Goal: Task Accomplishment & Management: Manage account settings

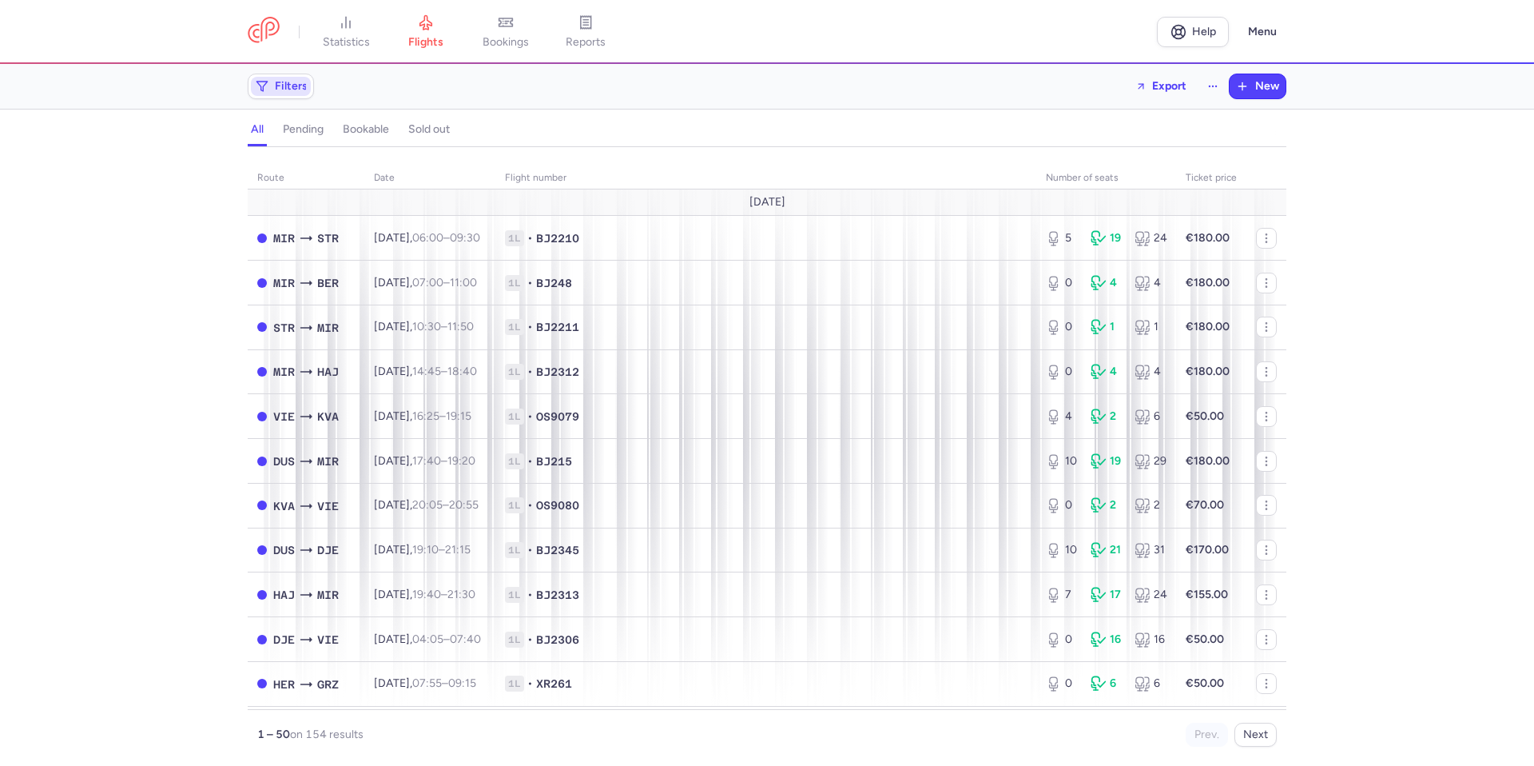
click at [297, 92] on span "Filters" at bounding box center [291, 86] width 33 height 13
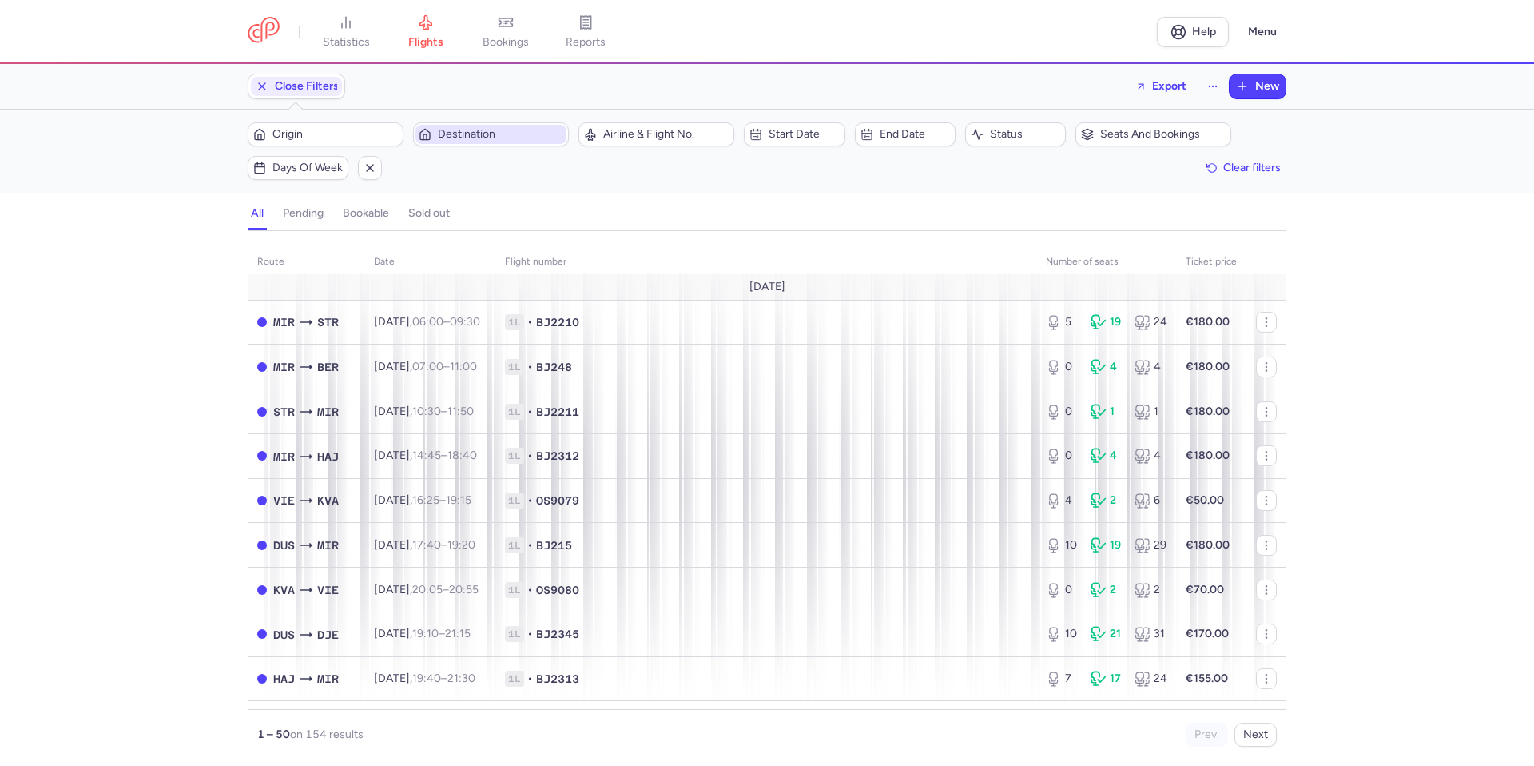
click at [478, 139] on span "Destination" at bounding box center [500, 134] width 125 height 13
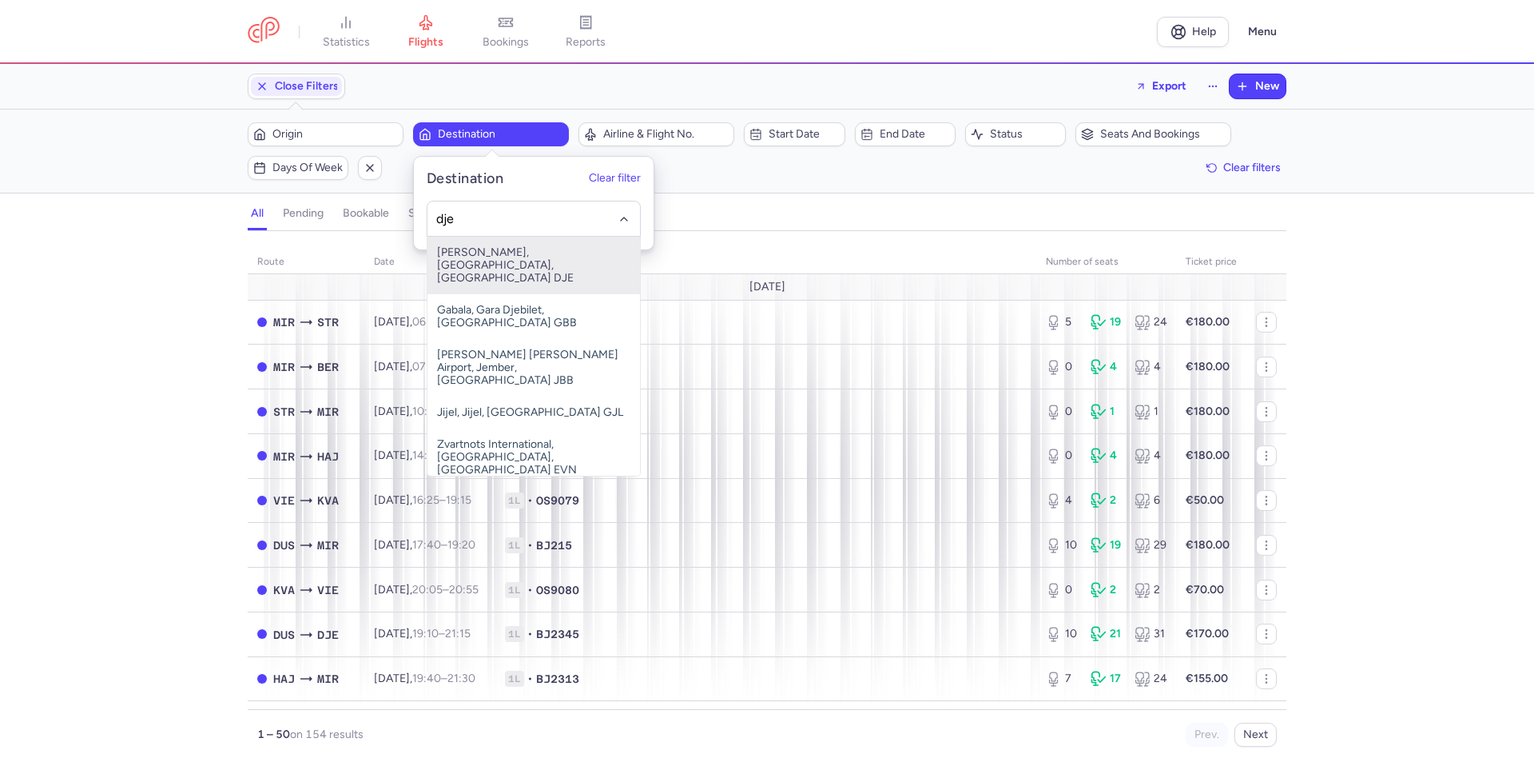
type input "dje"
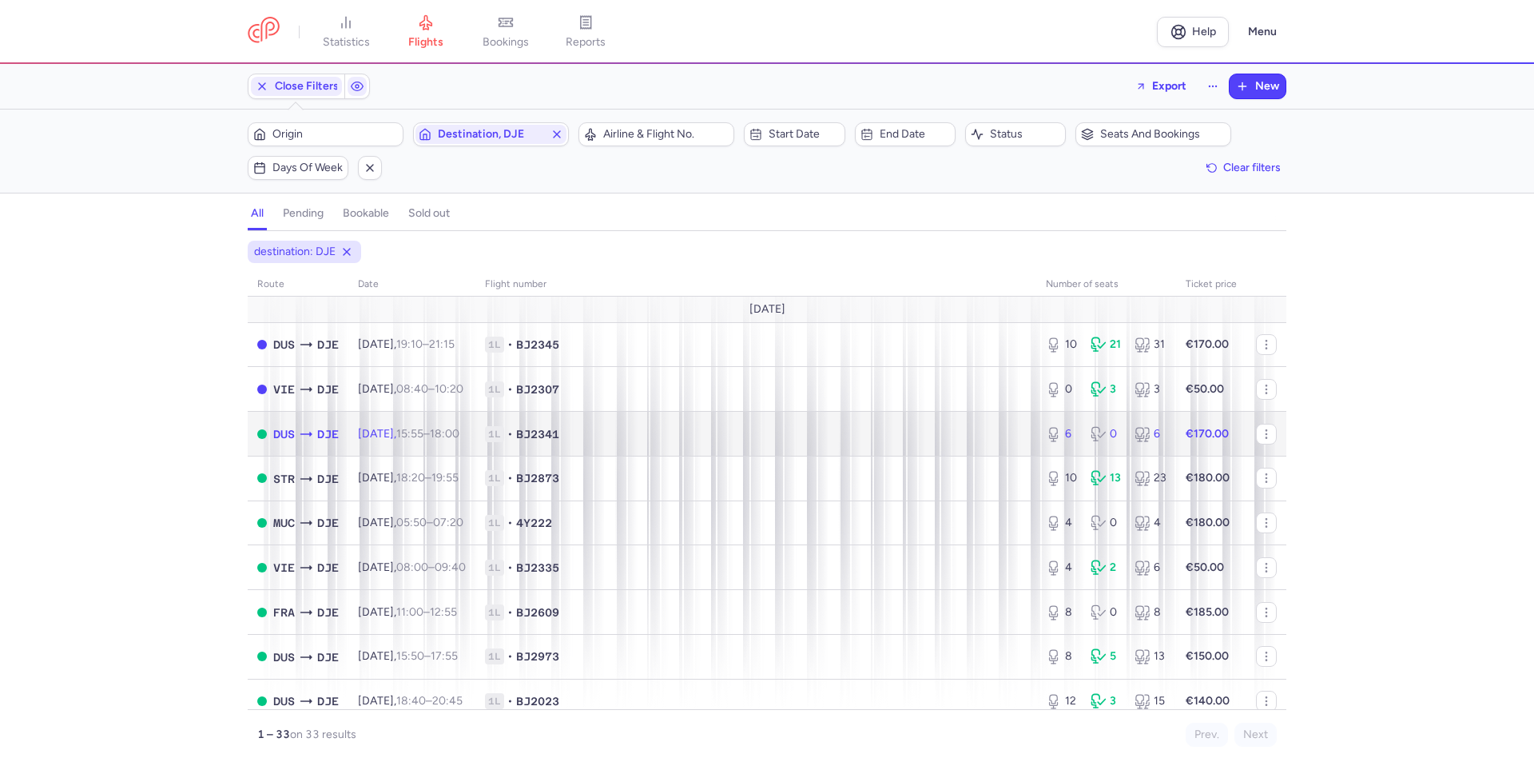
click at [559, 428] on span "BJ2341" at bounding box center [537, 434] width 43 height 16
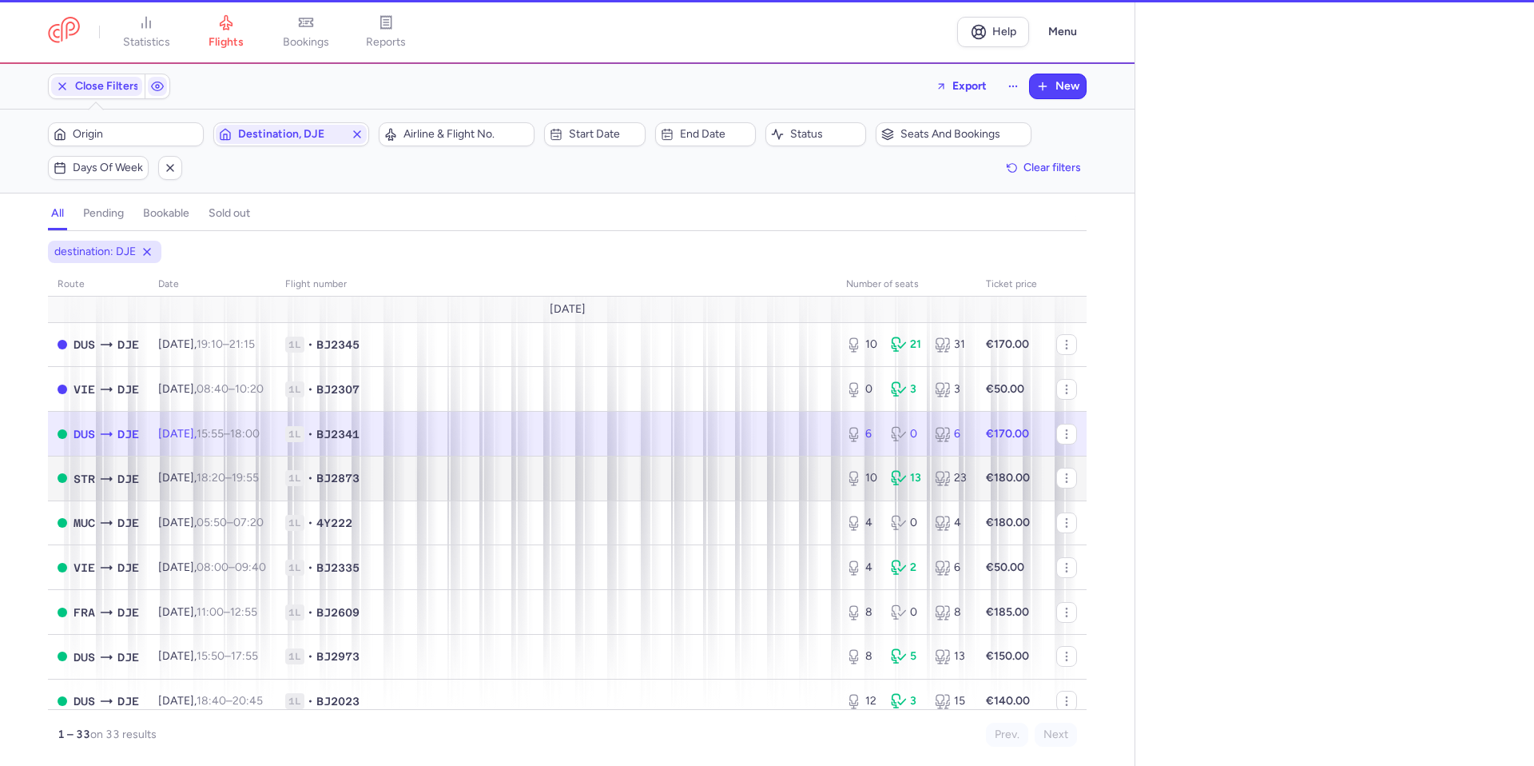
select select "days"
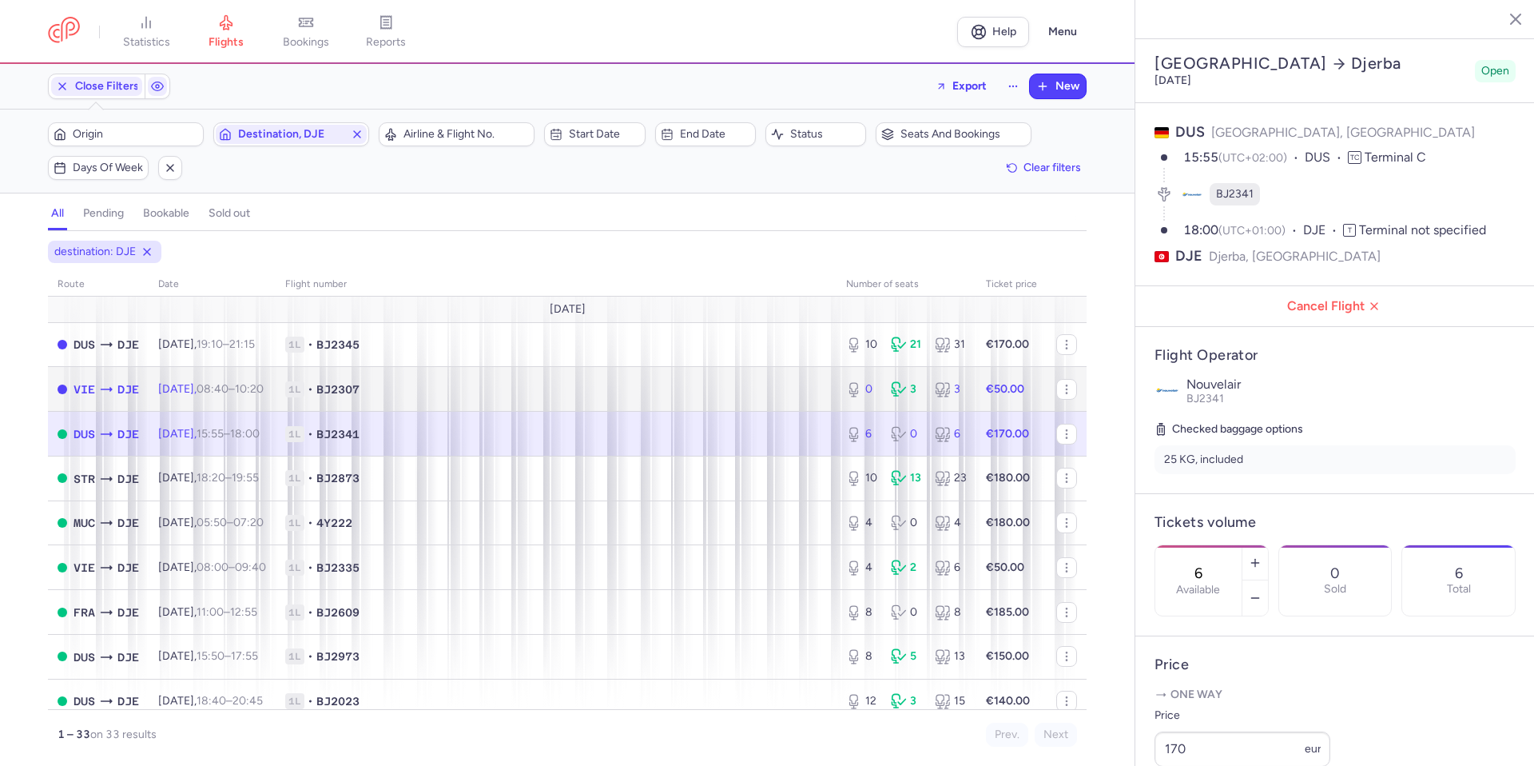
drag, startPoint x: 751, startPoint y: 401, endPoint x: 735, endPoint y: 424, distance: 28.1
click at [751, 401] on td "1L • BJ2307" at bounding box center [556, 389] width 561 height 45
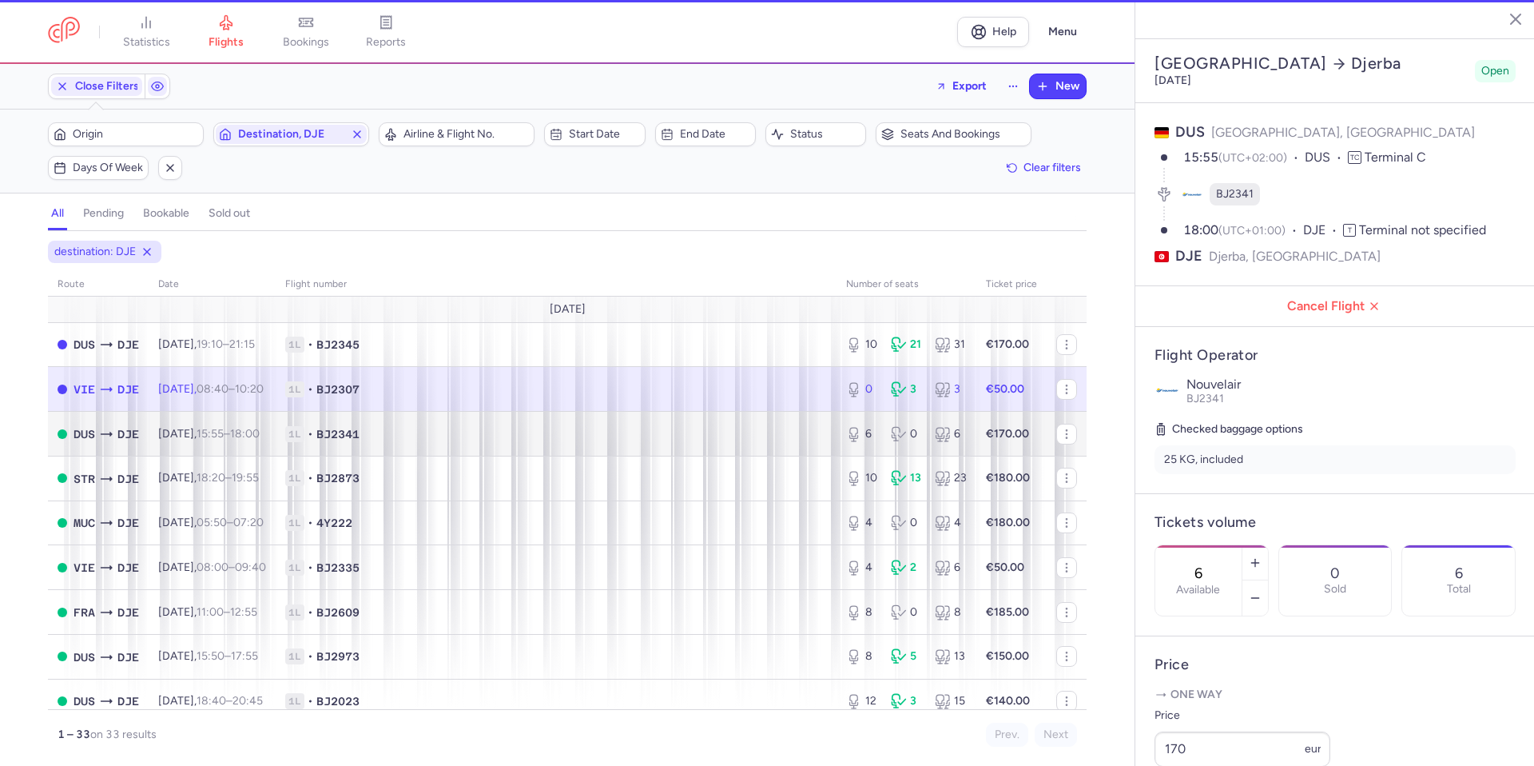
type input "0"
type input "3"
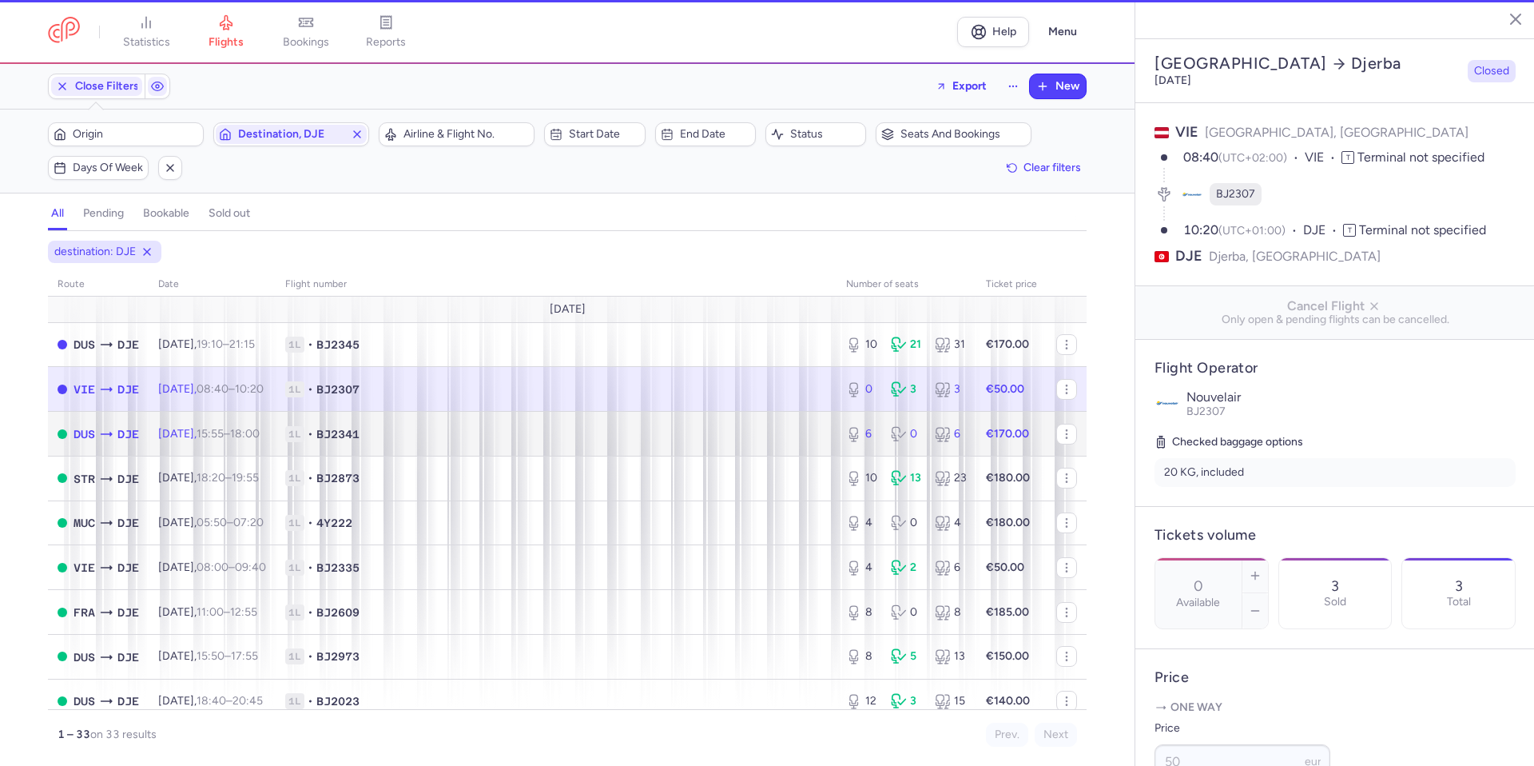
click at [720, 443] on td "1L • BJ2341" at bounding box center [556, 434] width 561 height 45
type input "6"
type input "1"
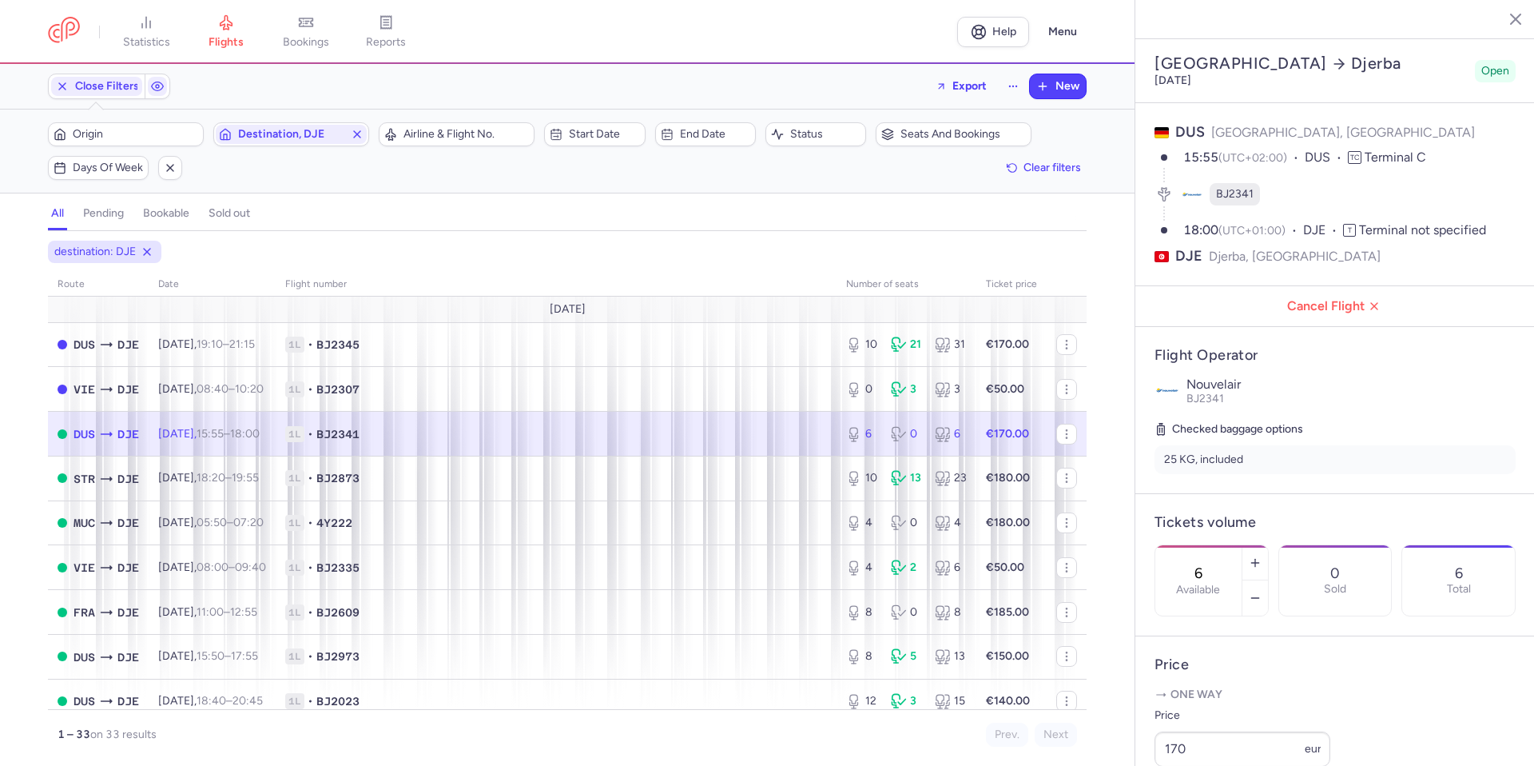
click at [741, 438] on span "1L • BJ2341" at bounding box center [556, 434] width 542 height 16
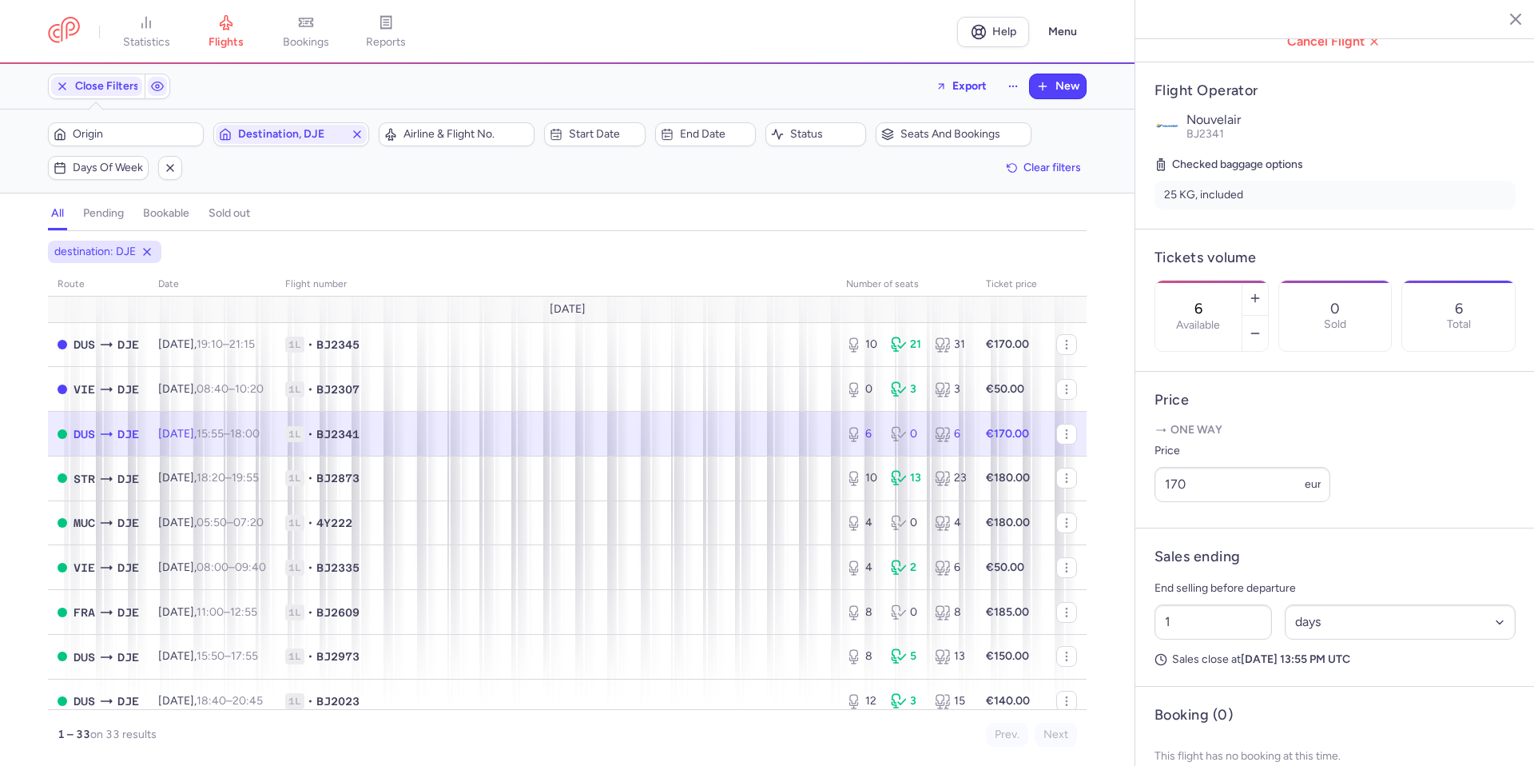
scroll to position [320, 0]
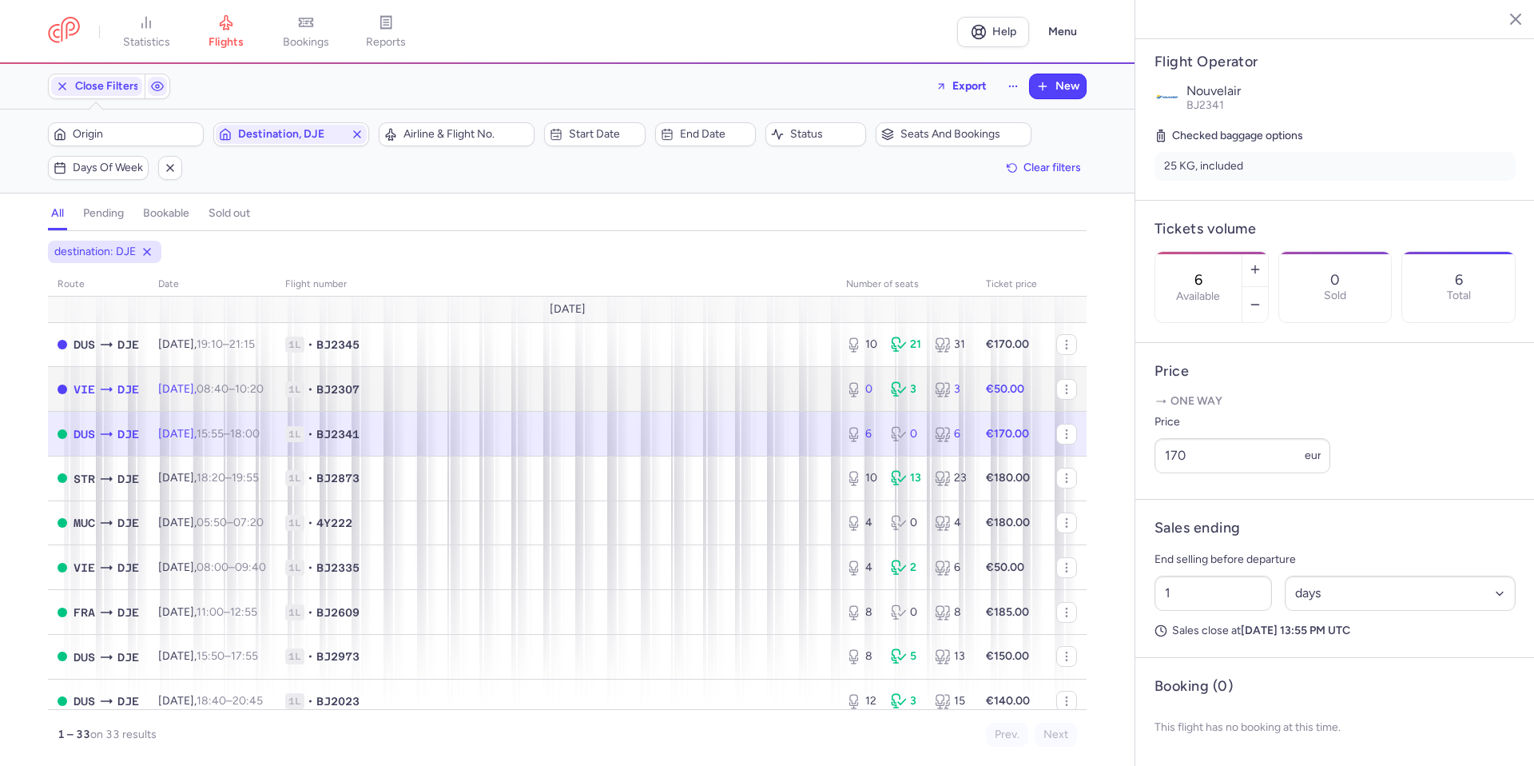
click at [622, 389] on span "1L • BJ2307" at bounding box center [556, 389] width 542 height 16
type input "0"
type input "3"
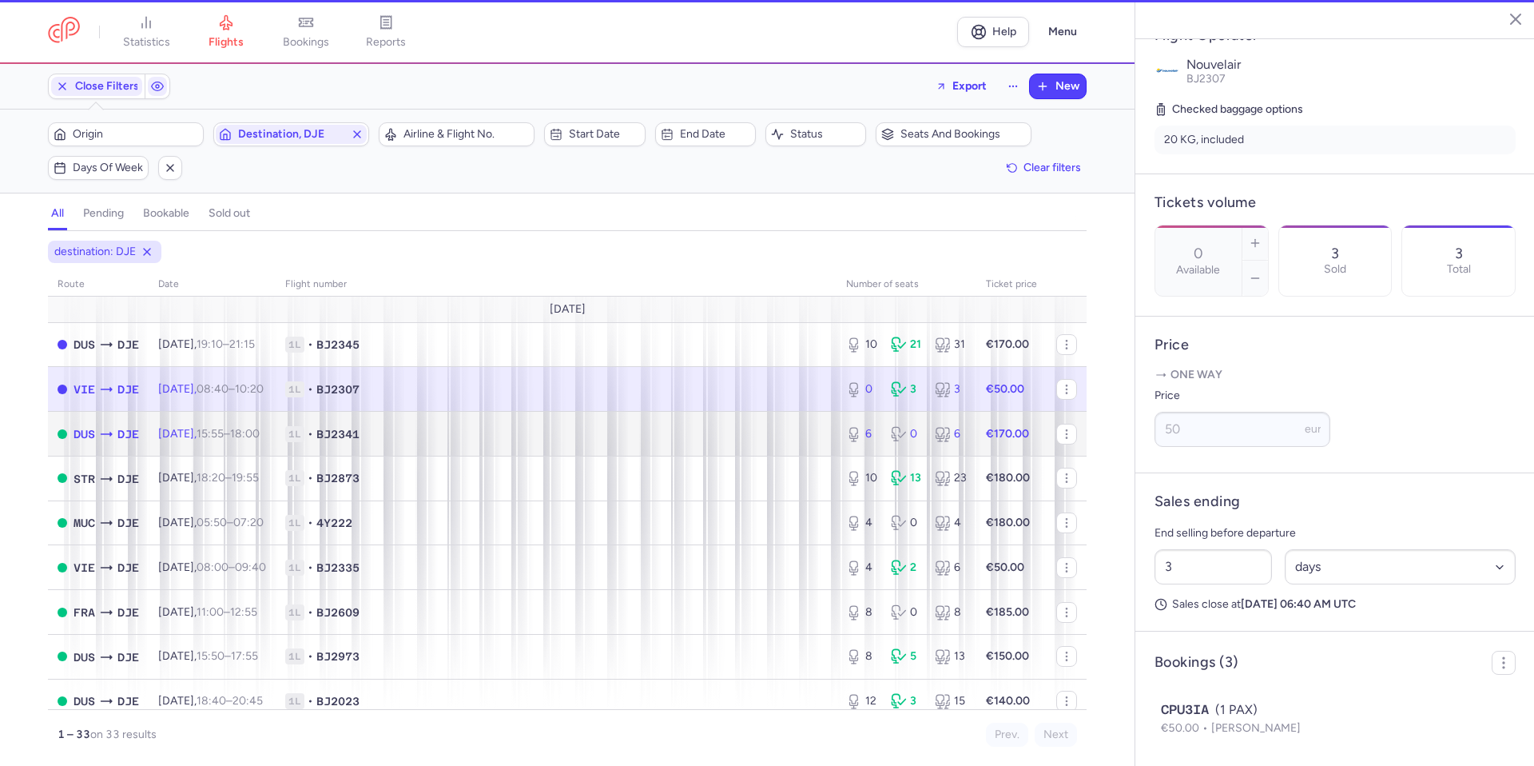
click at [603, 439] on span "1L • BJ2341" at bounding box center [556, 434] width 542 height 16
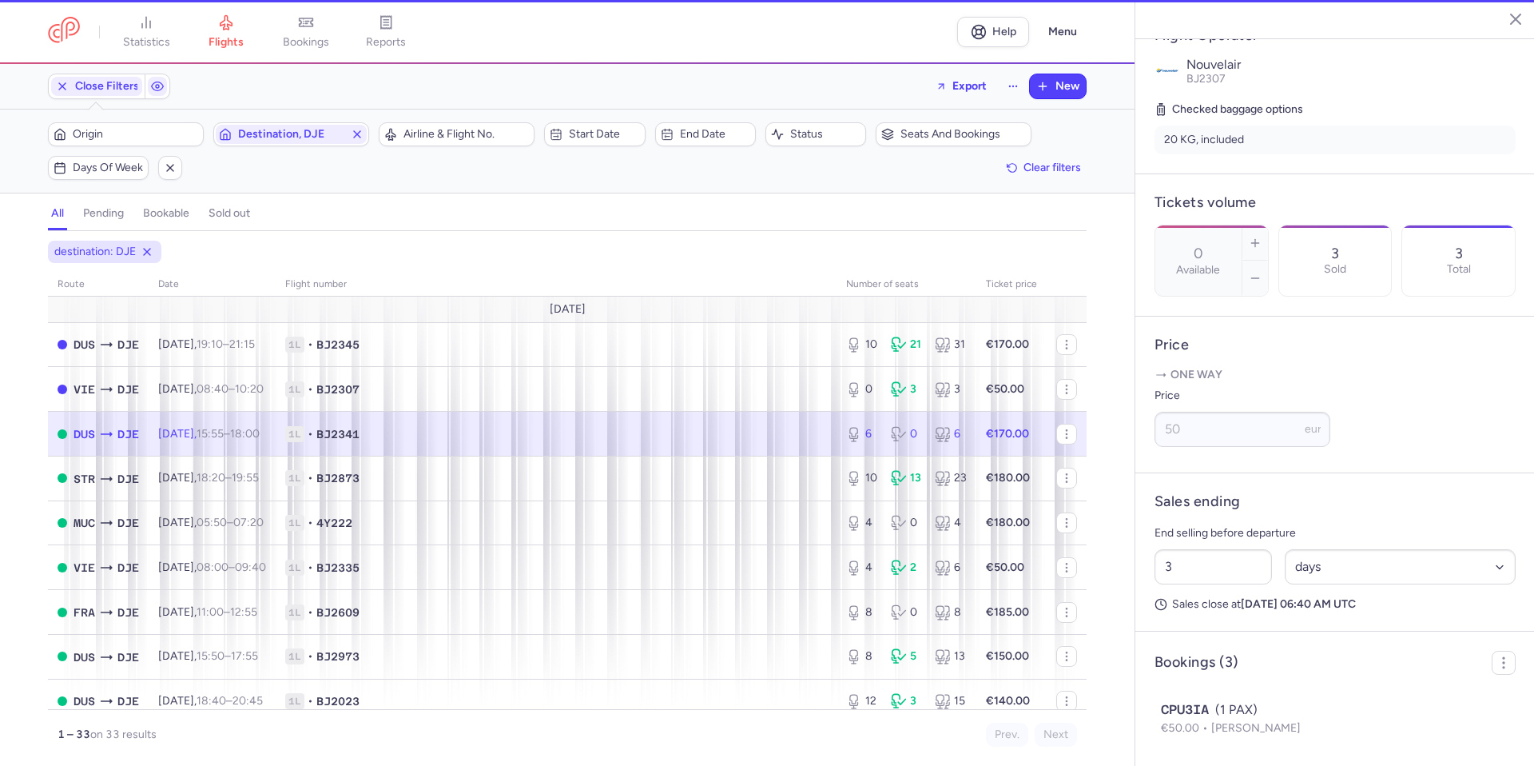
type input "6"
type input "1"
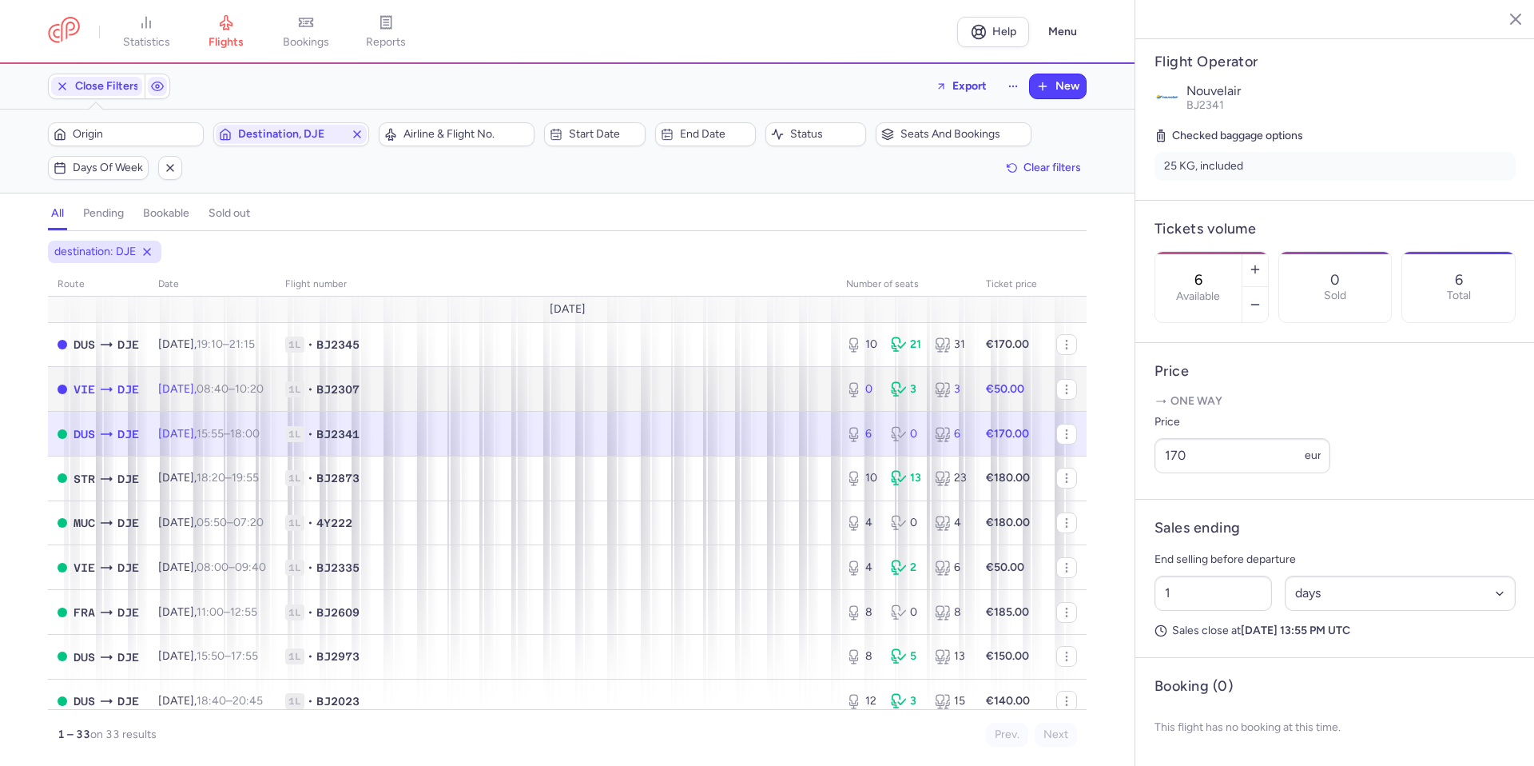
click at [723, 377] on td "1L • BJ2307" at bounding box center [556, 389] width 561 height 45
type input "0"
type input "3"
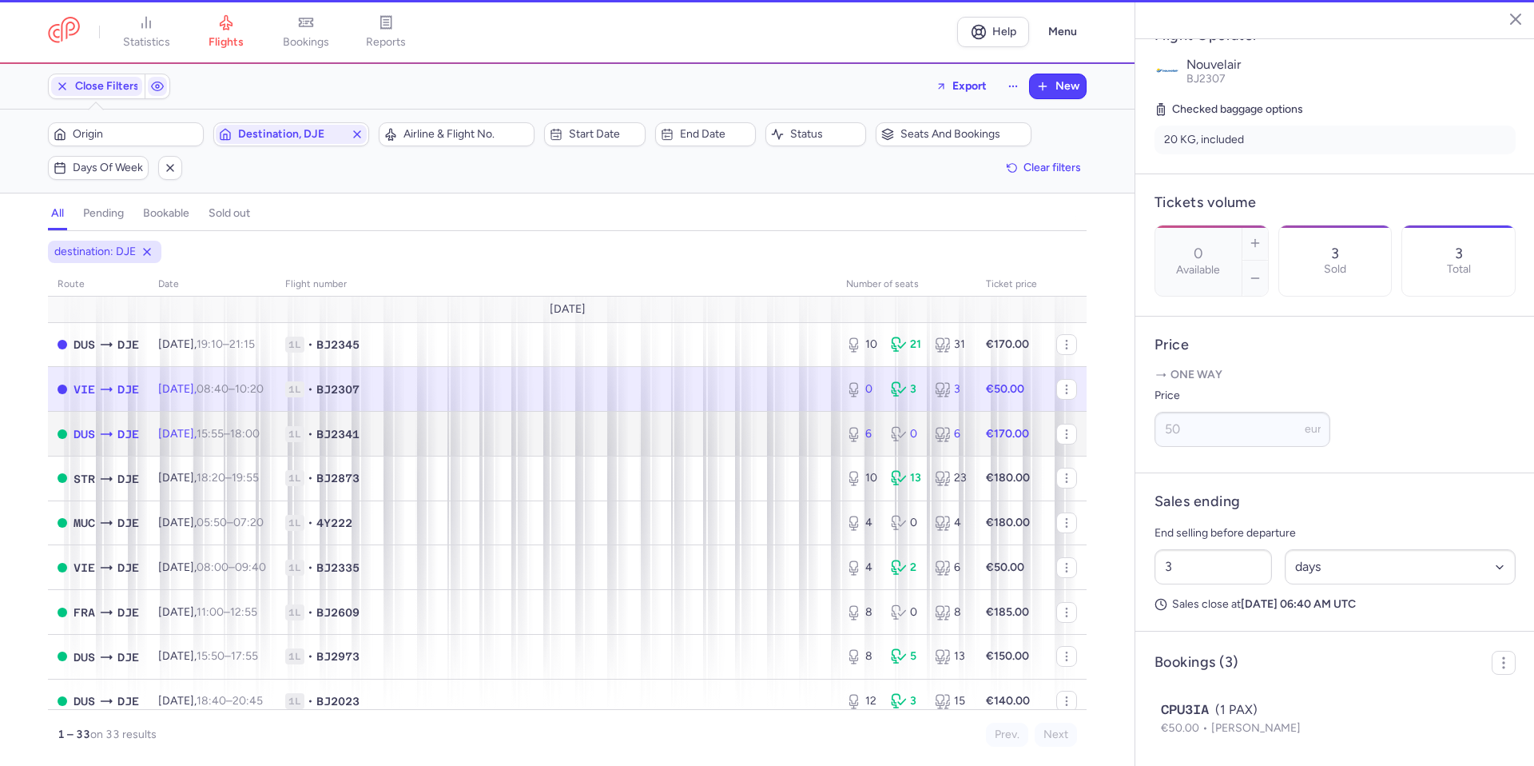
click at [668, 429] on span "1L • BJ2341" at bounding box center [556, 434] width 542 height 16
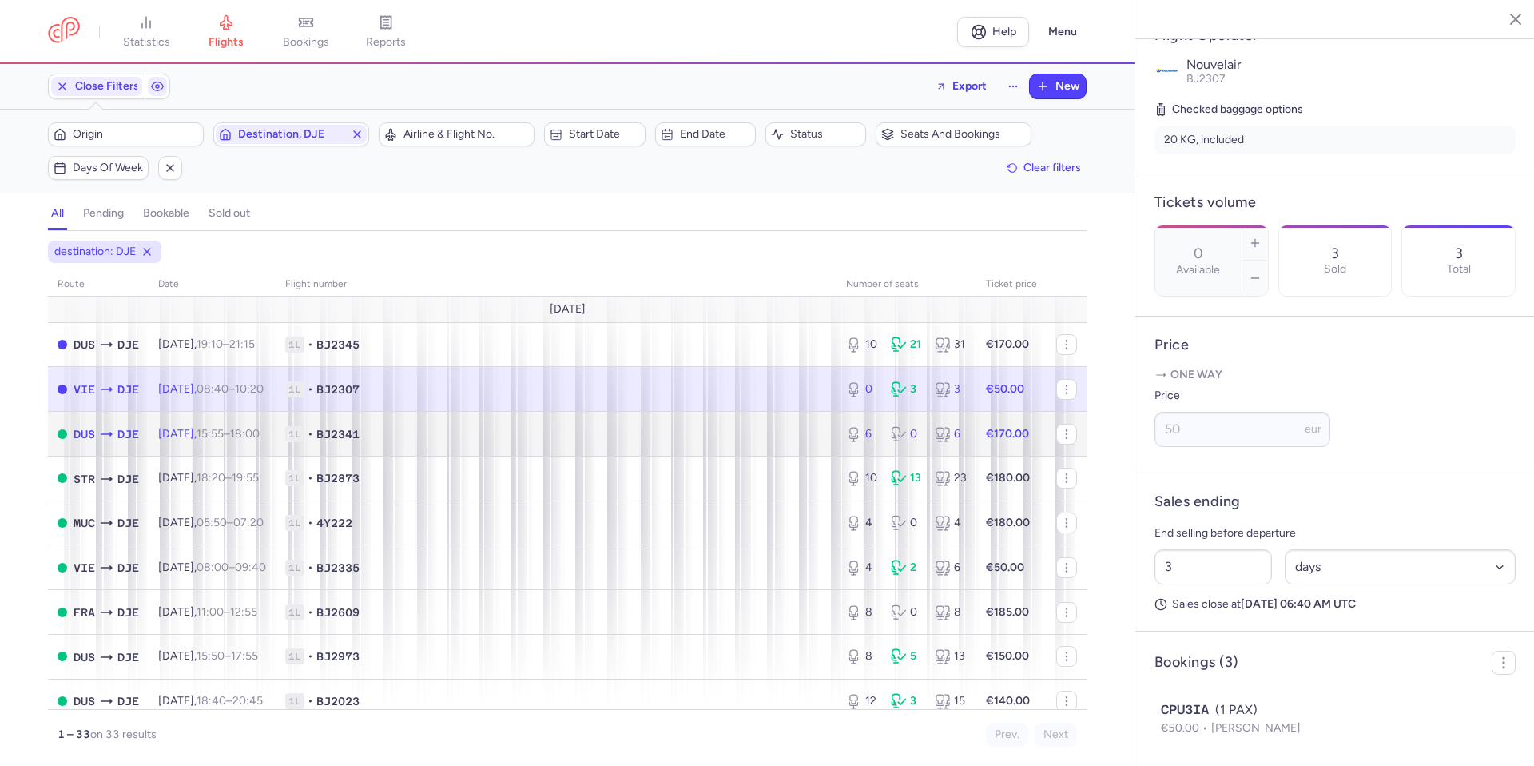
type input "6"
type input "1"
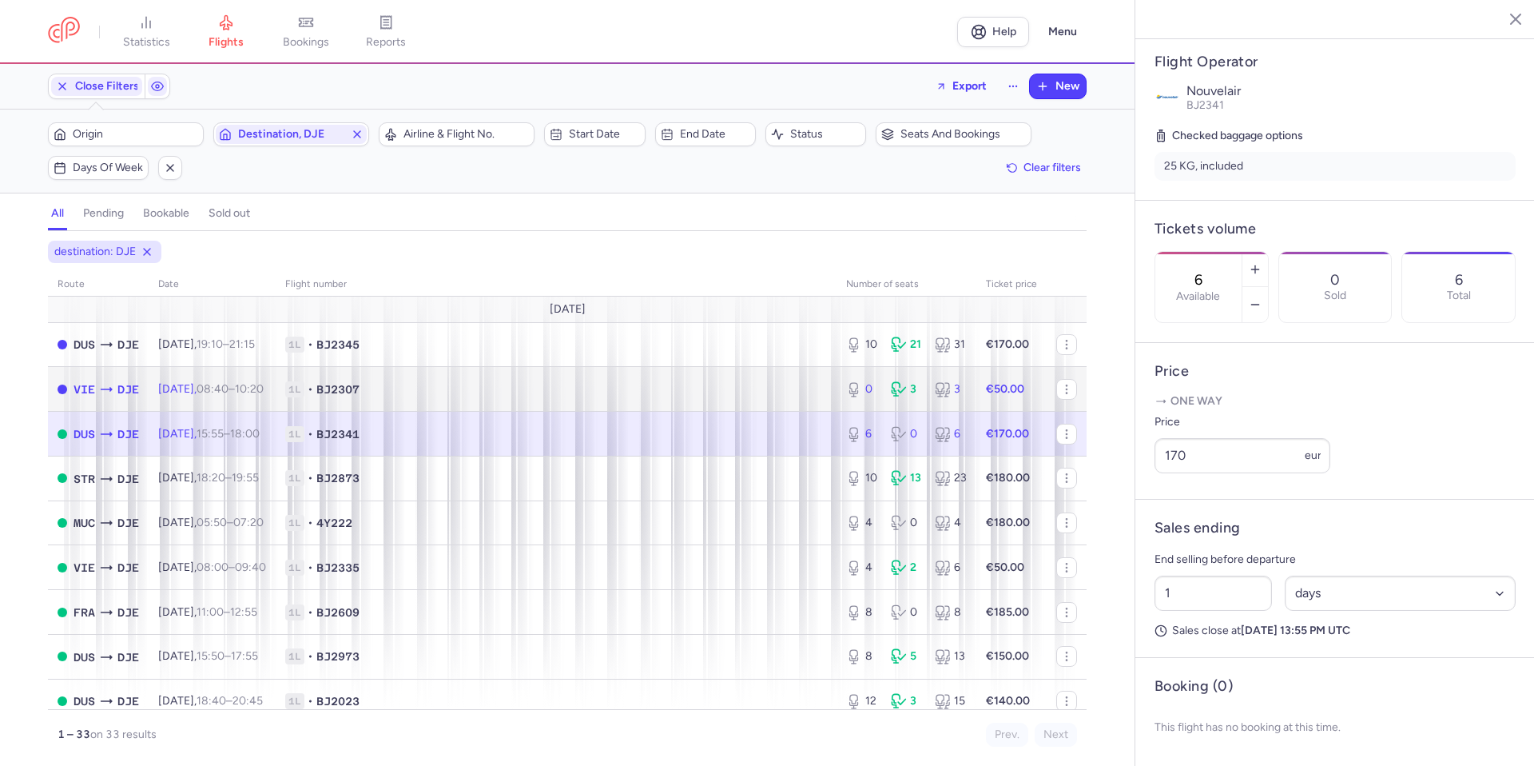
click at [685, 379] on td "1L • BJ2307" at bounding box center [556, 389] width 561 height 45
type input "0"
type input "3"
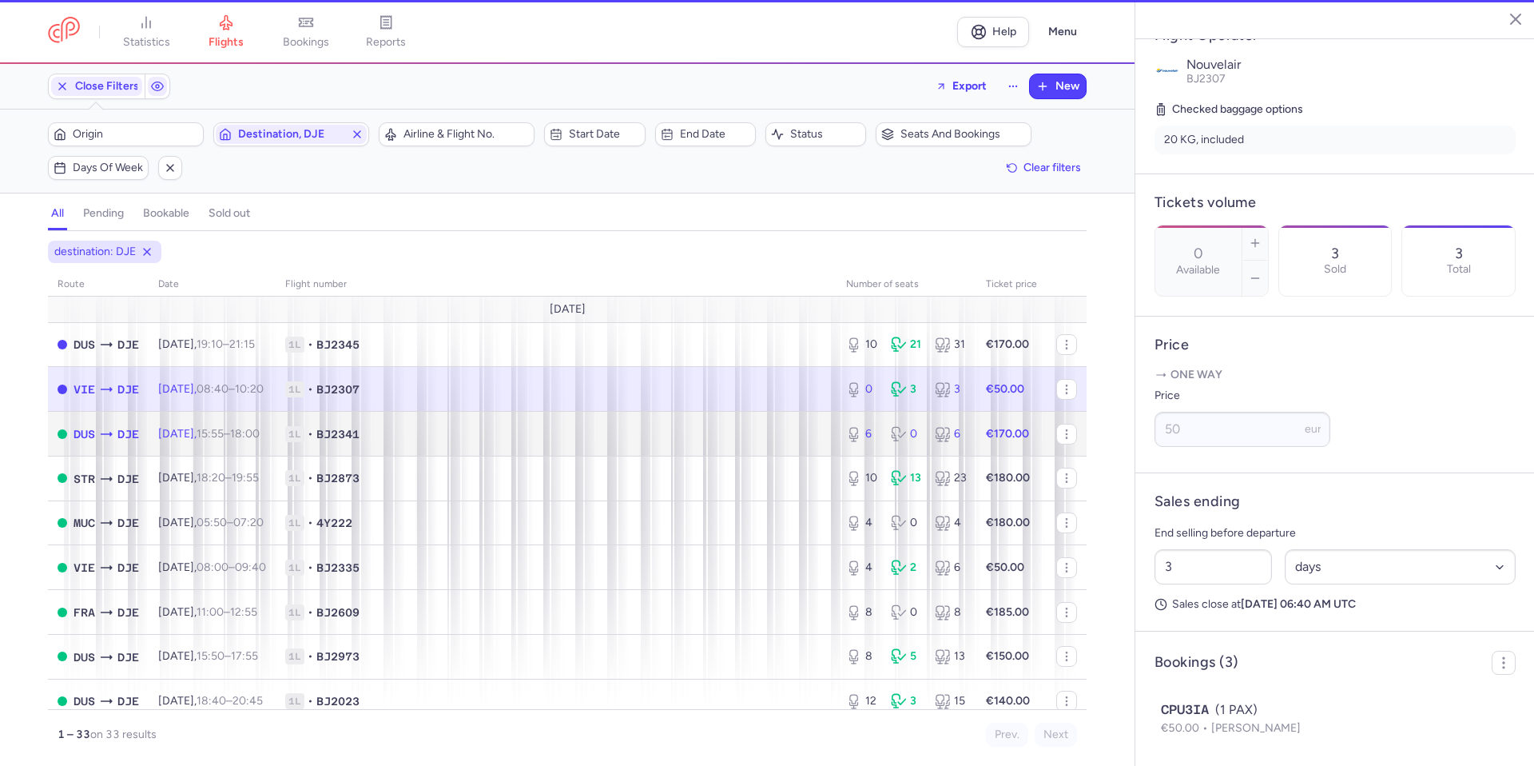
click at [659, 421] on td "1L • BJ2341" at bounding box center [556, 434] width 561 height 45
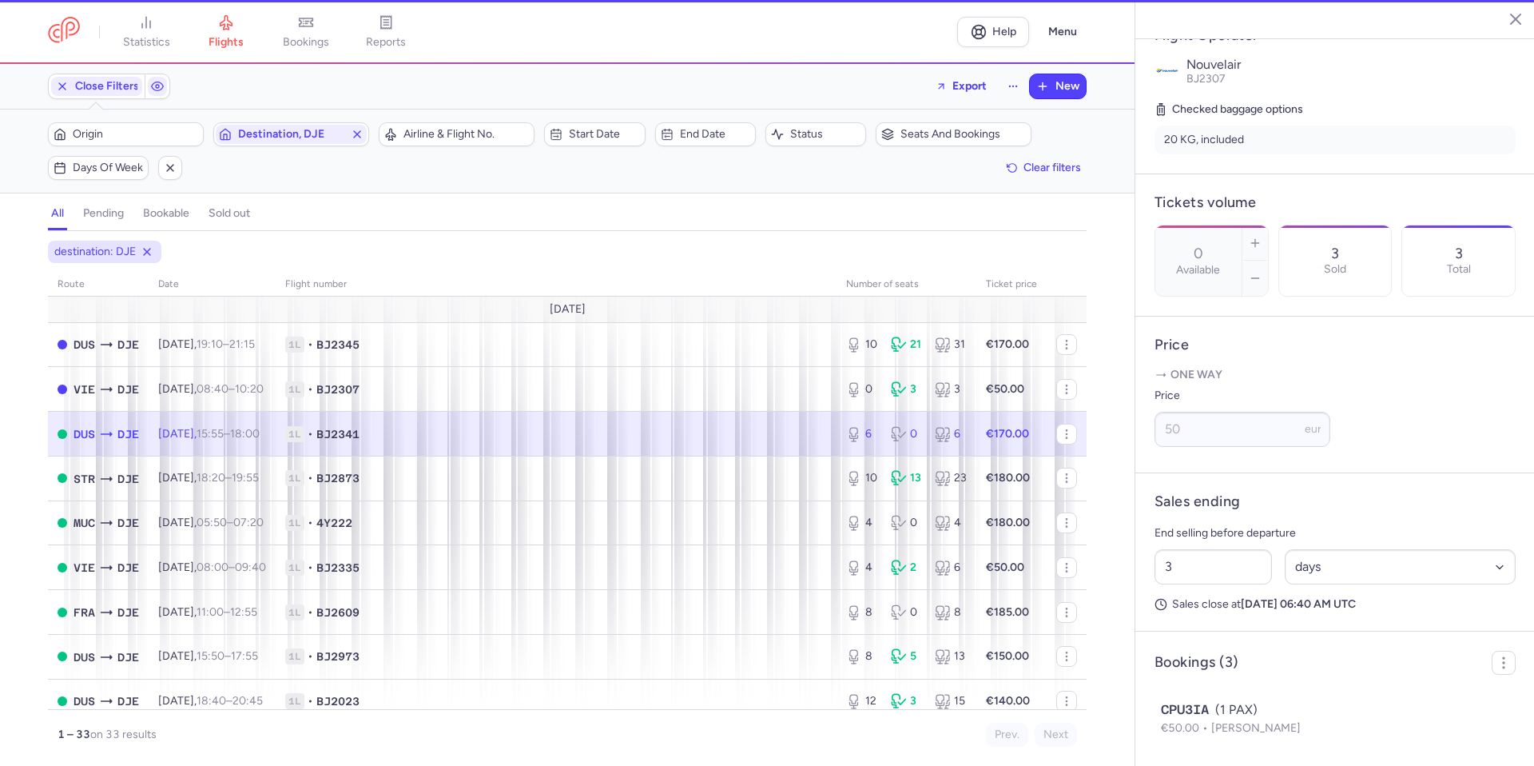
type input "6"
type input "1"
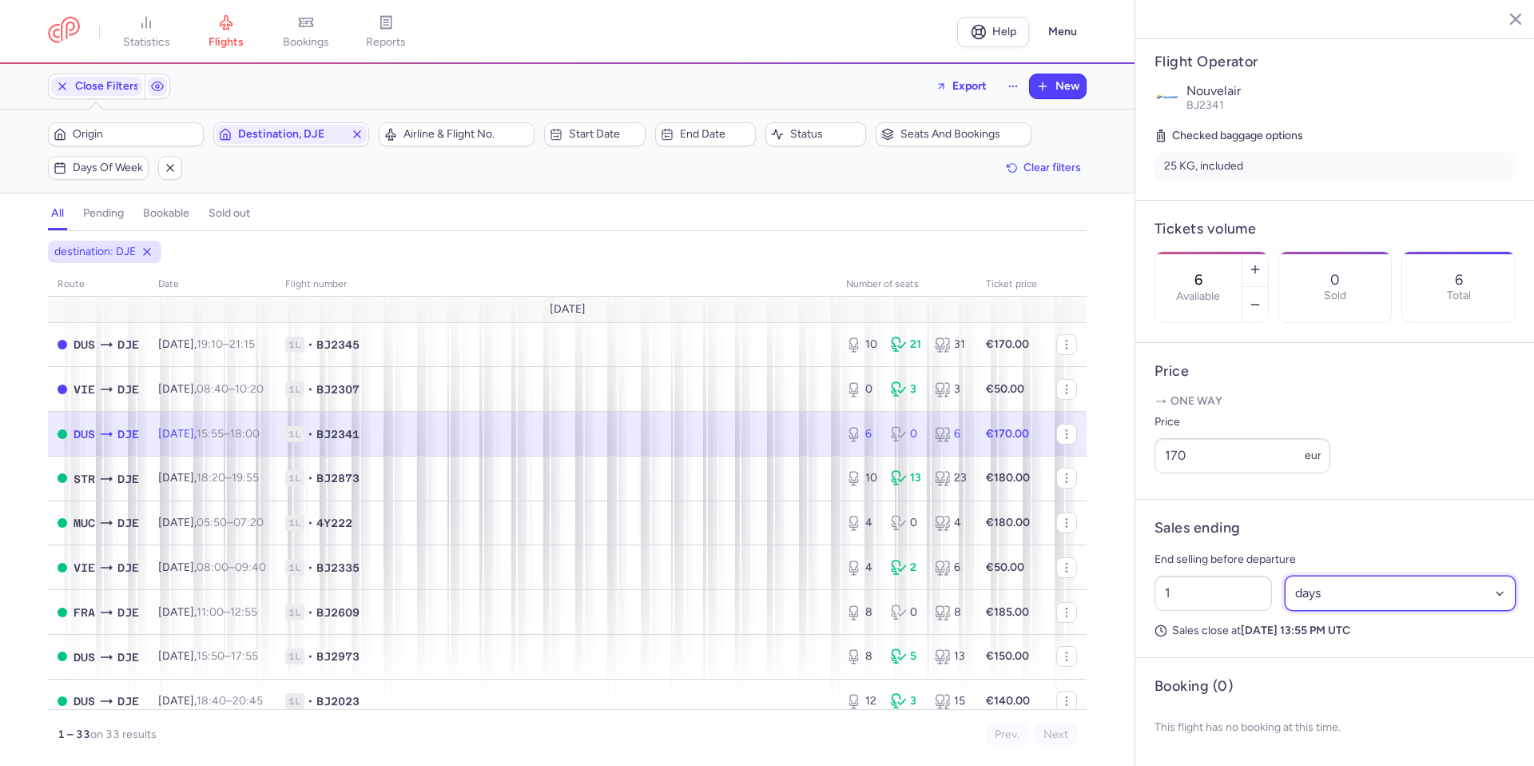
click at [1313, 610] on select "Select an option hours days" at bounding box center [1401, 592] width 232 height 35
select select "hours"
click at [1285, 591] on select "Select an option hours days" at bounding box center [1401, 592] width 232 height 35
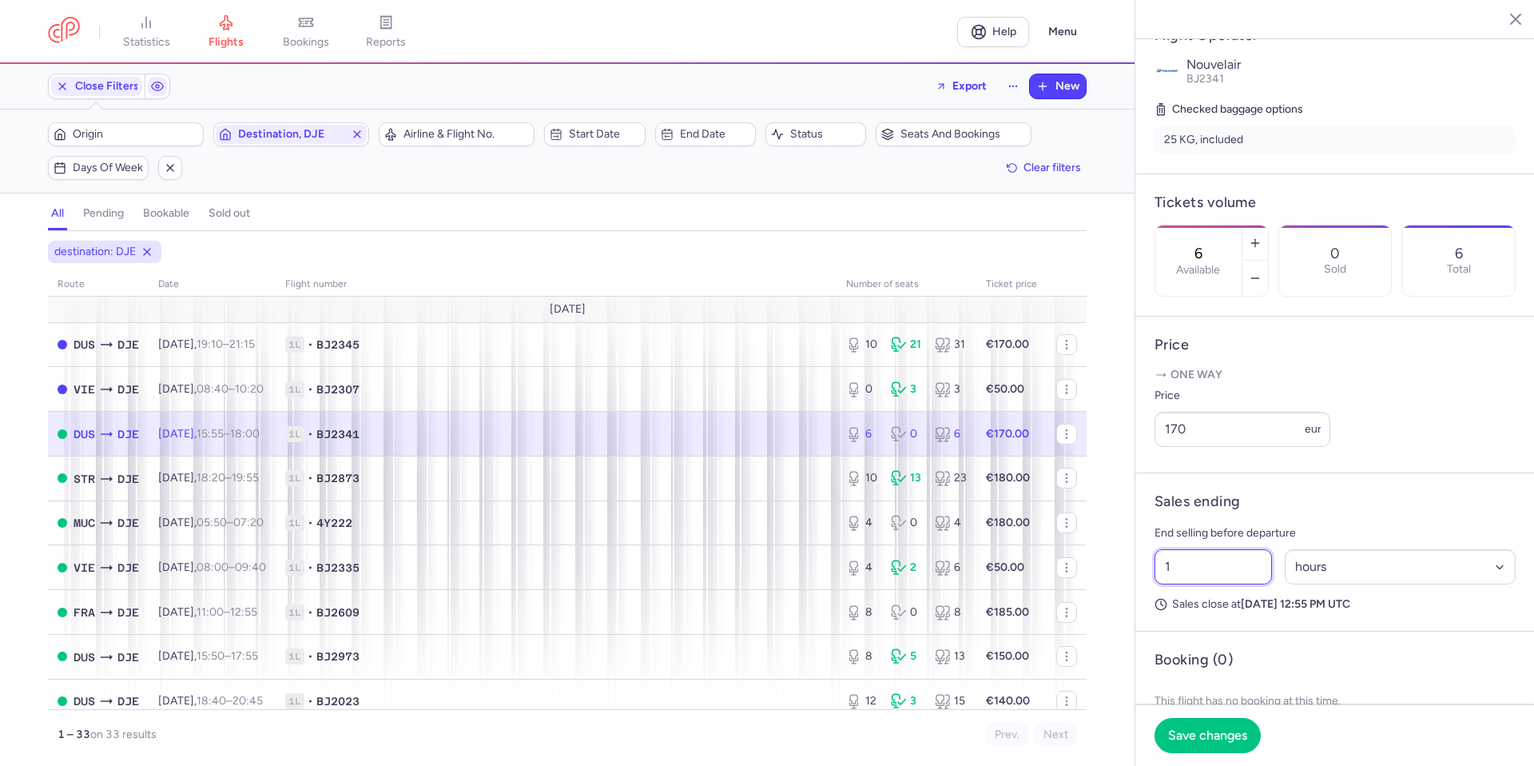
drag, startPoint x: 1188, startPoint y: 608, endPoint x: 1214, endPoint y: 636, distance: 37.9
click at [1037, 615] on div "statistics flights bookings reports Help Menu Close Filters Export New Filters …" at bounding box center [767, 383] width 1534 height 766
type input "1"
type input "8"
click at [1235, 738] on span "Save changes" at bounding box center [1207, 734] width 79 height 14
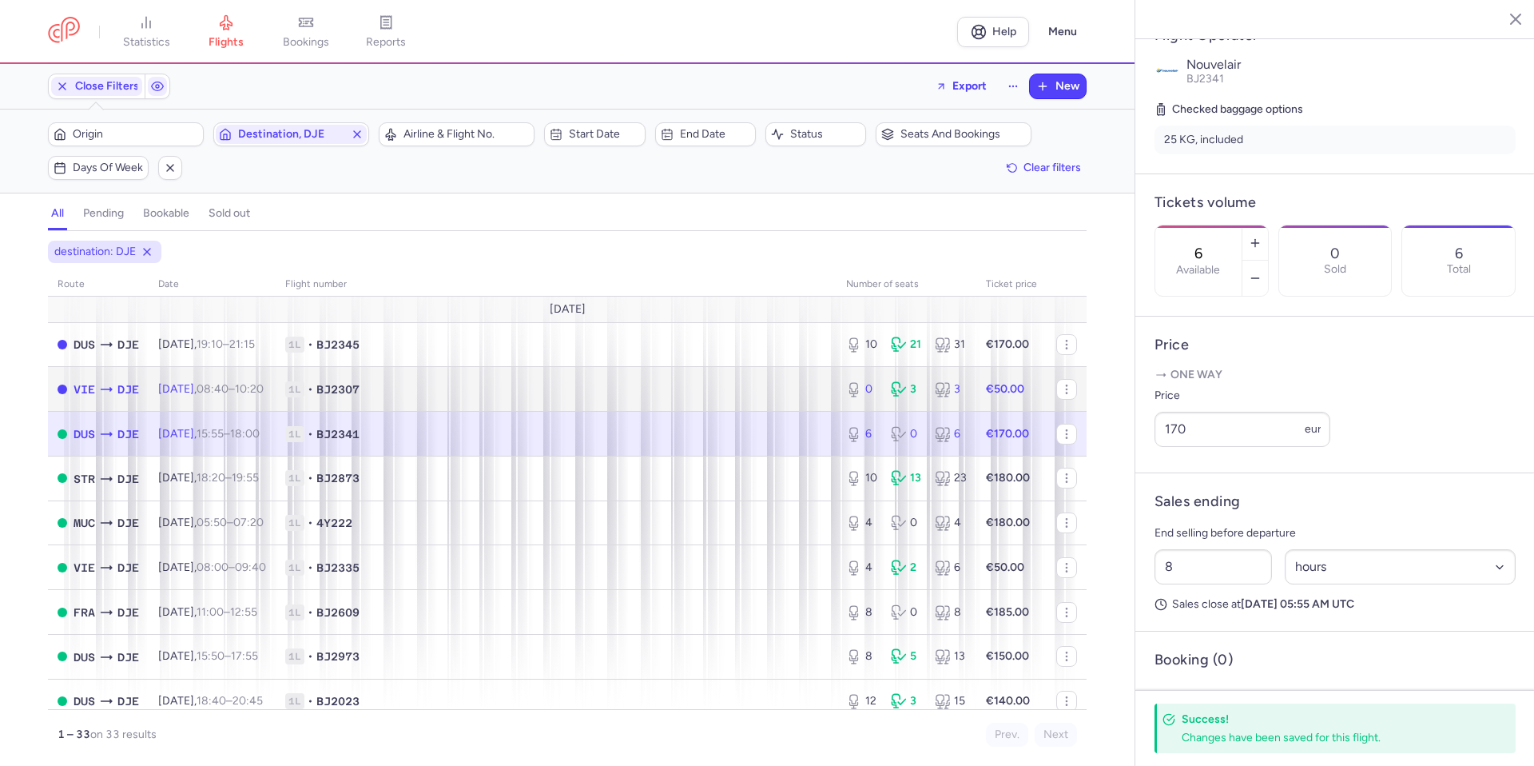
click at [552, 397] on td "1L • BJ2307" at bounding box center [556, 389] width 561 height 45
type input "0"
type input "3"
select select "days"
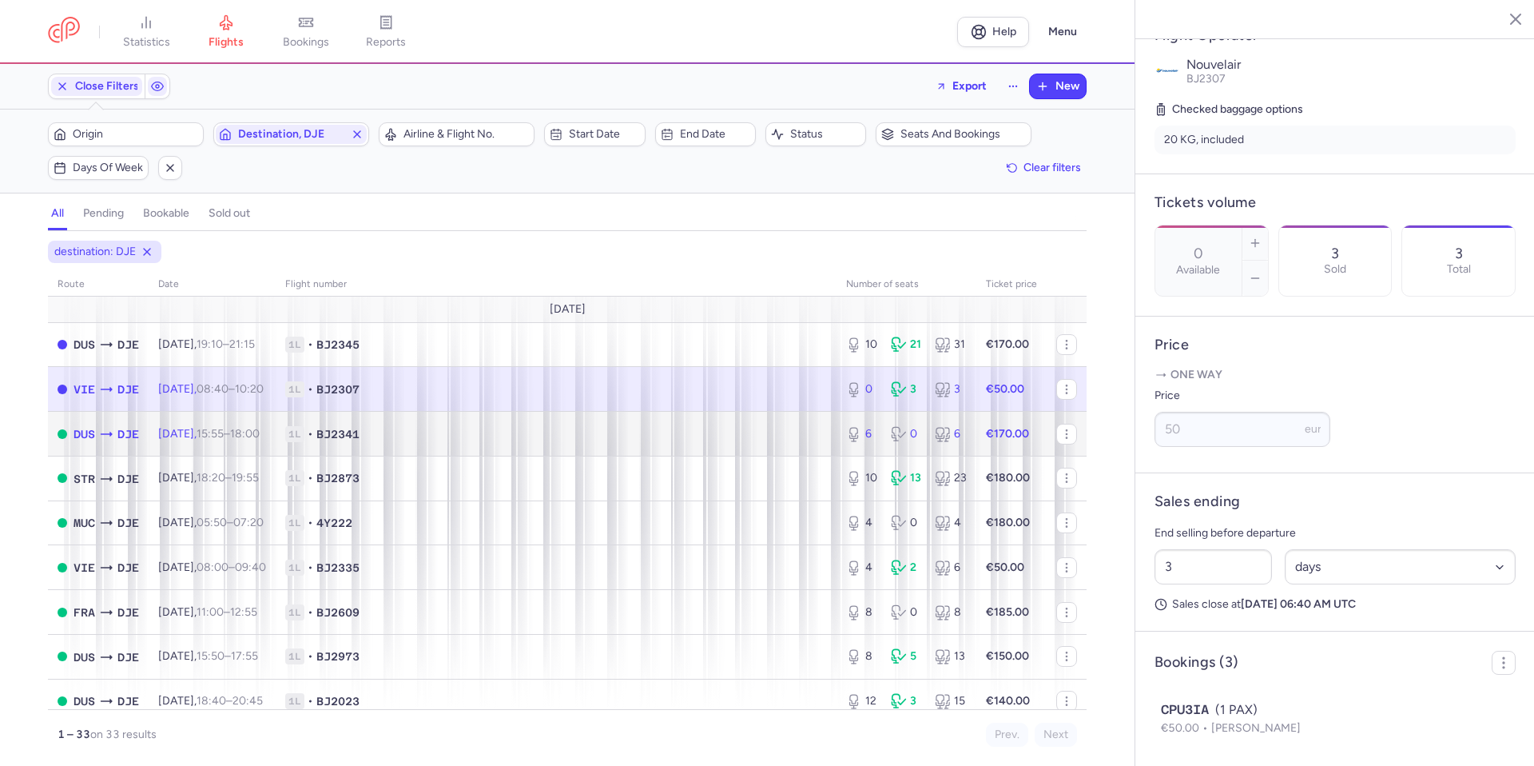
click at [529, 439] on span "1L • BJ2341" at bounding box center [556, 434] width 542 height 16
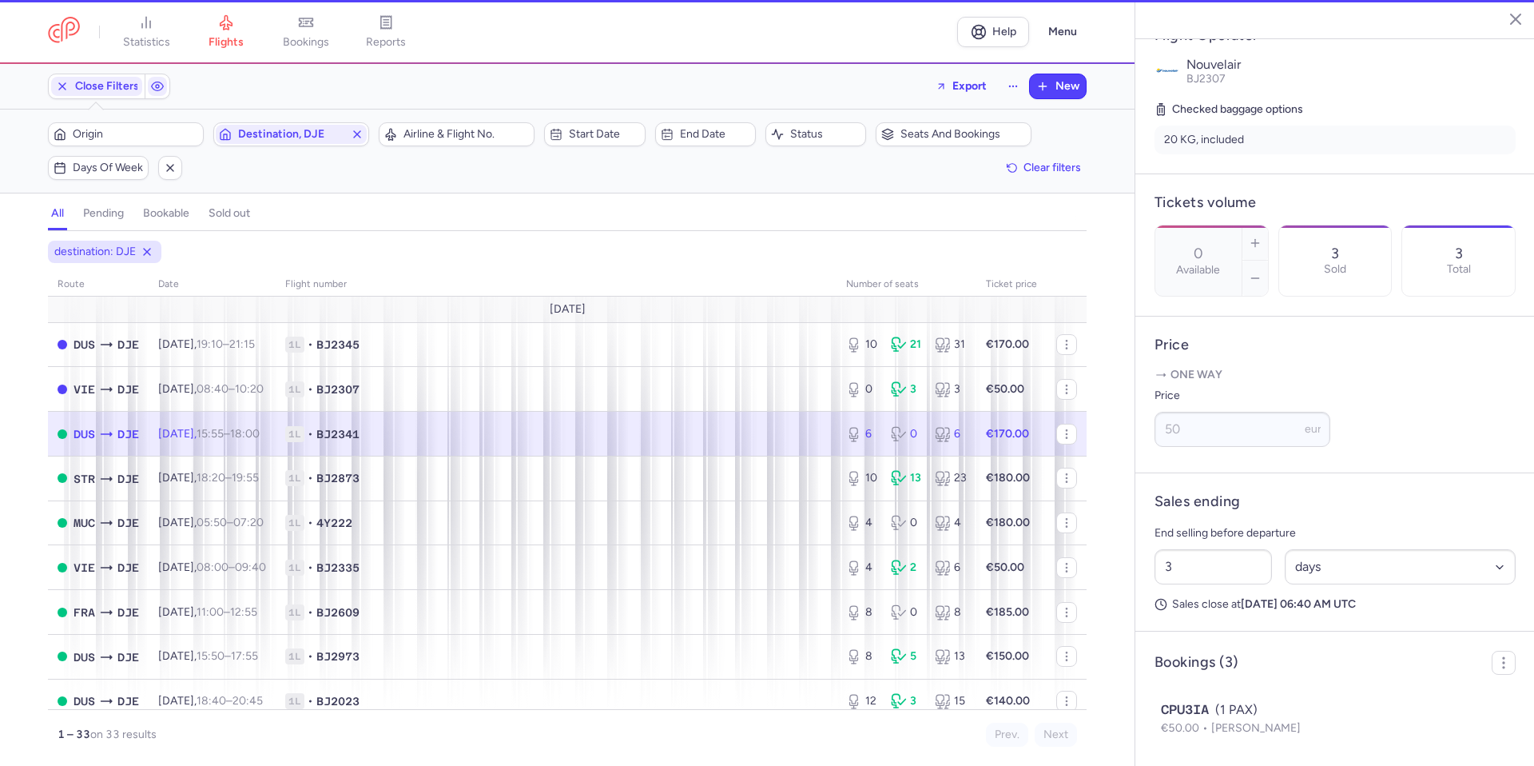
type input "6"
type input "8"
select select "hours"
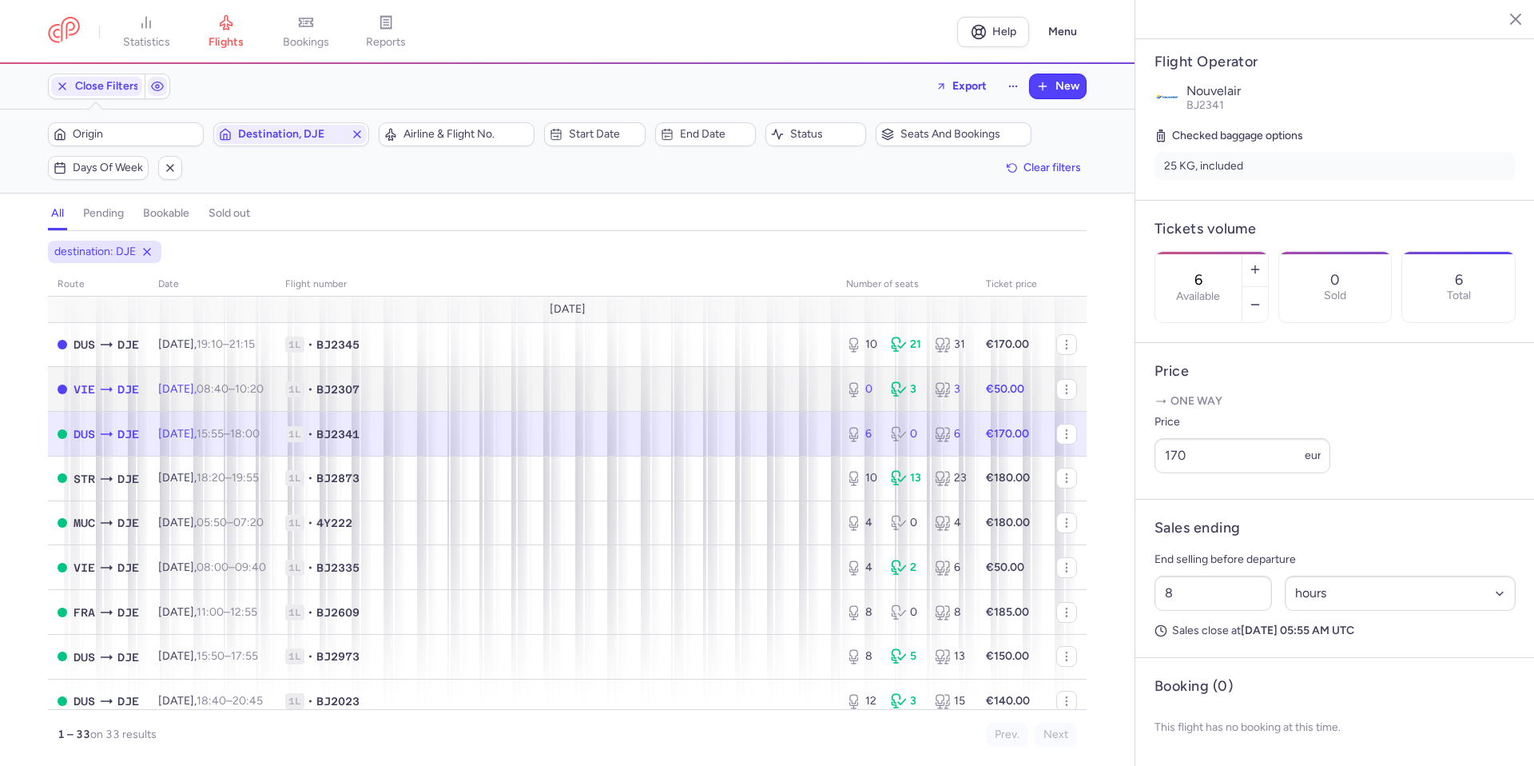
click at [738, 399] on td "1L • BJ2307" at bounding box center [556, 389] width 561 height 45
type input "0"
type input "3"
select select "days"
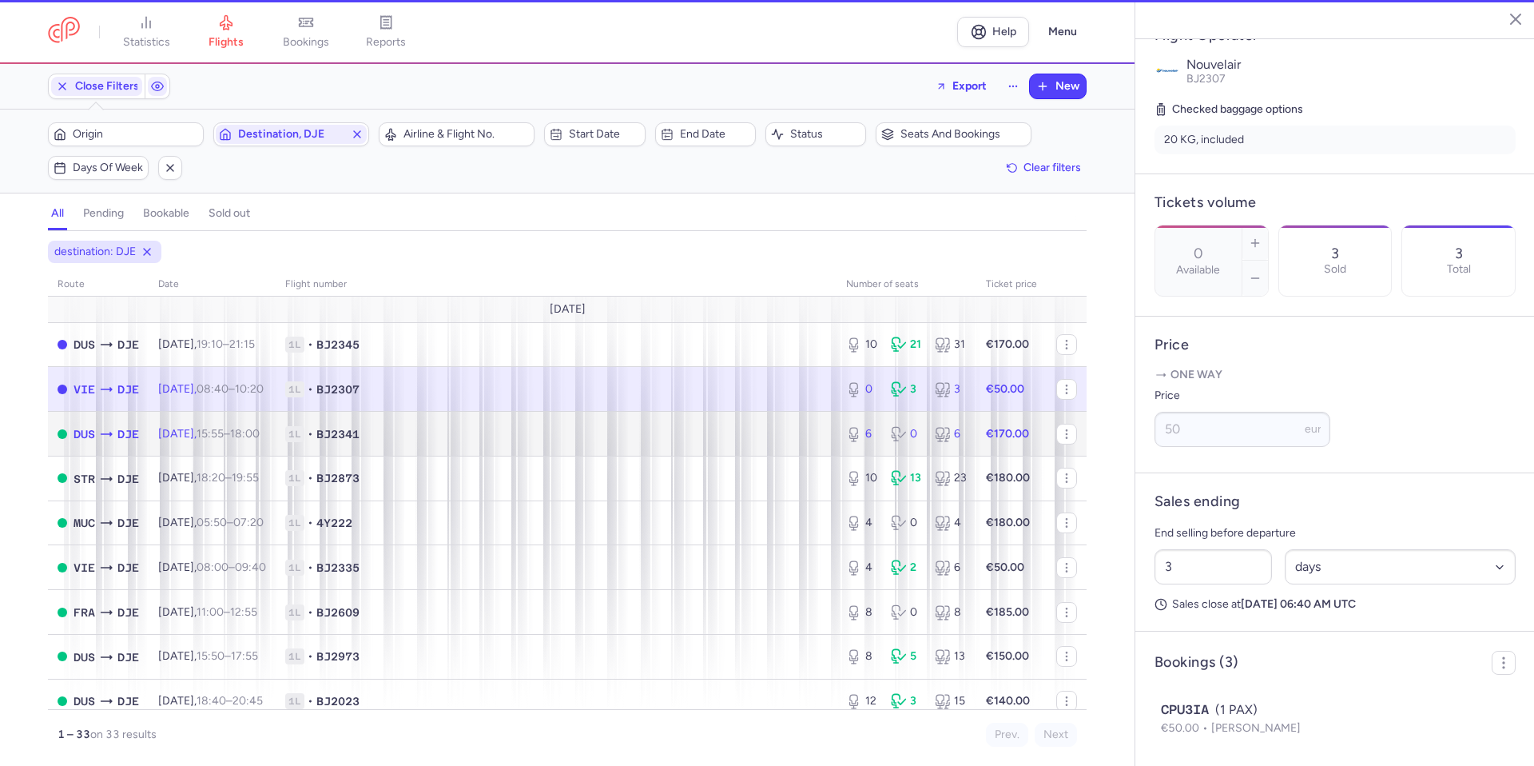
click at [706, 437] on span "1L • BJ2341" at bounding box center [556, 434] width 542 height 16
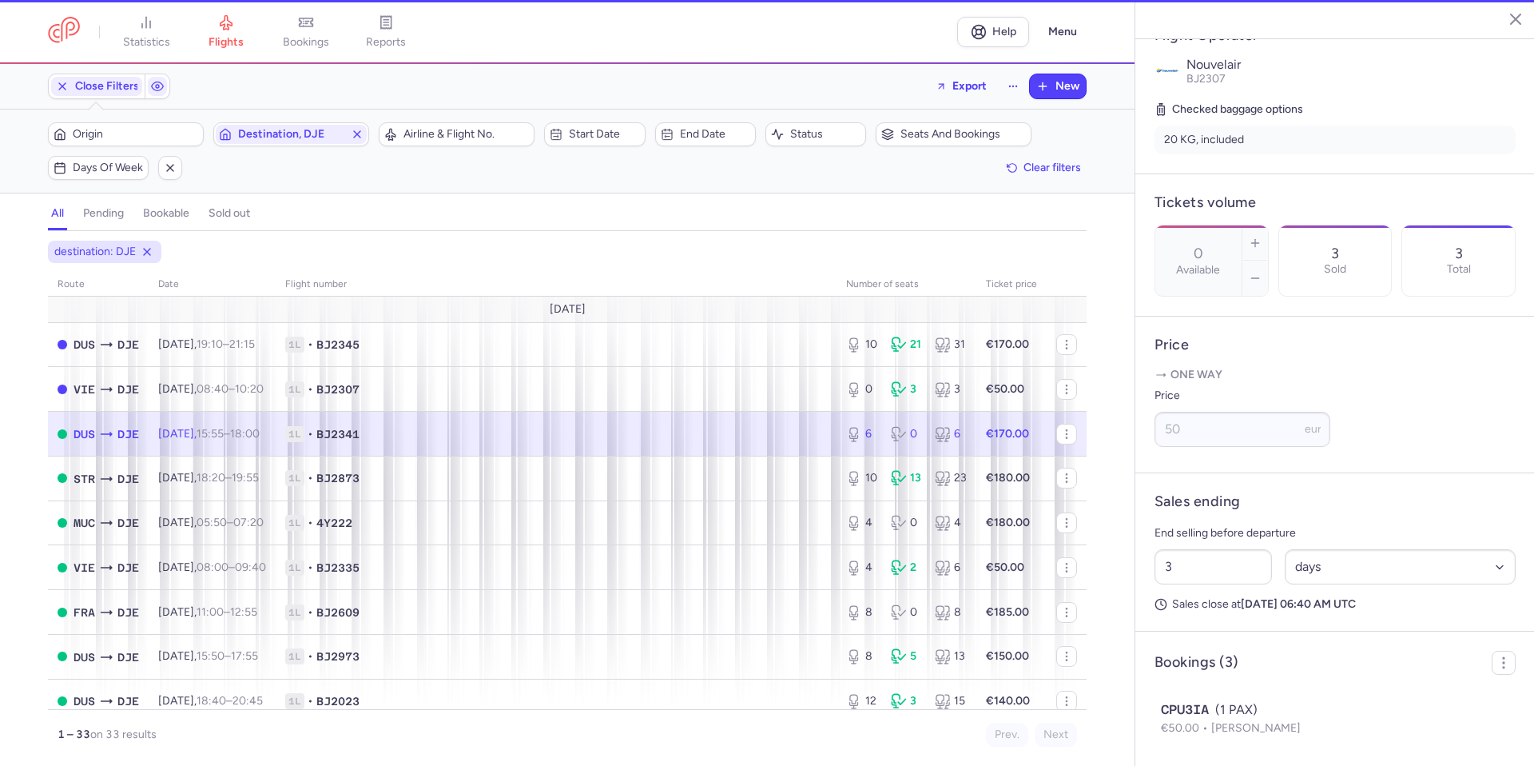
type input "6"
type input "8"
select select "hours"
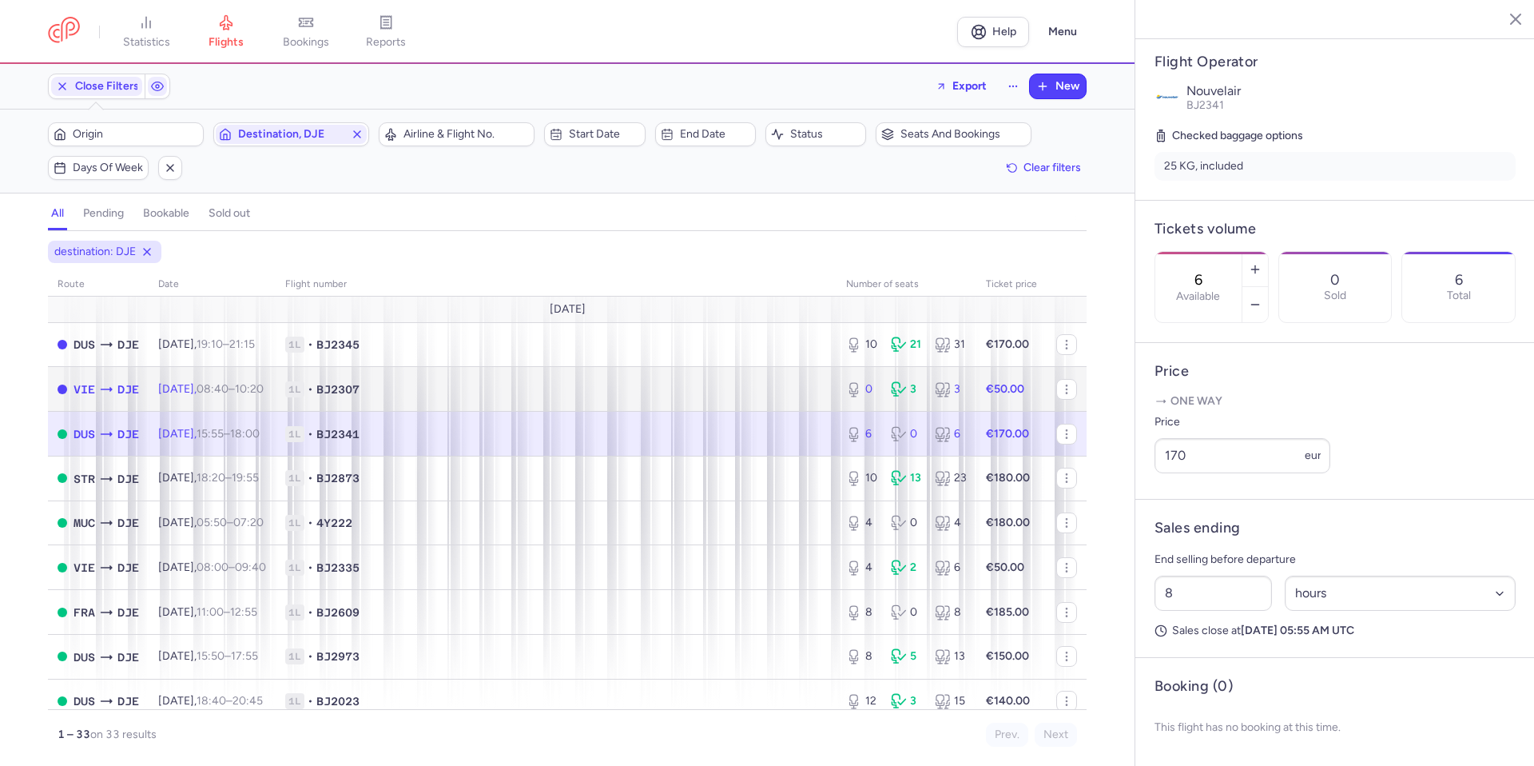
click at [765, 384] on span "1L • BJ2307" at bounding box center [556, 389] width 542 height 16
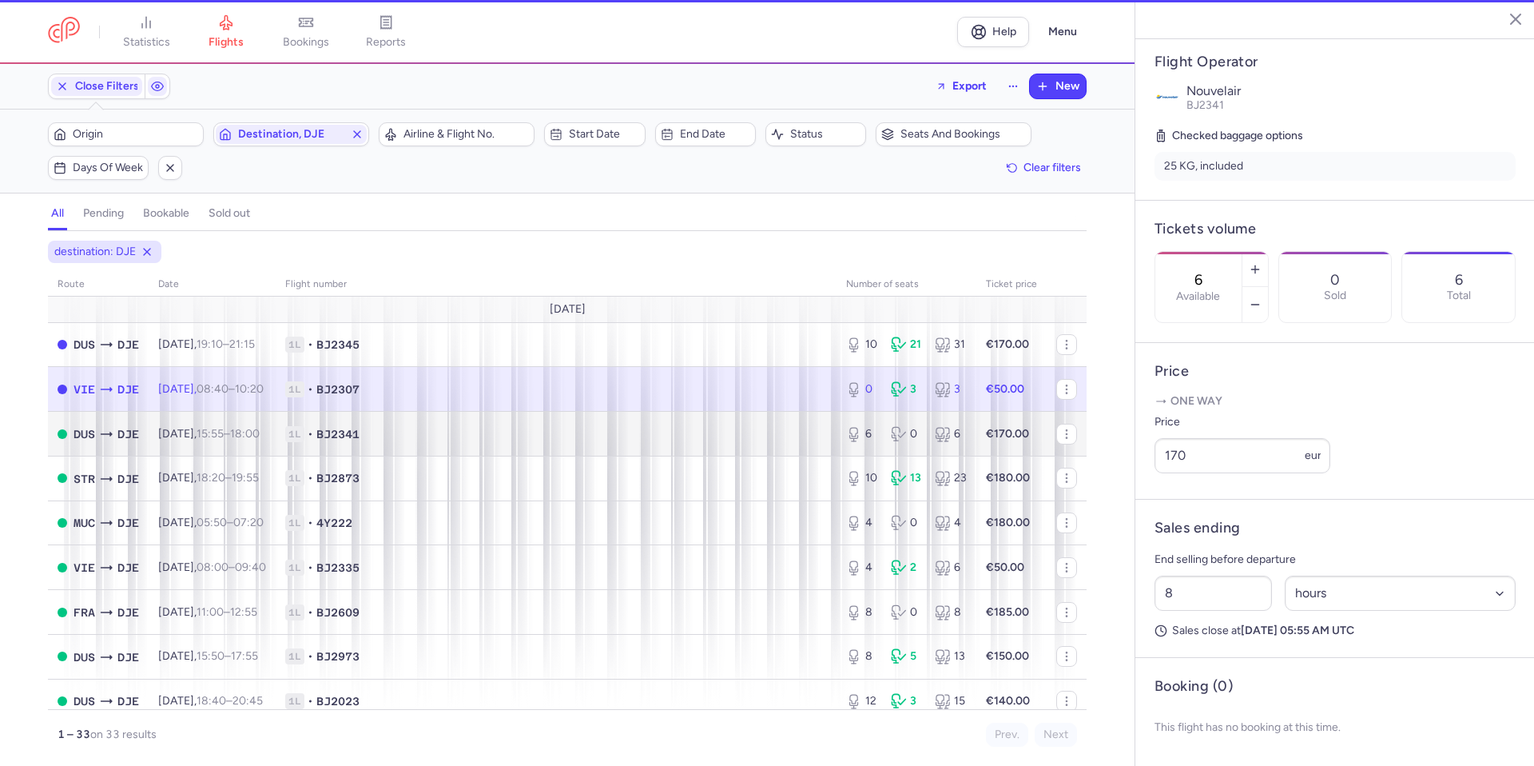
type input "0"
type input "3"
select select "days"
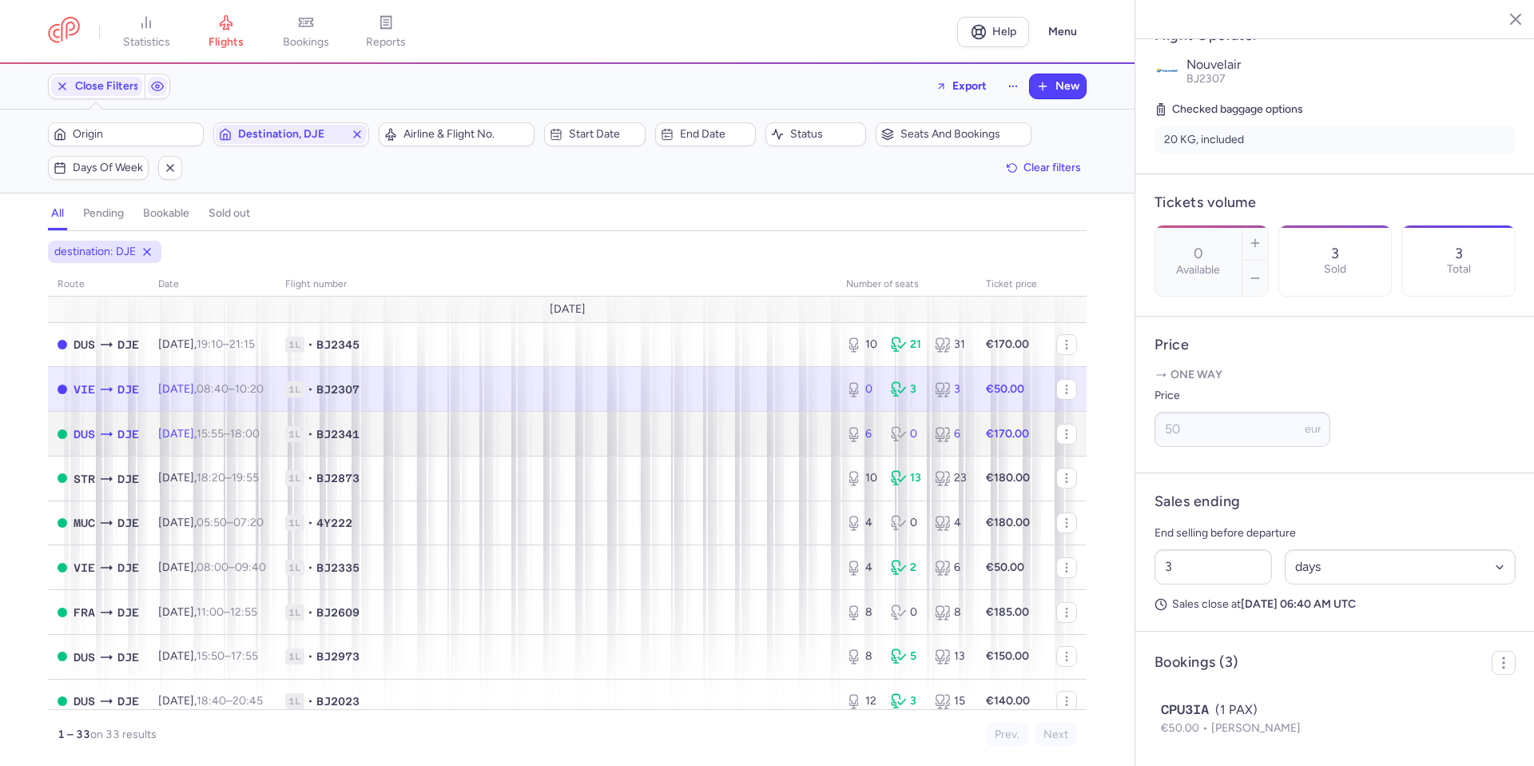
click at [746, 439] on span "1L • BJ2341" at bounding box center [556, 434] width 542 height 16
type input "6"
type input "8"
select select "hours"
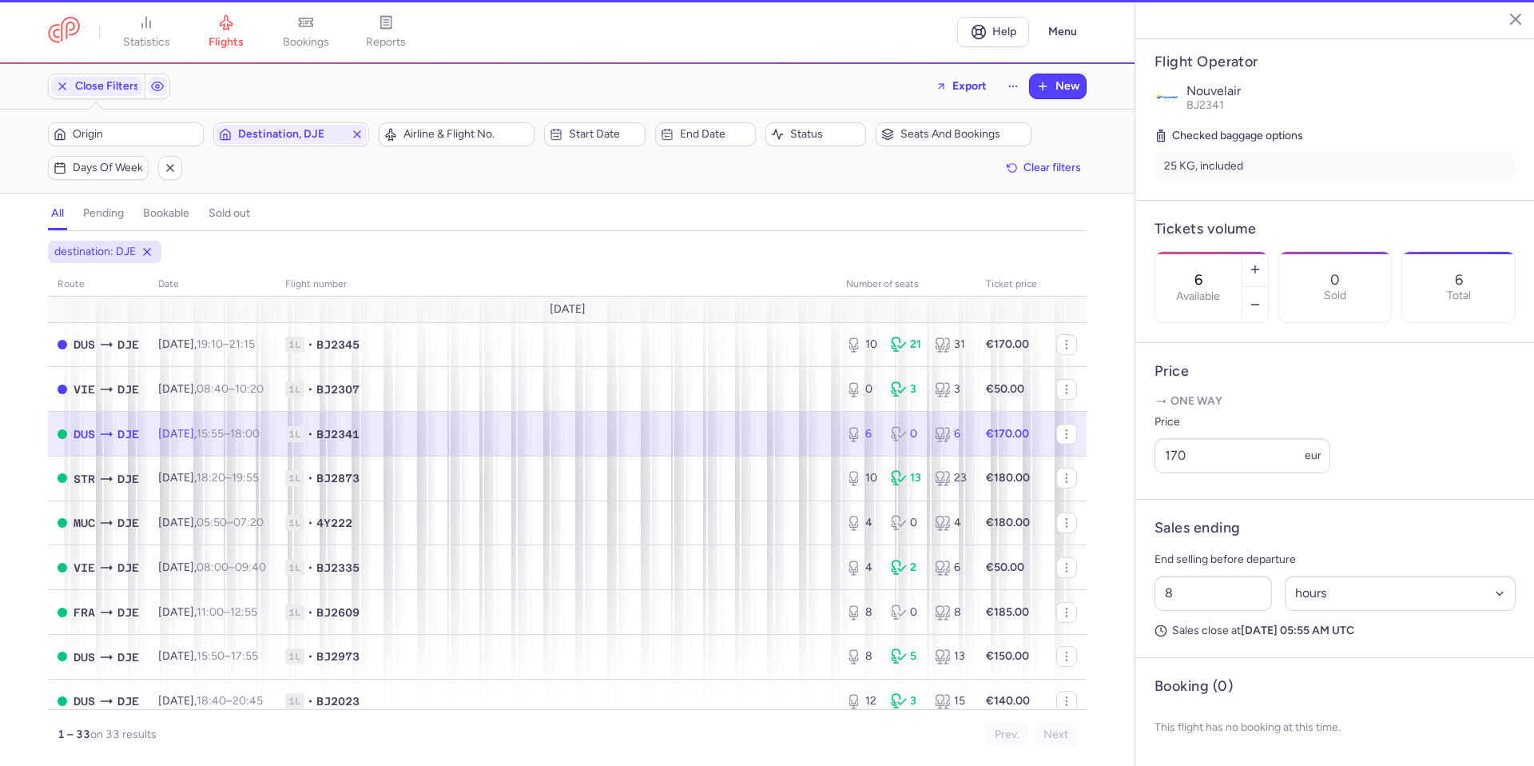
scroll to position [320, 0]
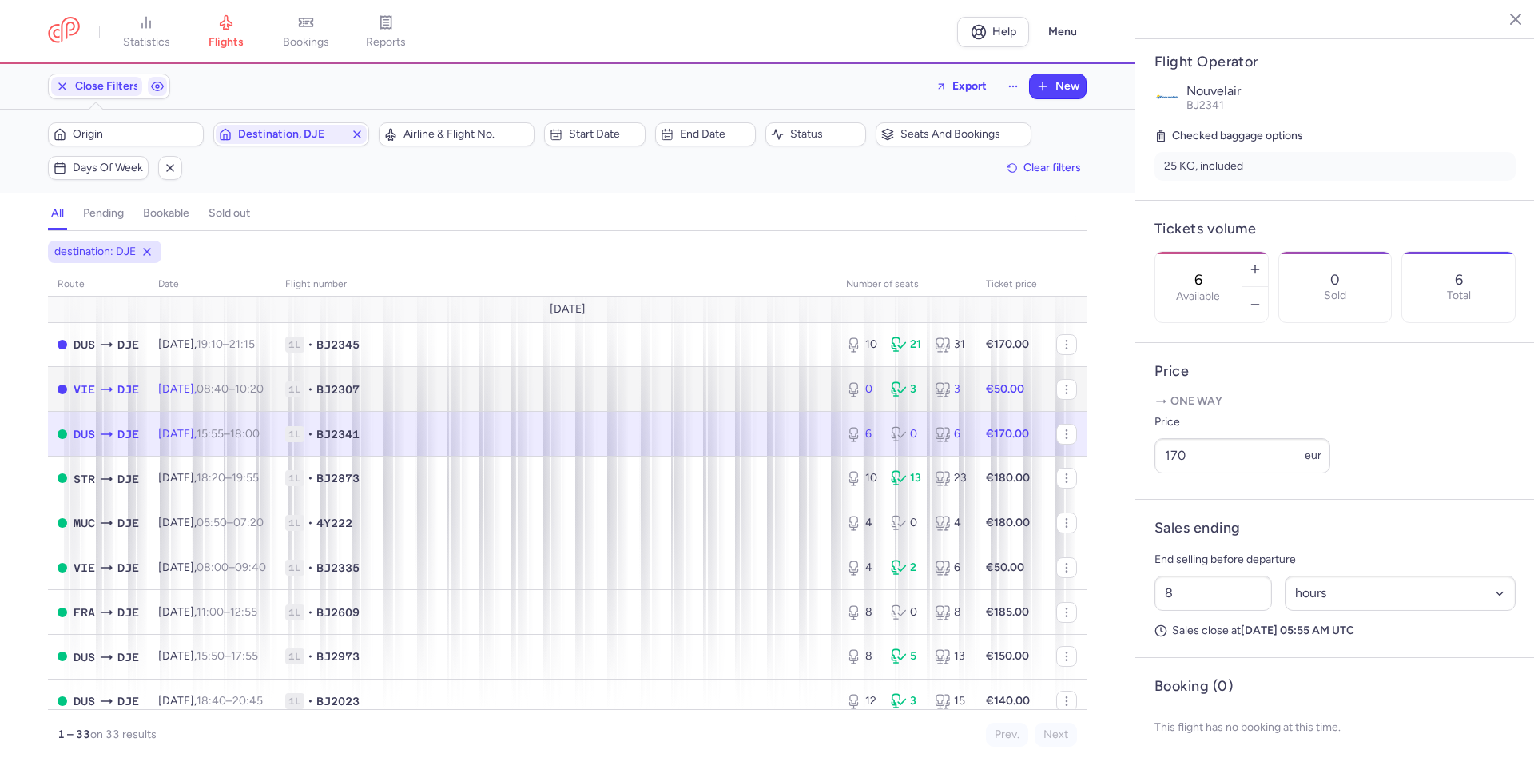
click at [784, 378] on td "1L • BJ2307" at bounding box center [556, 389] width 561 height 45
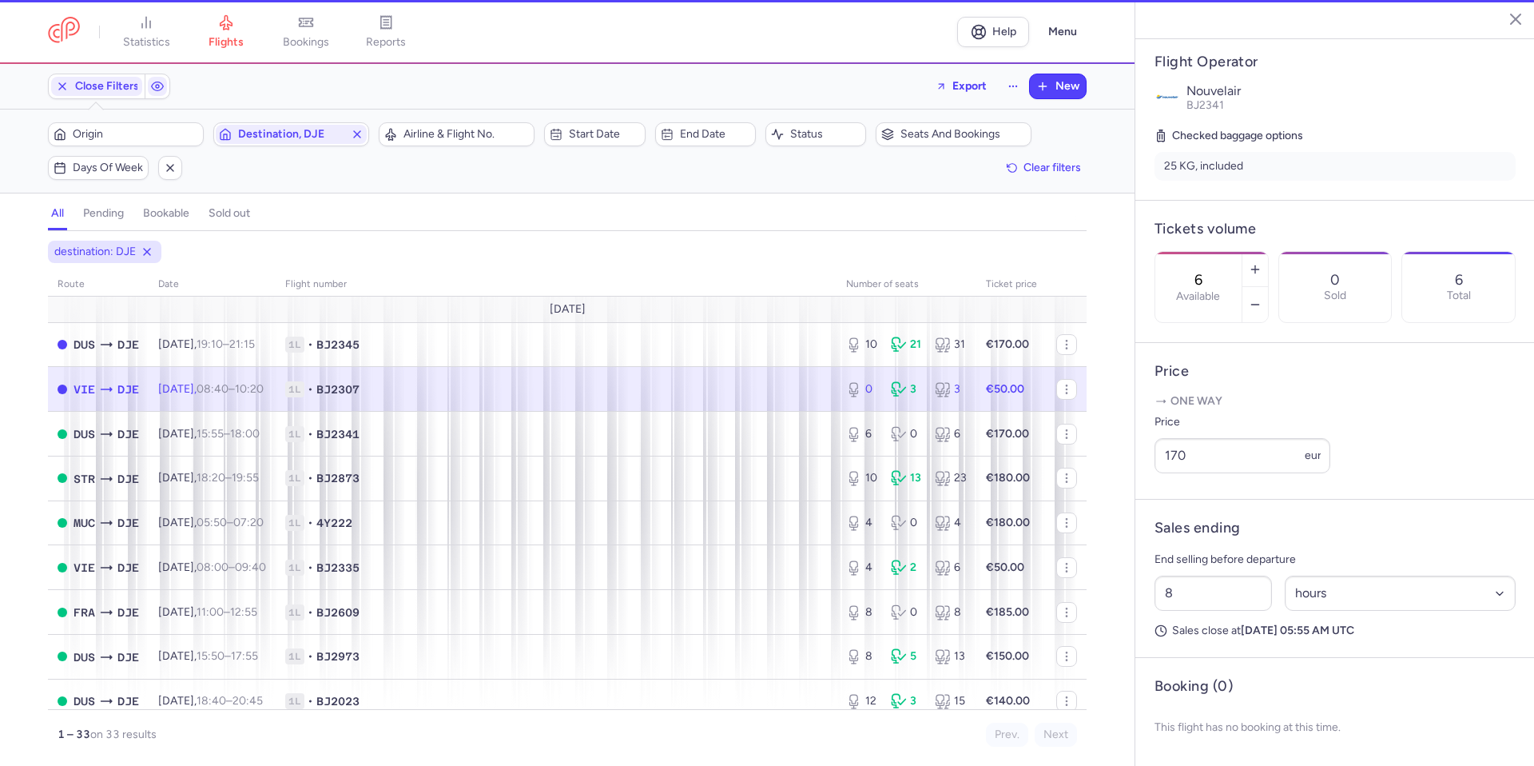
type input "0"
type input "3"
select select "days"
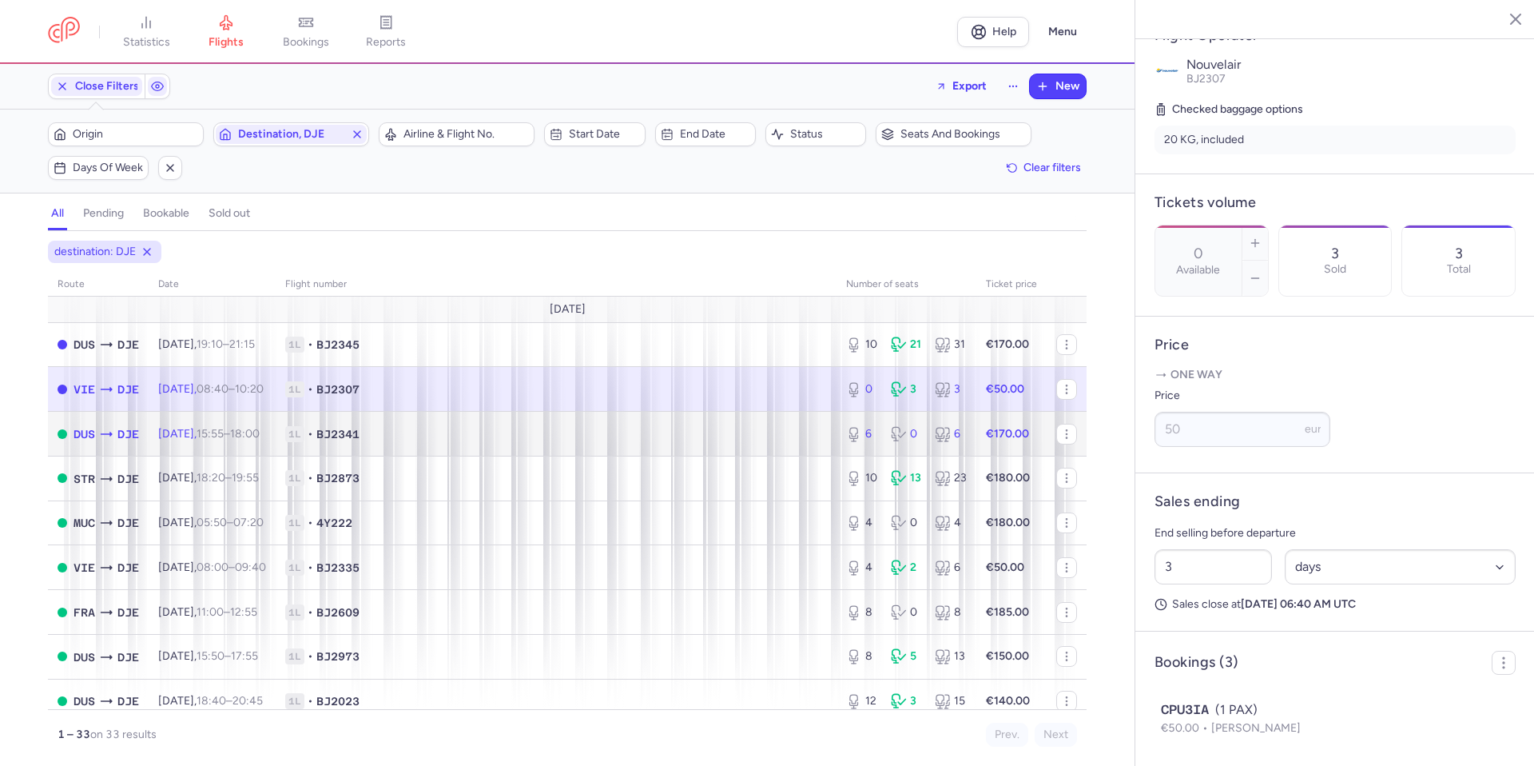
click at [752, 435] on span "1L • BJ2341" at bounding box center [556, 434] width 542 height 16
type input "6"
type input "8"
select select "hours"
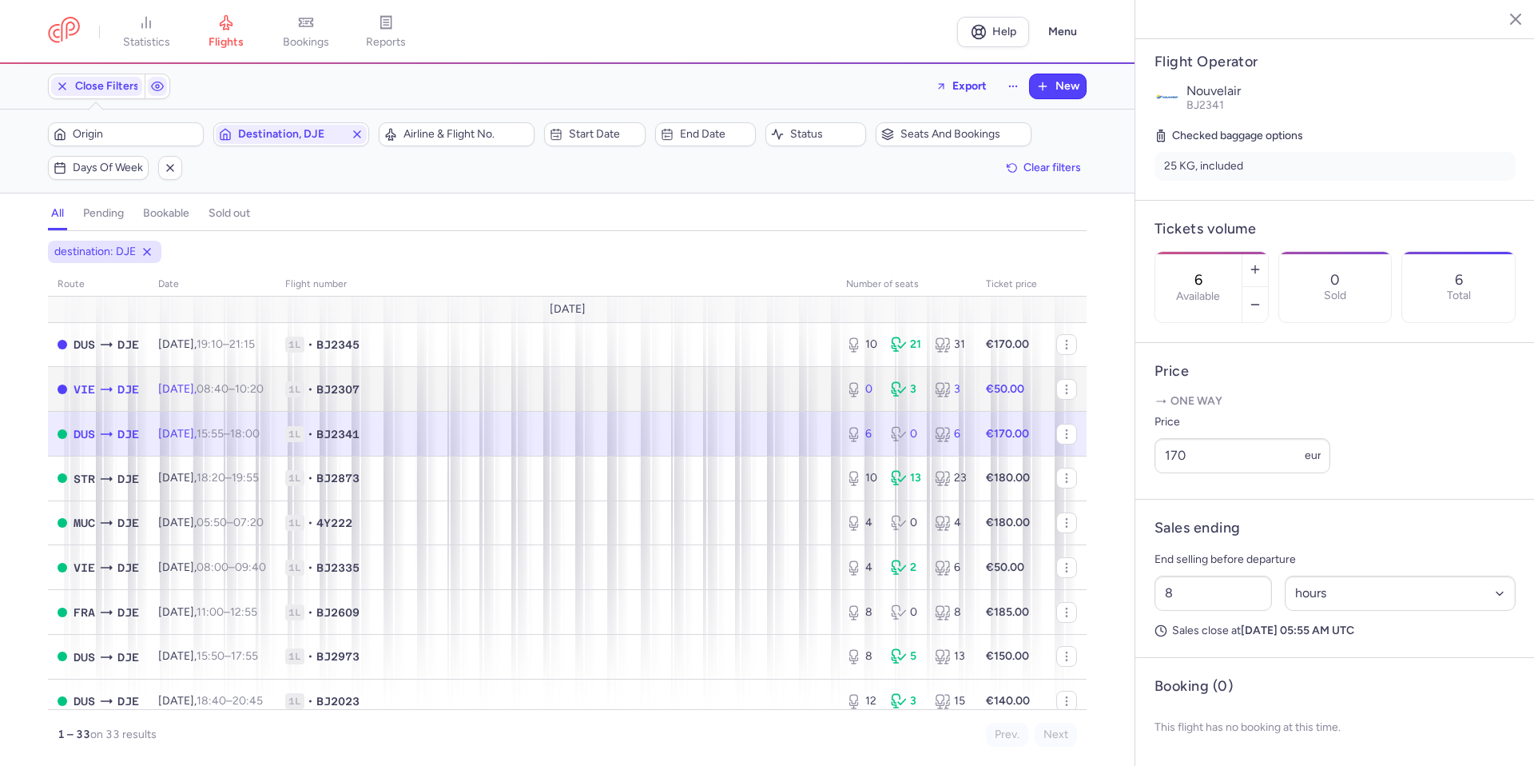
click at [778, 376] on td "1L • BJ2307" at bounding box center [556, 389] width 561 height 45
type input "0"
type input "3"
select select "days"
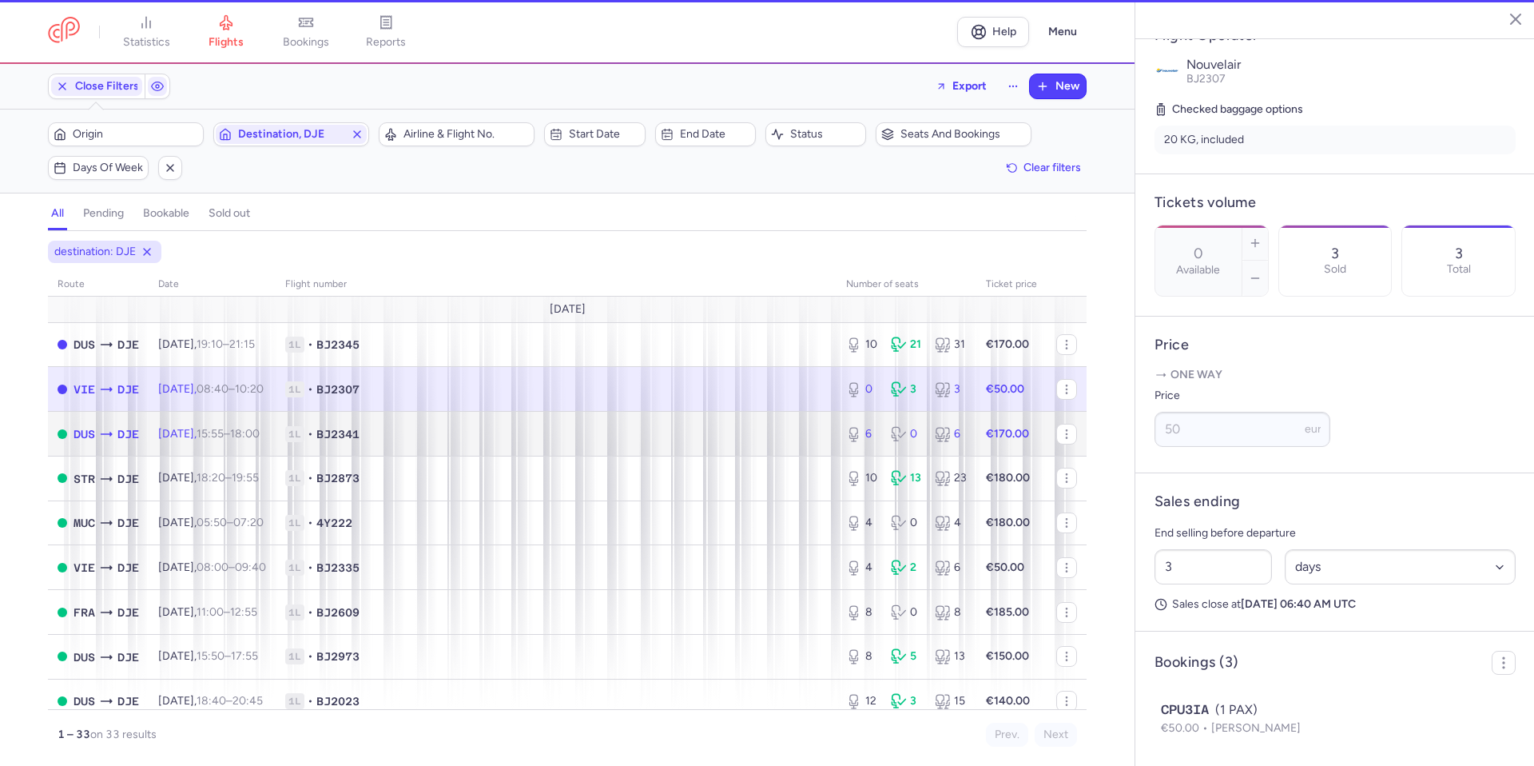
click at [762, 439] on span "1L • BJ2341" at bounding box center [556, 434] width 542 height 16
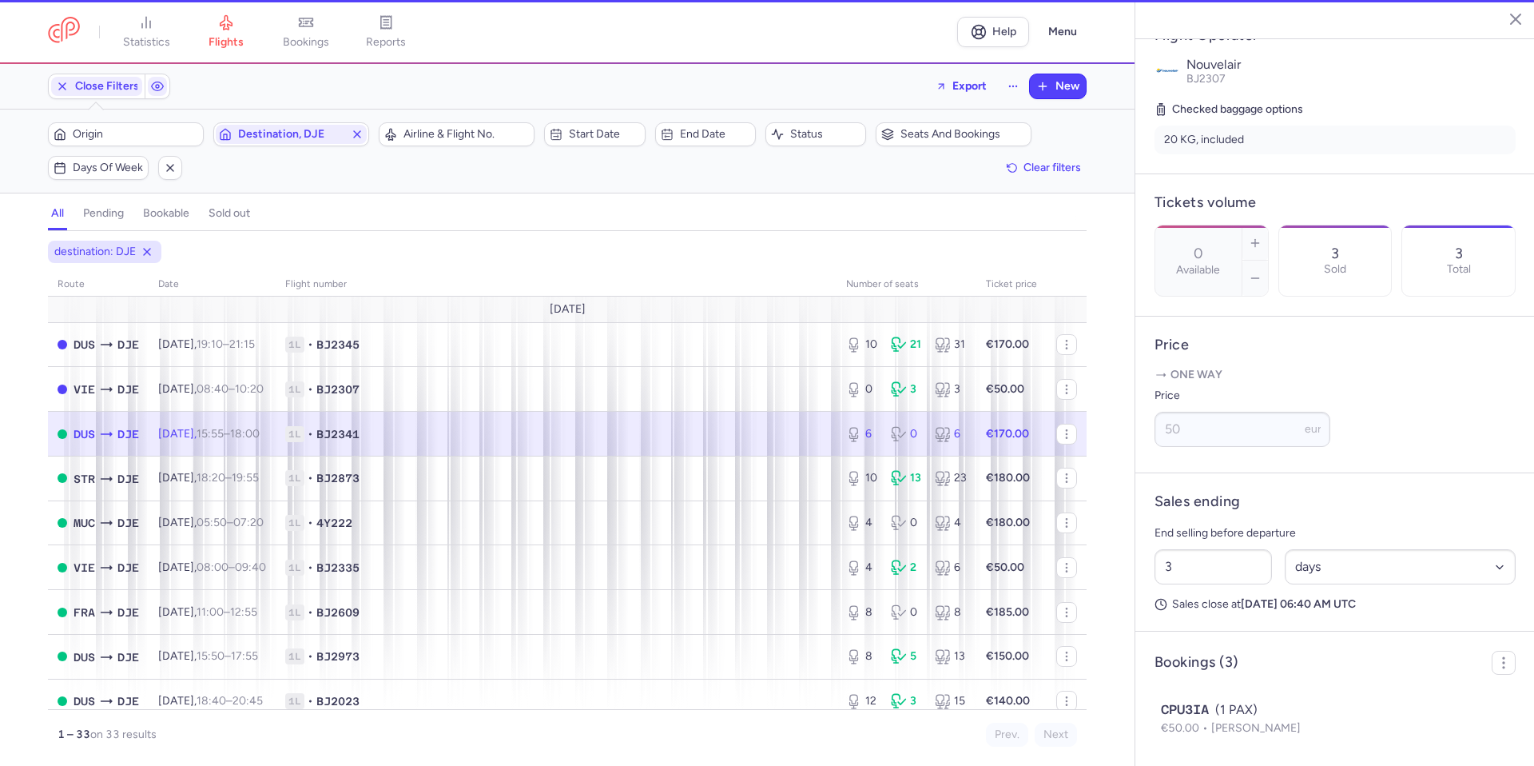
type input "6"
type input "8"
select select "hours"
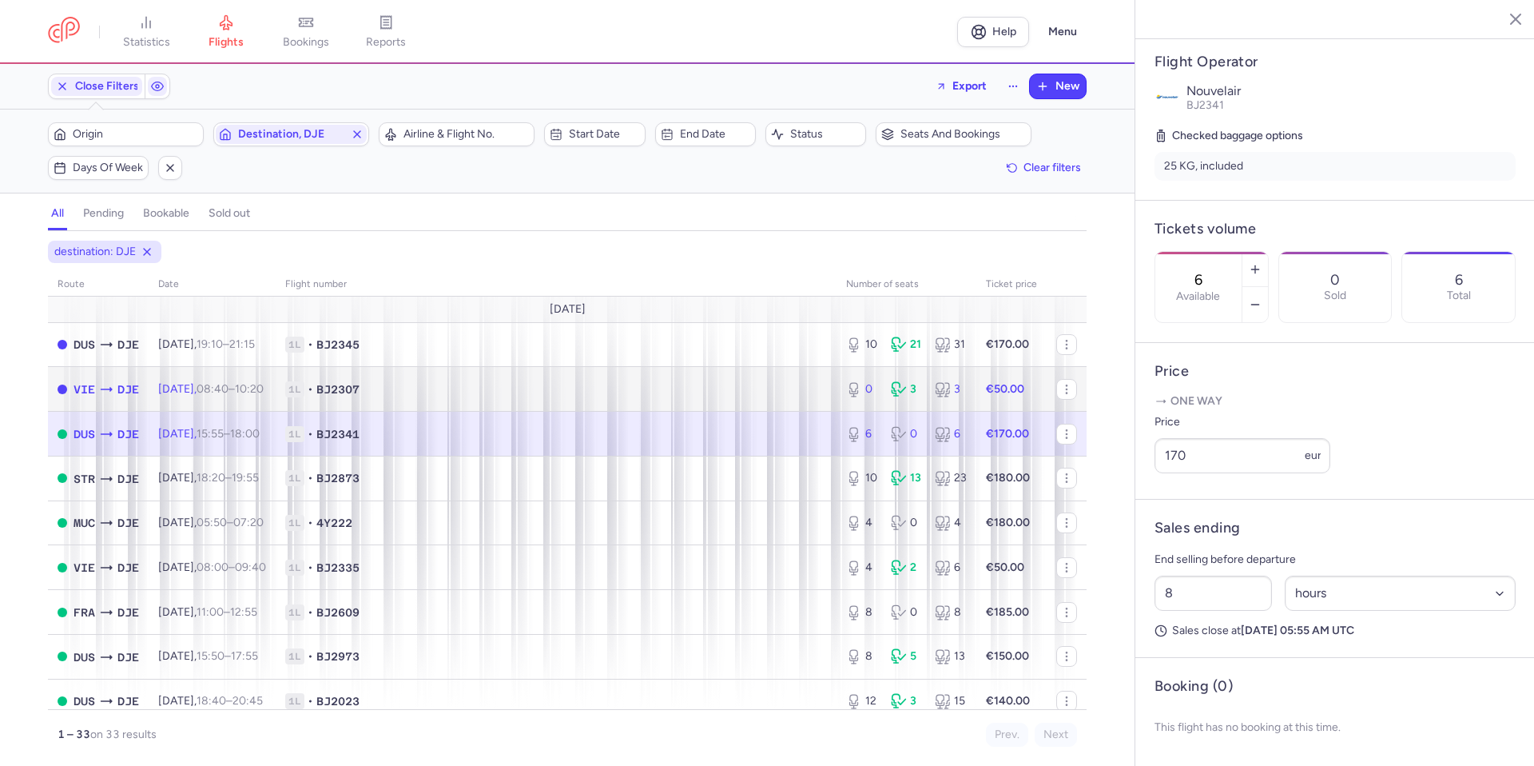
click at [765, 395] on span "1L • BJ2307" at bounding box center [556, 389] width 542 height 16
type input "0"
type input "3"
select select "days"
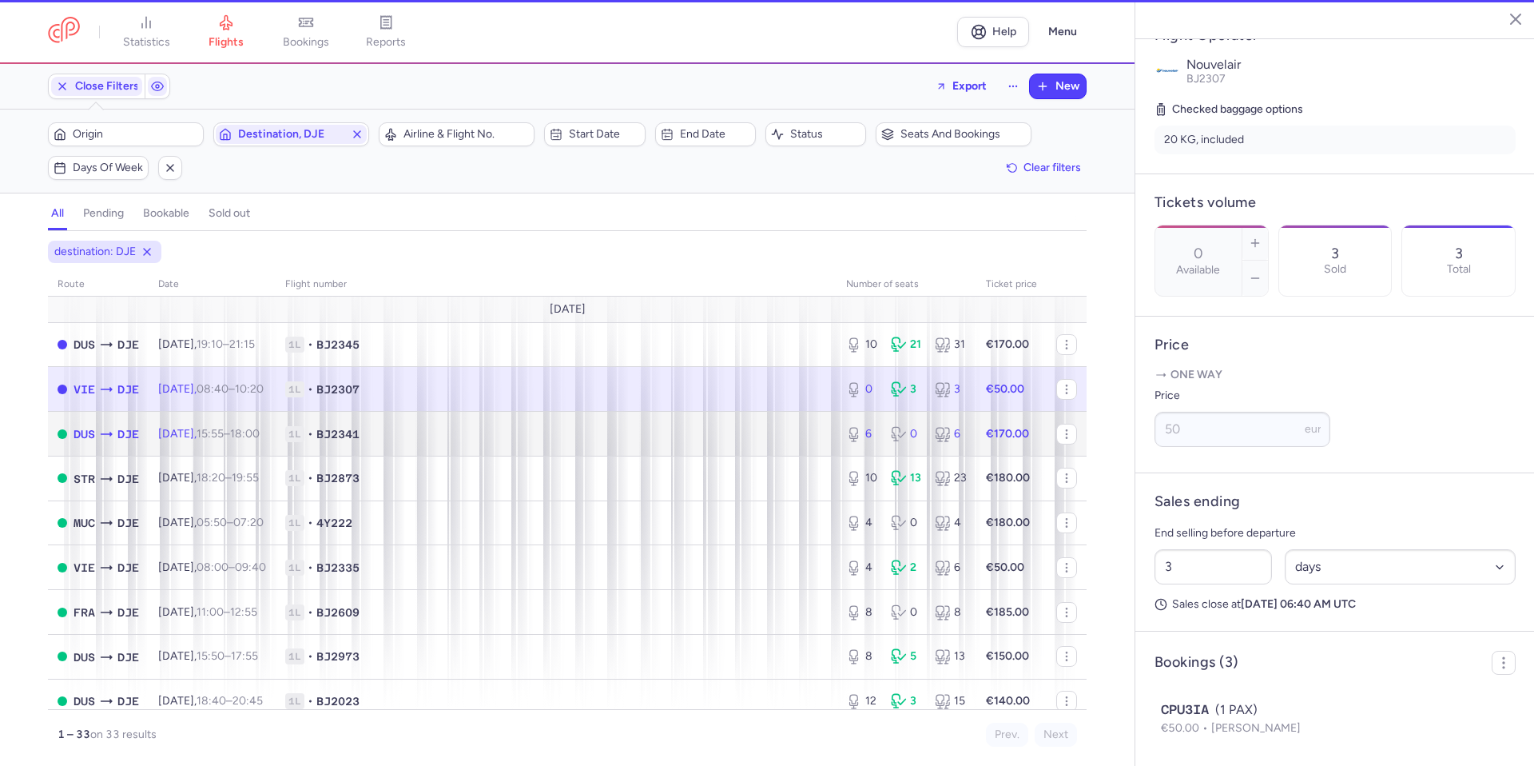
click at [762, 420] on td "1L • BJ2341" at bounding box center [556, 434] width 561 height 45
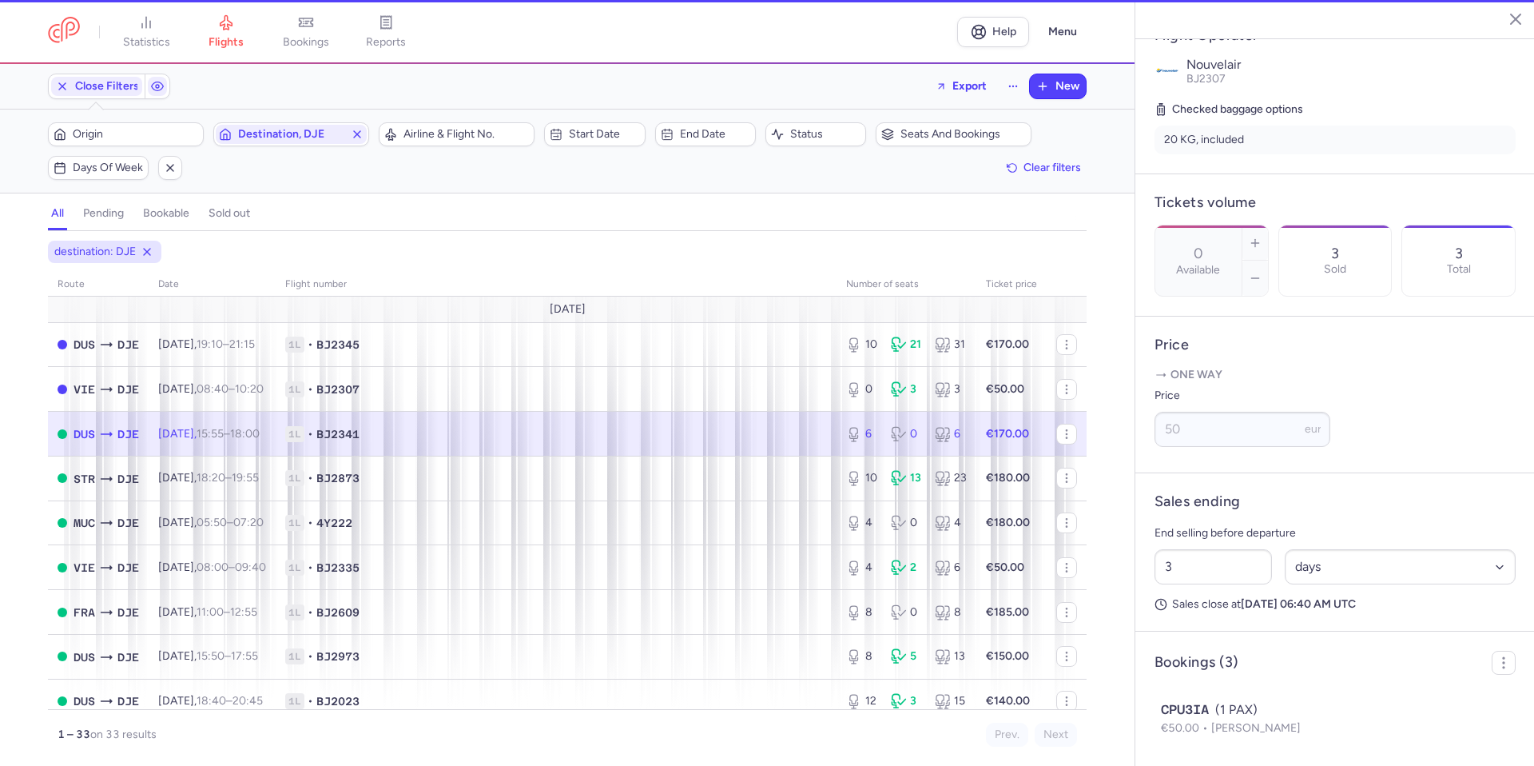
type input "6"
type input "8"
select select "hours"
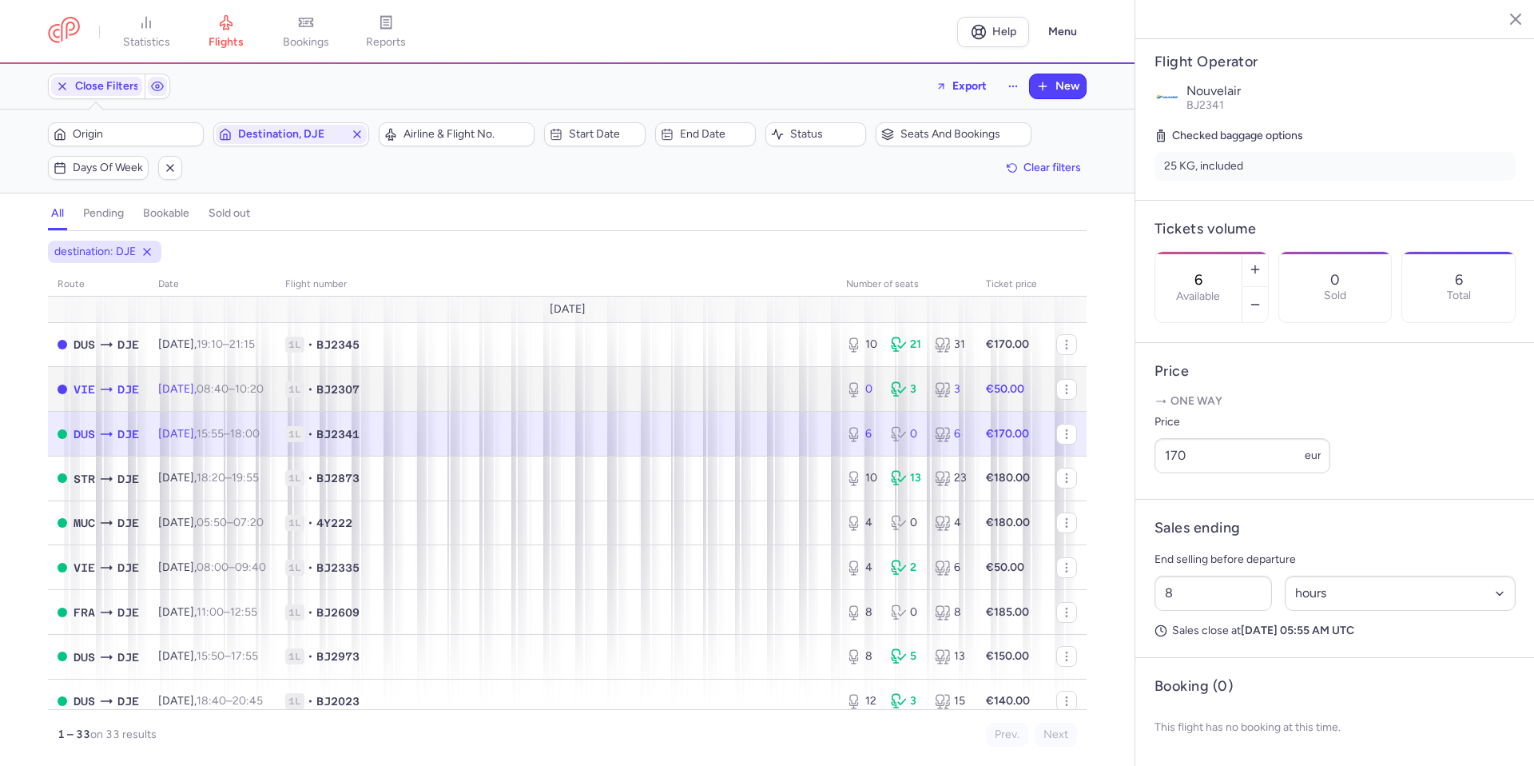
click at [763, 391] on span "1L • BJ2307" at bounding box center [556, 389] width 542 height 16
type input "0"
type input "3"
select select "days"
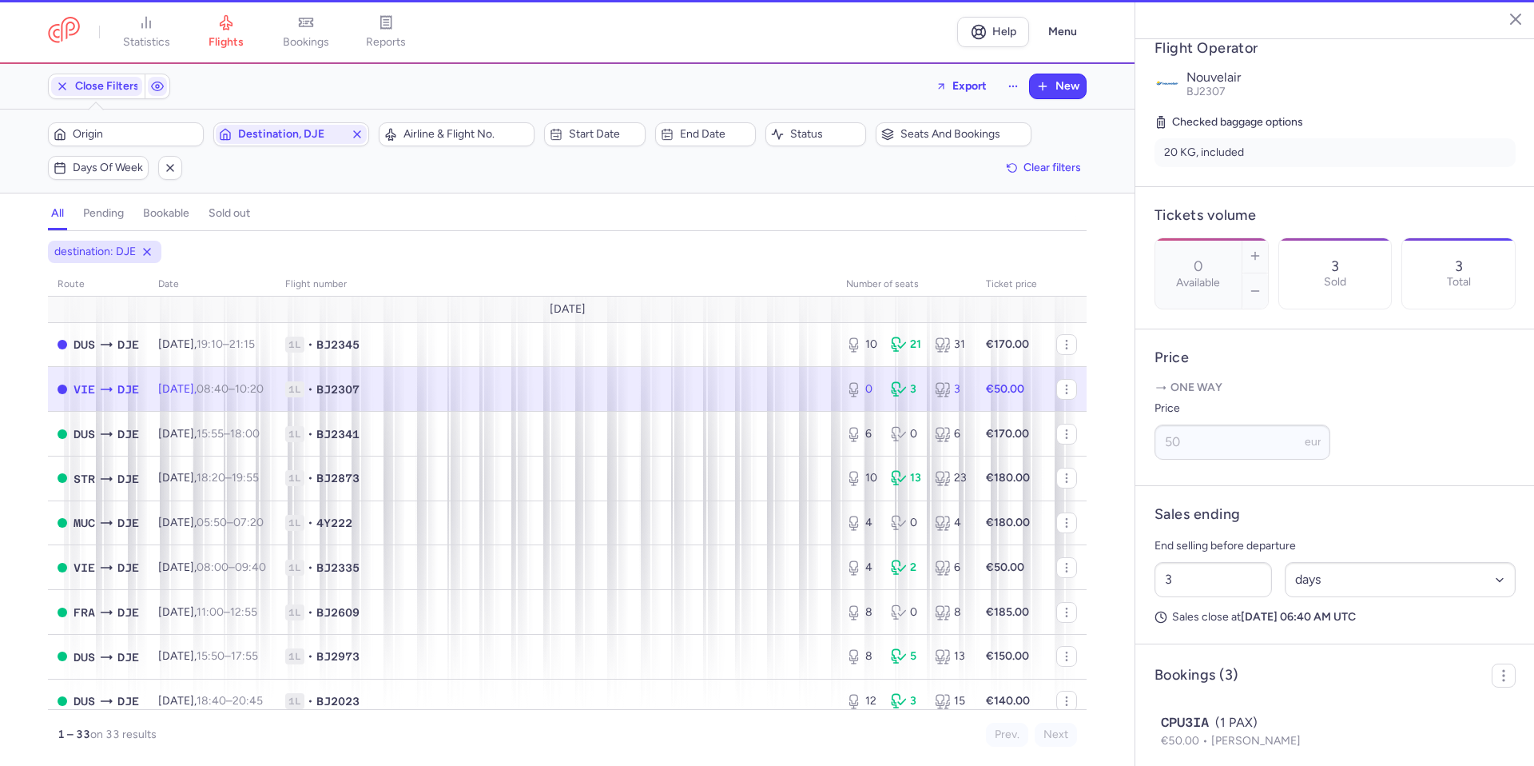
scroll to position [332, 0]
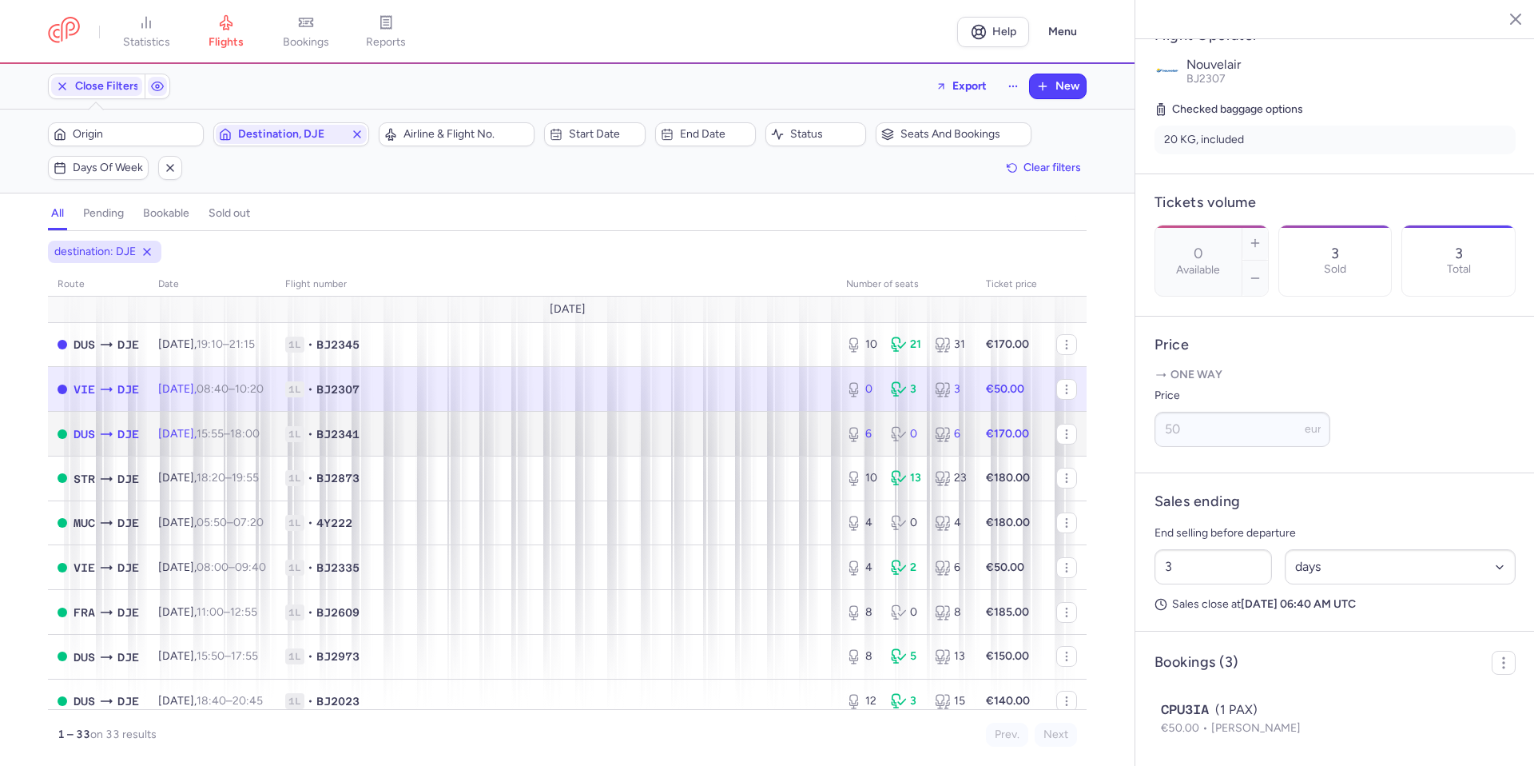
click at [759, 421] on td "1L • BJ2341" at bounding box center [556, 434] width 561 height 45
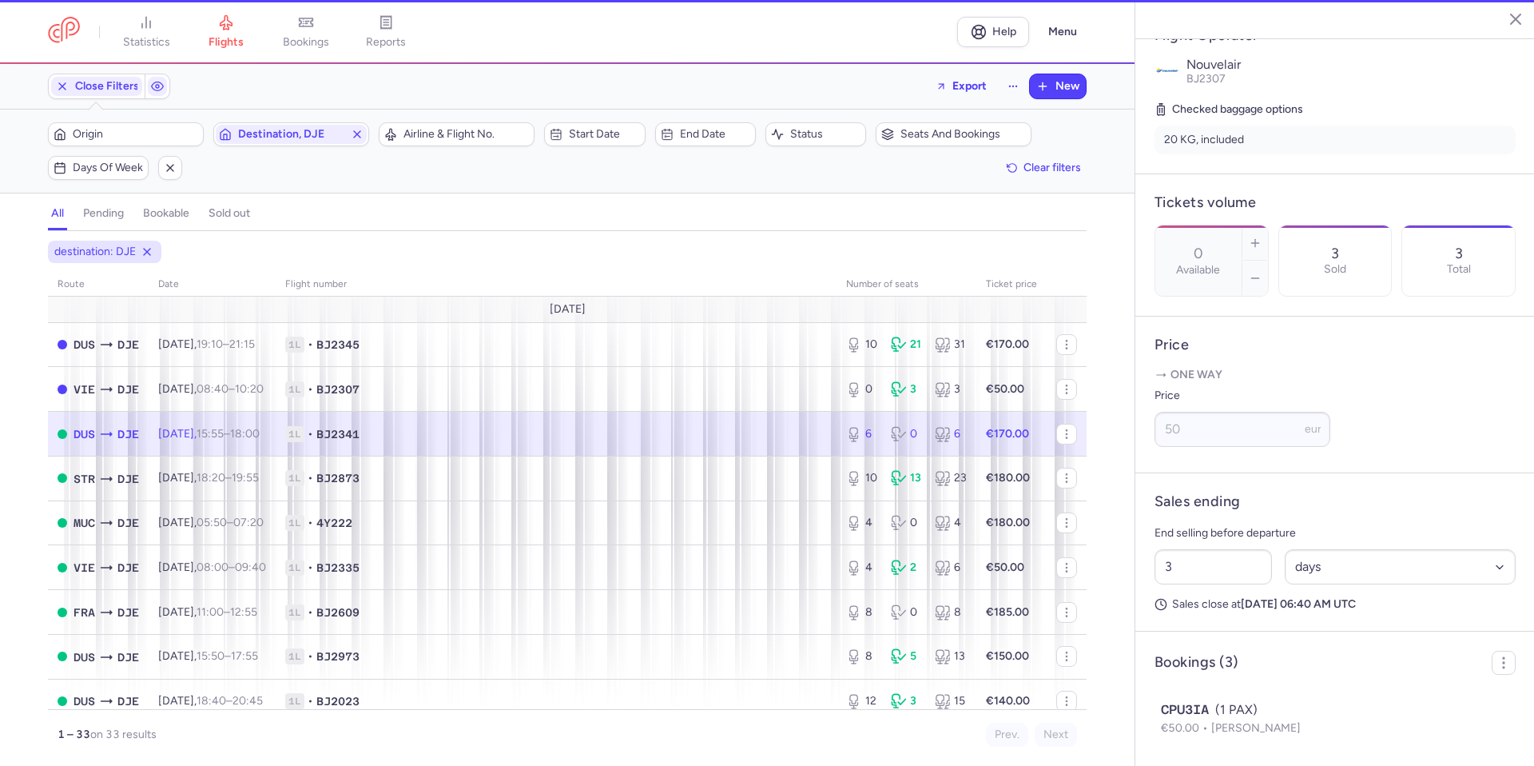
type input "6"
type input "8"
select select "hours"
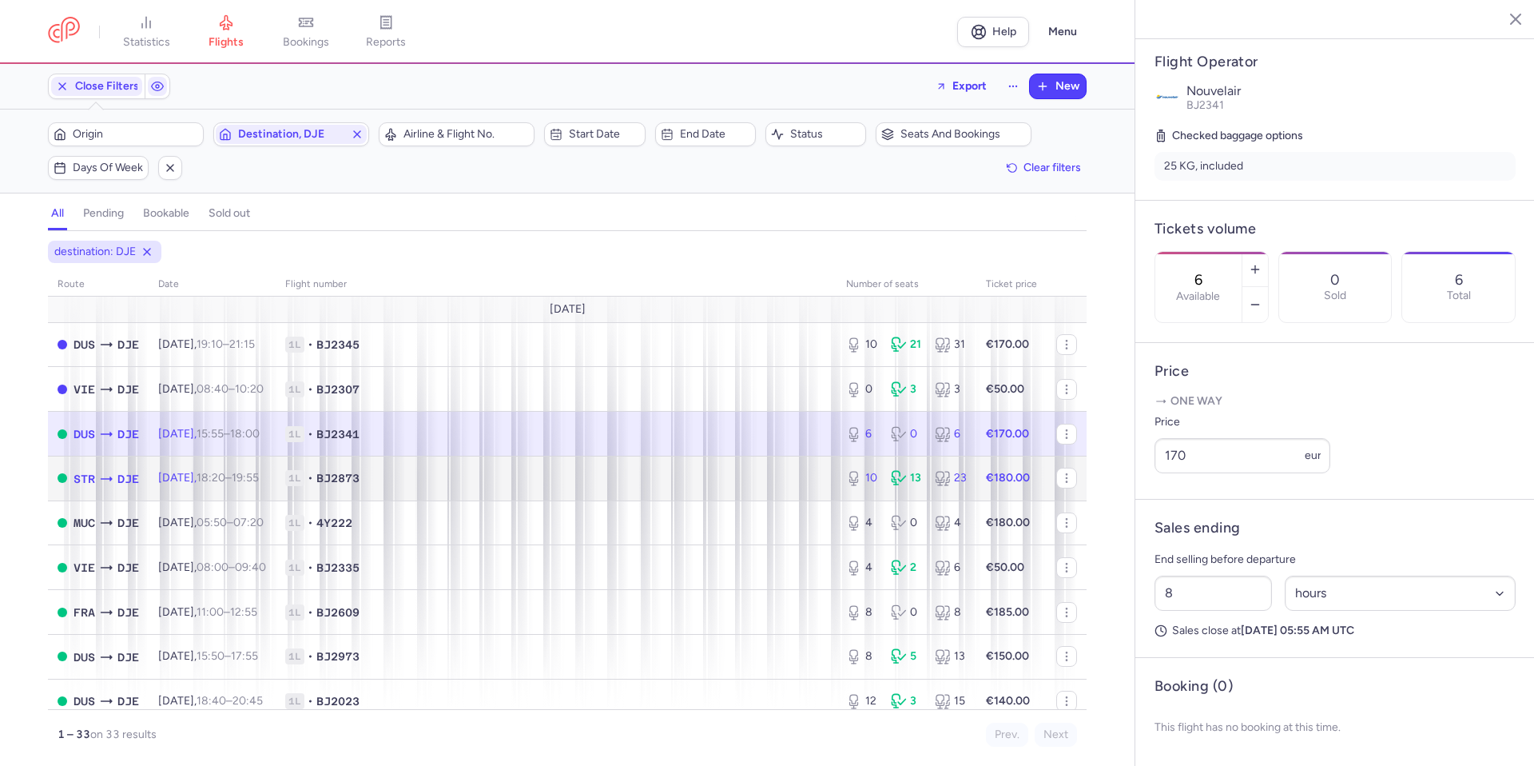
click at [778, 494] on td "1L • BJ2873" at bounding box center [556, 477] width 561 height 45
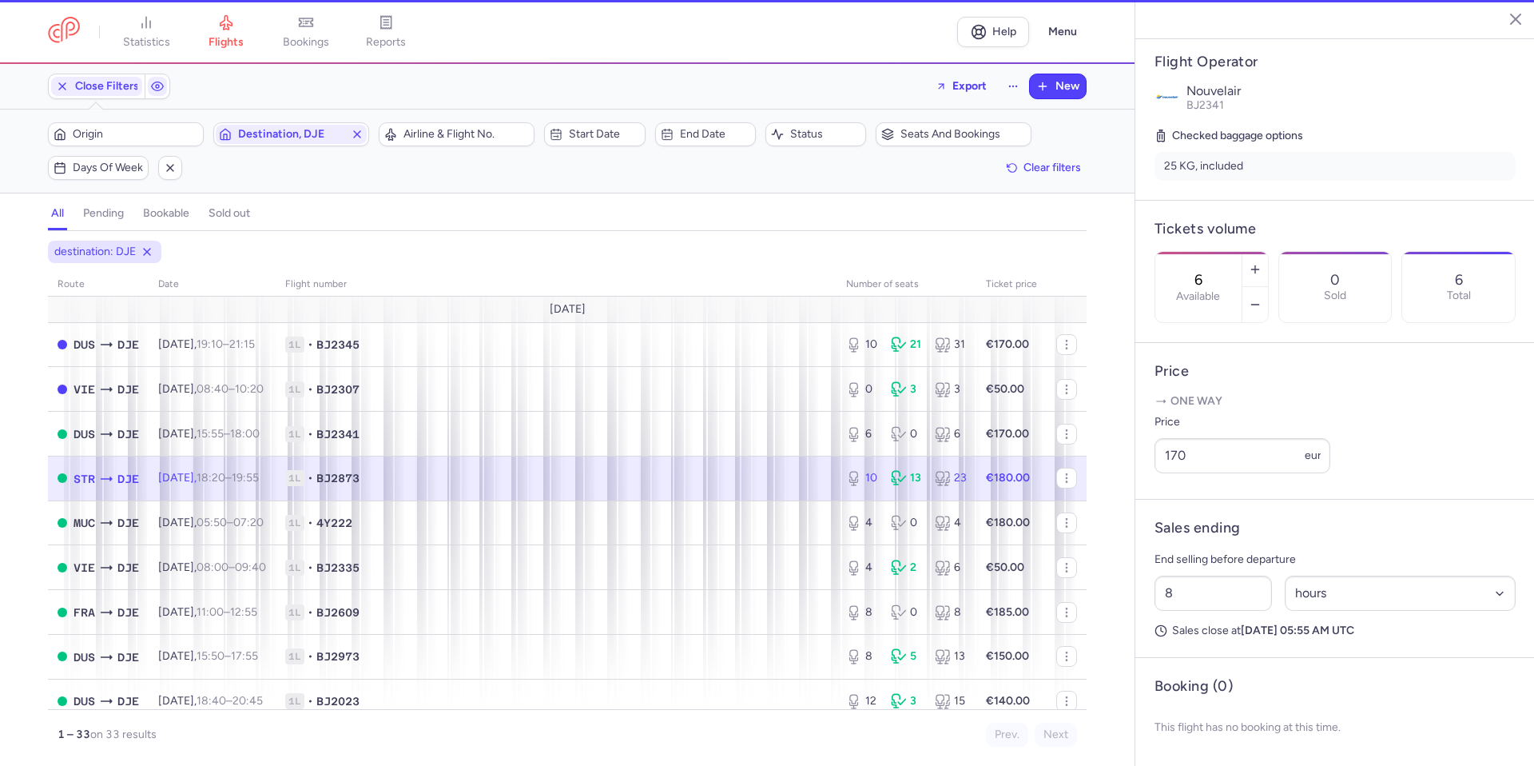
type input "10"
type input "3"
select select "days"
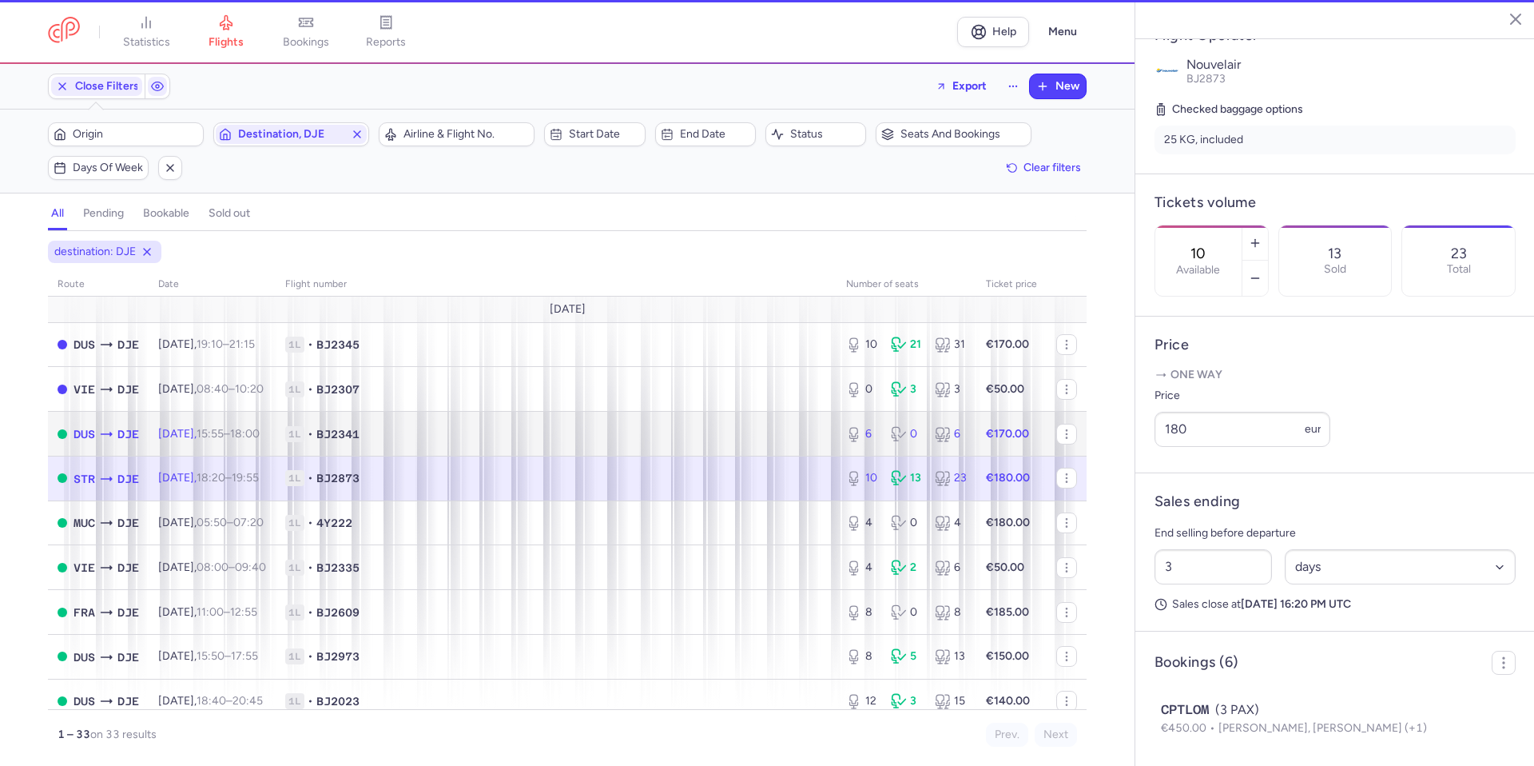
click at [766, 432] on span "1L • BJ2341" at bounding box center [556, 434] width 542 height 16
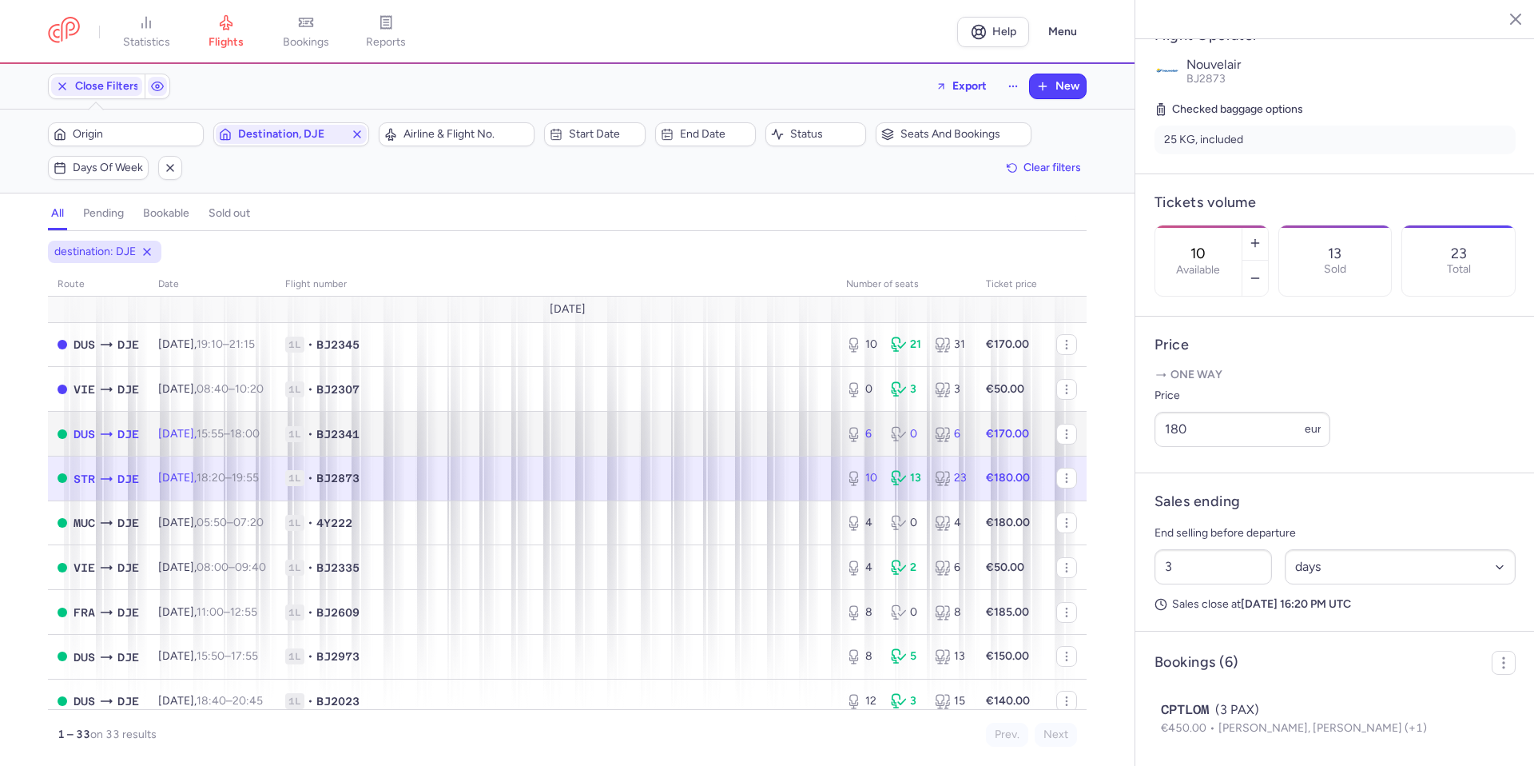
type input "6"
type input "8"
select select "hours"
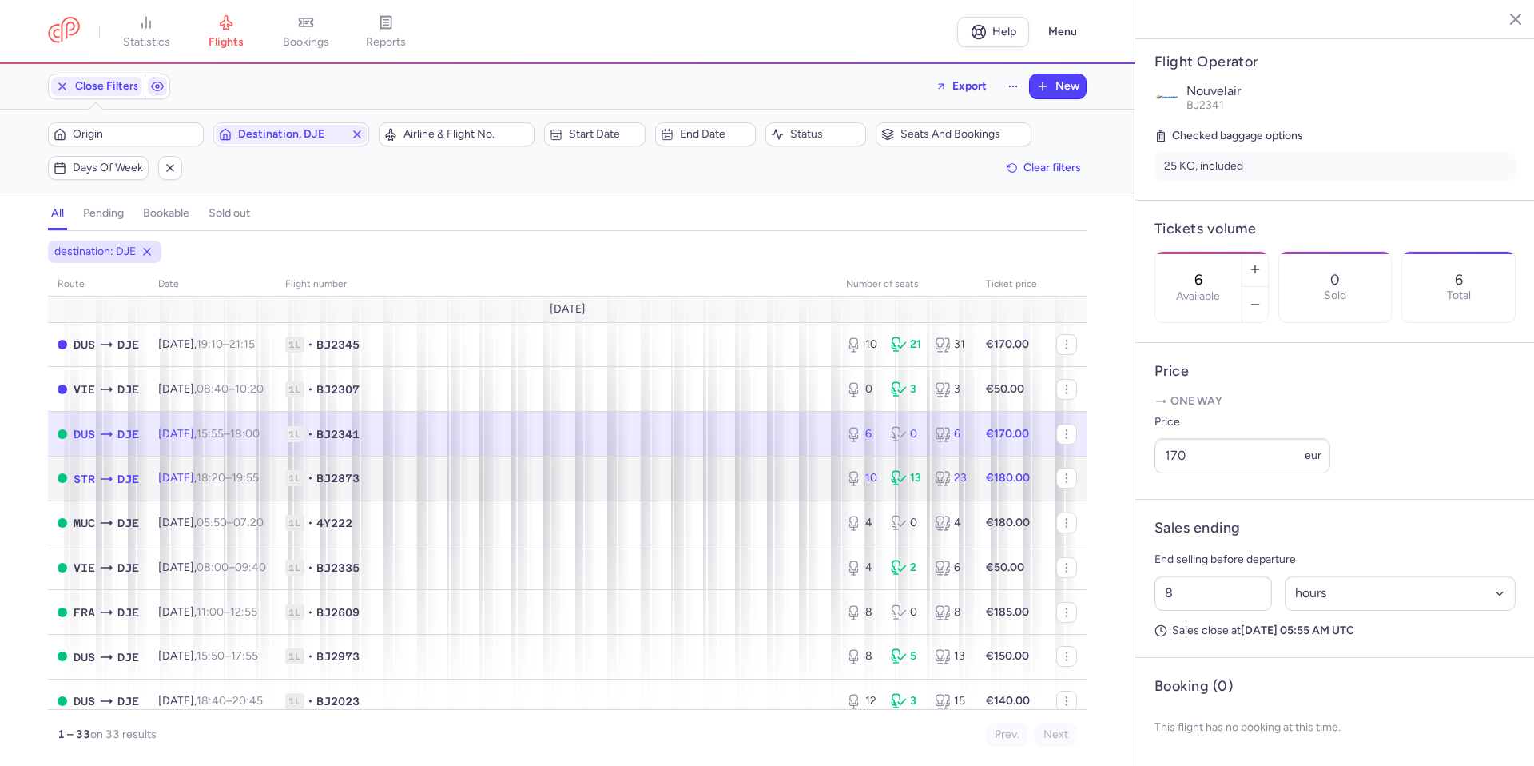
click at [742, 475] on span "1L • BJ2873" at bounding box center [556, 478] width 542 height 16
type input "10"
type input "3"
select select "days"
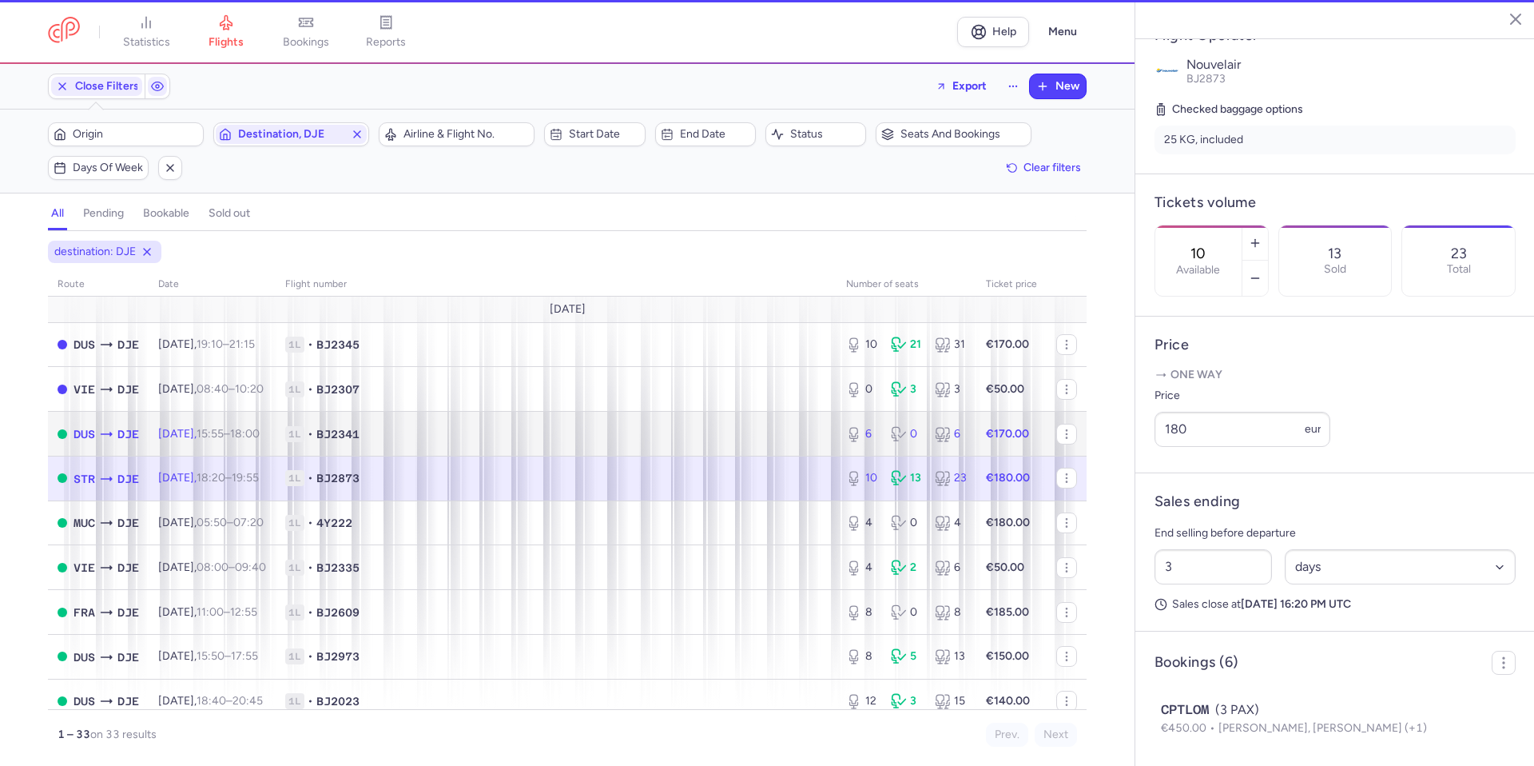
click at [746, 420] on td "1L • BJ2341" at bounding box center [556, 434] width 561 height 45
type input "6"
type input "8"
select select "hours"
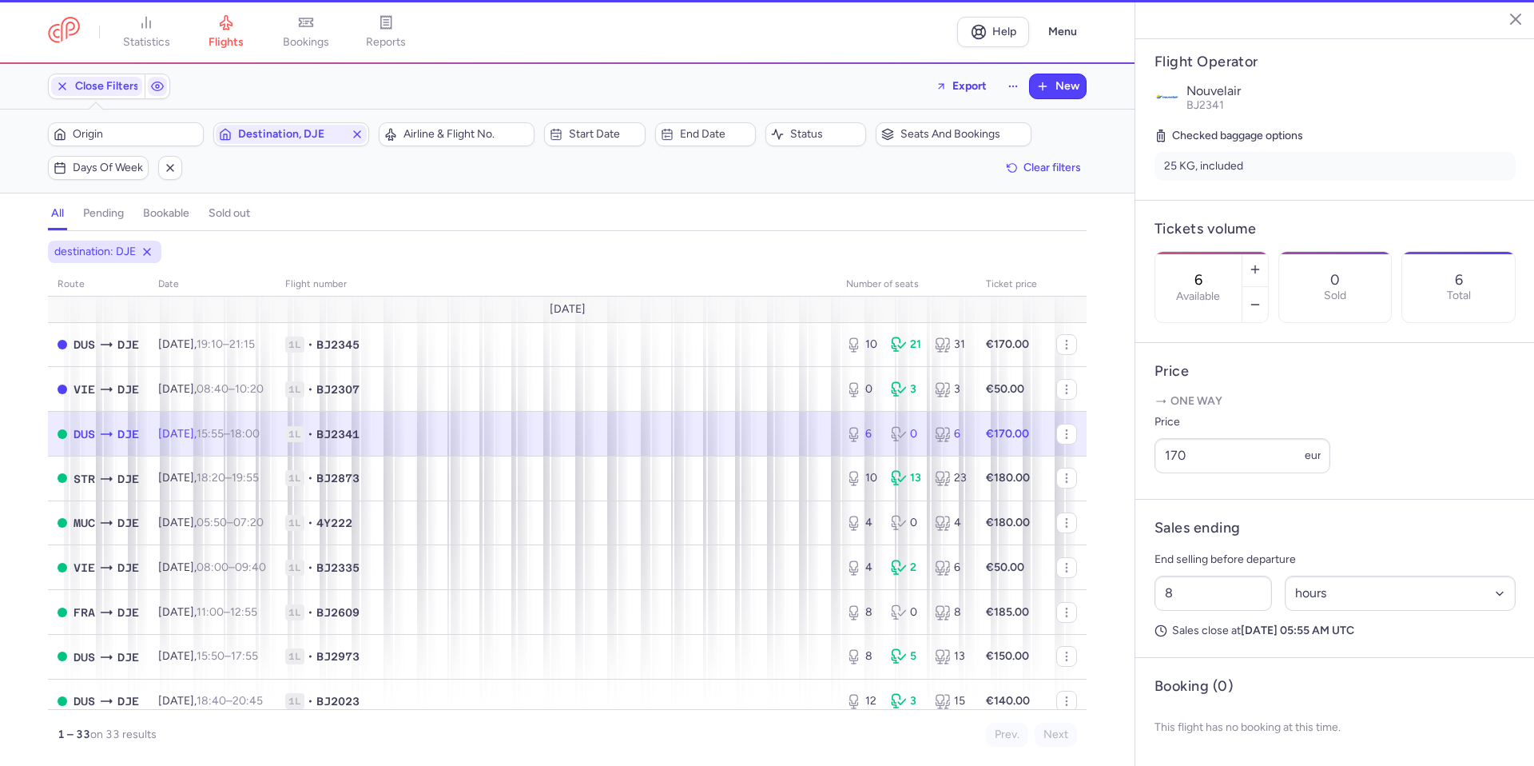
scroll to position [320, 0]
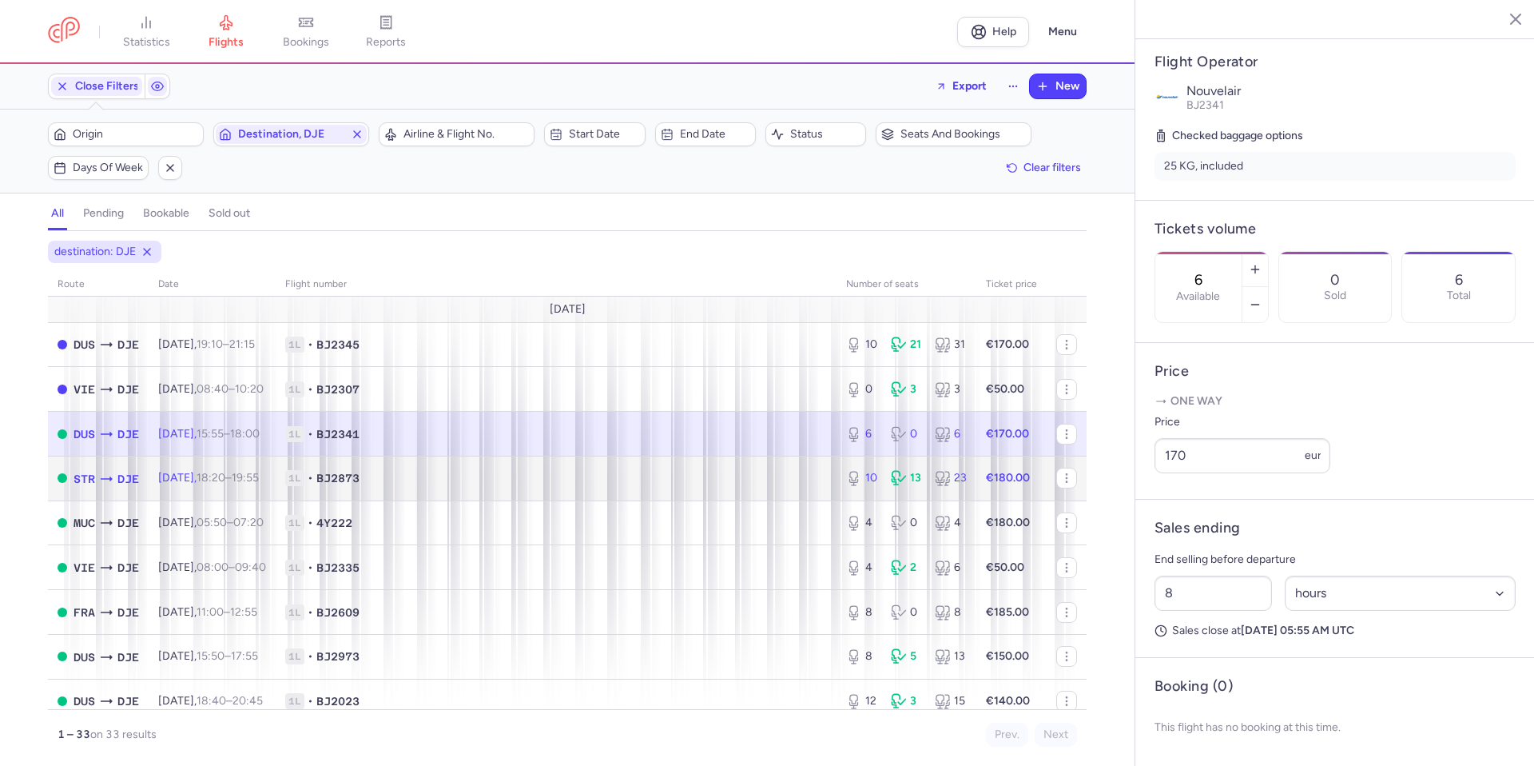
click at [690, 476] on span "1L • BJ2873" at bounding box center [556, 478] width 542 height 16
type input "10"
type input "3"
select select "days"
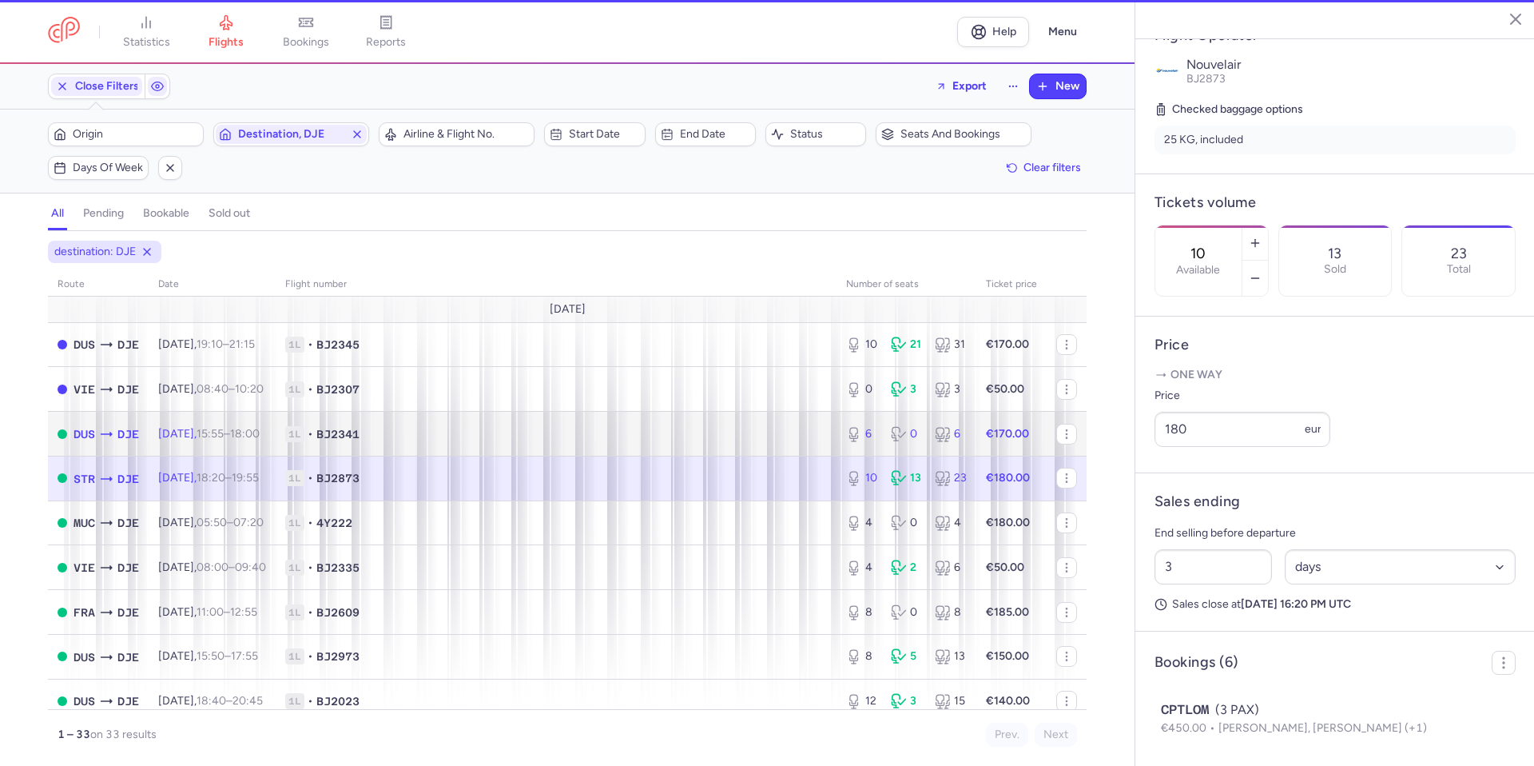
click at [695, 433] on span "1L • BJ2341" at bounding box center [556, 434] width 542 height 16
type input "6"
type input "8"
select select "hours"
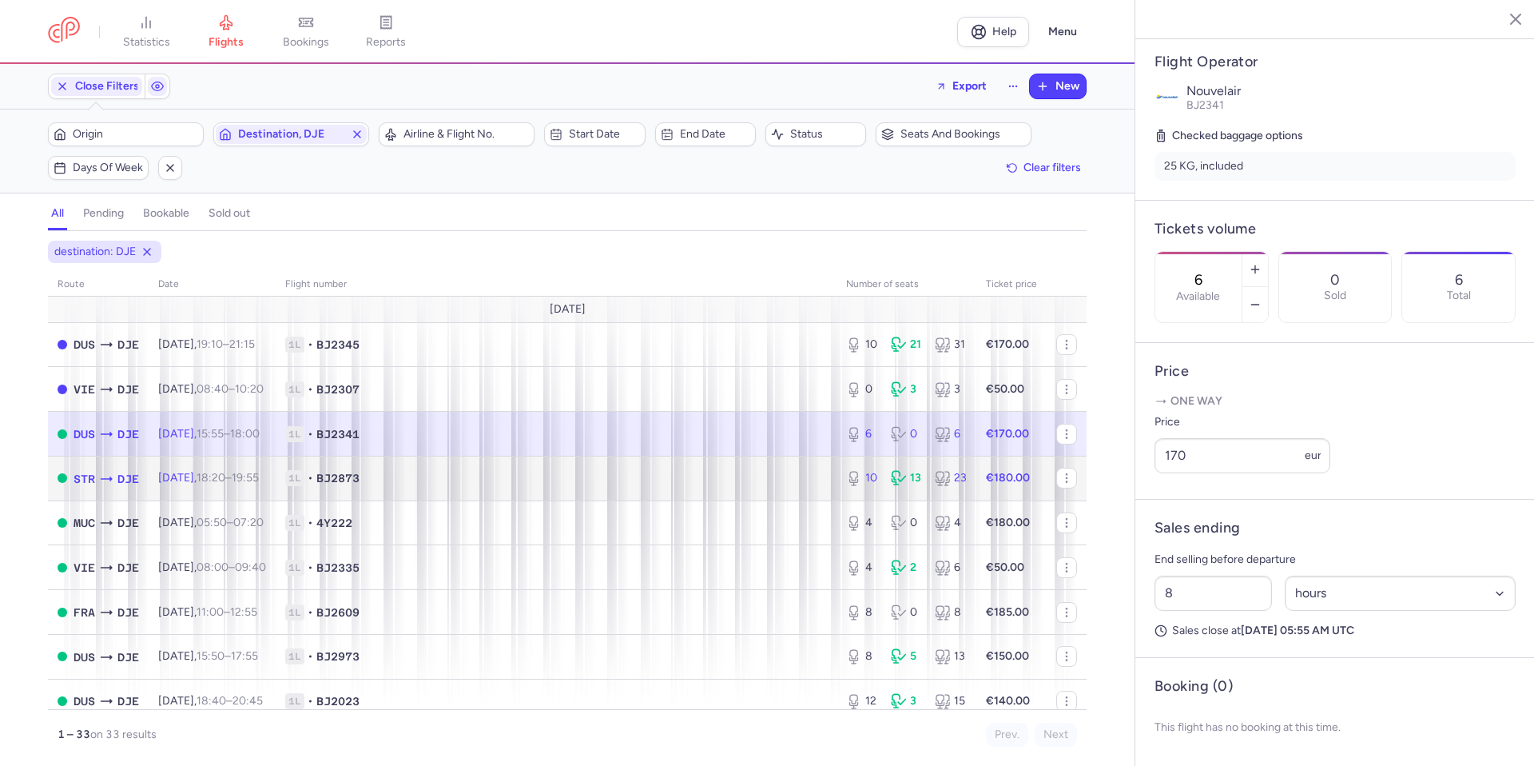
click at [683, 471] on span "1L • BJ2873" at bounding box center [556, 478] width 542 height 16
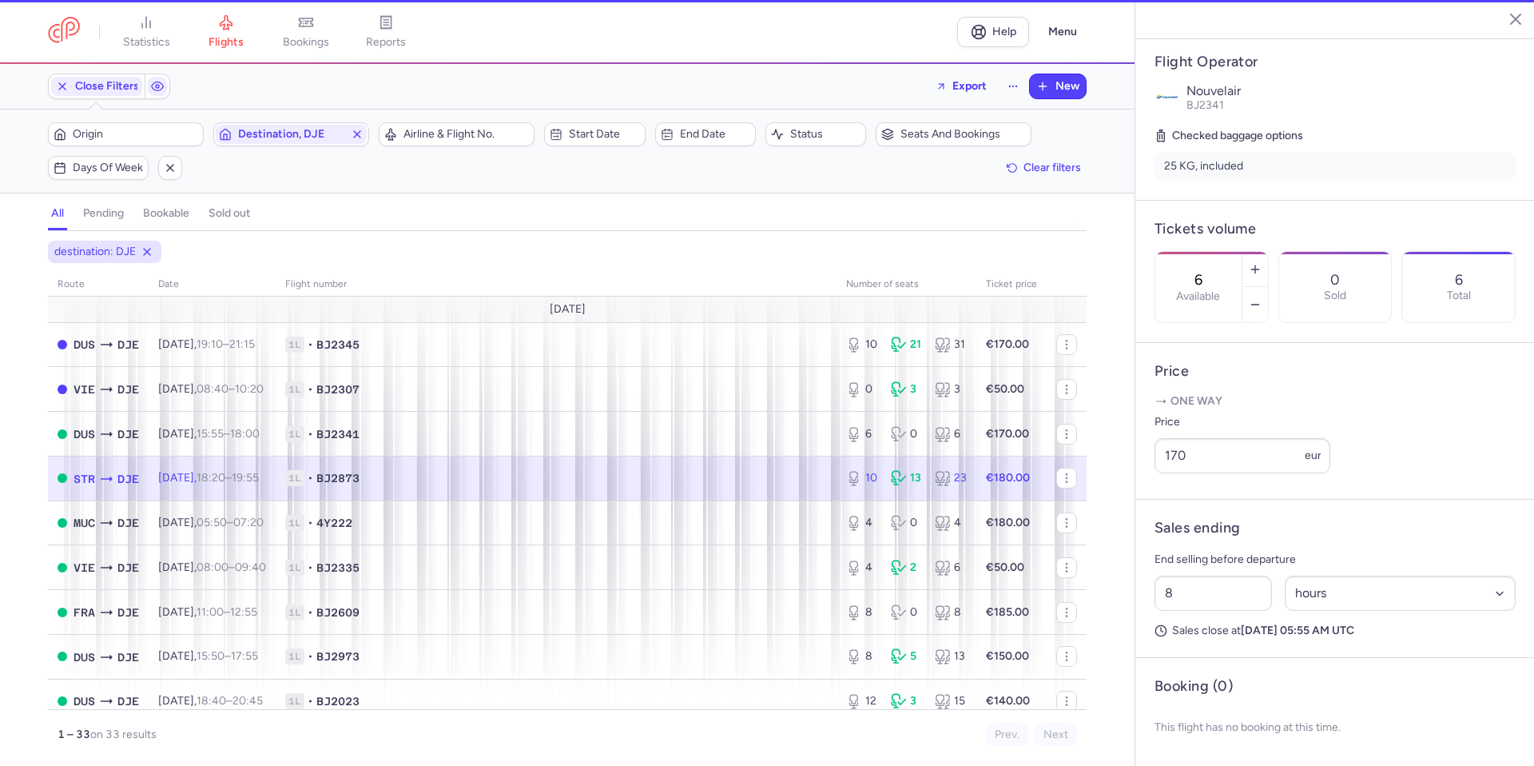
type input "10"
type input "3"
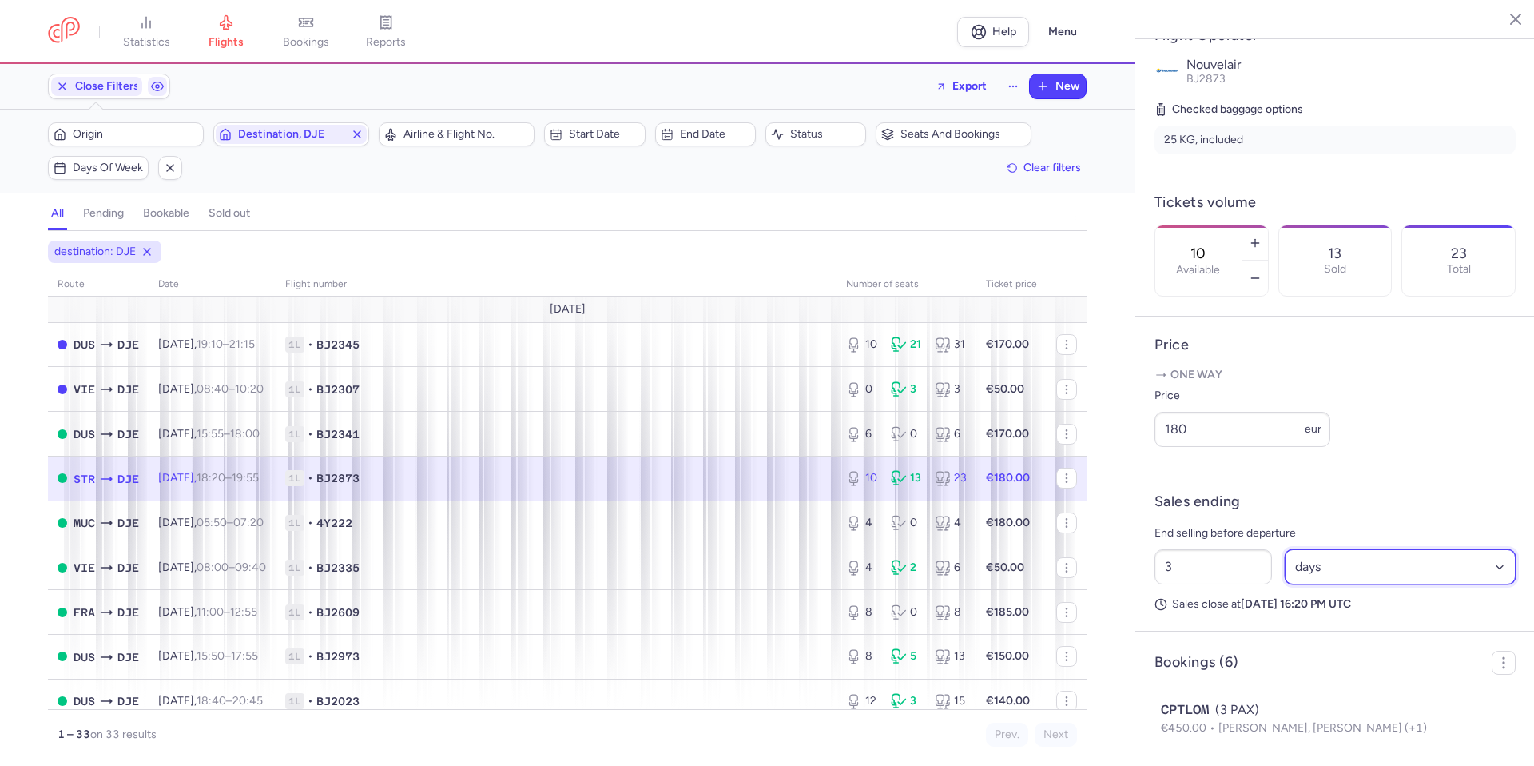
click at [1334, 584] on select "Select an option hours days" at bounding box center [1401, 566] width 232 height 35
select select "hours"
click at [1285, 584] on select "Select an option hours days" at bounding box center [1401, 566] width 232 height 35
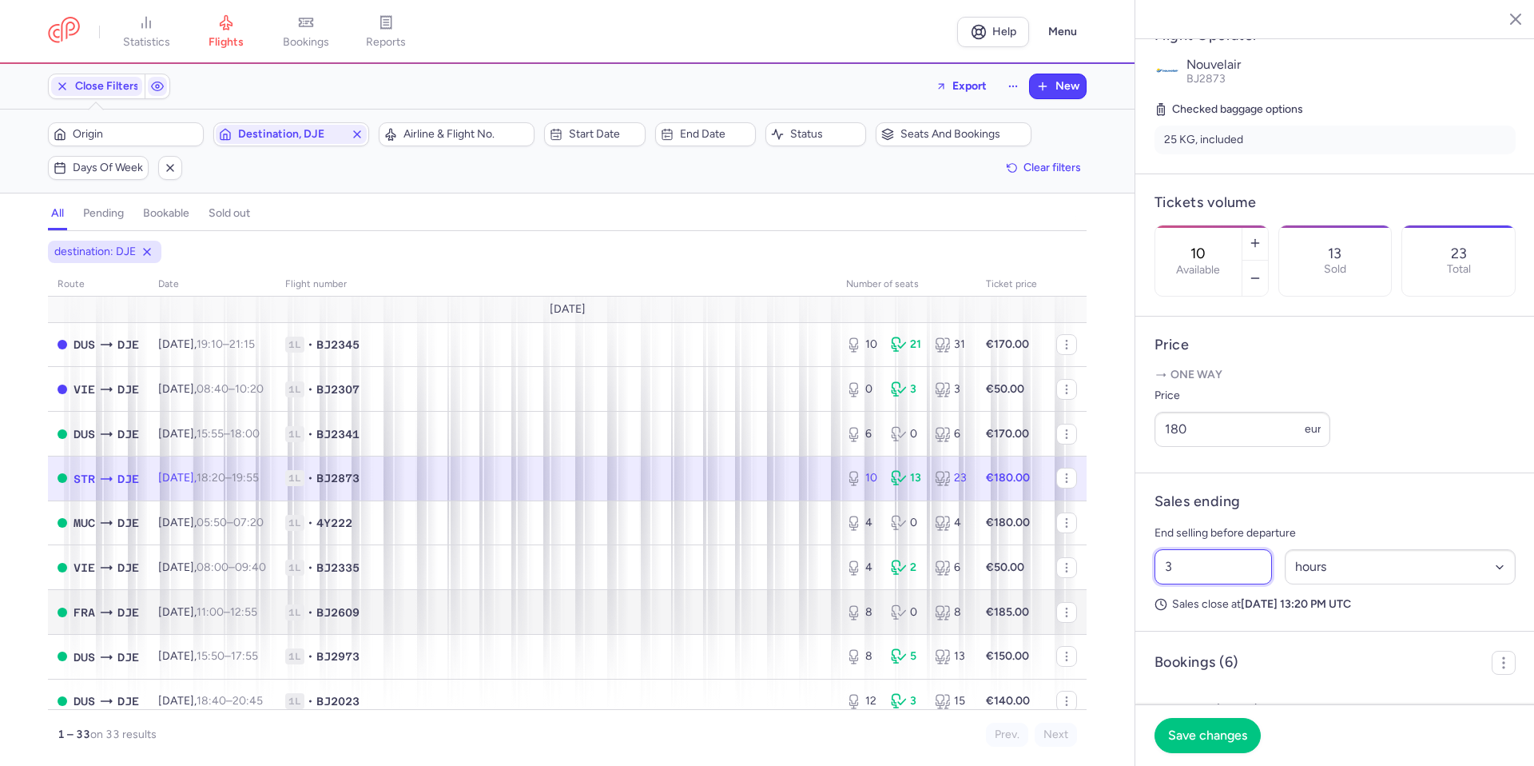
drag, startPoint x: 1223, startPoint y: 614, endPoint x: 1012, endPoint y: 614, distance: 211.0
click at [1012, 614] on div "statistics flights bookings reports Help Menu Close Filters Export New Filters …" at bounding box center [767, 383] width 1534 height 766
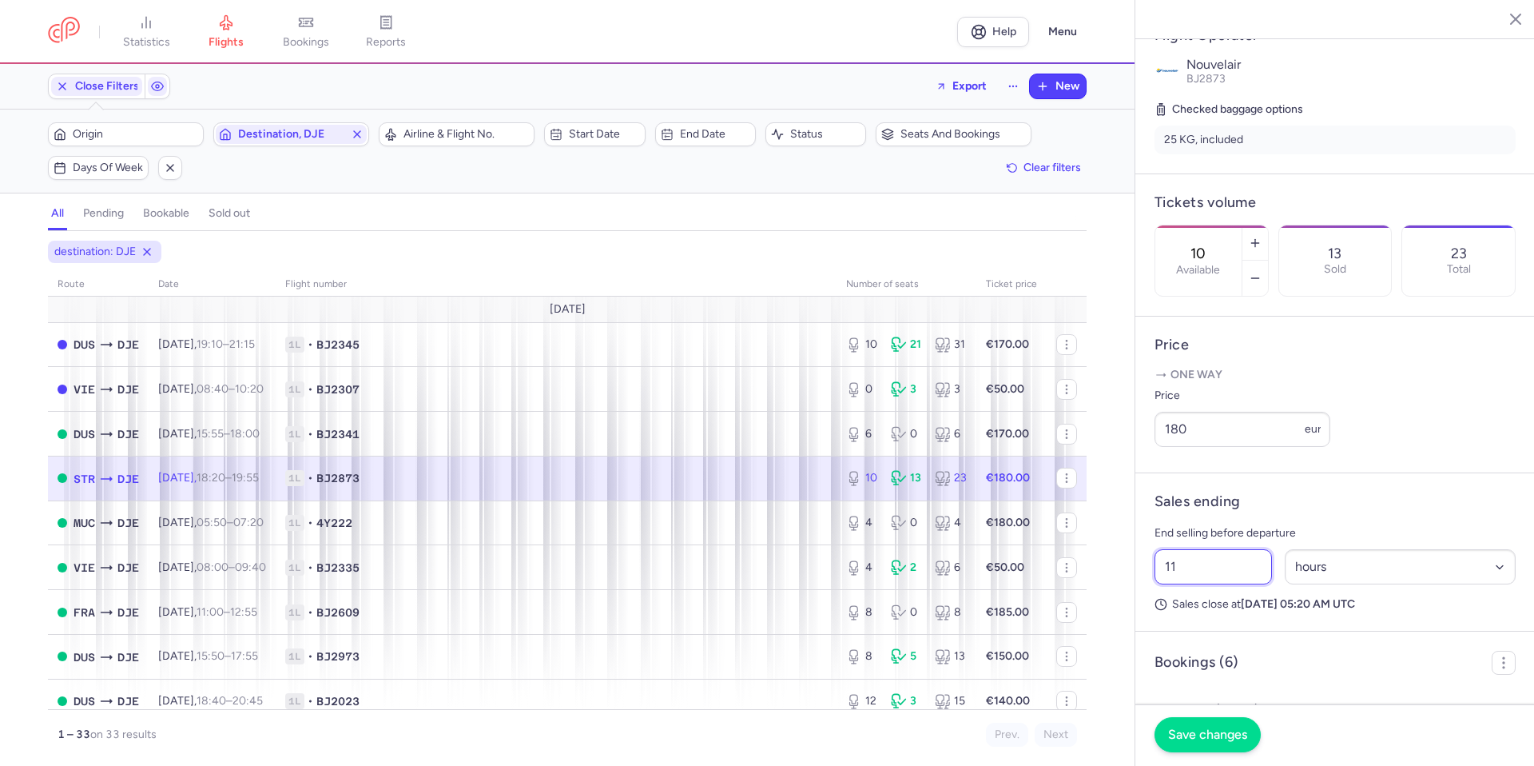
type input "11"
click at [1206, 741] on span "Save changes" at bounding box center [1207, 734] width 79 height 14
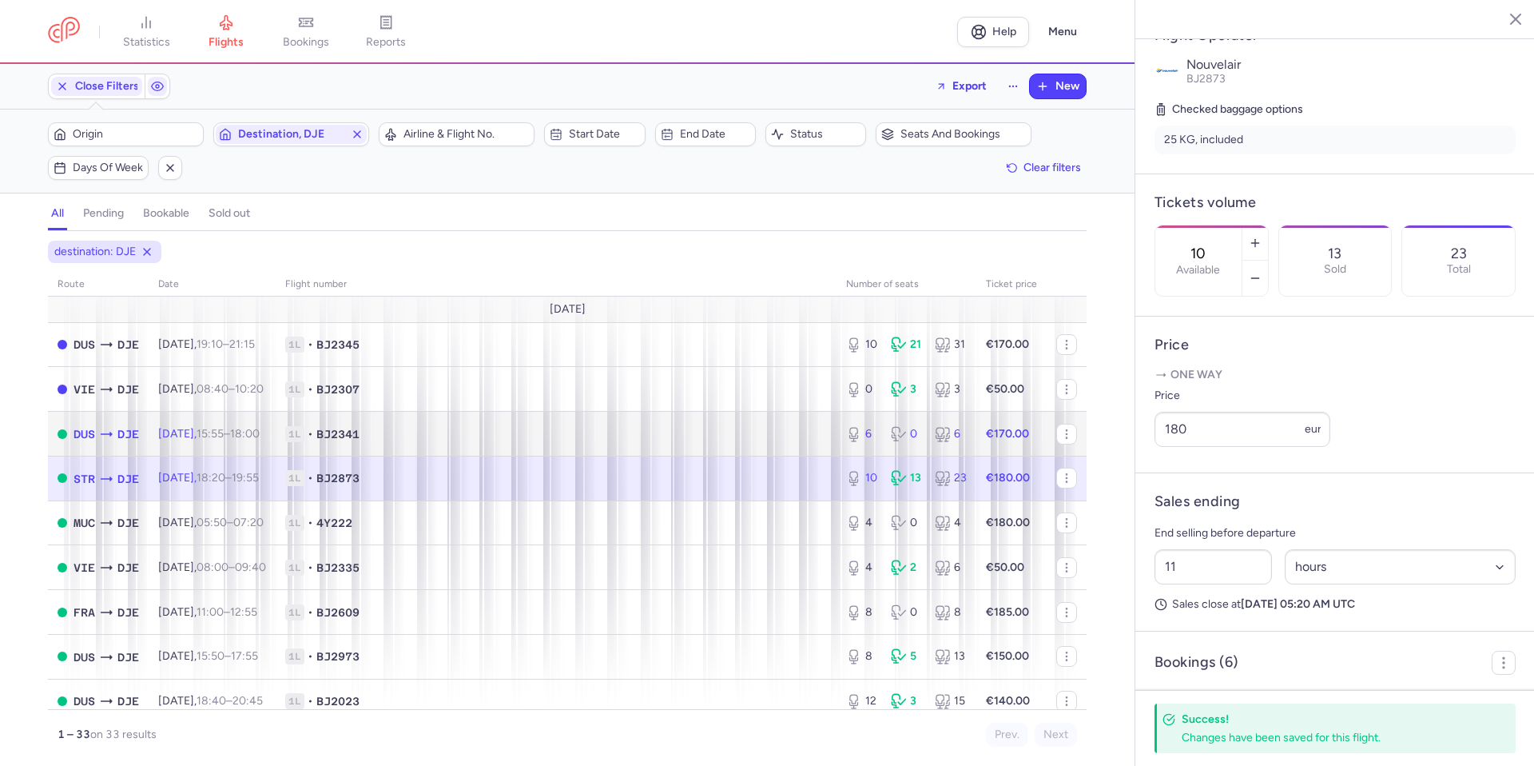
click at [775, 435] on span "1L • BJ2341" at bounding box center [556, 434] width 542 height 16
type input "6"
type input "8"
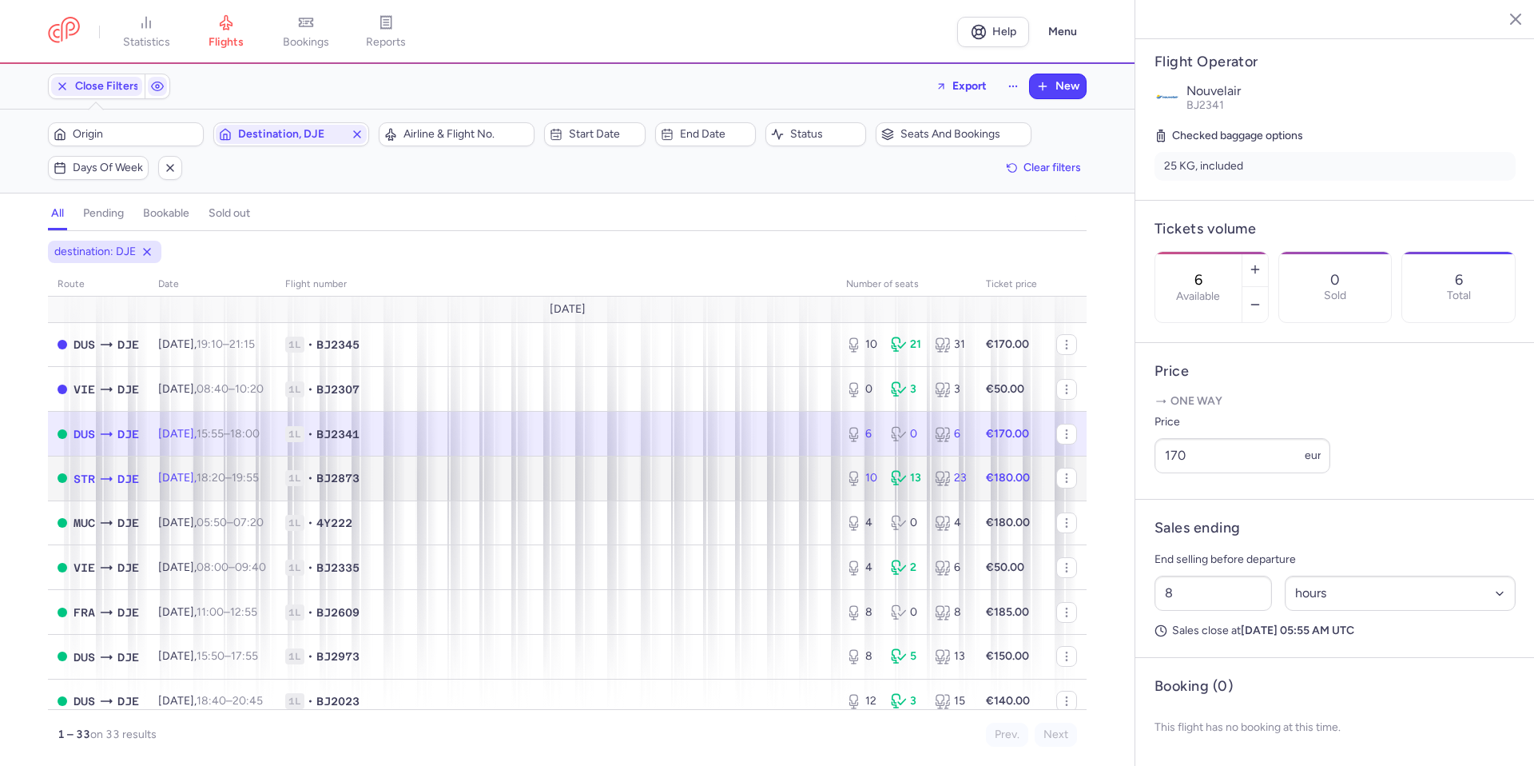
click at [774, 462] on td "1L • BJ2873" at bounding box center [556, 477] width 561 height 45
type input "10"
type input "11"
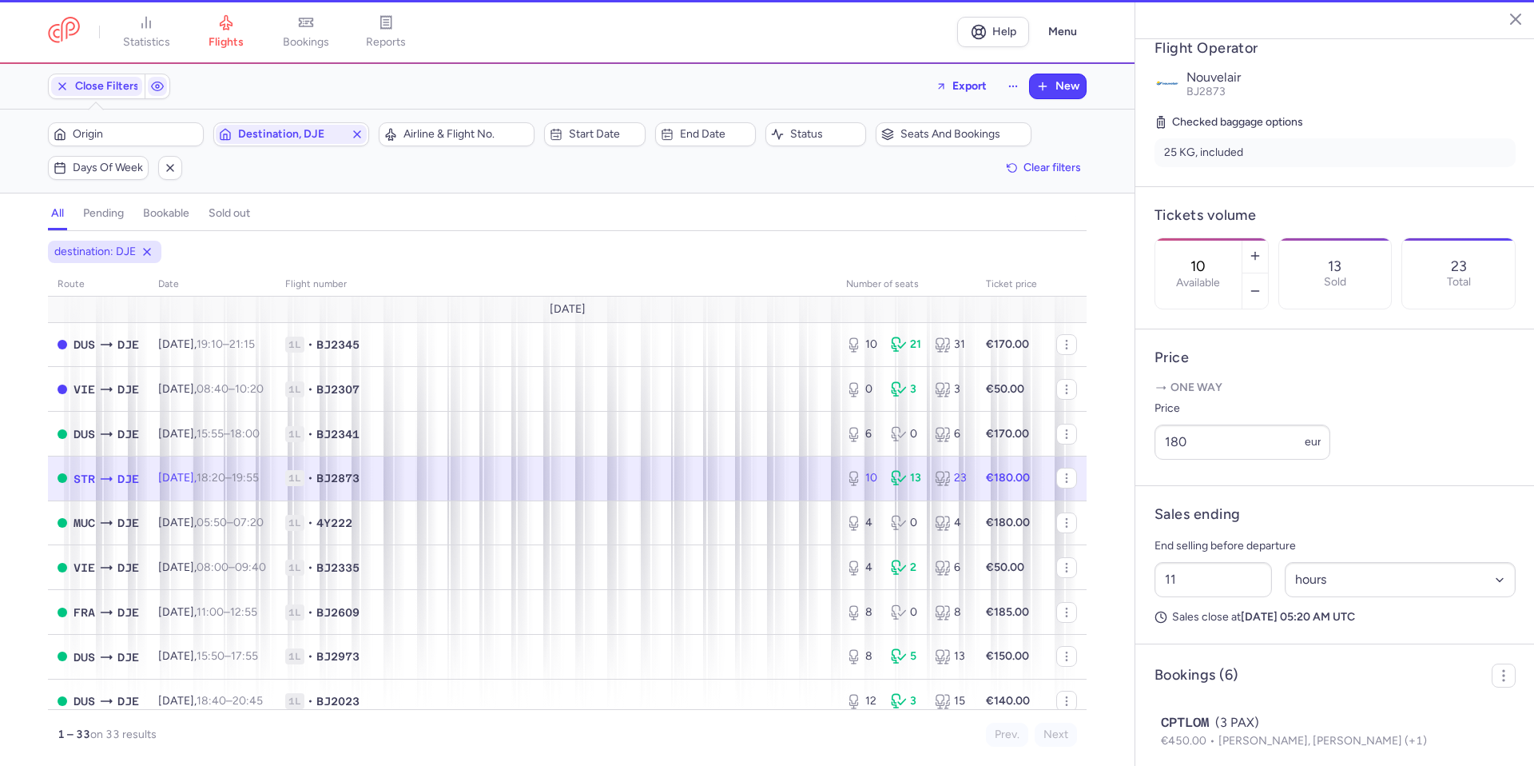
scroll to position [332, 0]
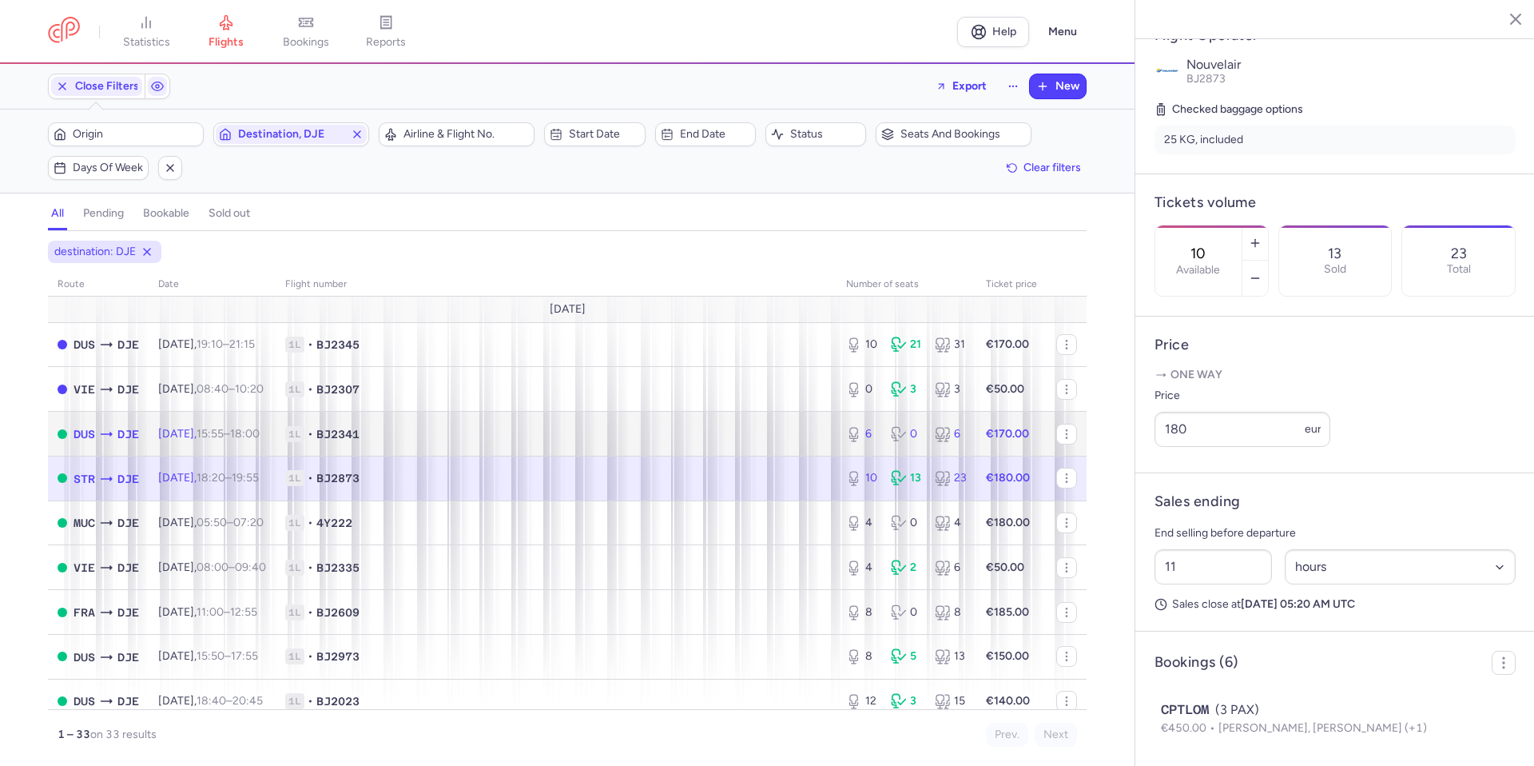
click at [787, 434] on span "1L • BJ2341" at bounding box center [556, 434] width 542 height 16
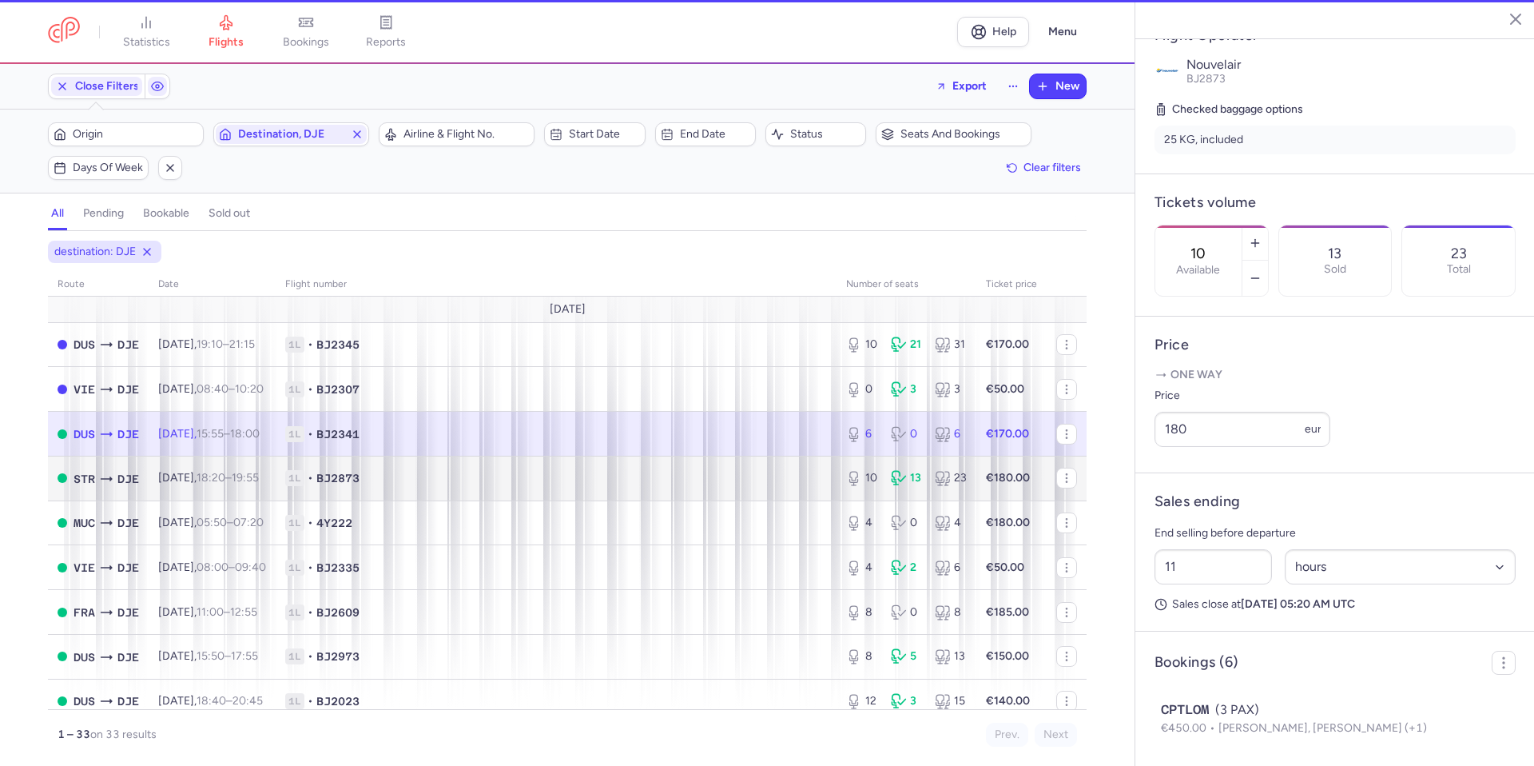
type input "6"
type input "8"
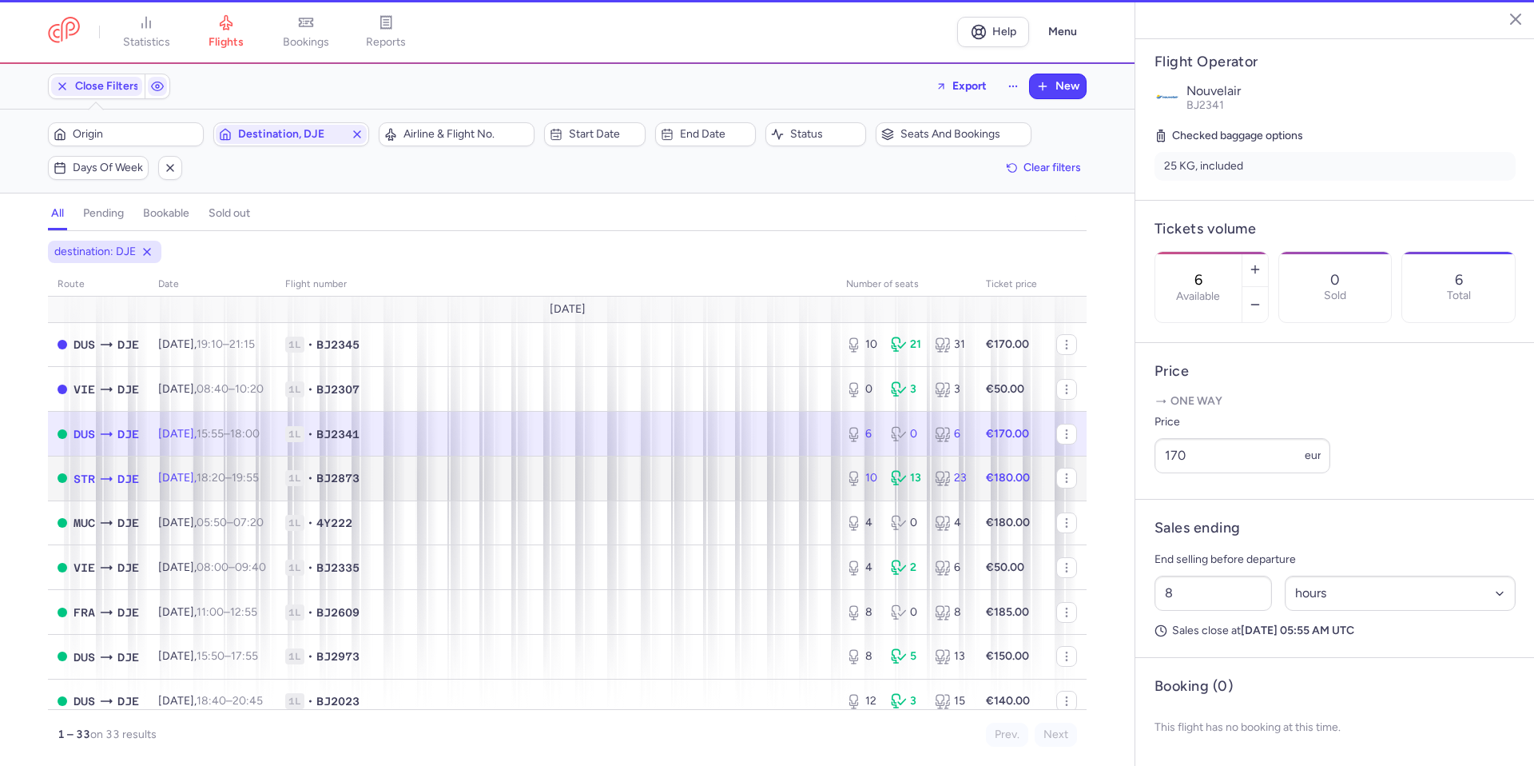
click at [780, 471] on span "1L • BJ2873" at bounding box center [556, 478] width 542 height 16
type input "10"
type input "11"
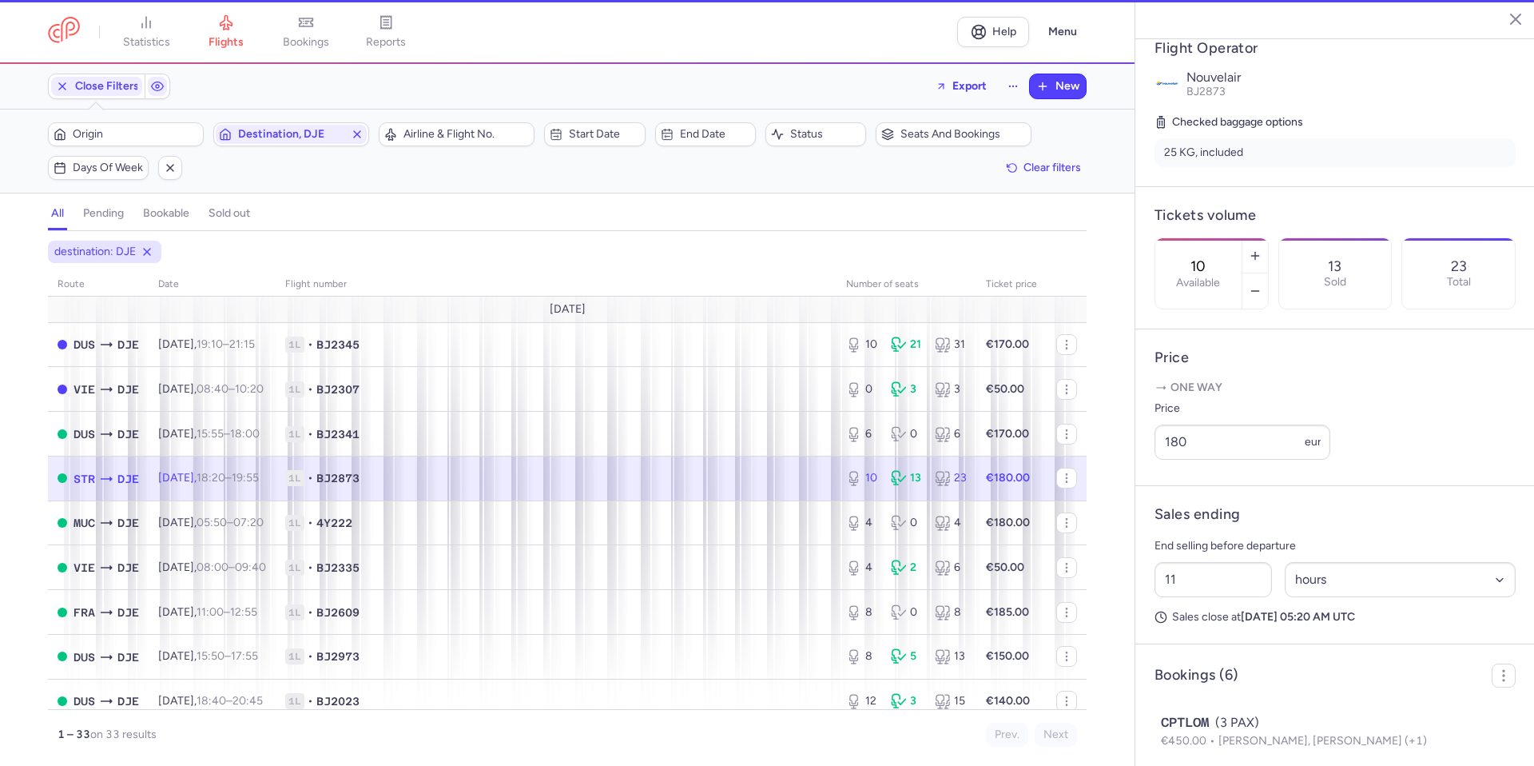
scroll to position [332, 0]
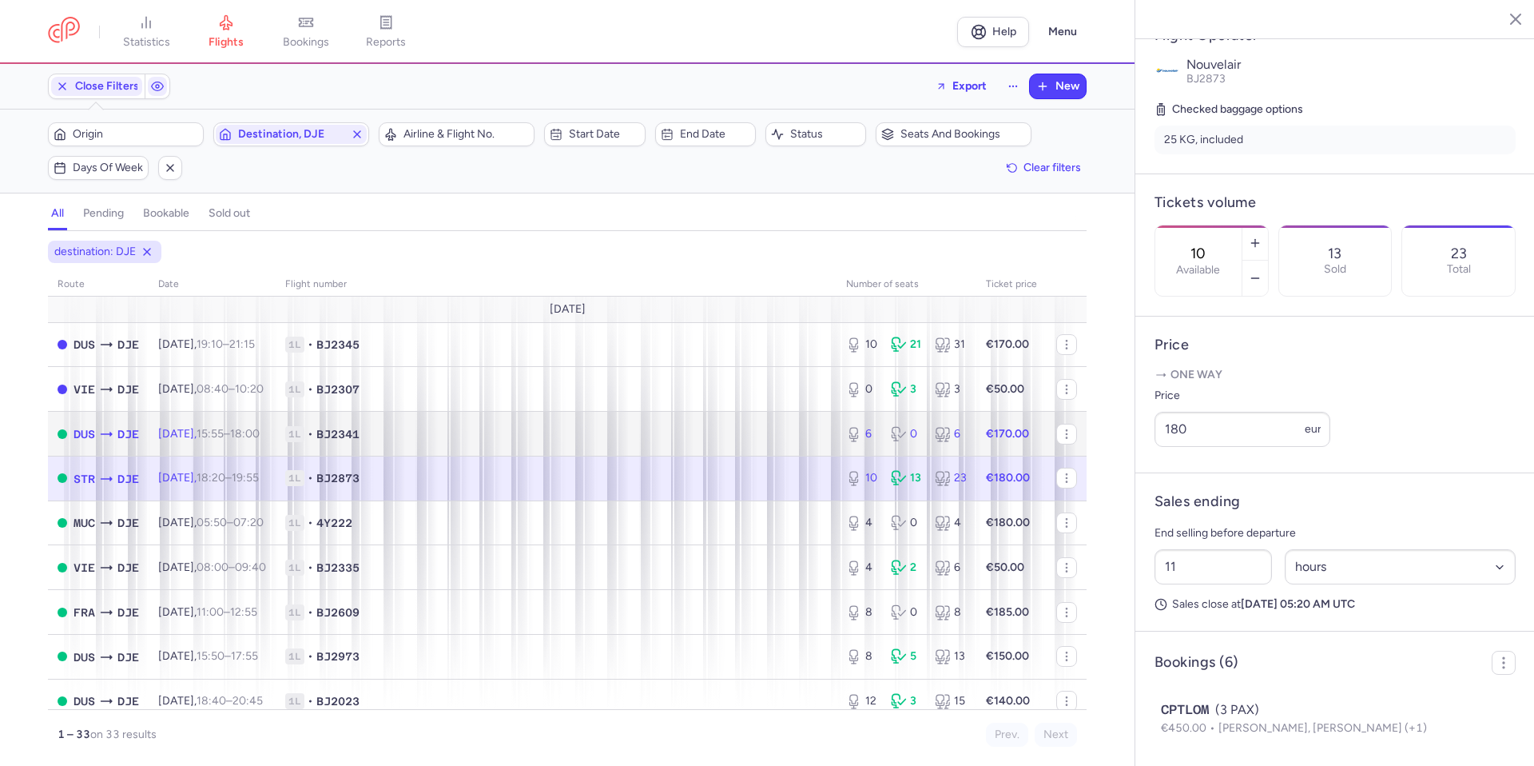
click at [775, 437] on span "1L • BJ2341" at bounding box center [556, 434] width 542 height 16
type input "6"
type input "8"
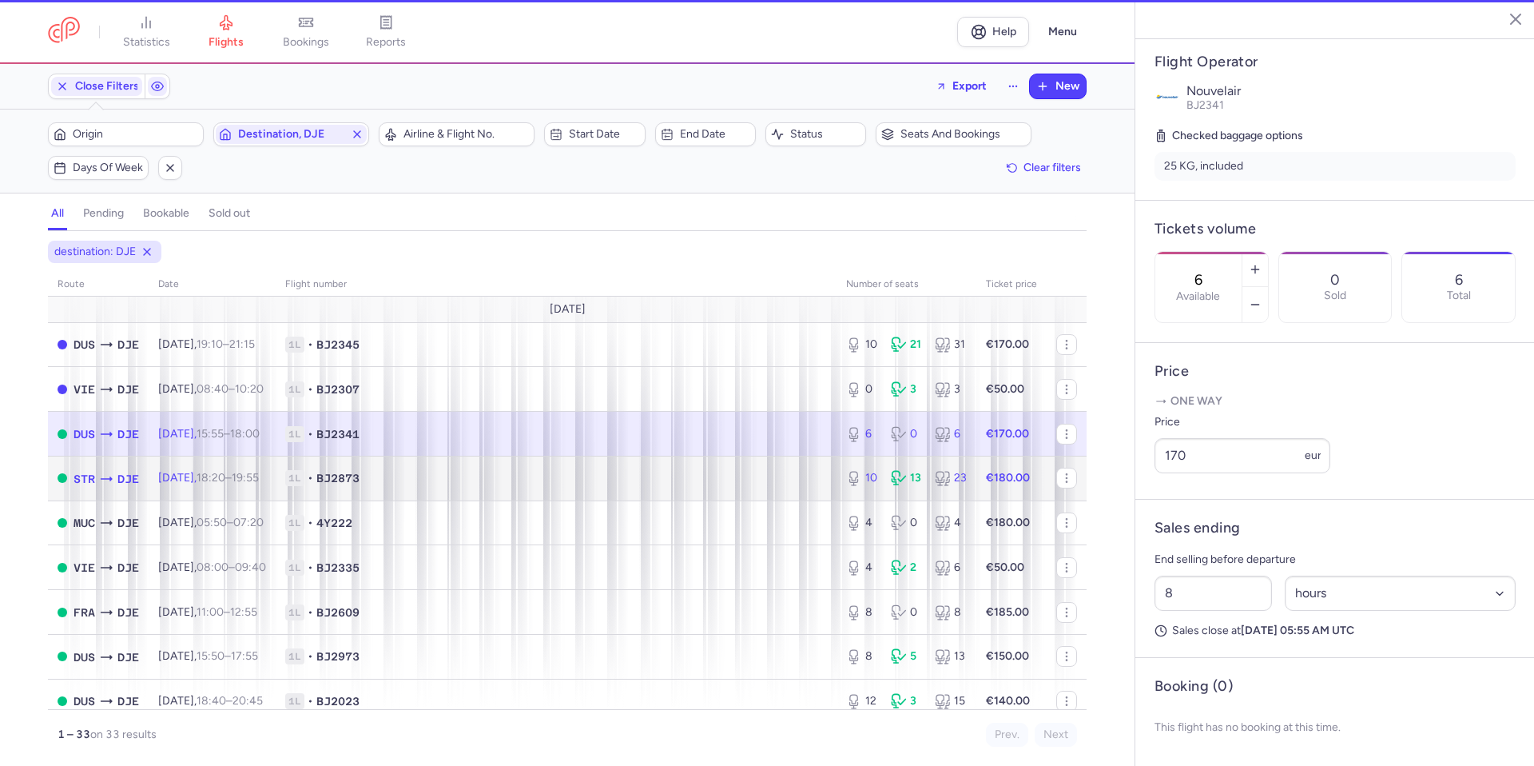
click at [778, 477] on span "1L • BJ2873" at bounding box center [556, 478] width 542 height 16
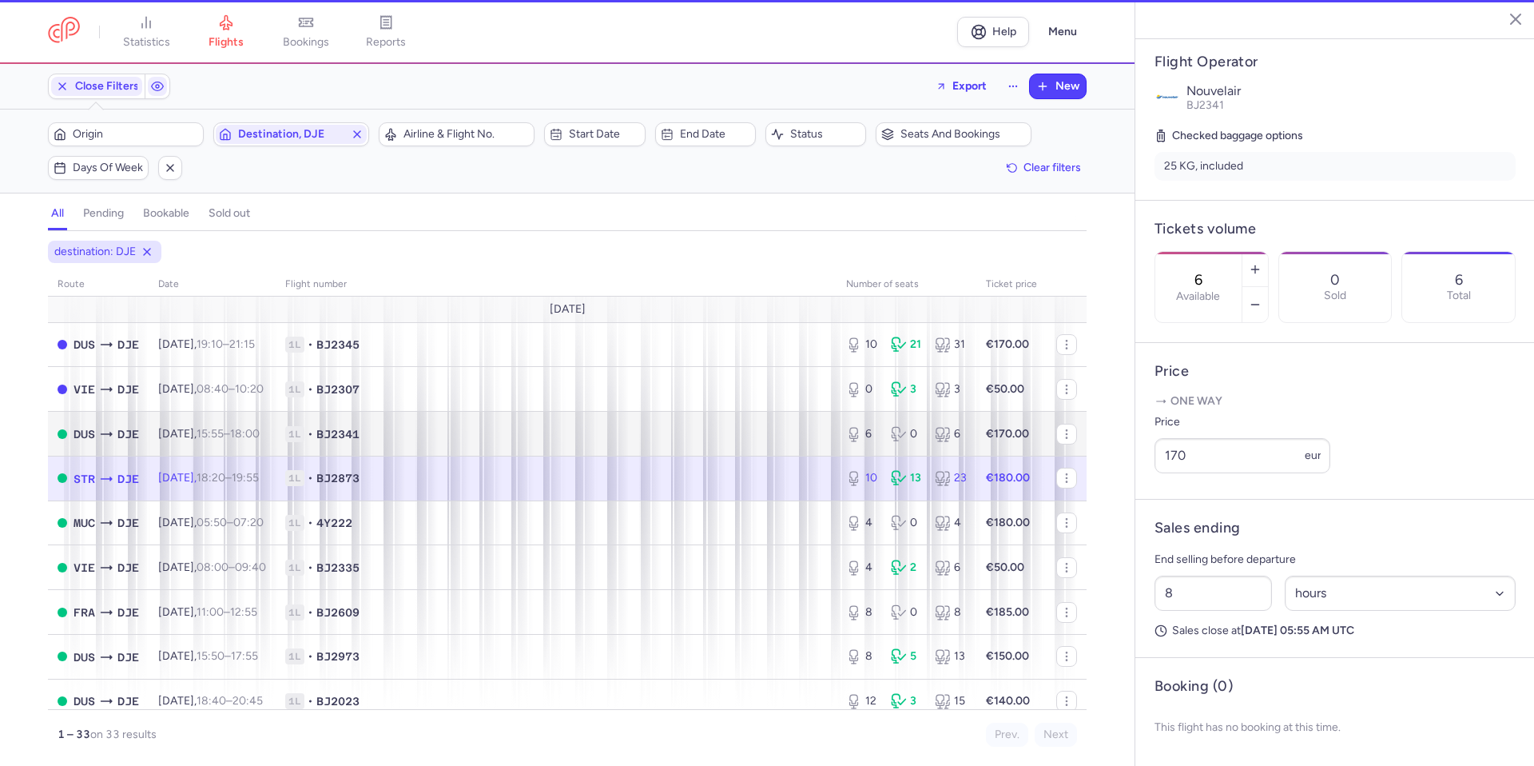
type input "10"
type input "11"
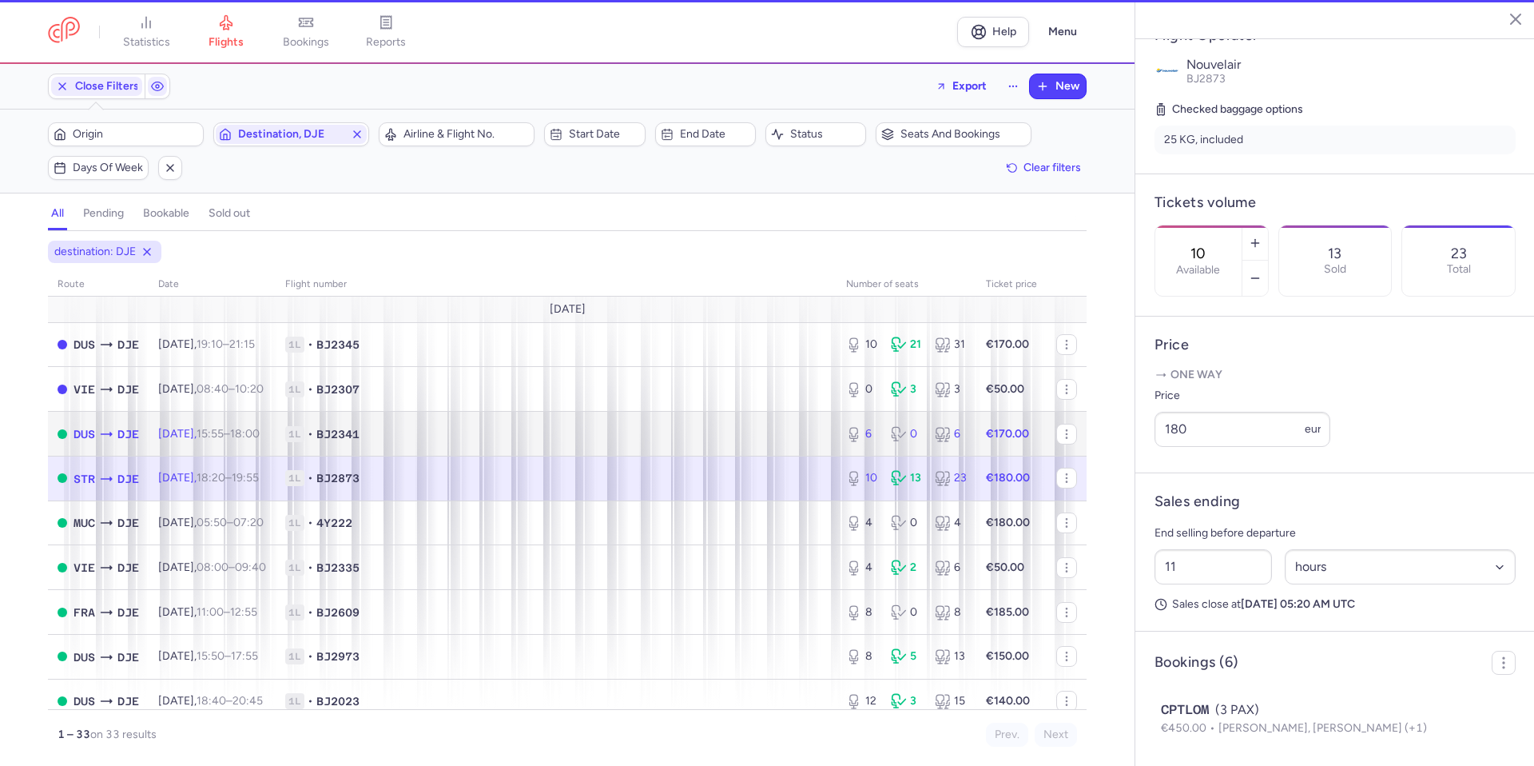
click at [778, 435] on span "1L • BJ2341" at bounding box center [556, 434] width 542 height 16
type input "6"
type input "8"
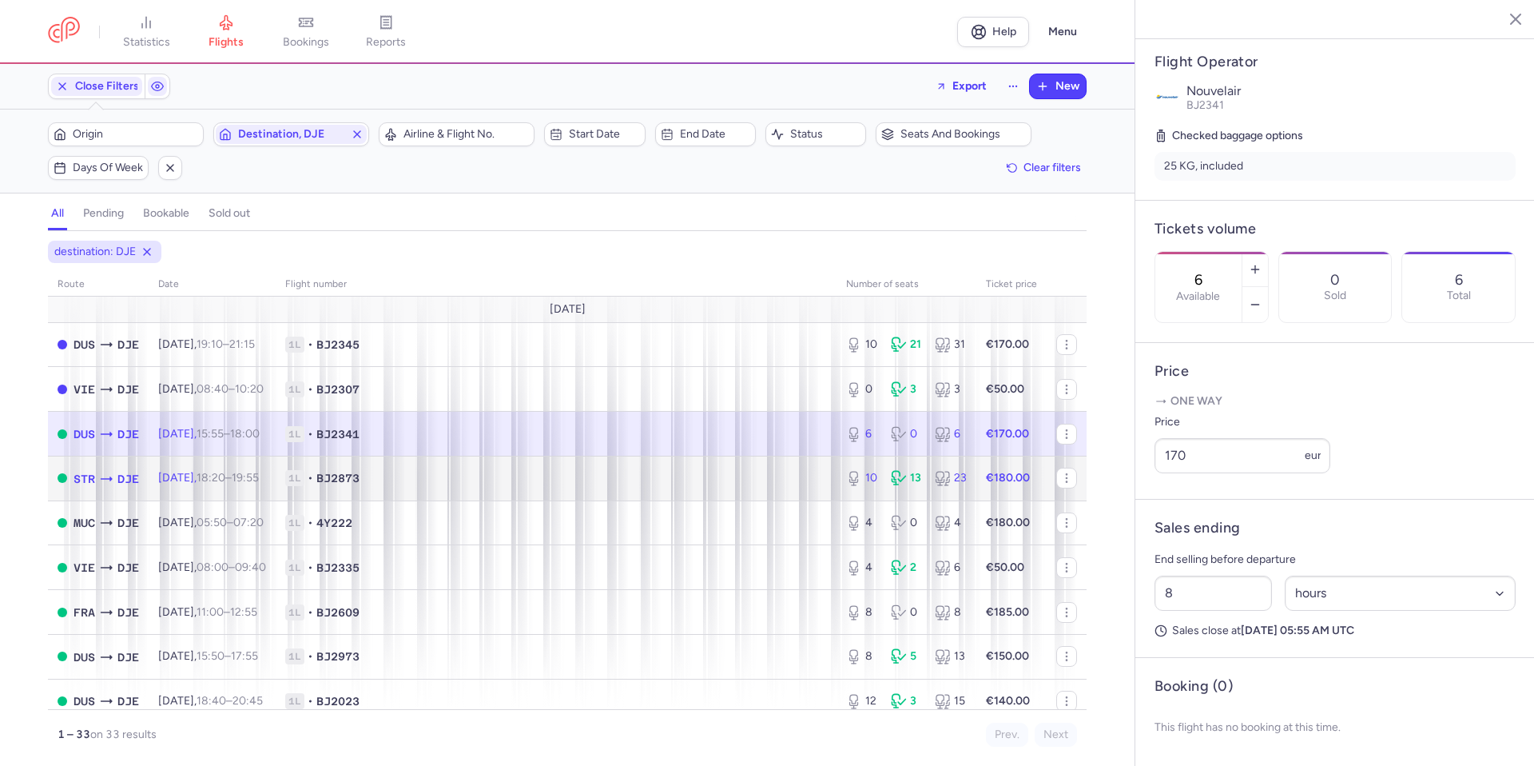
click at [777, 482] on span "1L • BJ2873" at bounding box center [556, 478] width 542 height 16
type input "10"
type input "11"
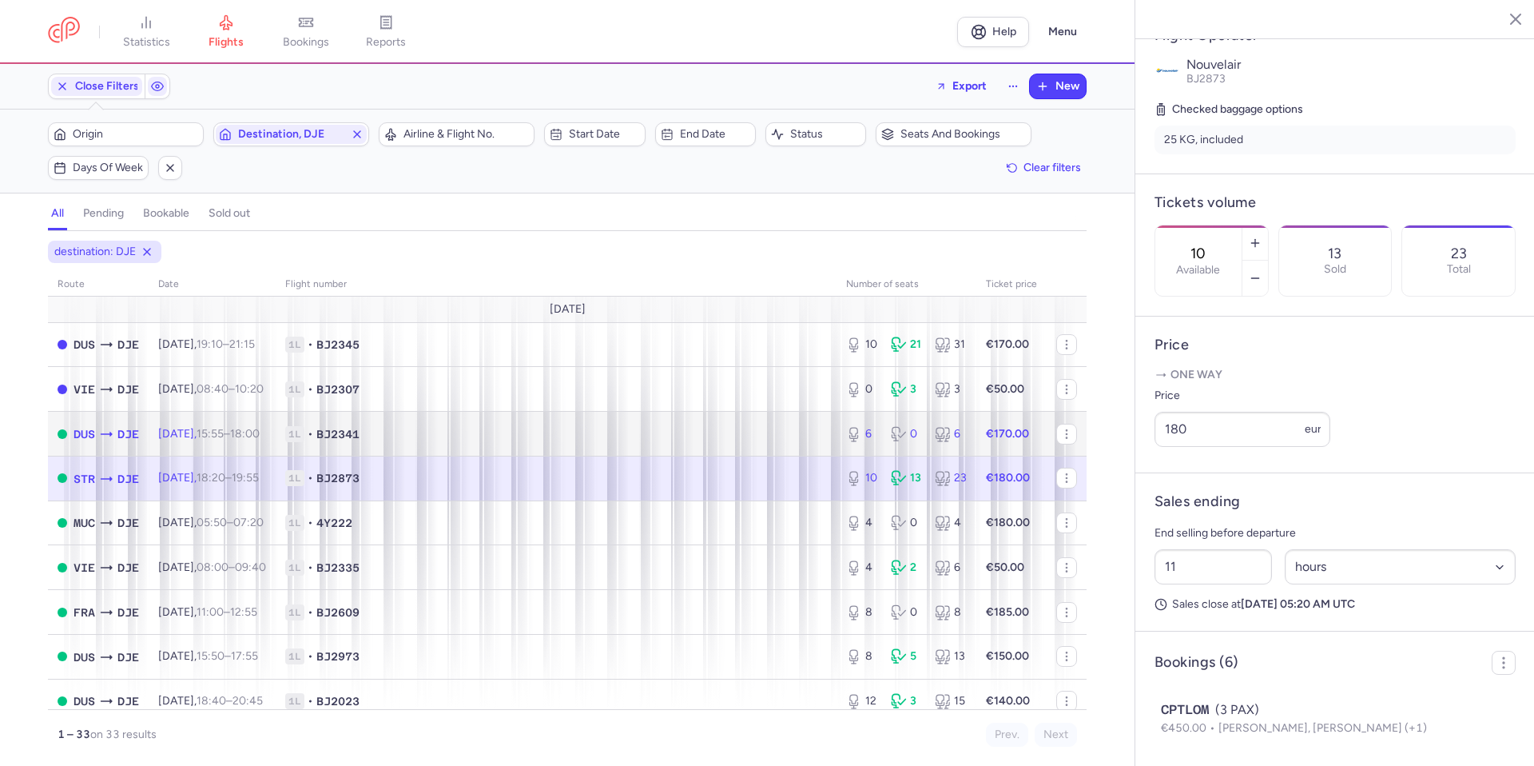
click at [777, 426] on span "1L • BJ2341" at bounding box center [556, 434] width 542 height 16
type input "6"
type input "8"
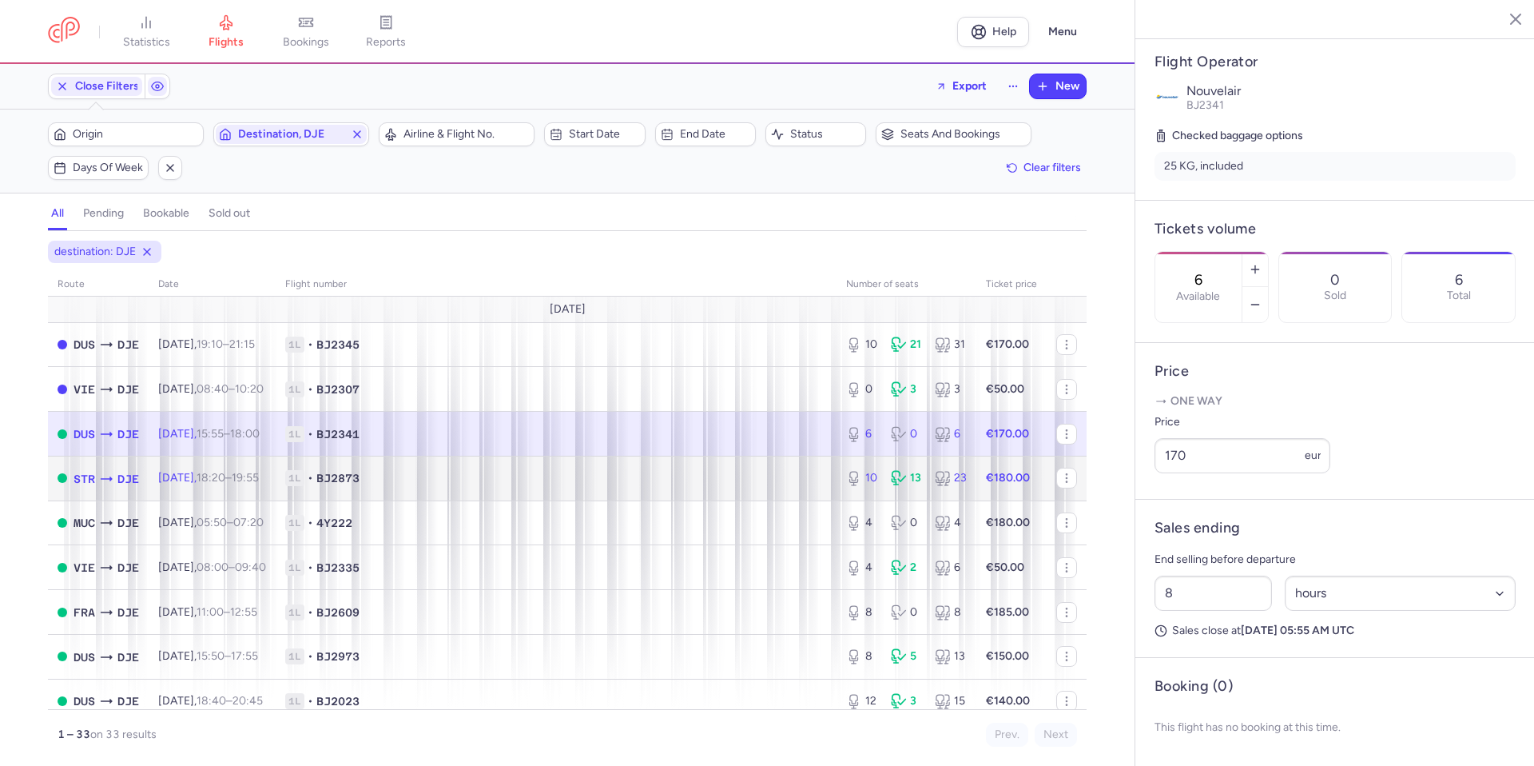
click at [768, 475] on span "1L • BJ2873" at bounding box center [556, 478] width 542 height 16
type input "10"
type input "11"
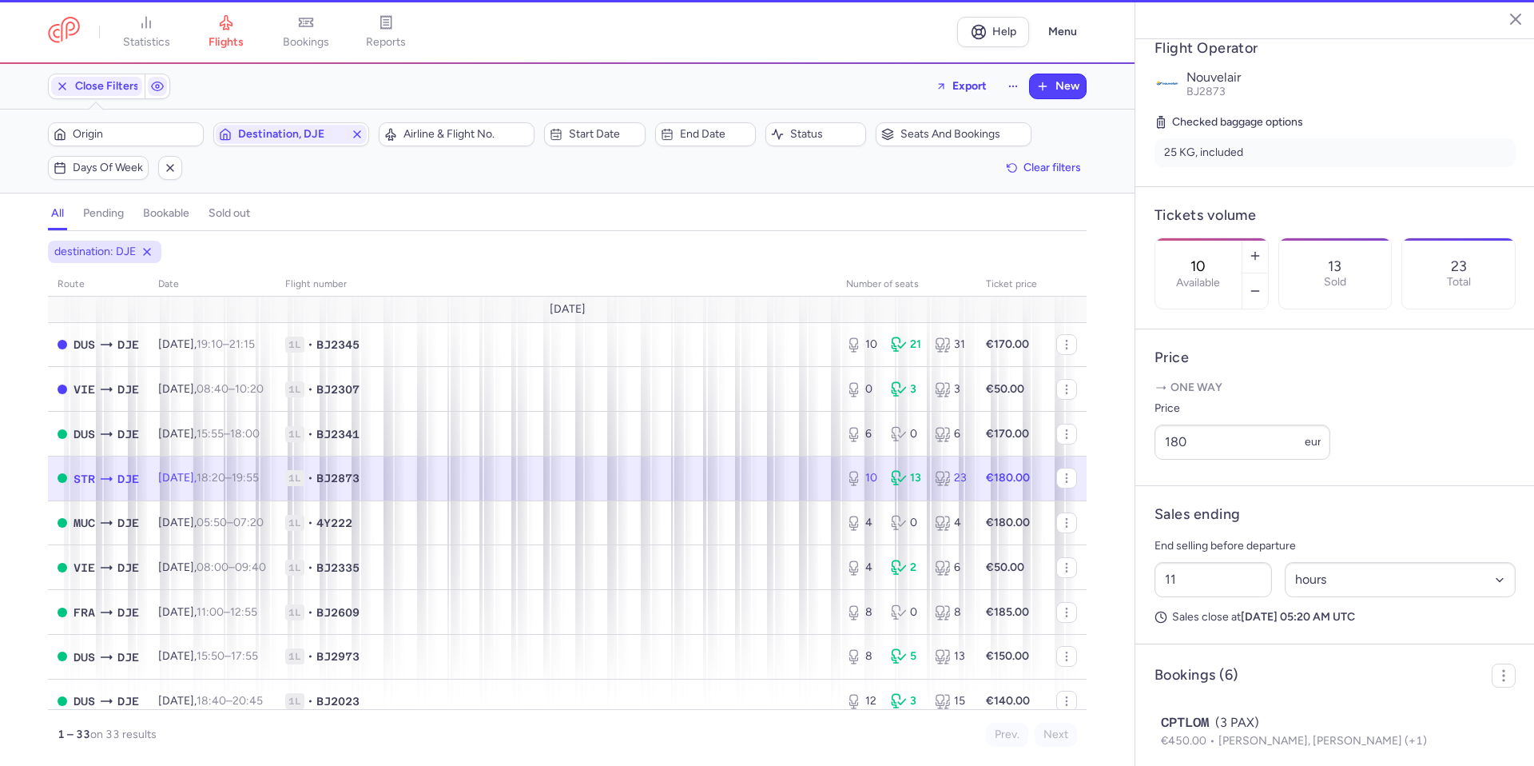
scroll to position [332, 0]
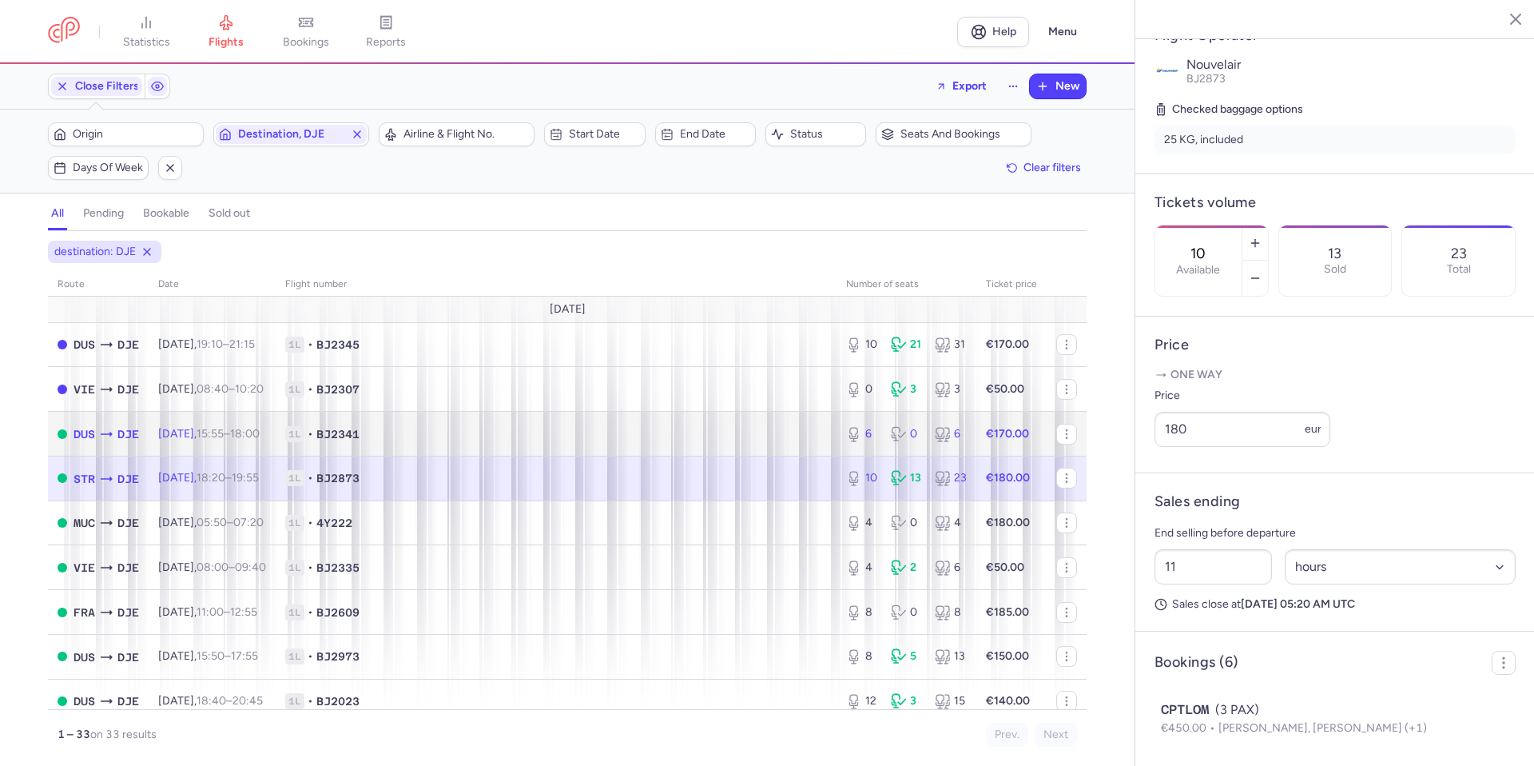
click at [780, 420] on td "1L • BJ2341" at bounding box center [556, 434] width 561 height 45
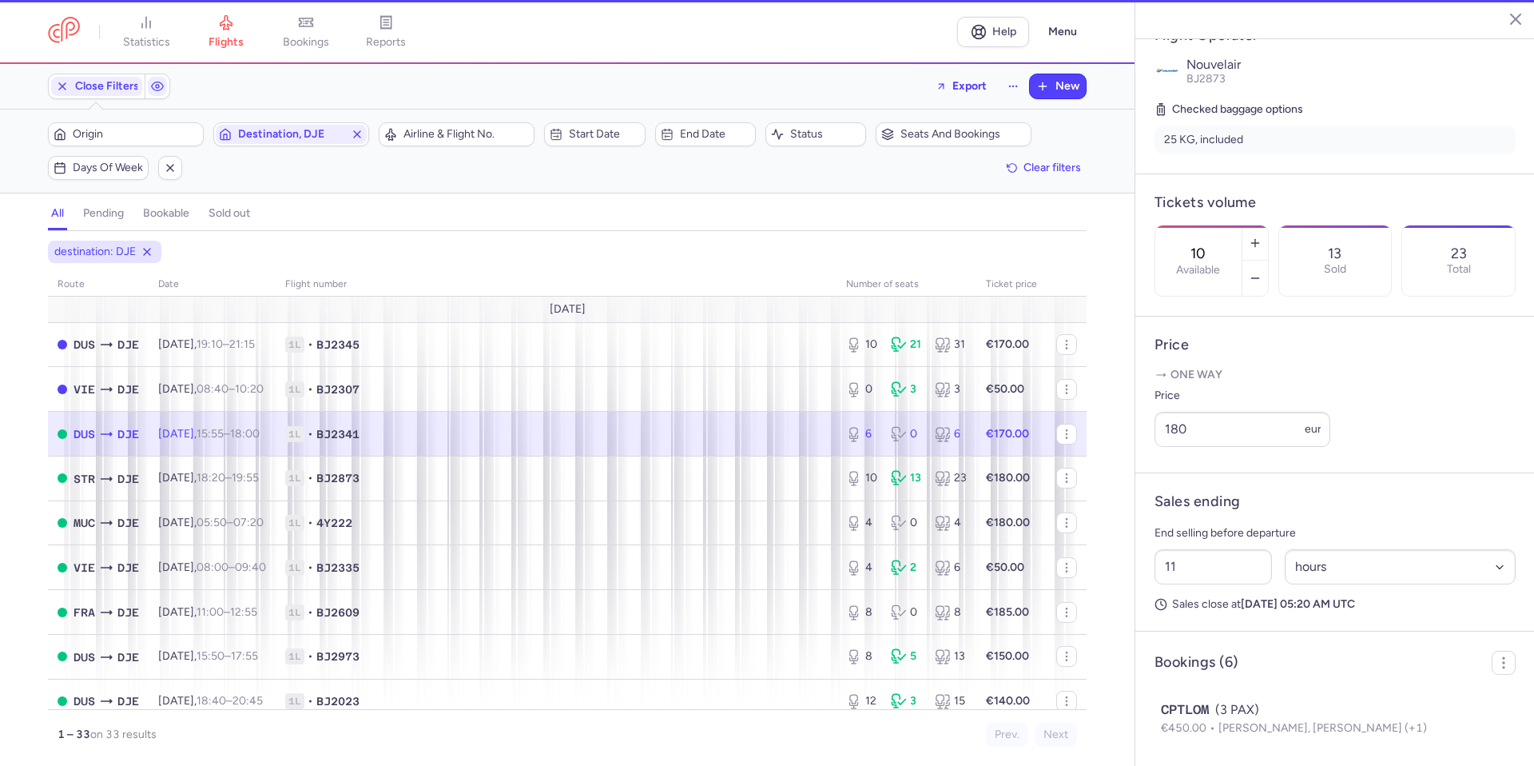
type input "6"
type input "8"
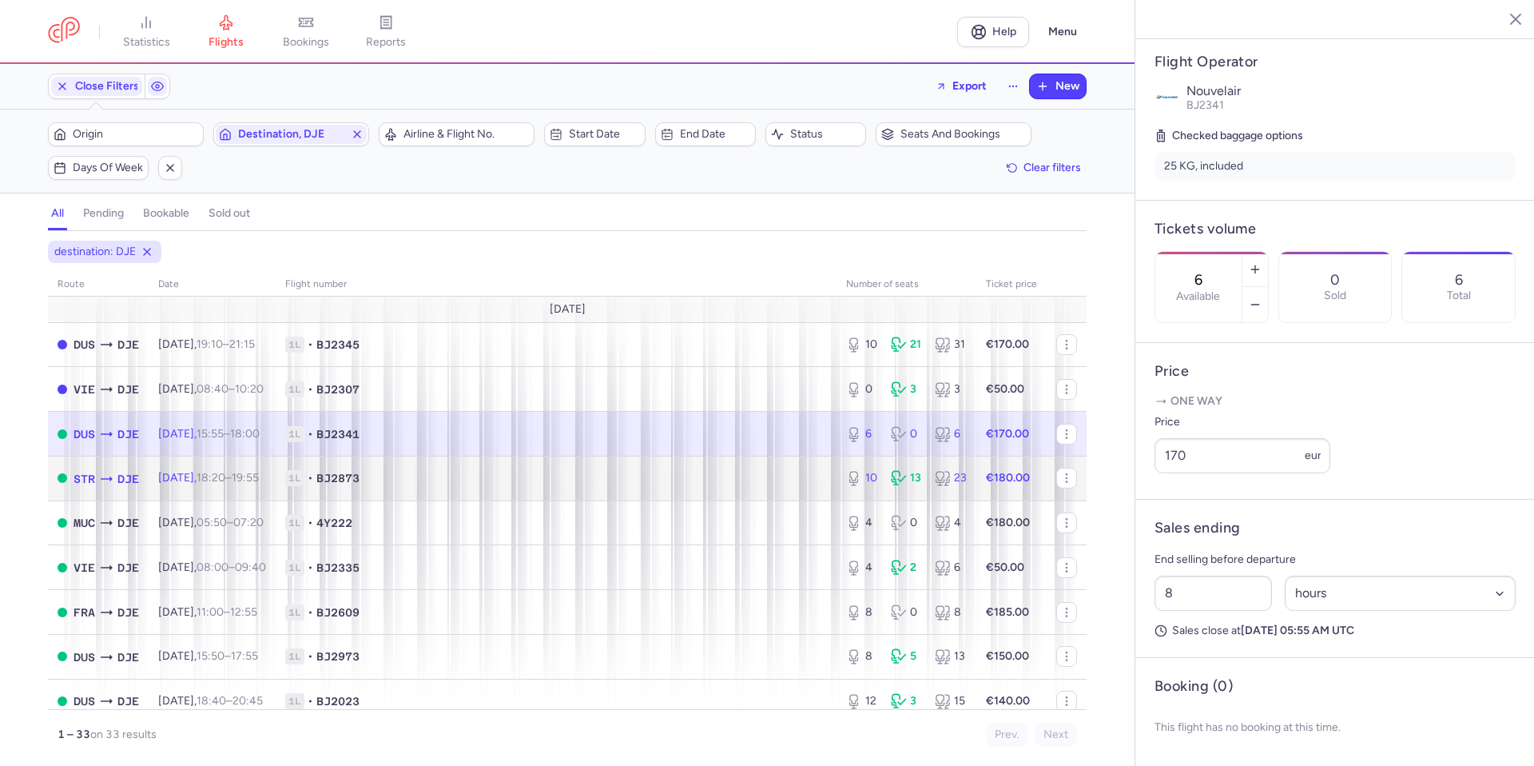
click at [777, 475] on span "1L • BJ2873" at bounding box center [556, 478] width 542 height 16
type input "10"
type input "11"
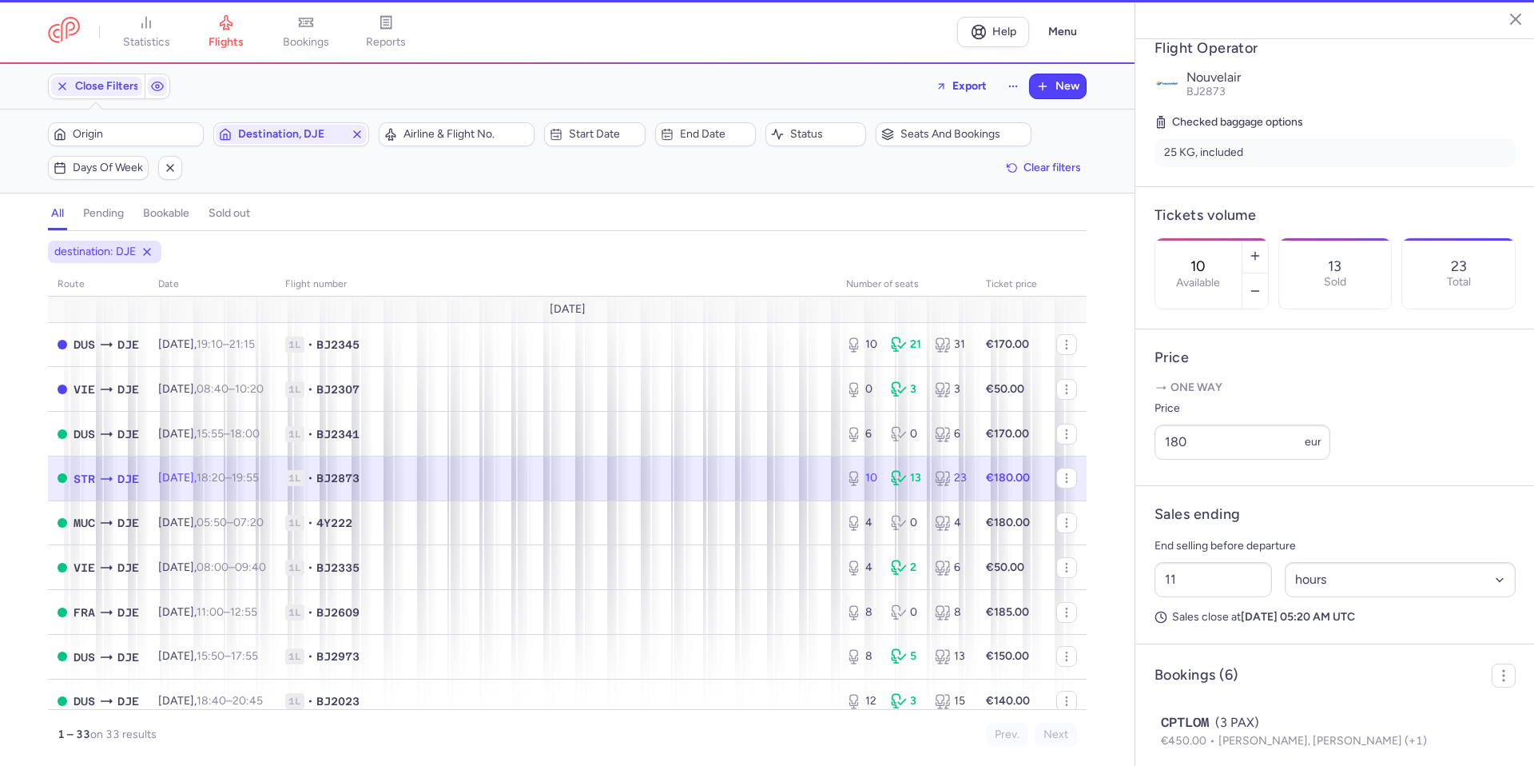
scroll to position [332, 0]
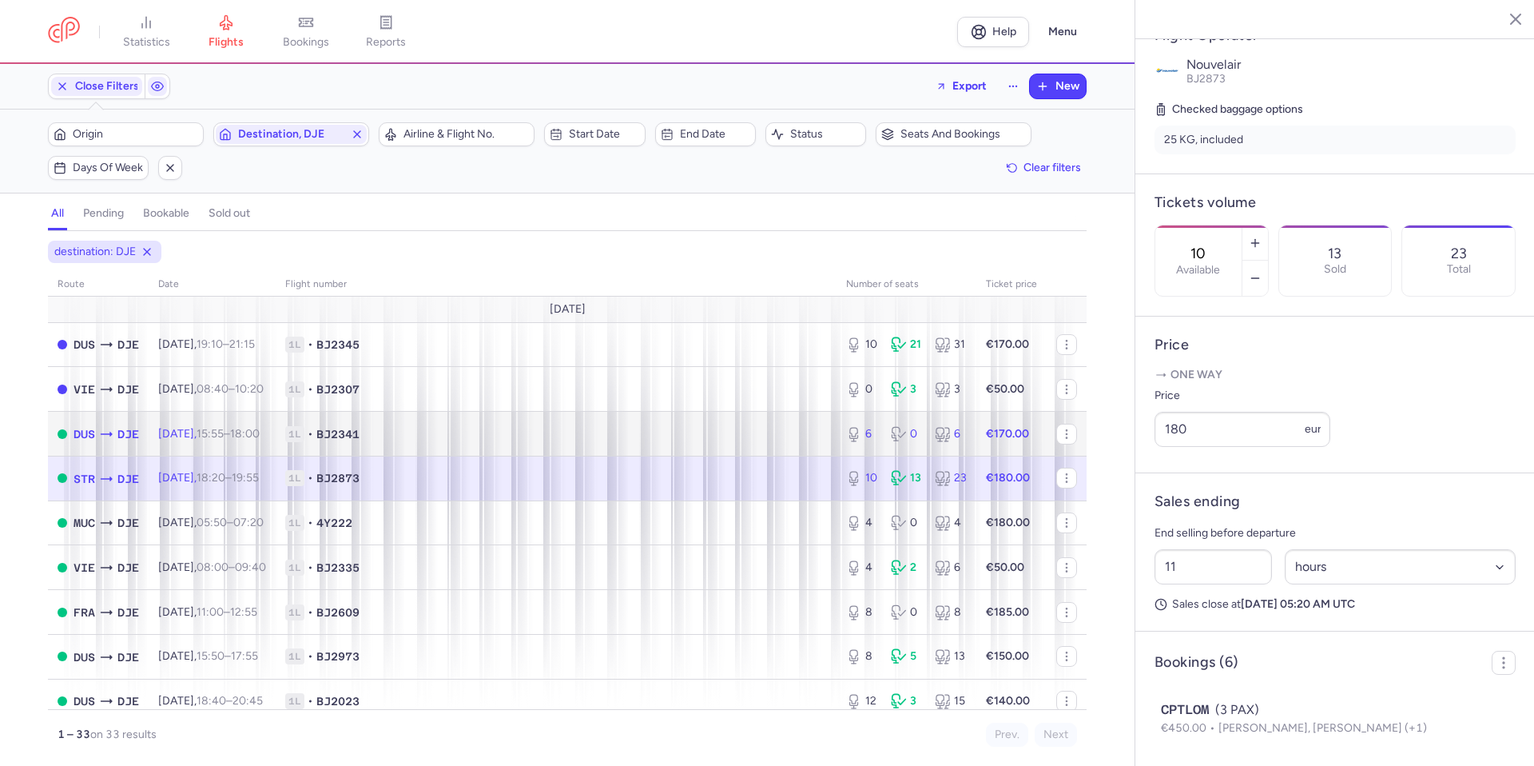
click at [775, 430] on span "1L • BJ2341" at bounding box center [556, 434] width 542 height 16
type input "6"
type input "8"
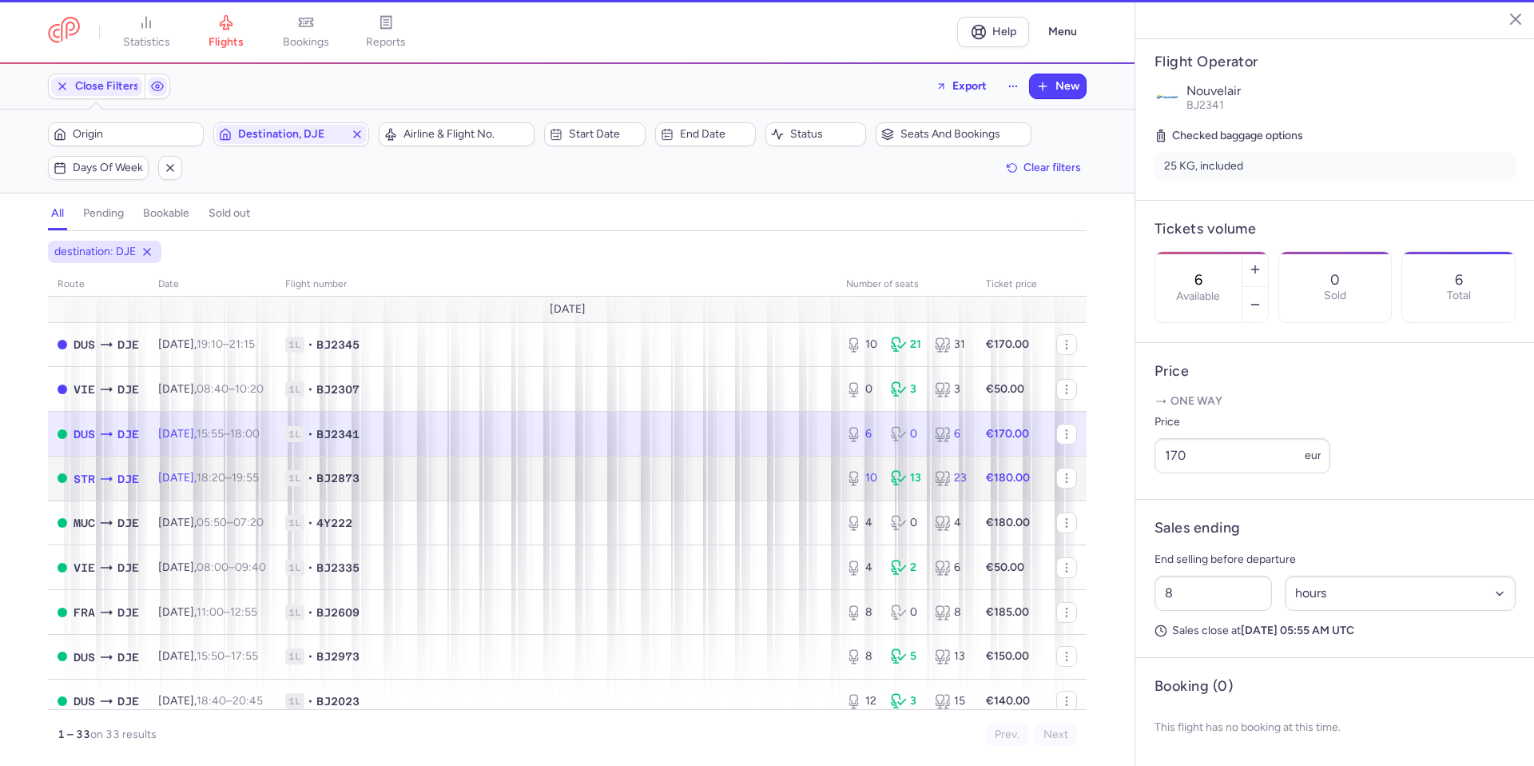
click at [770, 479] on span "1L • BJ2873" at bounding box center [556, 478] width 542 height 16
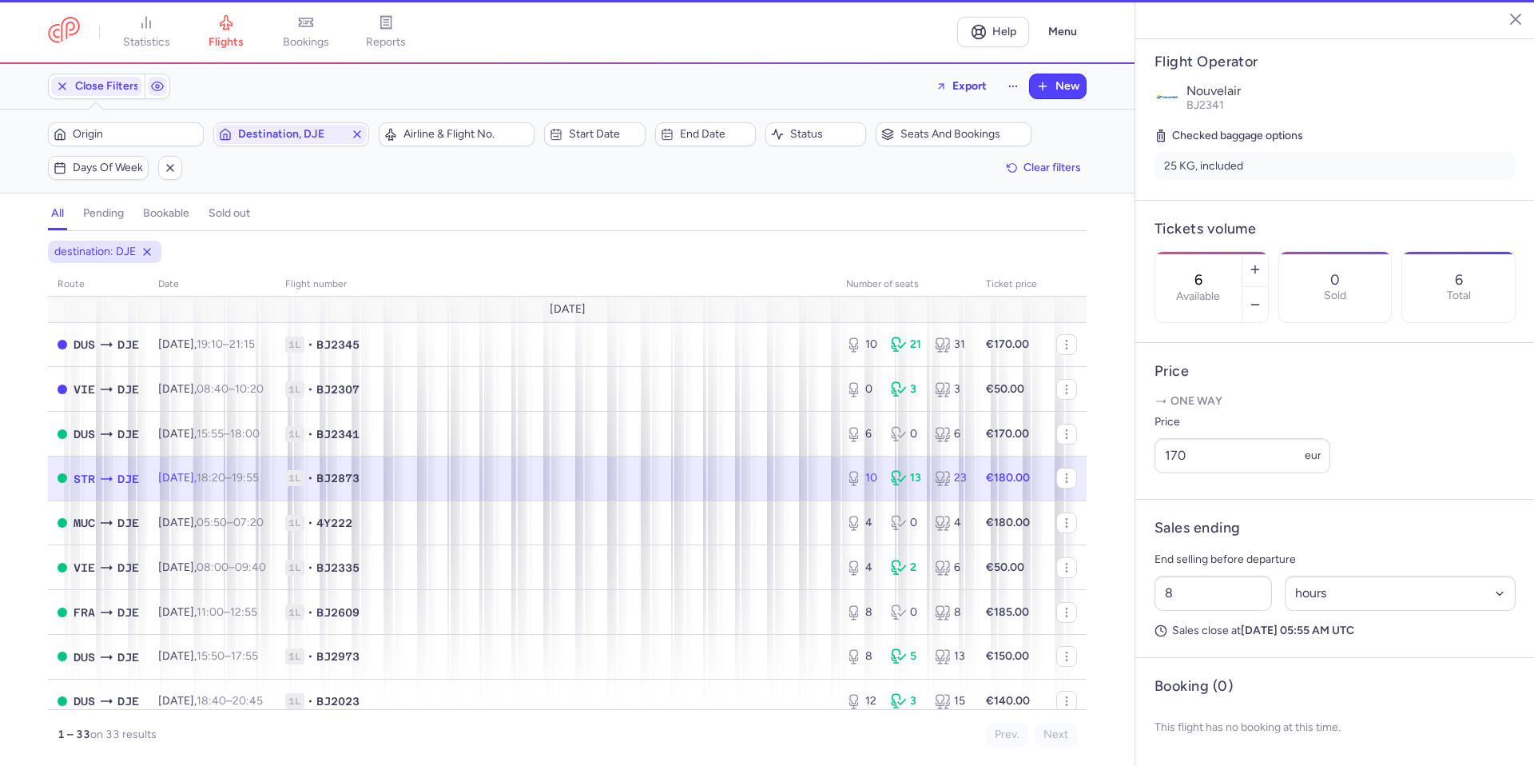
type input "10"
type input "11"
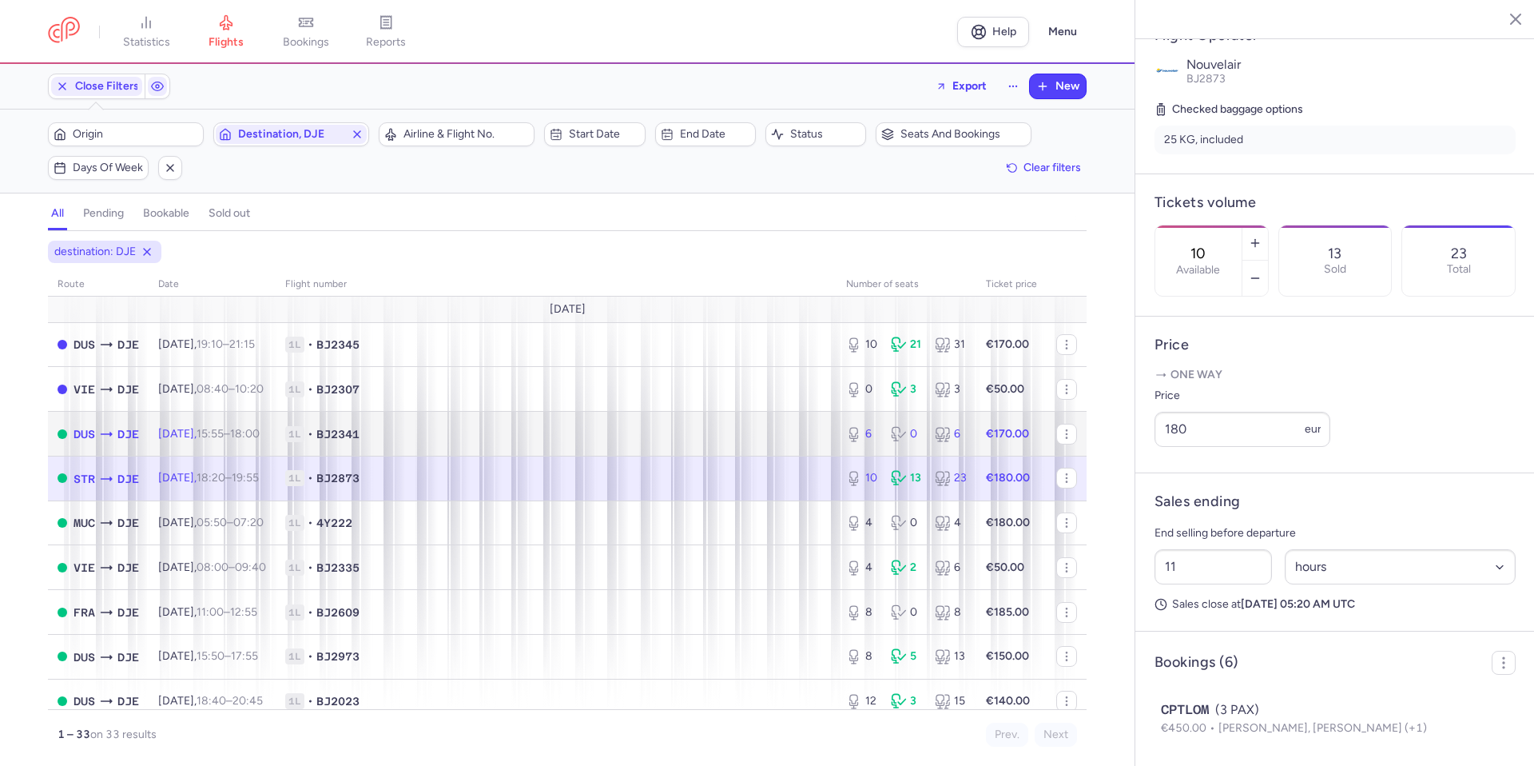
click at [764, 437] on span "1L • BJ2341" at bounding box center [556, 434] width 542 height 16
type input "6"
type input "8"
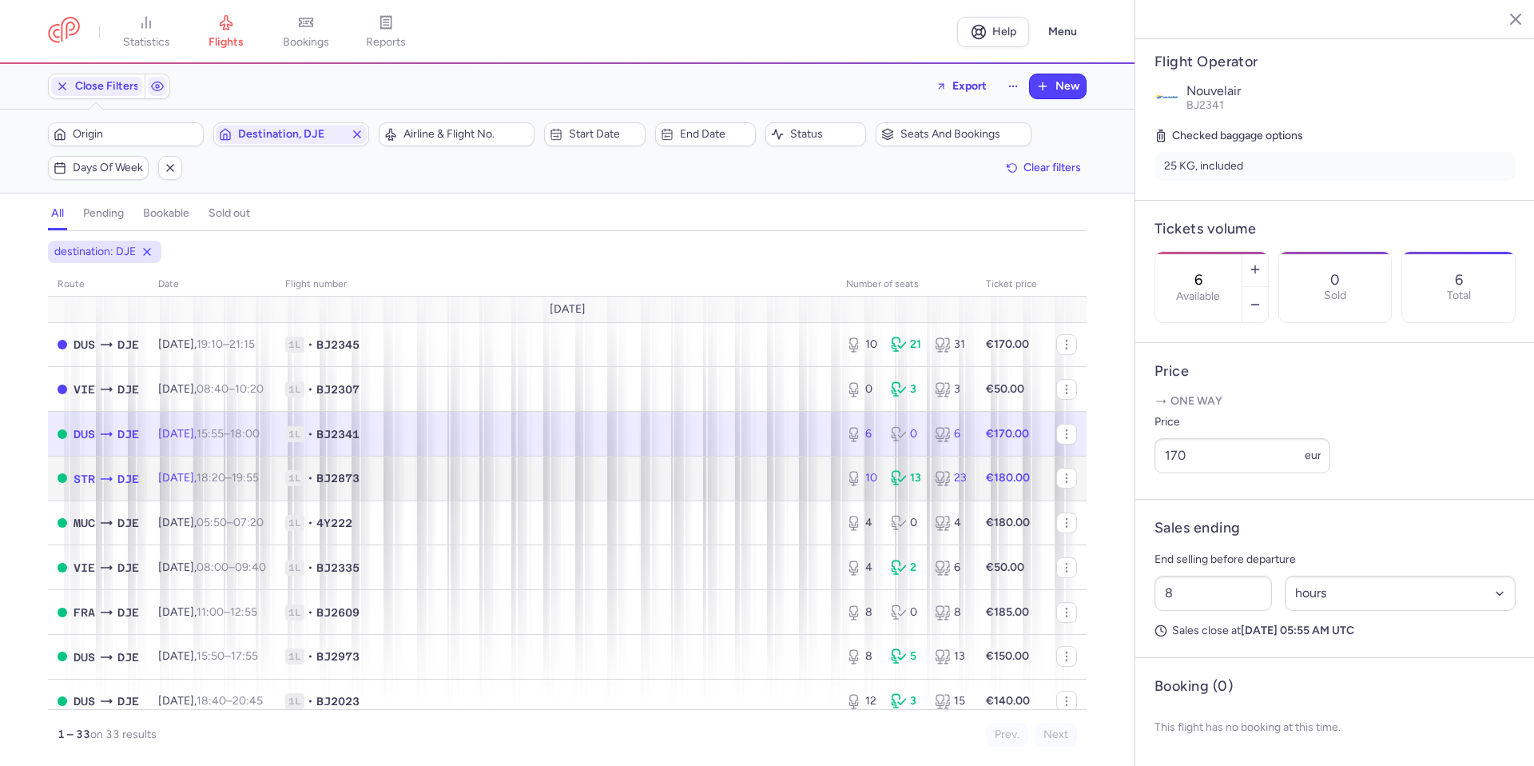
click at [746, 492] on td "1L • BJ2873" at bounding box center [556, 477] width 561 height 45
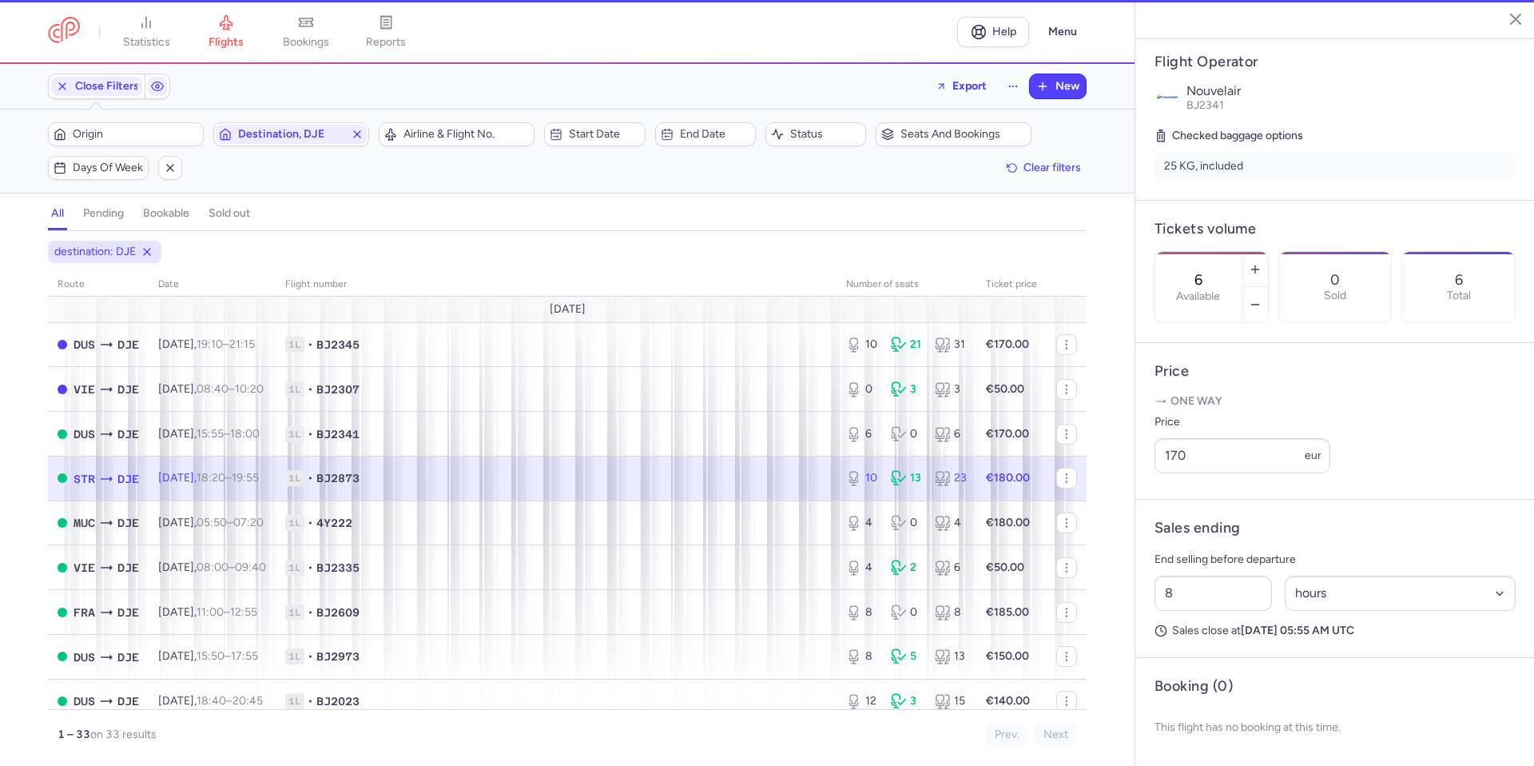
type input "10"
type input "11"
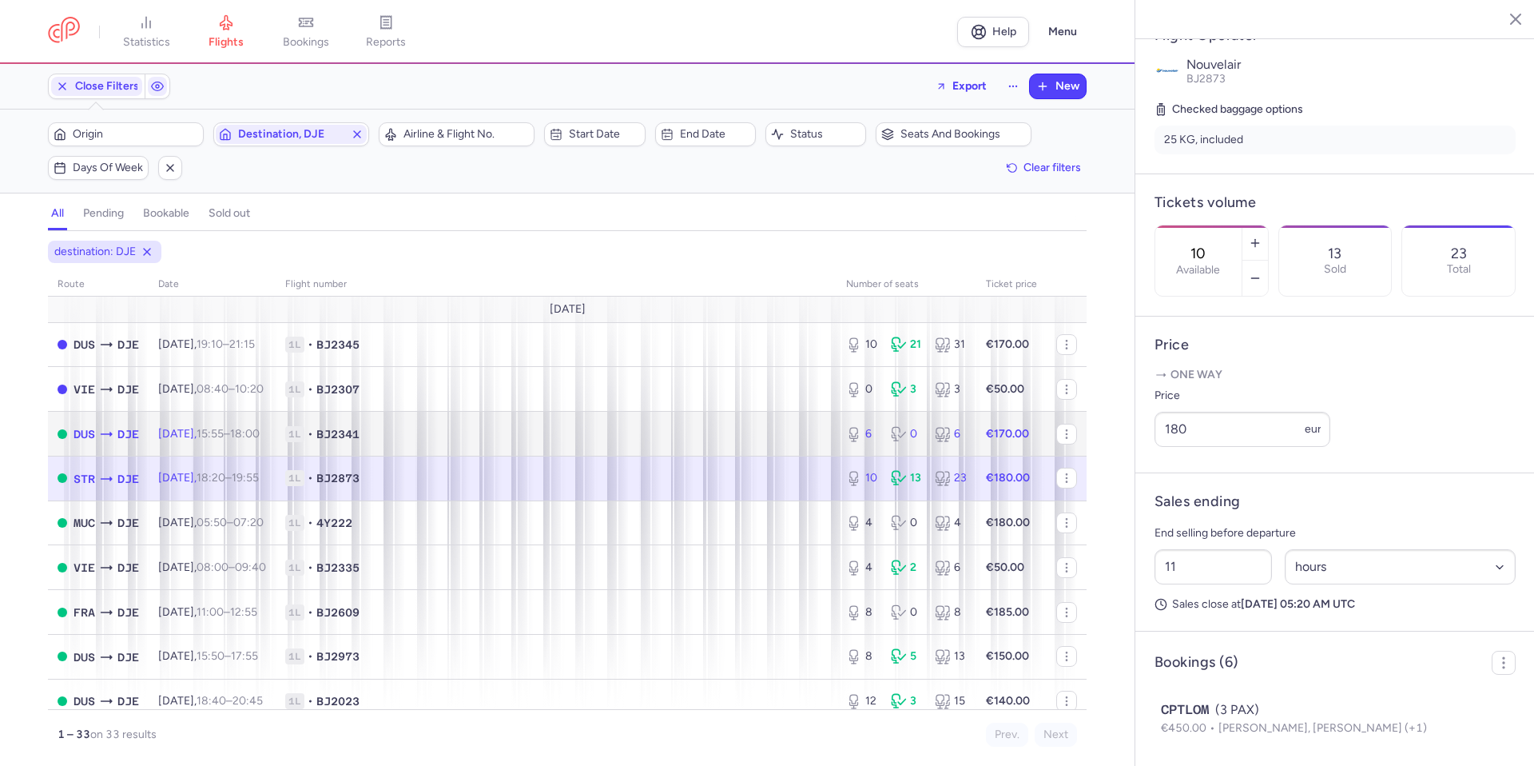
click at [758, 445] on td "1L • BJ2341" at bounding box center [556, 434] width 561 height 45
type input "6"
type input "8"
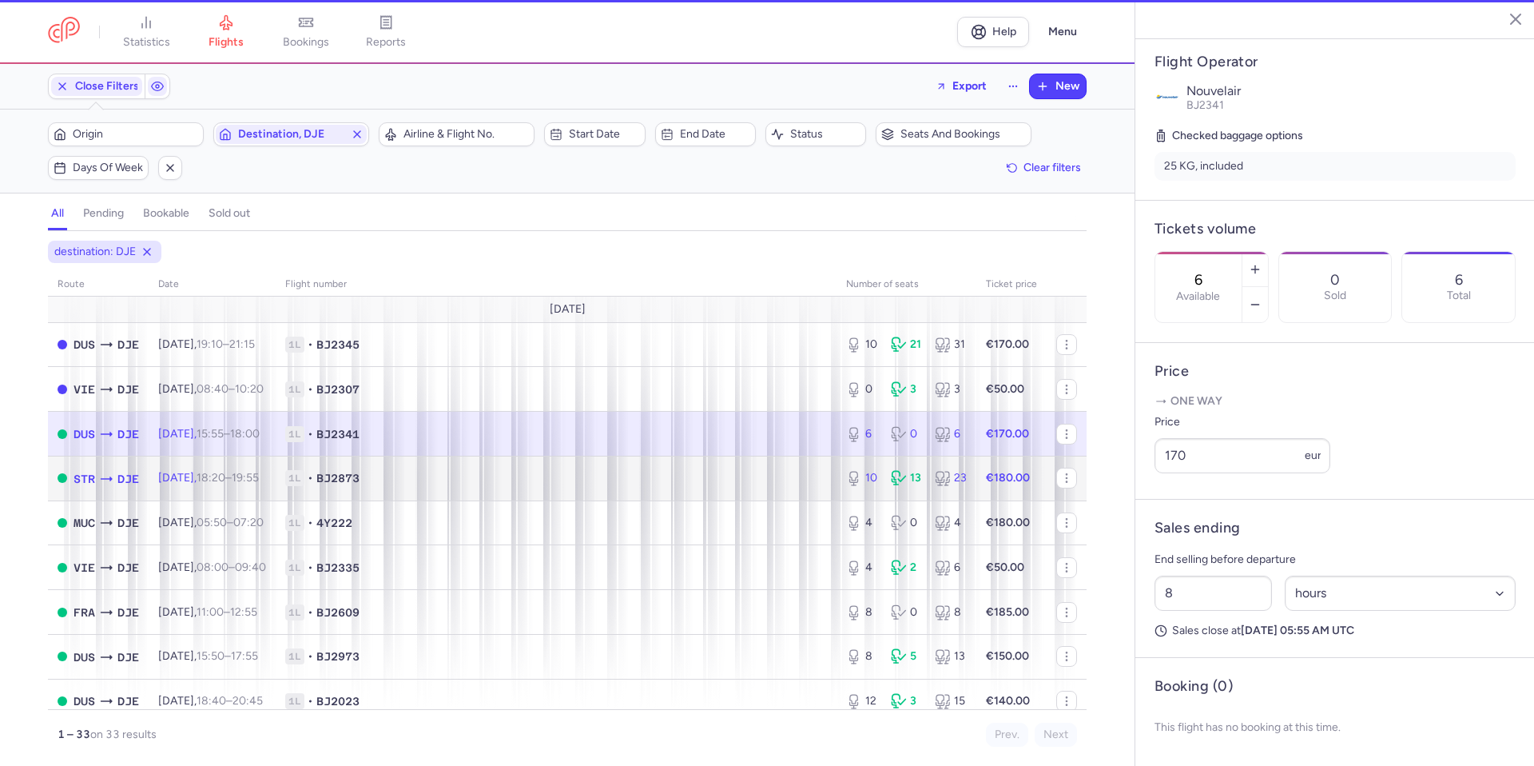
click at [761, 475] on span "1L • BJ2873" at bounding box center [556, 478] width 542 height 16
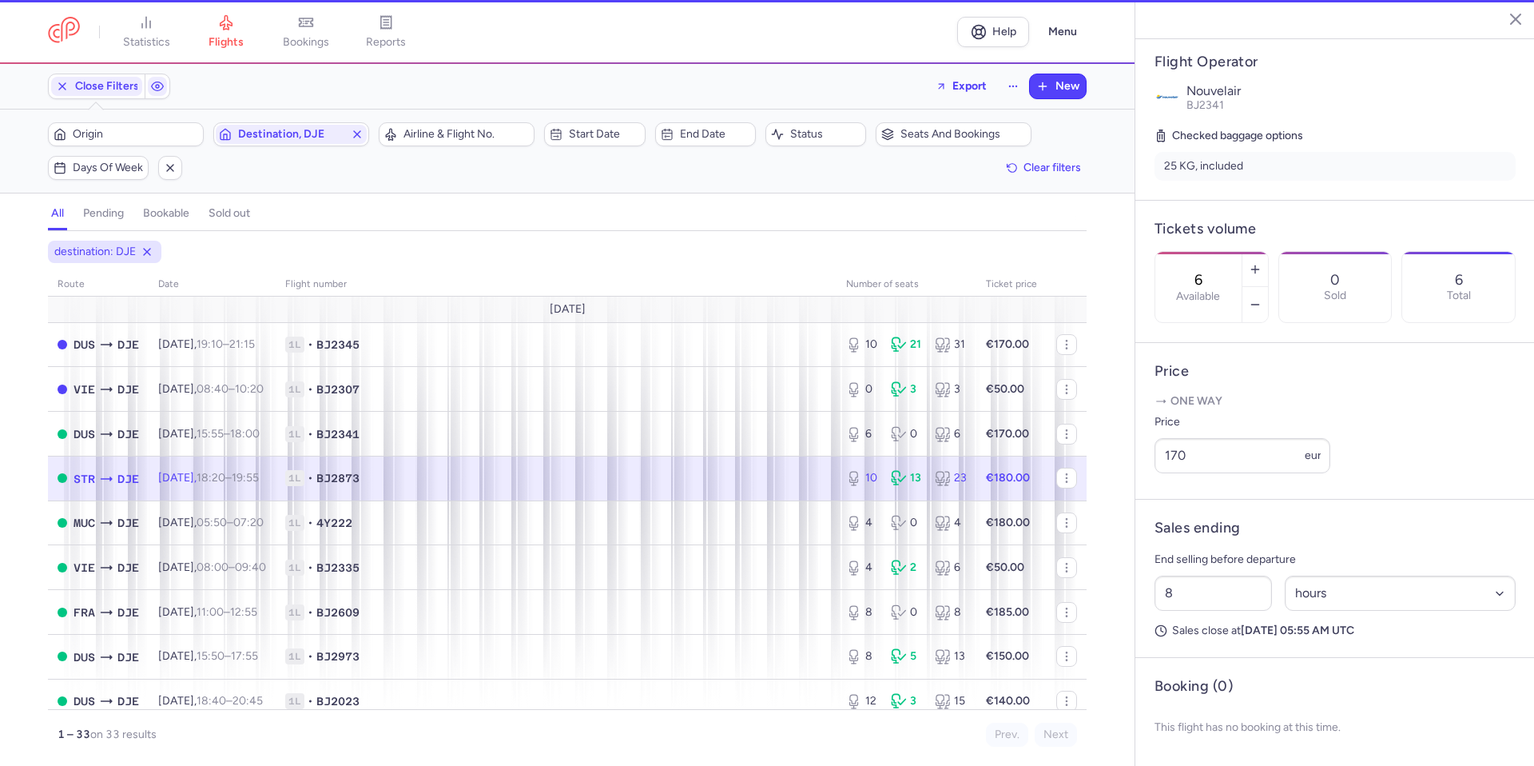
type input "10"
type input "11"
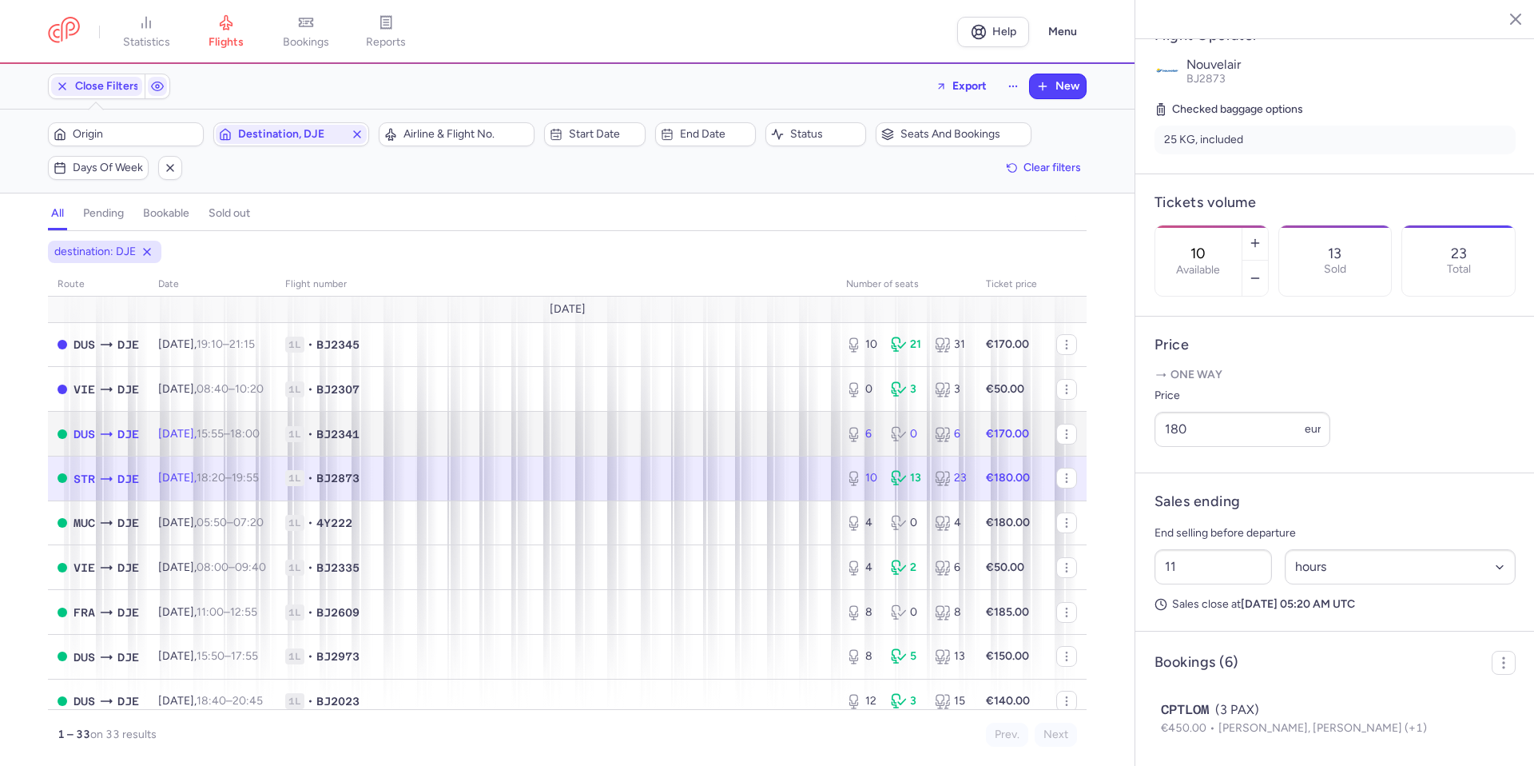
click at [752, 427] on span "1L • BJ2341" at bounding box center [556, 434] width 542 height 16
type input "6"
type input "8"
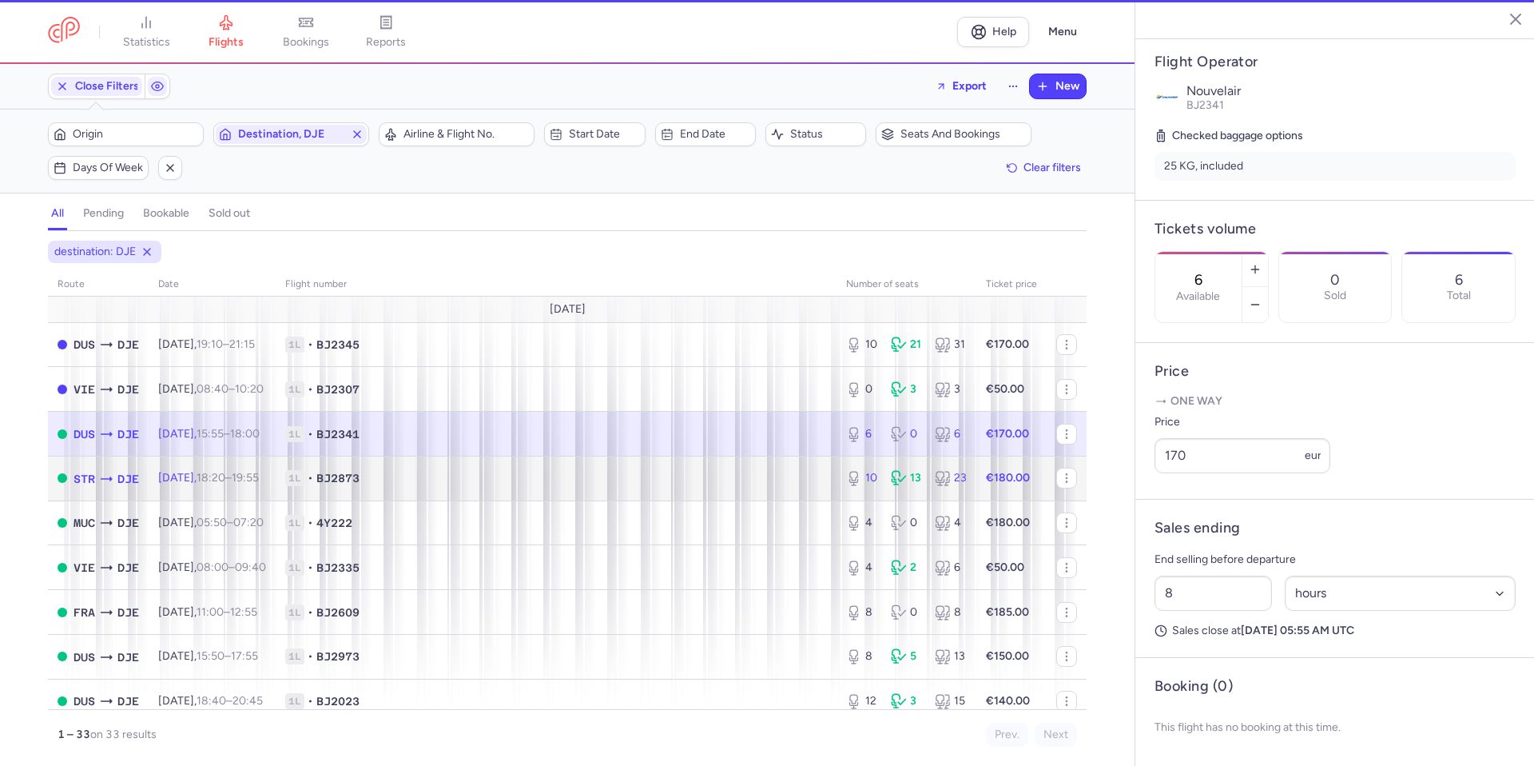
click at [743, 474] on span "1L • BJ2873" at bounding box center [556, 478] width 542 height 16
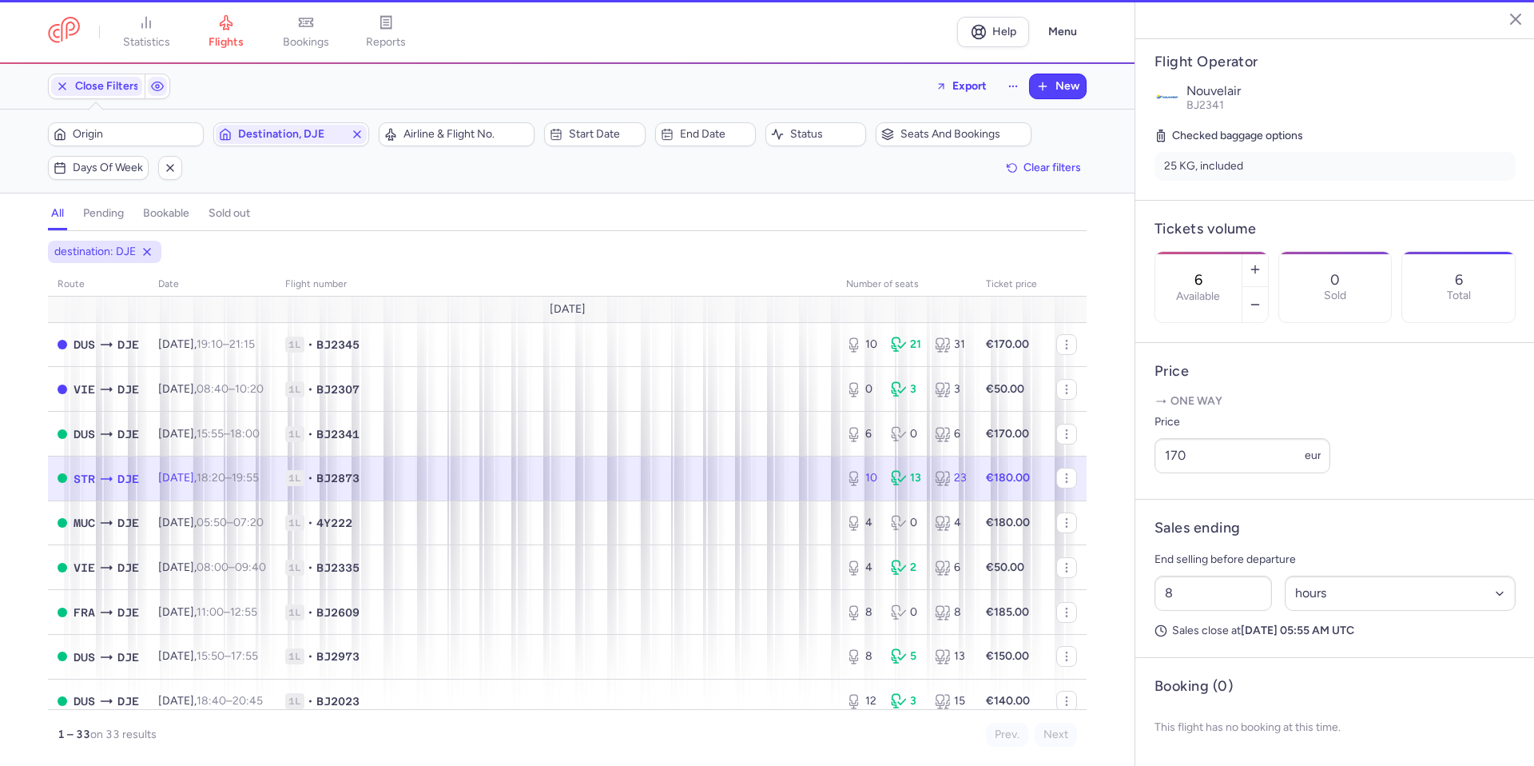
type input "10"
type input "11"
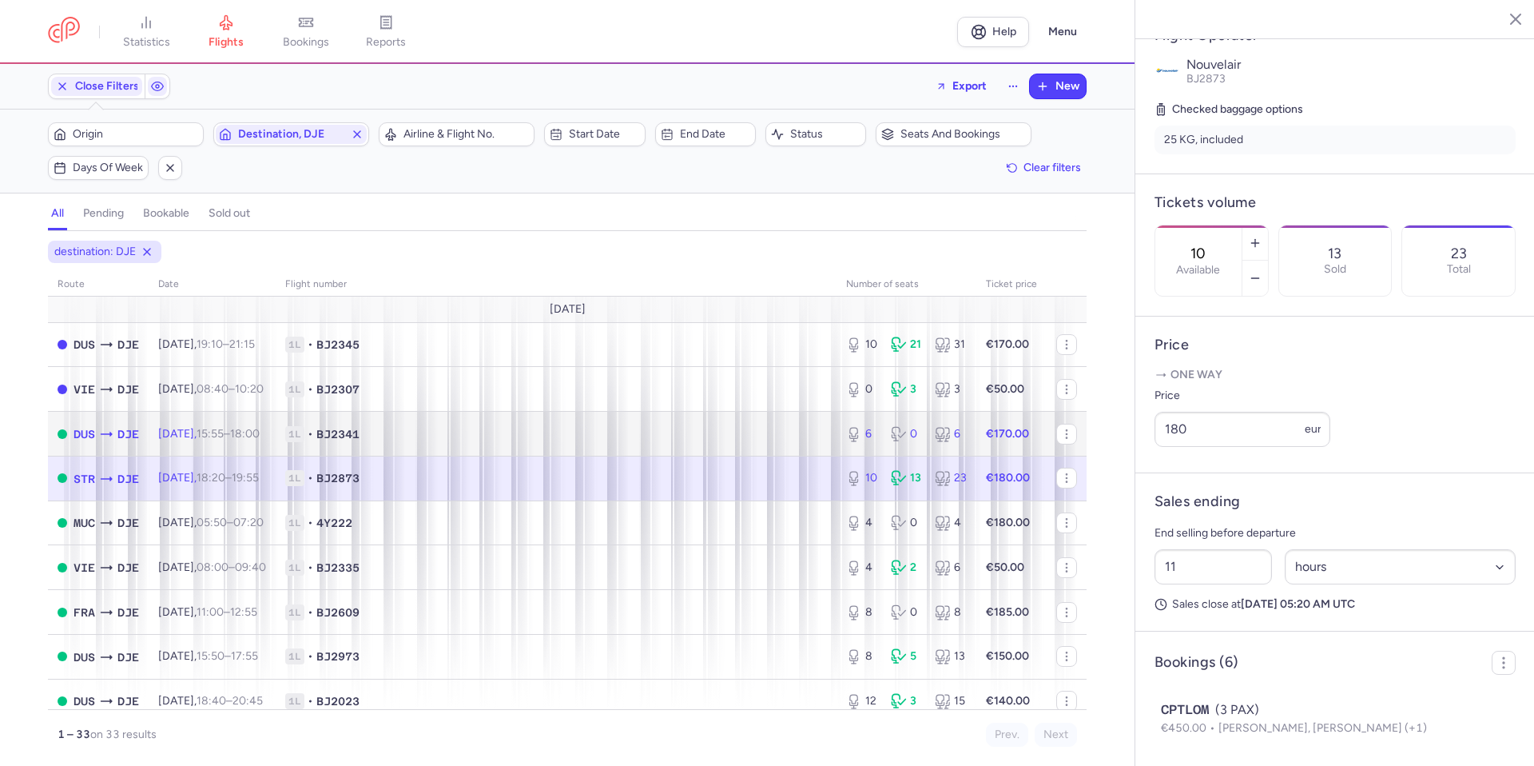
click at [746, 439] on span "1L • BJ2341" at bounding box center [556, 434] width 542 height 16
type input "6"
type input "8"
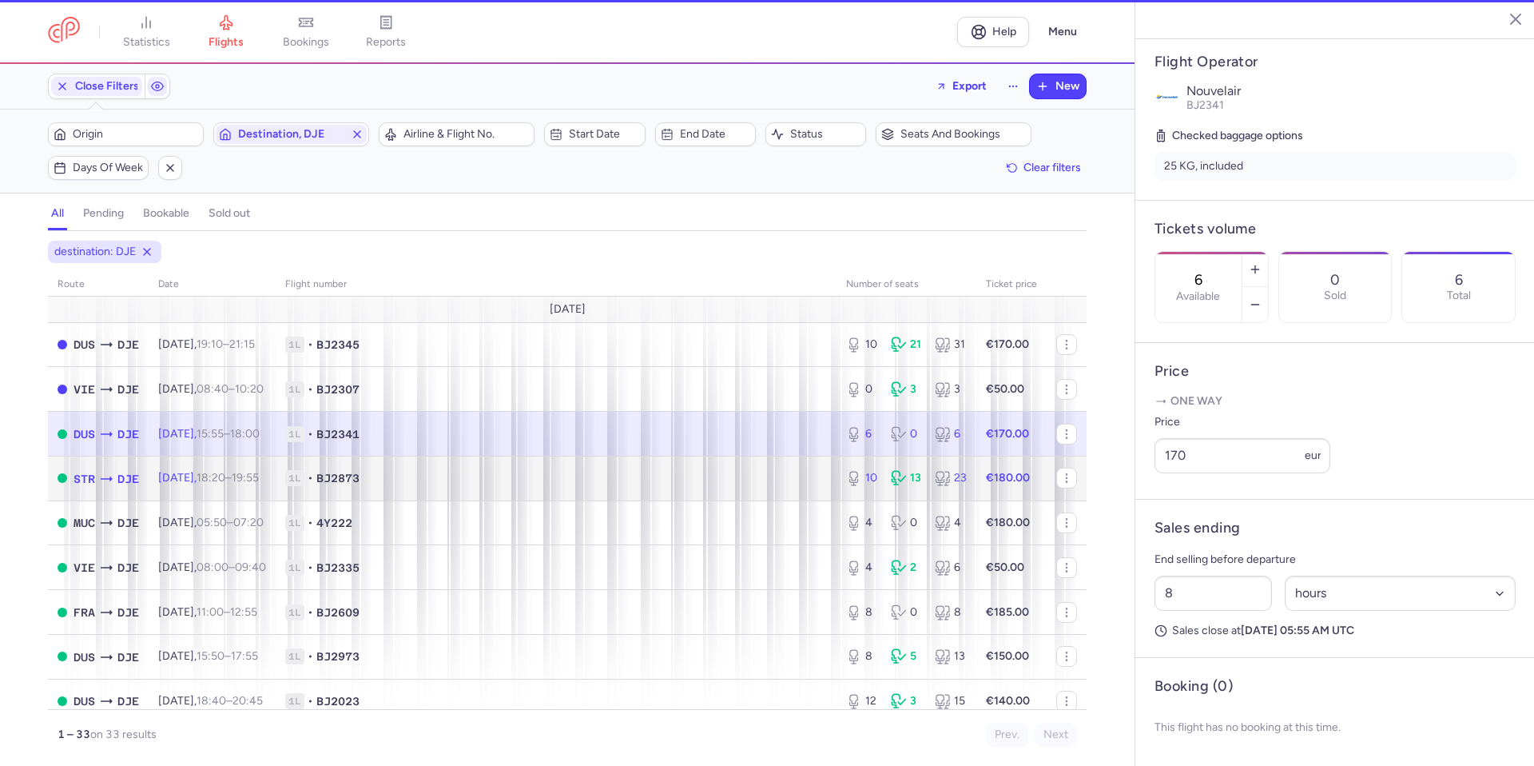
click at [739, 481] on span "1L • BJ2873" at bounding box center [556, 478] width 542 height 16
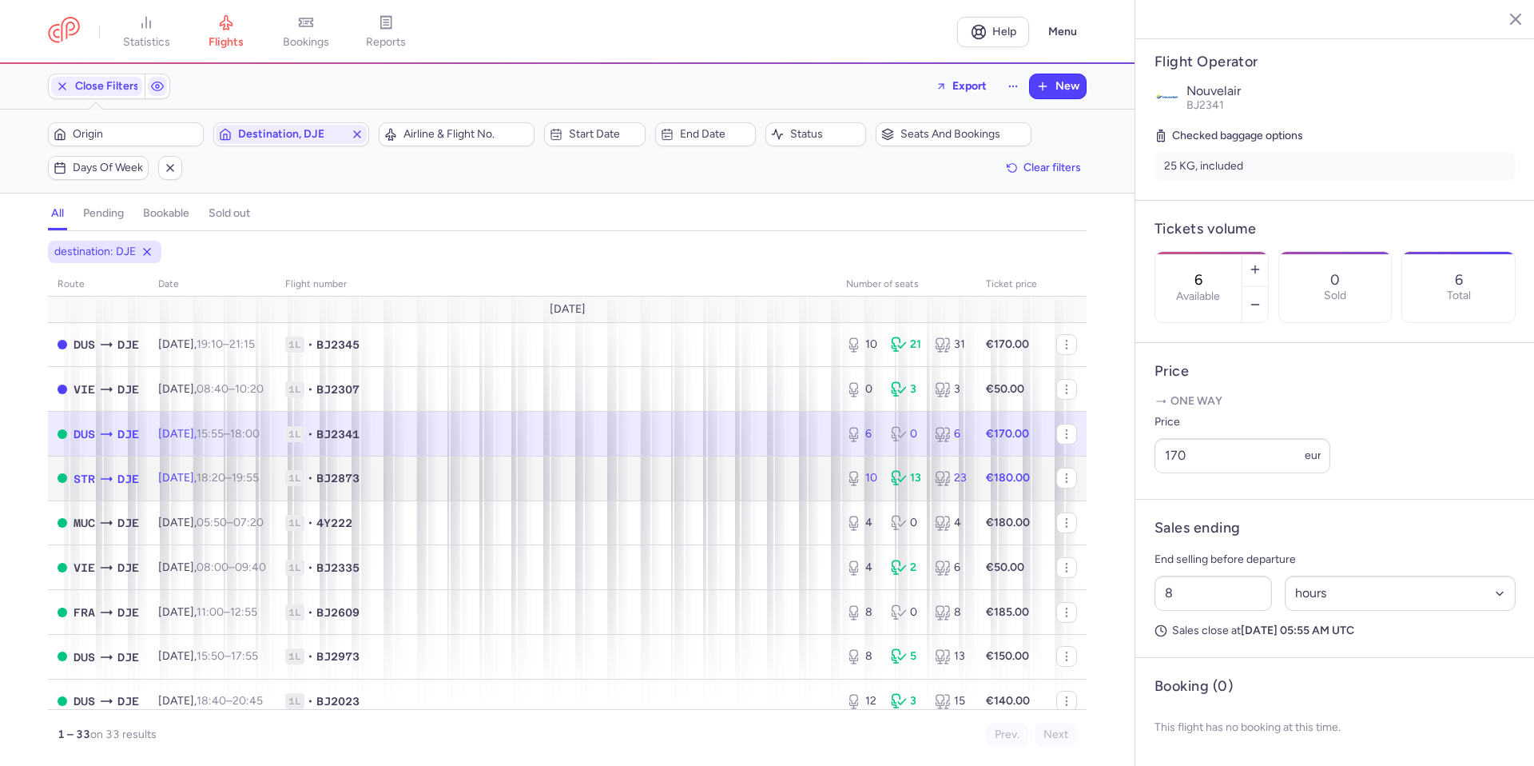
type input "10"
type input "11"
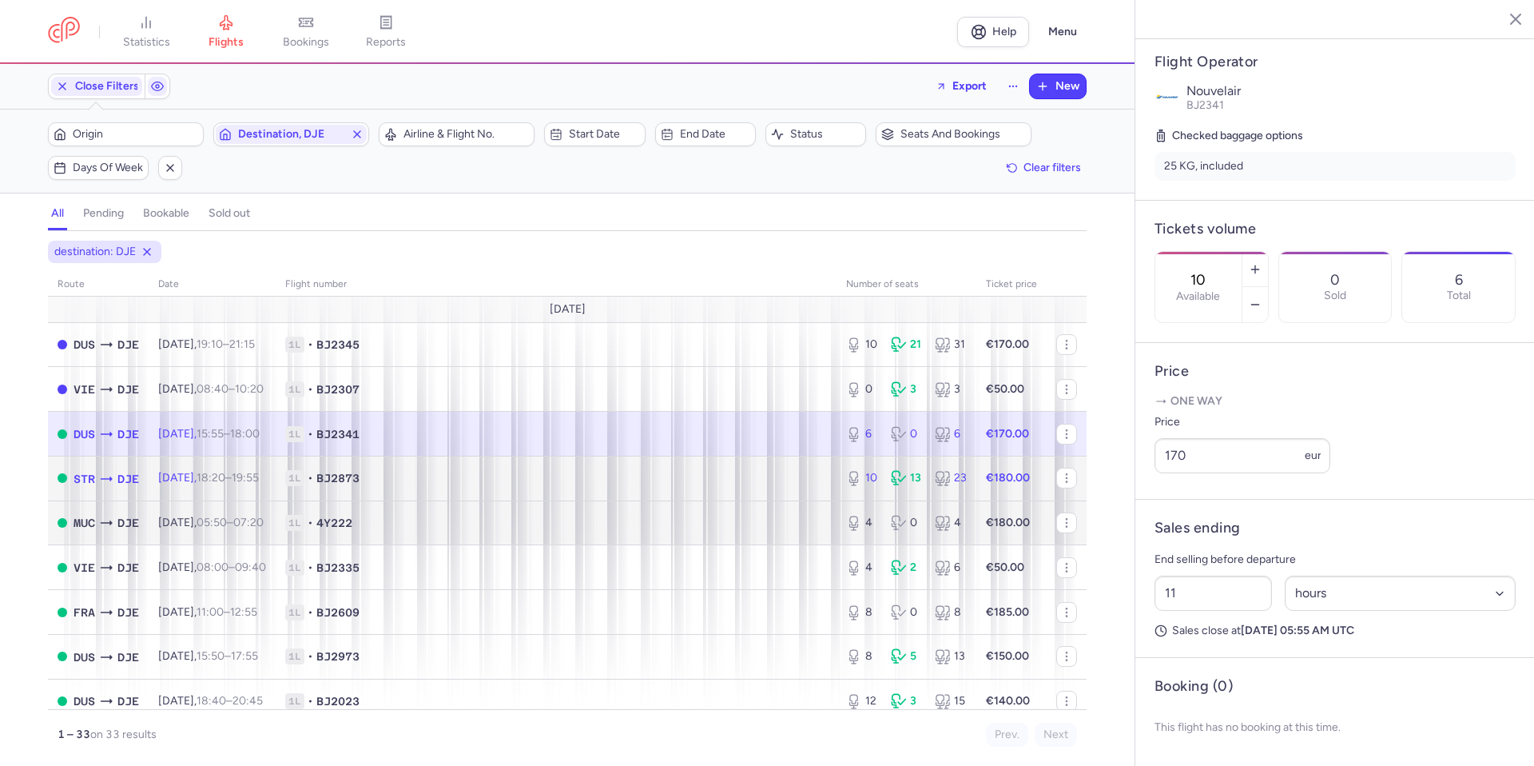
scroll to position [332, 0]
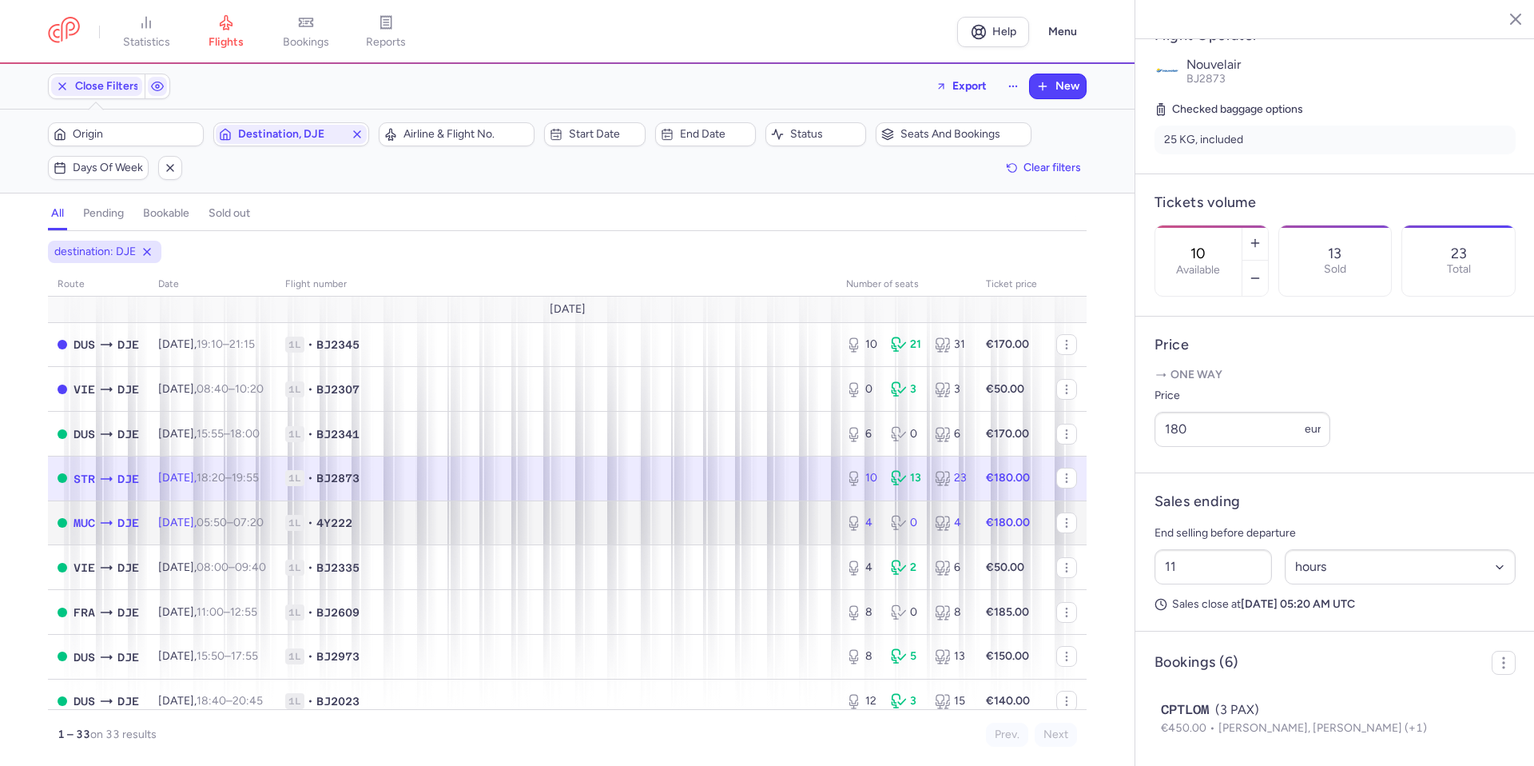
click at [698, 537] on td "1L • 4Y222" at bounding box center [556, 522] width 561 height 45
type input "4"
type input "3"
select select "days"
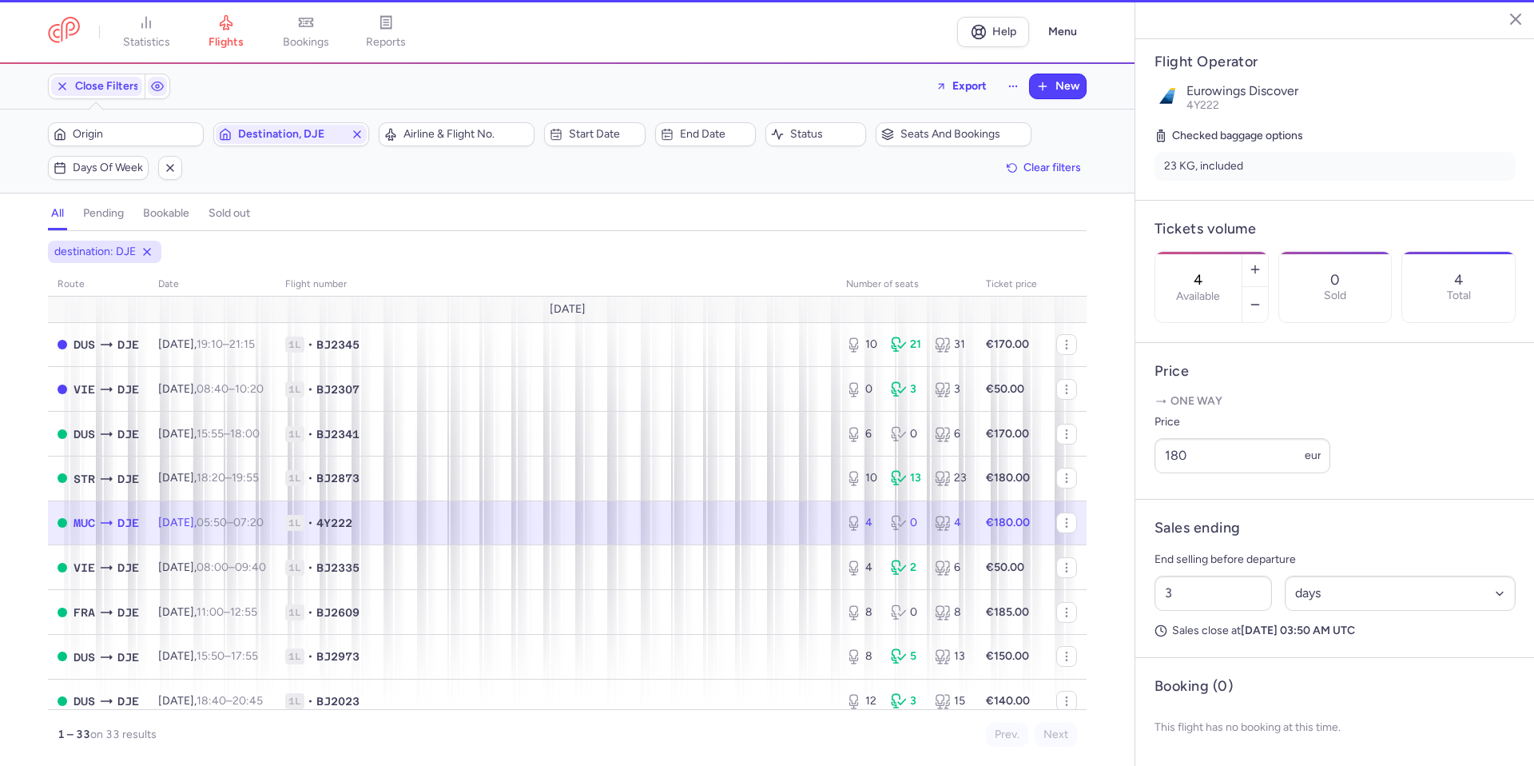
scroll to position [320, 0]
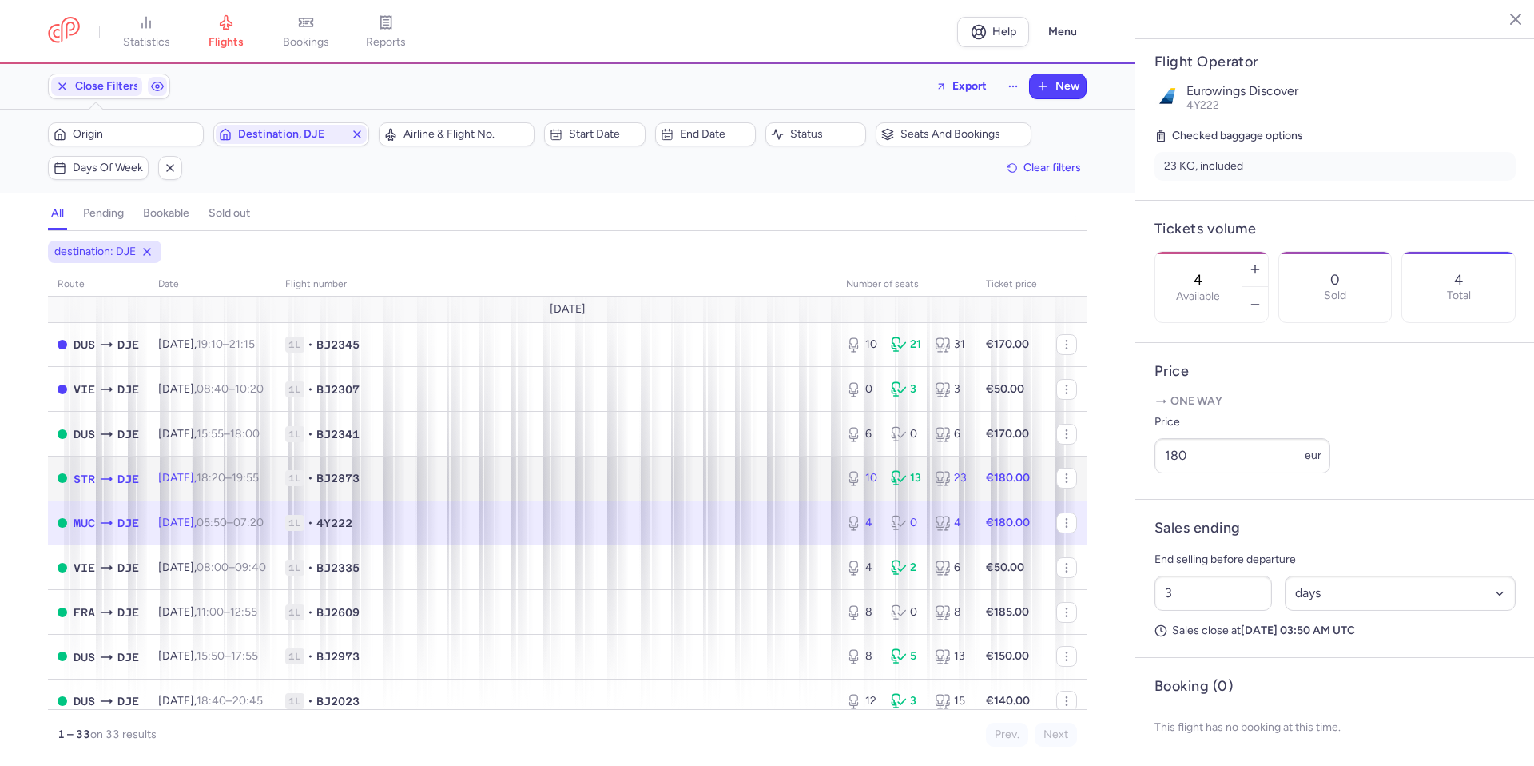
click at [722, 484] on span "1L • BJ2873" at bounding box center [556, 478] width 542 height 16
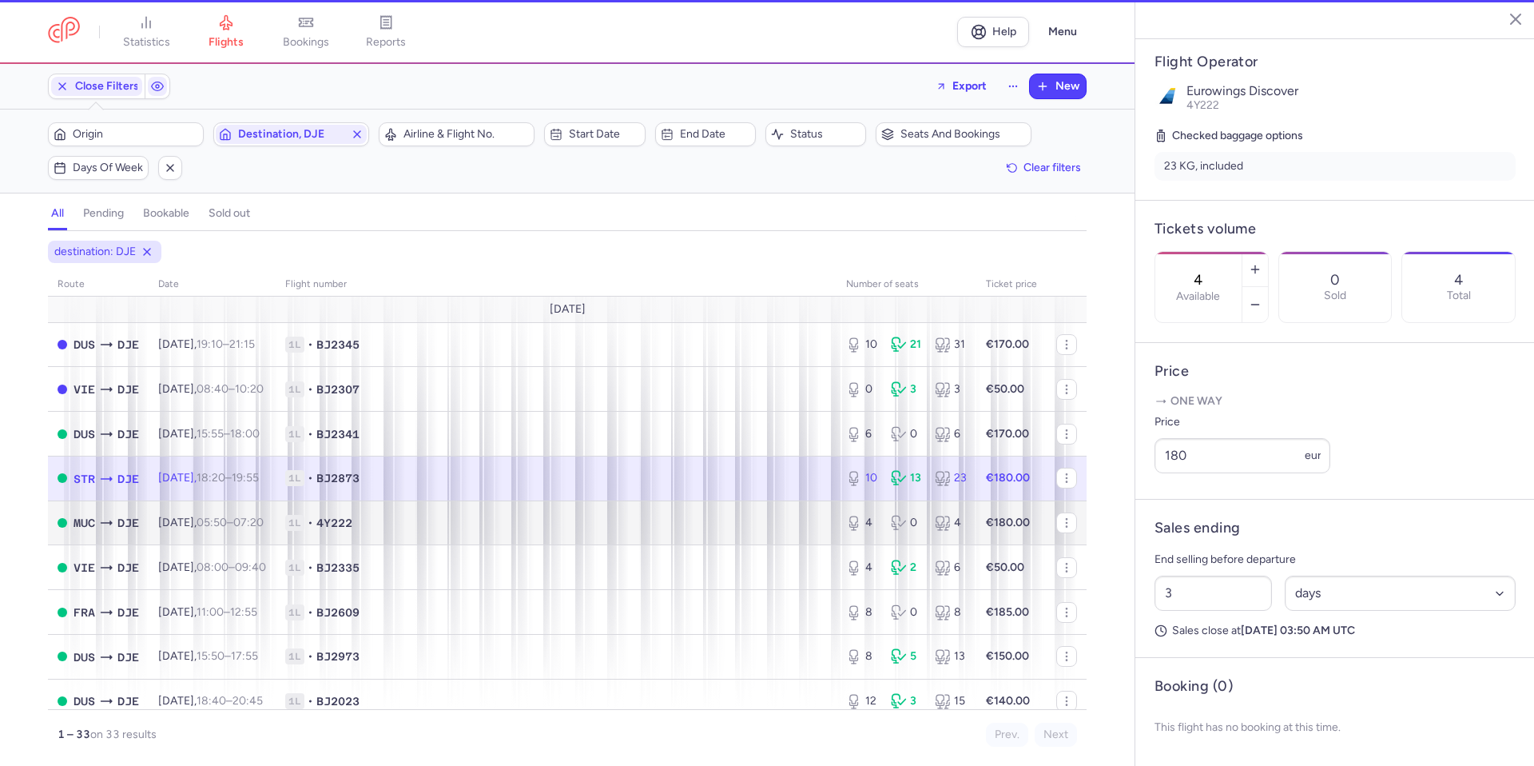
type input "10"
type input "11"
select select "hours"
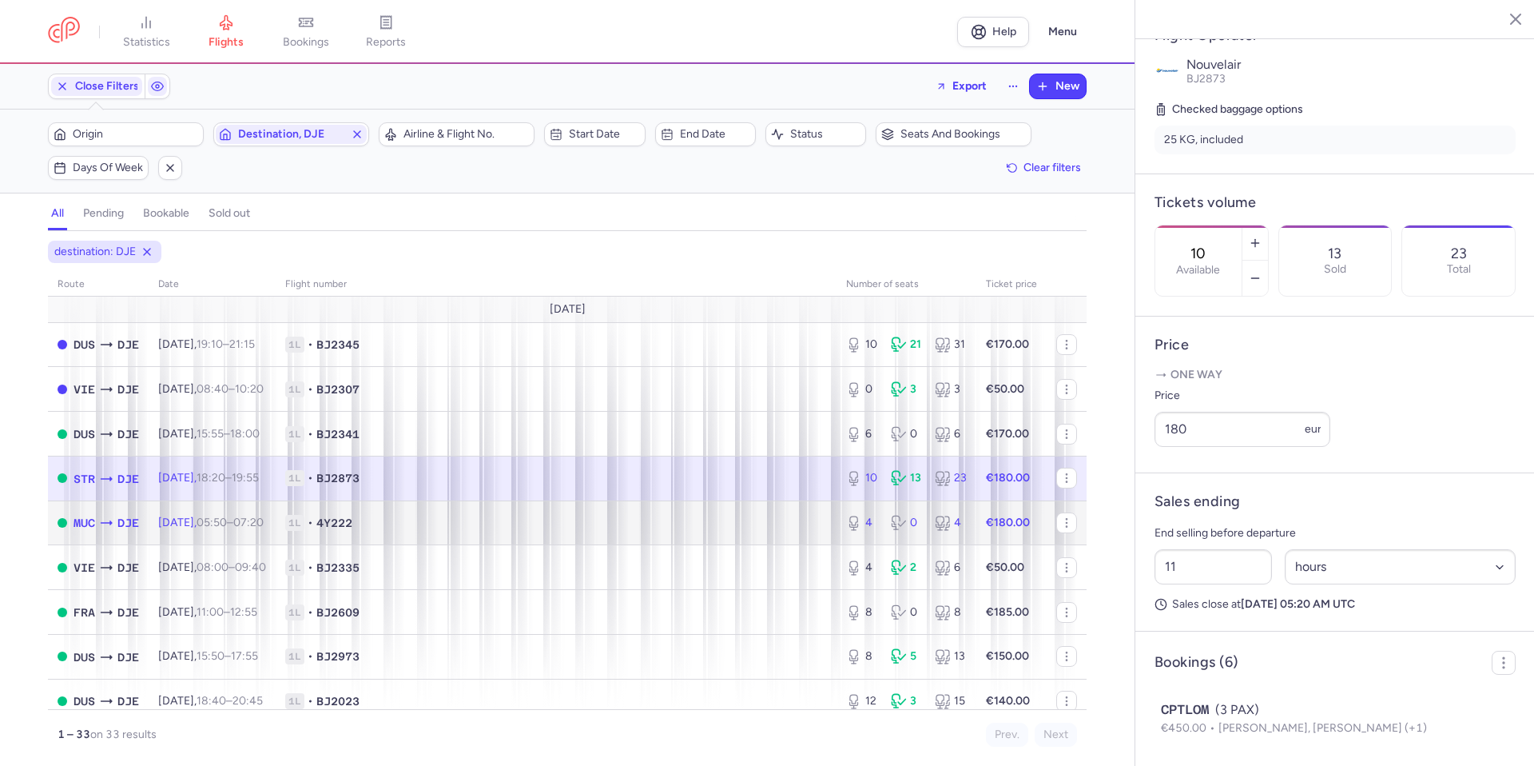
click at [709, 542] on td "1L • 4Y222" at bounding box center [556, 522] width 561 height 45
type input "4"
type input "3"
select select "days"
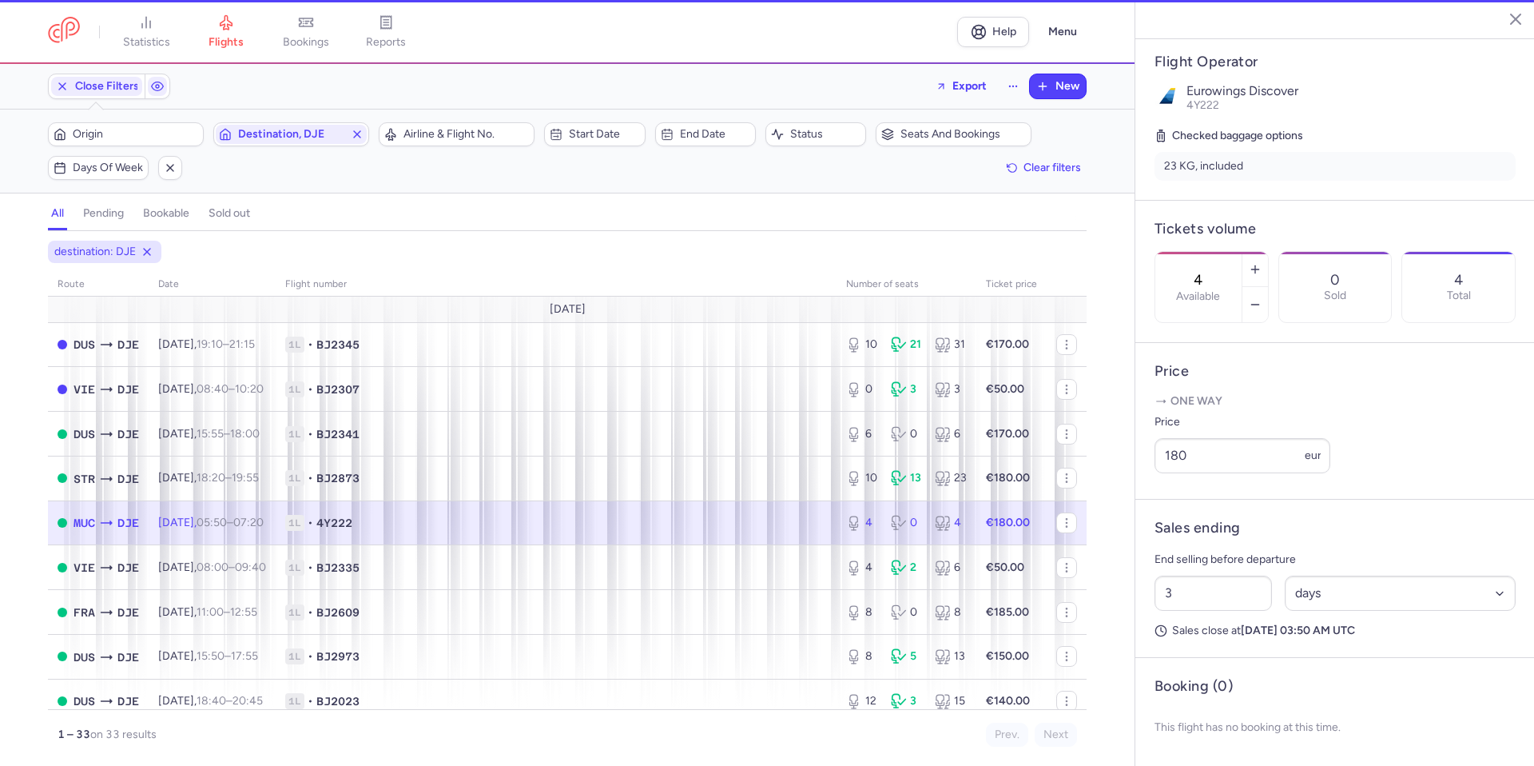
scroll to position [320, 0]
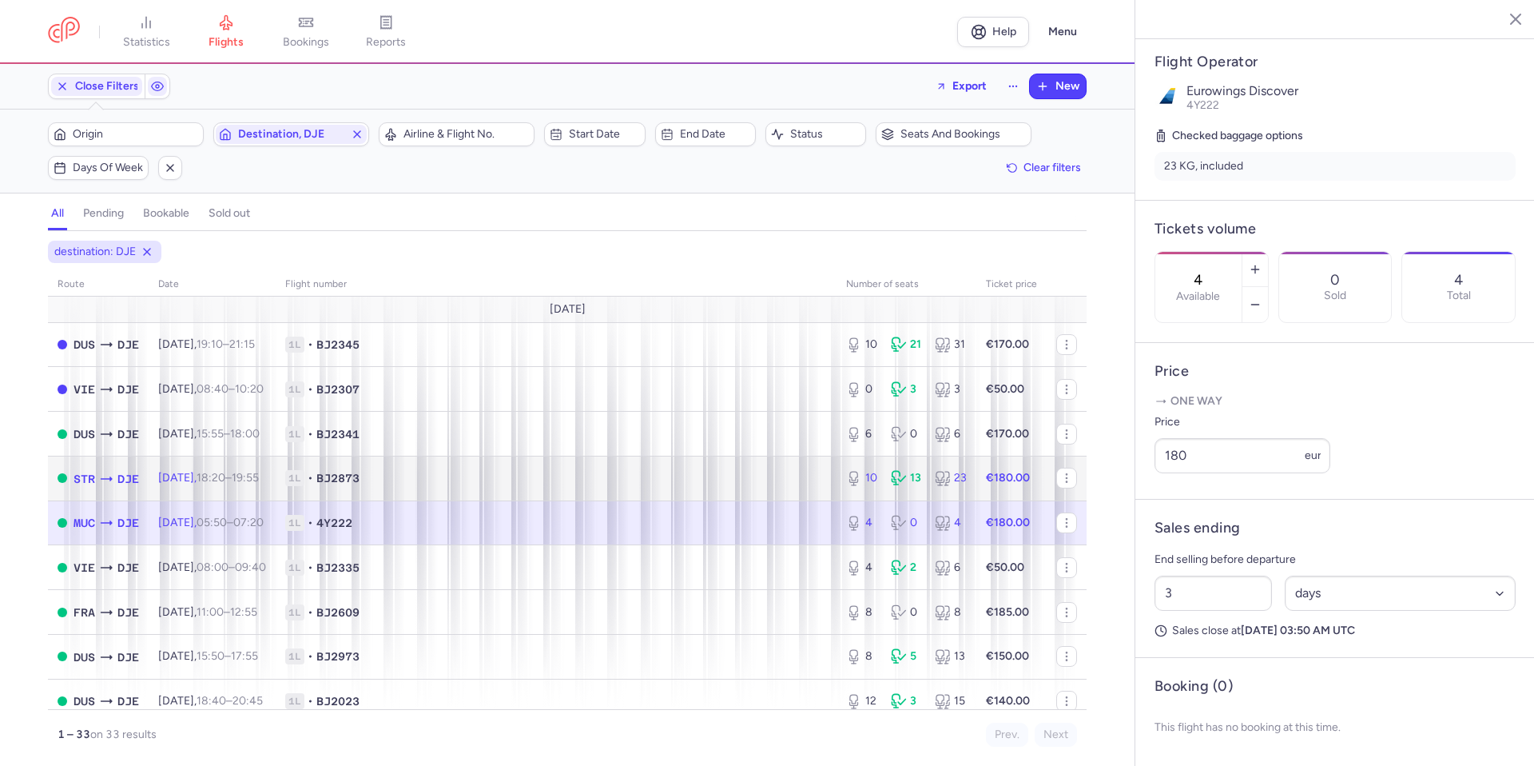
click at [746, 479] on span "1L • BJ2873" at bounding box center [556, 478] width 542 height 16
type input "10"
type input "11"
select select "hours"
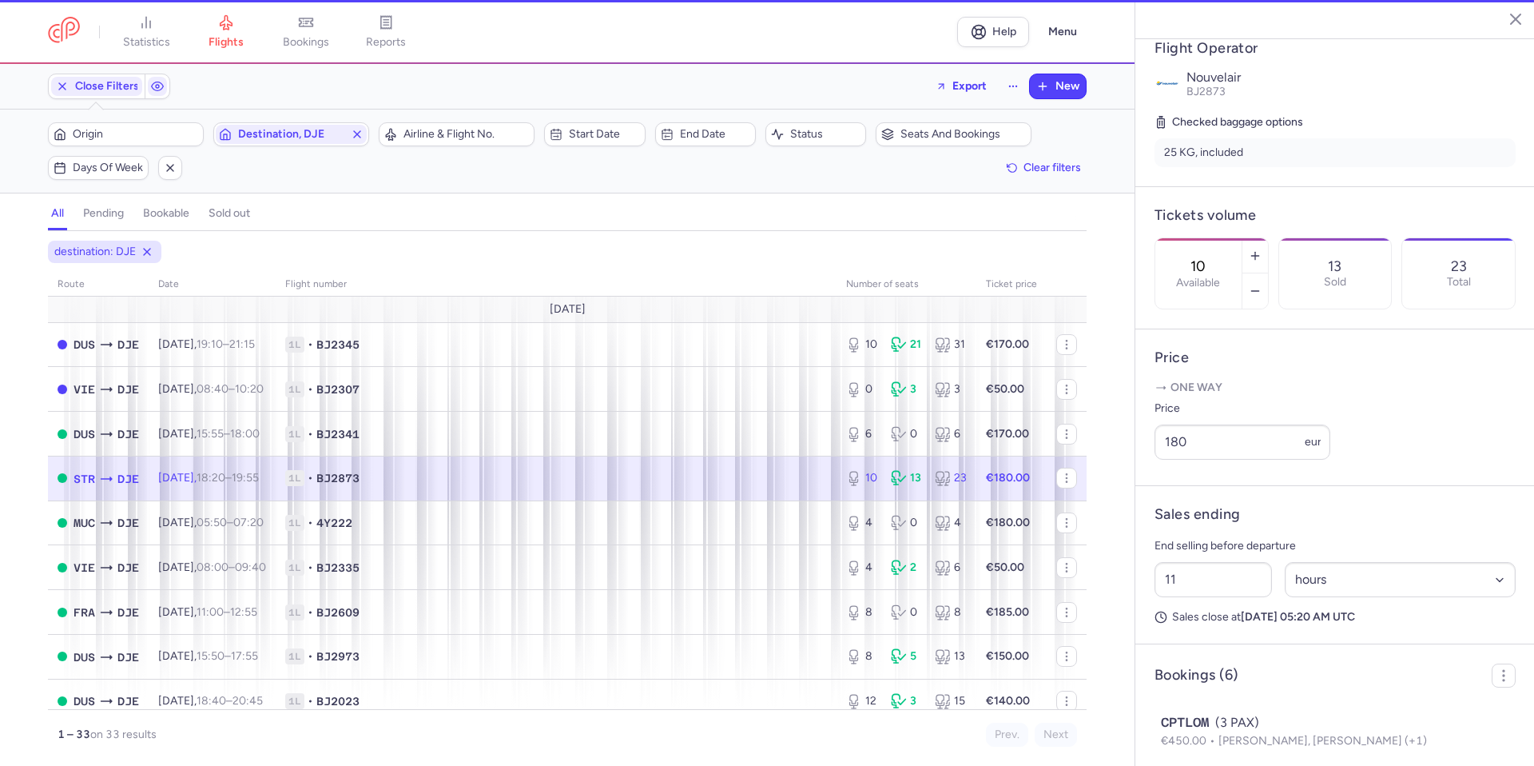
scroll to position [332, 0]
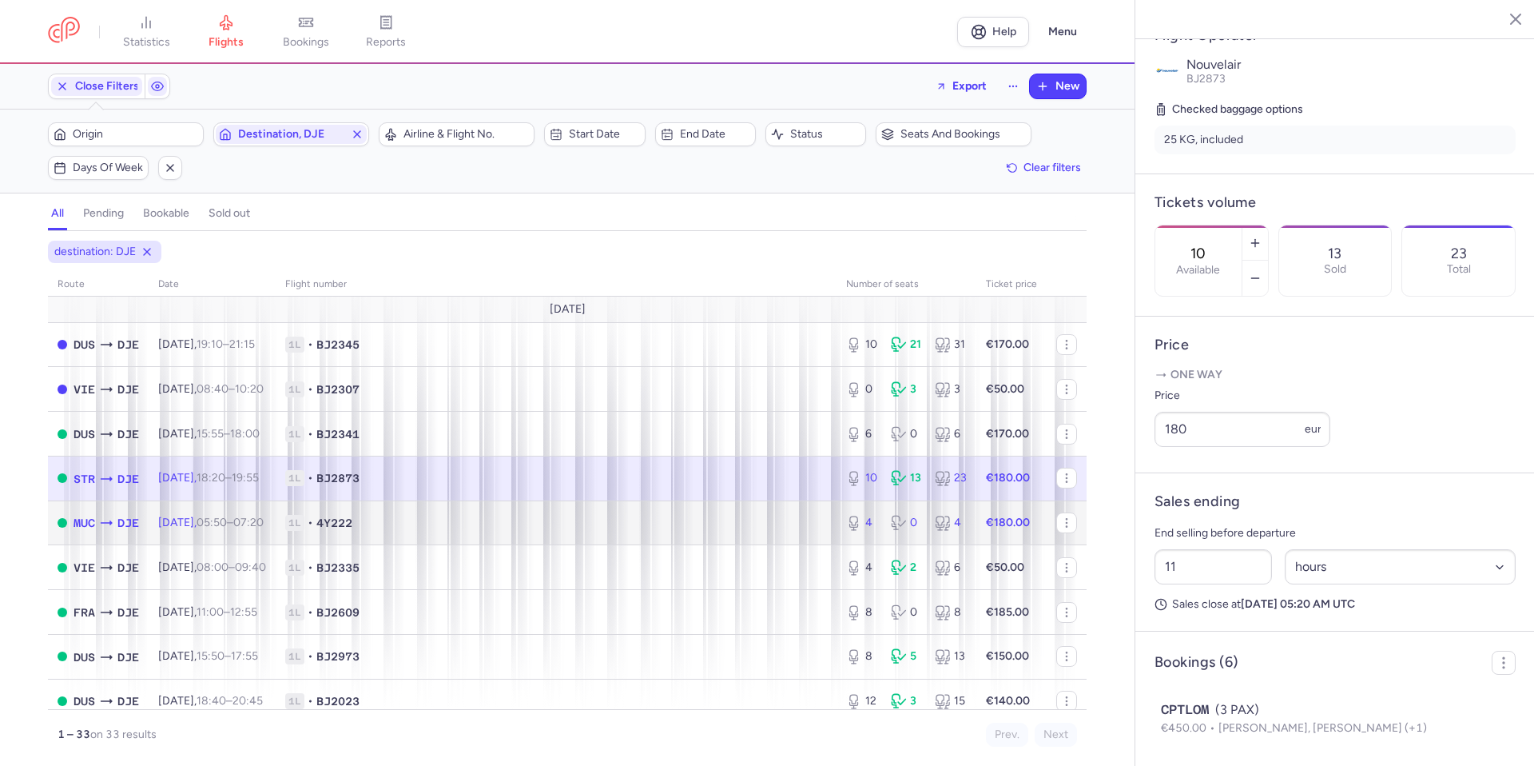
click at [744, 519] on span "1L • 4Y222" at bounding box center [556, 523] width 542 height 16
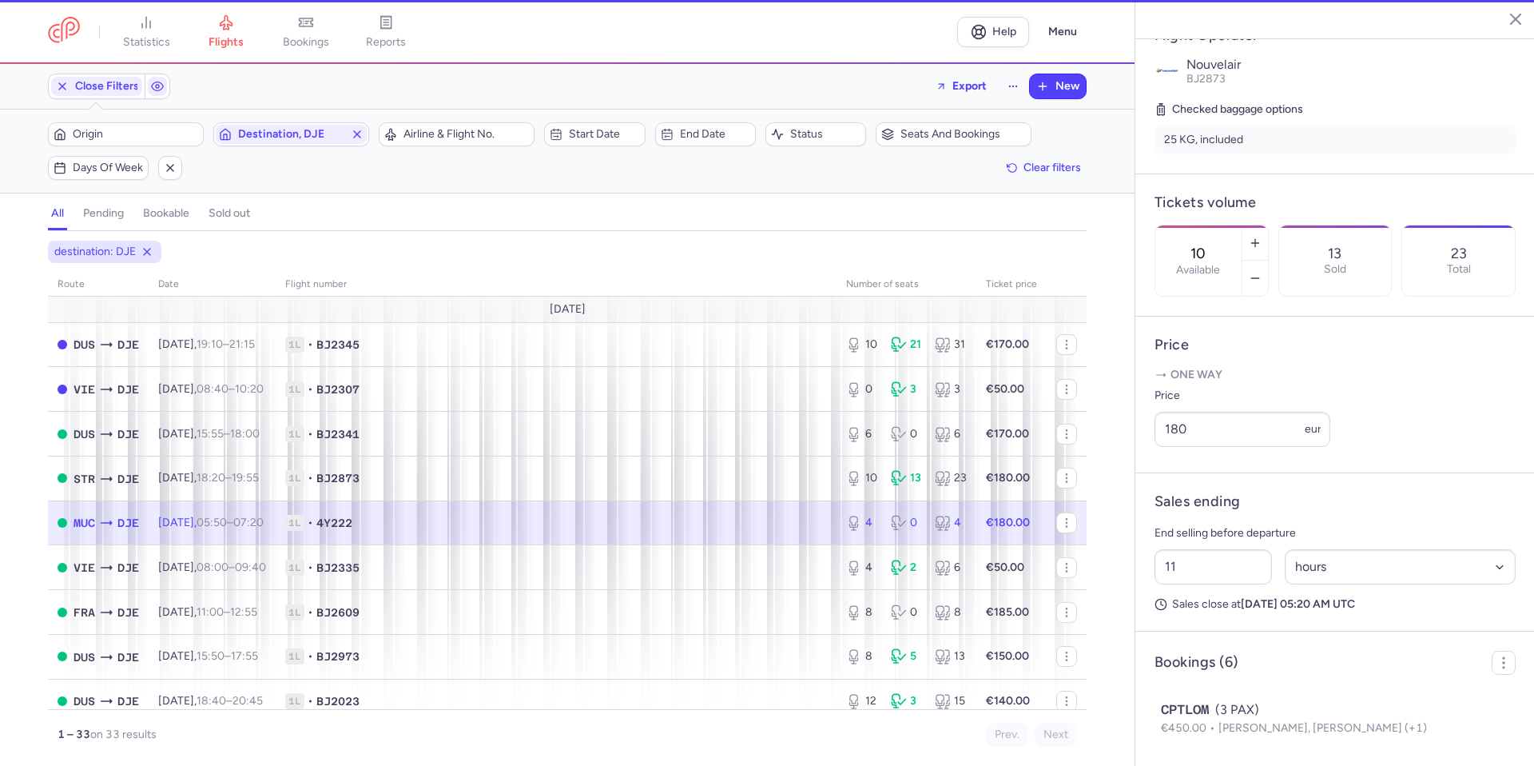
type input "4"
type input "3"
select select "days"
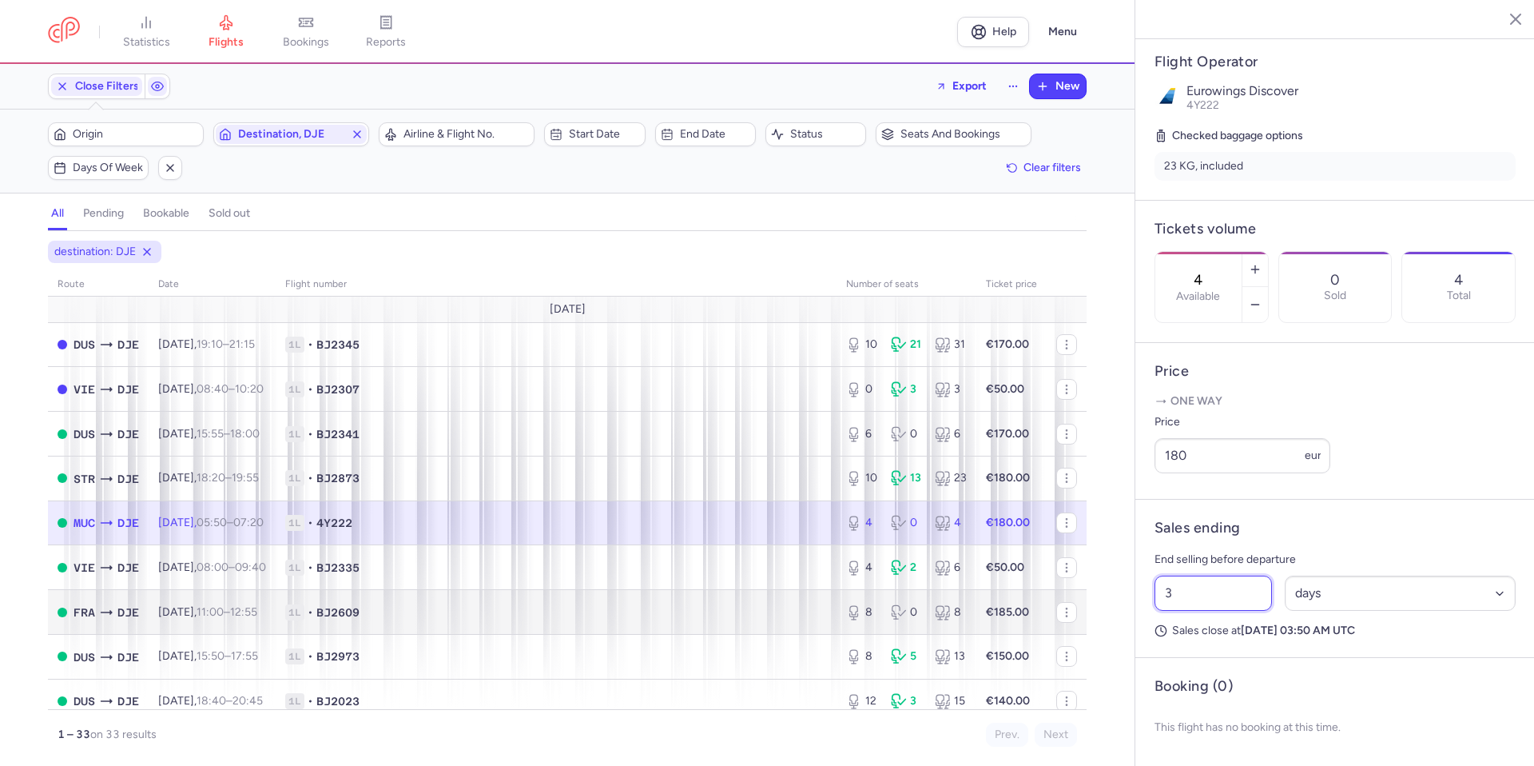
drag, startPoint x: 1183, startPoint y: 600, endPoint x: 1070, endPoint y: 615, distance: 114.5
click at [1070, 615] on div "statistics flights bookings reports Help Menu Close Filters Export New Filters …" at bounding box center [767, 383] width 1534 height 766
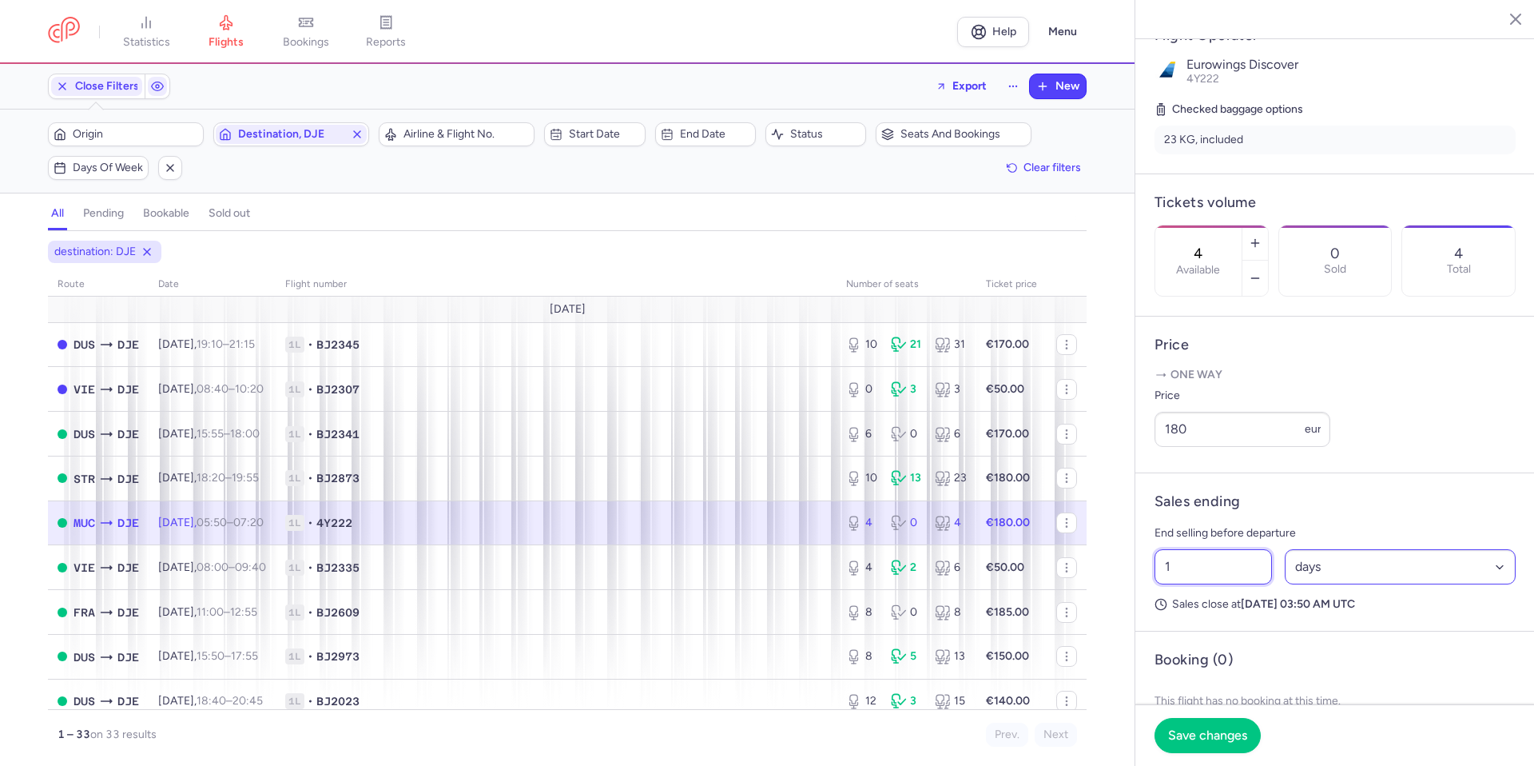
type input "1"
click at [1354, 584] on select "Select an option hours days" at bounding box center [1401, 566] width 232 height 35
select select "hours"
click at [1285, 584] on select "Select an option hours days" at bounding box center [1401, 566] width 232 height 35
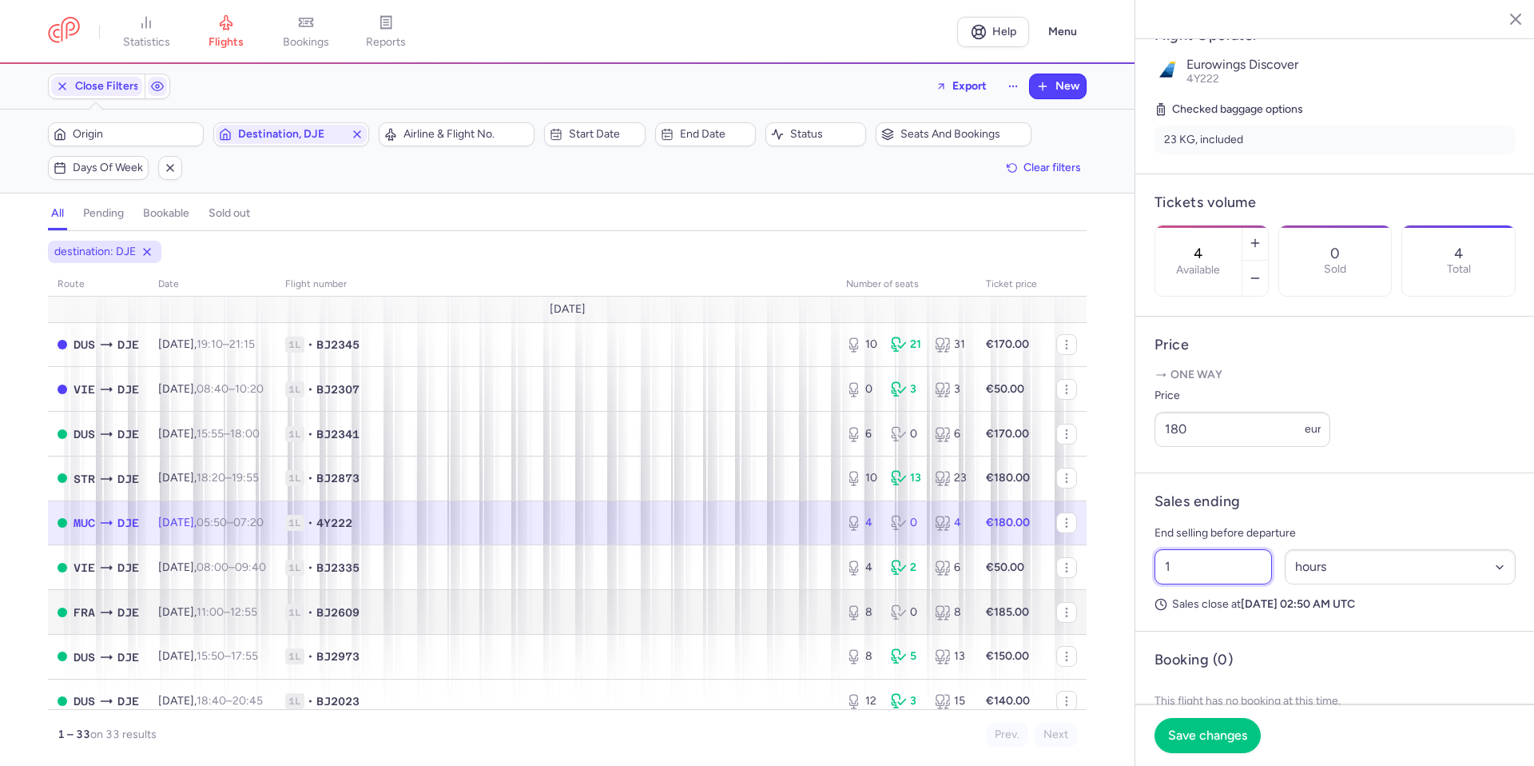
drag, startPoint x: 1225, startPoint y: 609, endPoint x: 1035, endPoint y: 606, distance: 190.2
click at [1035, 606] on div "statistics flights bookings reports Help Menu Close Filters Export New Filters …" at bounding box center [767, 383] width 1534 height 766
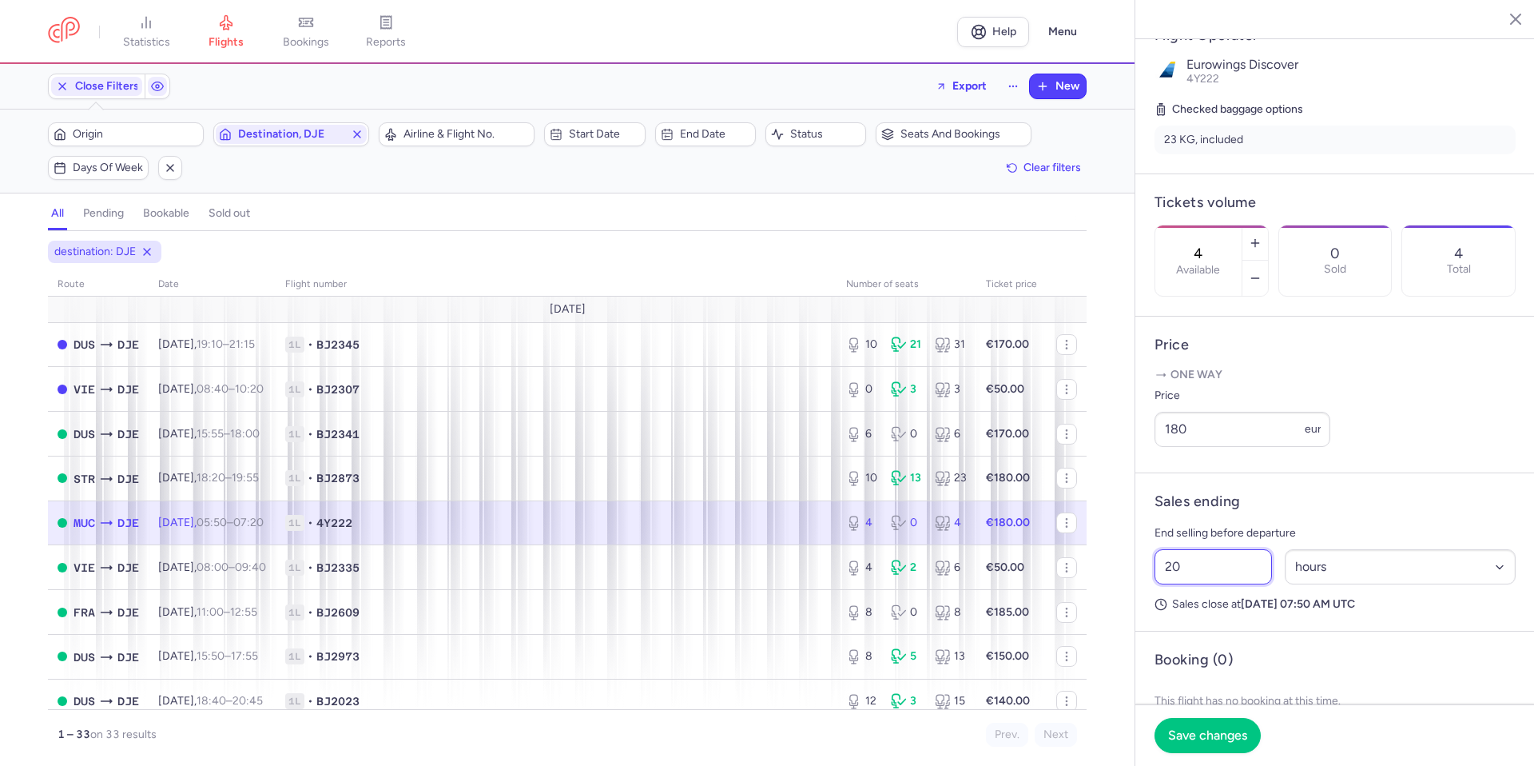
type input "2"
type input "15"
click at [1225, 735] on span "Save changes" at bounding box center [1207, 734] width 79 height 14
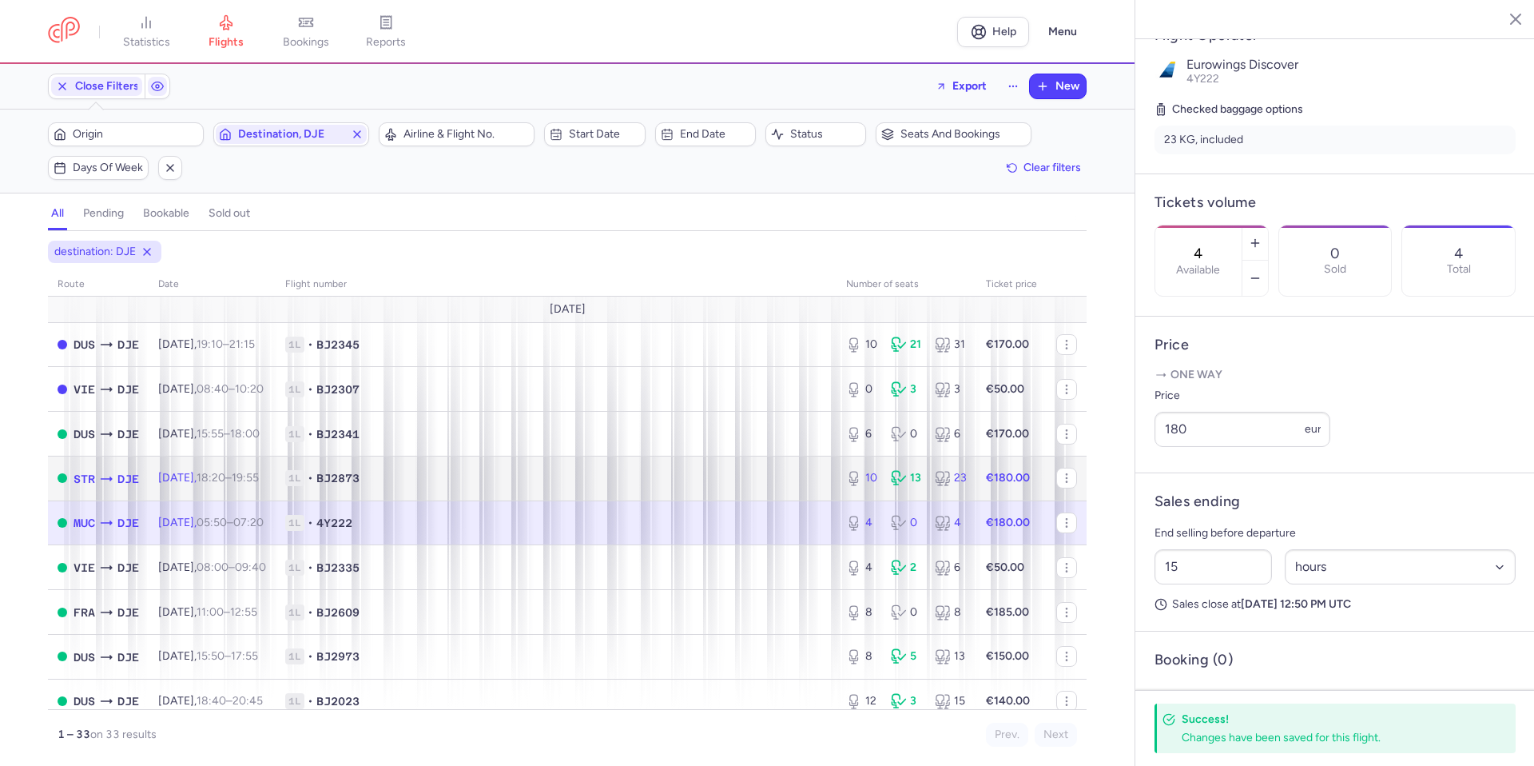
click at [737, 479] on span "1L • BJ2873" at bounding box center [556, 478] width 542 height 16
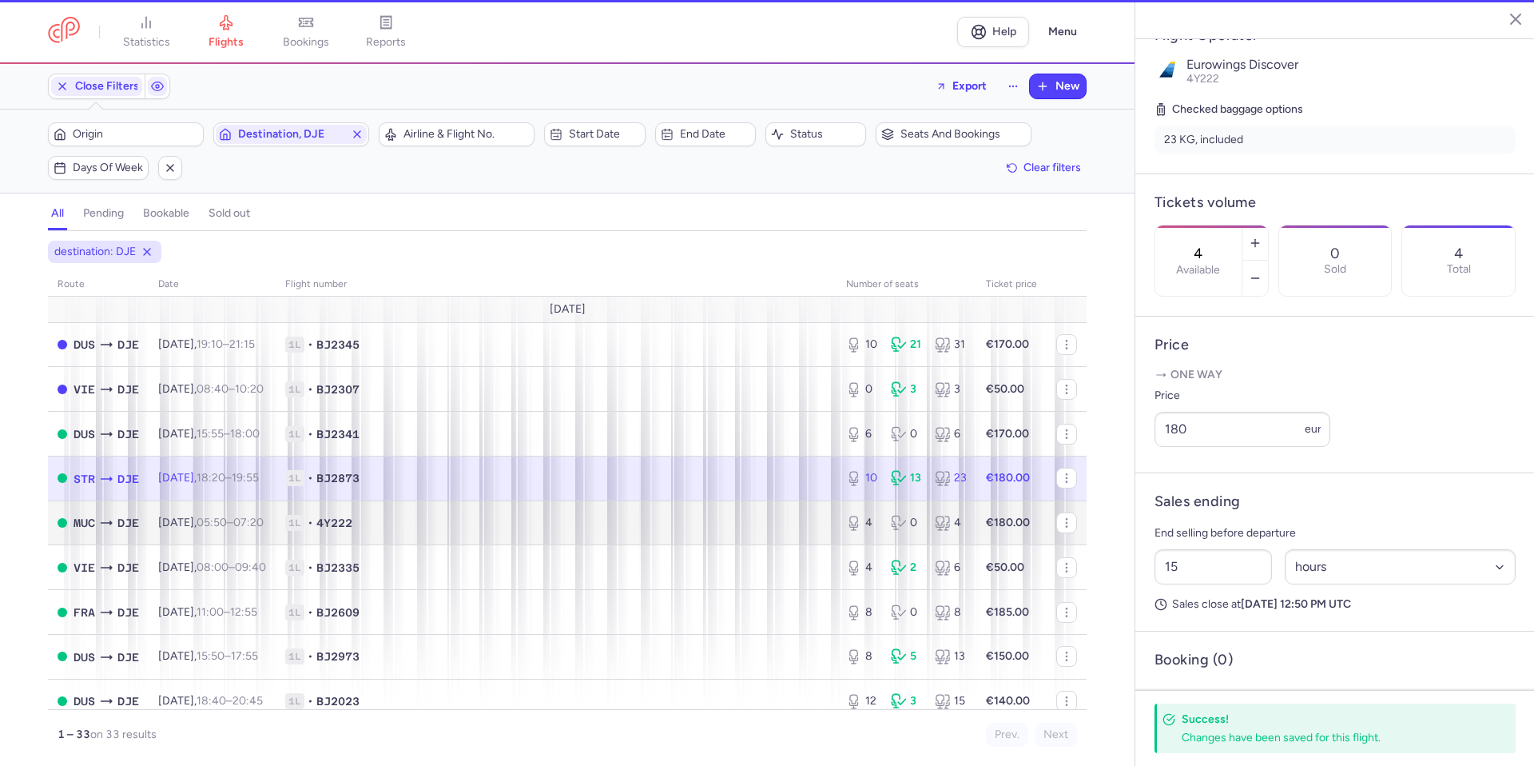
type input "10"
type input "11"
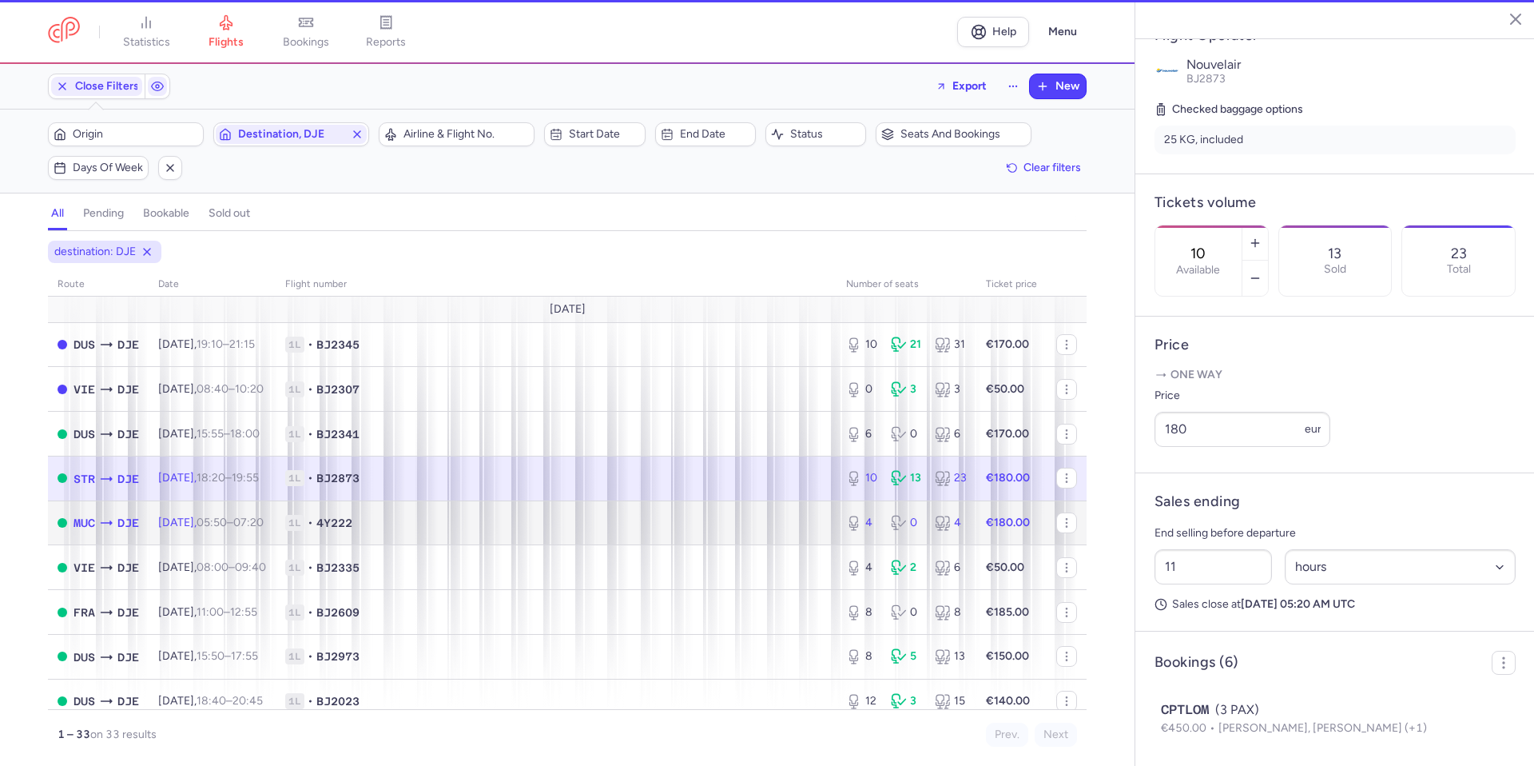
click at [735, 534] on td "1L • 4Y222" at bounding box center [556, 522] width 561 height 45
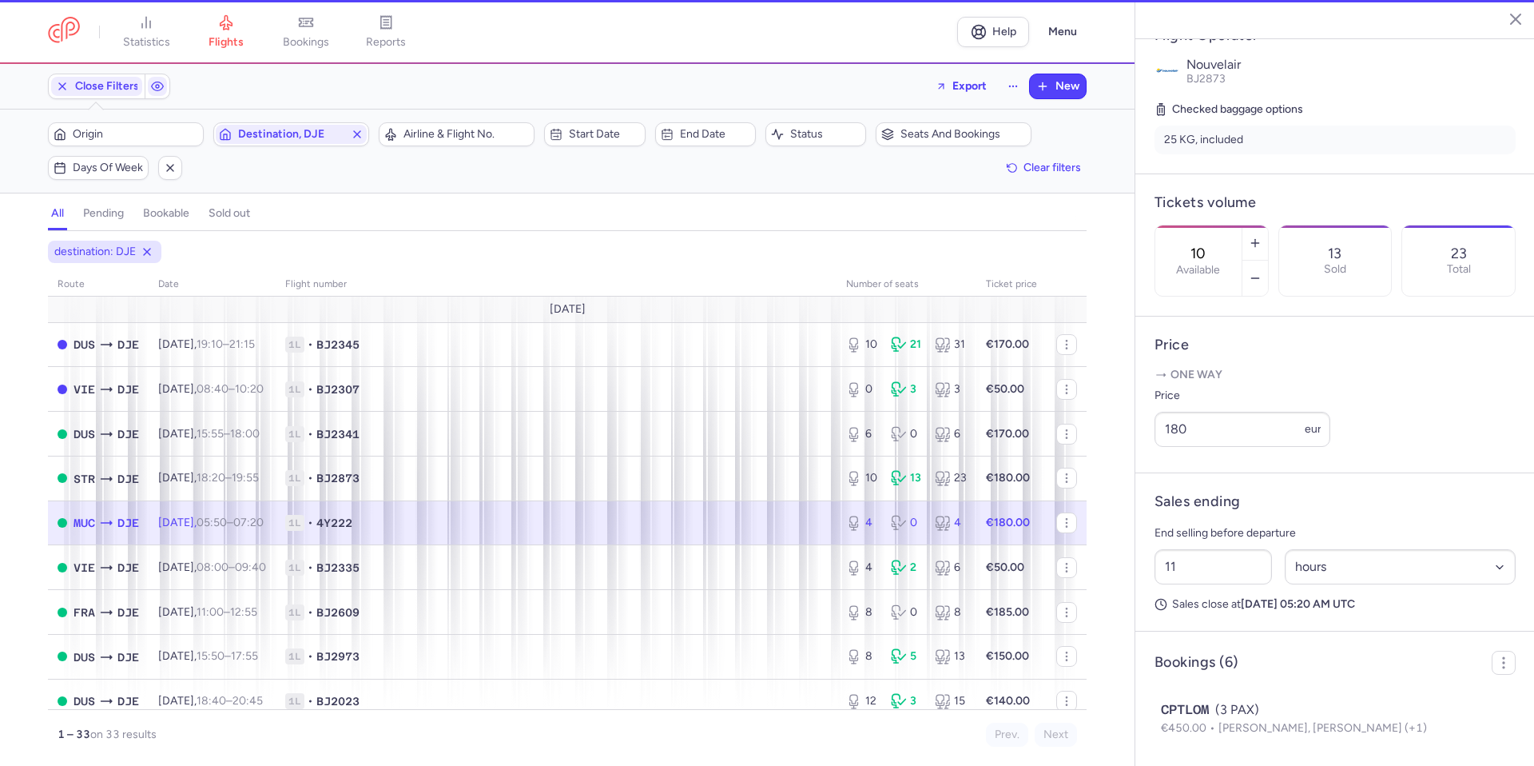
type input "4"
type input "15"
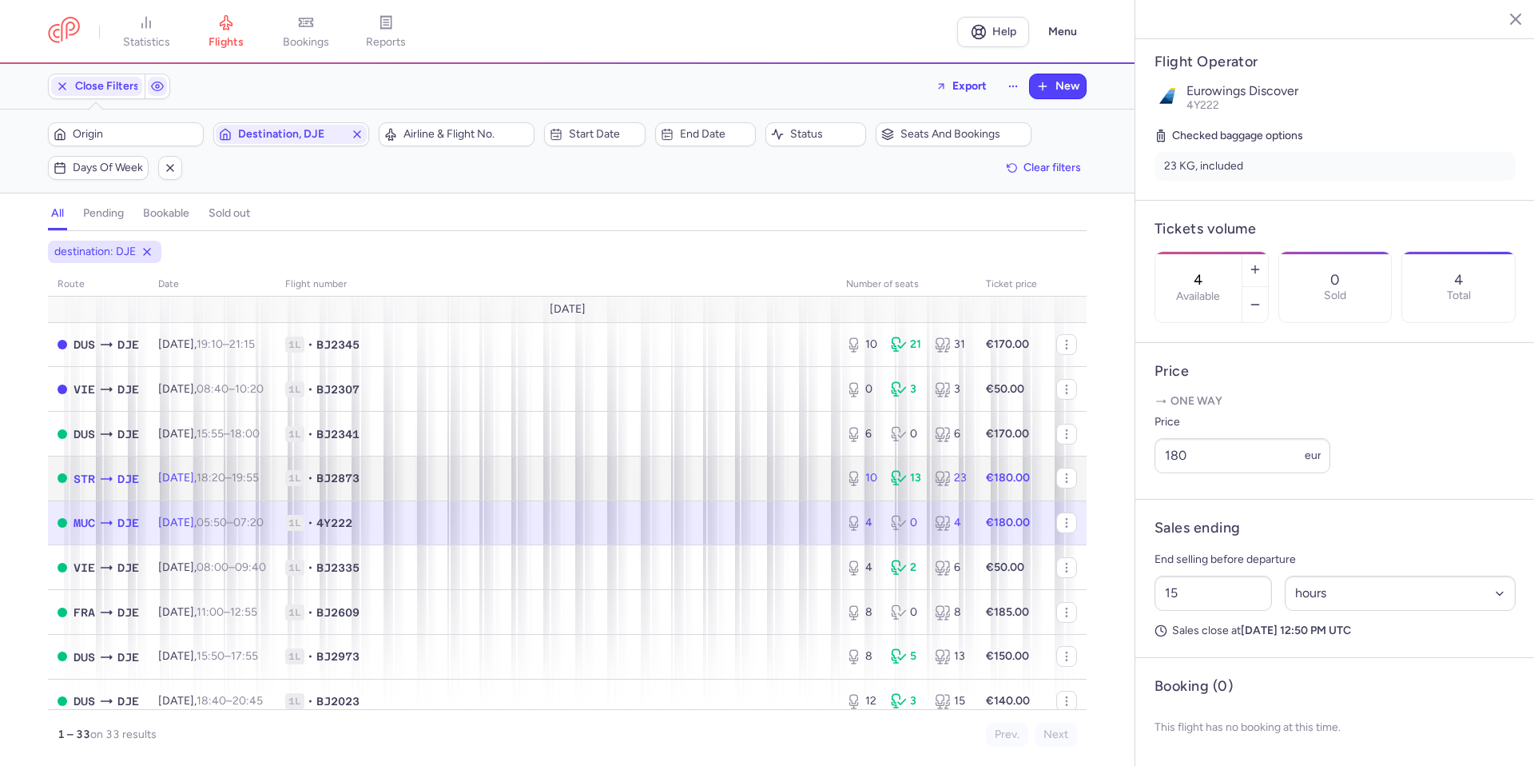
click at [750, 474] on span "1L • BJ2873" at bounding box center [556, 478] width 542 height 16
type input "10"
type input "11"
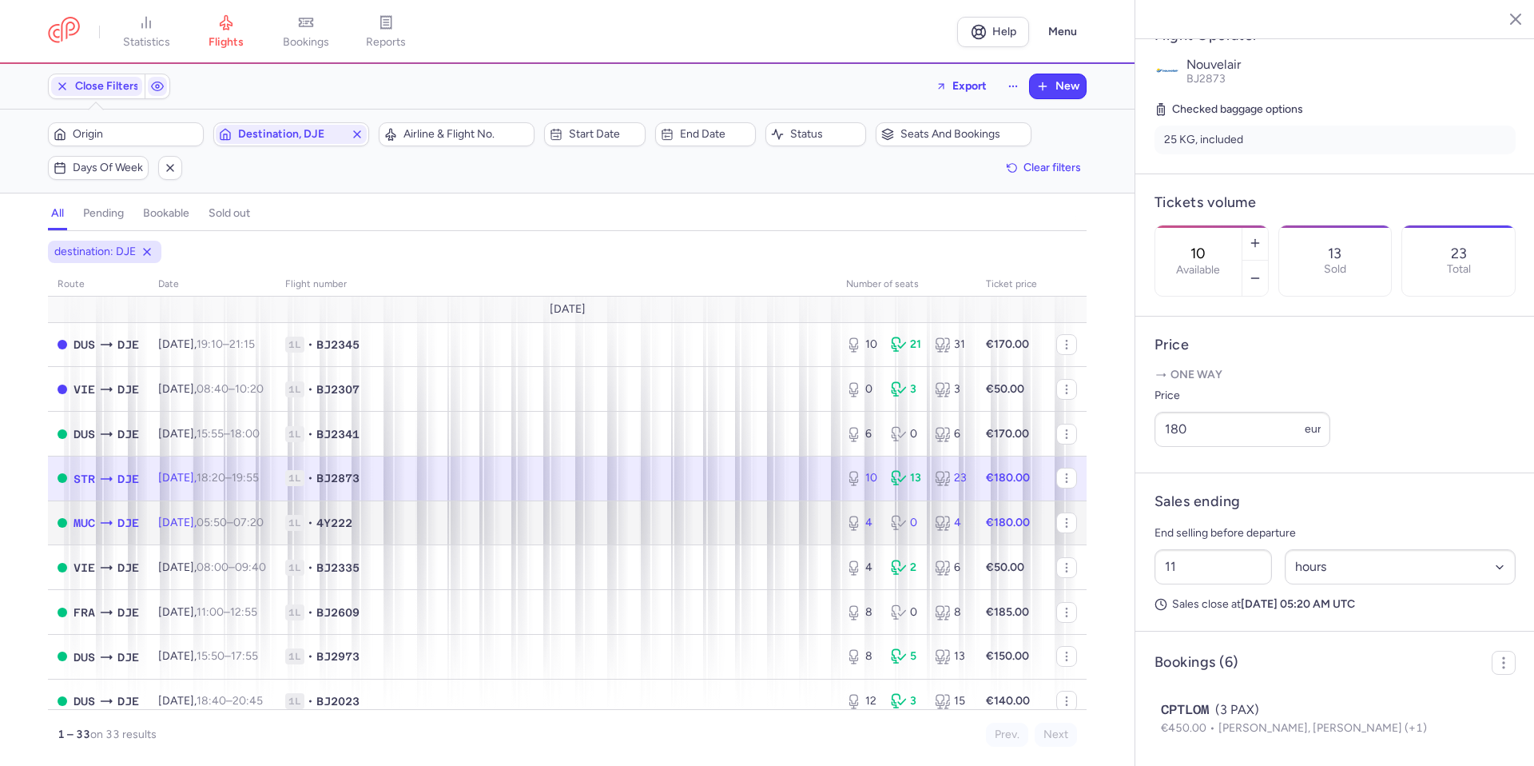
click at [726, 531] on span "1L • 4Y222" at bounding box center [556, 523] width 542 height 16
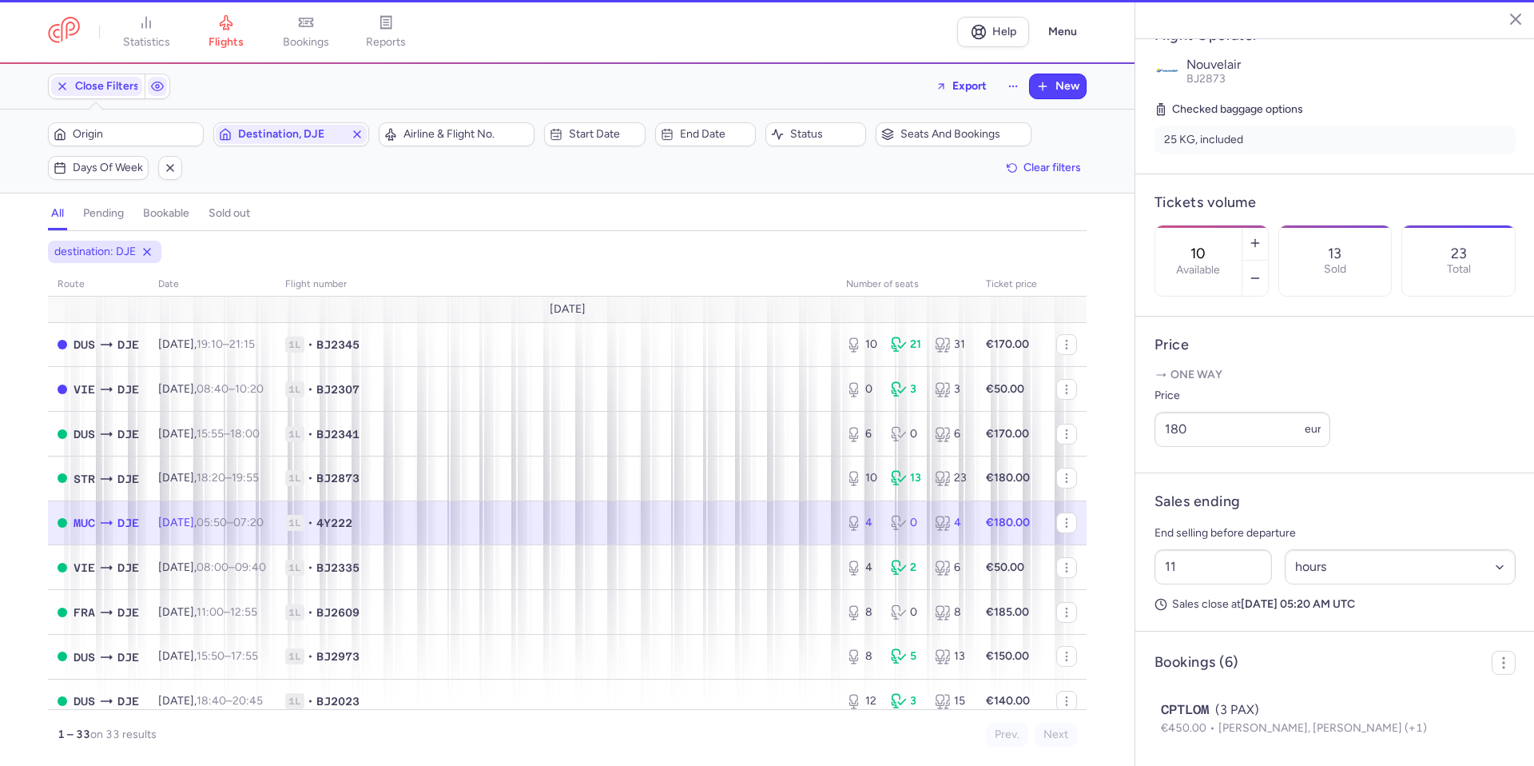
type input "4"
type input "15"
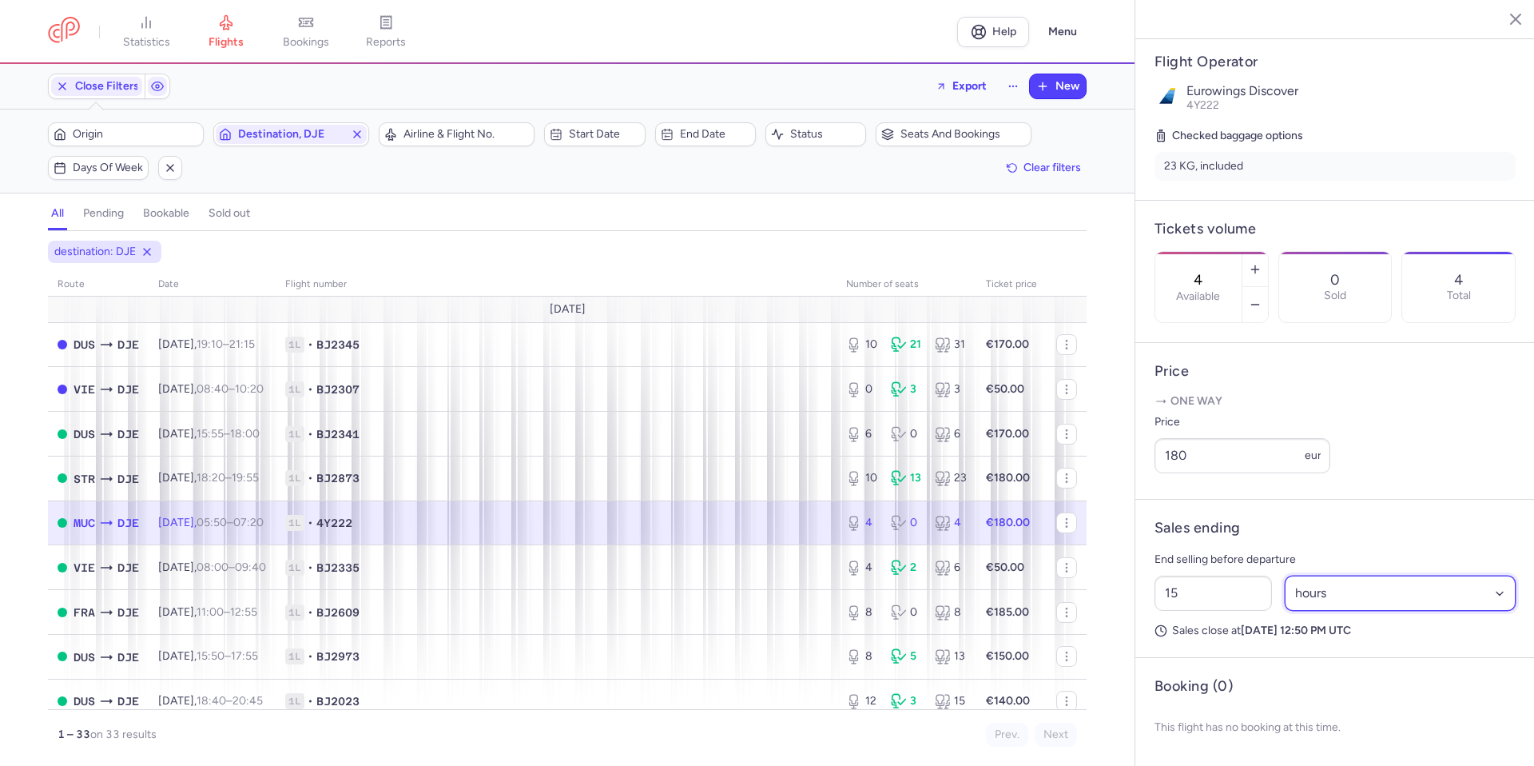
drag, startPoint x: 1303, startPoint y: 614, endPoint x: 1310, endPoint y: 629, distance: 16.1
click at [1303, 610] on select "Select an option hours days" at bounding box center [1401, 592] width 232 height 35
select select "days"
click at [1285, 591] on select "Select an option hours days" at bounding box center [1401, 592] width 232 height 35
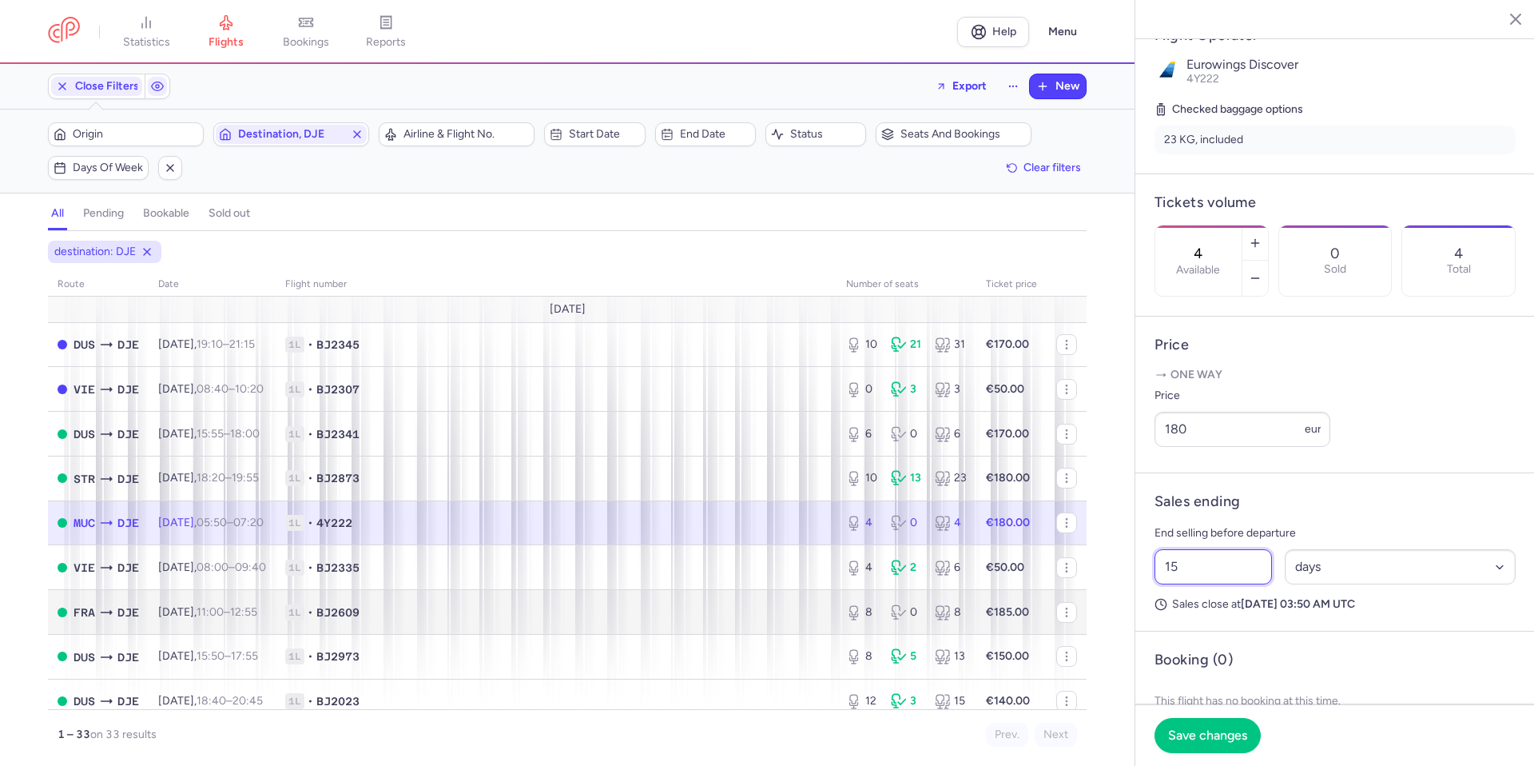
drag, startPoint x: 1241, startPoint y: 609, endPoint x: 848, endPoint y: 610, distance: 393.2
click at [848, 610] on div "statistics flights bookings reports Help Menu Close Filters Export New Filters …" at bounding box center [767, 383] width 1534 height 766
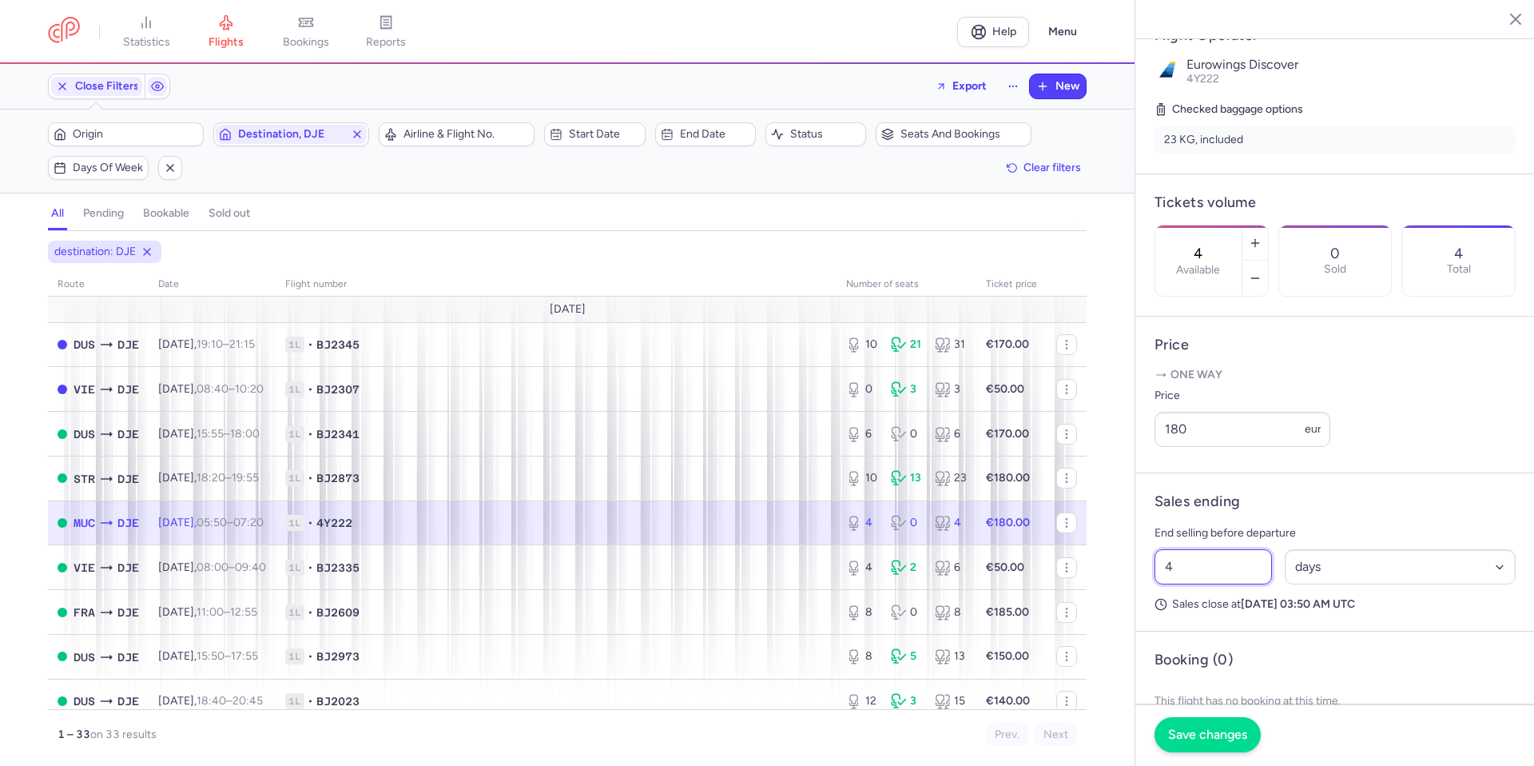
type input "4"
click at [1194, 726] on button "Save changes" at bounding box center [1208, 734] width 106 height 35
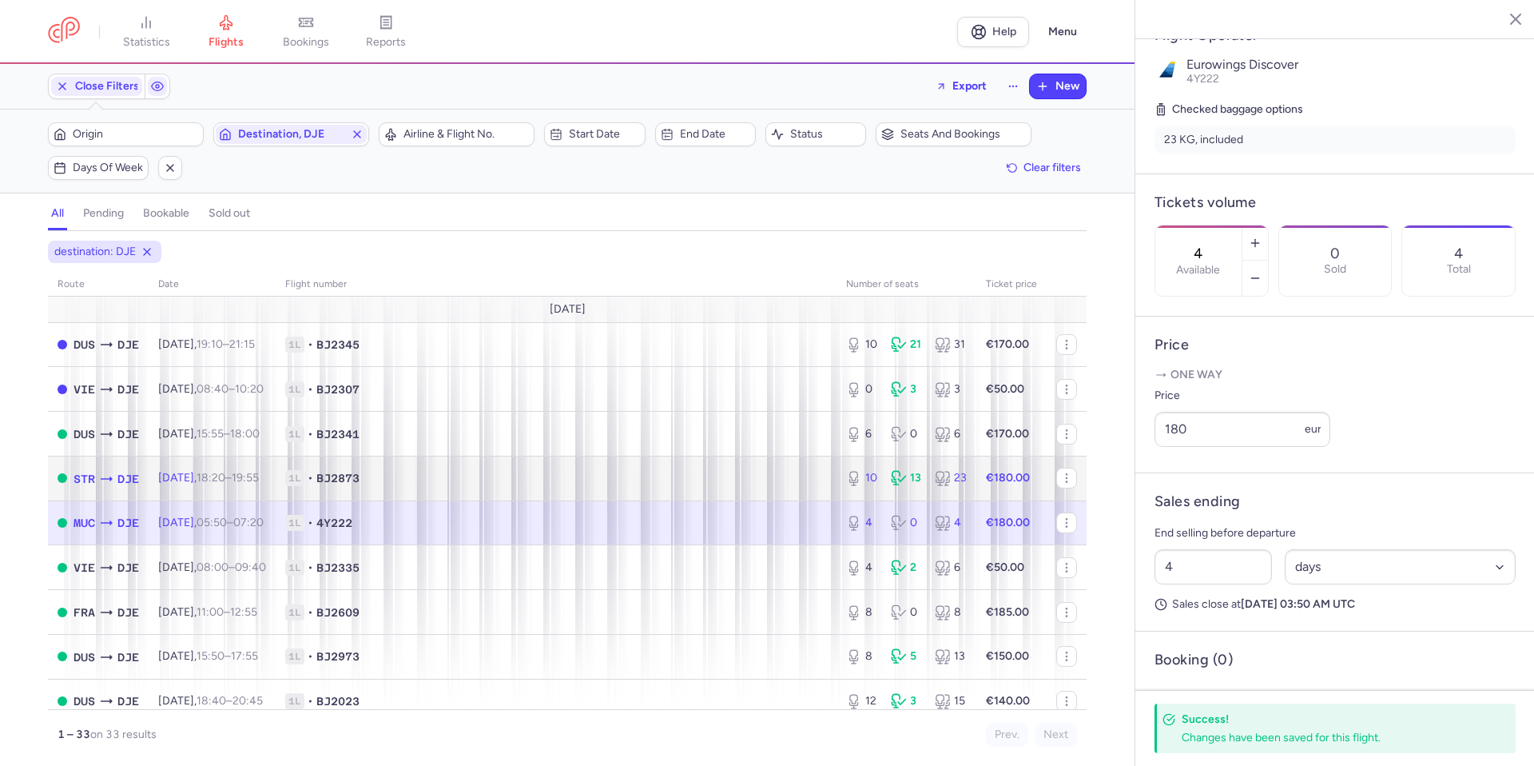
click at [821, 482] on td "1L • BJ2873" at bounding box center [556, 477] width 561 height 45
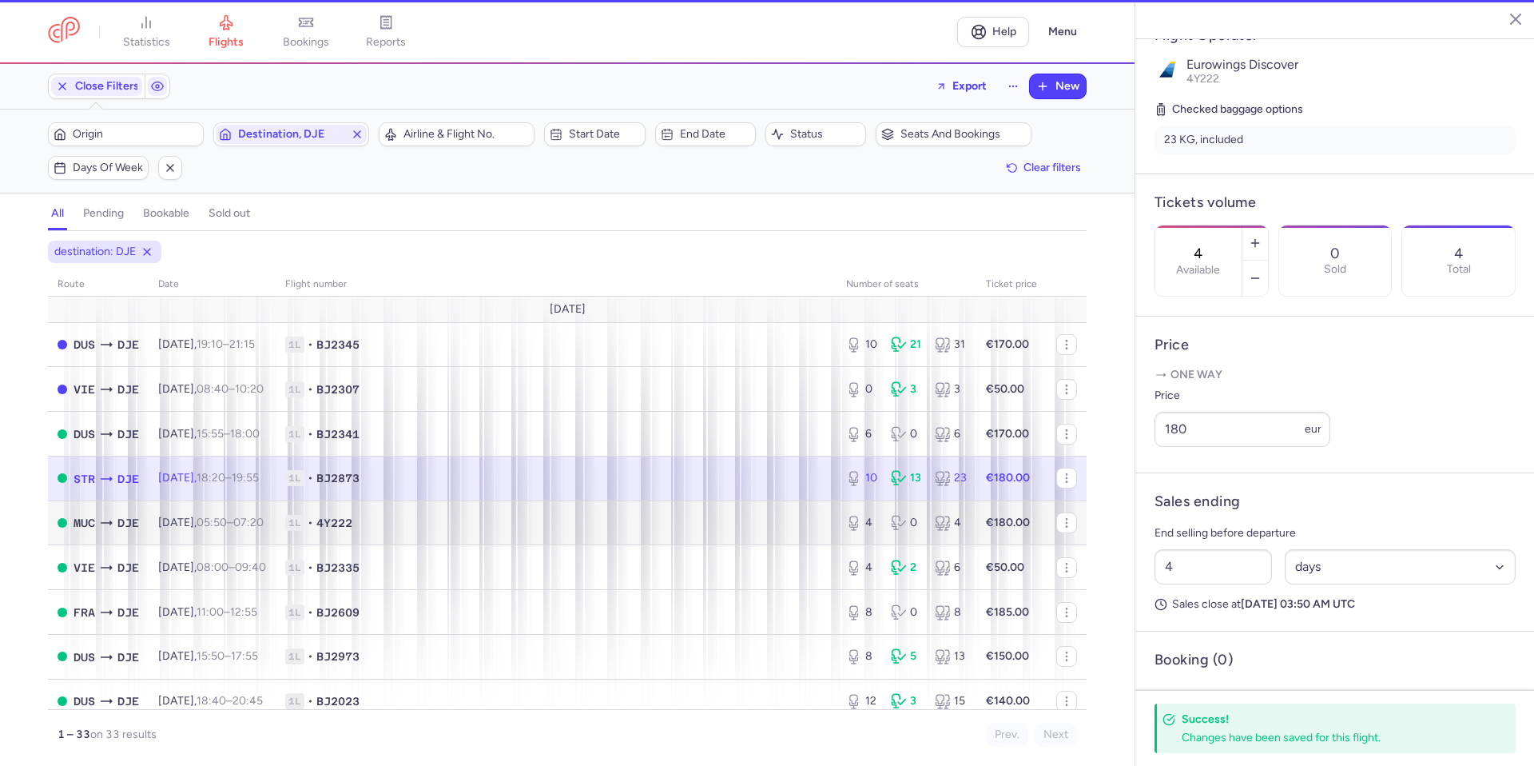
type input "10"
type input "11"
select select "hours"
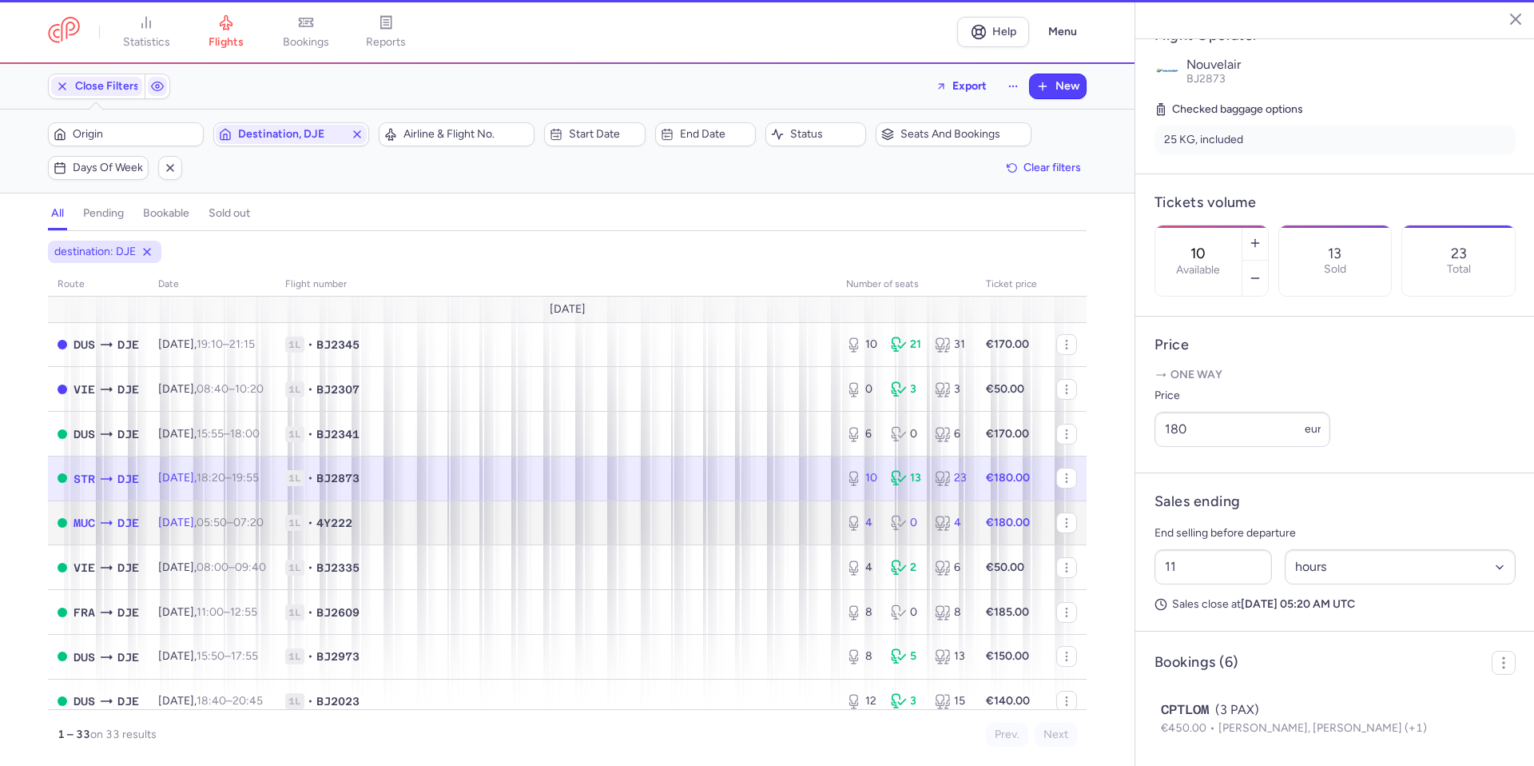
click at [782, 527] on span "1L • 4Y222" at bounding box center [556, 523] width 542 height 16
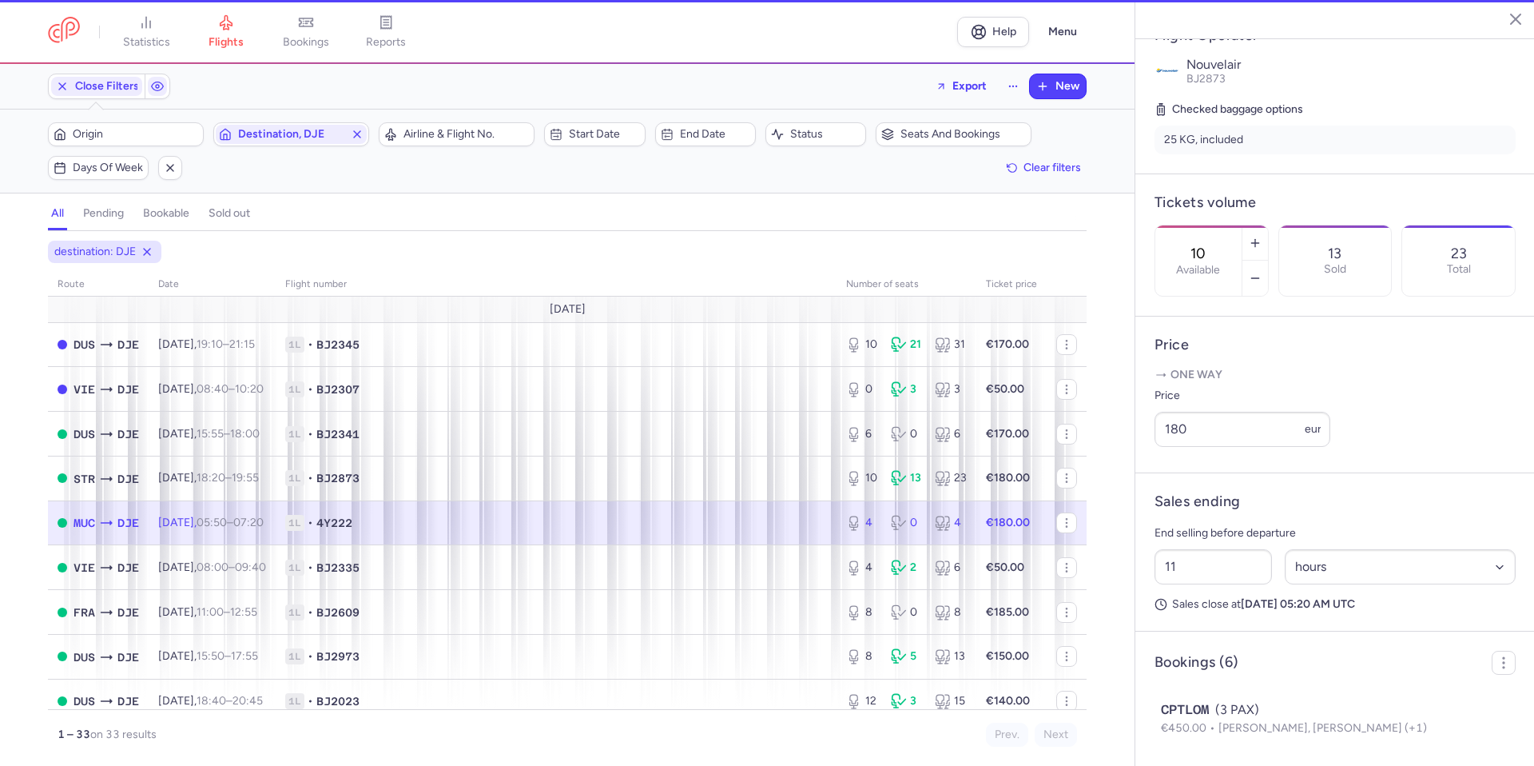
type input "4"
select select "days"
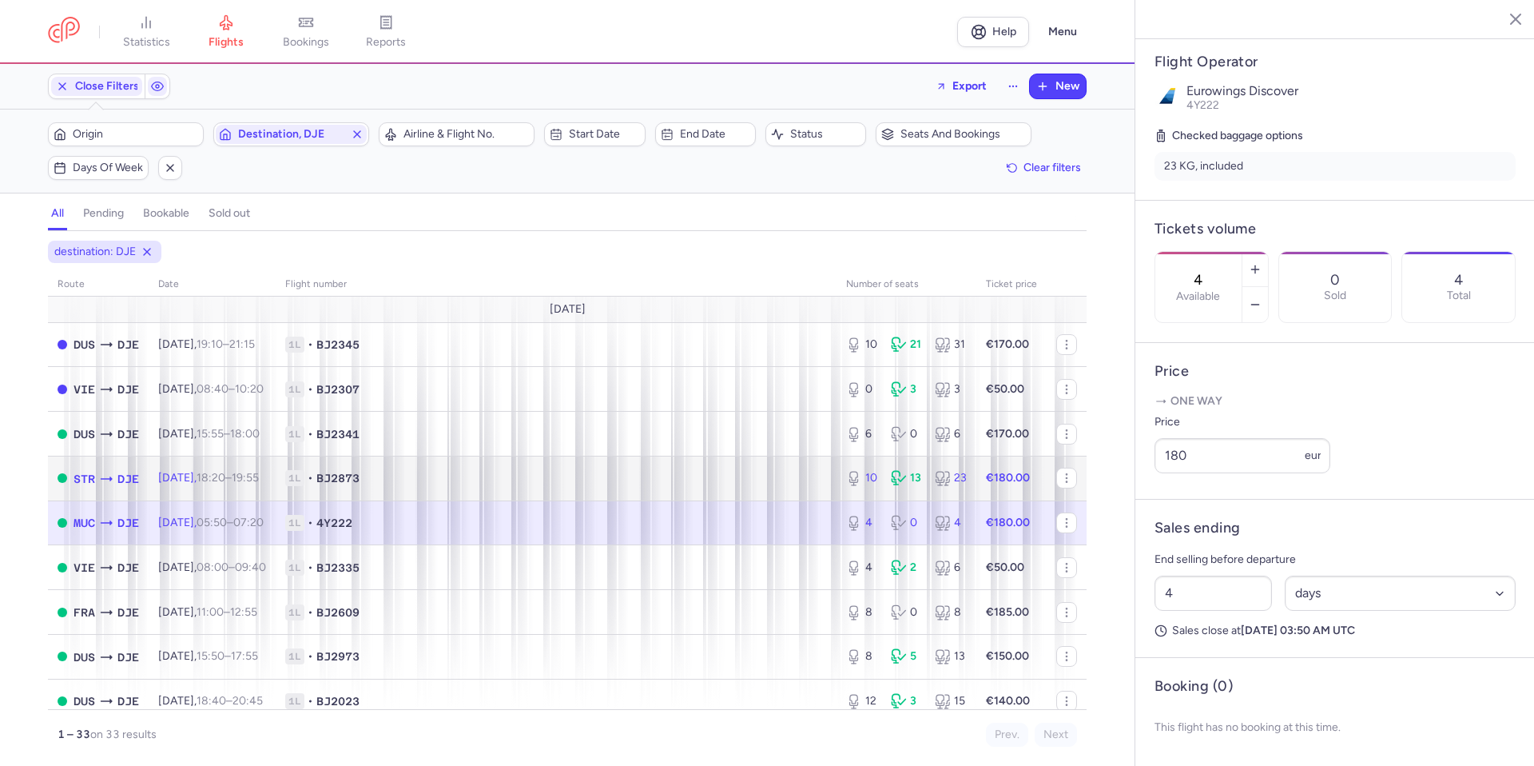
click at [785, 479] on span "1L • BJ2873" at bounding box center [556, 478] width 542 height 16
type input "10"
type input "11"
select select "hours"
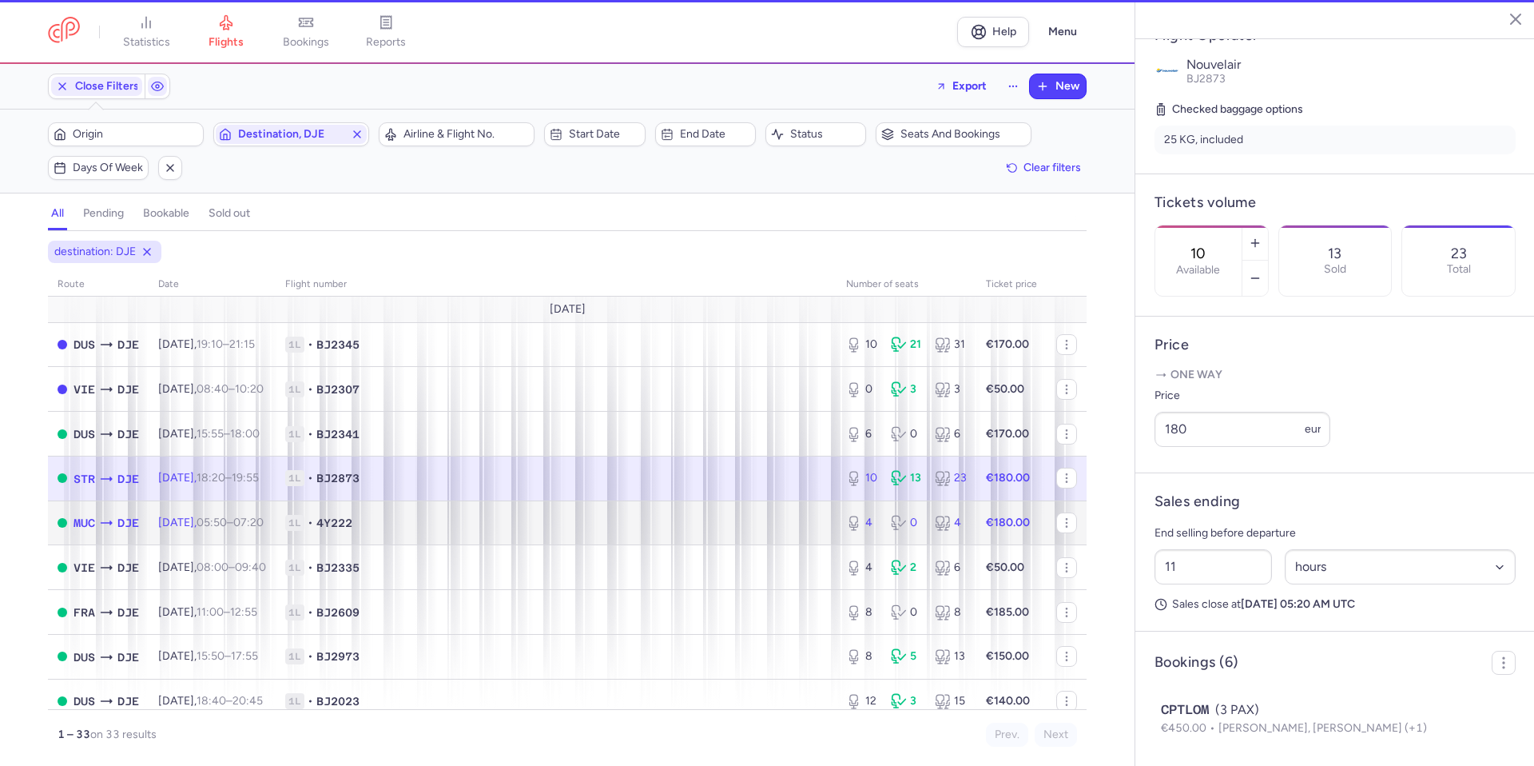
click at [757, 521] on span "1L • 4Y222" at bounding box center [556, 523] width 542 height 16
type input "4"
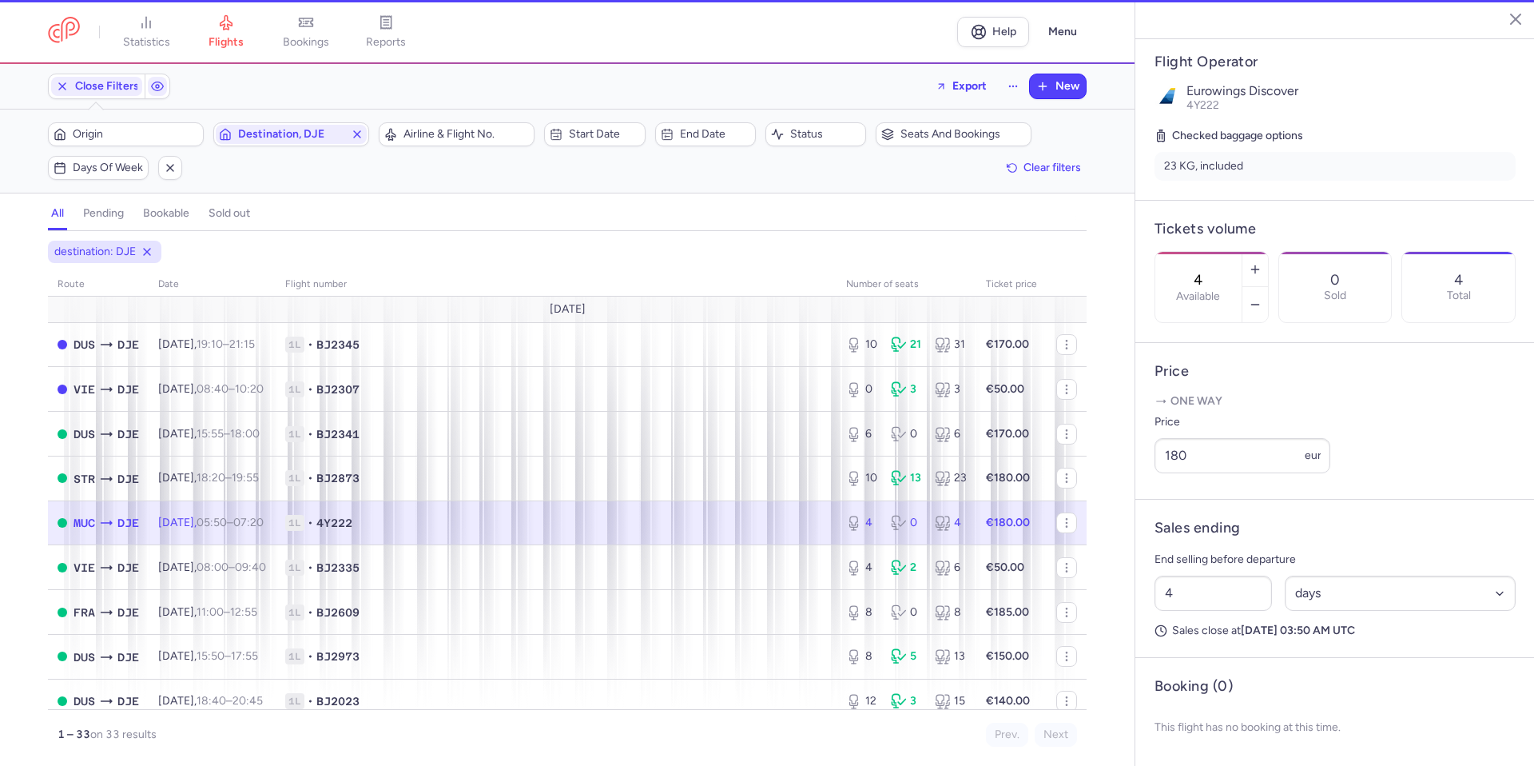
scroll to position [320, 0]
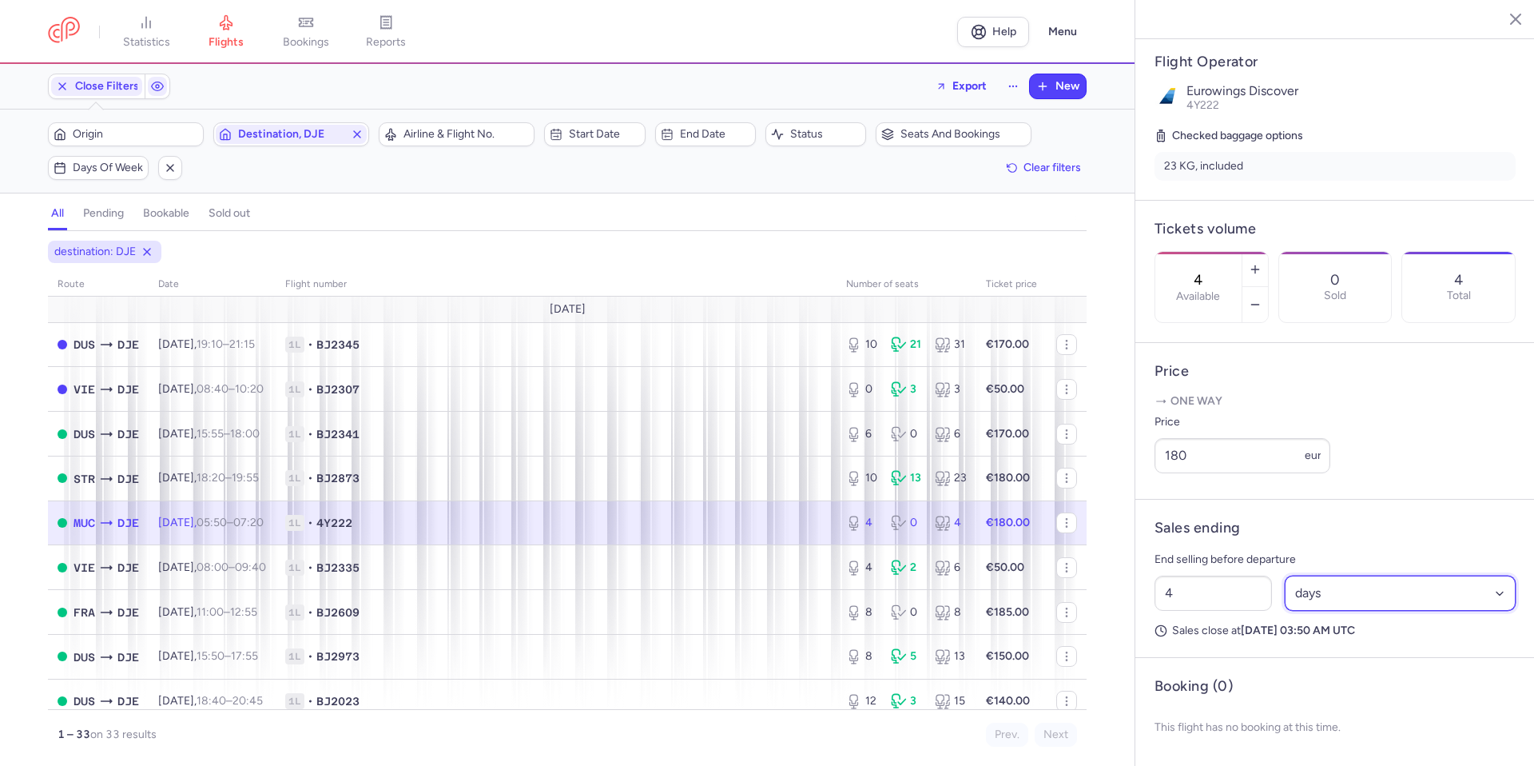
click at [1307, 610] on select "Select an option hours days" at bounding box center [1401, 592] width 232 height 35
click at [1285, 591] on select "Select an option hours days" at bounding box center [1401, 592] width 232 height 35
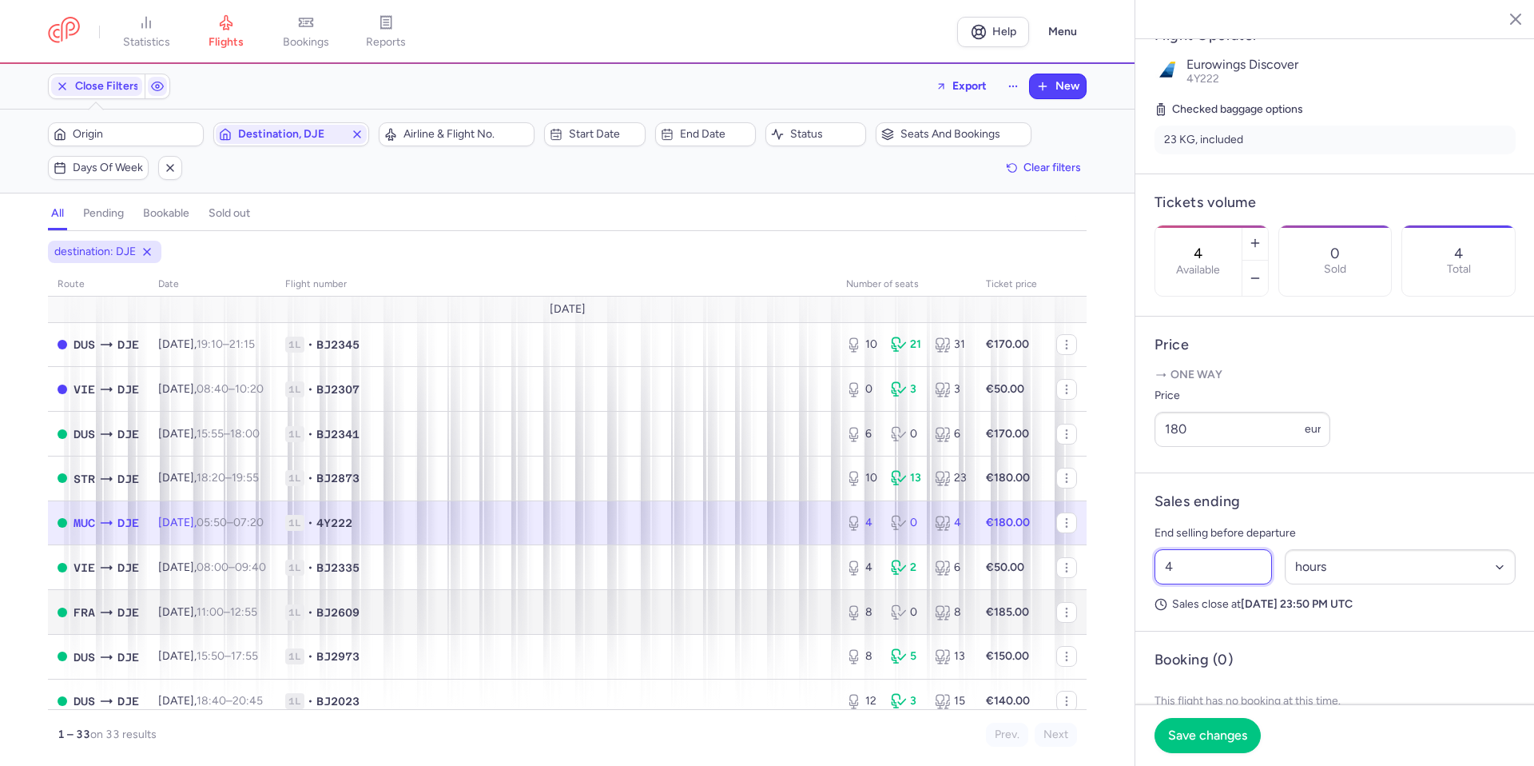
drag, startPoint x: 1241, startPoint y: 617, endPoint x: 1036, endPoint y: 590, distance: 206.4
click at [1036, 590] on div "statistics flights bookings reports Help Menu Close Filters Export New Filters …" at bounding box center [767, 383] width 1534 height 766
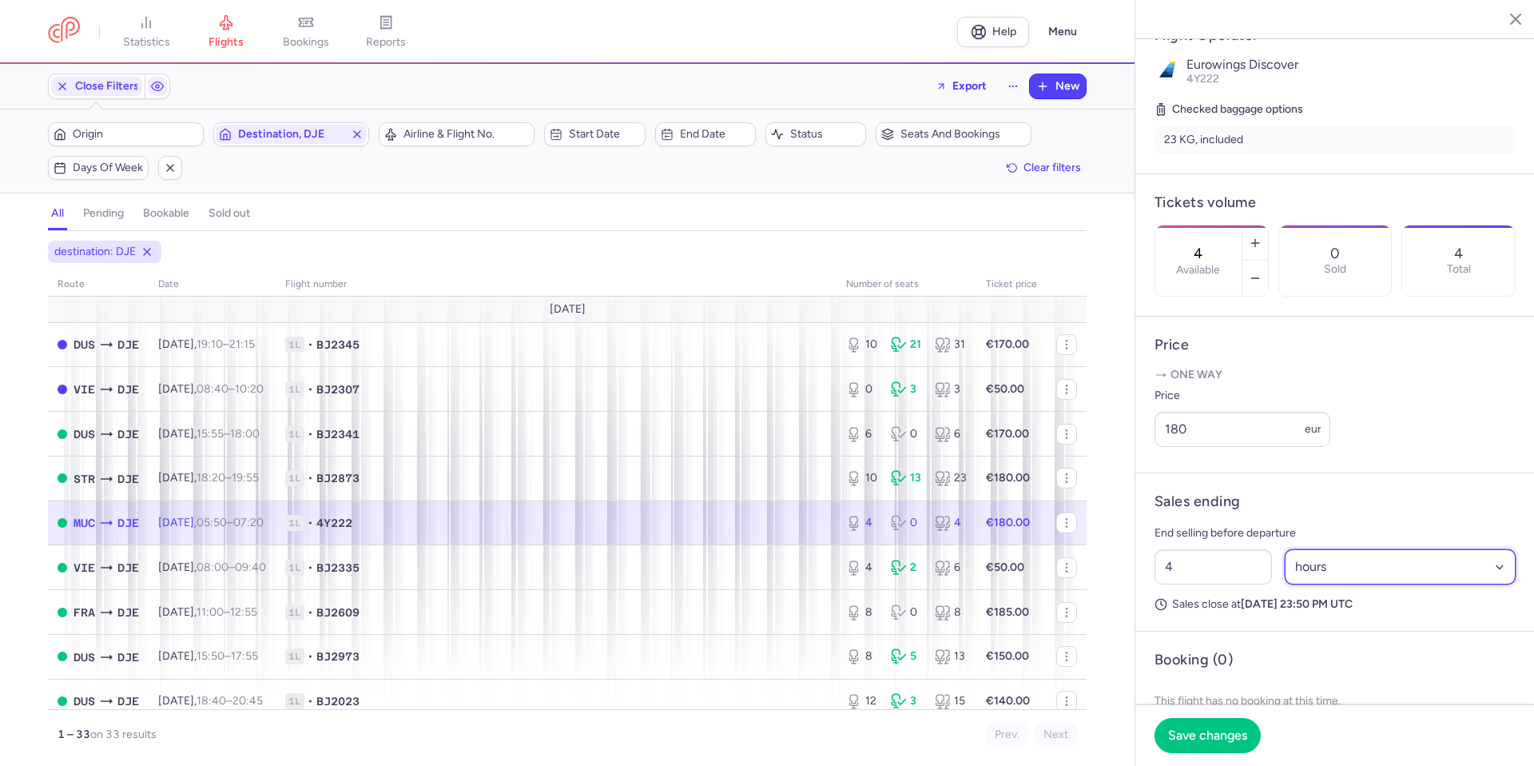
click at [1337, 584] on select "Select an option hours days" at bounding box center [1401, 566] width 232 height 35
click at [1285, 584] on select "Select an option hours days" at bounding box center [1401, 566] width 232 height 35
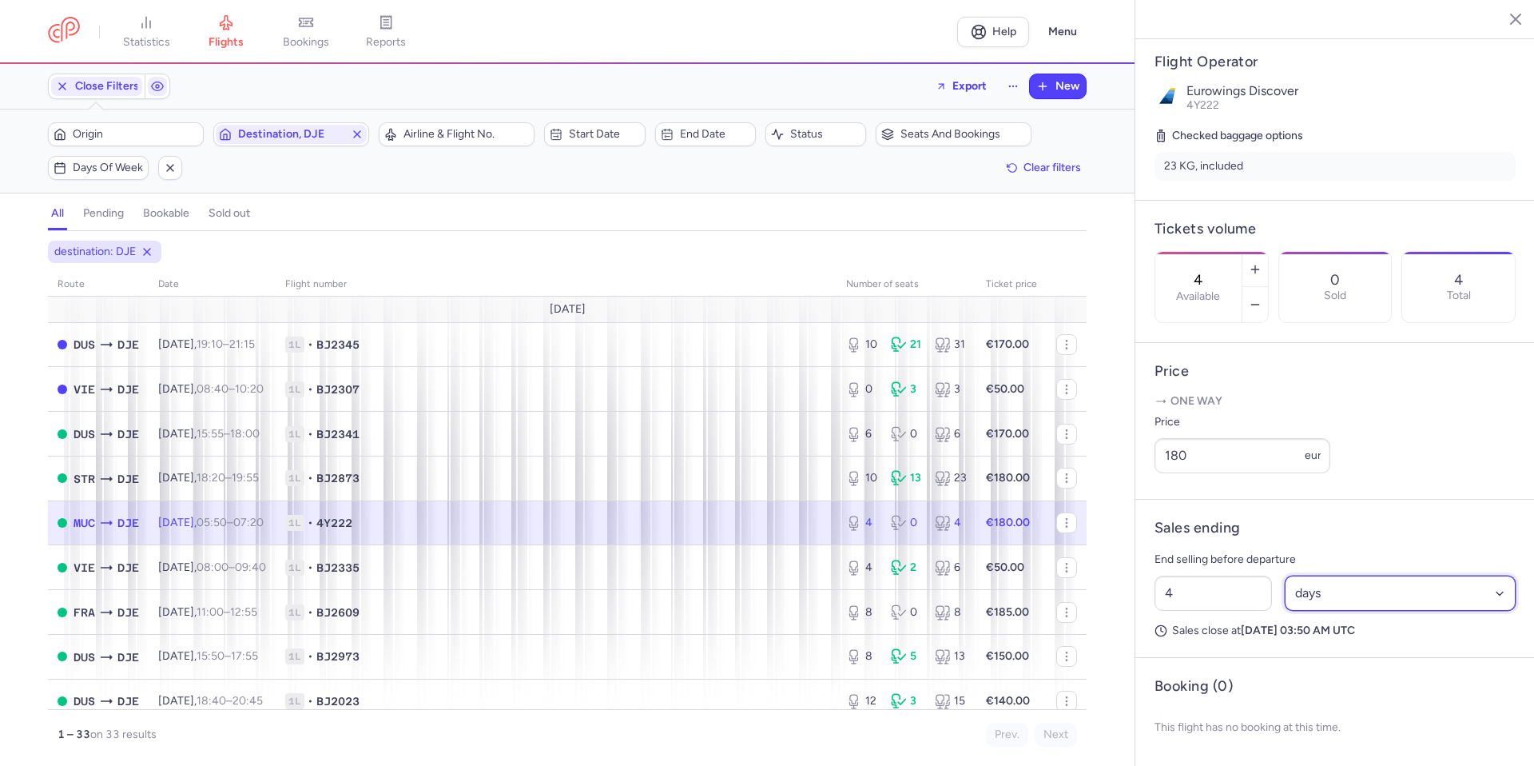
click at [1320, 607] on select "Select an option hours days" at bounding box center [1401, 592] width 232 height 35
select select "hours"
click at [1285, 591] on select "Select an option hours days" at bounding box center [1401, 592] width 232 height 35
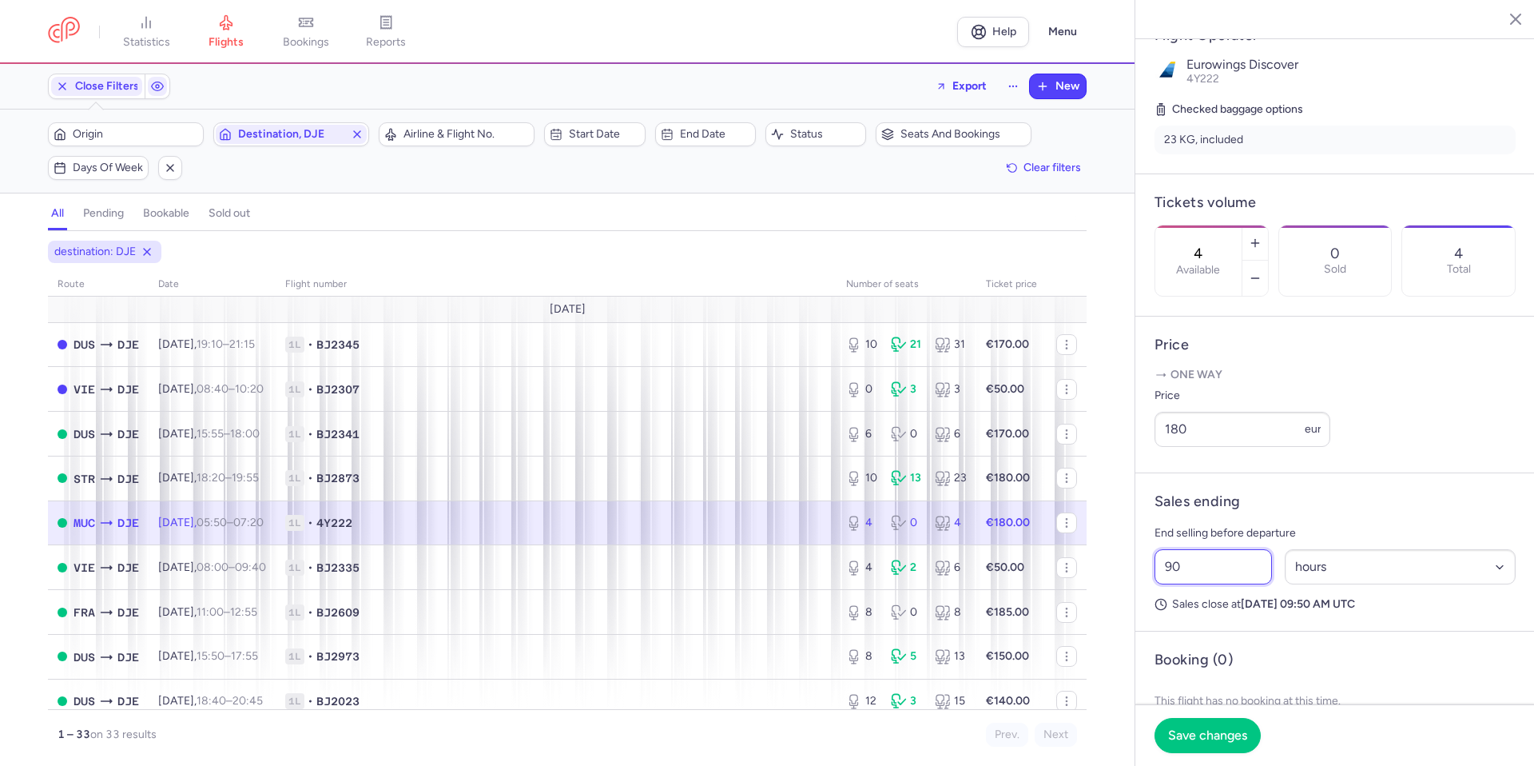
drag, startPoint x: 1191, startPoint y: 614, endPoint x: 1160, endPoint y: 613, distance: 31.2
click at [1160, 584] on input "90" at bounding box center [1213, 566] width 117 height 35
type input "8"
type input "85"
click at [1223, 734] on span "Save changes" at bounding box center [1207, 734] width 79 height 14
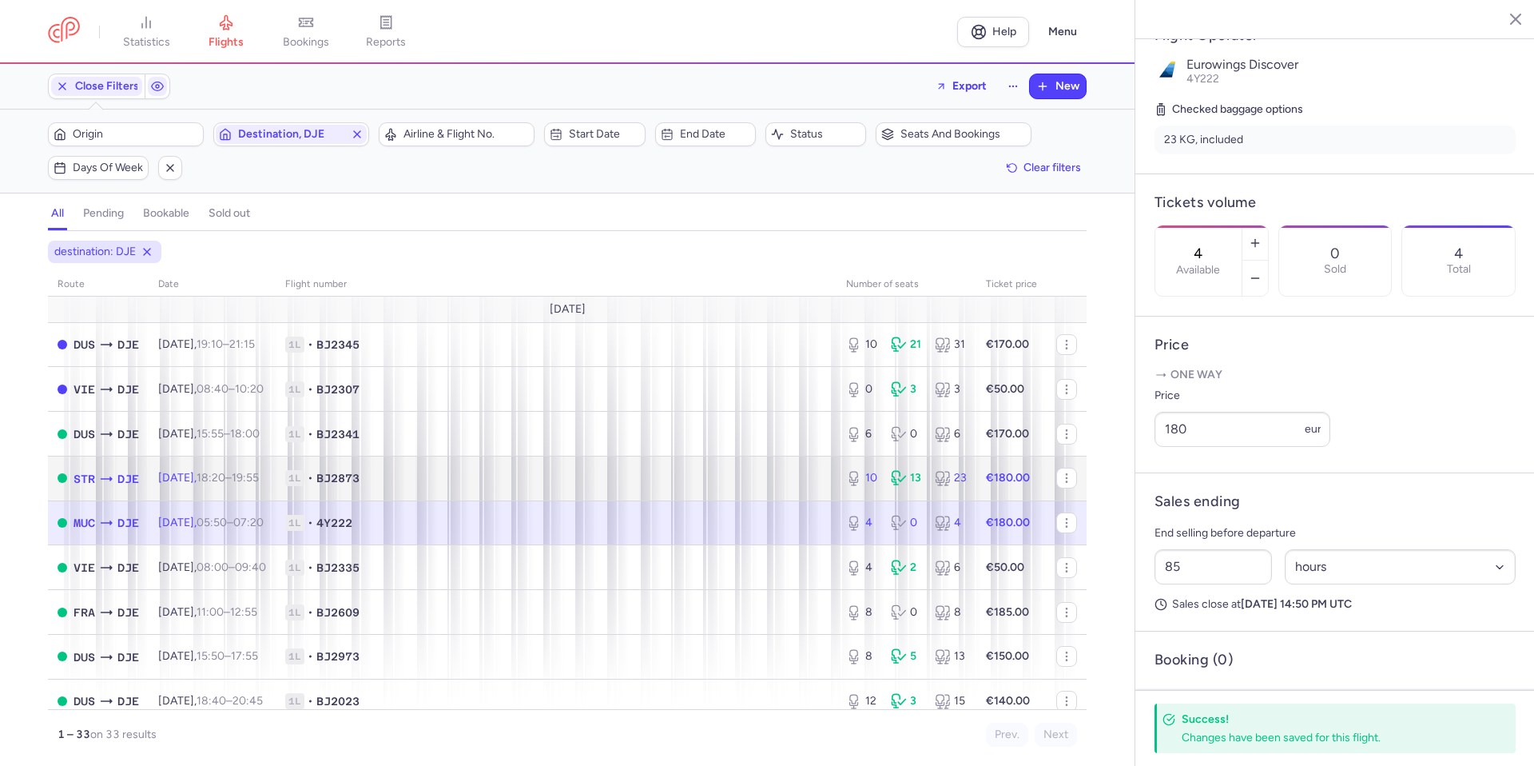
click at [807, 486] on span "1L • BJ2873" at bounding box center [556, 478] width 542 height 16
type input "10"
type input "11"
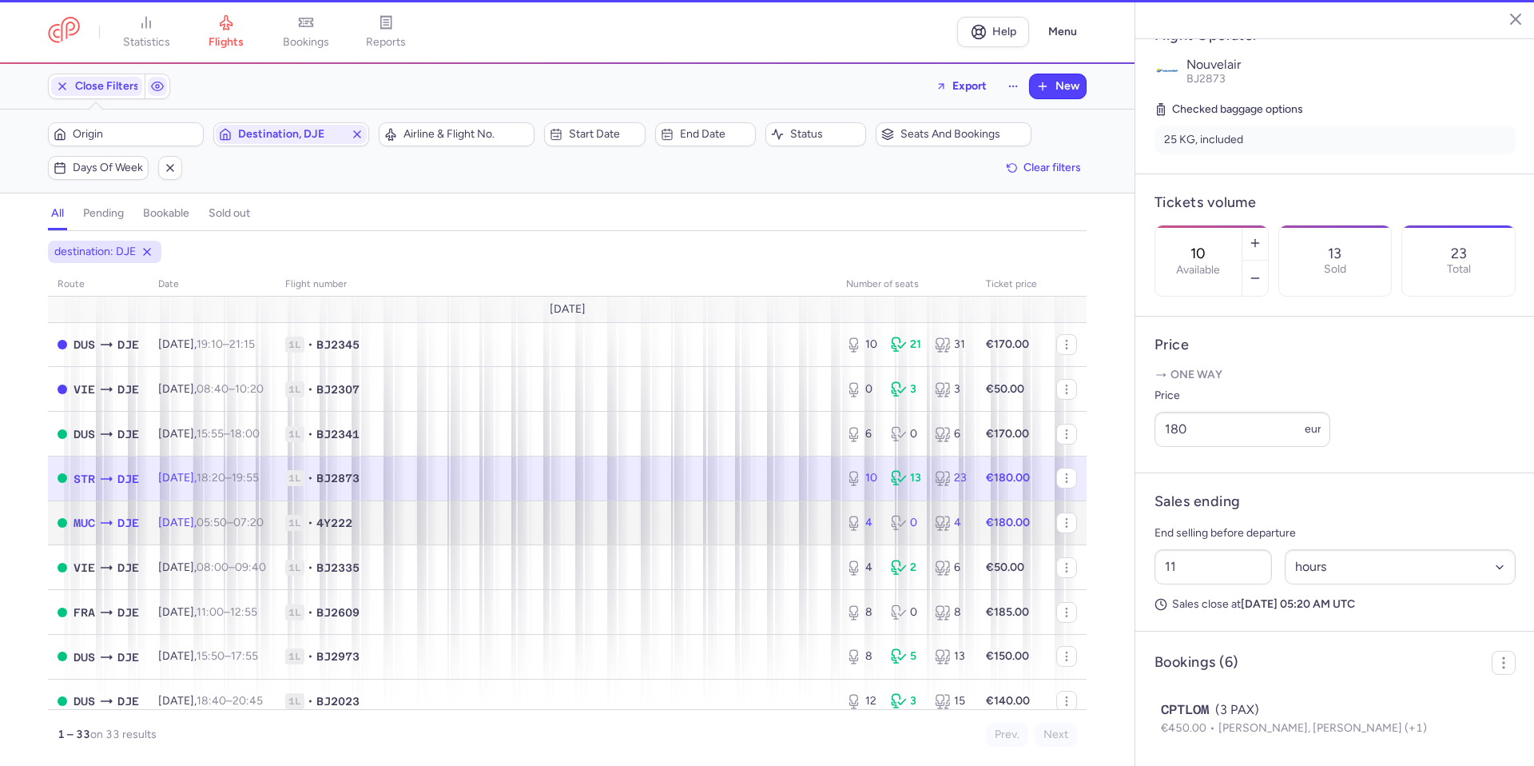
click at [788, 520] on span "1L • 4Y222" at bounding box center [556, 523] width 542 height 16
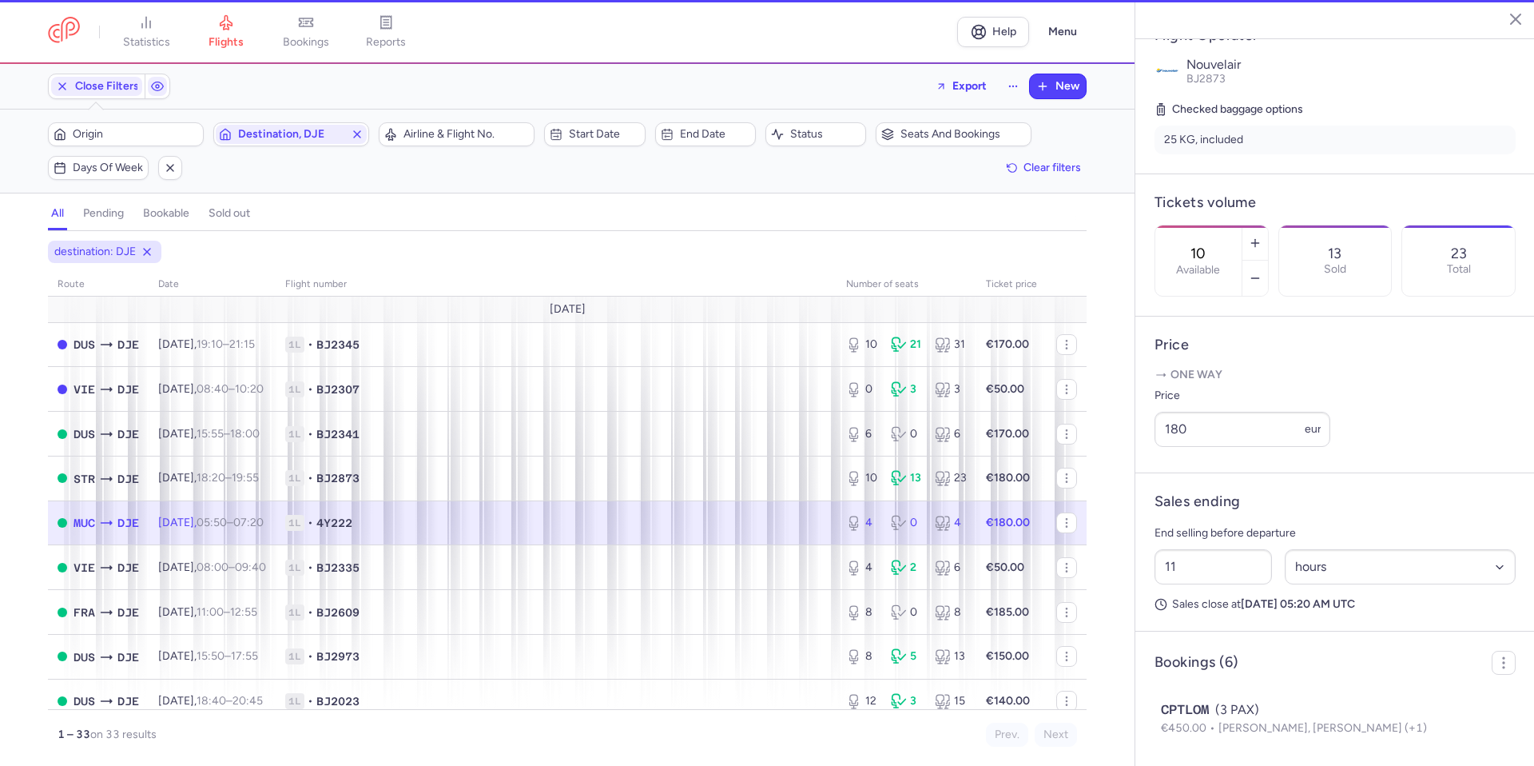
type input "4"
type input "85"
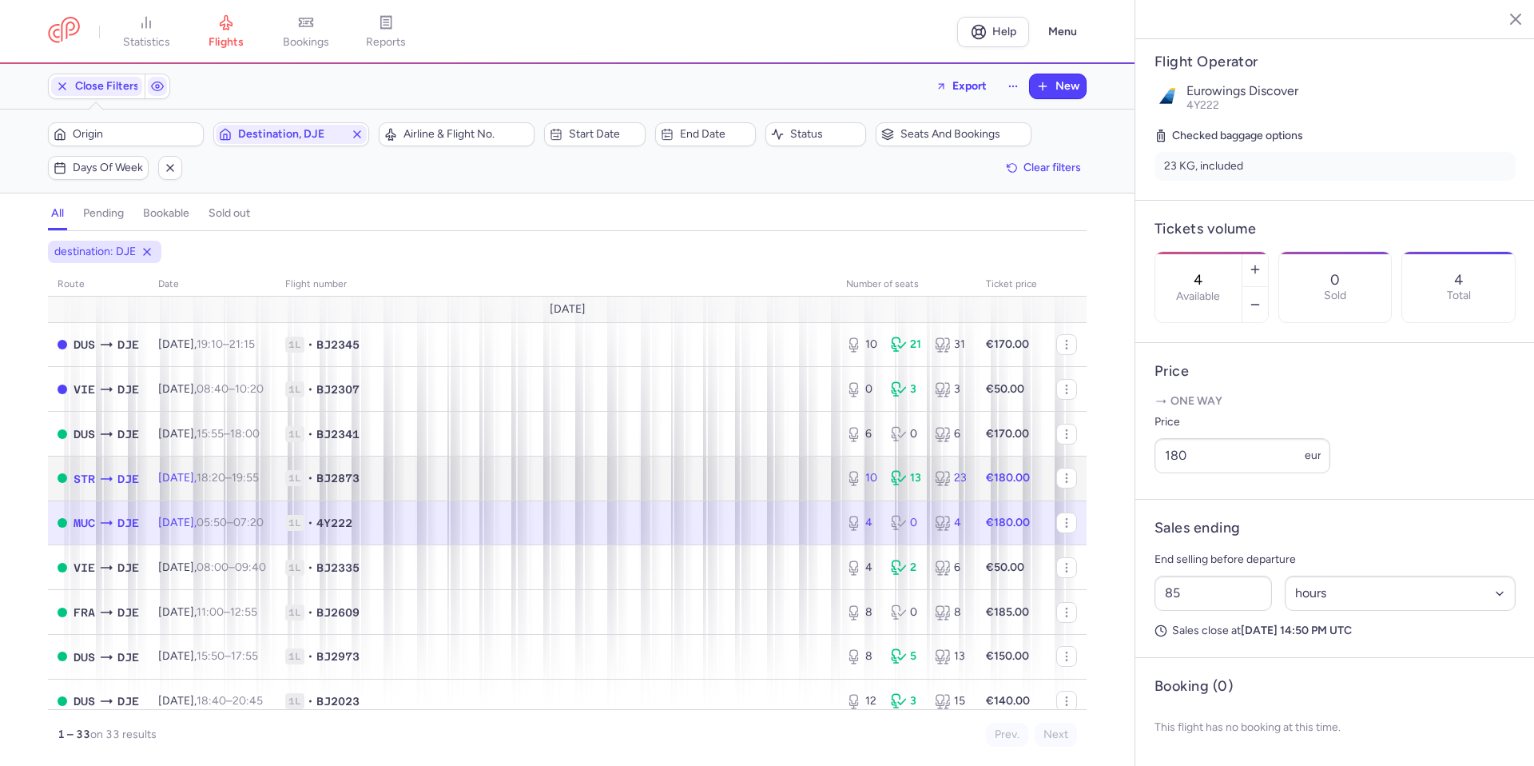
click at [783, 476] on span "1L • BJ2873" at bounding box center [556, 478] width 542 height 16
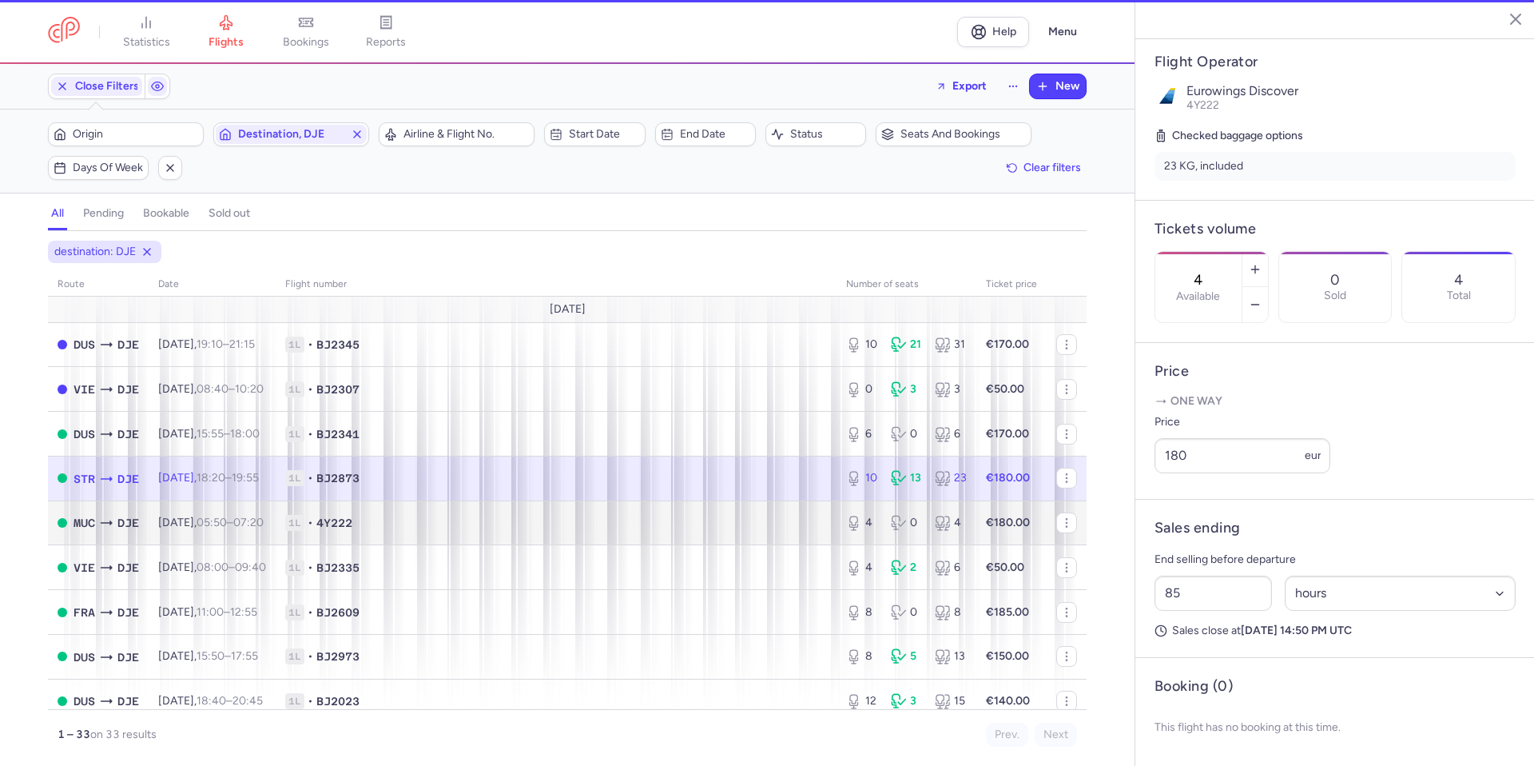
type input "10"
type input "11"
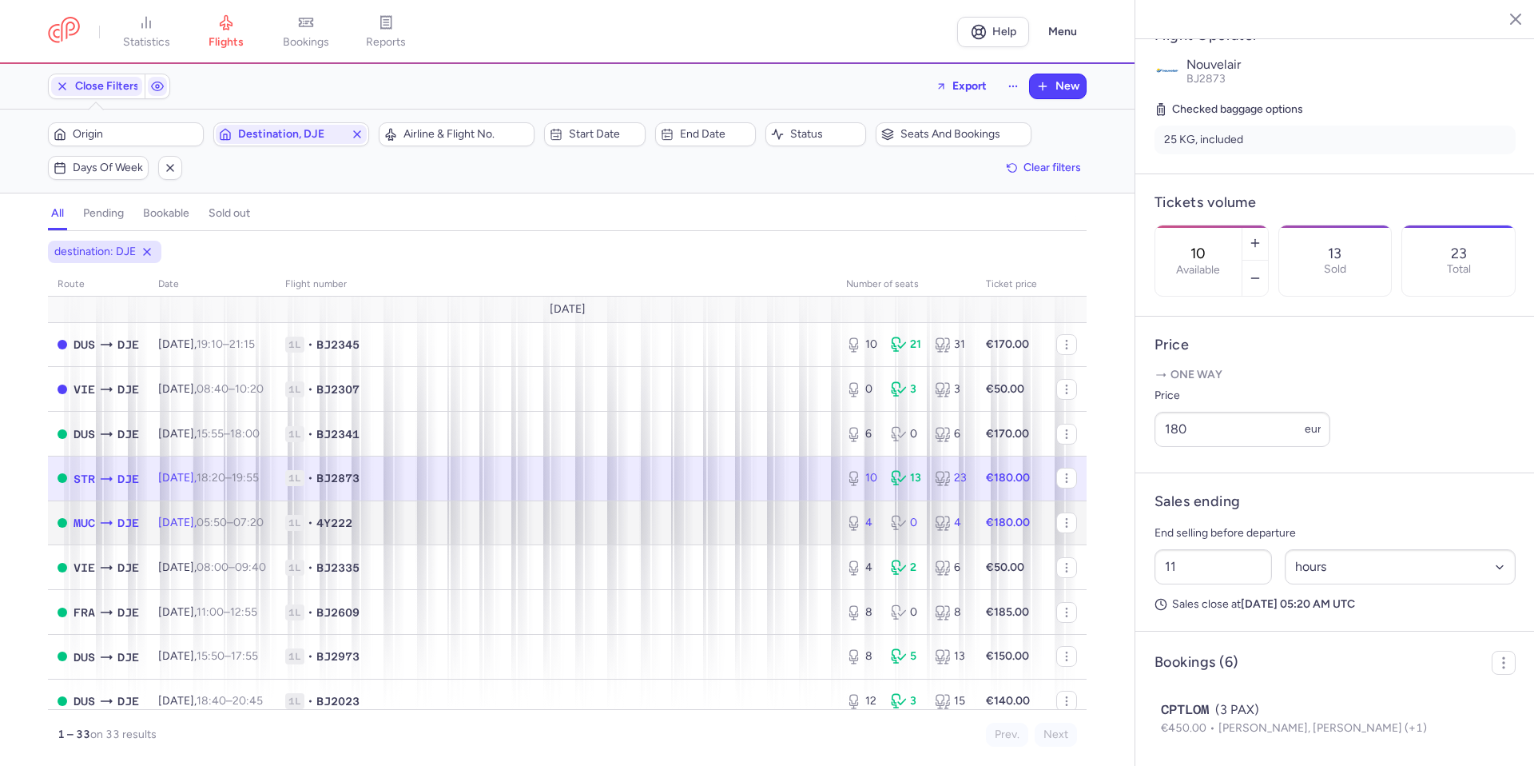
click at [766, 525] on span "1L • 4Y222" at bounding box center [556, 523] width 542 height 16
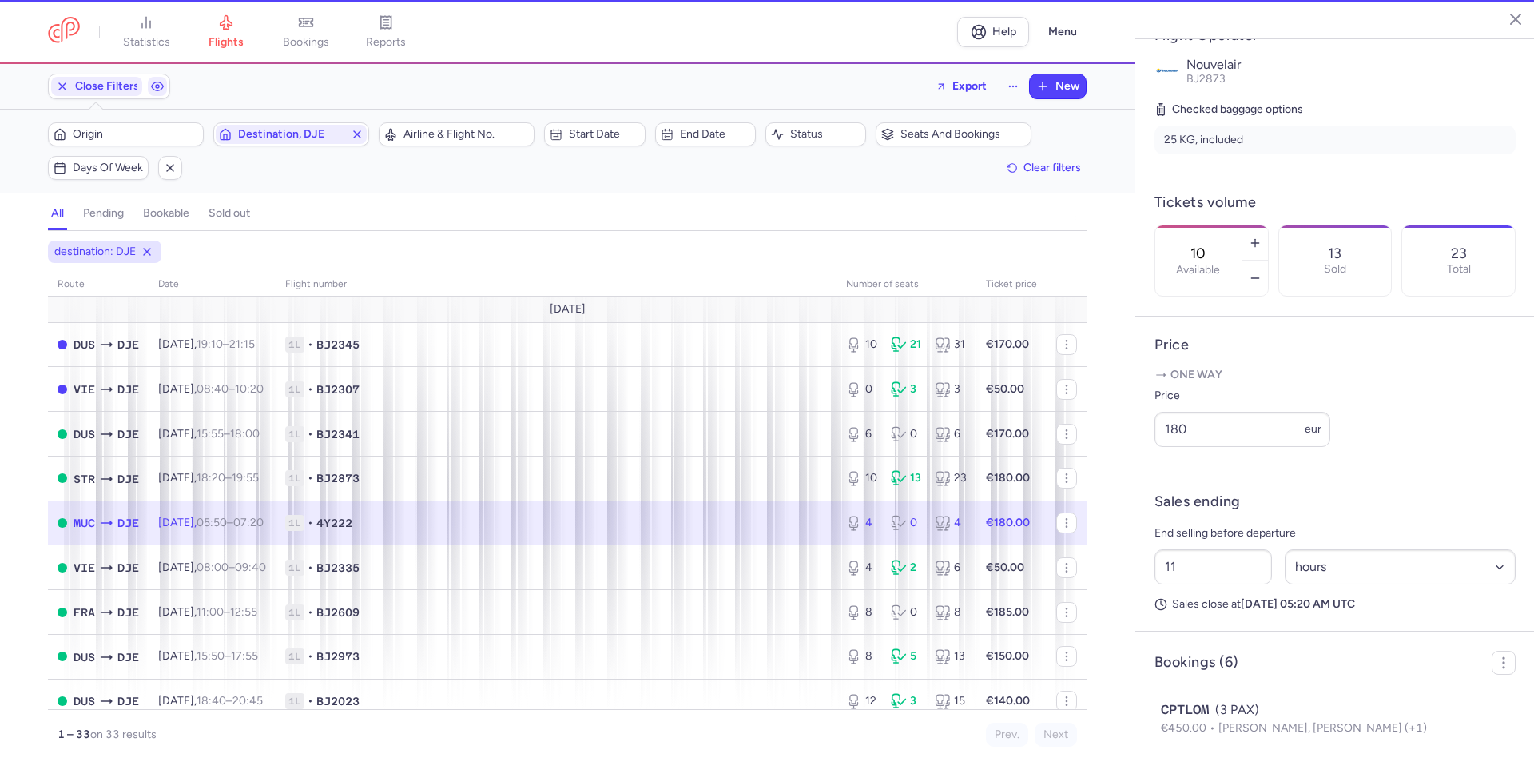
type input "4"
type input "85"
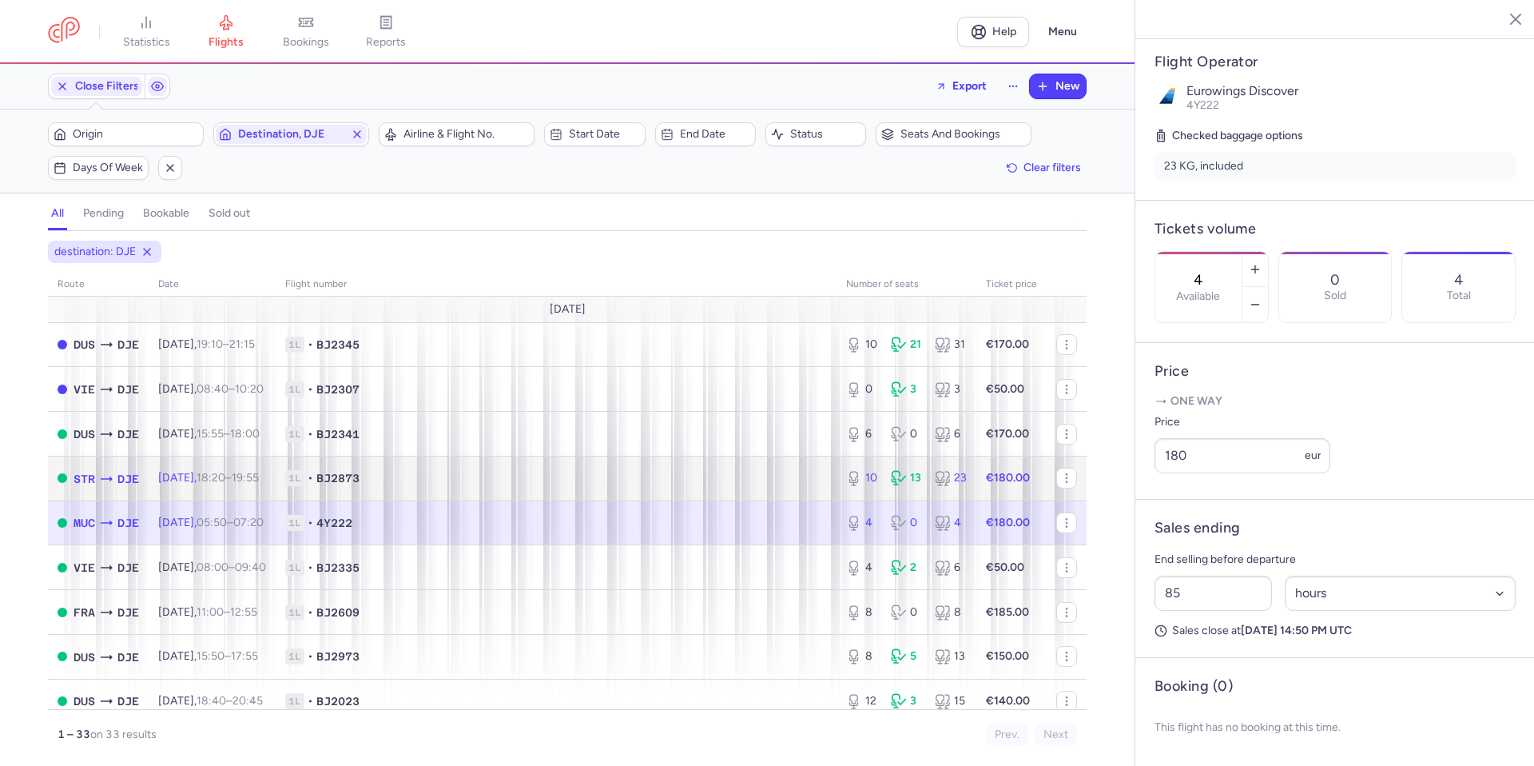
click at [837, 467] on td "10 13 23" at bounding box center [907, 477] width 140 height 45
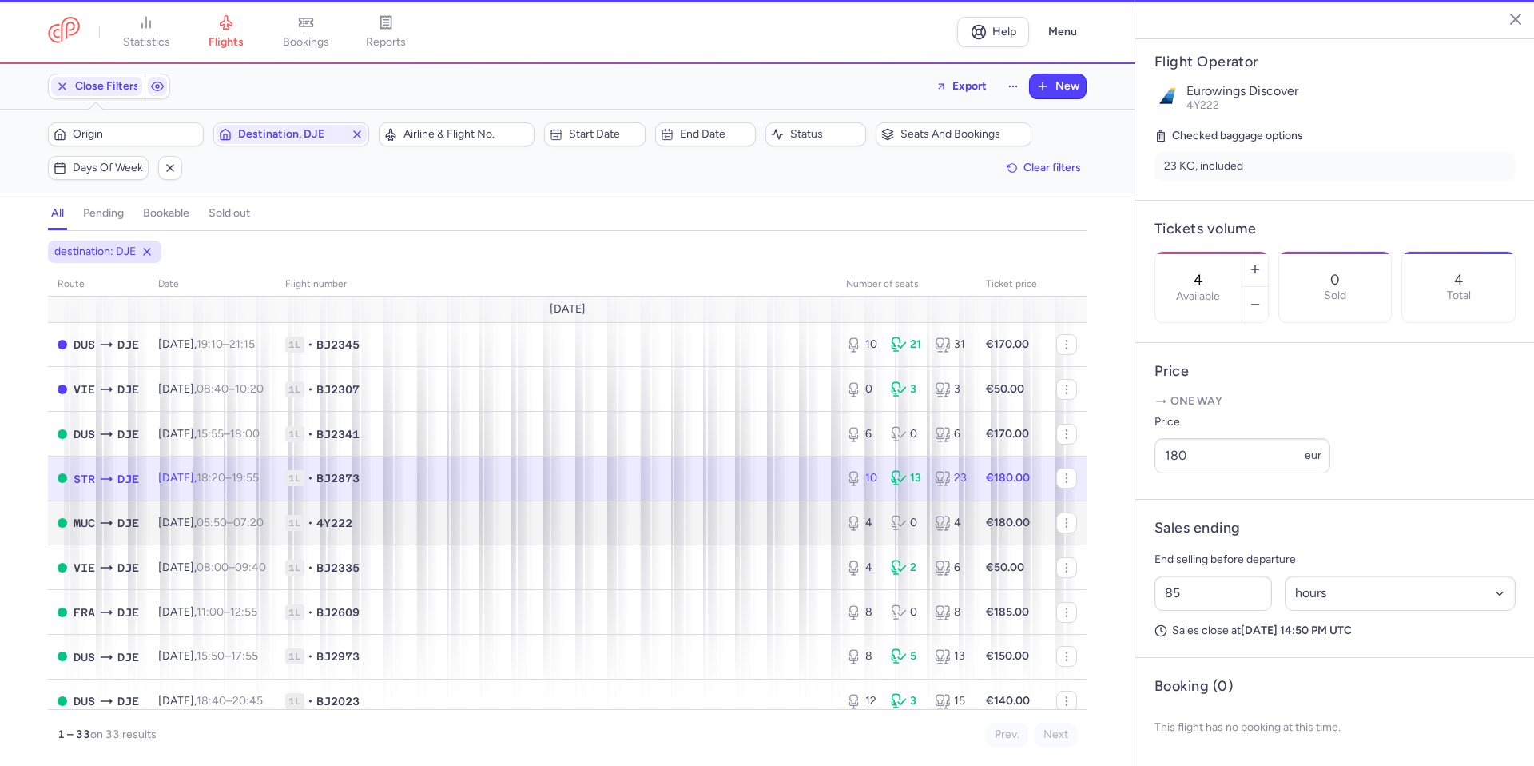
type input "10"
type input "11"
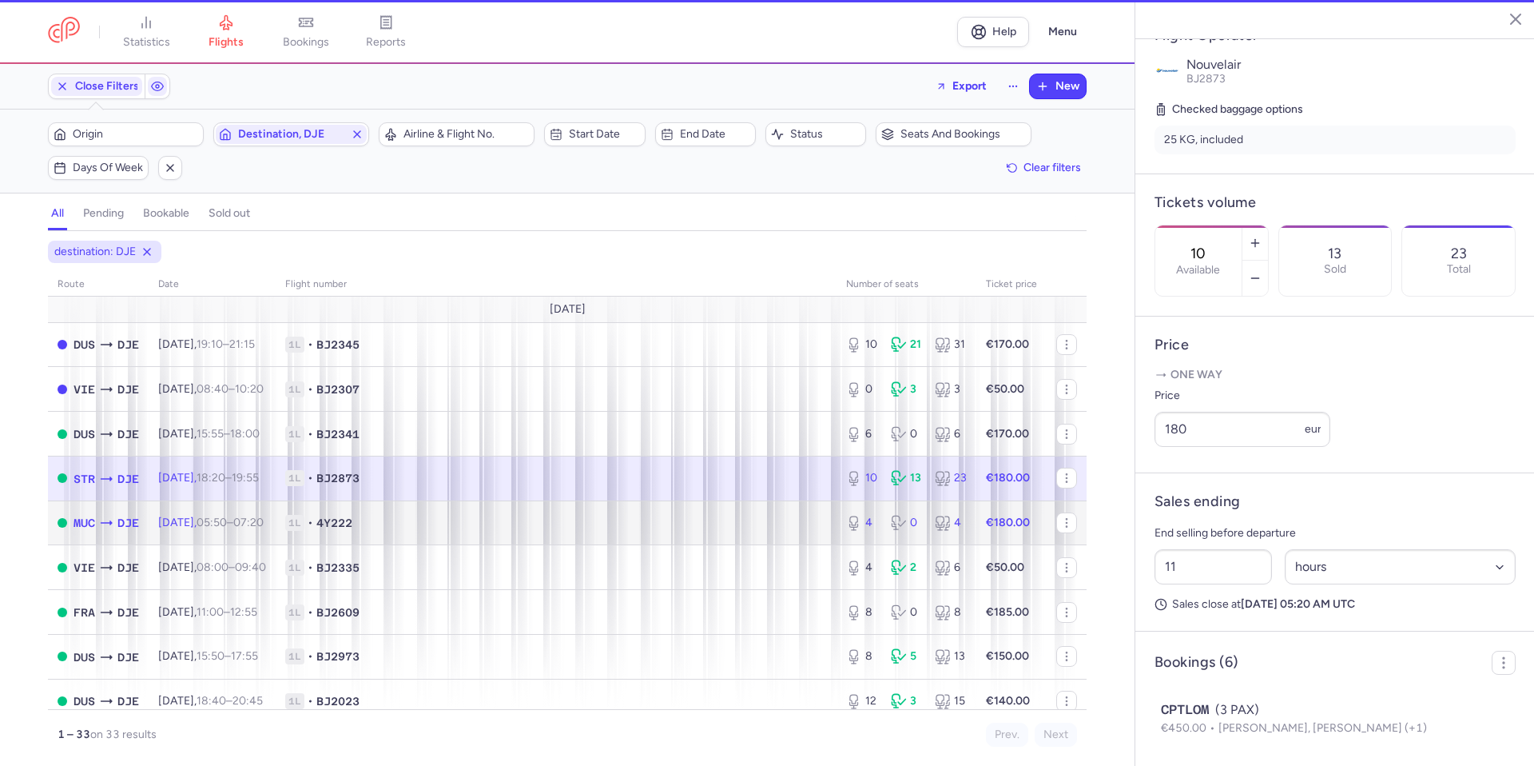
click at [781, 504] on td "1L • 4Y222" at bounding box center [556, 522] width 561 height 45
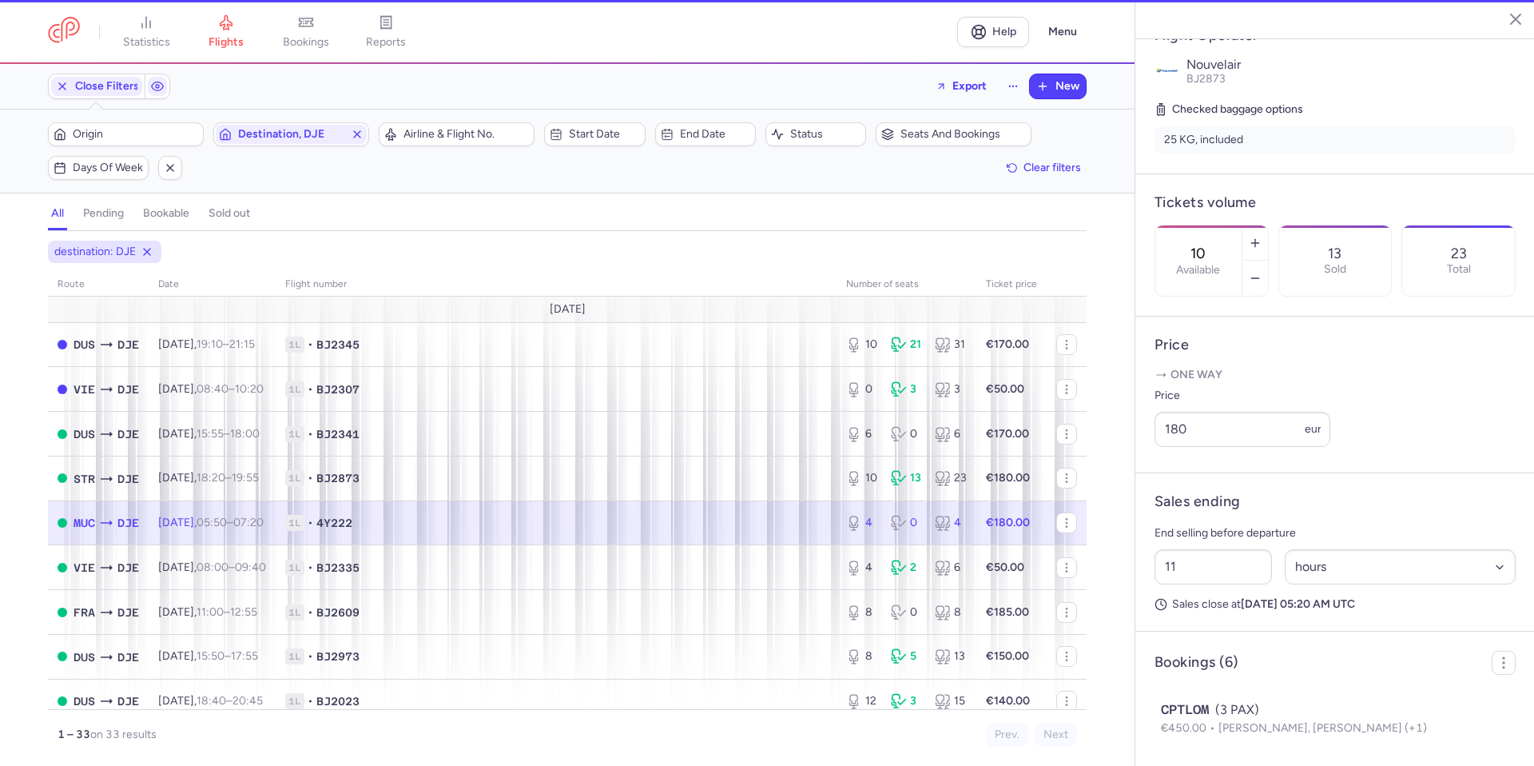
type input "4"
type input "85"
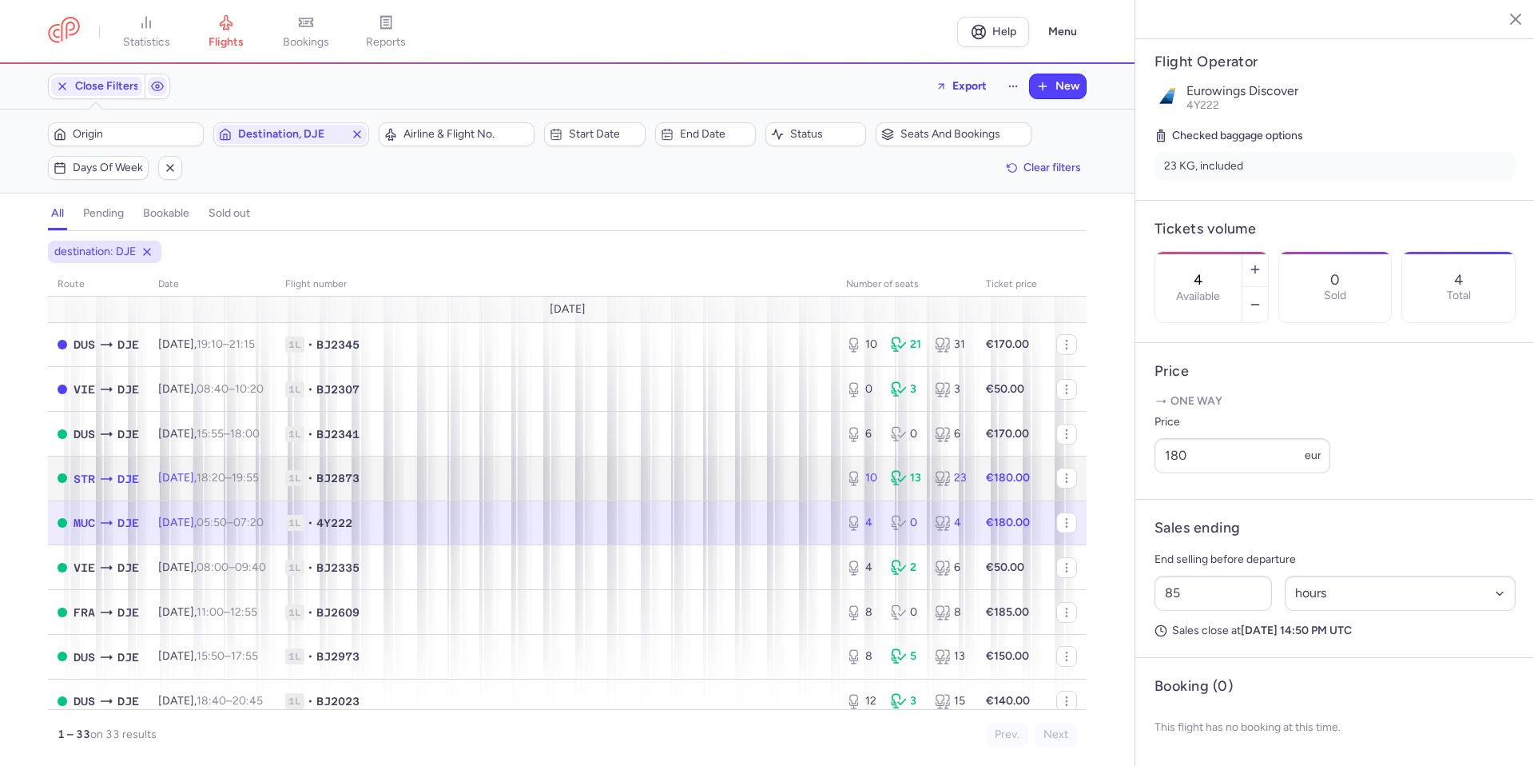
click at [783, 482] on span "1L • BJ2873" at bounding box center [556, 478] width 542 height 16
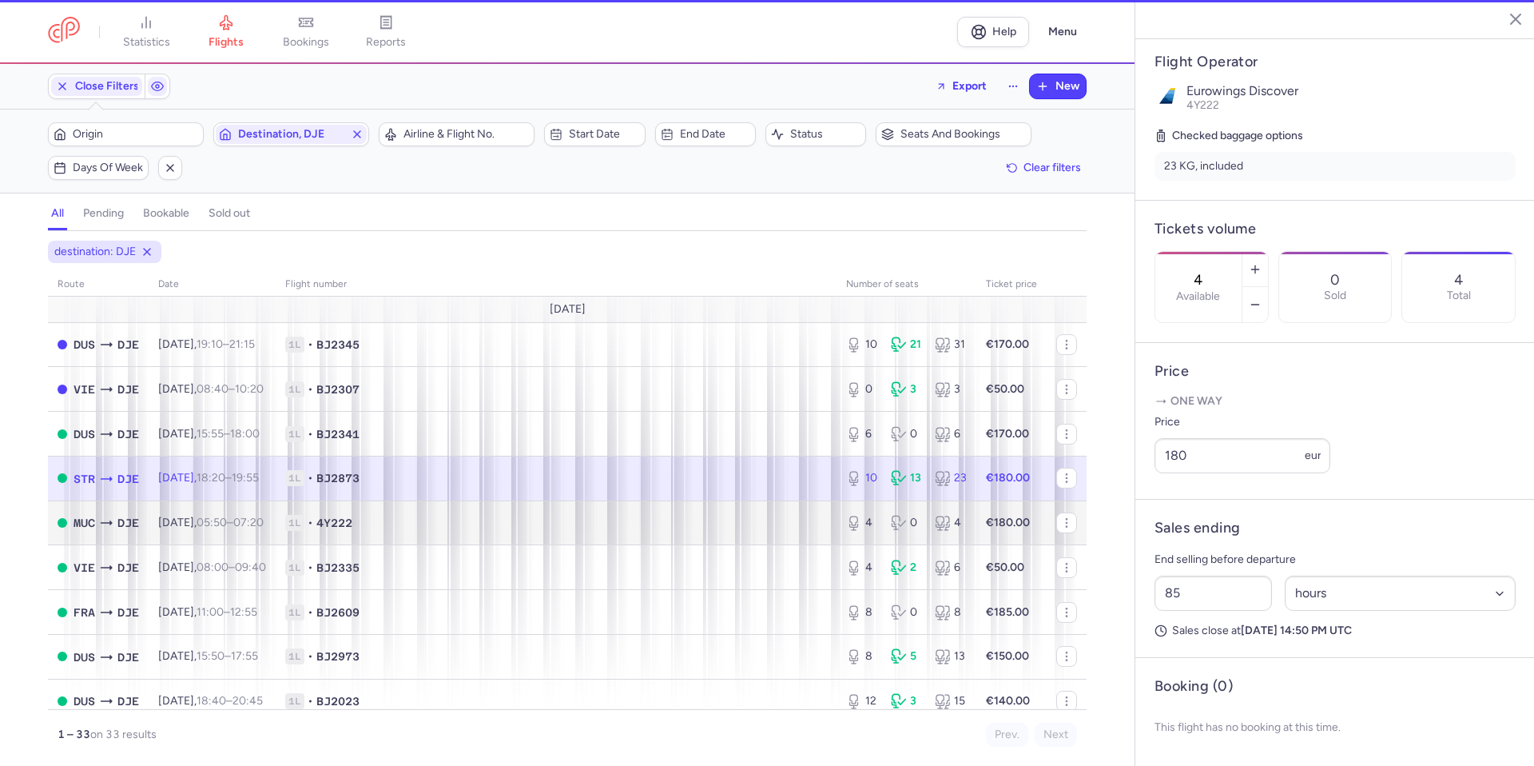
type input "10"
type input "11"
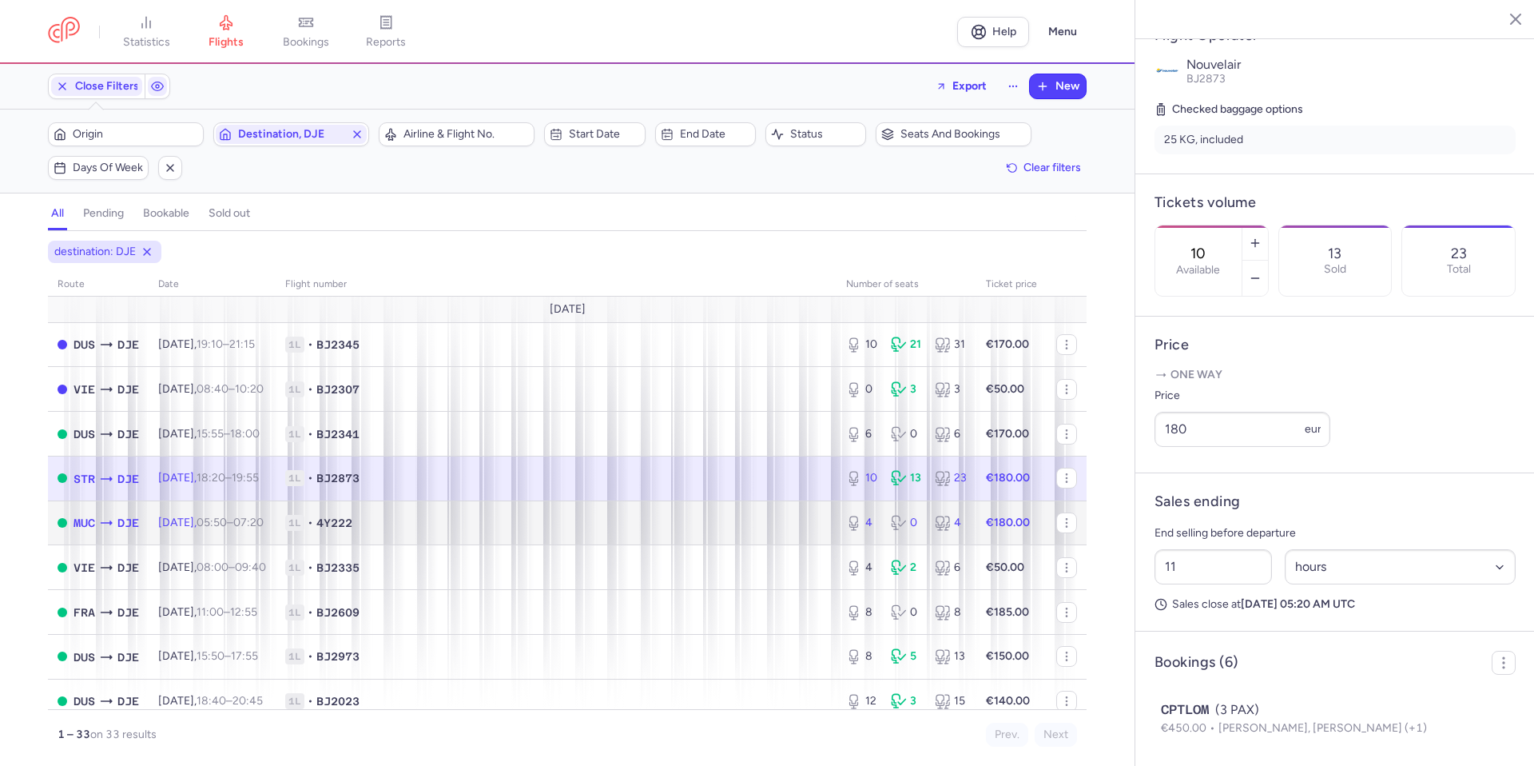
click at [762, 527] on span "1L • 4Y222" at bounding box center [556, 523] width 542 height 16
type input "4"
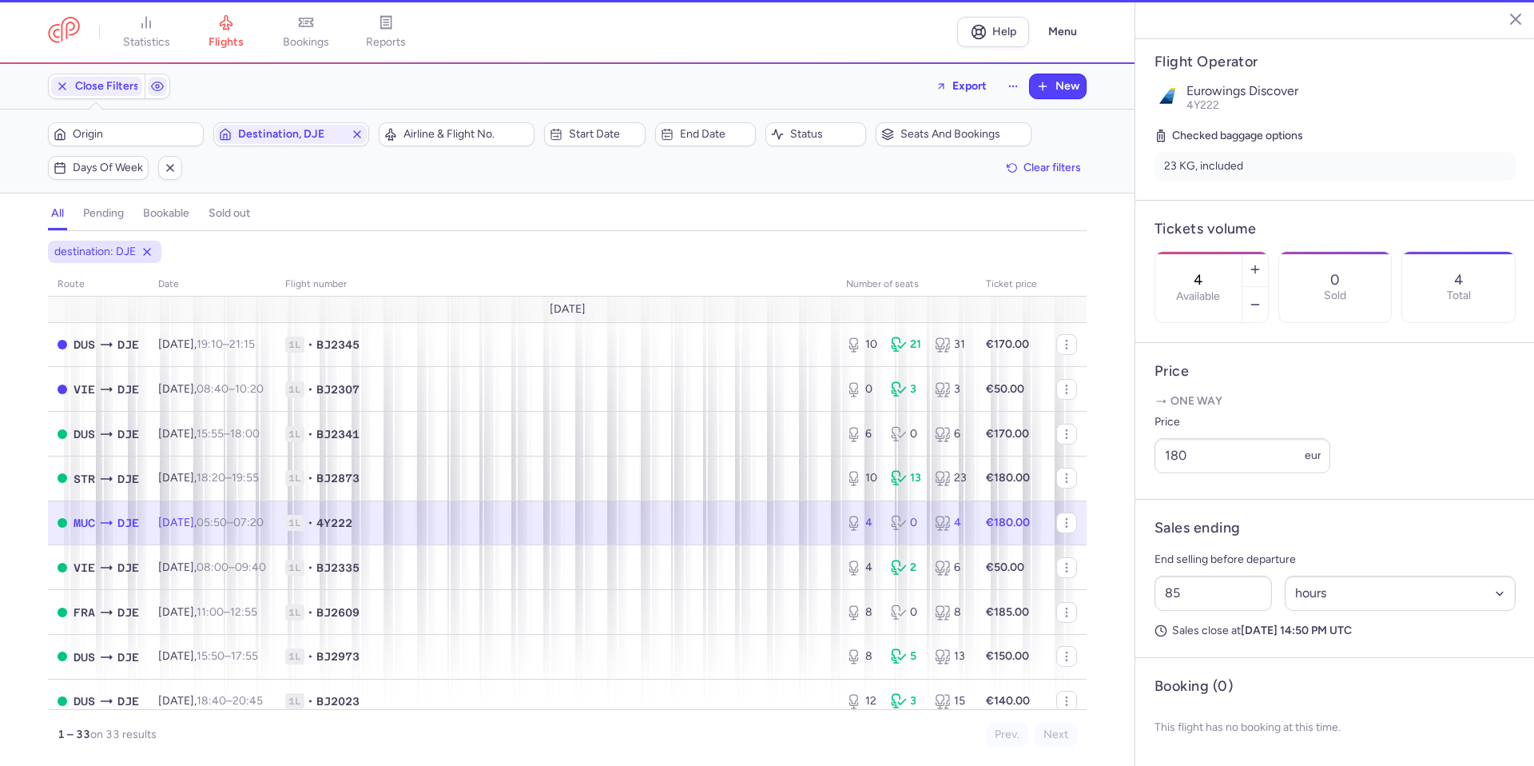
scroll to position [320, 0]
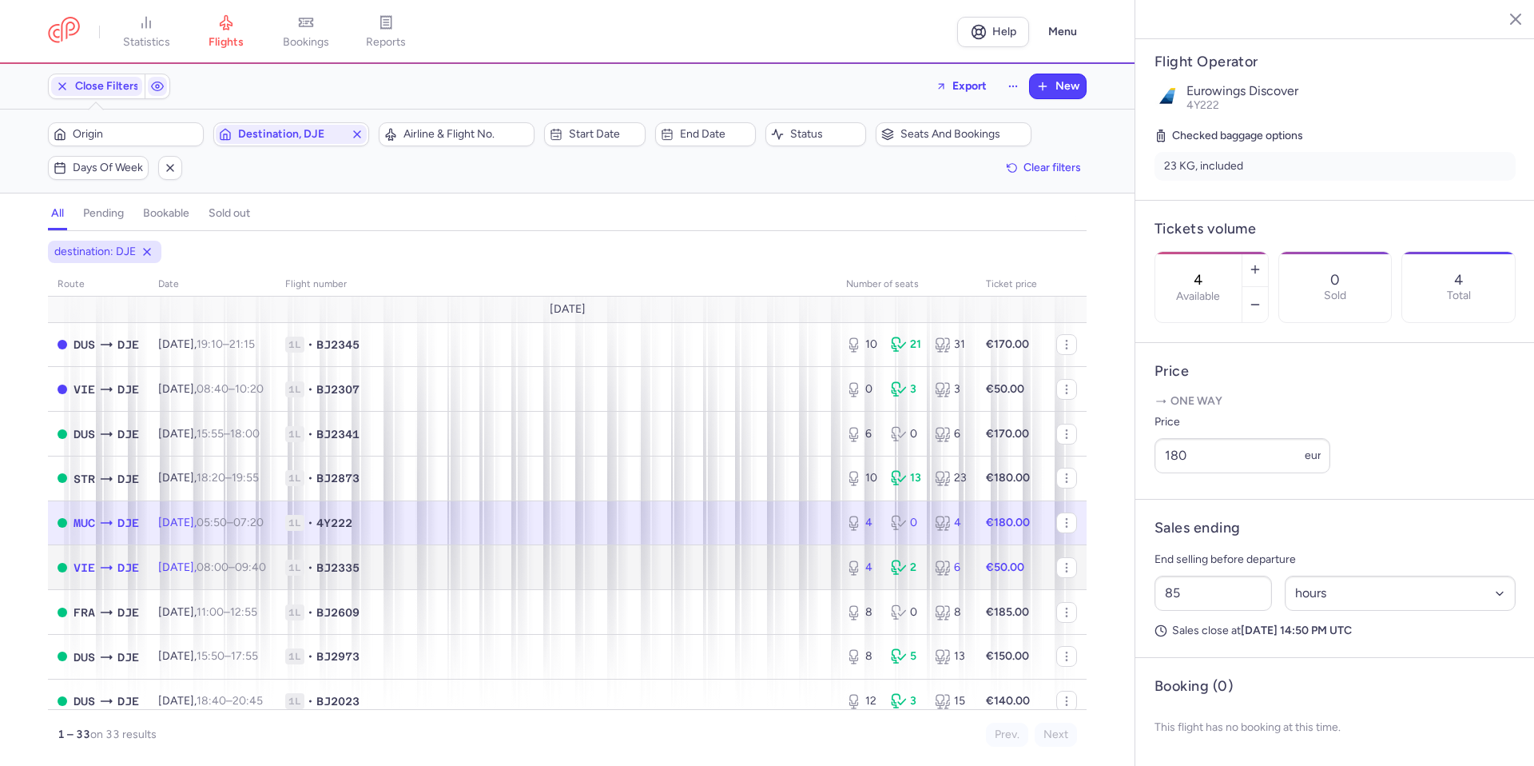
click at [738, 577] on td "1L • BJ2335" at bounding box center [556, 567] width 561 height 45
type input "3"
select select "days"
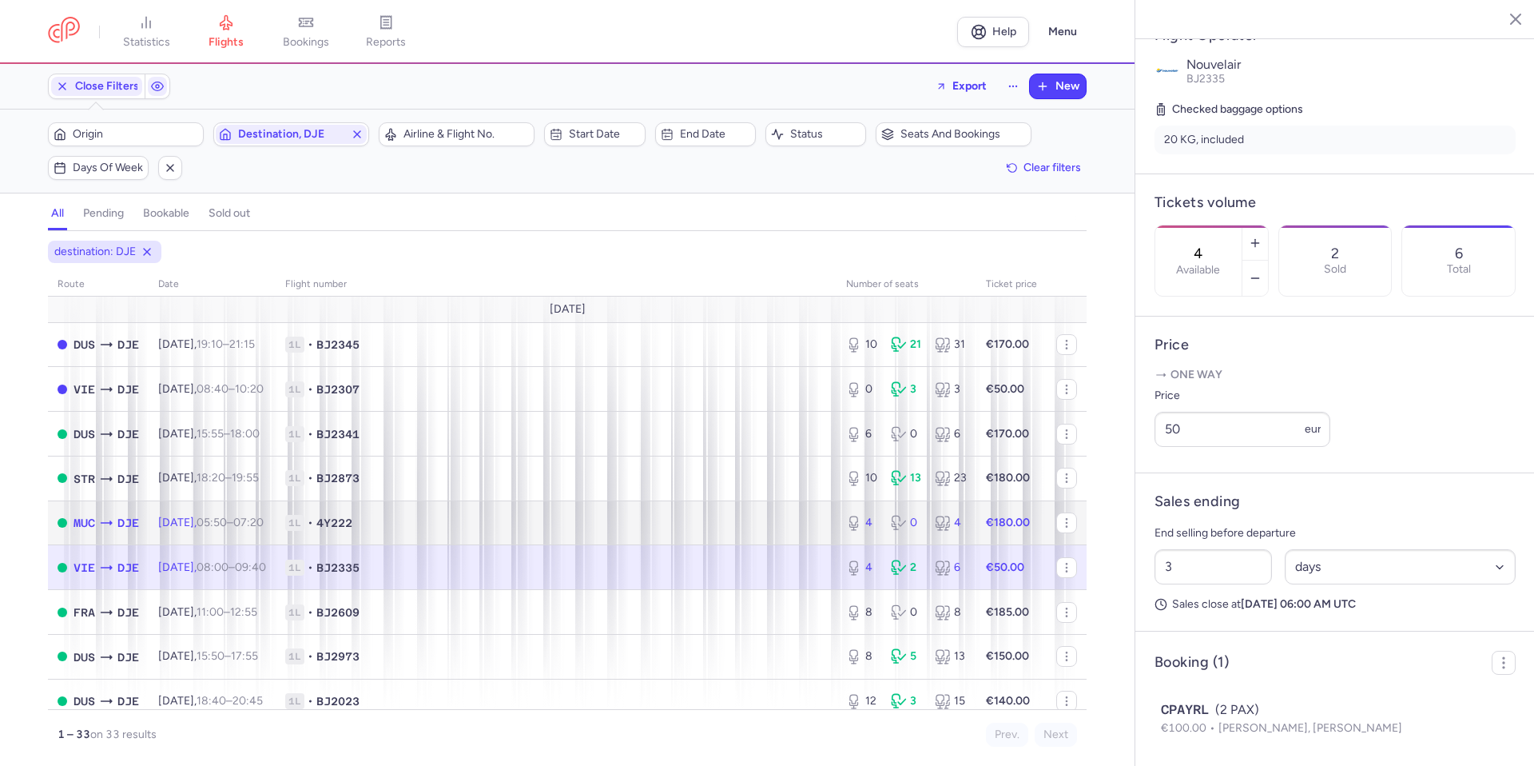
click at [734, 522] on span "1L • 4Y222" at bounding box center [556, 523] width 542 height 16
type input "85"
select select "hours"
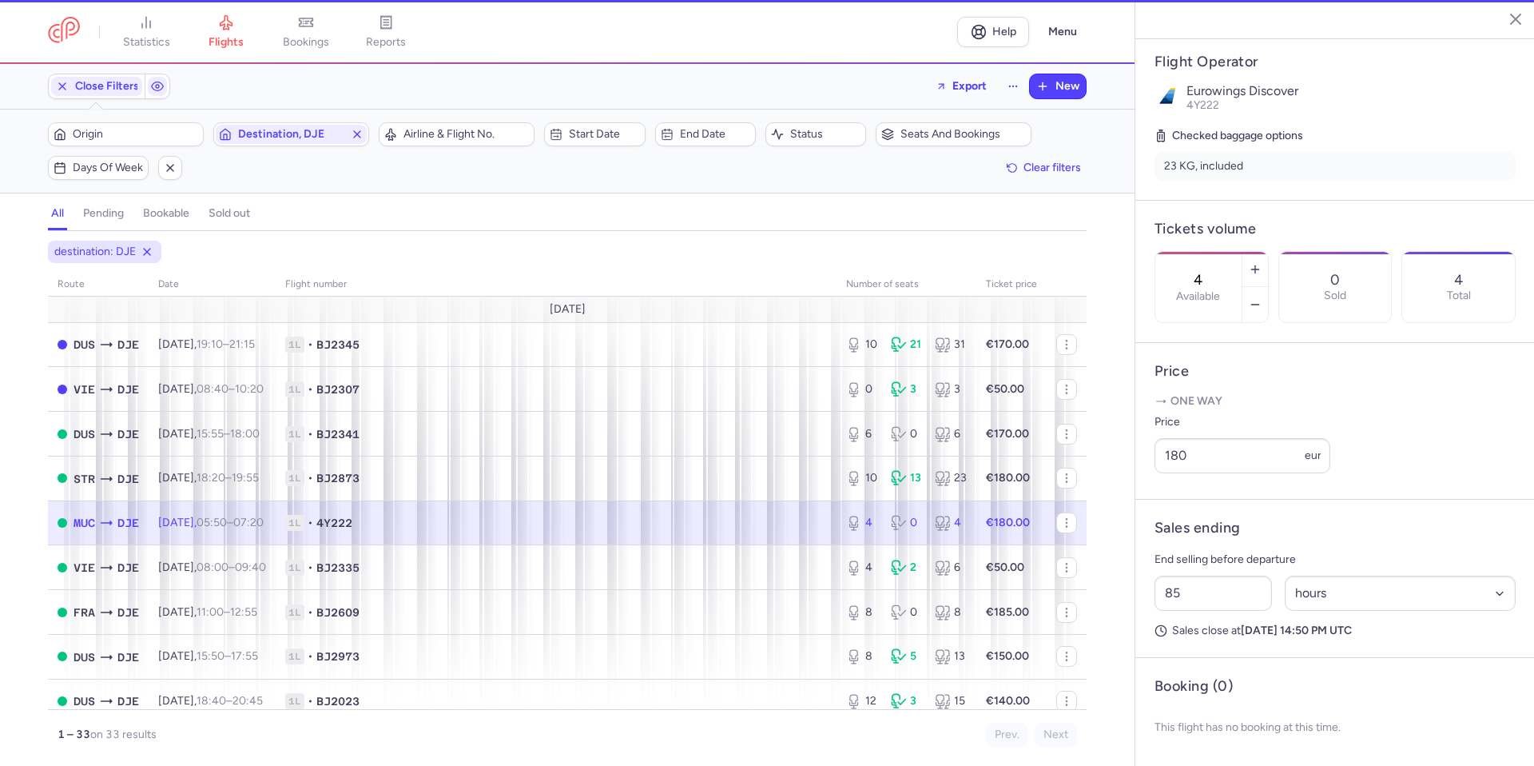
scroll to position [320, 0]
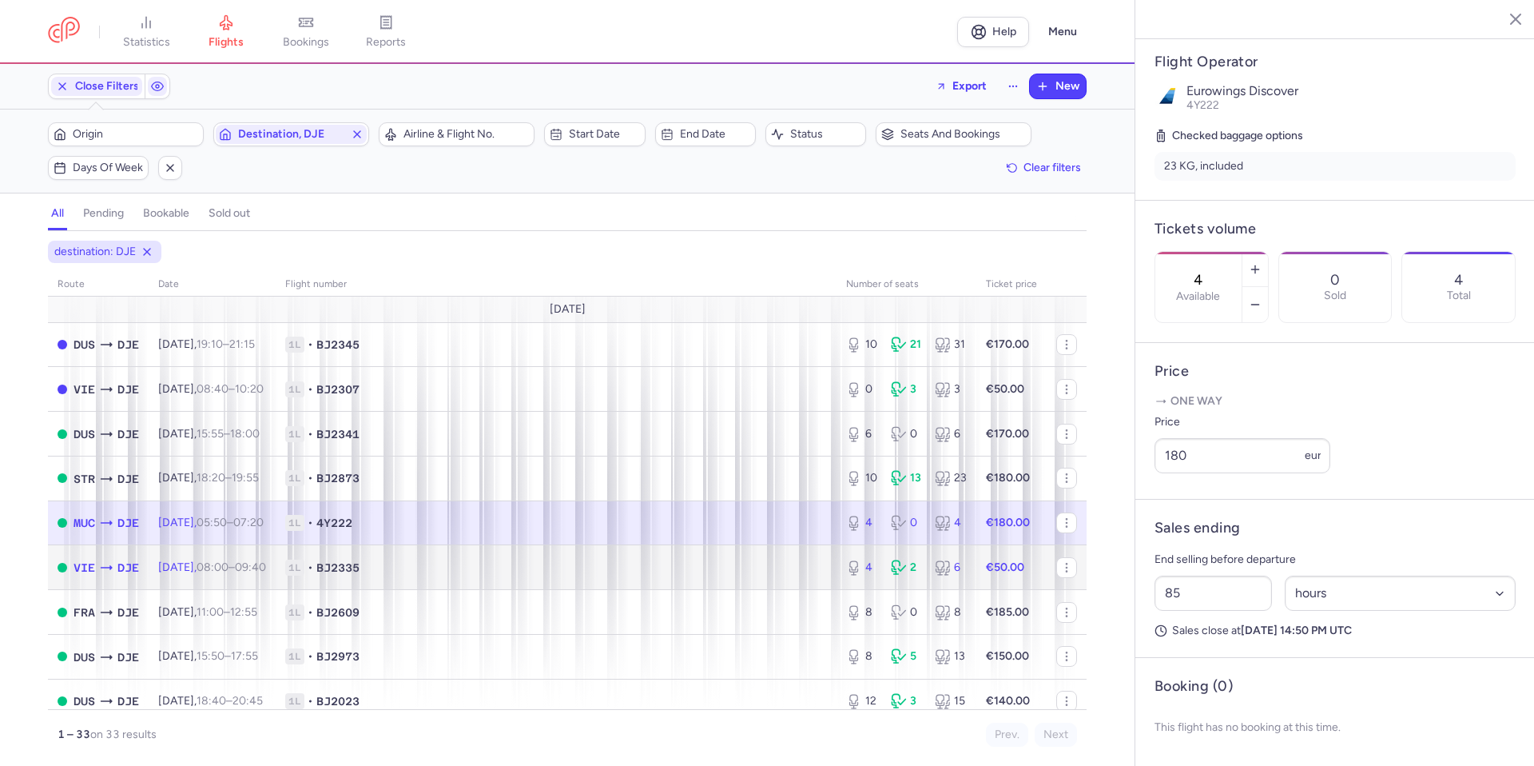
click at [685, 564] on span "1L • BJ2335" at bounding box center [556, 567] width 542 height 16
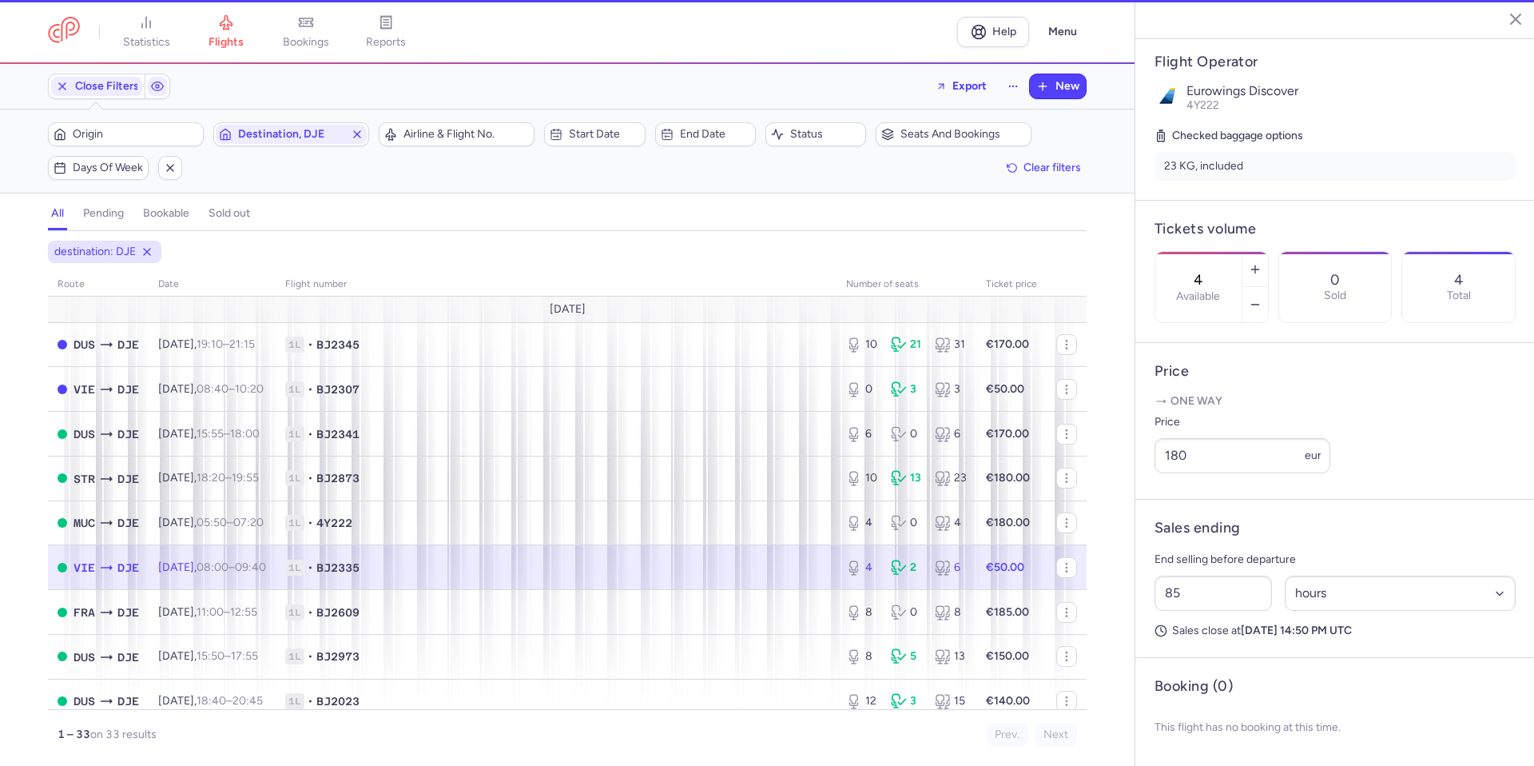
type input "3"
select select "days"
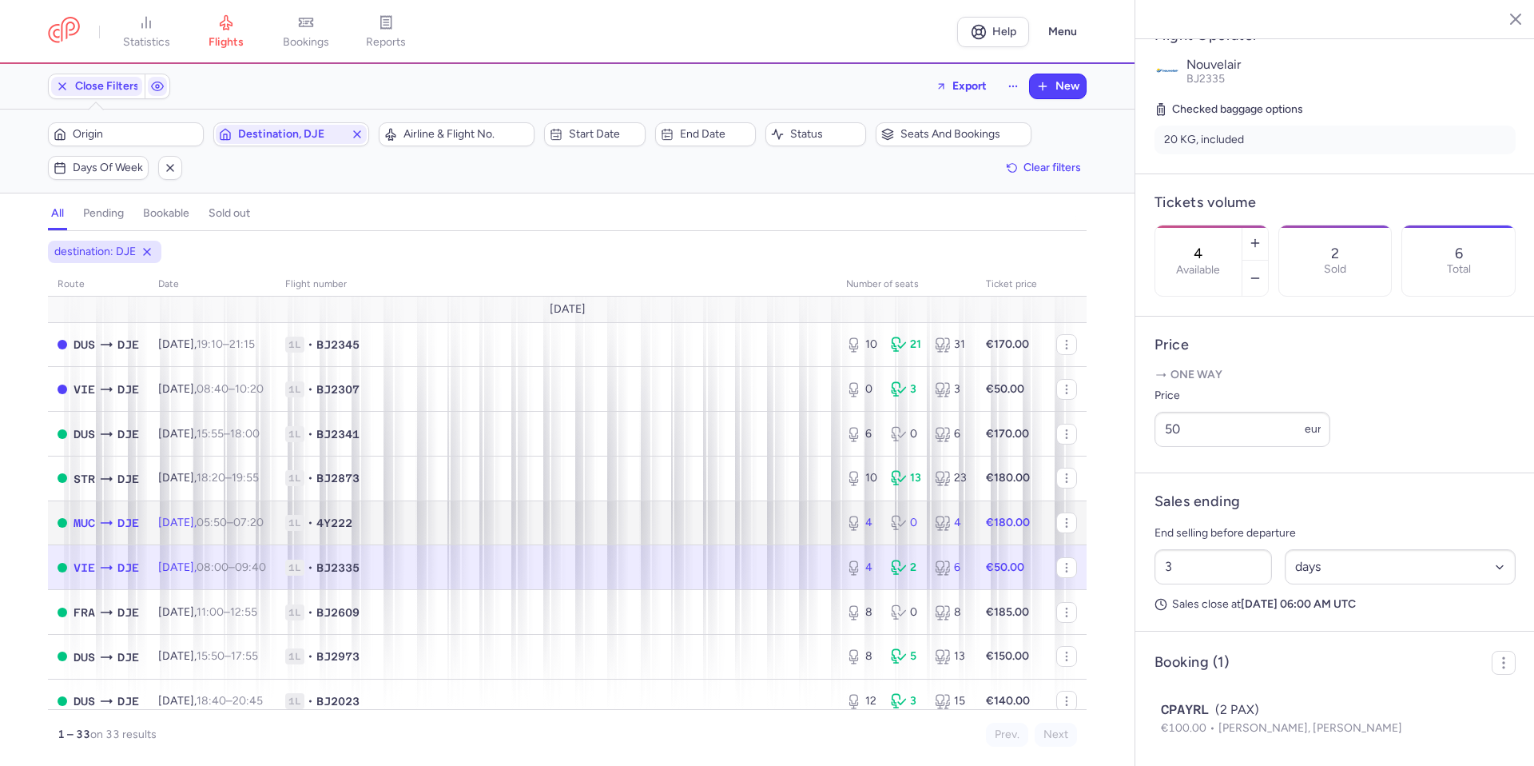
click at [698, 507] on td "1L • 4Y222" at bounding box center [556, 522] width 561 height 45
type input "85"
select select "hours"
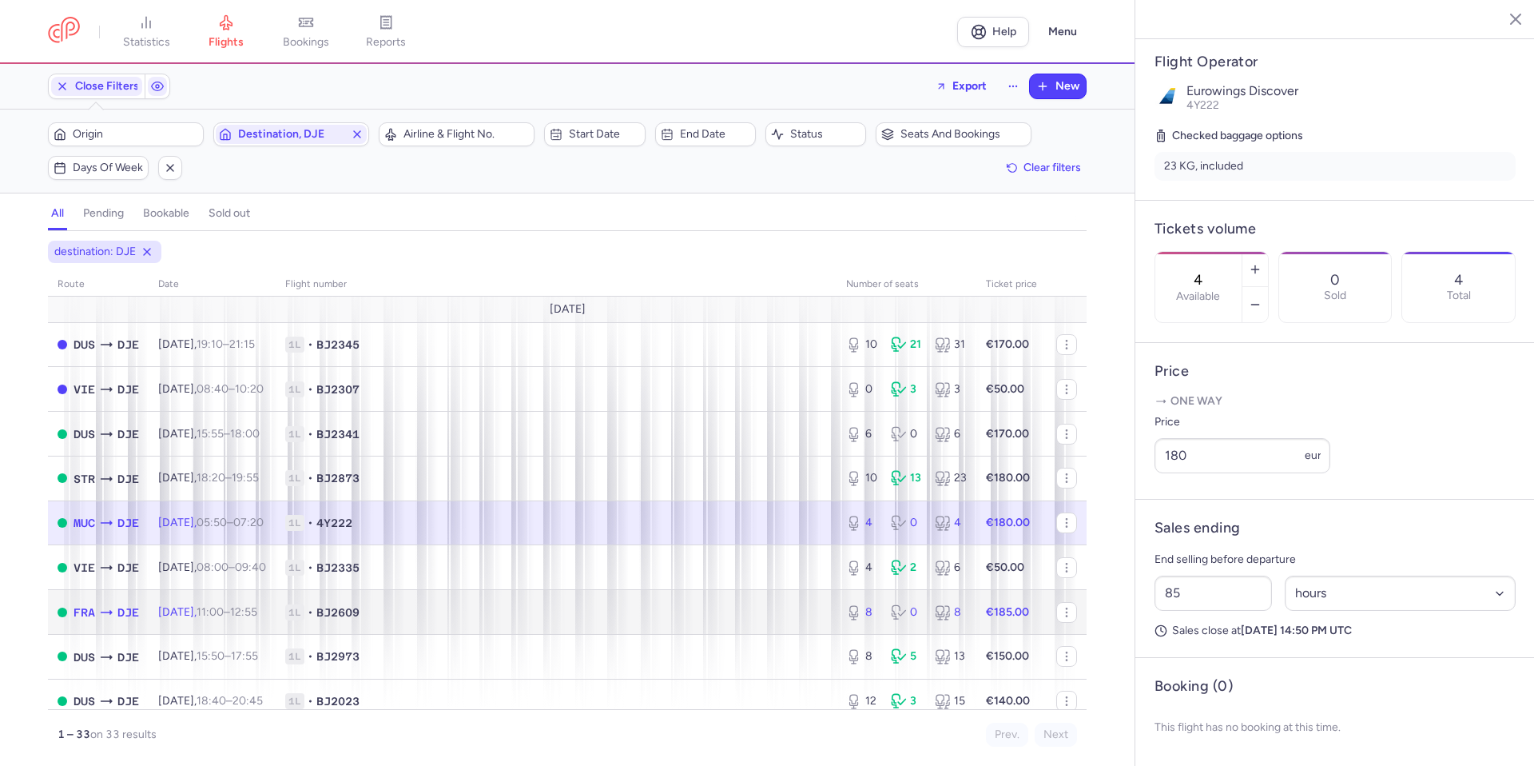
click at [650, 623] on td "1L • BJ2609" at bounding box center [556, 612] width 561 height 45
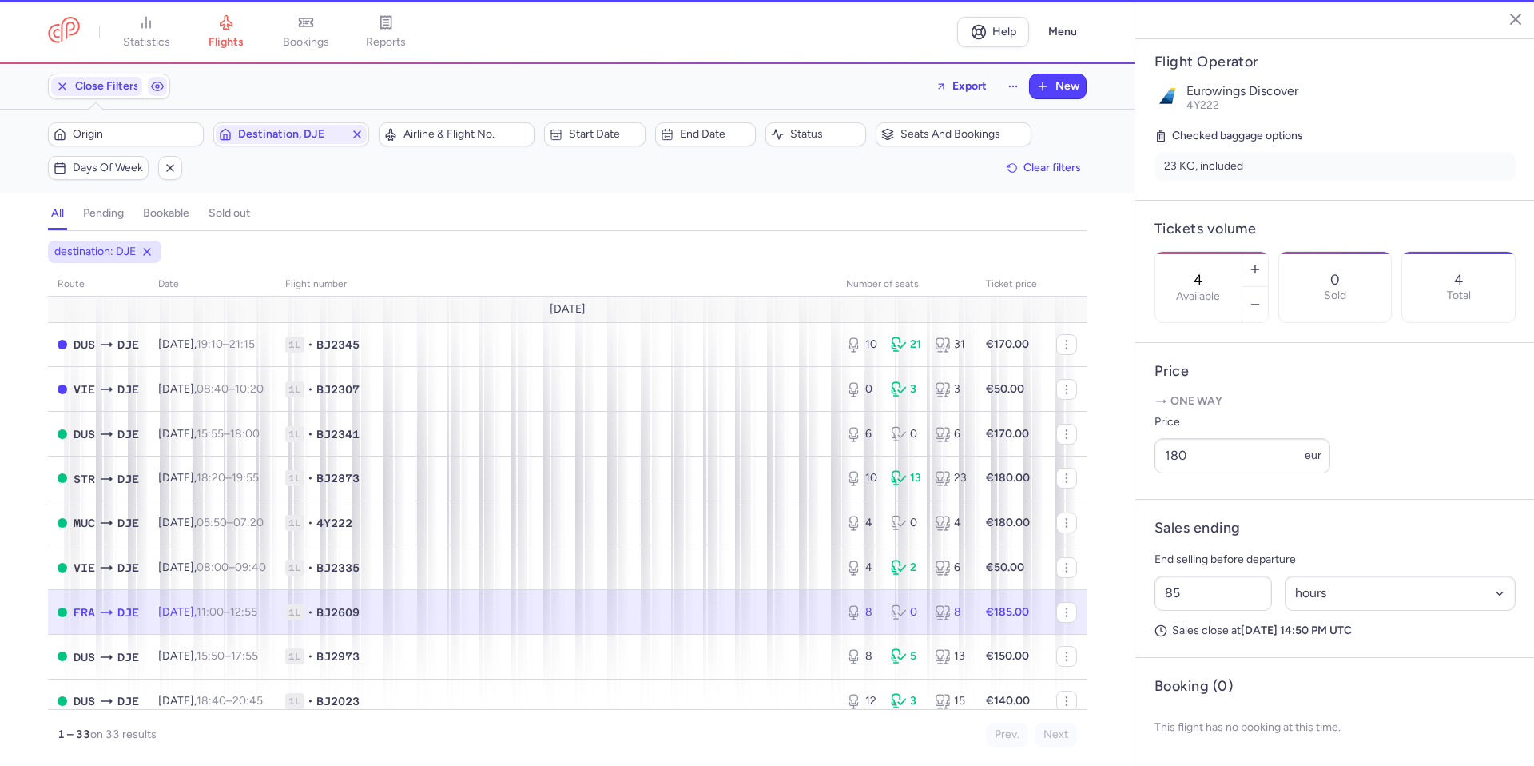
type input "8"
type input "1"
select select "days"
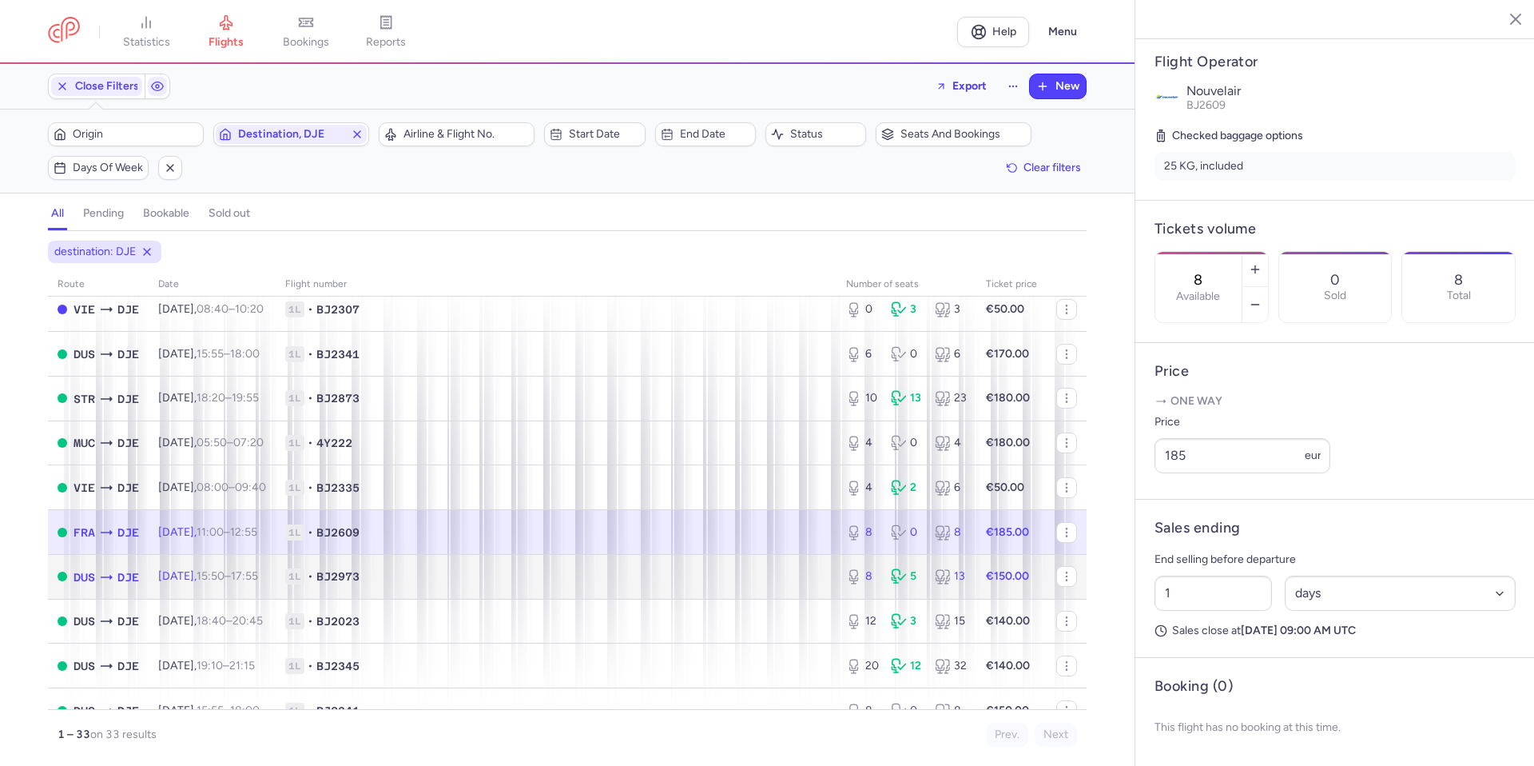
click at [710, 582] on span "1L • BJ2973" at bounding box center [556, 576] width 542 height 16
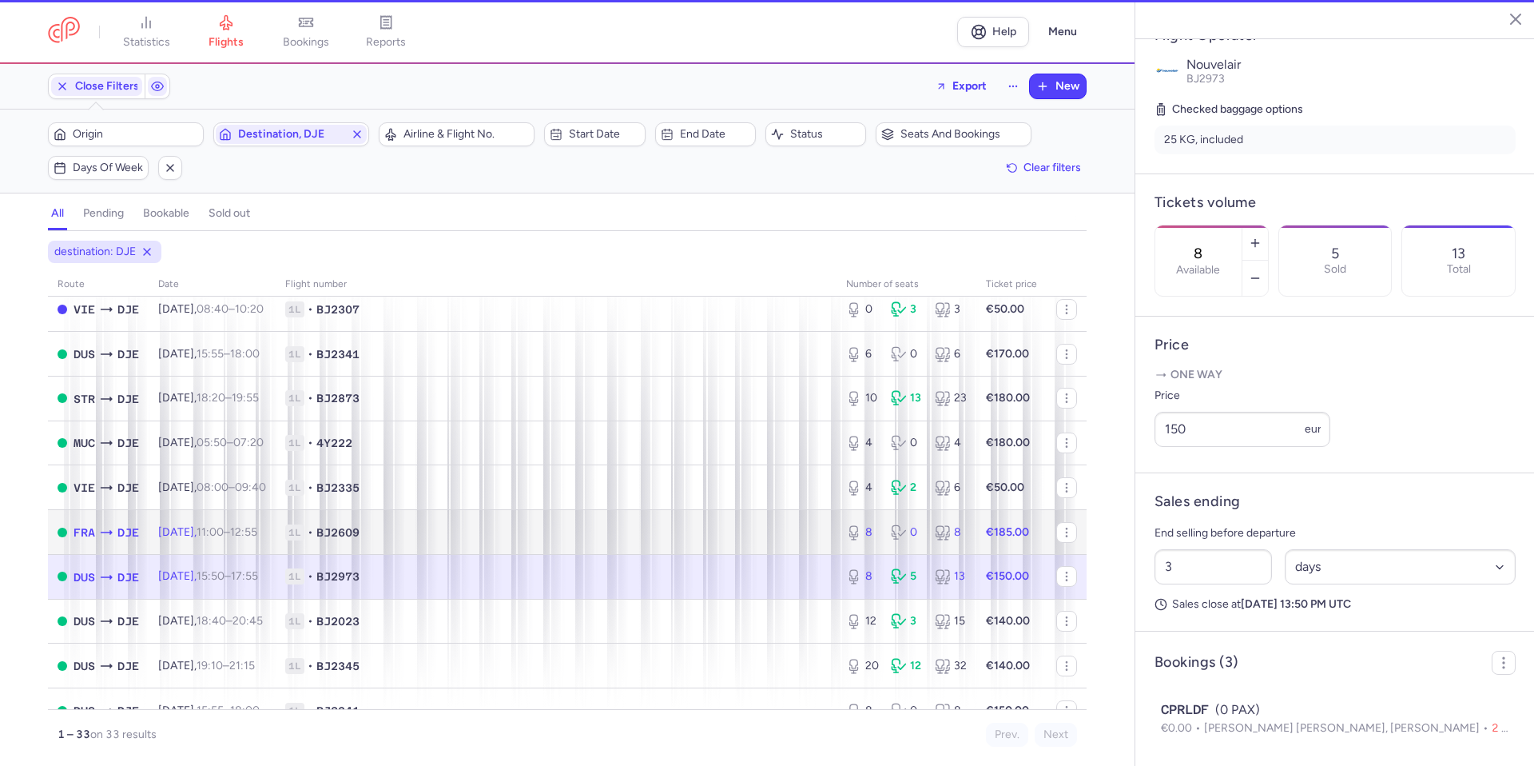
click at [724, 521] on td "1L • BJ2609" at bounding box center [556, 532] width 561 height 45
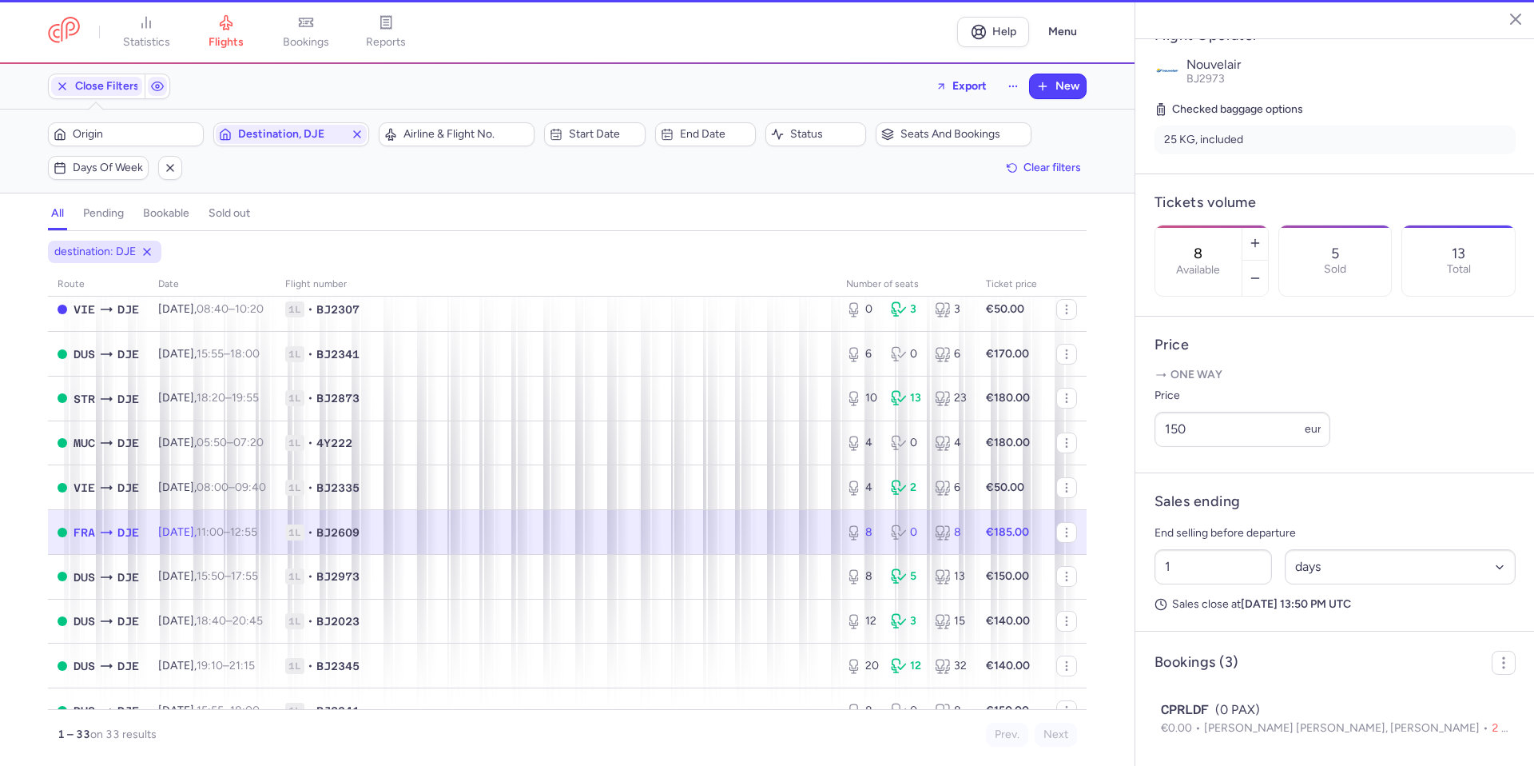
scroll to position [320, 0]
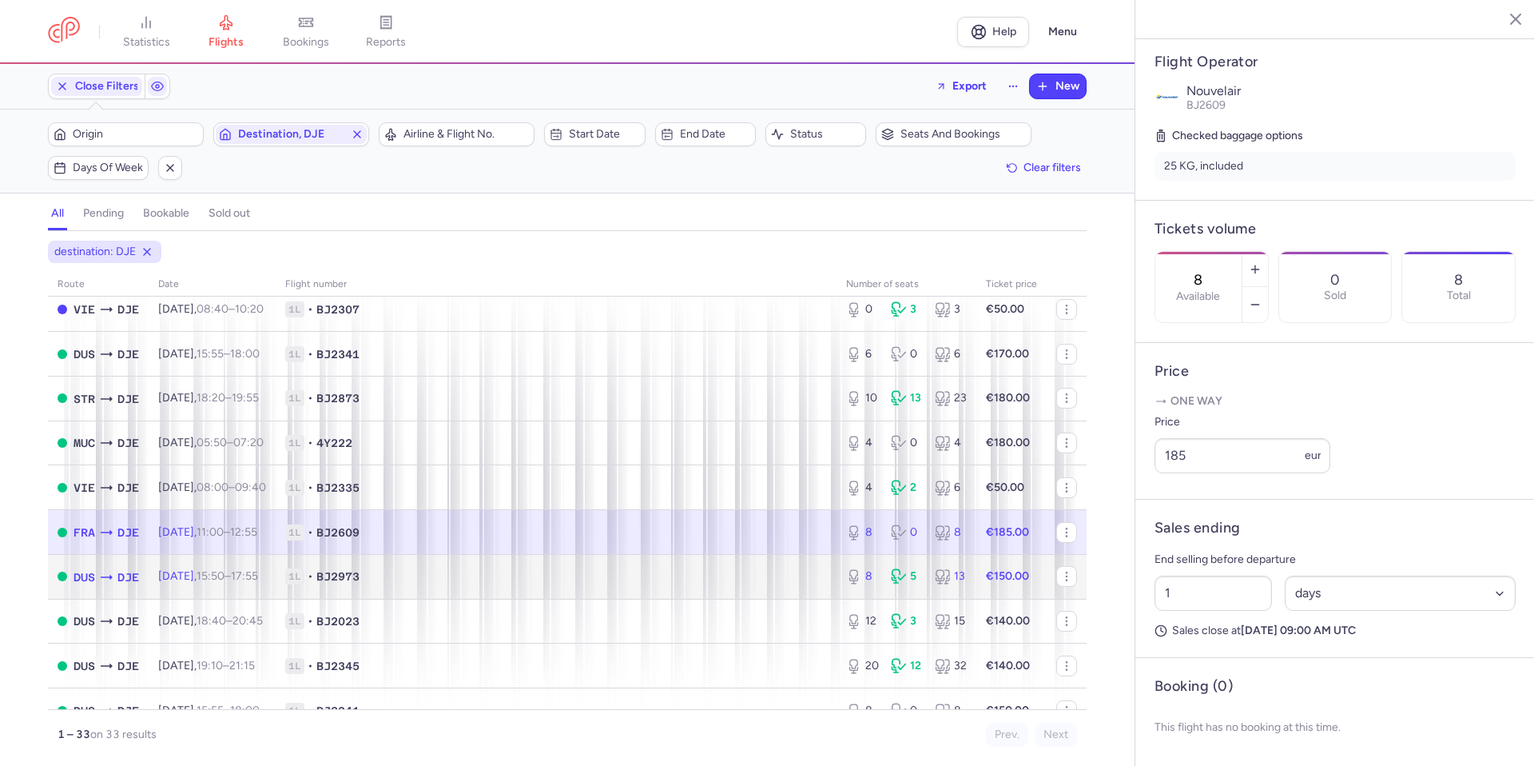
click at [549, 591] on td "1L • BJ2973" at bounding box center [556, 576] width 561 height 45
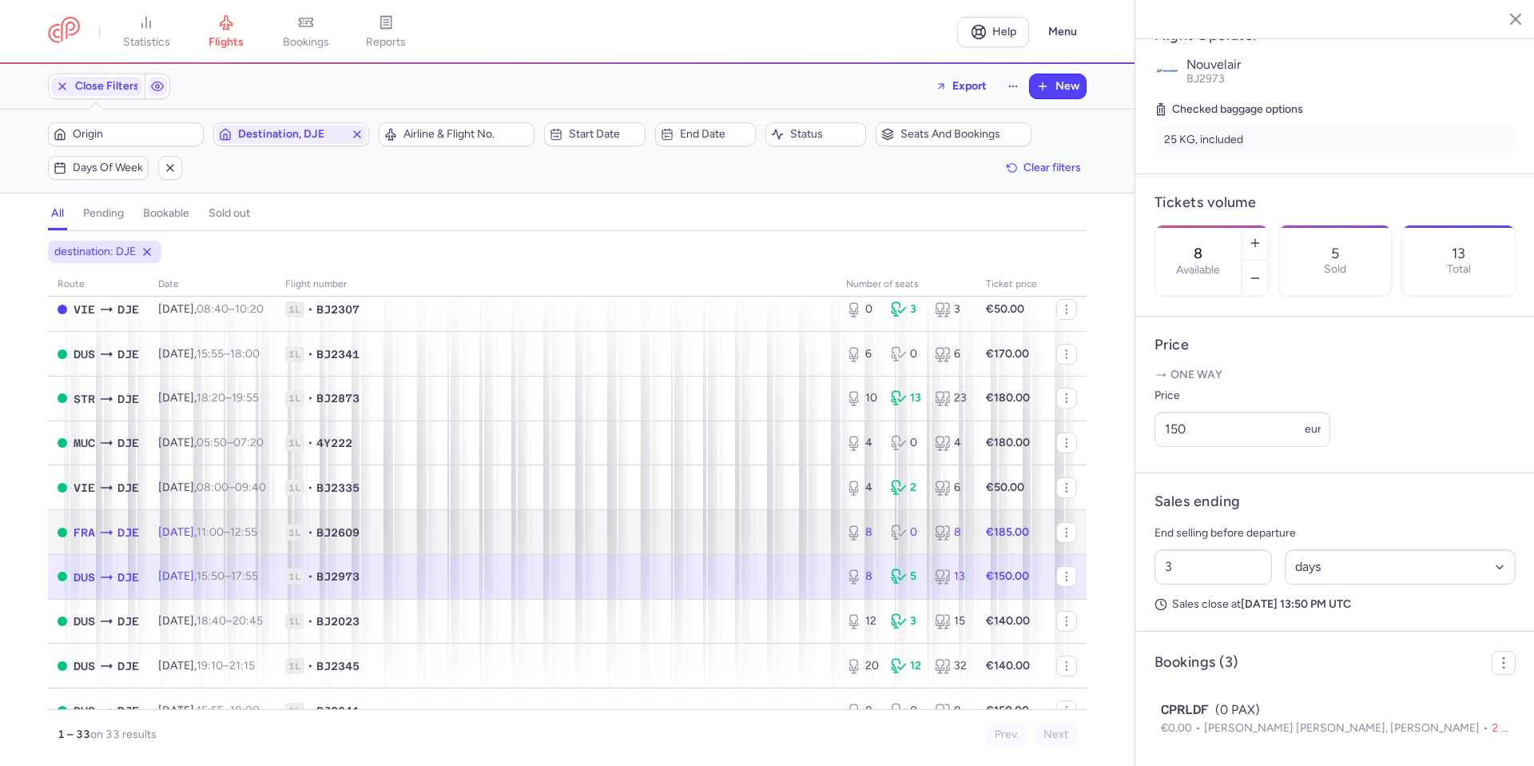
click at [579, 530] on span "1L • BJ2609" at bounding box center [556, 532] width 542 height 16
type input "1"
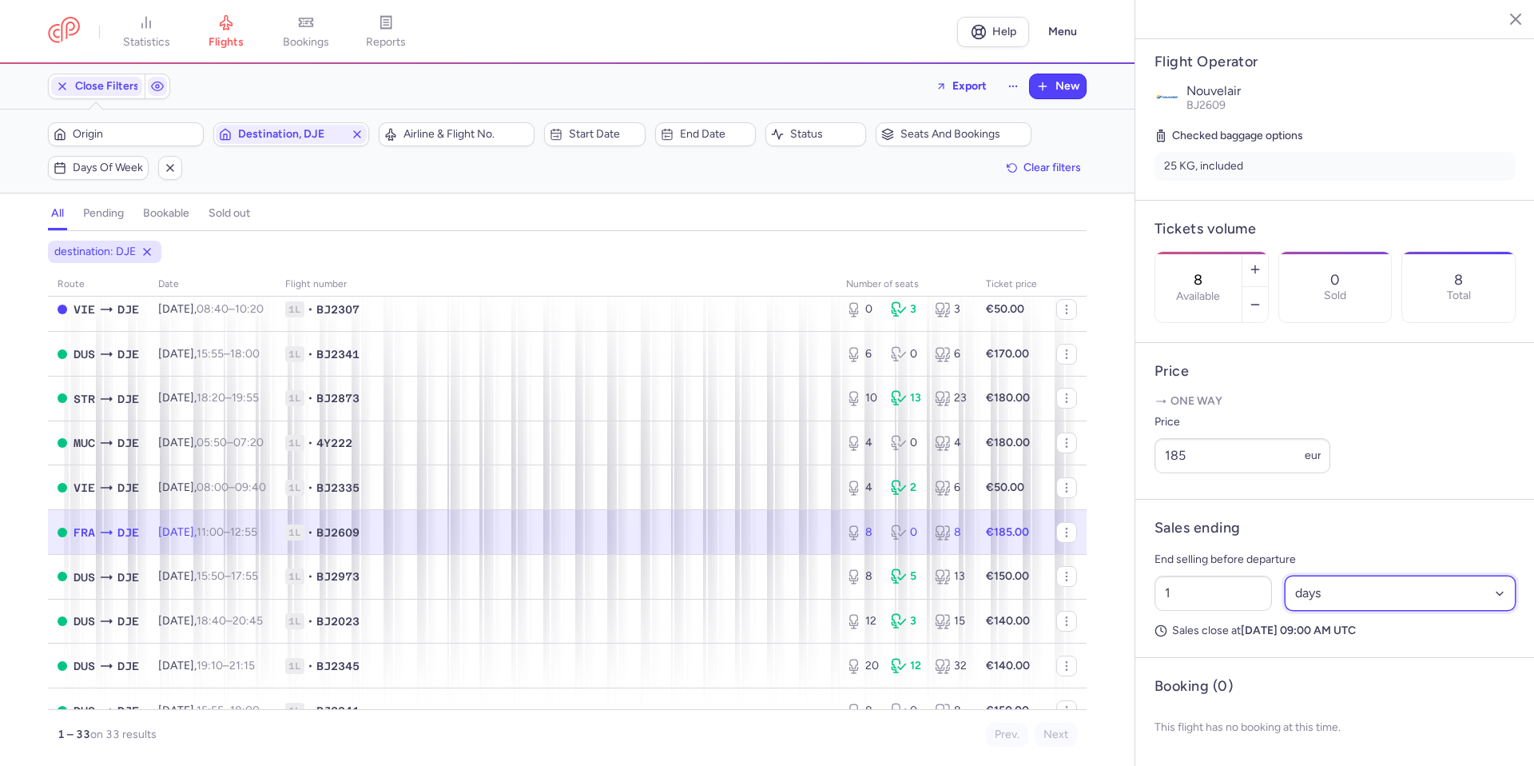
click at [1376, 610] on select "Select an option hours days" at bounding box center [1401, 592] width 232 height 35
click at [1285, 591] on select "Select an option hours days" at bounding box center [1401, 592] width 232 height 35
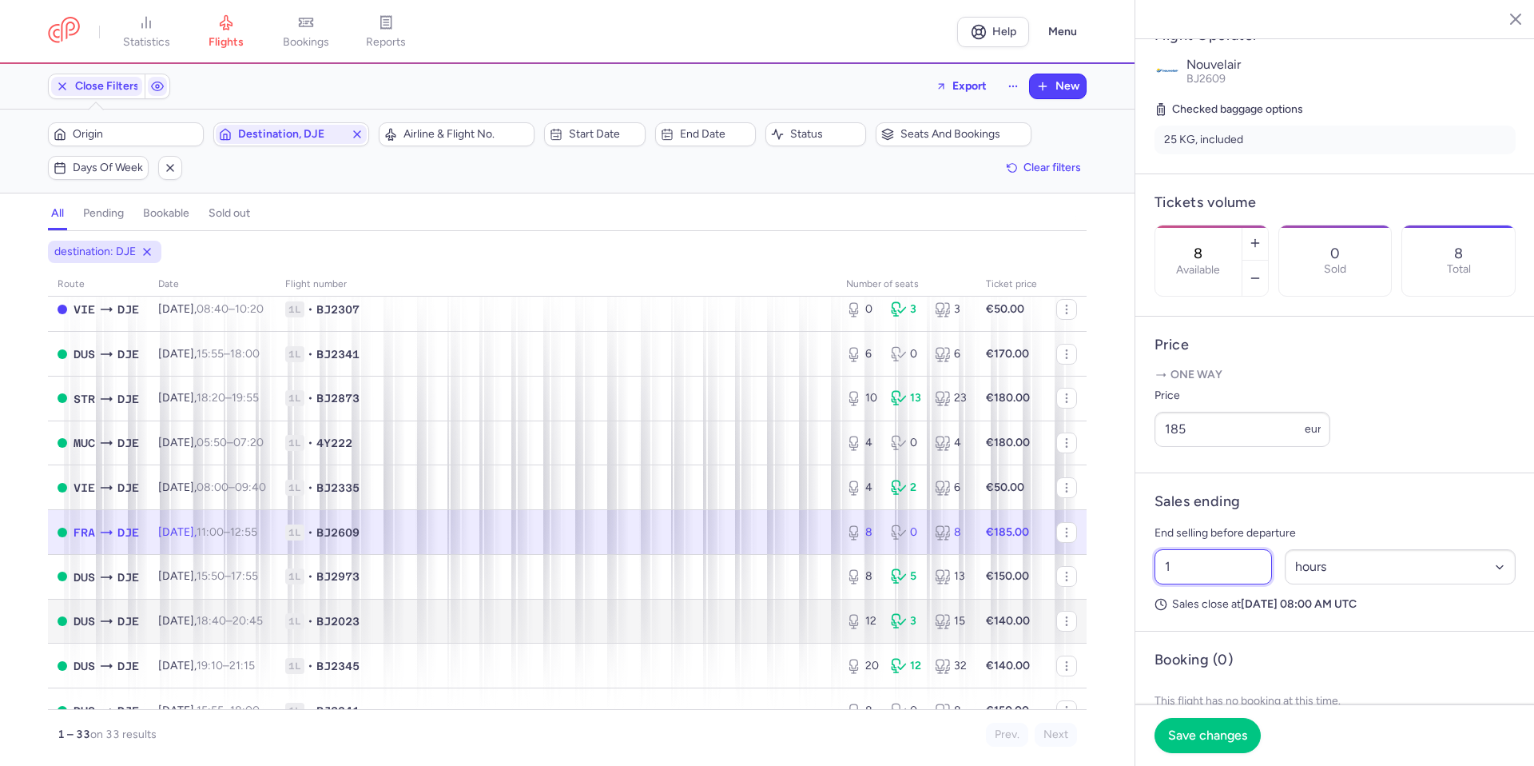
drag, startPoint x: 1243, startPoint y: 610, endPoint x: 1052, endPoint y: 606, distance: 190.2
click at [1052, 606] on div "statistics flights bookings reports Help Menu Close Filters Export New Filters …" at bounding box center [767, 383] width 1534 height 766
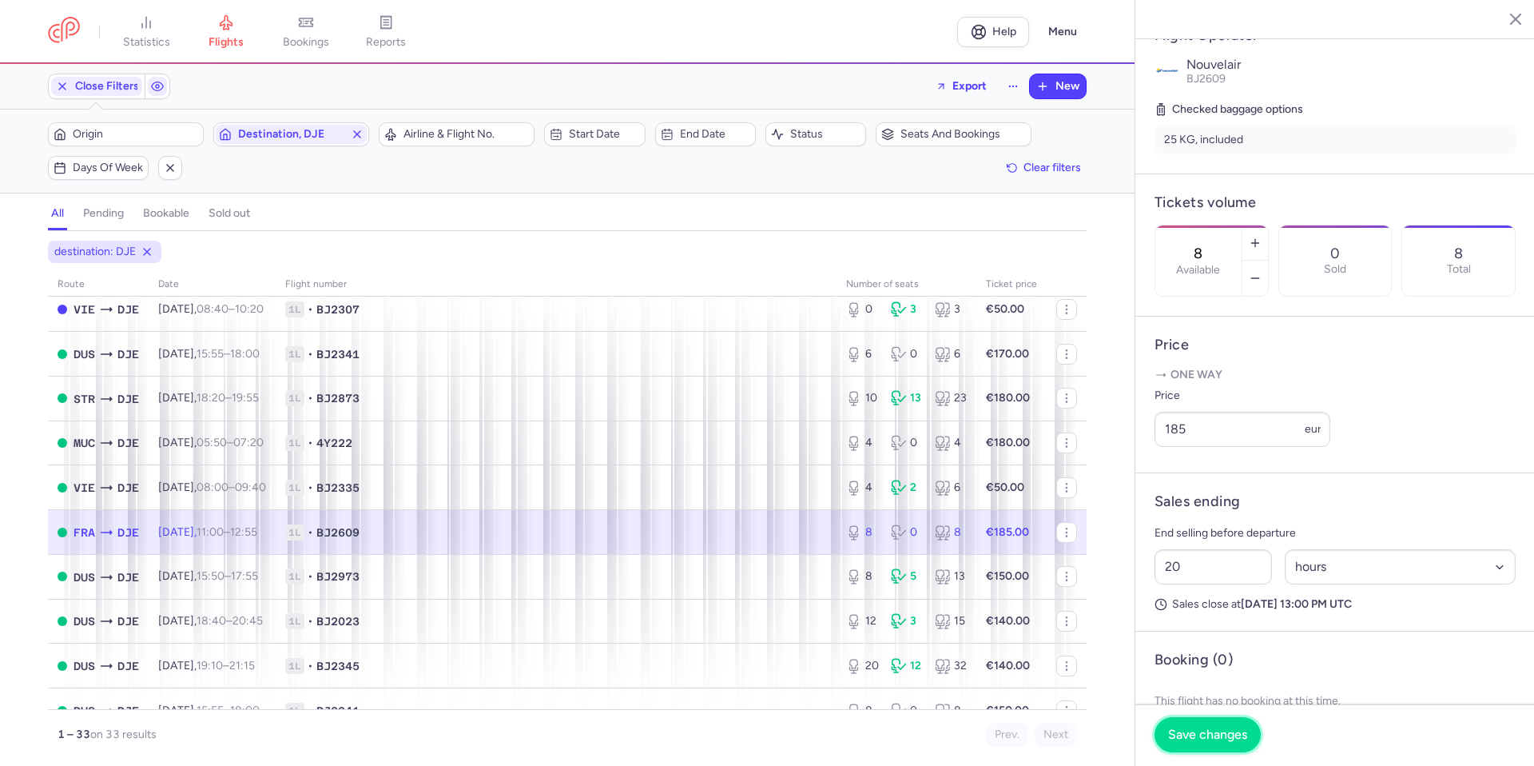
click at [1223, 734] on span "Save changes" at bounding box center [1207, 734] width 79 height 14
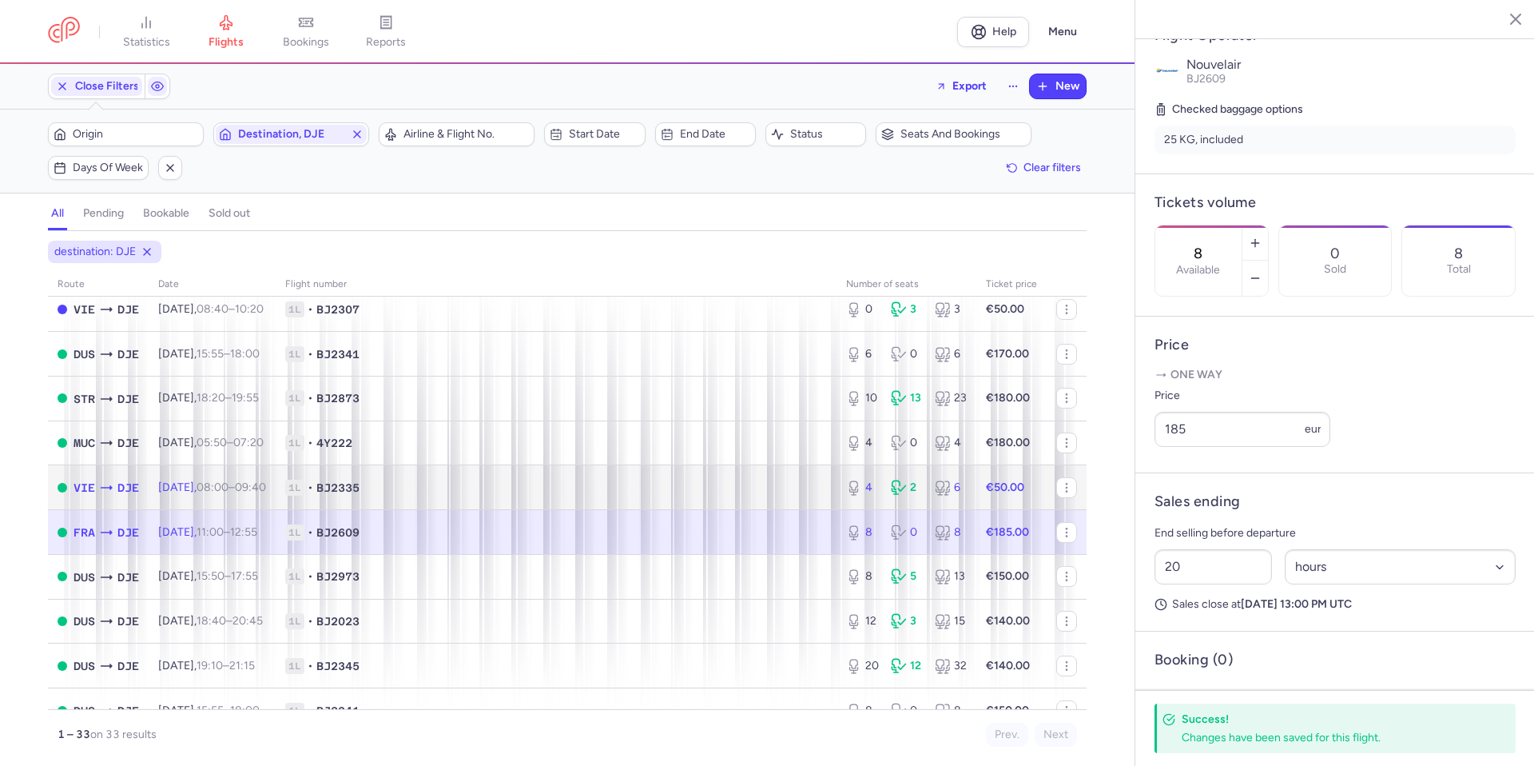
click at [710, 485] on span "1L • BJ2335" at bounding box center [556, 487] width 542 height 16
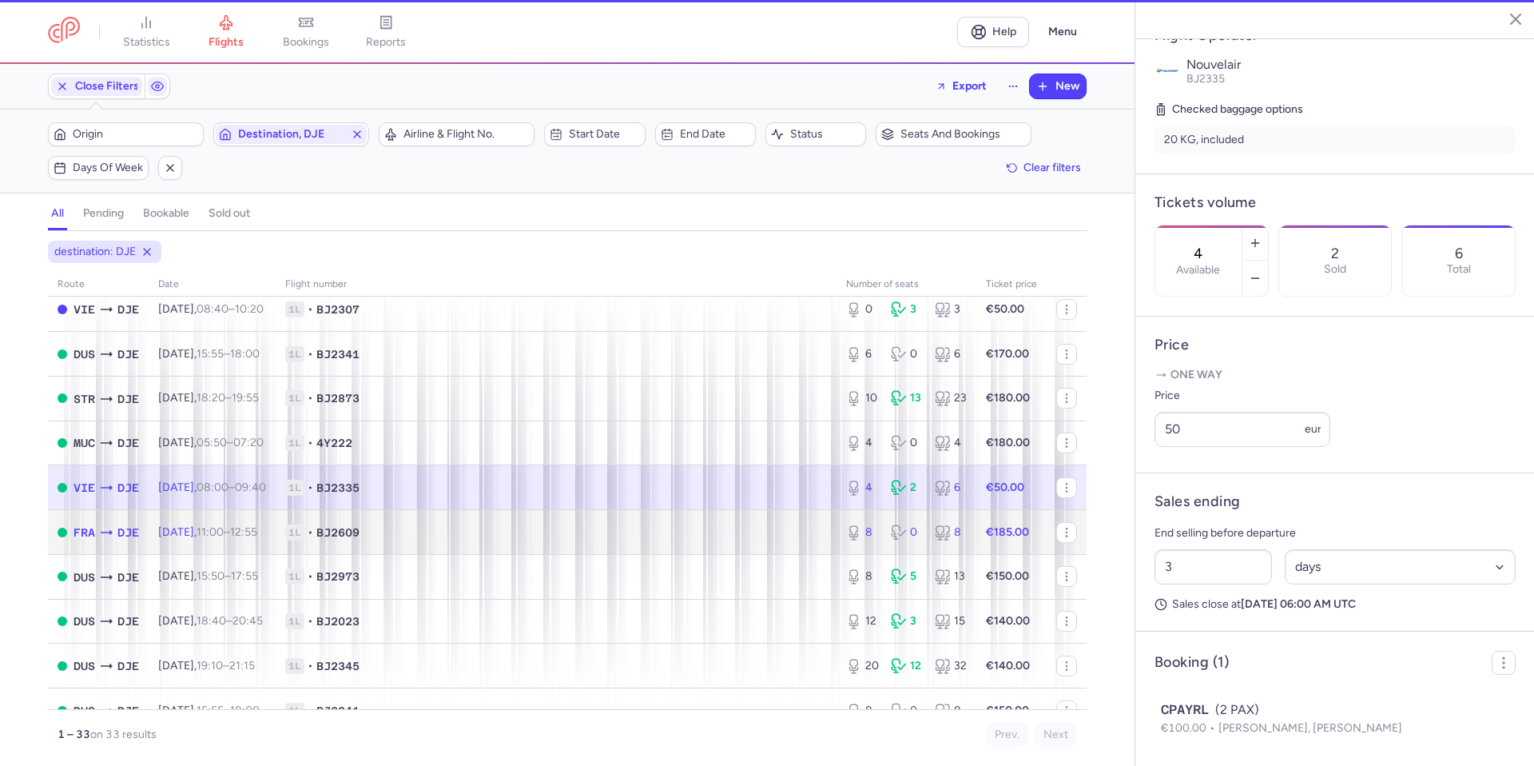
click at [713, 530] on span "1L • BJ2609" at bounding box center [556, 532] width 542 height 16
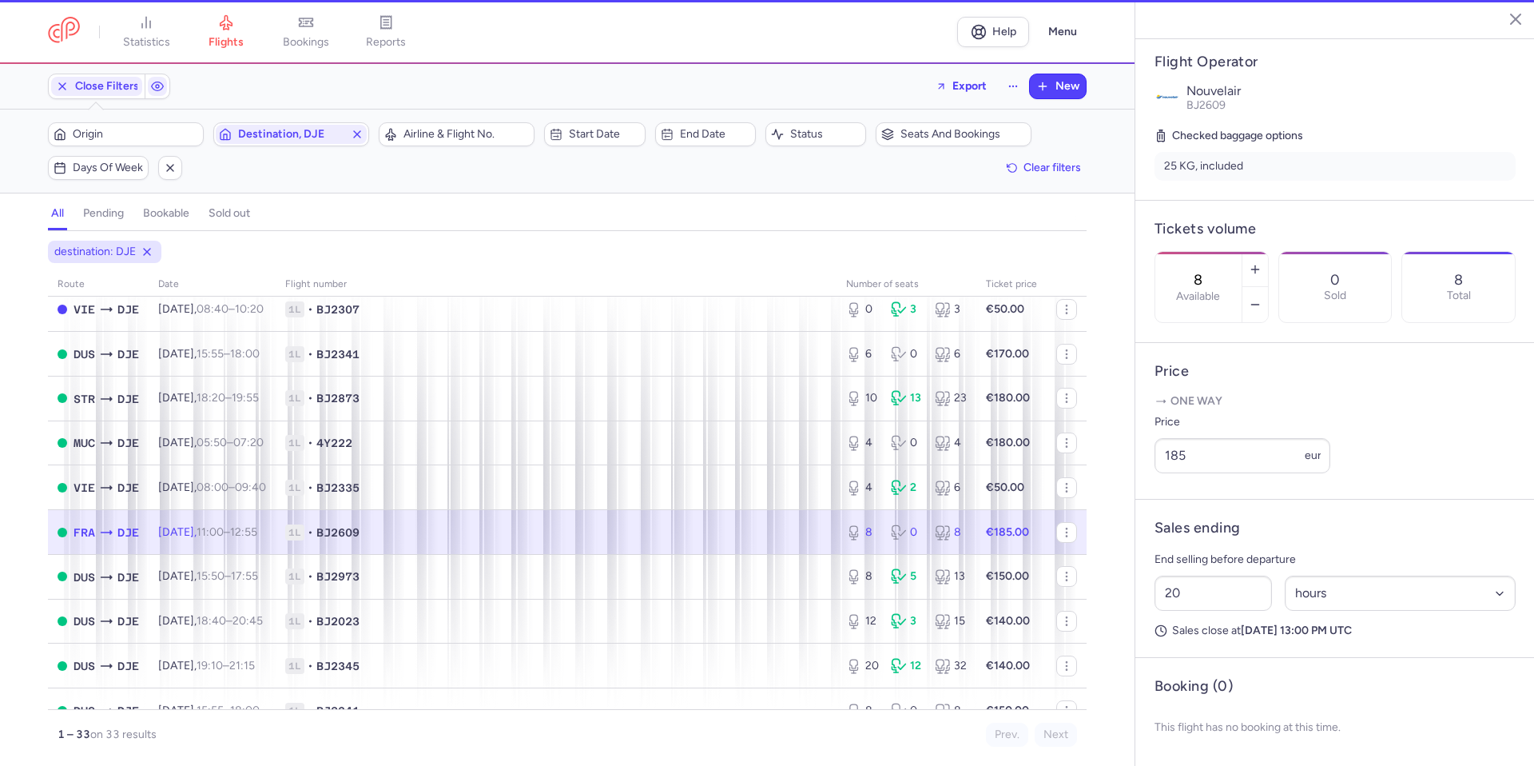
scroll to position [320, 0]
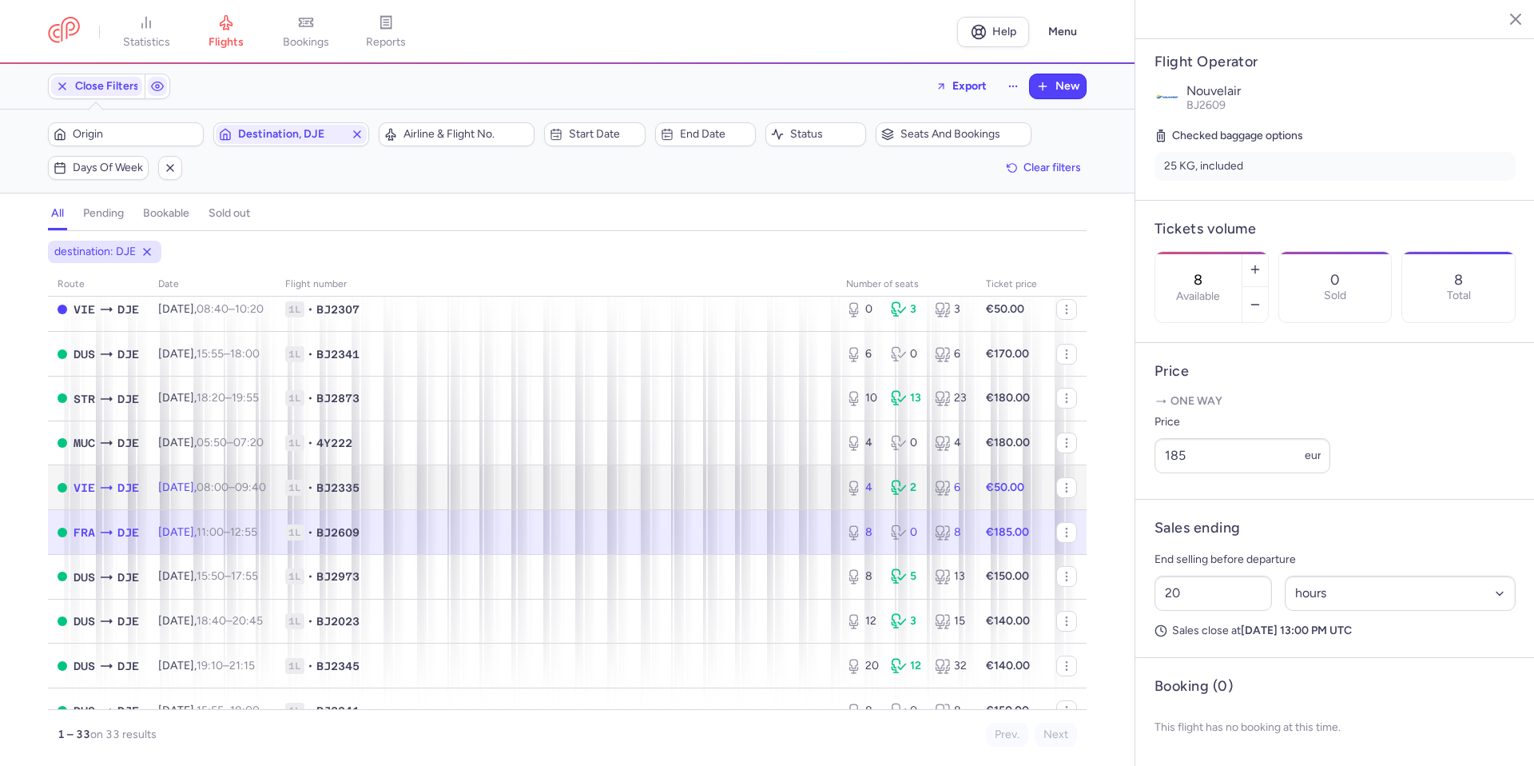
click at [734, 486] on span "1L • BJ2335" at bounding box center [556, 487] width 542 height 16
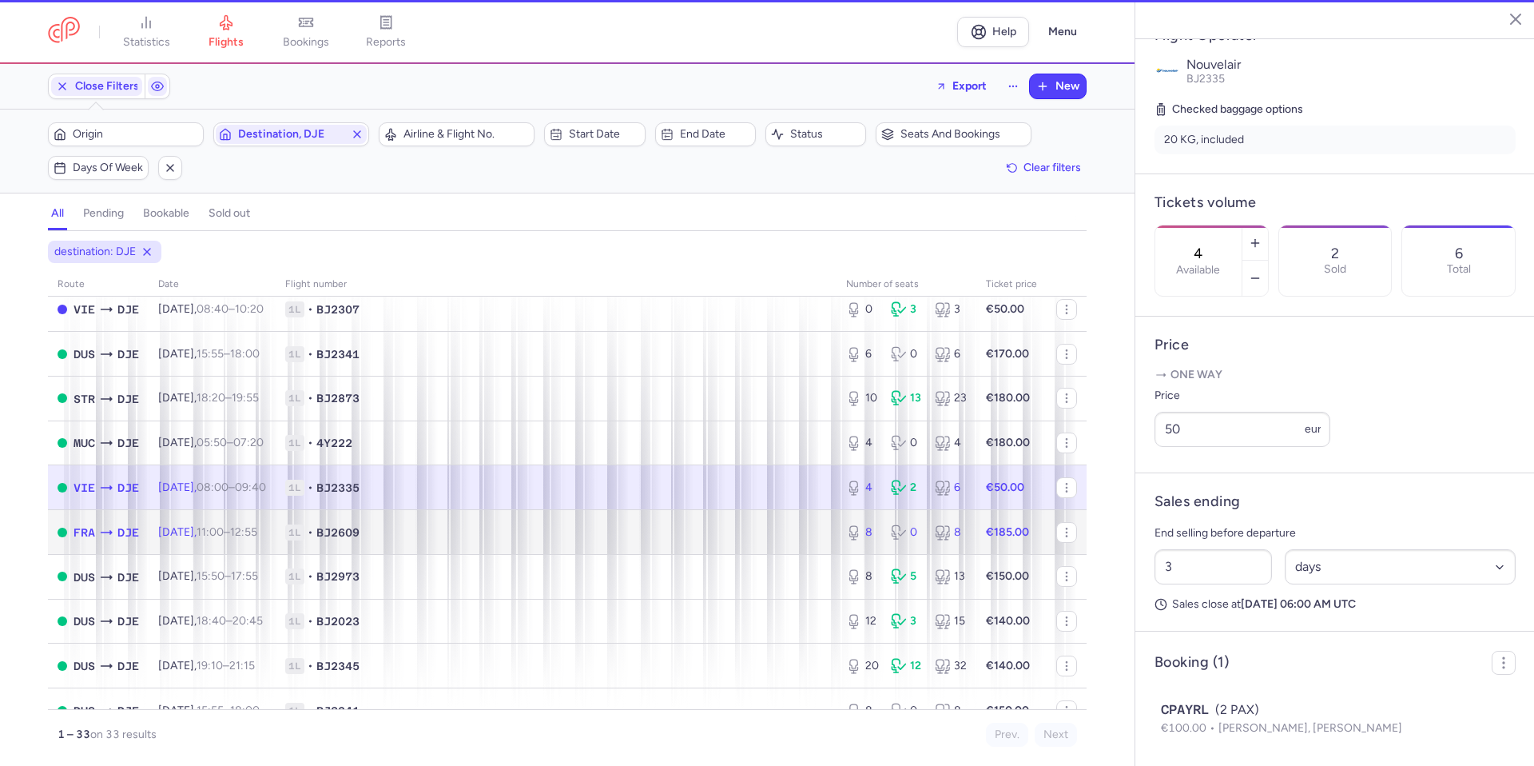
click at [734, 535] on span "1L • BJ2609" at bounding box center [556, 532] width 542 height 16
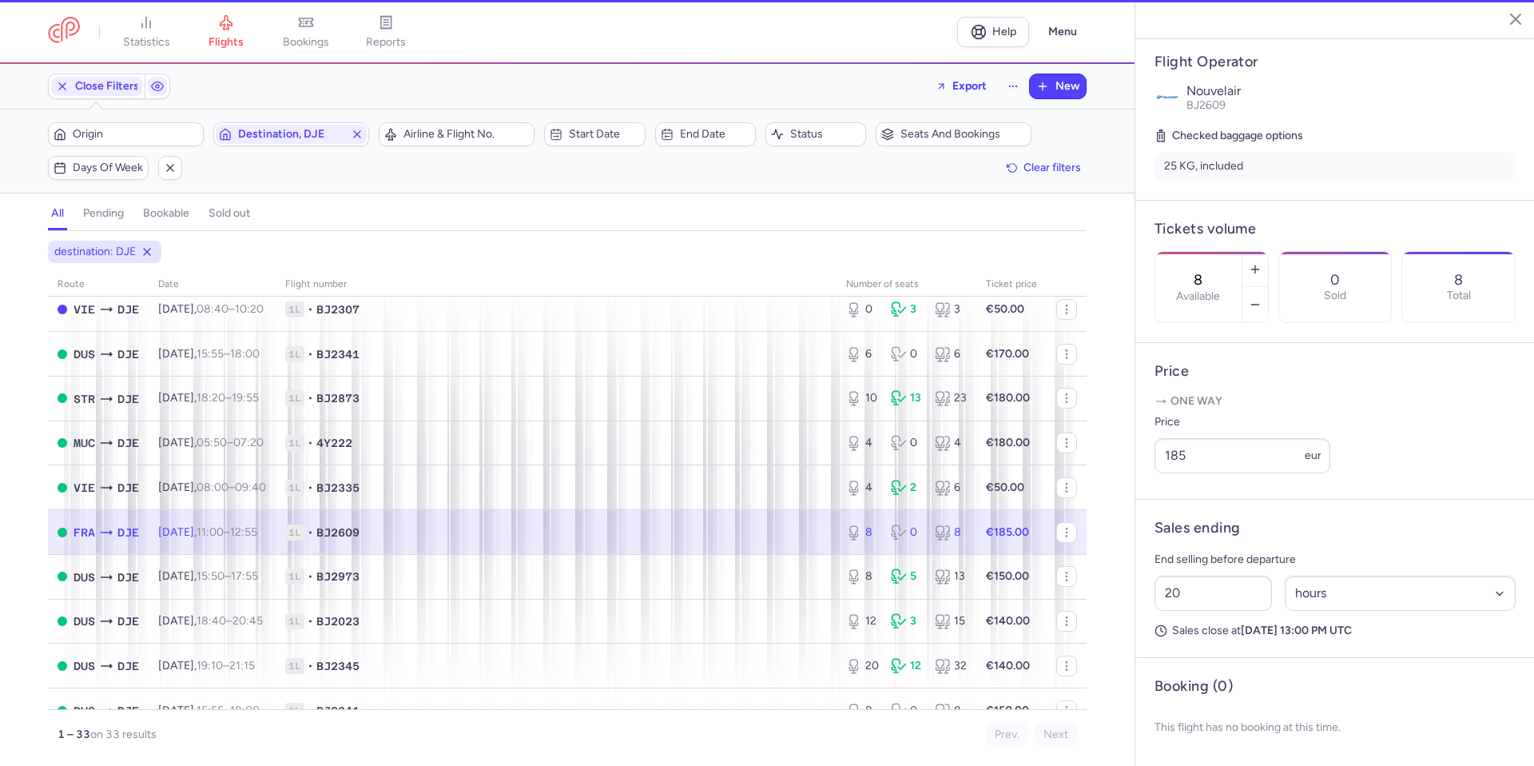
scroll to position [320, 0]
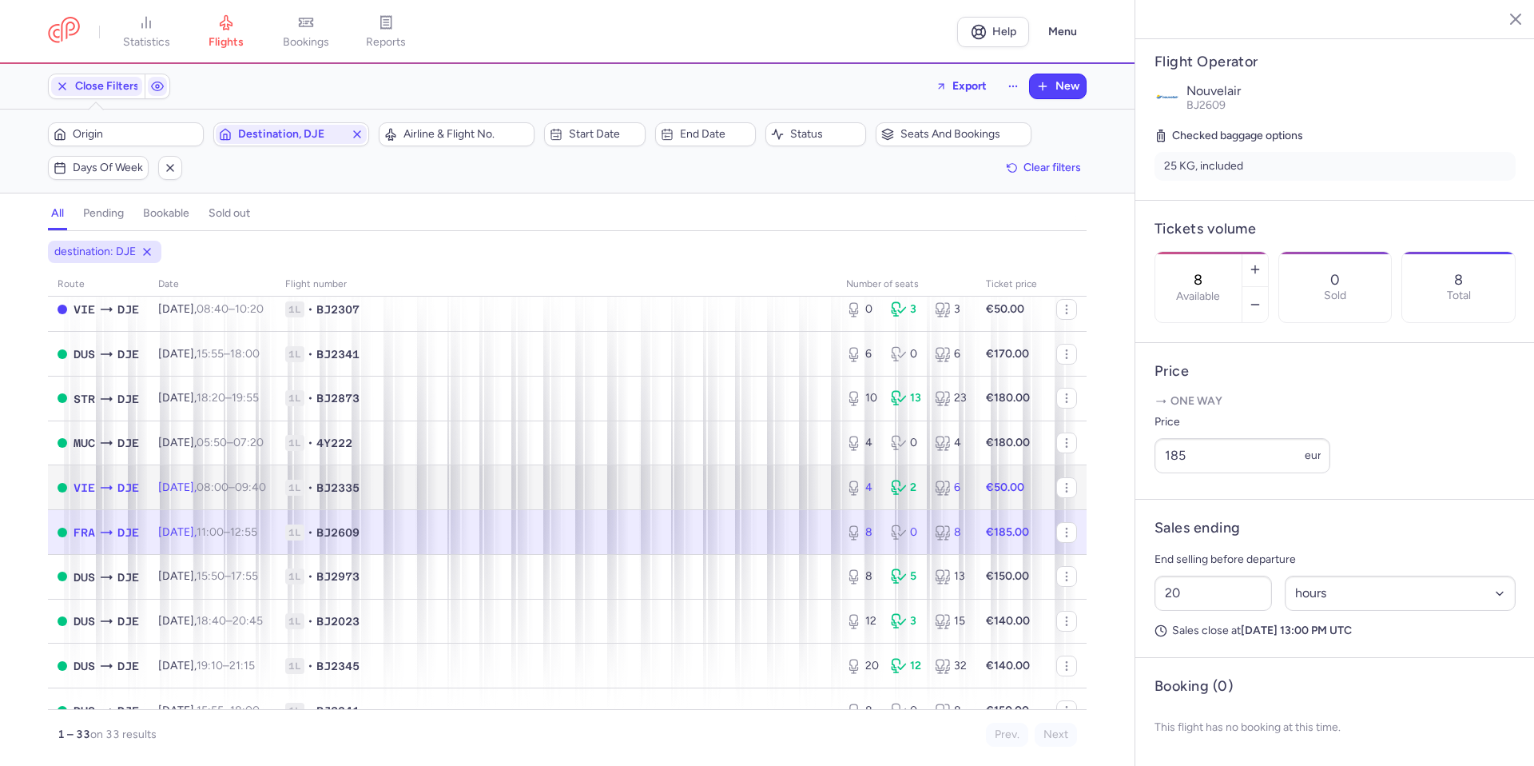
click at [742, 485] on span "1L • BJ2335" at bounding box center [556, 487] width 542 height 16
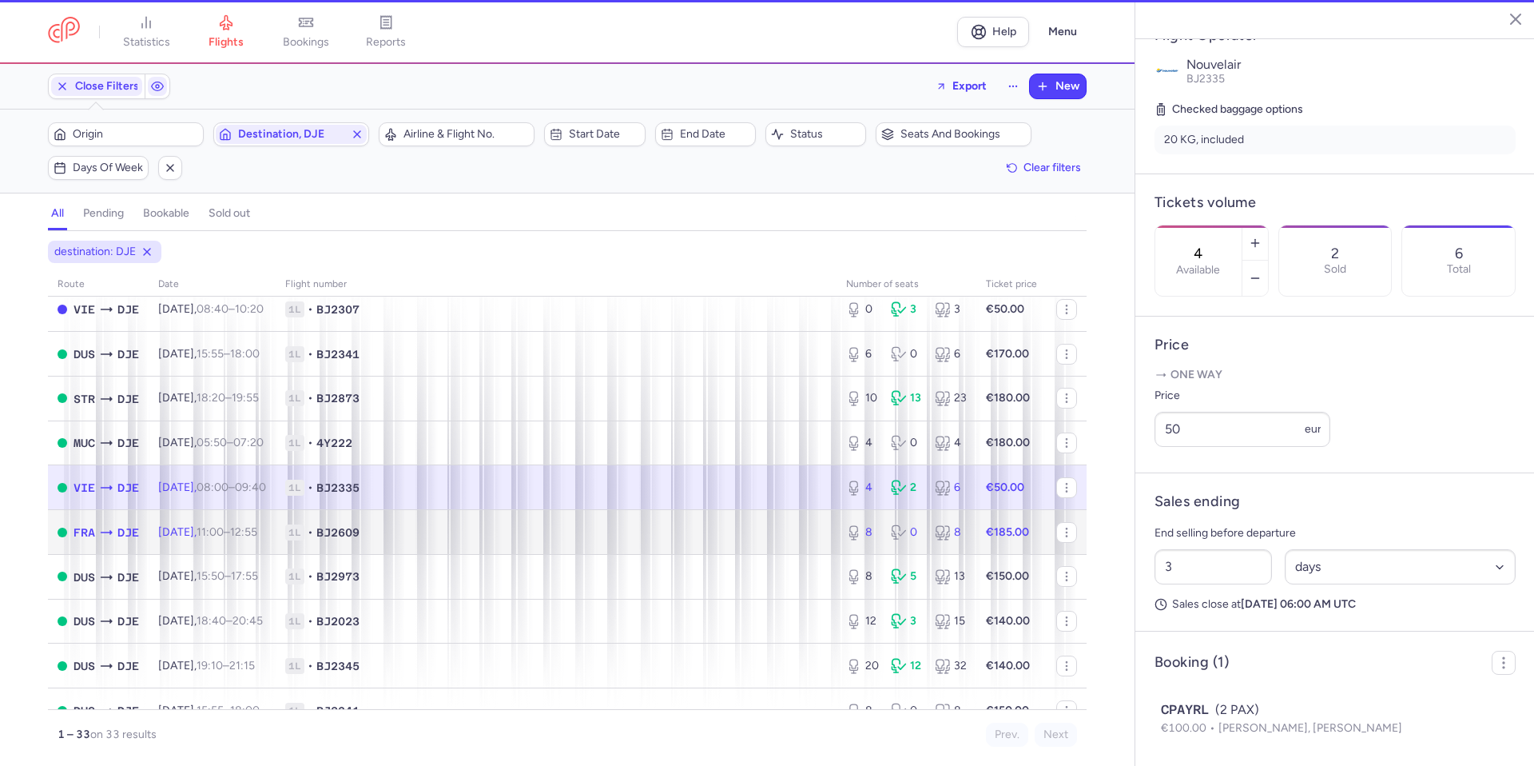
click at [732, 527] on span "1L • BJ2609" at bounding box center [556, 532] width 542 height 16
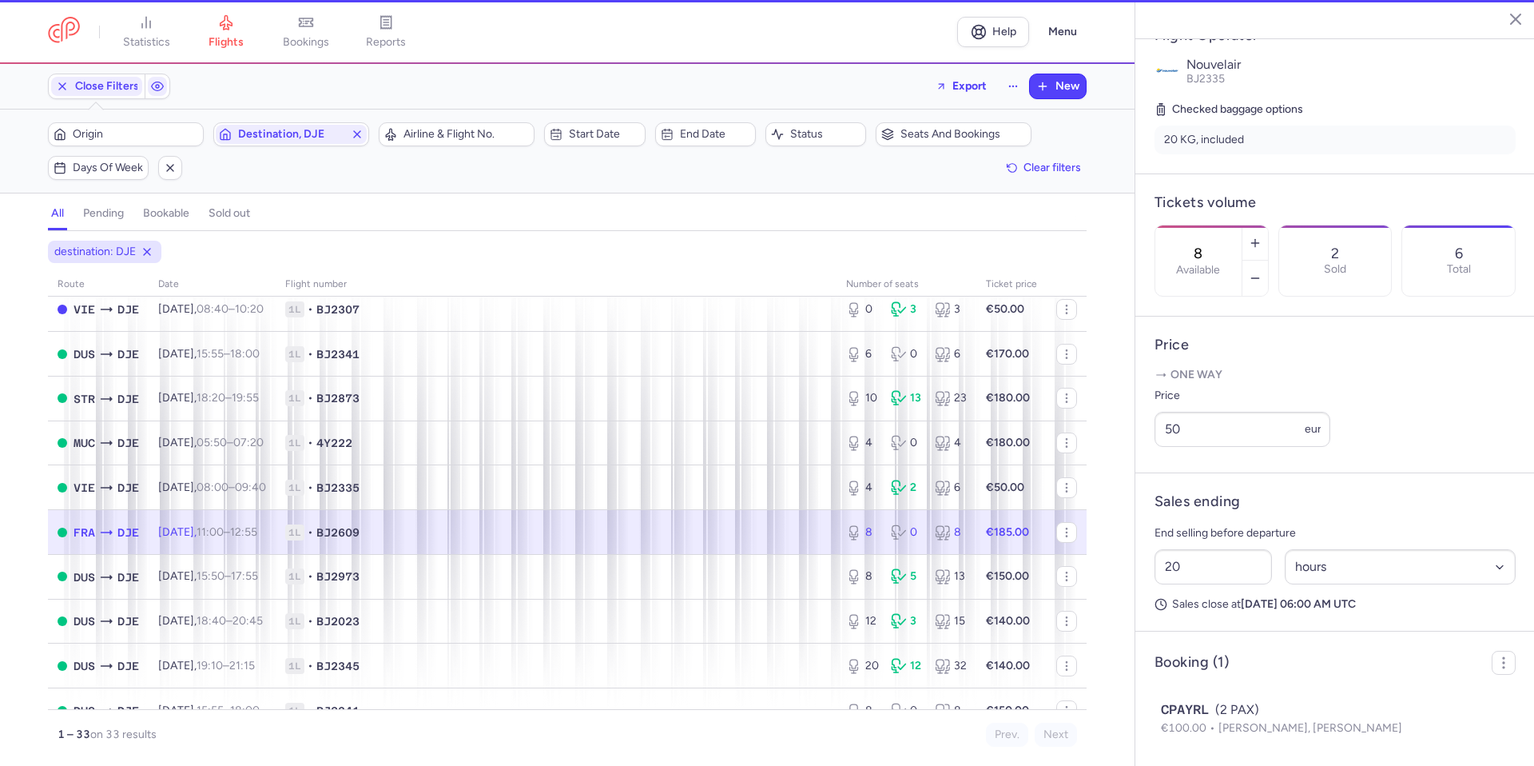
scroll to position [320, 0]
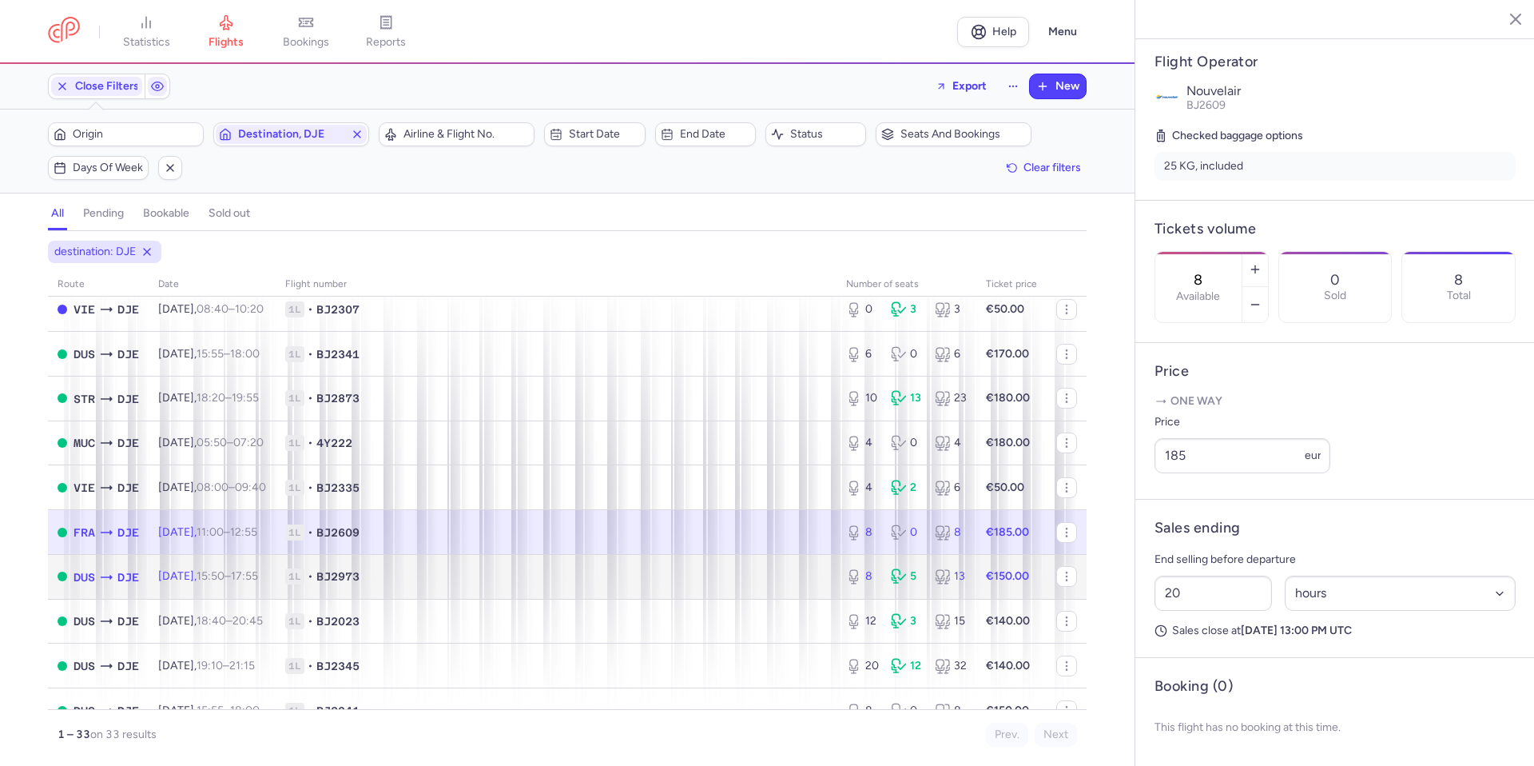
click at [728, 576] on span "1L • BJ2973" at bounding box center [556, 576] width 542 height 16
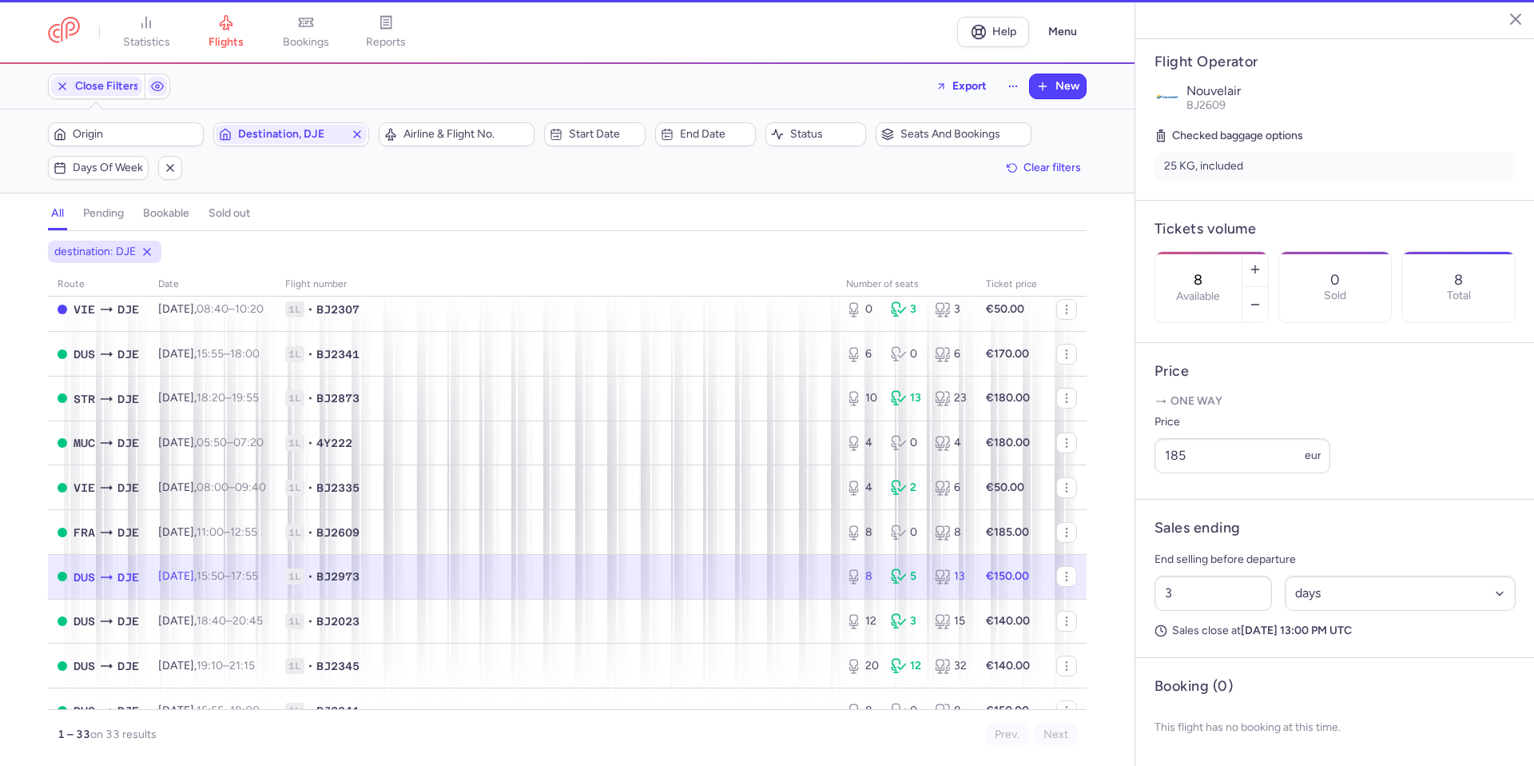
scroll to position [332, 0]
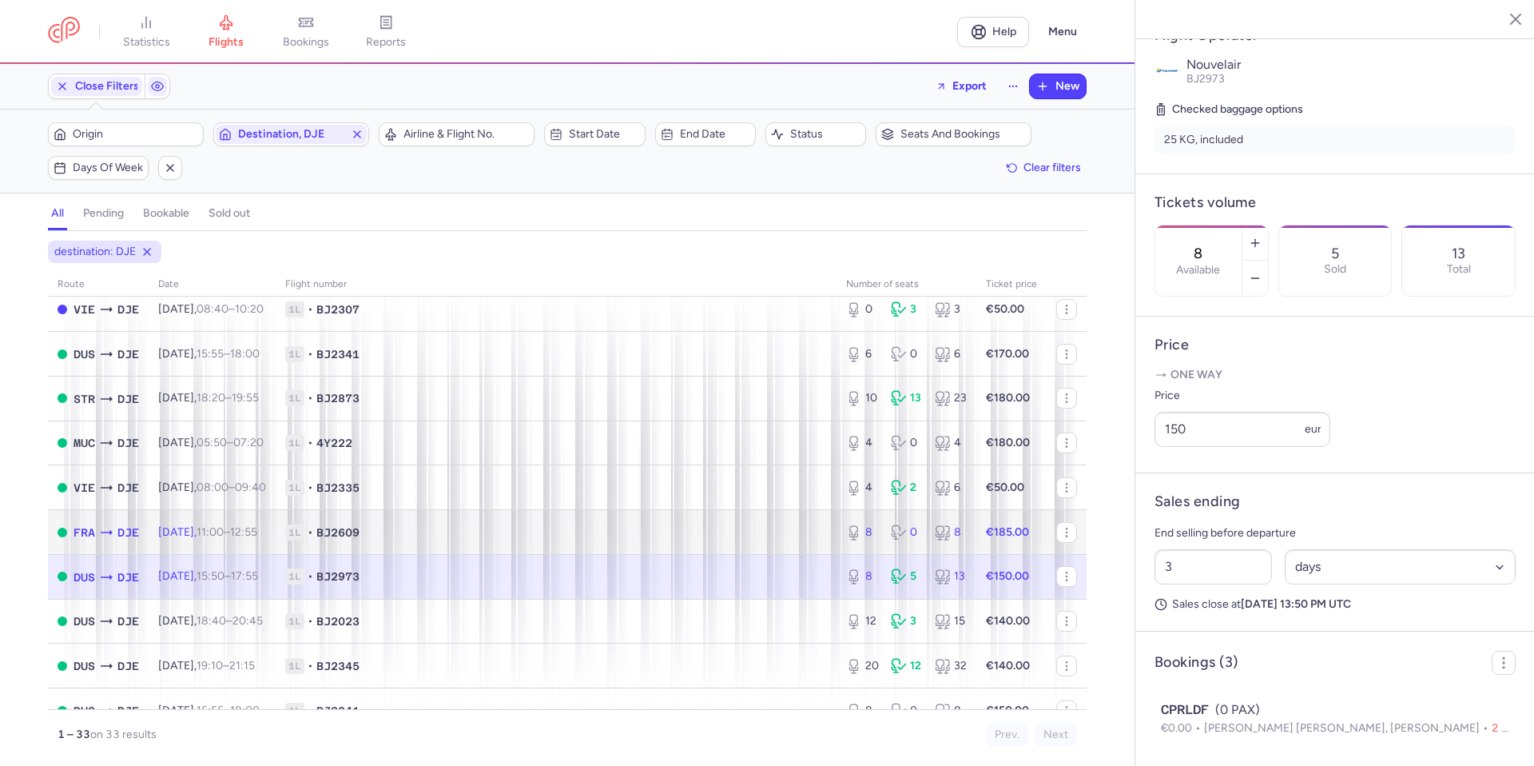
drag, startPoint x: 783, startPoint y: 540, endPoint x: 779, endPoint y: 555, distance: 14.9
click at [783, 540] on td "1L • BJ2609" at bounding box center [556, 532] width 561 height 45
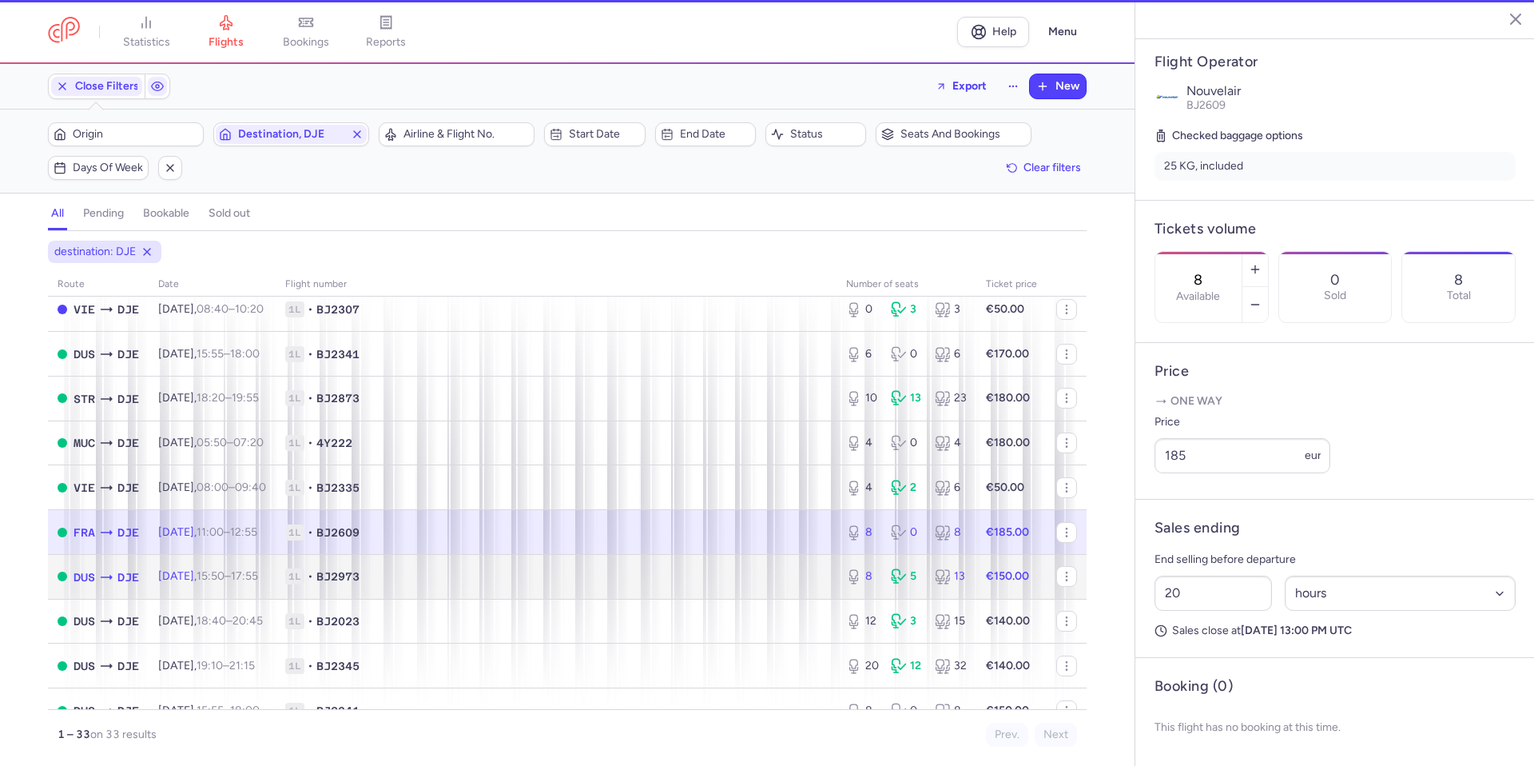
click at [763, 578] on span "1L • BJ2973" at bounding box center [556, 576] width 542 height 16
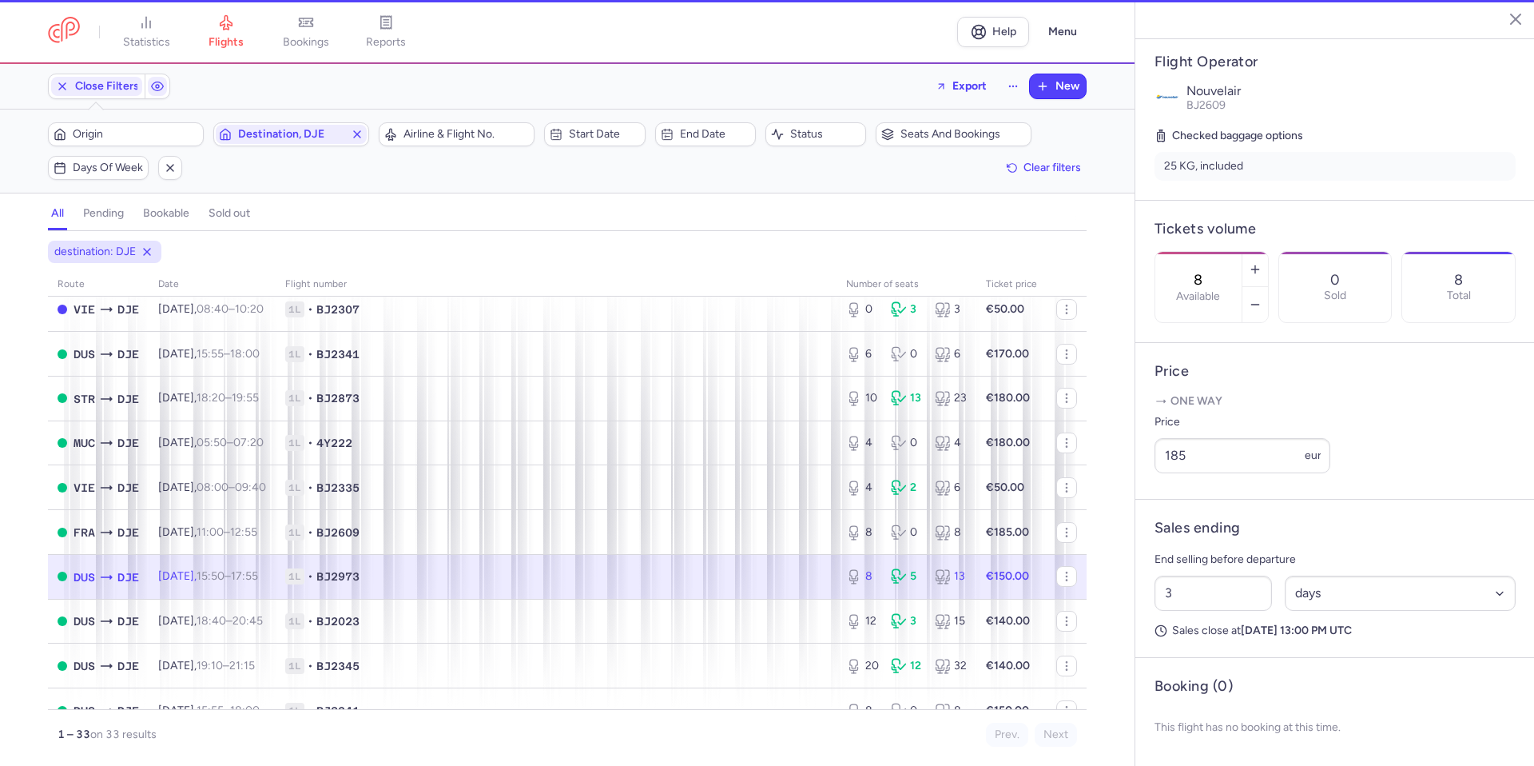
scroll to position [332, 0]
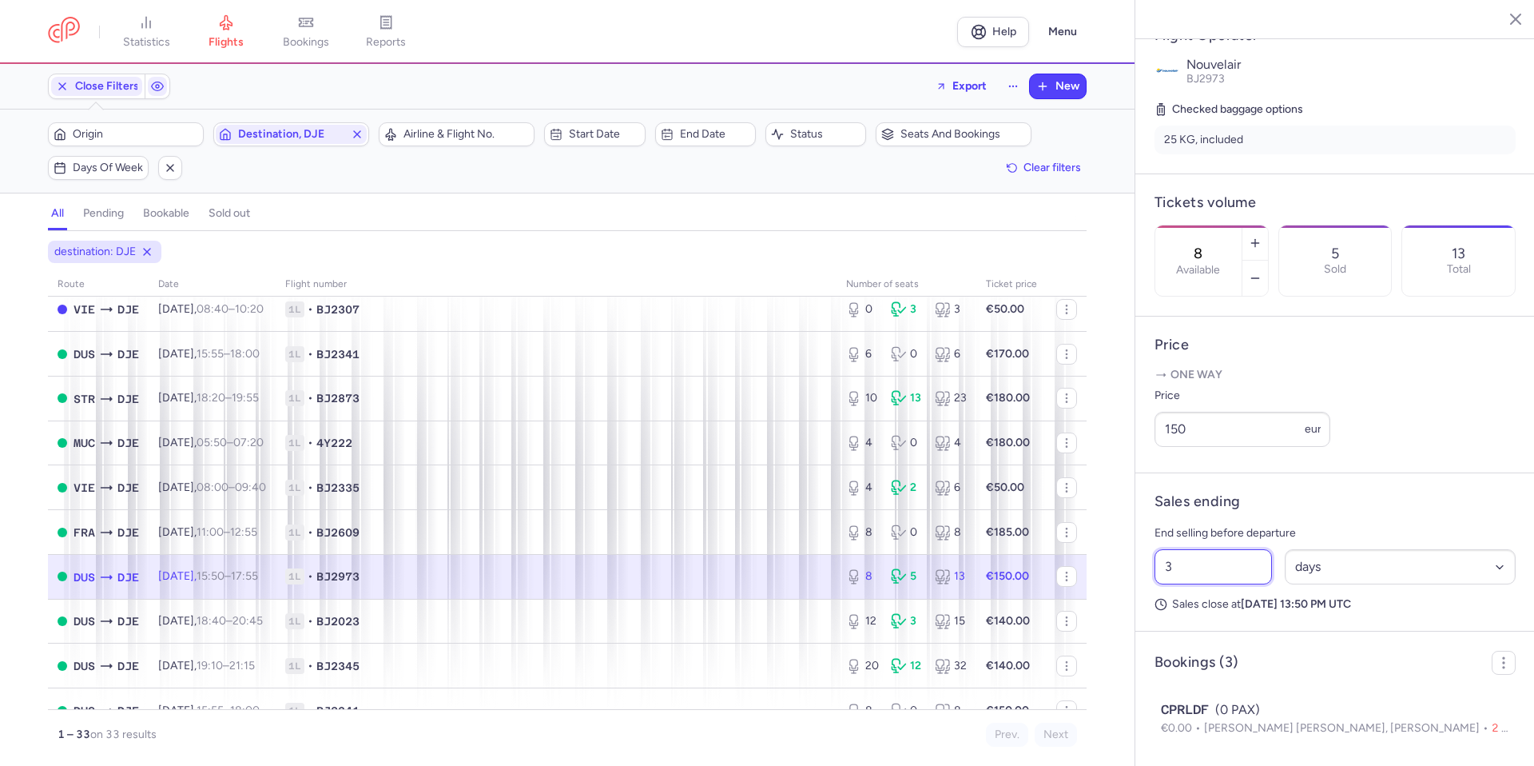
drag, startPoint x: 1215, startPoint y: 609, endPoint x: 1080, endPoint y: 630, distance: 136.8
click at [1080, 630] on div "statistics flights bookings reports Help Menu Close Filters Export New Filters …" at bounding box center [767, 383] width 1534 height 766
click at [1209, 741] on span "Save changes" at bounding box center [1207, 734] width 79 height 14
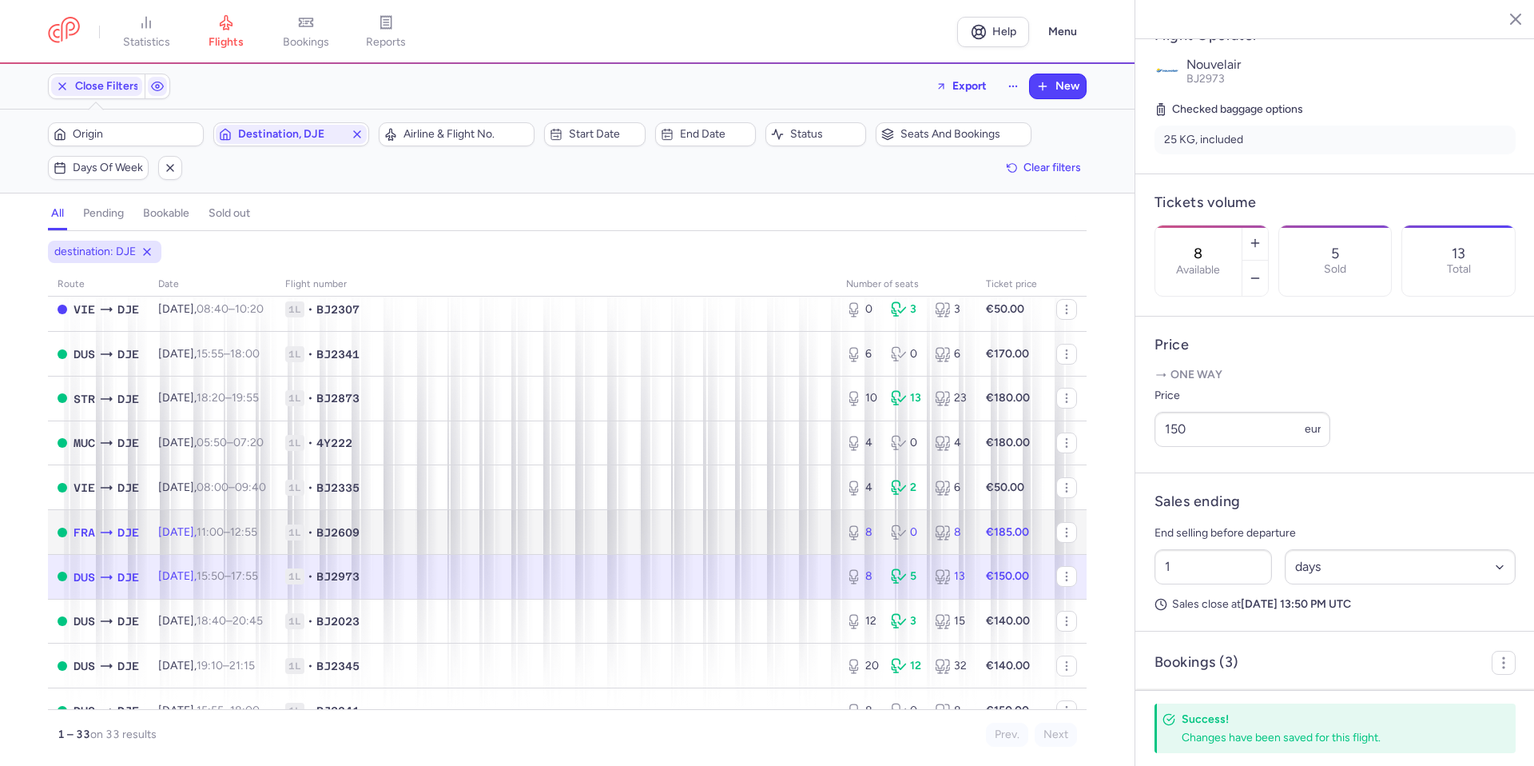
drag, startPoint x: 748, startPoint y: 526, endPoint x: 722, endPoint y: 574, distance: 54.7
click at [748, 526] on span "1L • BJ2609" at bounding box center [556, 532] width 542 height 16
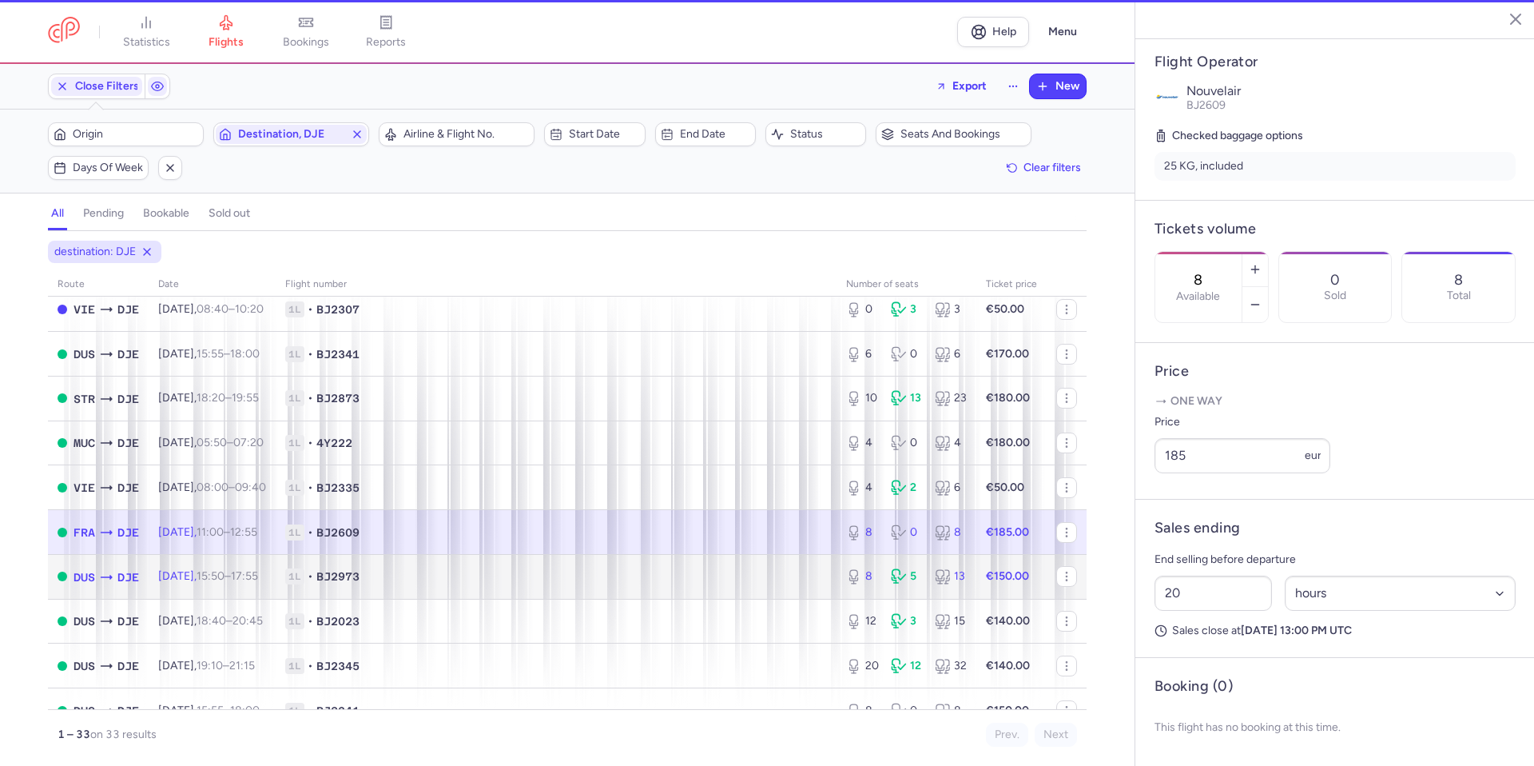
click at [711, 591] on td "1L • BJ2973" at bounding box center [556, 576] width 561 height 45
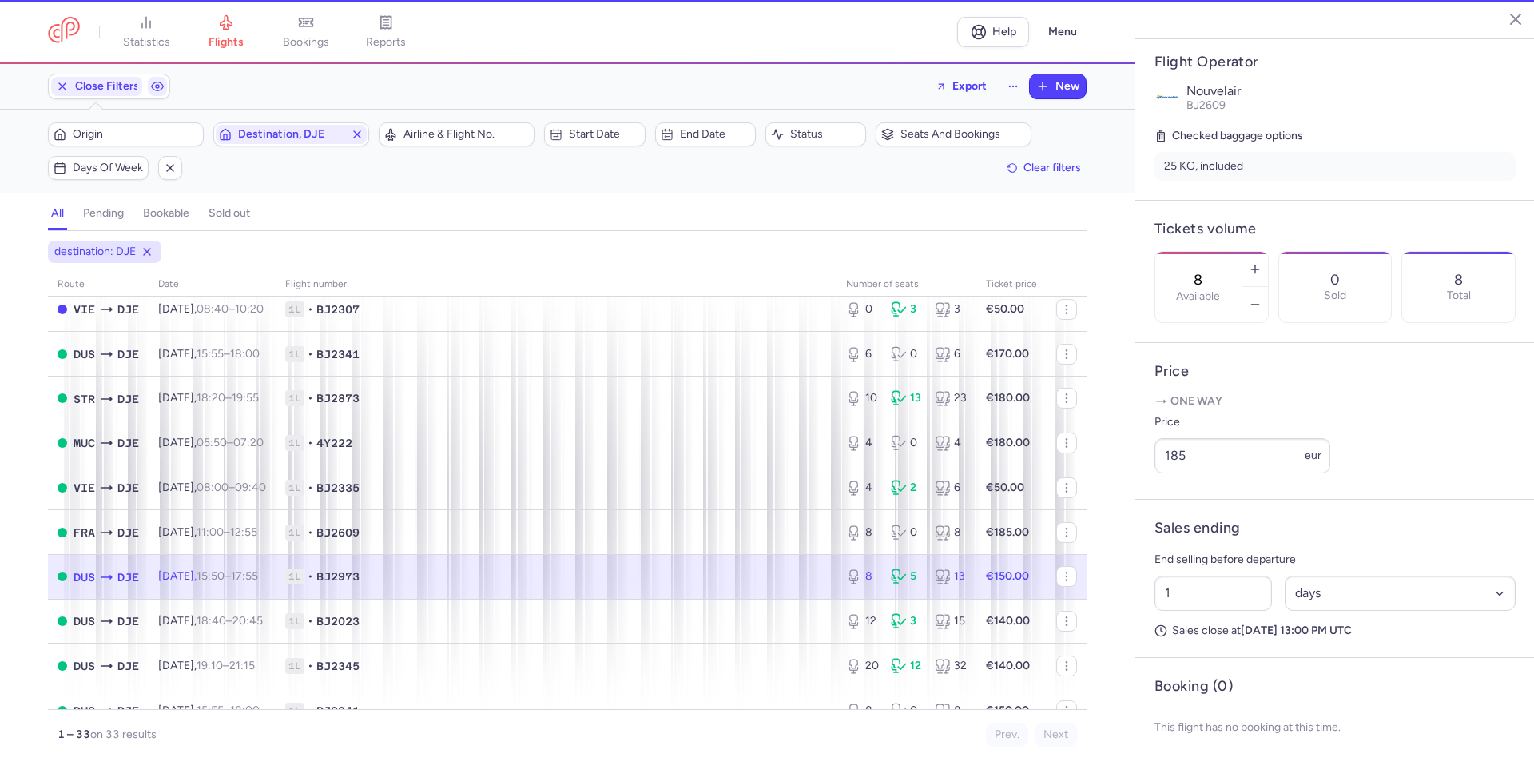
scroll to position [332, 0]
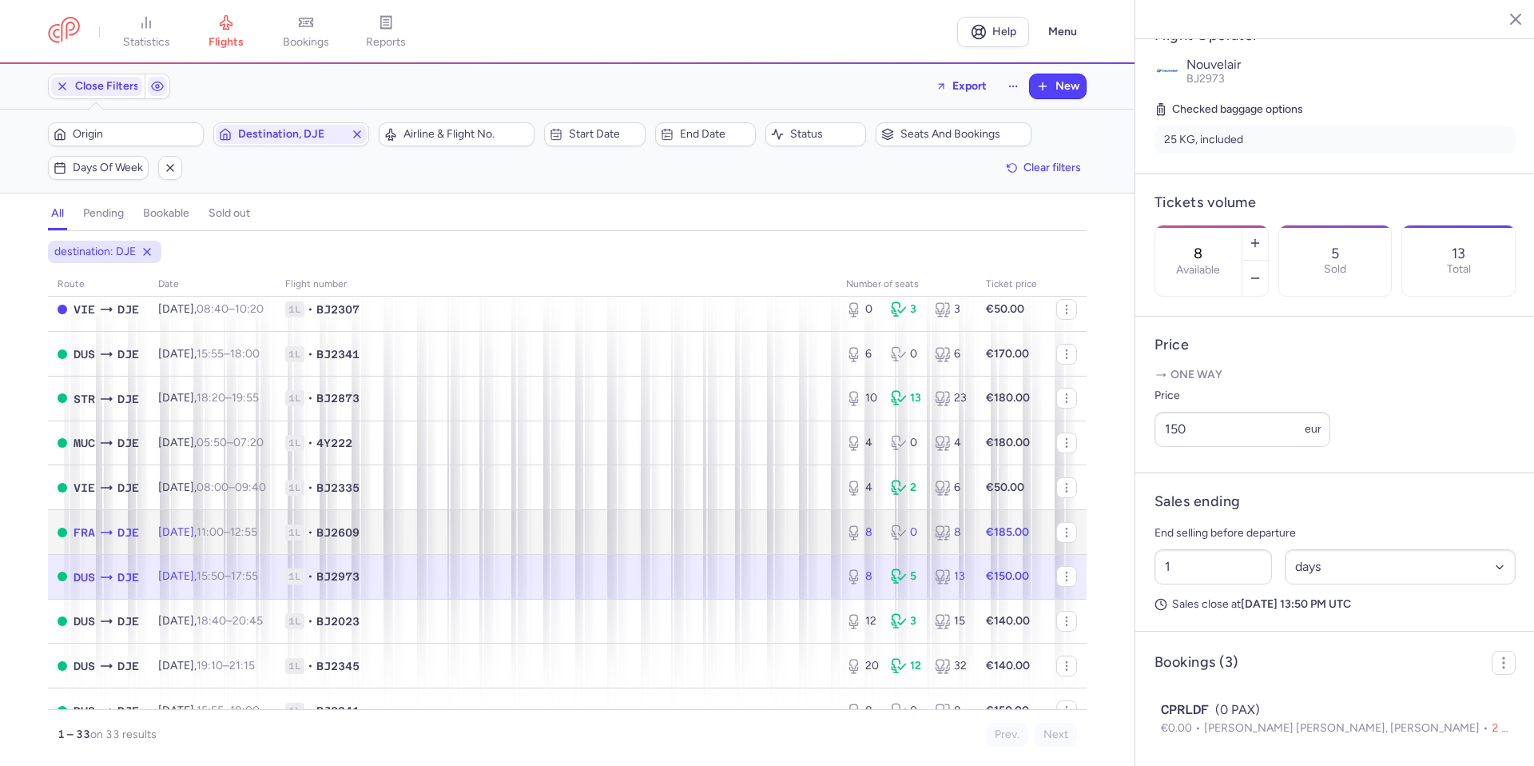
click at [743, 536] on span "1L • BJ2609" at bounding box center [556, 532] width 542 height 16
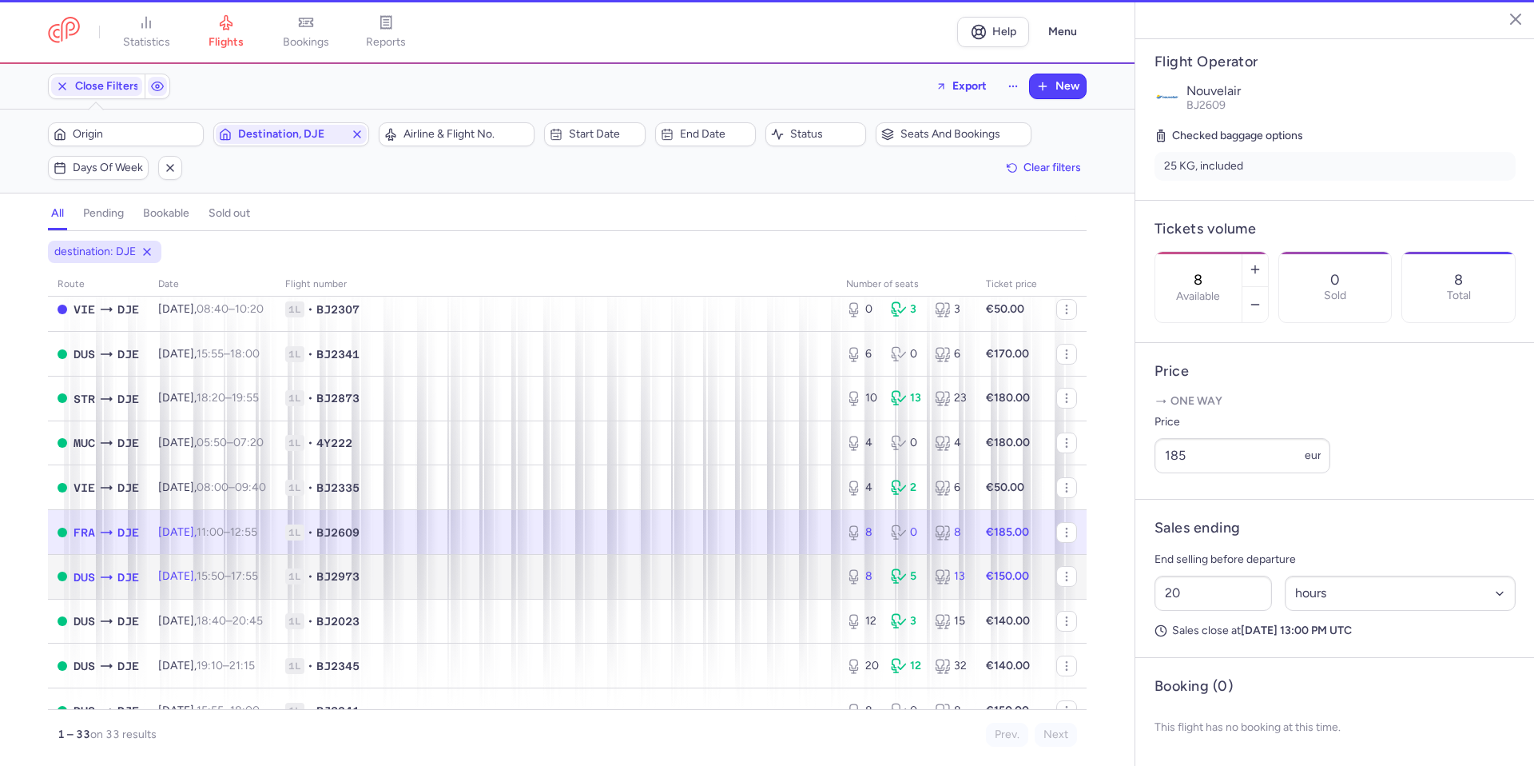
click at [718, 577] on span "1L • BJ2973" at bounding box center [556, 576] width 542 height 16
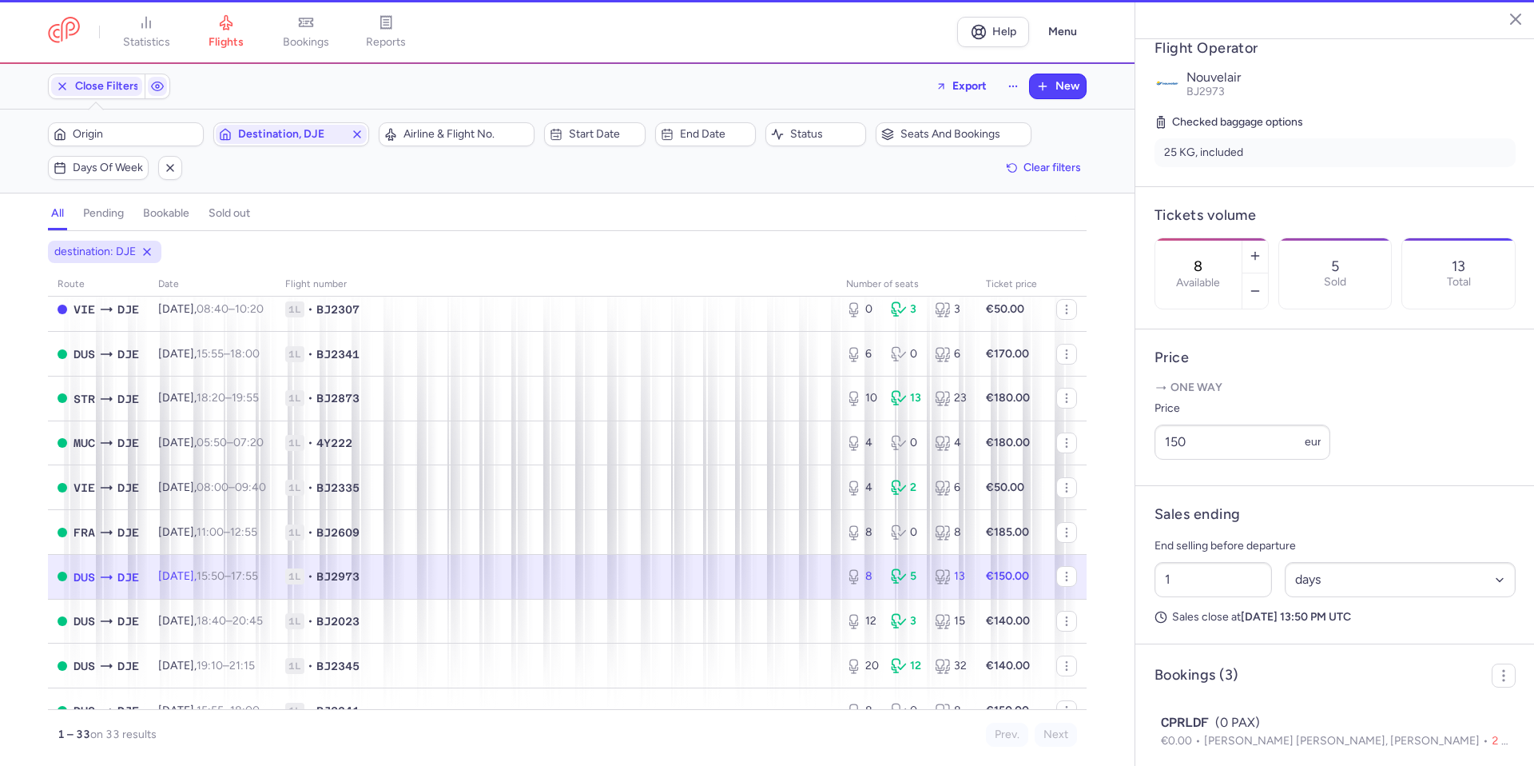
scroll to position [332, 0]
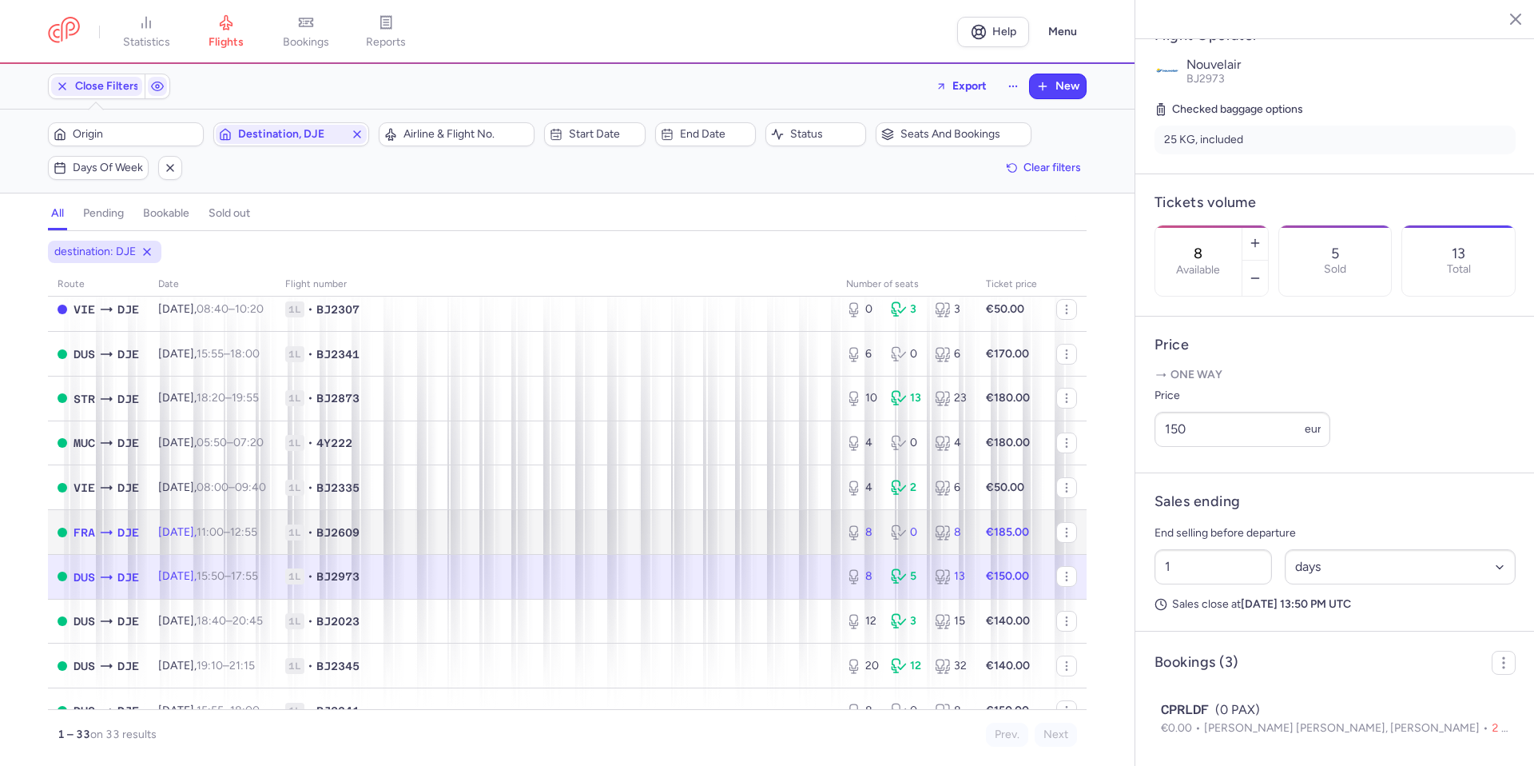
click at [789, 530] on span "1L • BJ2609" at bounding box center [556, 532] width 542 height 16
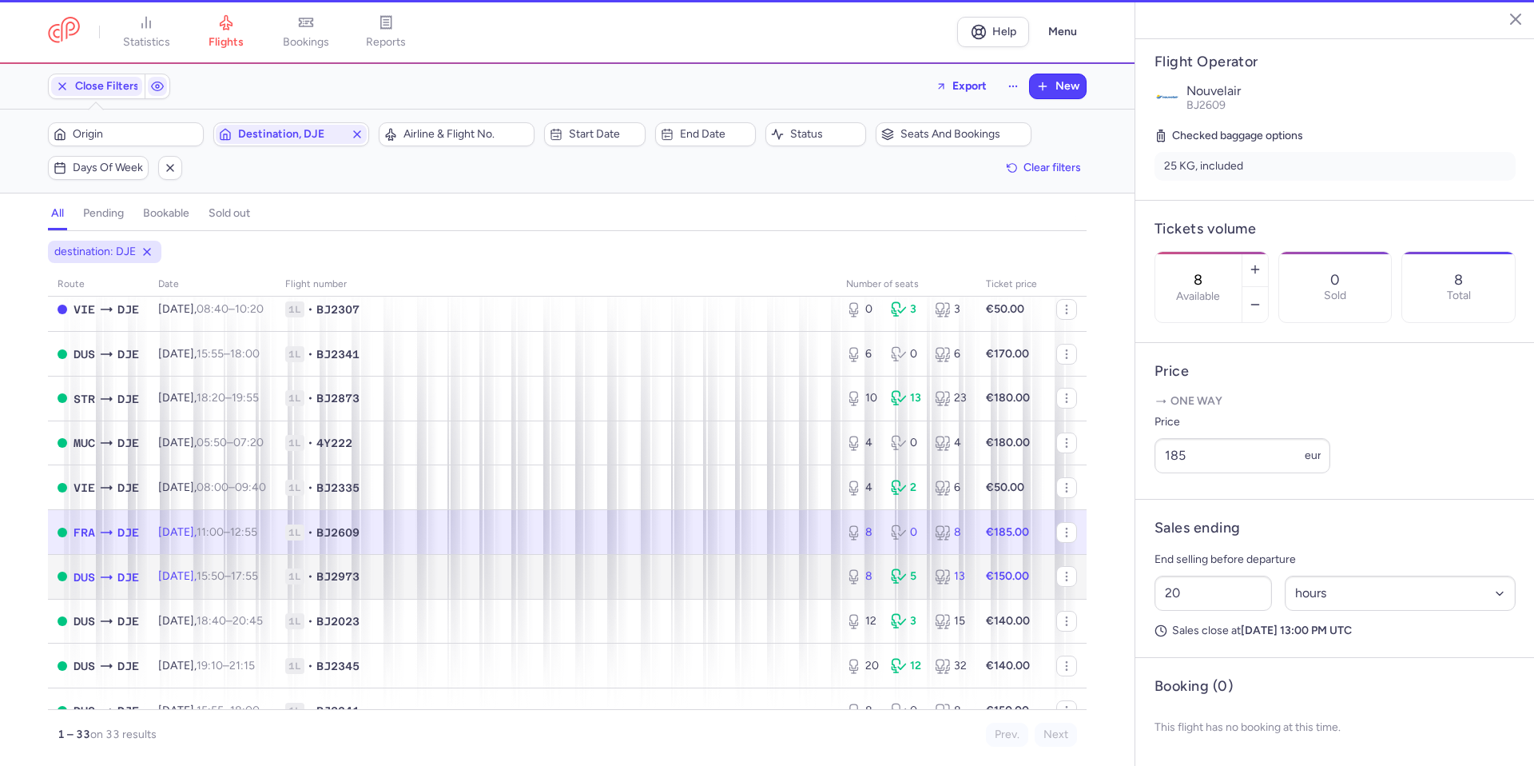
click at [772, 565] on td "1L • BJ2973" at bounding box center [556, 576] width 561 height 45
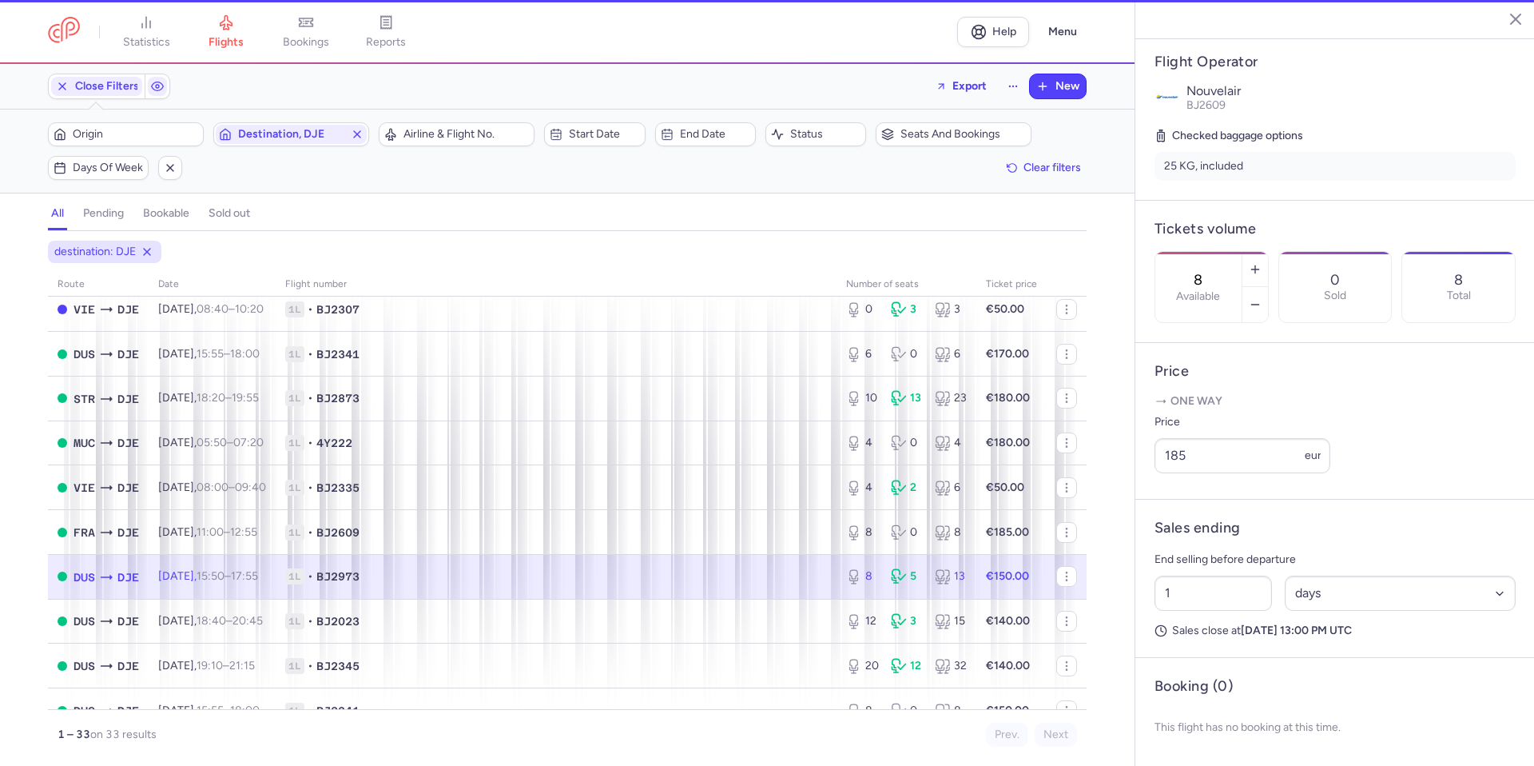
scroll to position [332, 0]
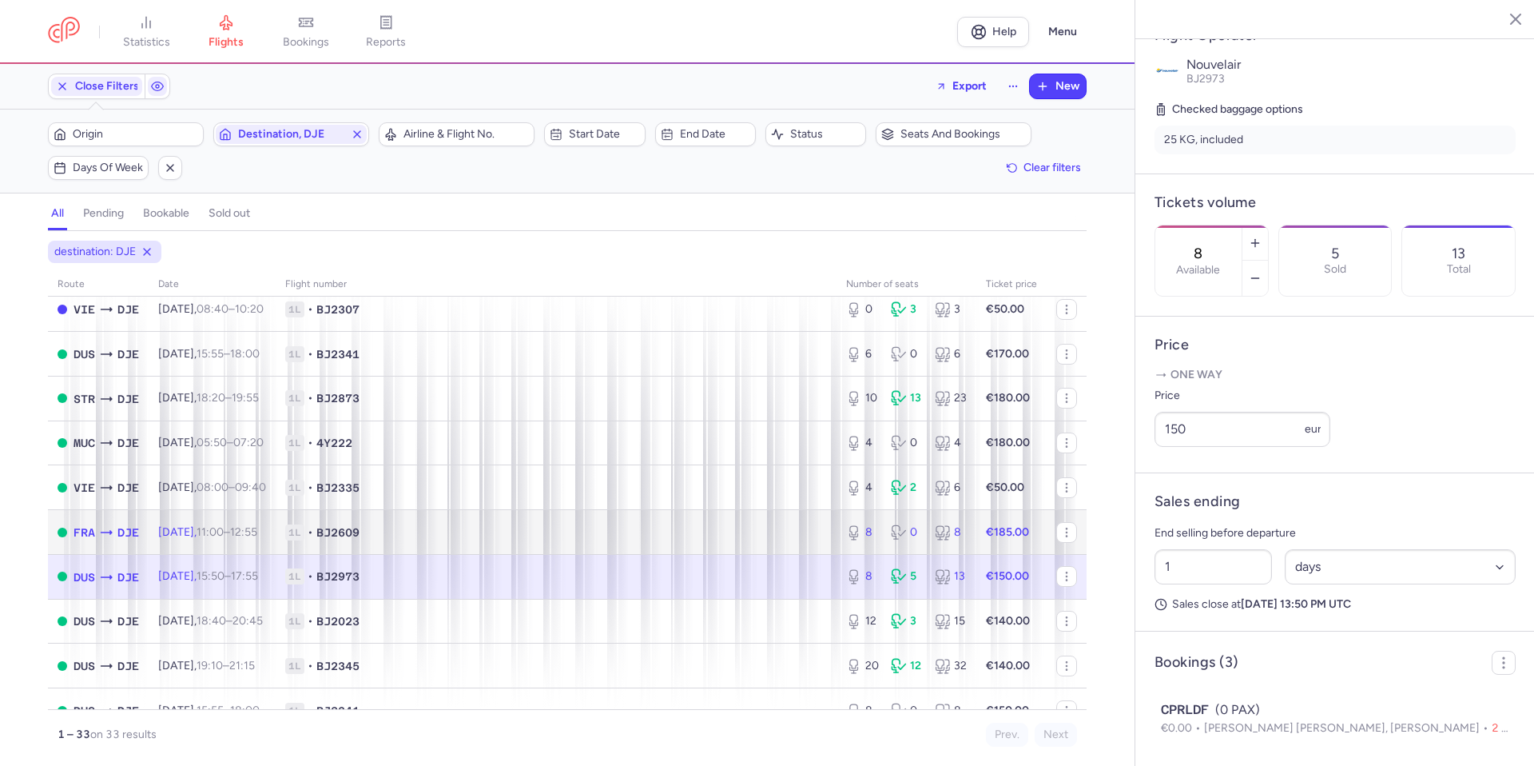
click at [781, 524] on span "1L • BJ2609" at bounding box center [556, 532] width 542 height 16
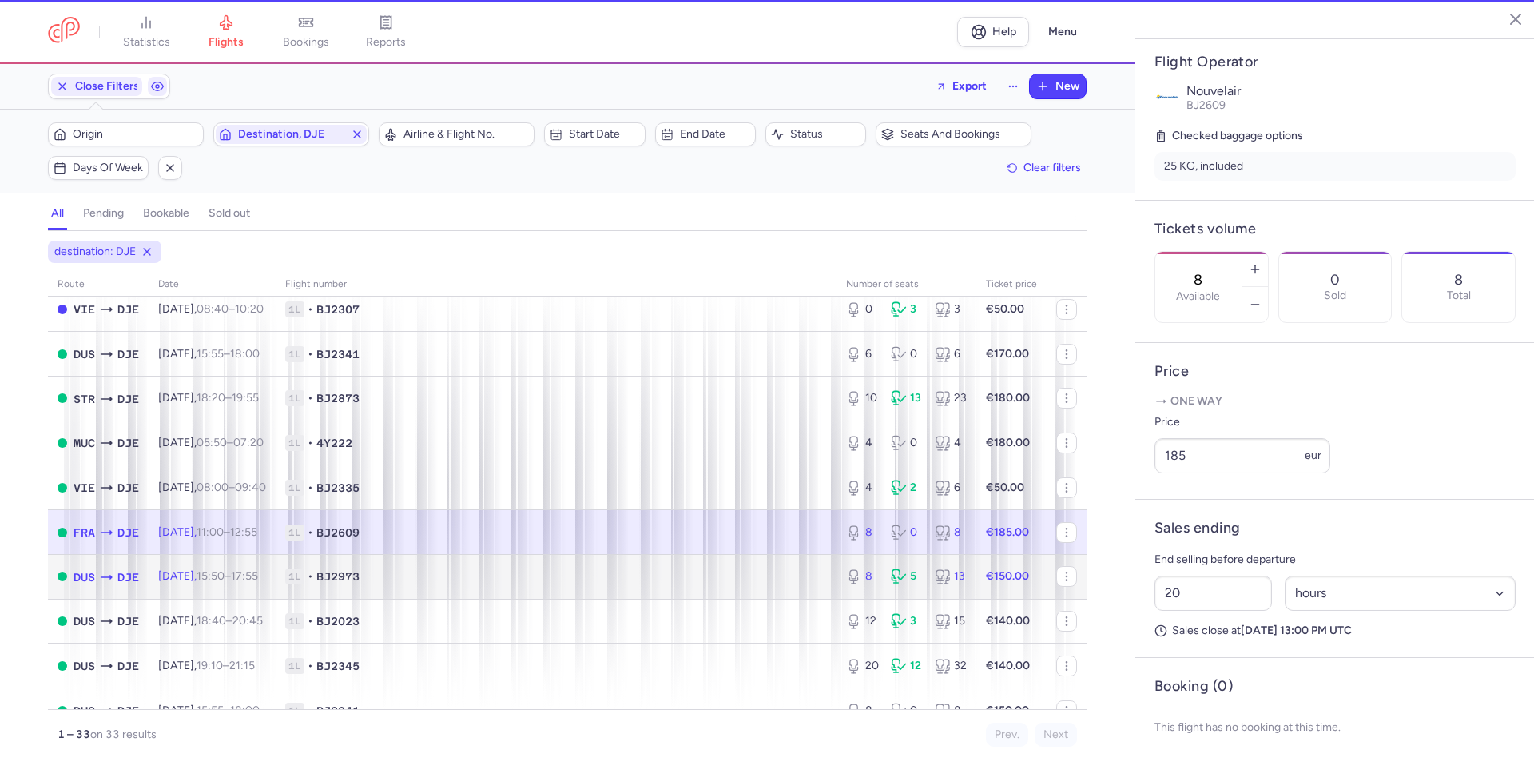
click at [774, 568] on span "1L • BJ2973" at bounding box center [556, 576] width 542 height 16
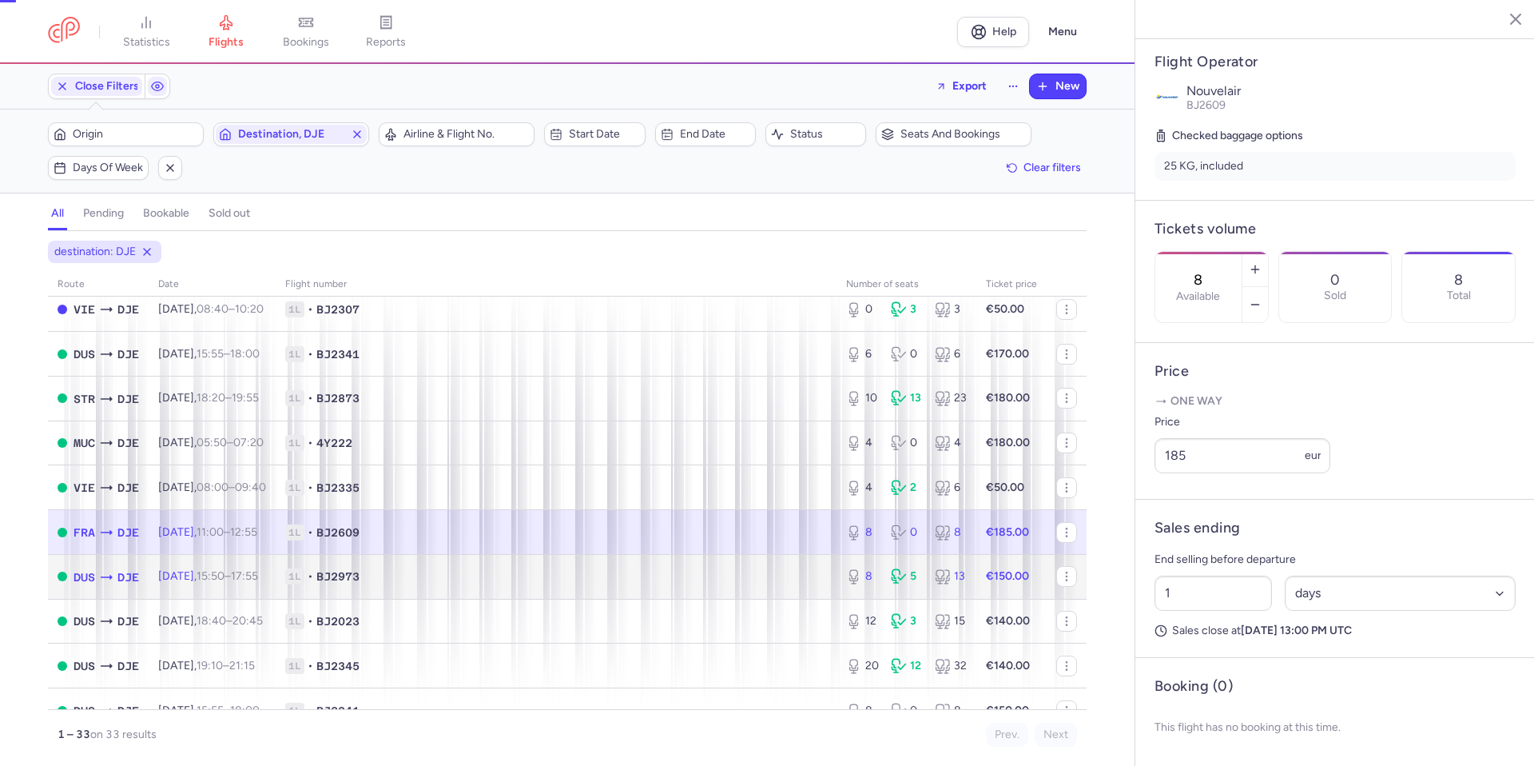
scroll to position [332, 0]
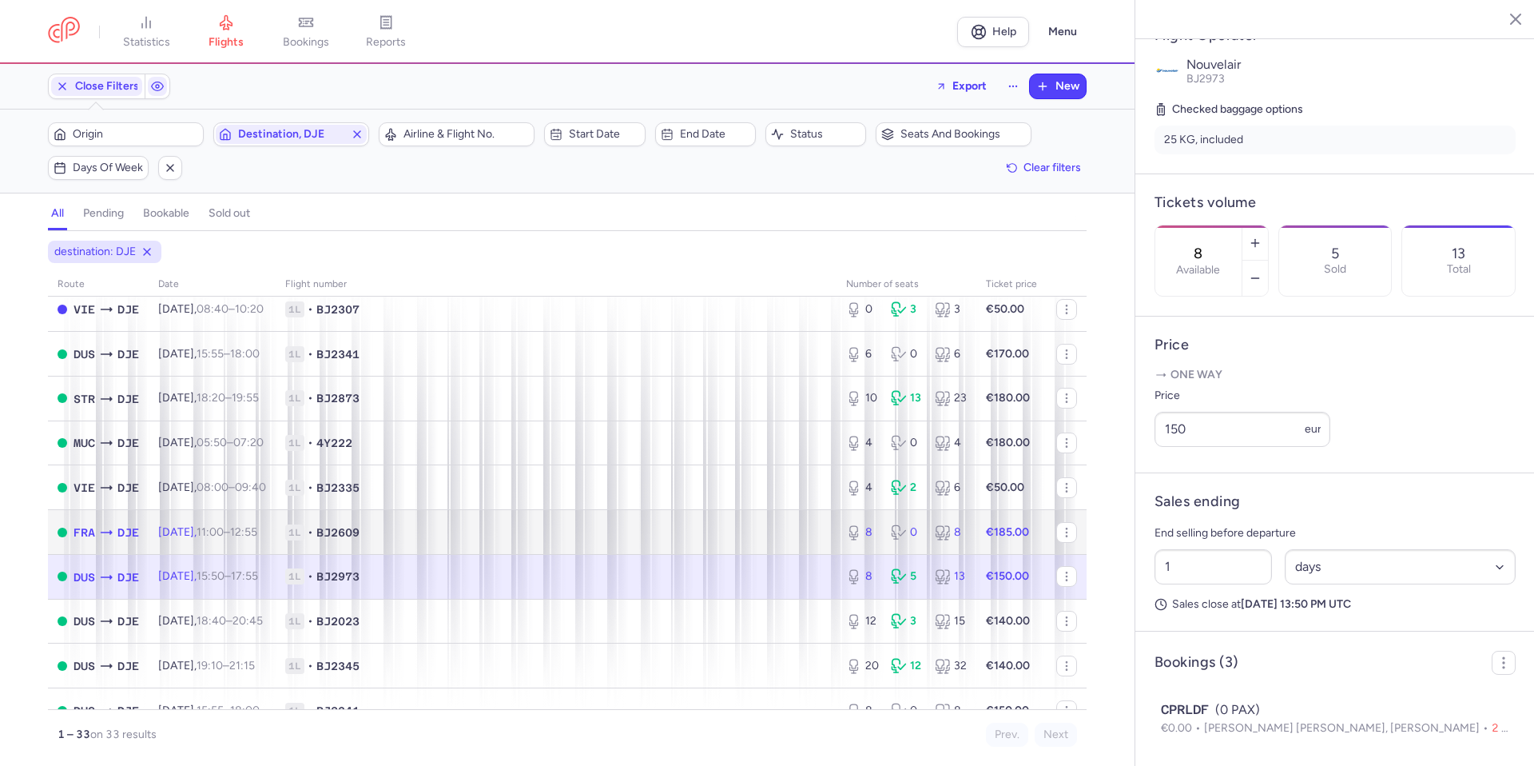
click at [774, 533] on span "1L • BJ2609" at bounding box center [556, 532] width 542 height 16
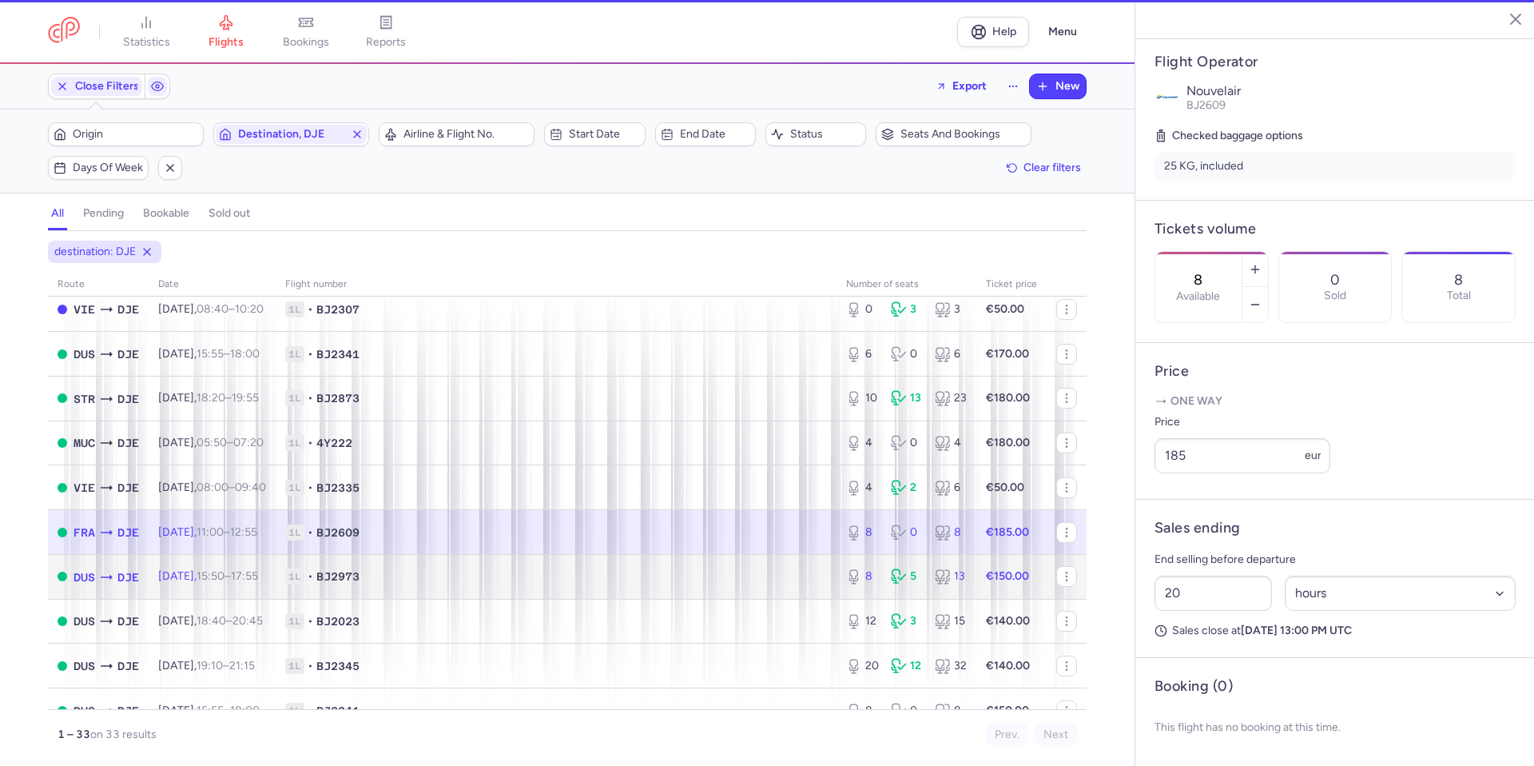
click at [762, 571] on span "1L • BJ2973" at bounding box center [556, 576] width 542 height 16
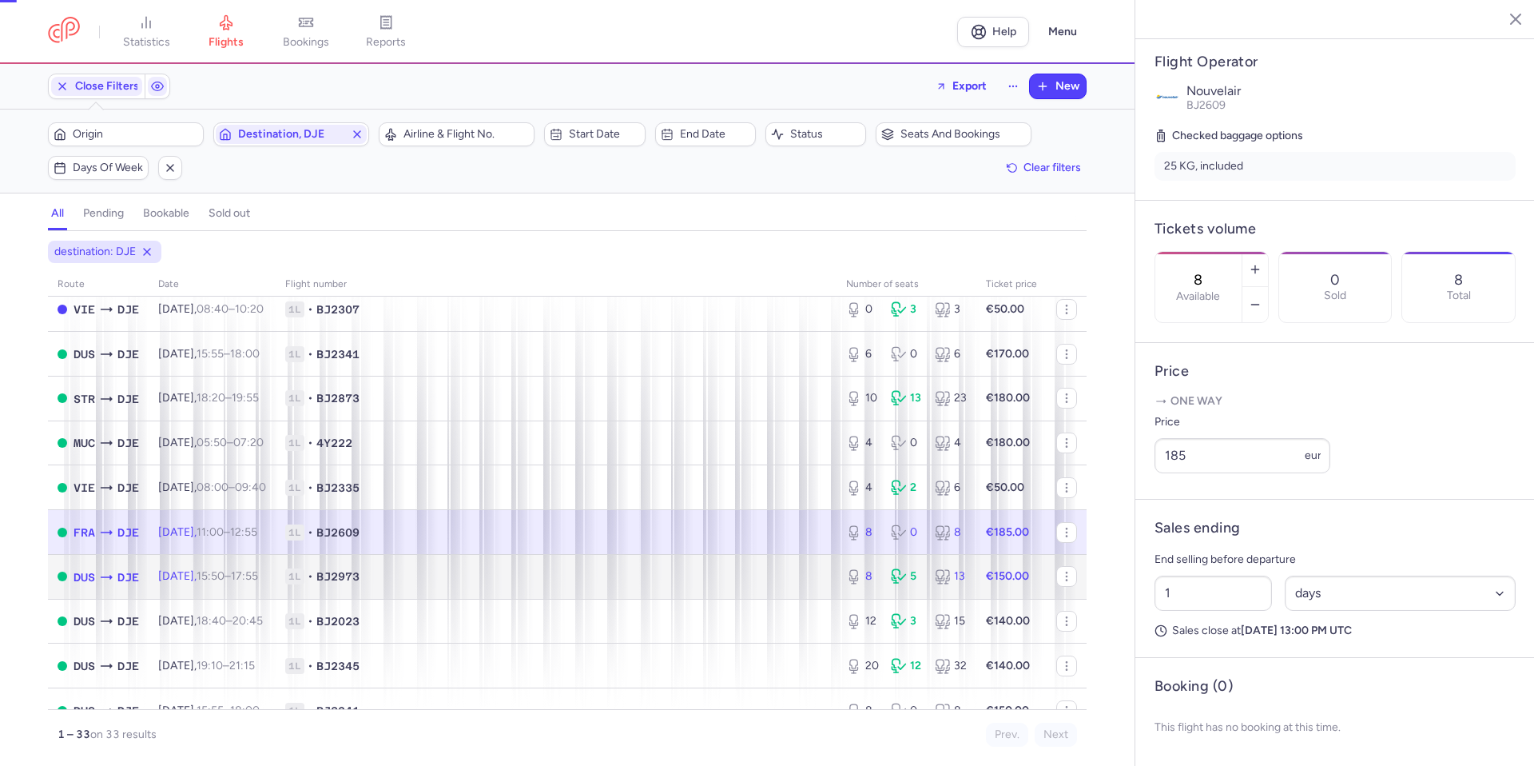
scroll to position [332, 0]
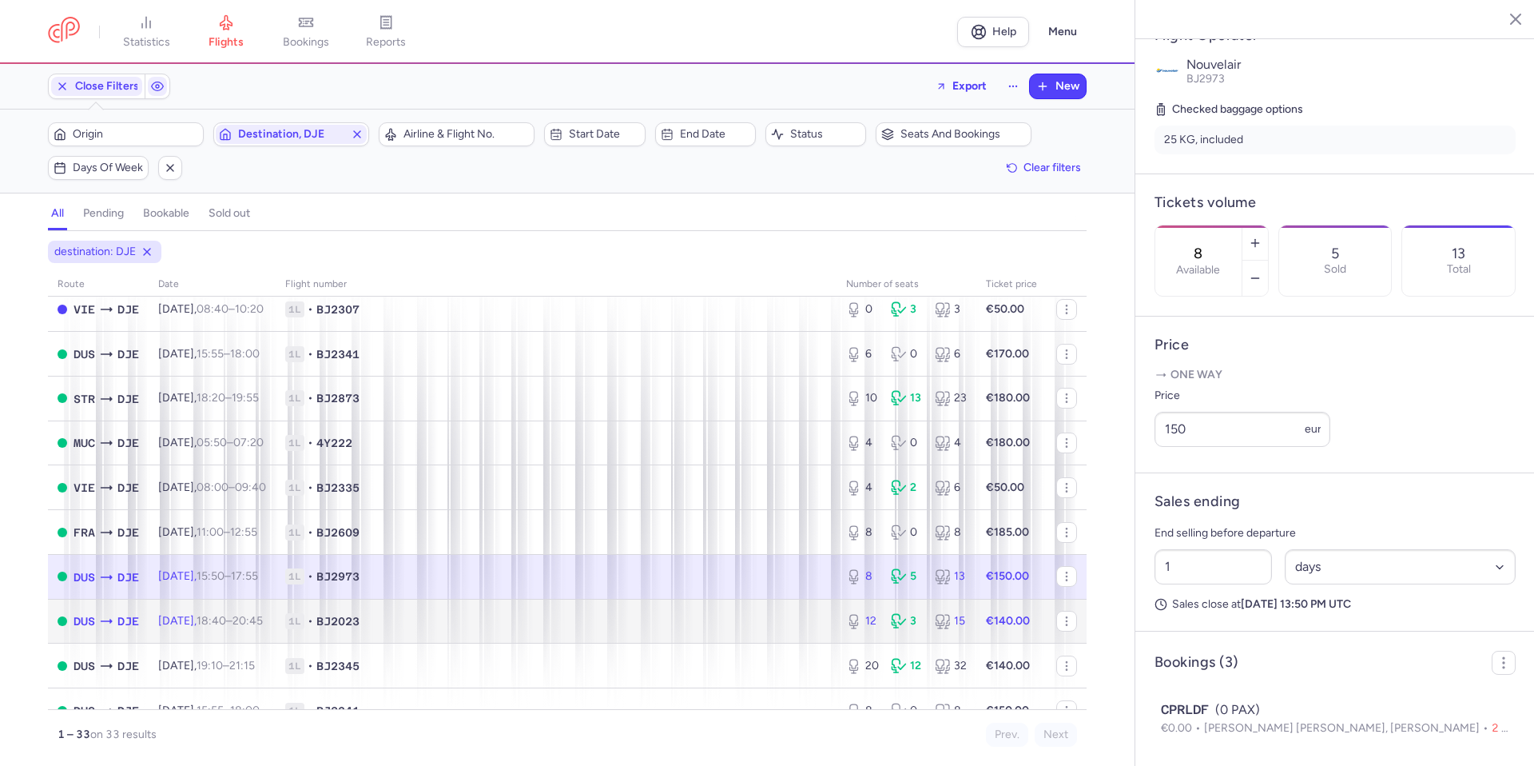
click at [632, 623] on span "1L • BJ2023" at bounding box center [556, 621] width 542 height 16
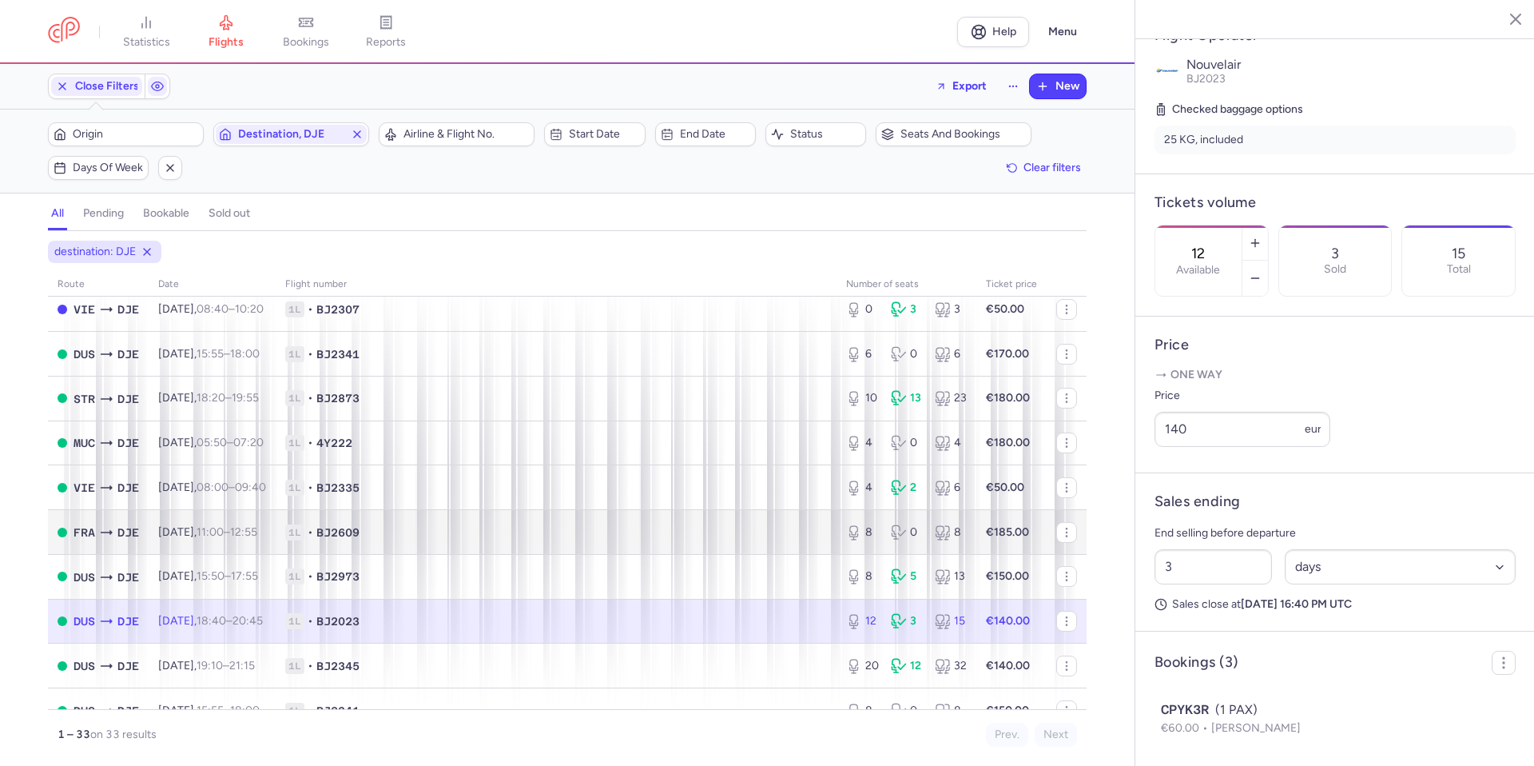
scroll to position [160, 0]
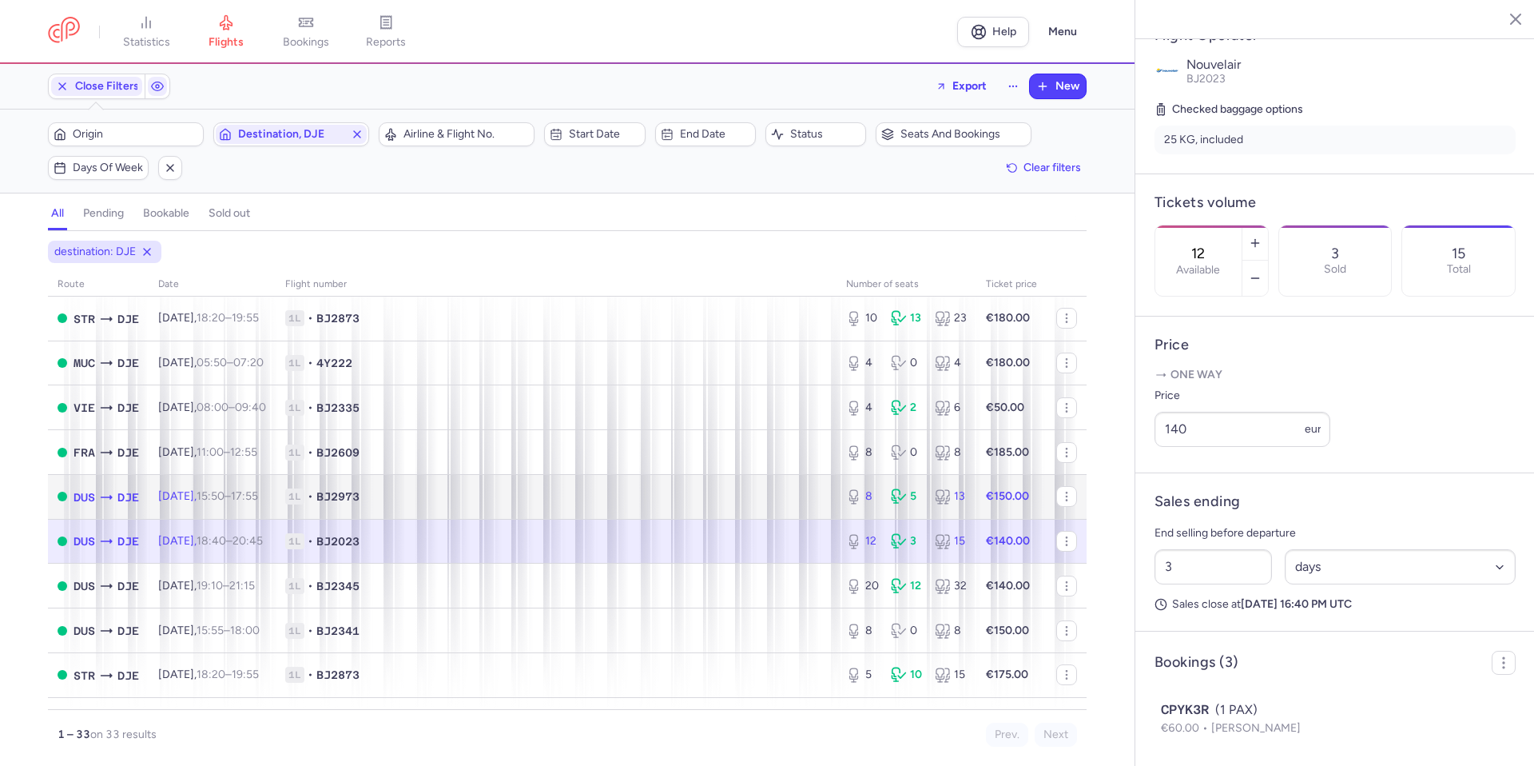
click at [683, 488] on span "1L • BJ2973" at bounding box center [556, 496] width 542 height 16
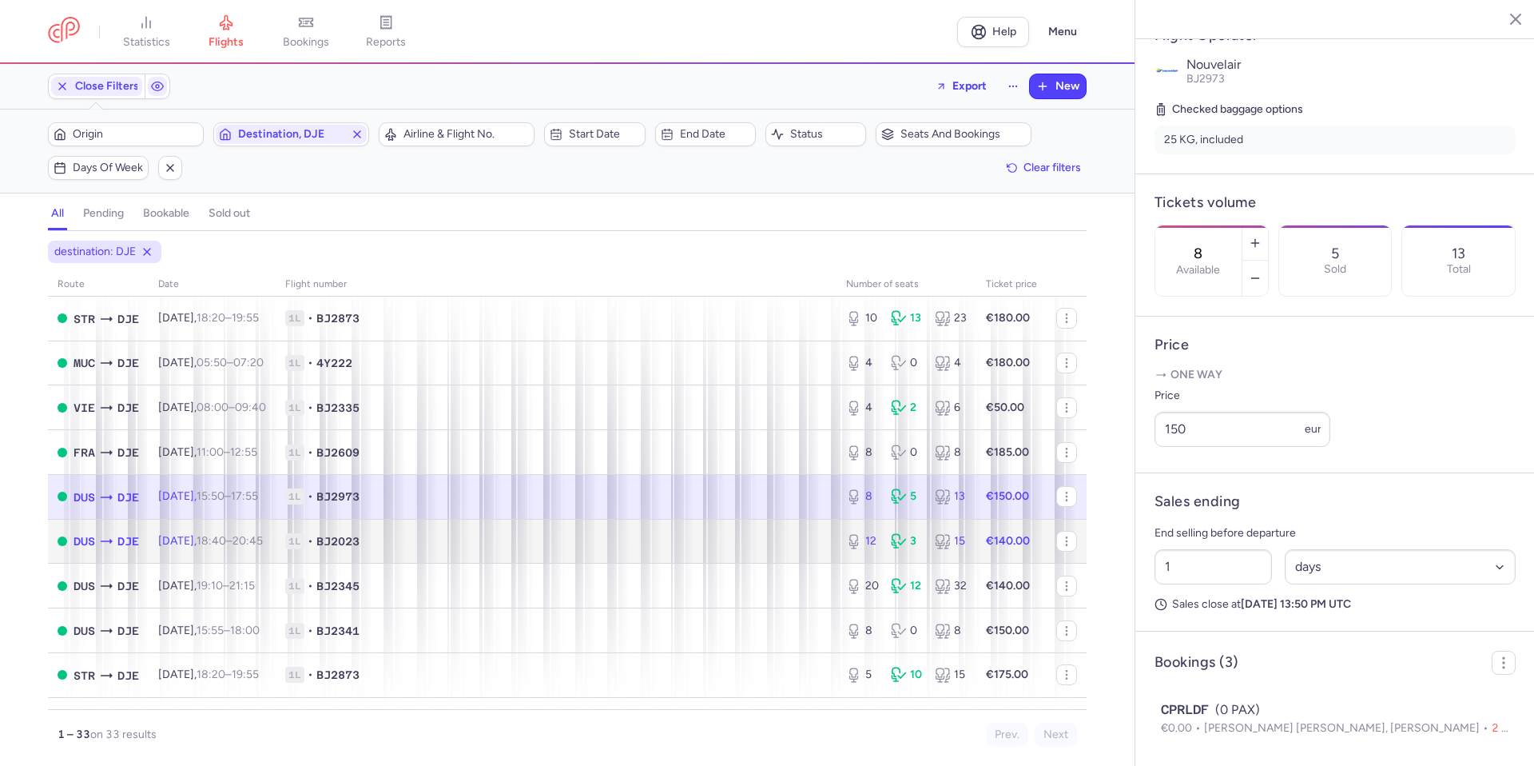
click at [640, 545] on span "1L • BJ2023" at bounding box center [556, 541] width 542 height 16
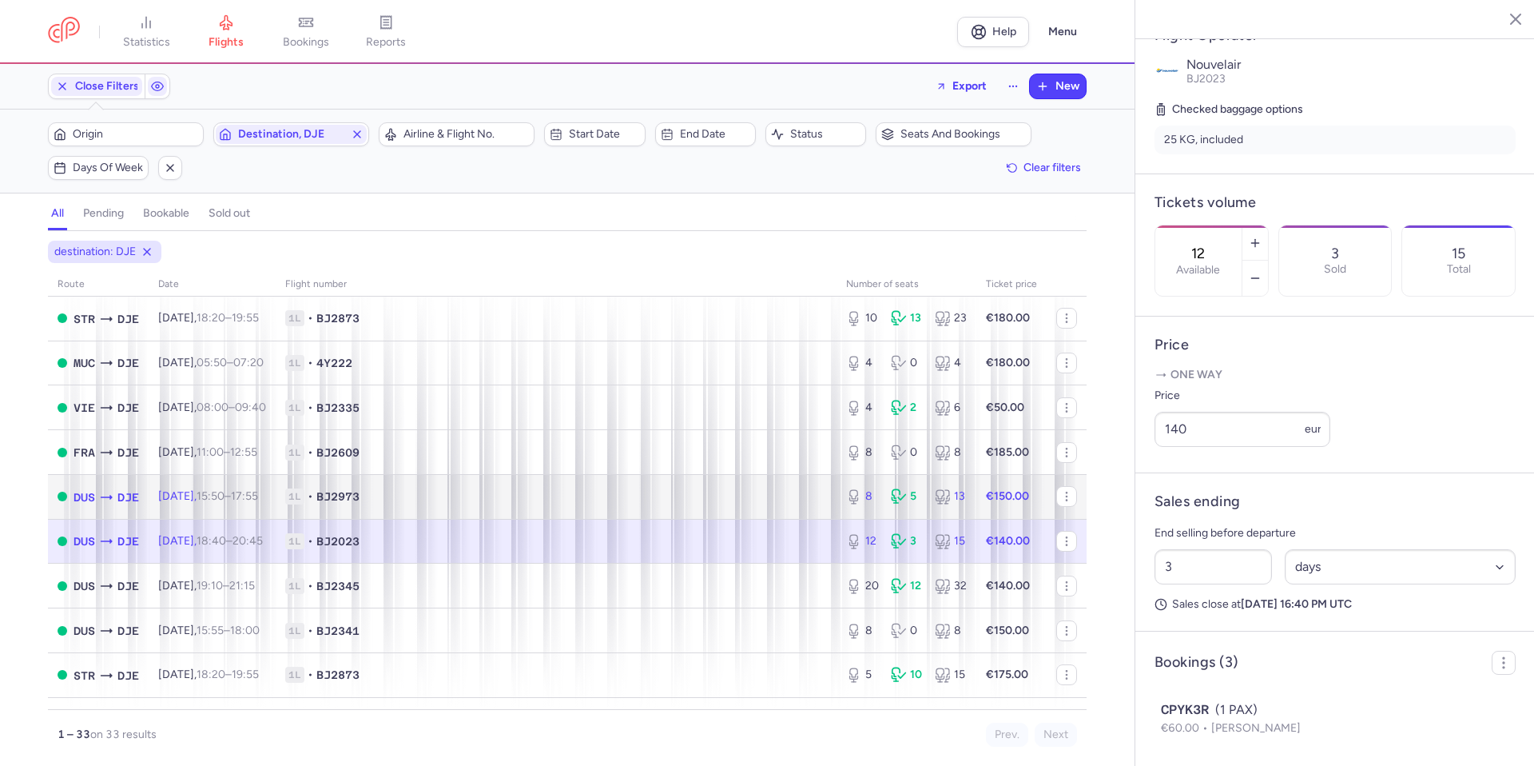
click at [669, 491] on span "1L • BJ2973" at bounding box center [556, 496] width 542 height 16
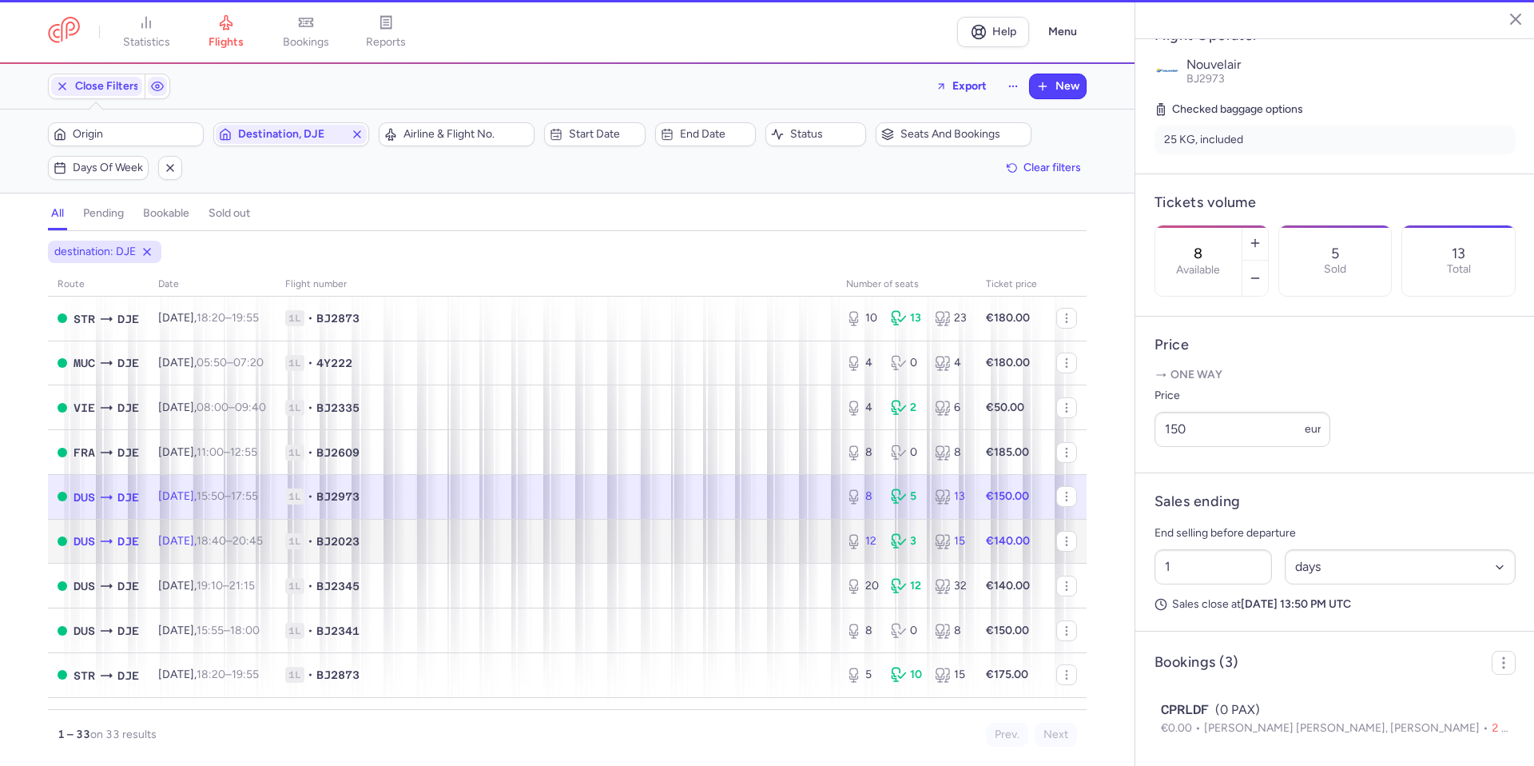
click at [645, 545] on span "1L • BJ2023" at bounding box center [556, 541] width 542 height 16
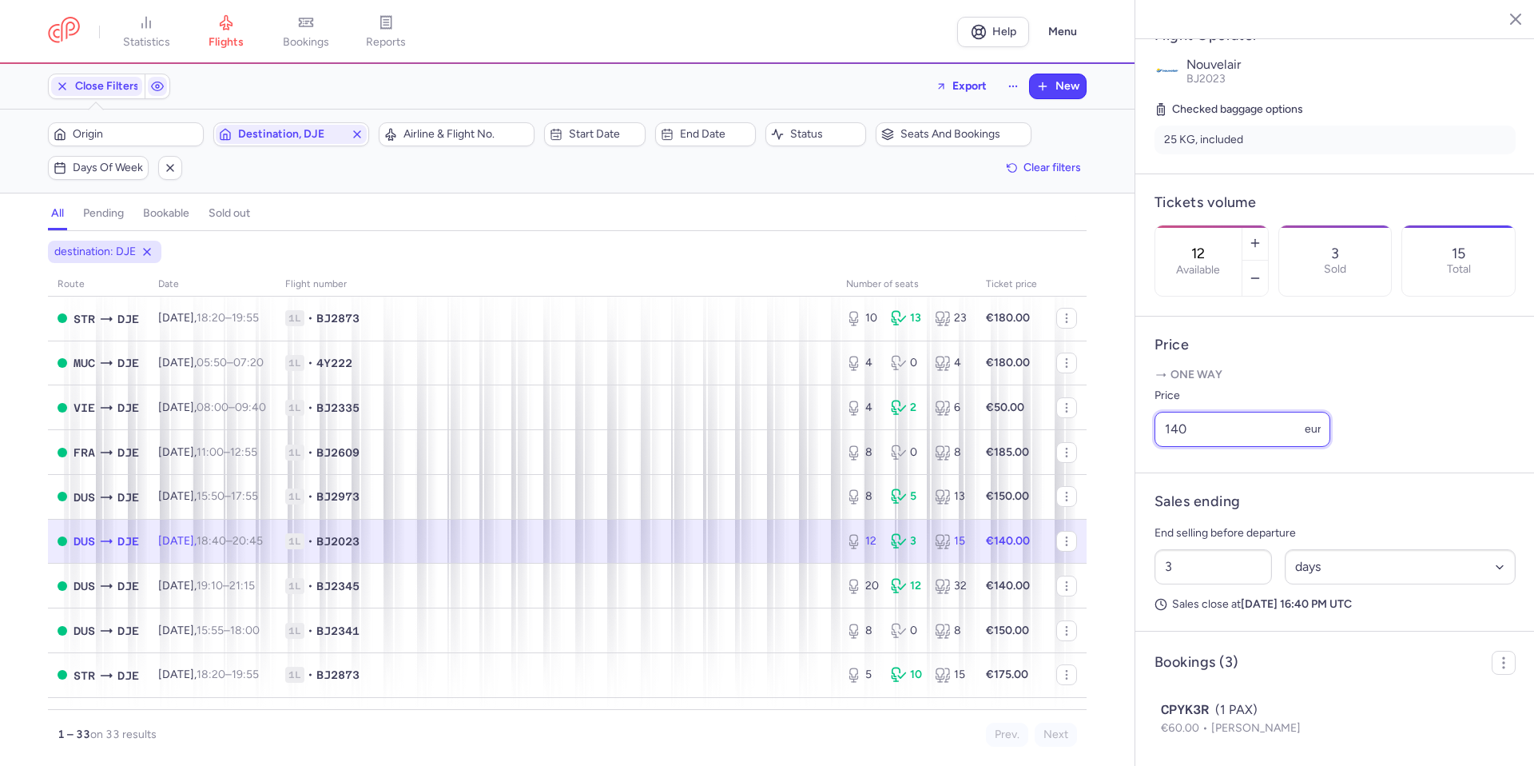
drag, startPoint x: 1260, startPoint y: 476, endPoint x: 1481, endPoint y: 557, distance: 234.8
click at [1120, 483] on div "statistics flights bookings reports Help Menu Close Filters Export New Filters …" at bounding box center [767, 383] width 1534 height 766
click at [1311, 584] on select "Select an option hours days" at bounding box center [1401, 566] width 232 height 35
click at [1285, 584] on select "Select an option hours days" at bounding box center [1401, 566] width 232 height 35
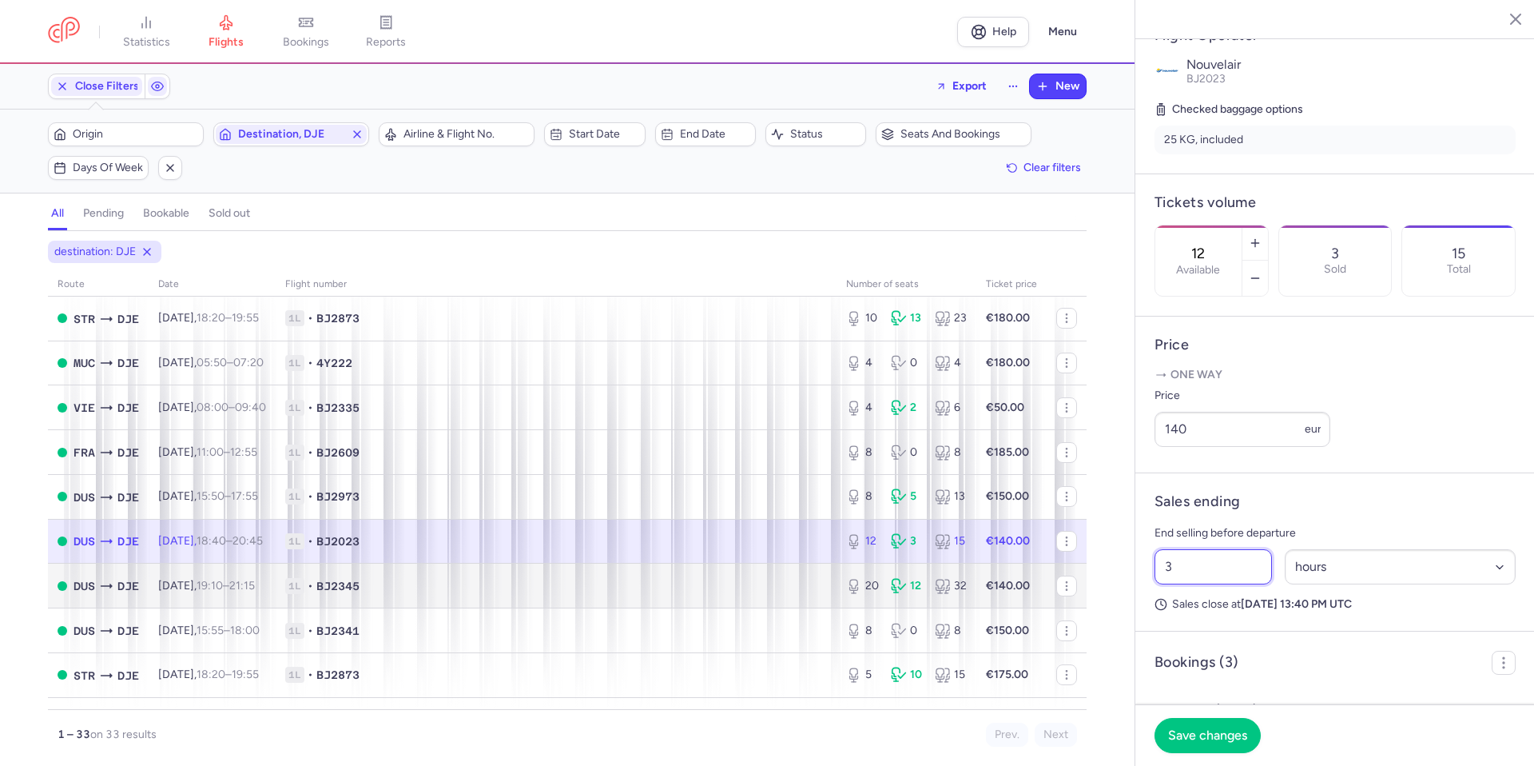
drag, startPoint x: 1227, startPoint y: 607, endPoint x: 921, endPoint y: 596, distance: 306.2
click at [921, 596] on div "statistics flights bookings reports Help Menu Close Filters Export New Filters …" at bounding box center [767, 383] width 1534 height 766
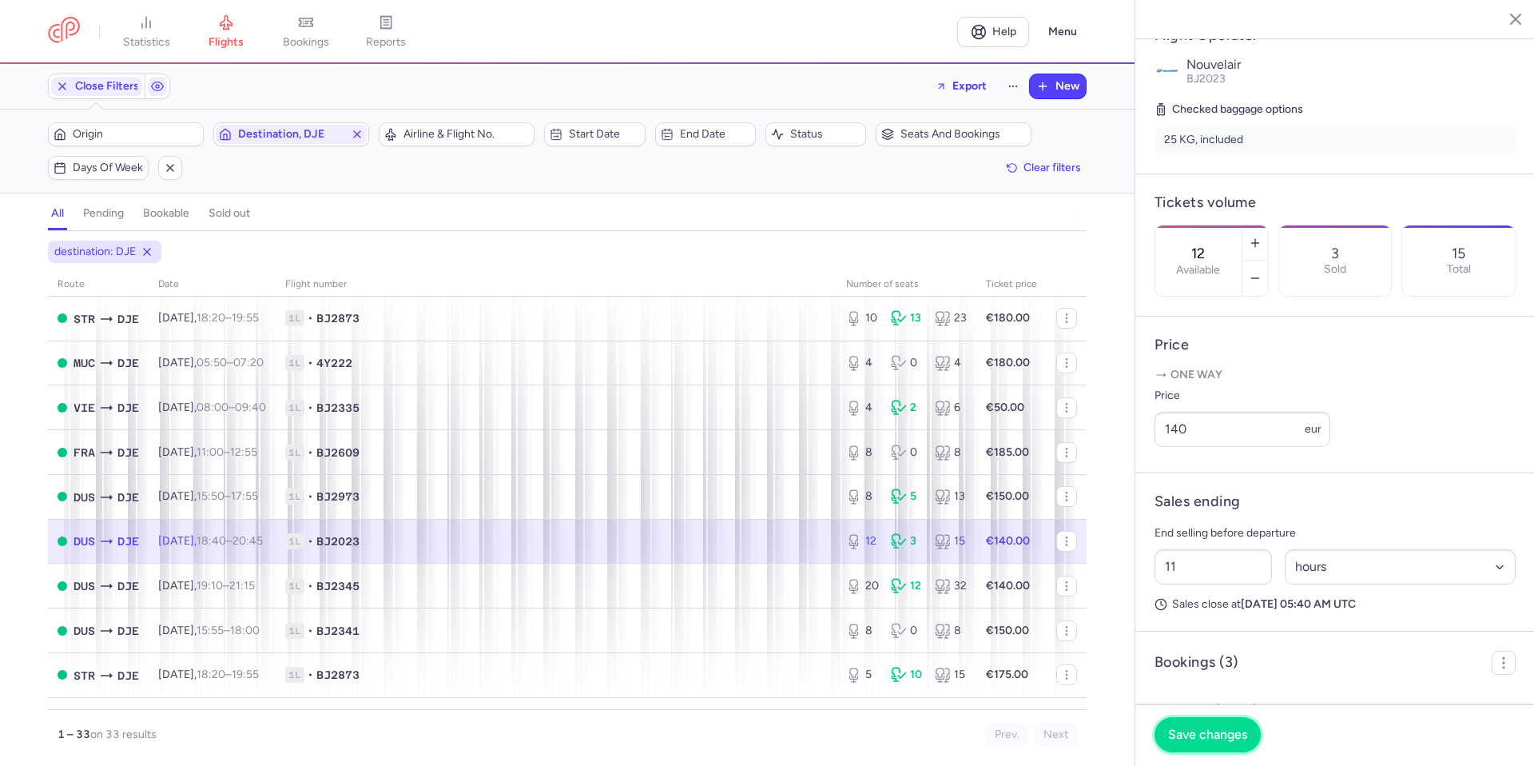
click at [1201, 731] on span "Save changes" at bounding box center [1207, 734] width 79 height 14
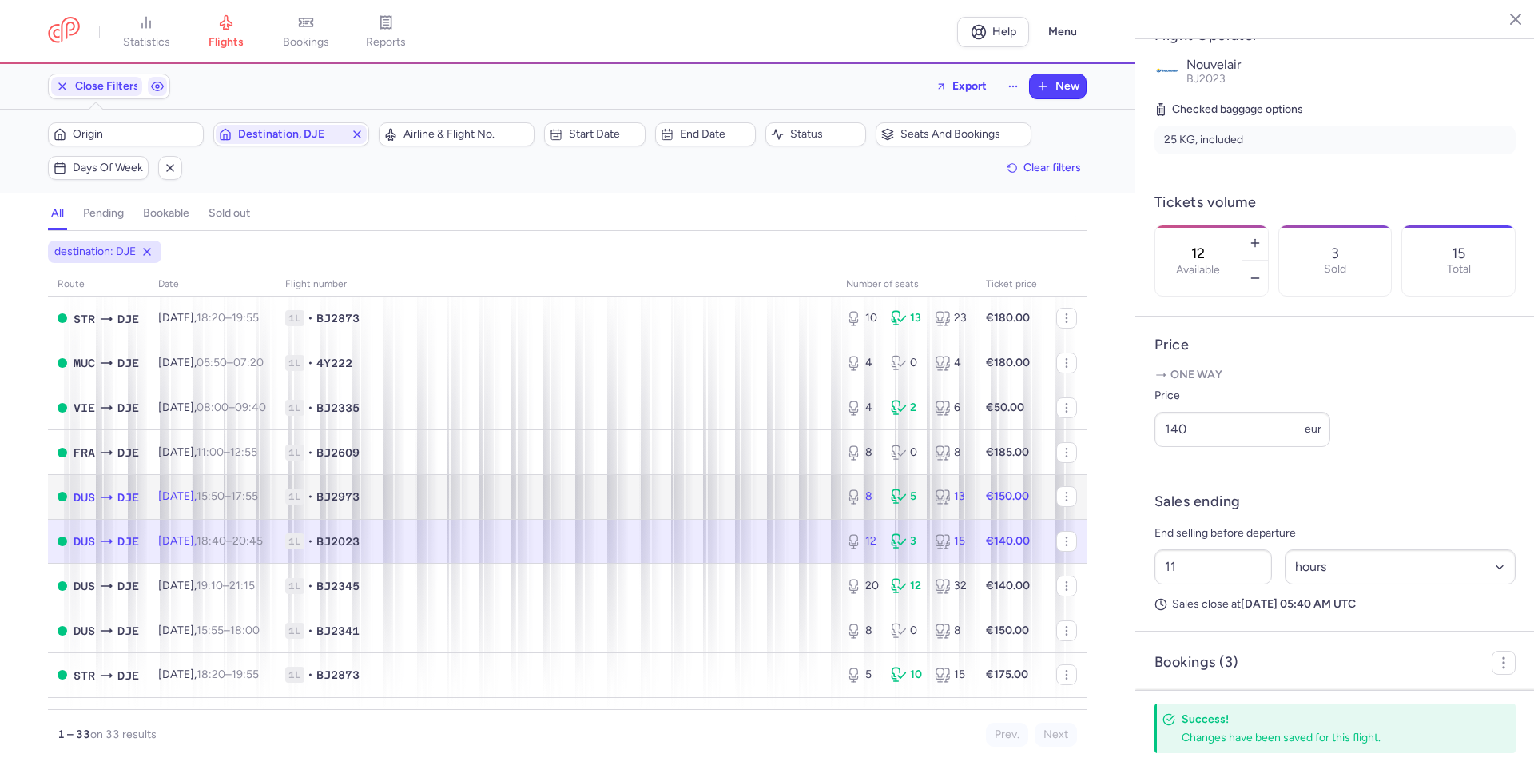
click at [788, 495] on span "1L • BJ2973" at bounding box center [556, 496] width 542 height 16
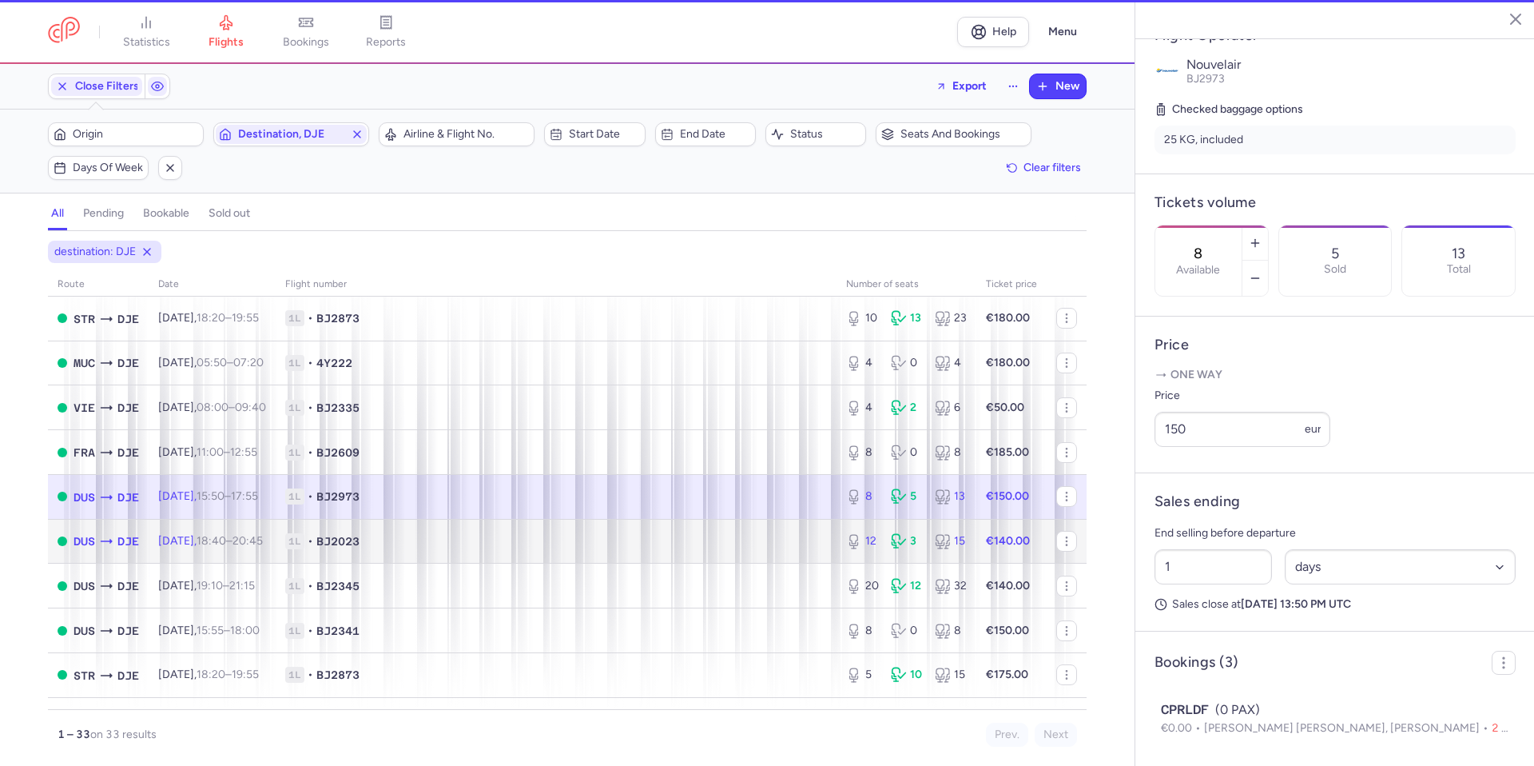
click at [766, 539] on span "1L • BJ2023" at bounding box center [556, 541] width 542 height 16
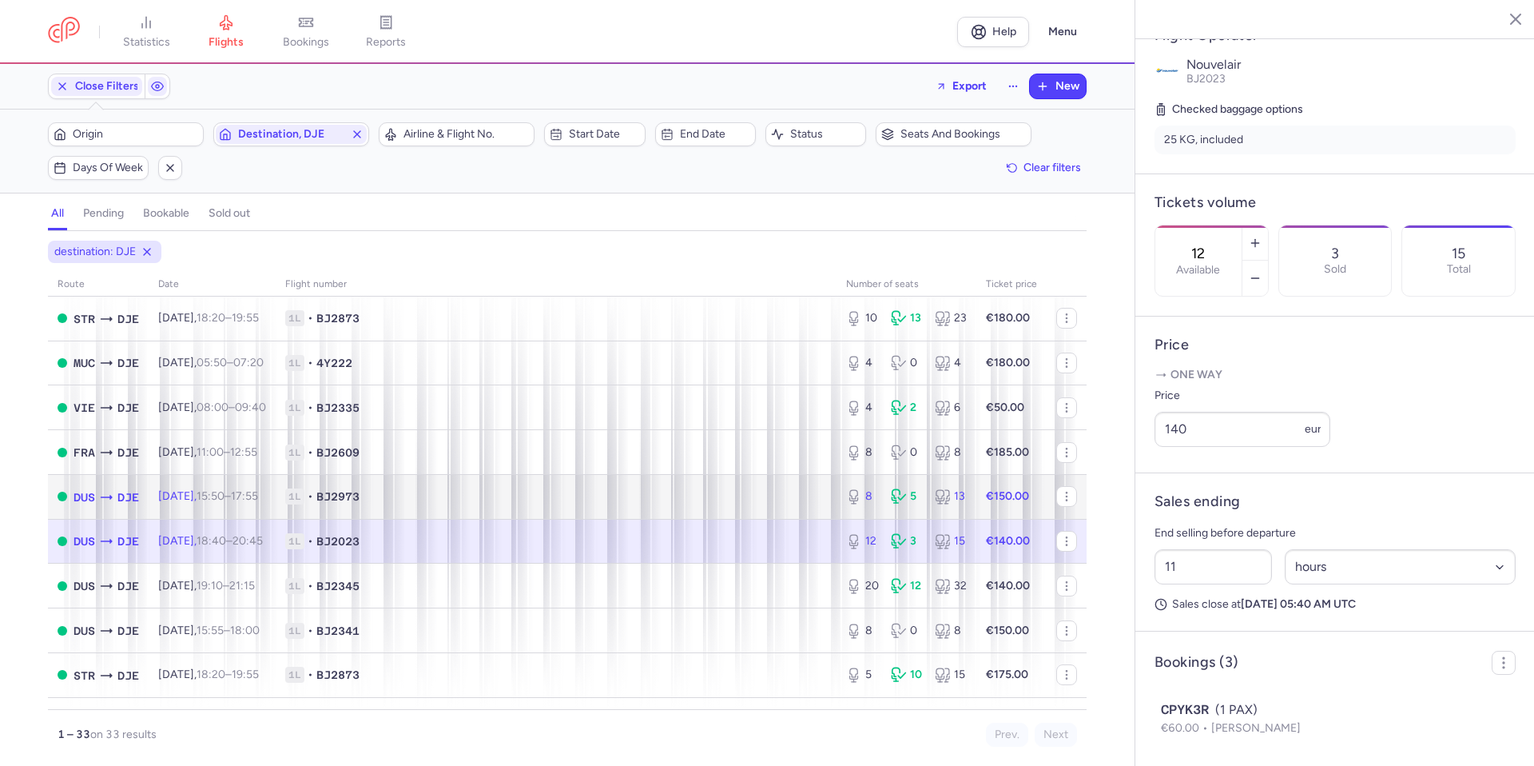
click at [769, 503] on span "1L • BJ2973" at bounding box center [556, 496] width 542 height 16
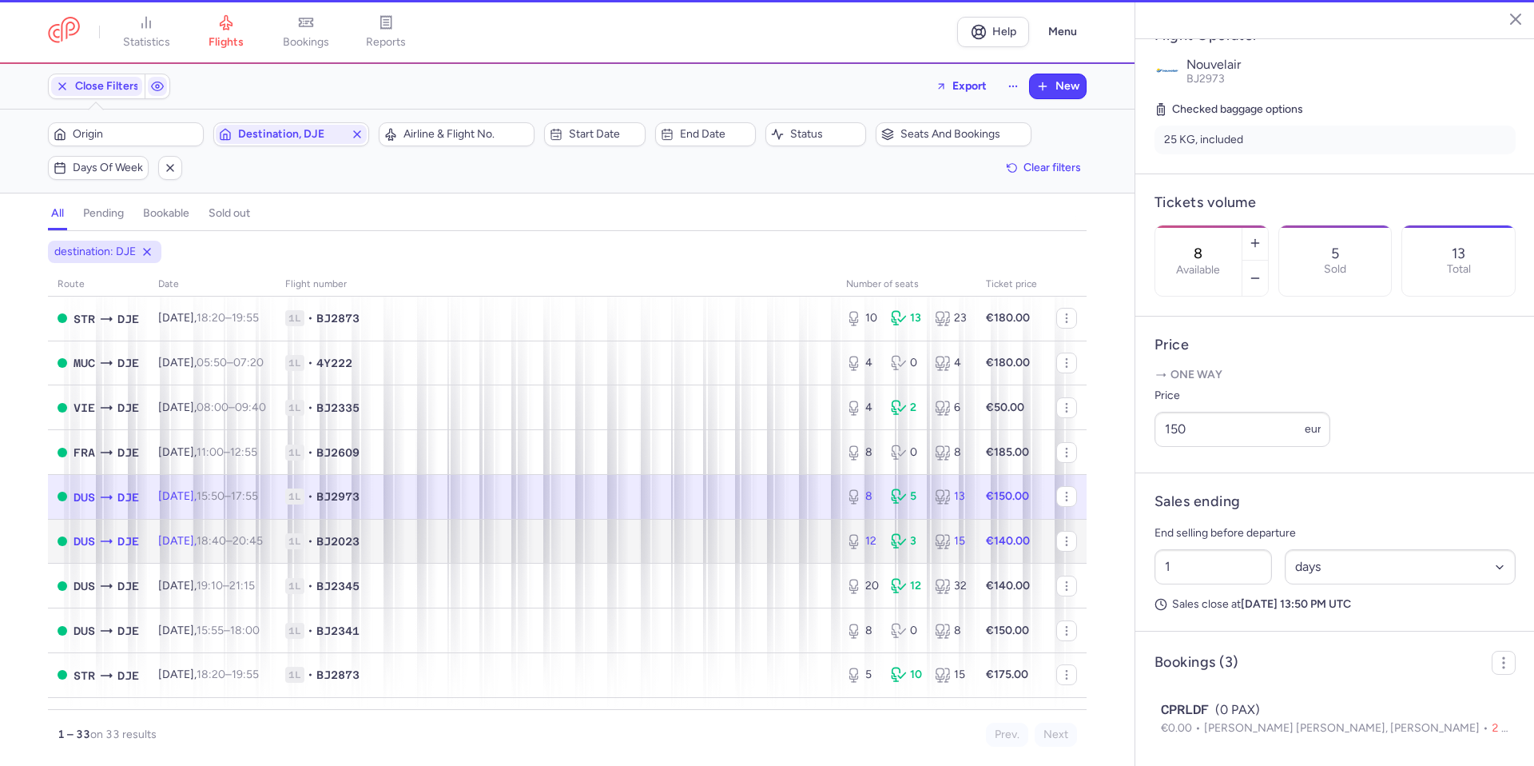
click at [751, 539] on span "1L • BJ2023" at bounding box center [556, 541] width 542 height 16
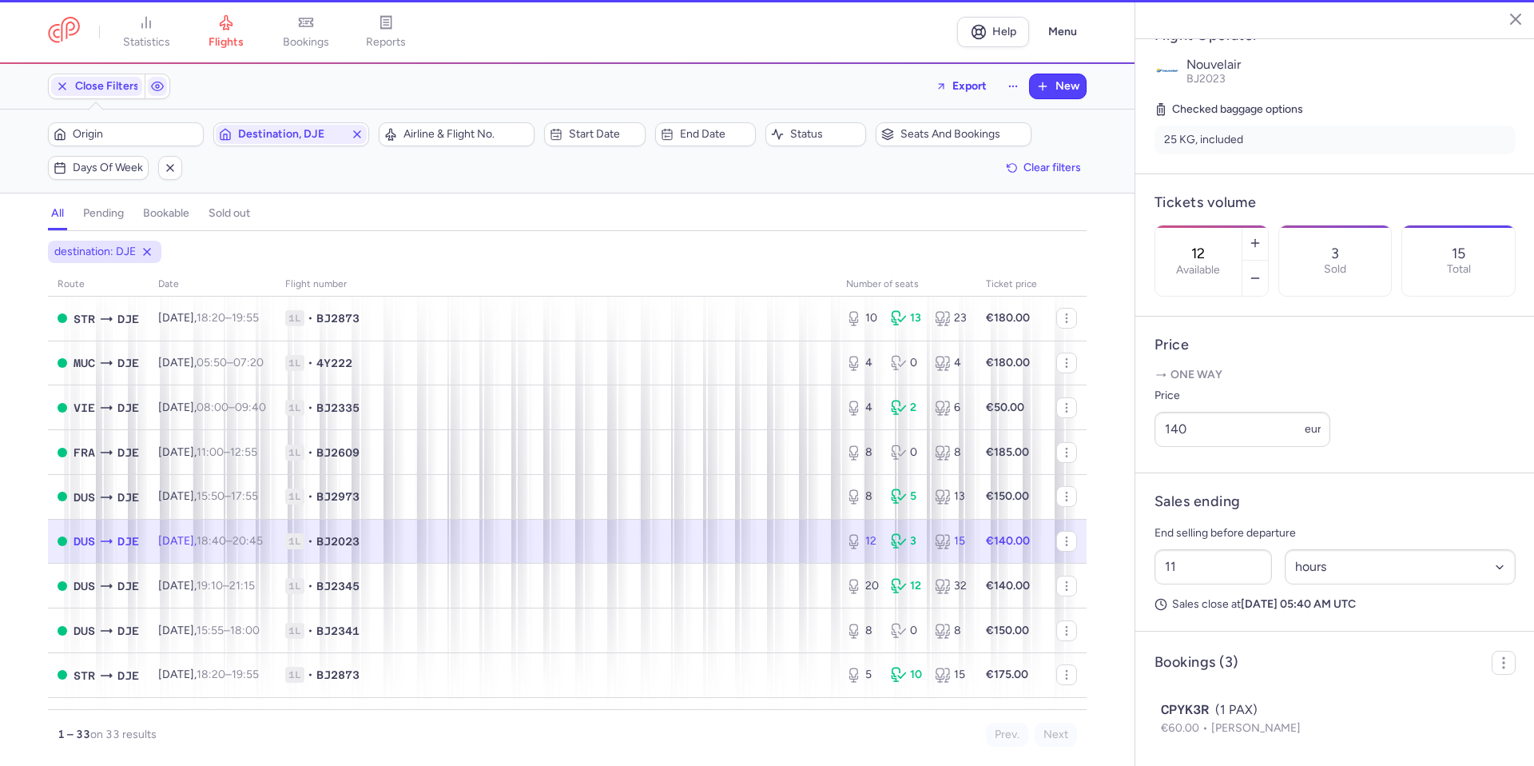
scroll to position [240, 0]
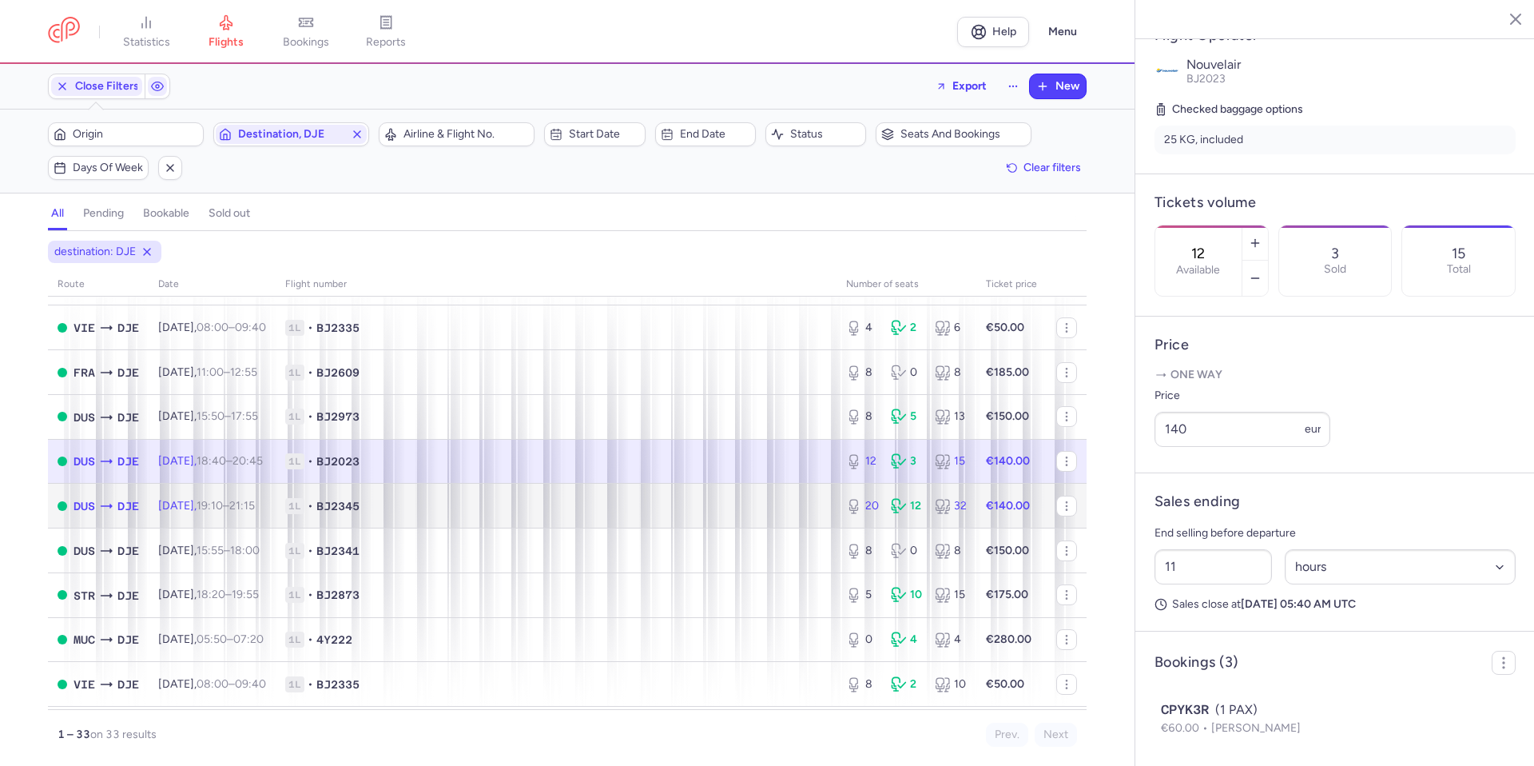
click at [735, 516] on td "1L • BJ2345" at bounding box center [556, 505] width 561 height 45
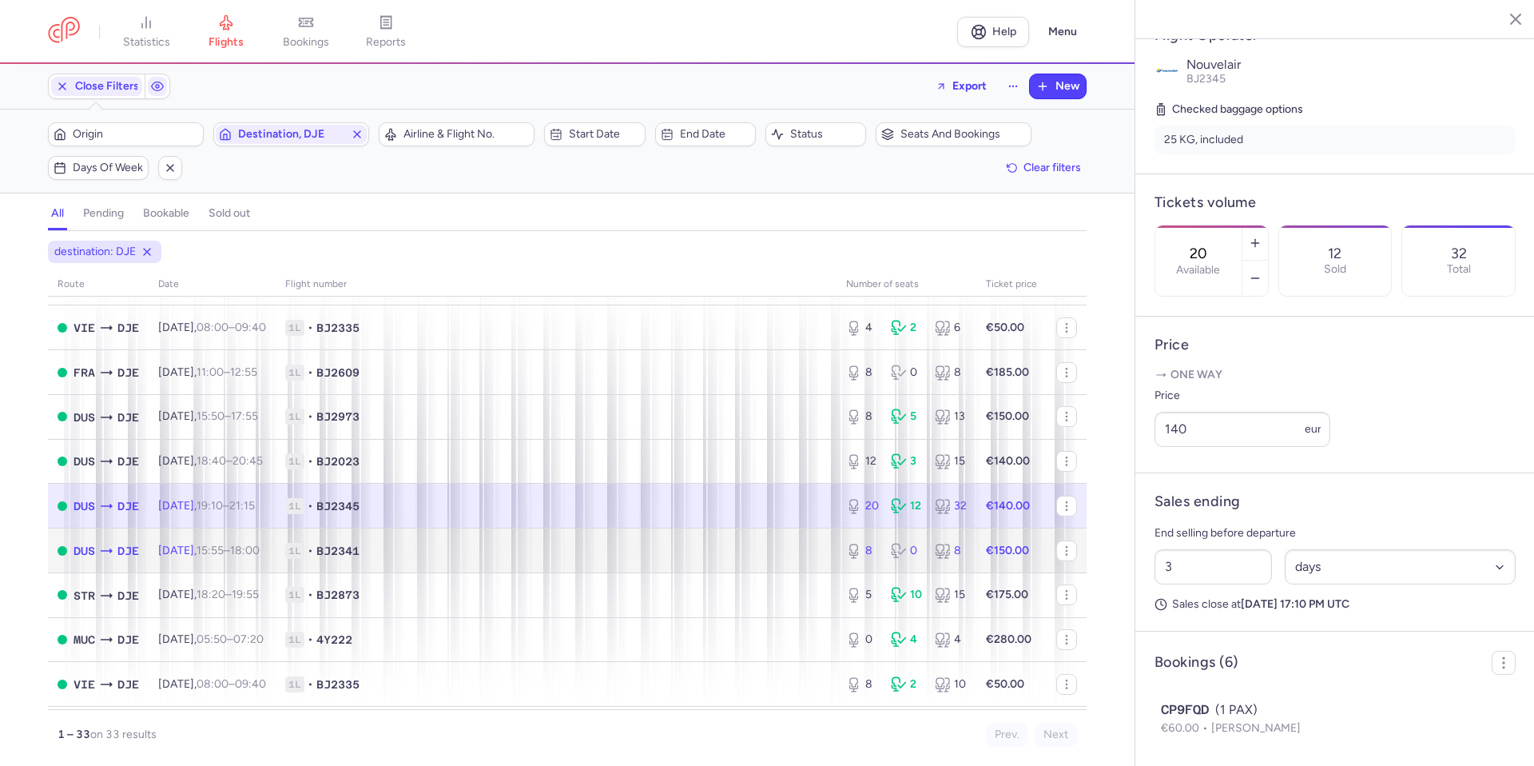
click at [741, 560] on td "1L • BJ2341" at bounding box center [556, 550] width 561 height 45
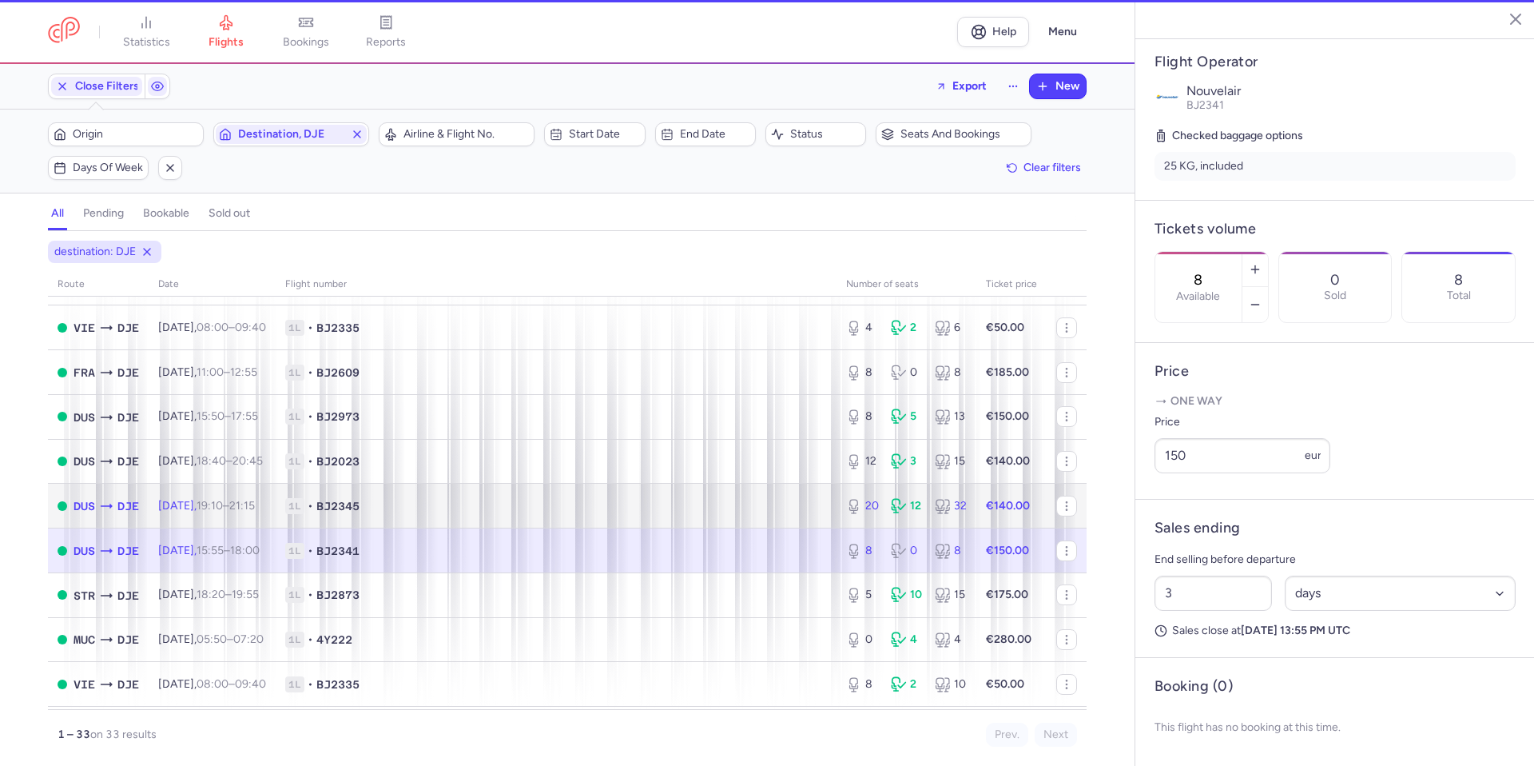
click at [752, 508] on span "1L • BJ2345" at bounding box center [556, 506] width 542 height 16
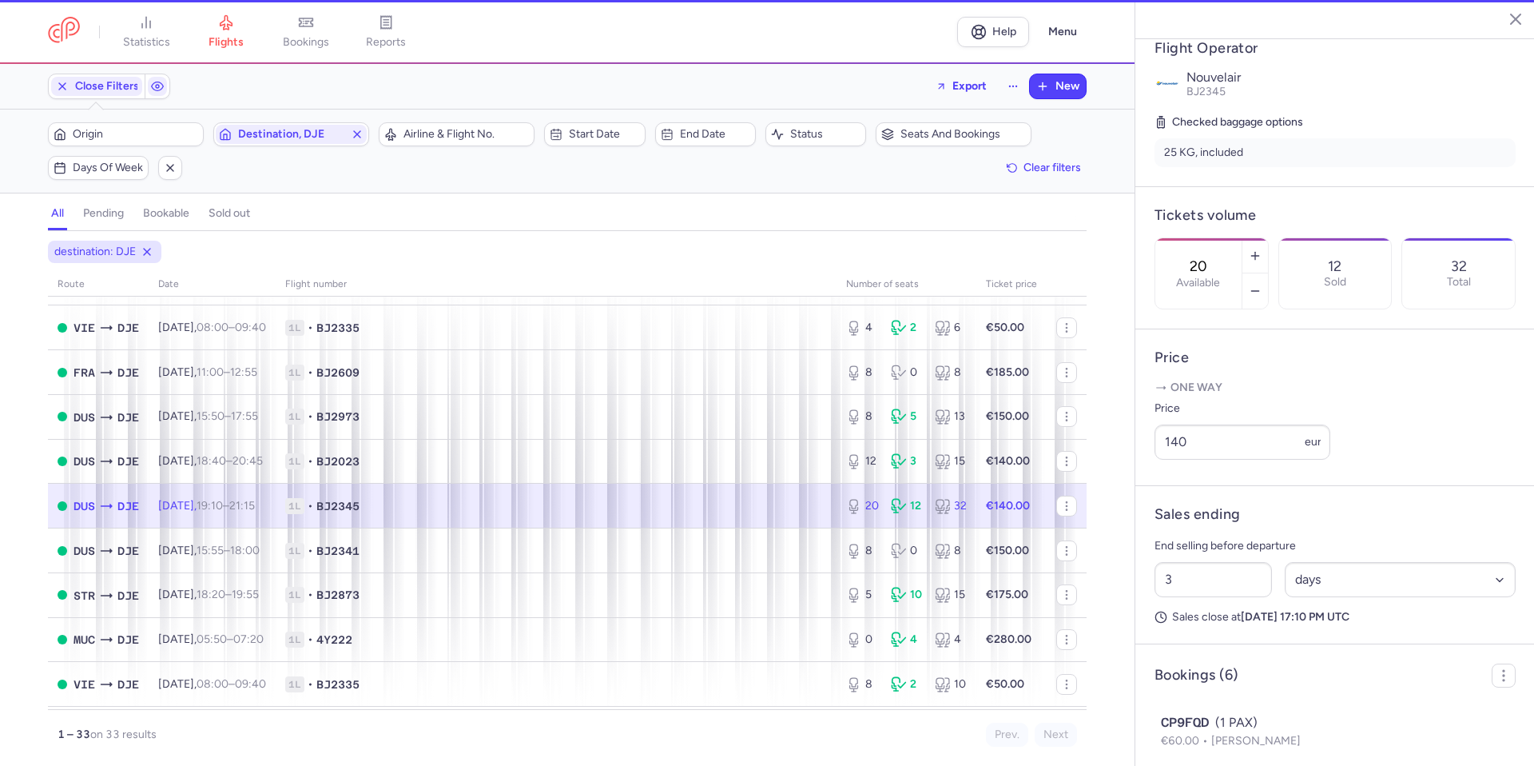
scroll to position [332, 0]
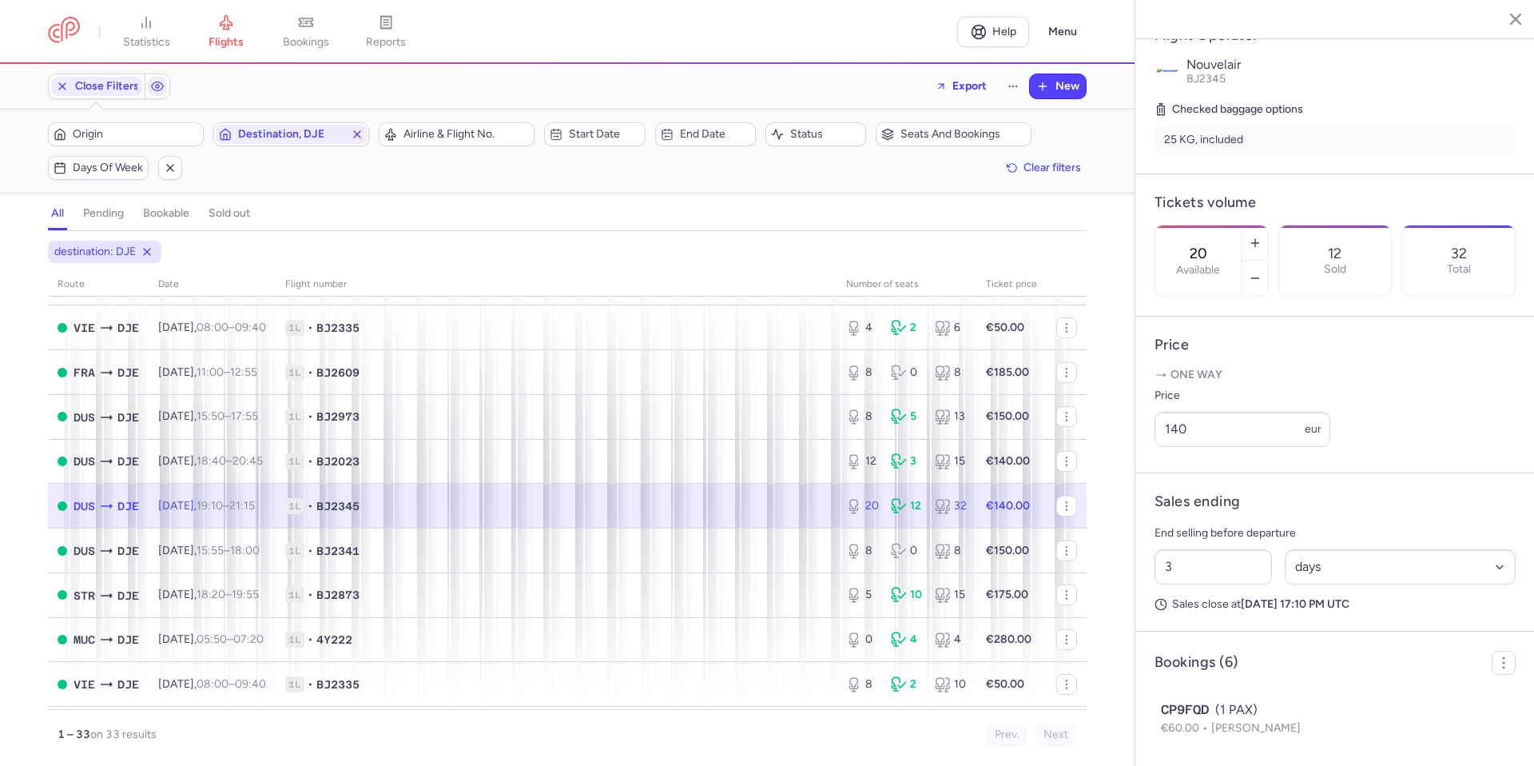
click at [741, 510] on span "1L • BJ2345" at bounding box center [556, 506] width 542 height 16
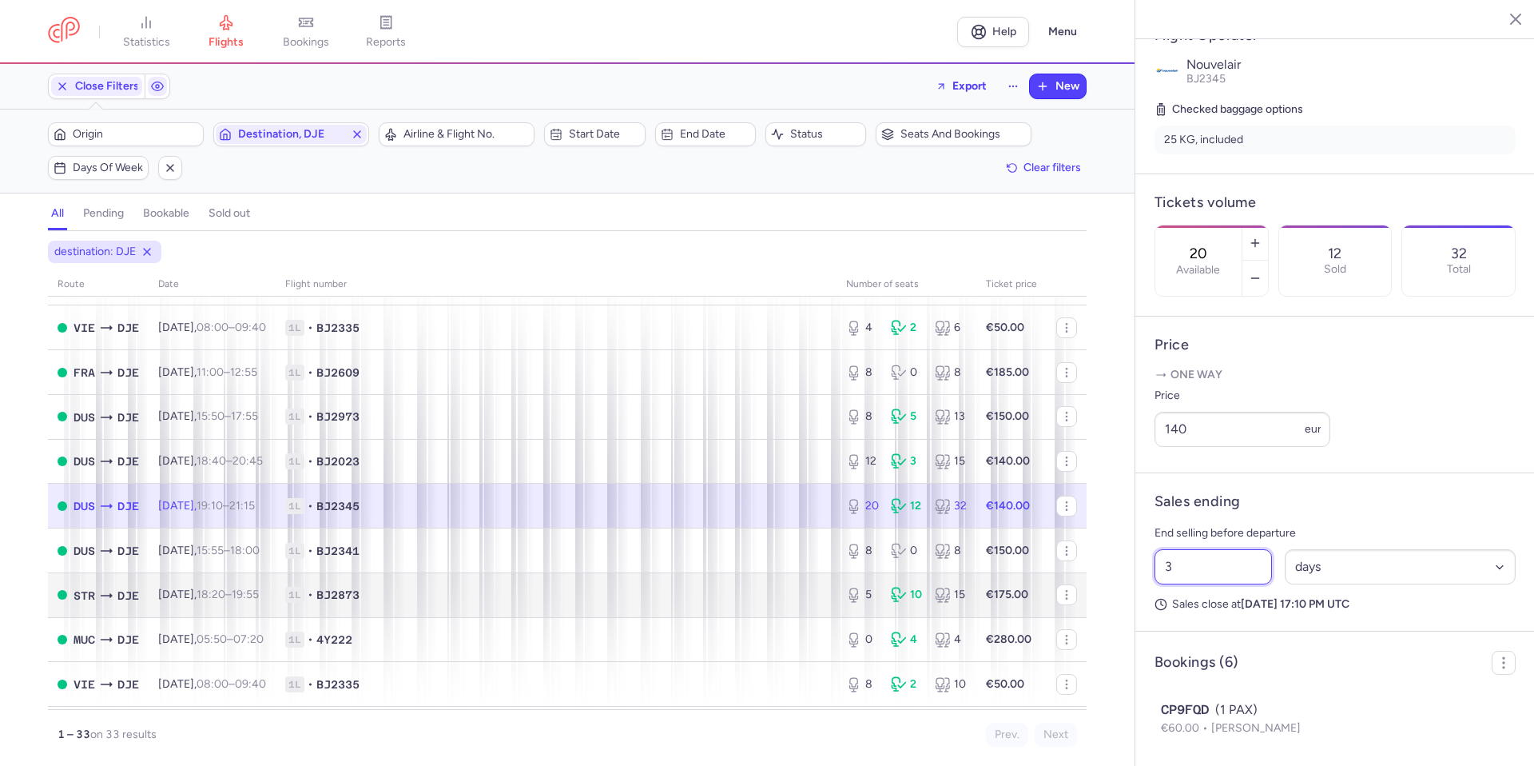
drag, startPoint x: 1219, startPoint y: 601, endPoint x: 1011, endPoint y: 588, distance: 208.2
click at [1011, 589] on div "statistics flights bookings reports Help Menu Close Filters Export New Filters …" at bounding box center [767, 383] width 1534 height 766
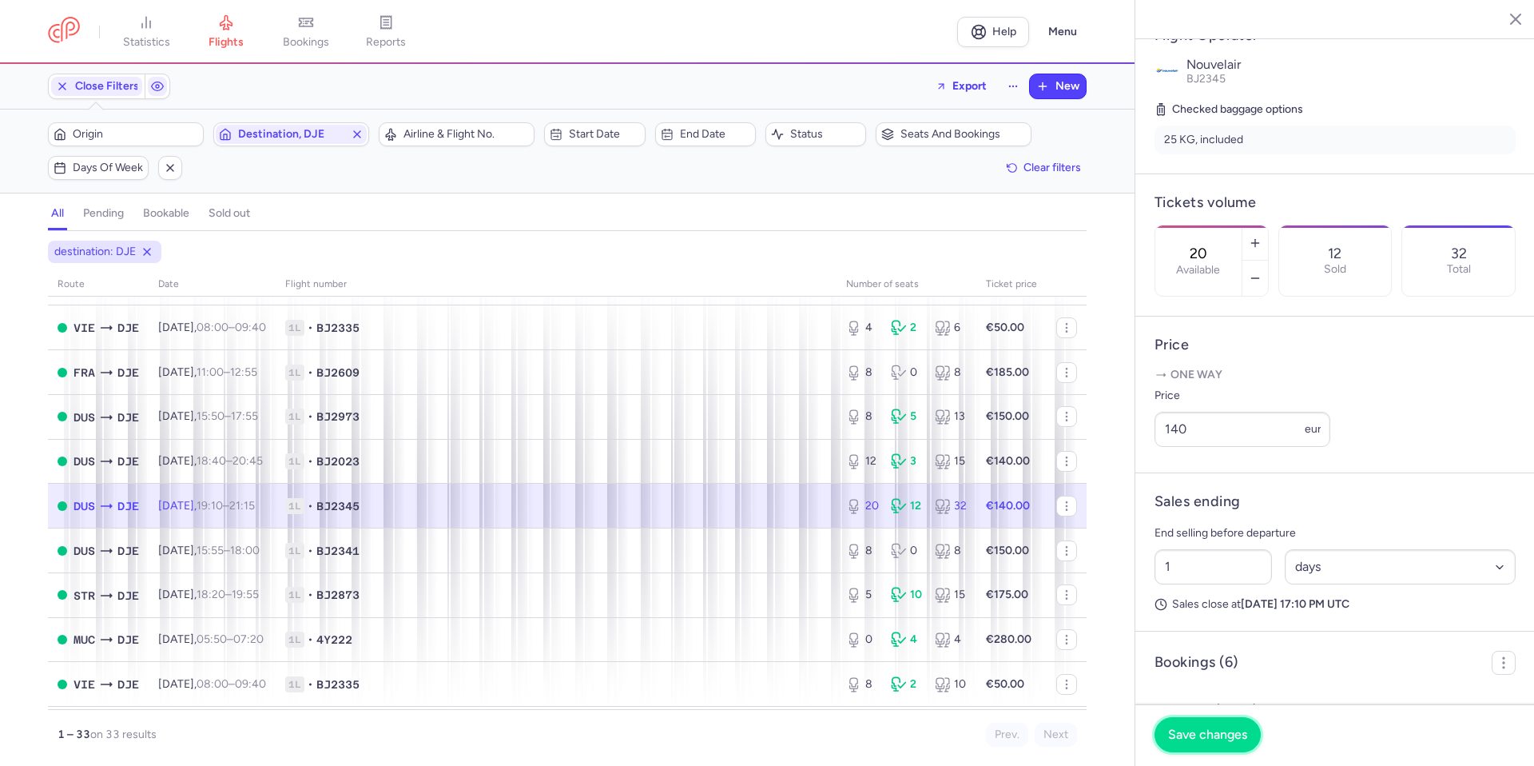
click at [1223, 722] on button "Save changes" at bounding box center [1208, 734] width 106 height 35
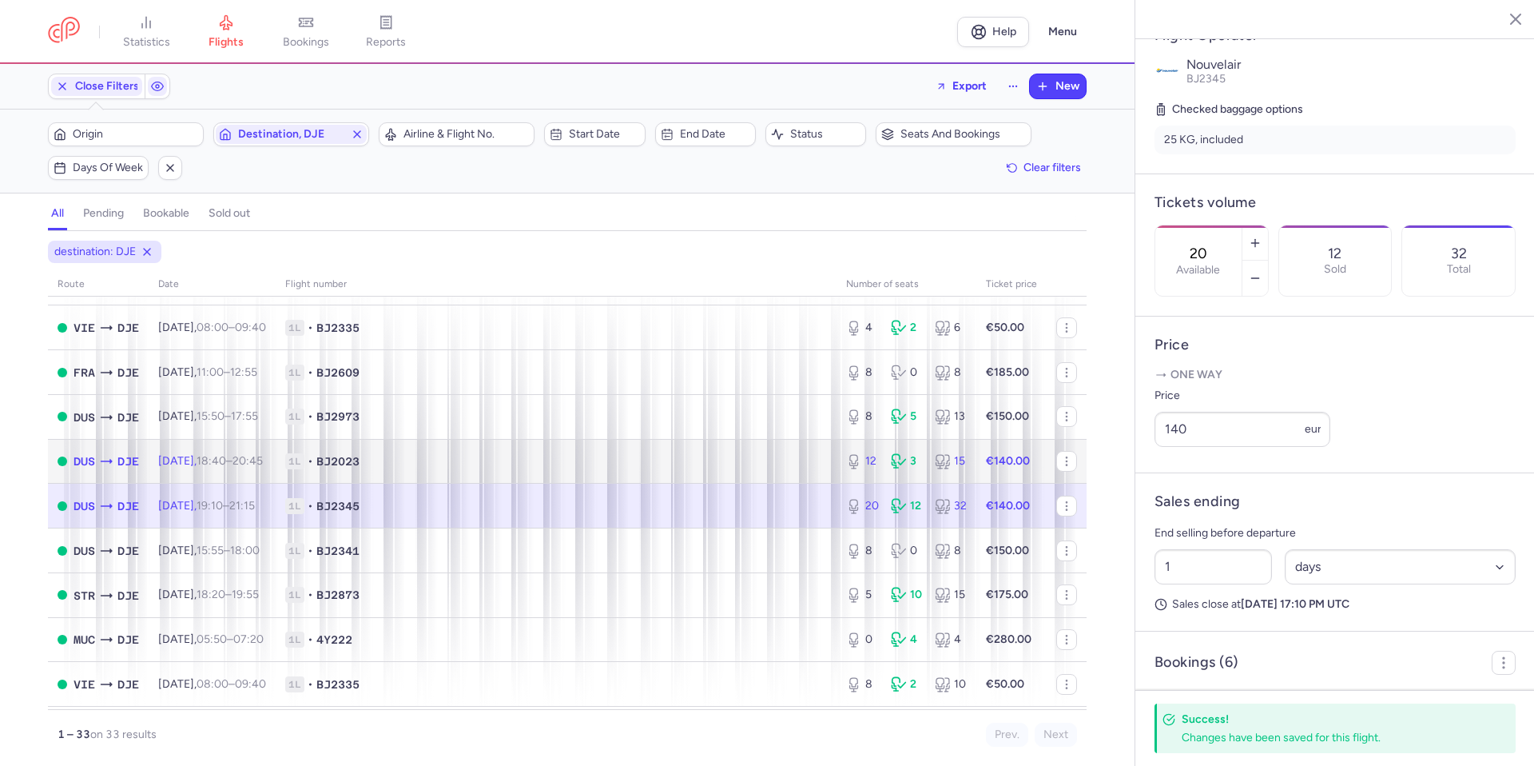
click at [762, 439] on td "1L • BJ2023" at bounding box center [556, 461] width 561 height 45
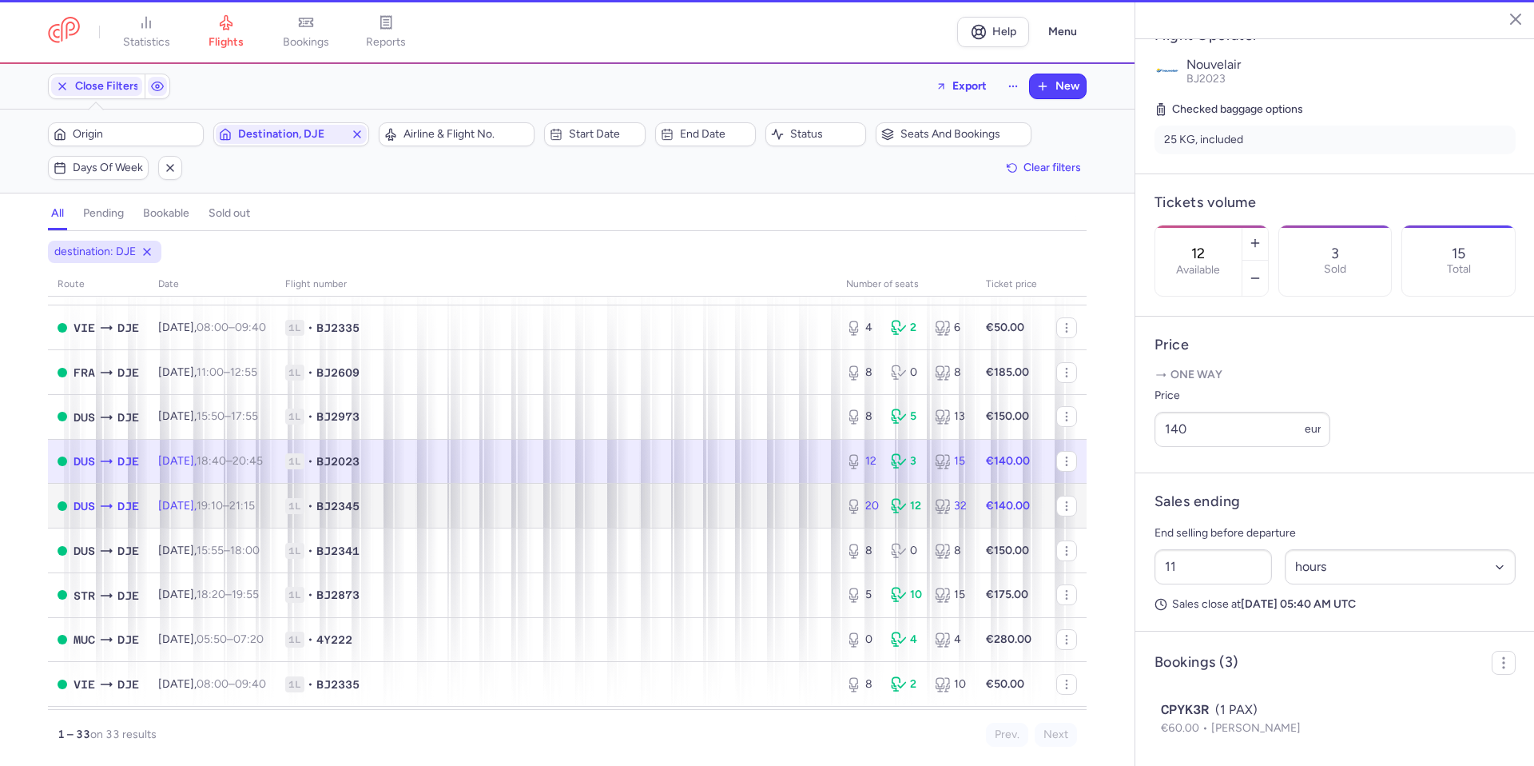
click at [728, 493] on td "1L • BJ2345" at bounding box center [556, 505] width 561 height 45
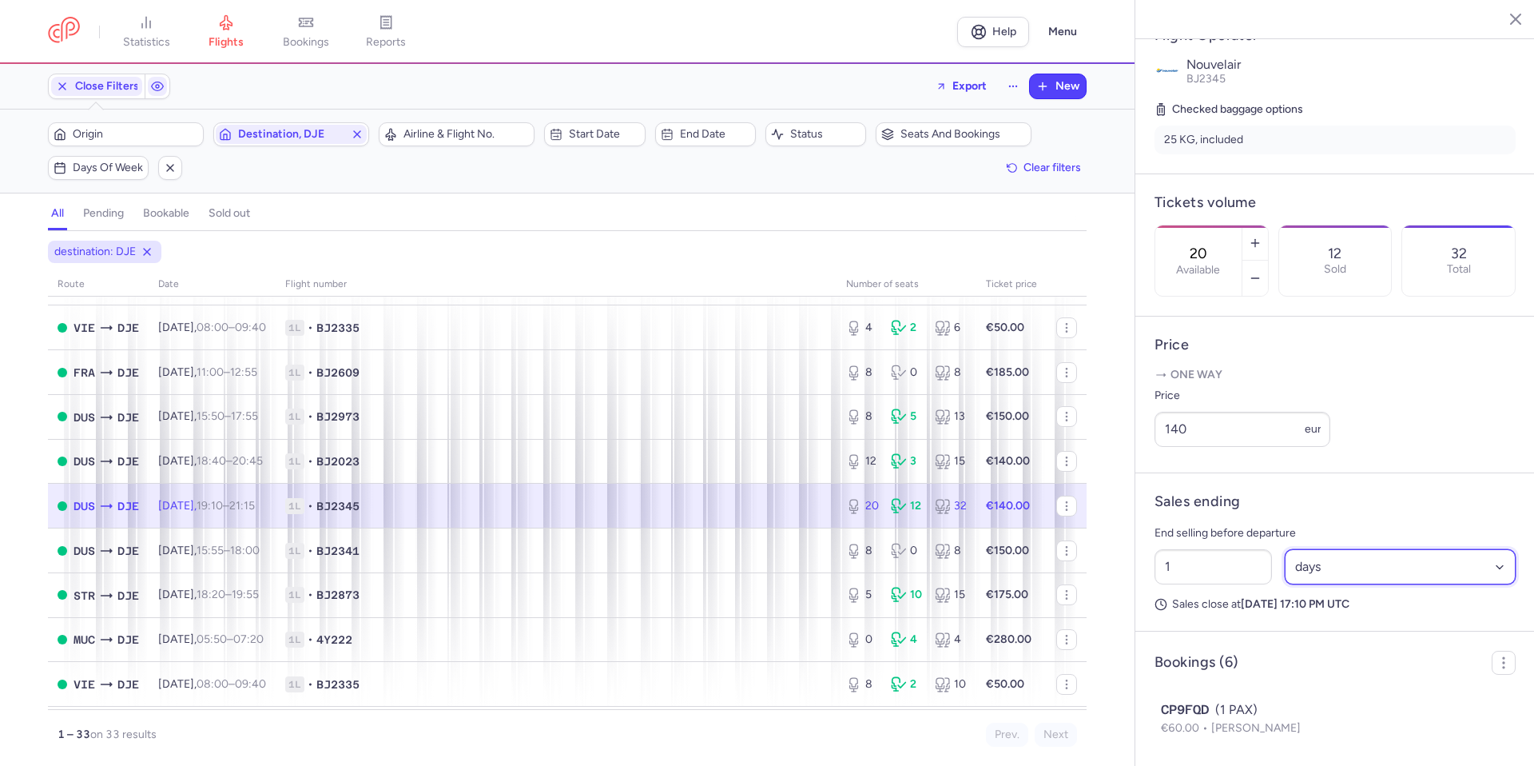
click at [1333, 584] on select "Select an option hours days" at bounding box center [1401, 566] width 232 height 35
click at [1285, 584] on select "Select an option hours days" at bounding box center [1401, 566] width 232 height 35
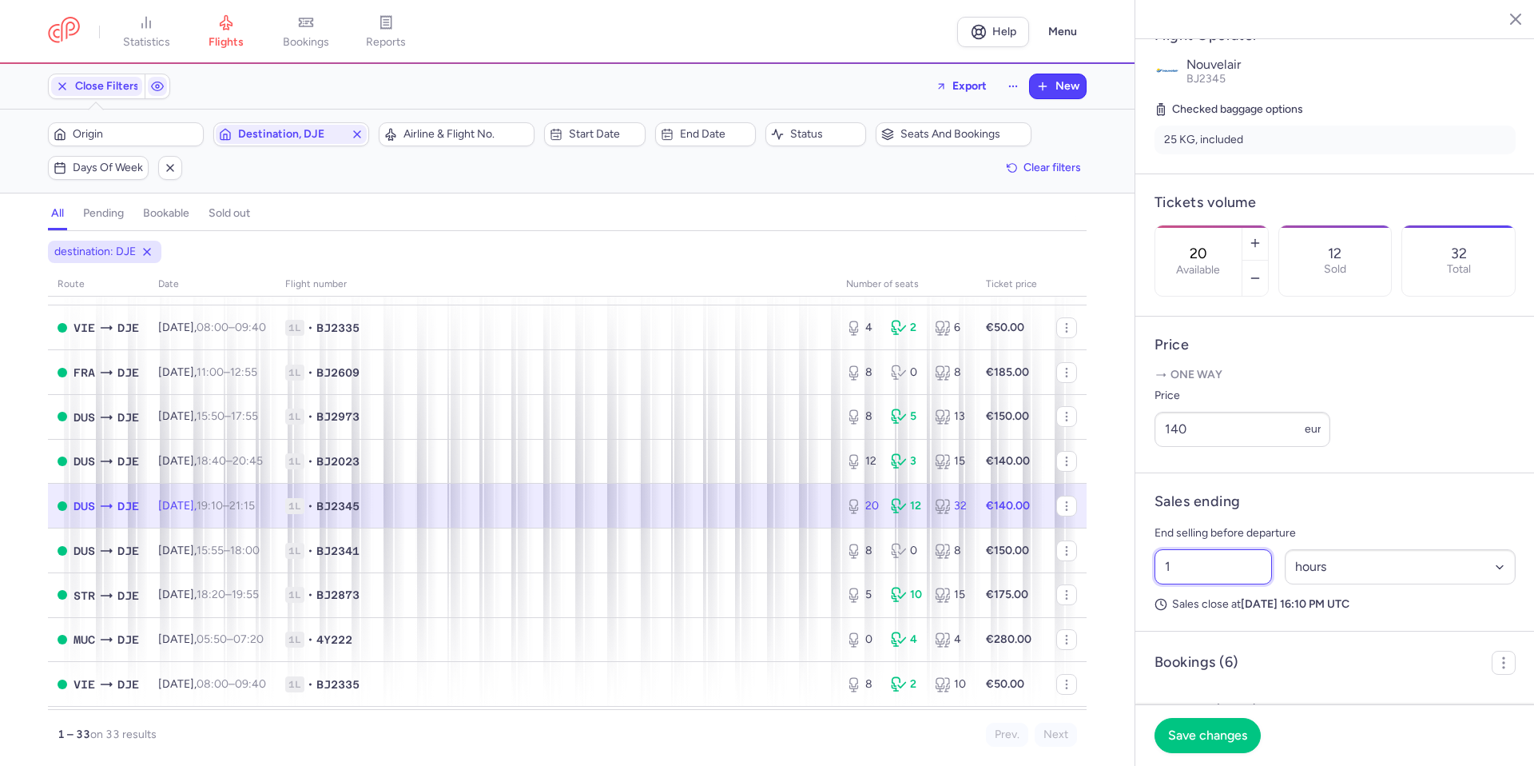
drag, startPoint x: 1140, startPoint y: 602, endPoint x: 1114, endPoint y: 574, distance: 38.4
click at [1104, 603] on div "statistics flights bookings reports Help Menu Close Filters Export New Filters …" at bounding box center [767, 383] width 1534 height 766
click at [1324, 584] on select "Select an option hours days" at bounding box center [1401, 566] width 232 height 35
click at [1285, 584] on select "Select an option hours days" at bounding box center [1401, 566] width 232 height 35
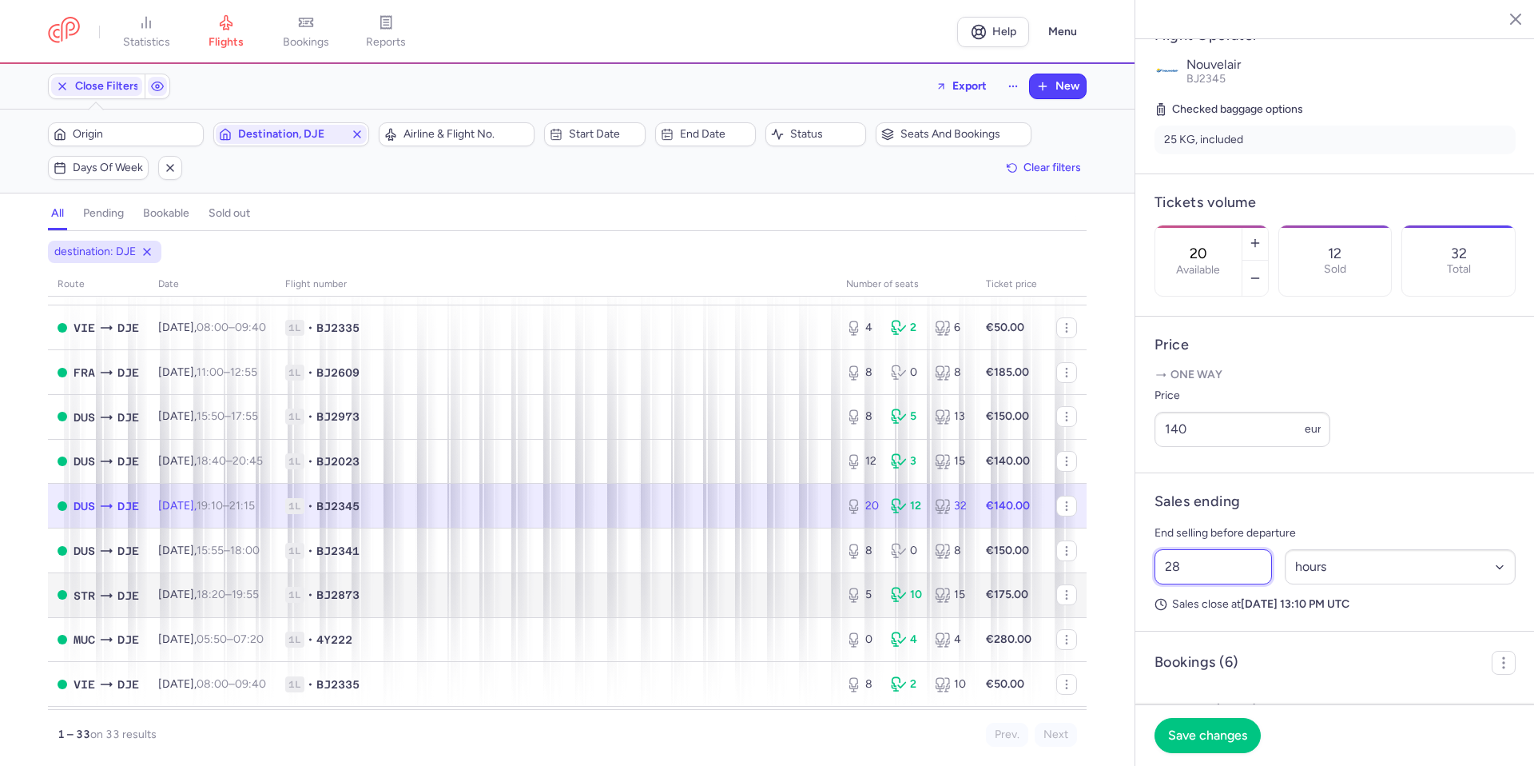
drag, startPoint x: 1205, startPoint y: 614, endPoint x: 1064, endPoint y: 616, distance: 140.6
click at [1064, 616] on div "statistics flights bookings reports Help Menu Close Filters Export New Filters …" at bounding box center [767, 383] width 1534 height 766
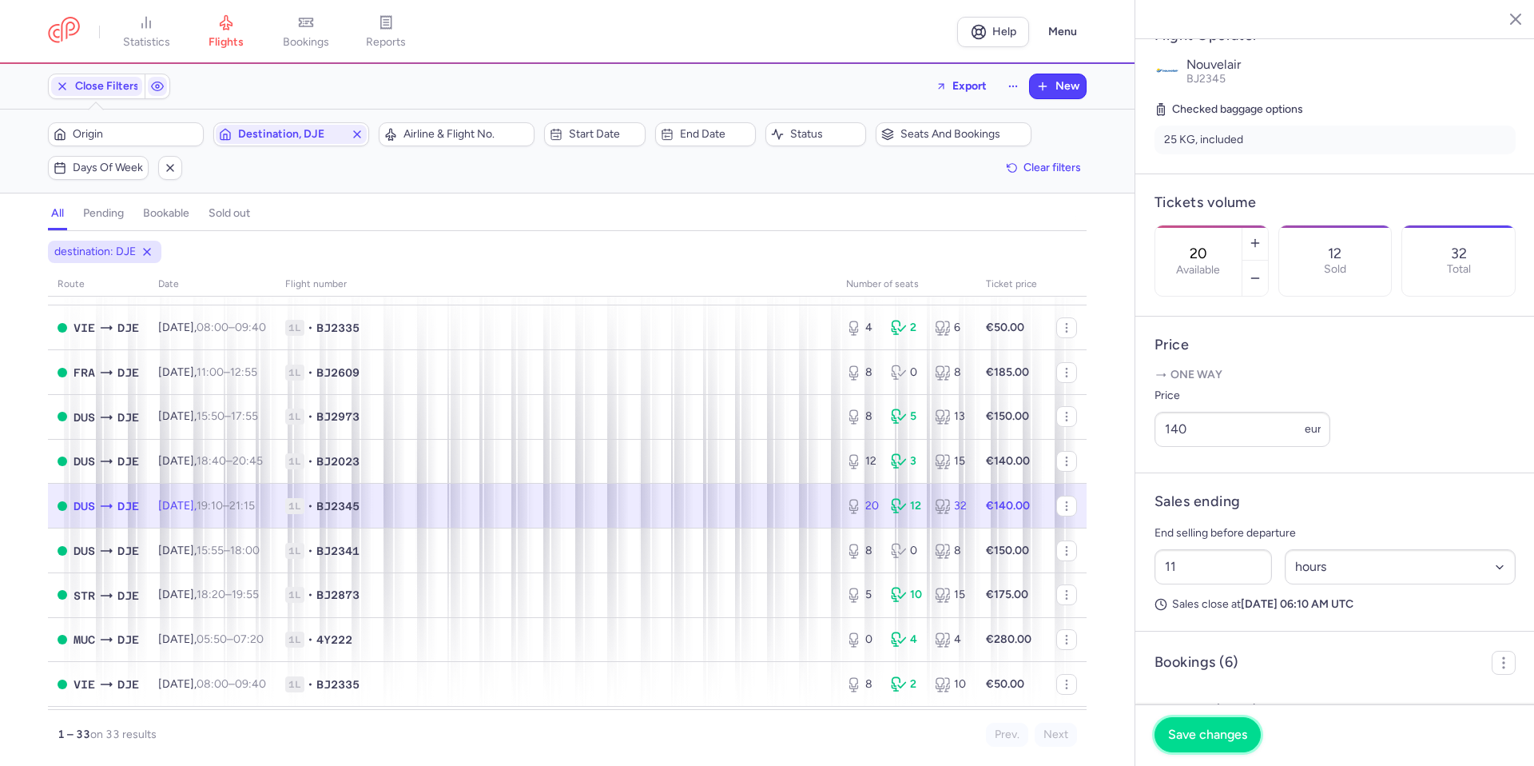
click at [1240, 719] on button "Save changes" at bounding box center [1208, 734] width 106 height 35
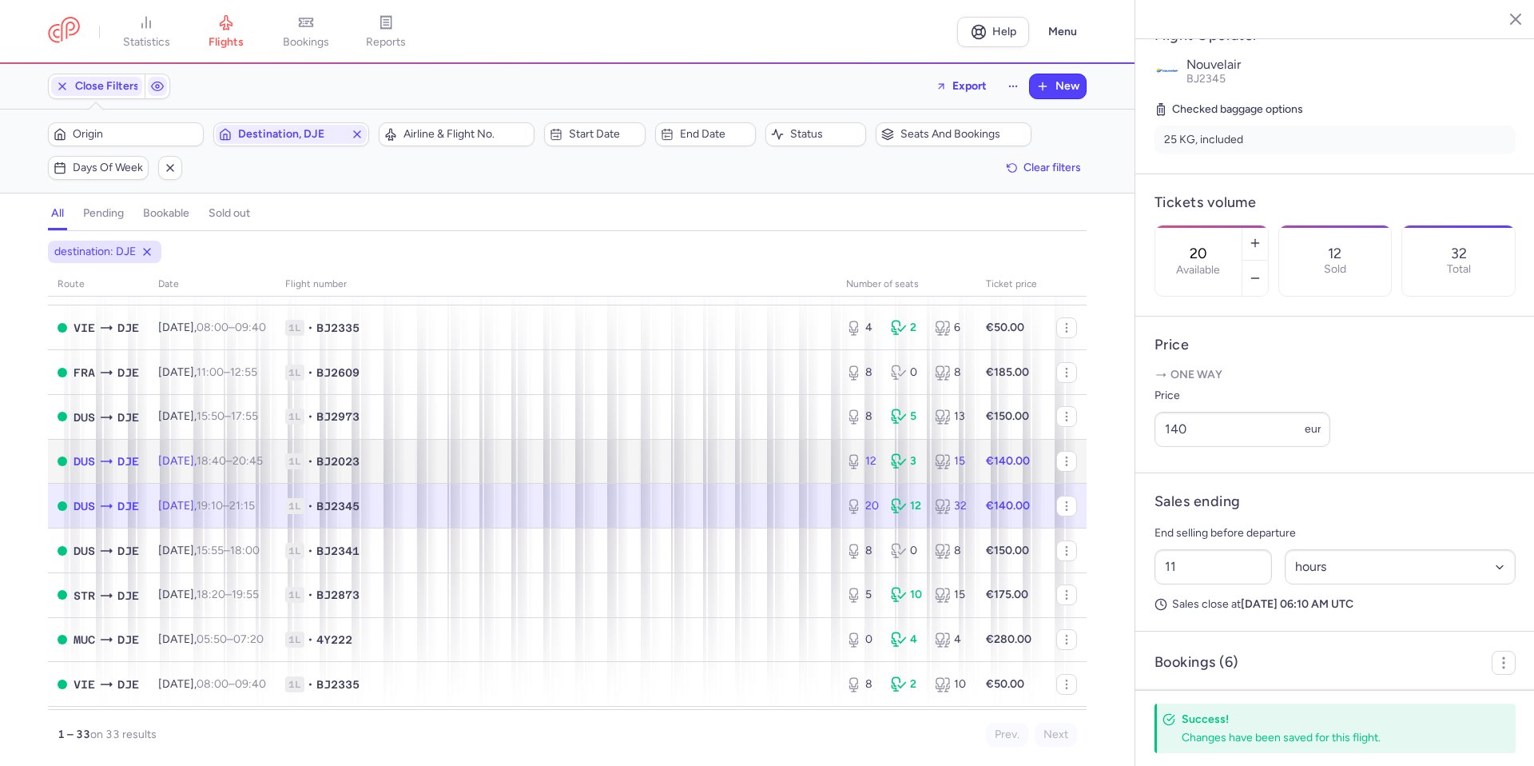
click at [568, 462] on span "1L • BJ2023" at bounding box center [556, 461] width 542 height 16
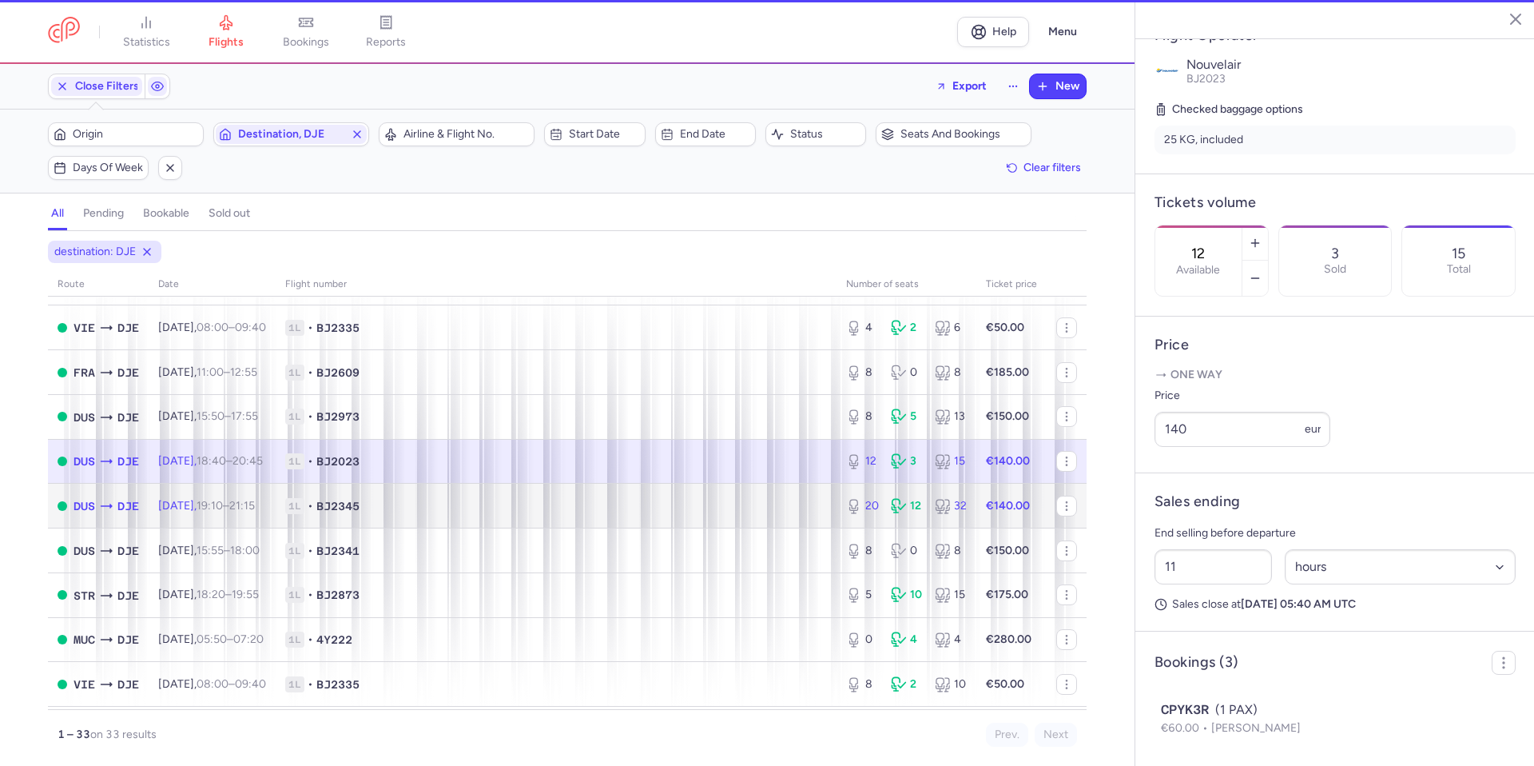
click at [576, 498] on span "1L • BJ2345" at bounding box center [556, 506] width 542 height 16
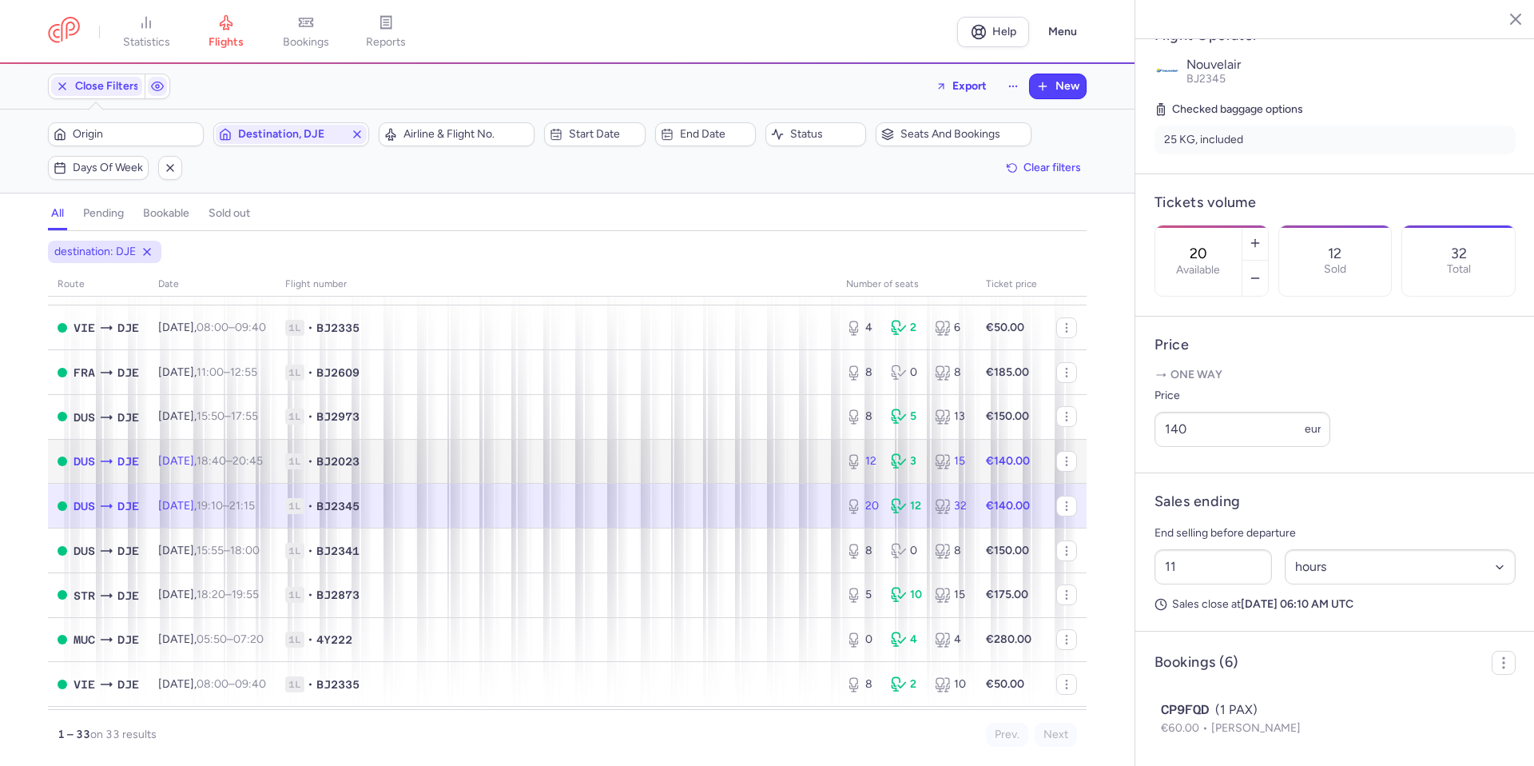
click at [603, 465] on span "1L • BJ2023" at bounding box center [556, 461] width 542 height 16
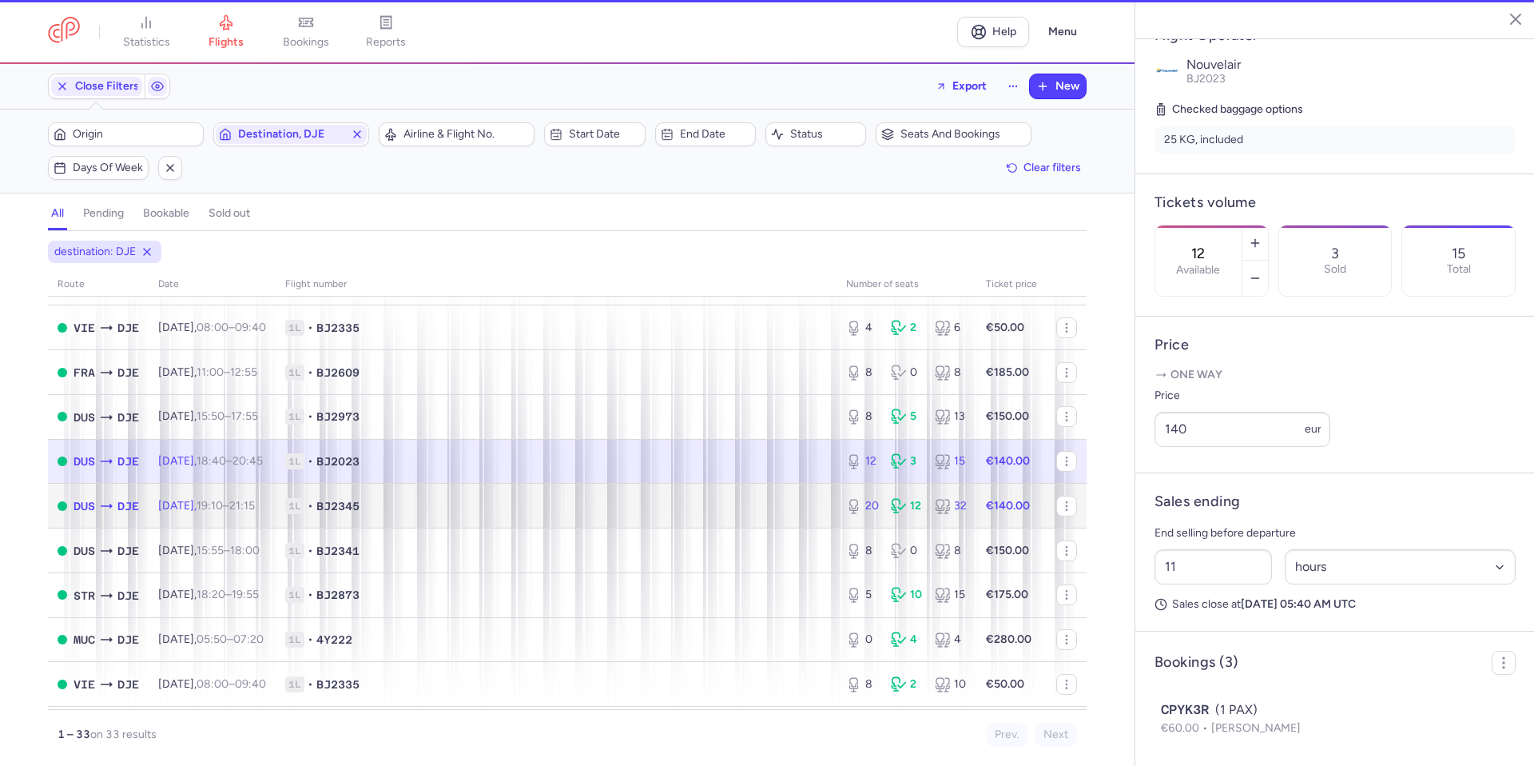
click at [602, 503] on span "1L • BJ2345" at bounding box center [556, 506] width 542 height 16
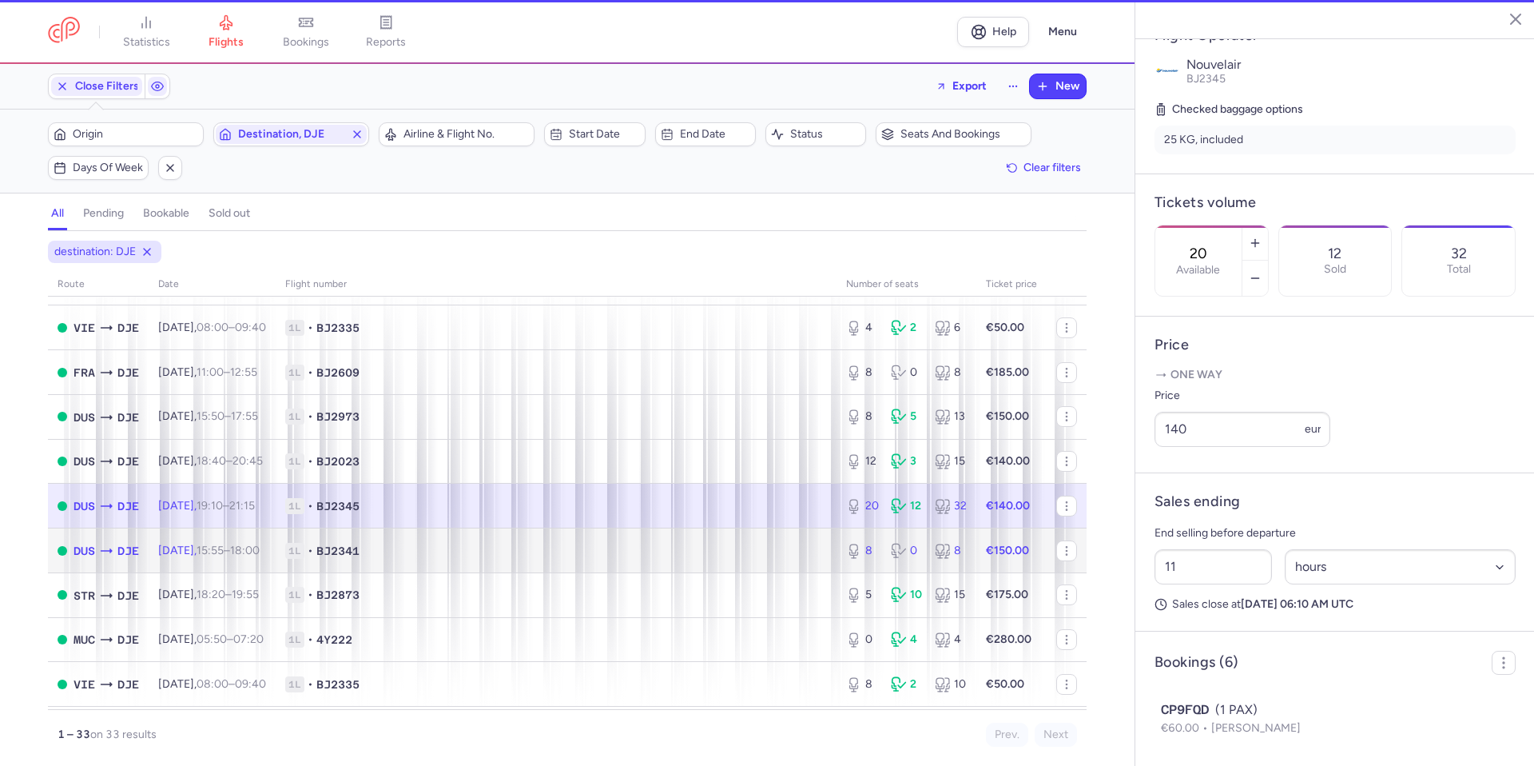
click at [606, 550] on span "1L • BJ2341" at bounding box center [556, 551] width 542 height 16
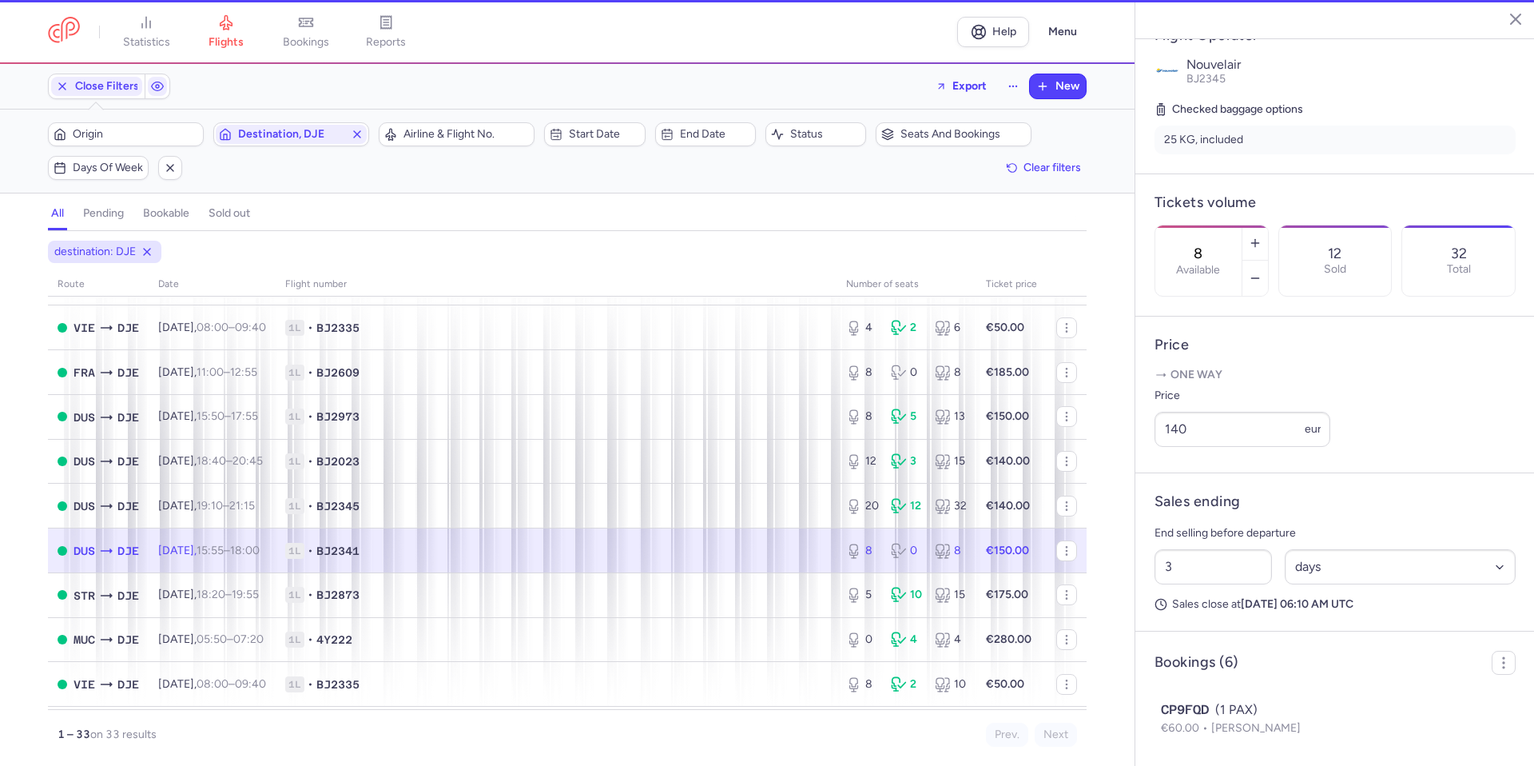
scroll to position [320, 0]
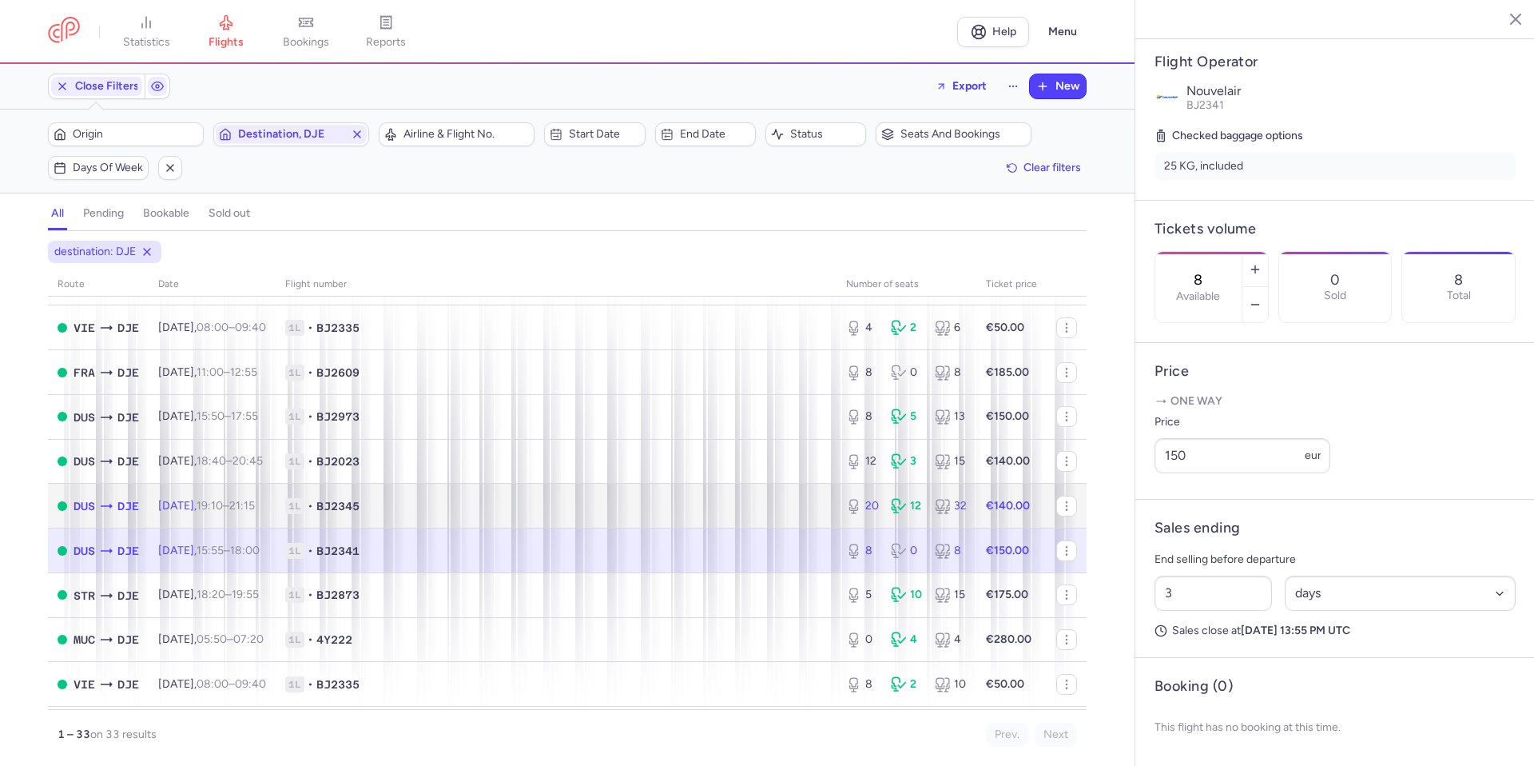
click at [659, 511] on span "1L • BJ2345" at bounding box center [556, 506] width 542 height 16
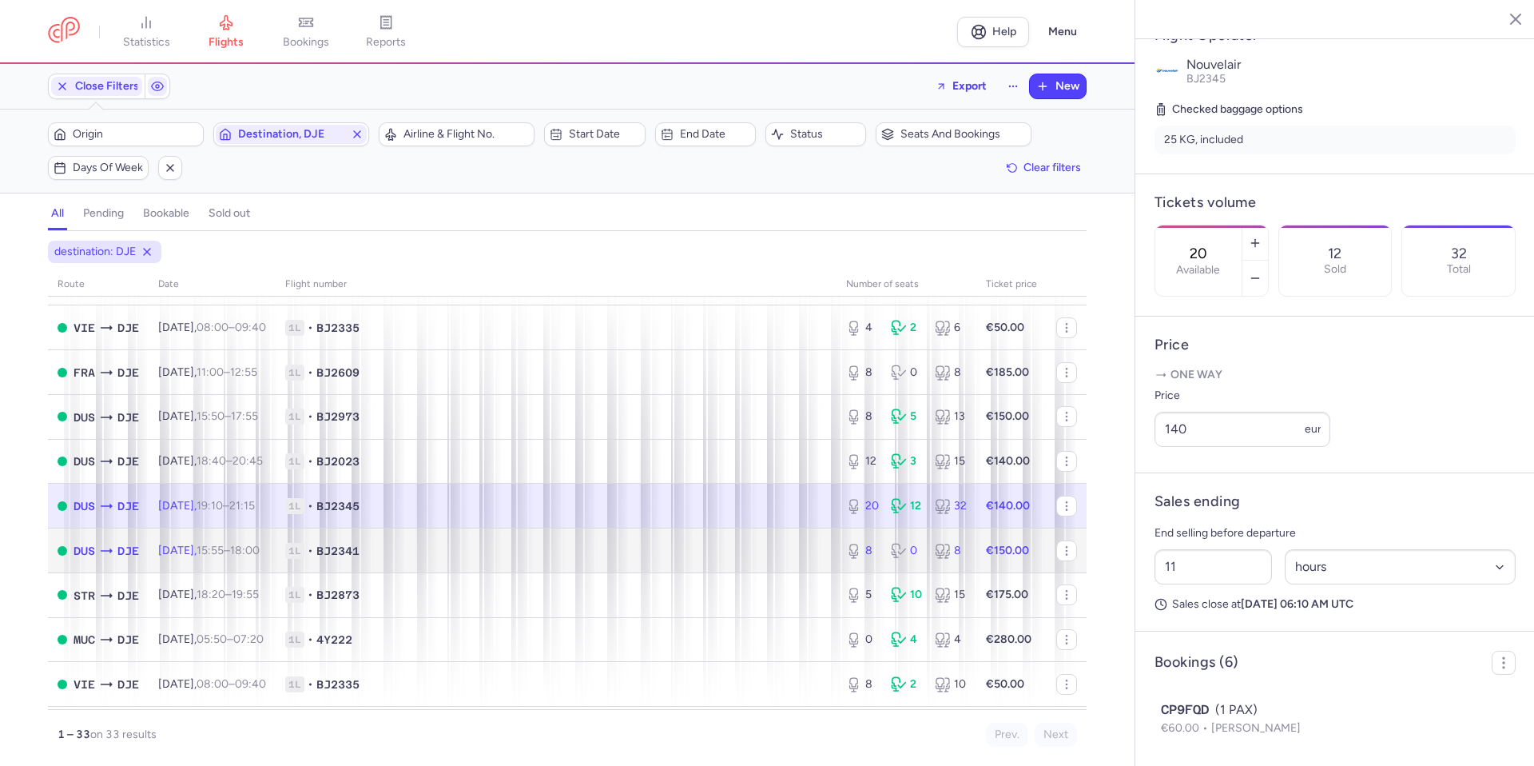
click at [649, 548] on span "1L • BJ2341" at bounding box center [556, 551] width 542 height 16
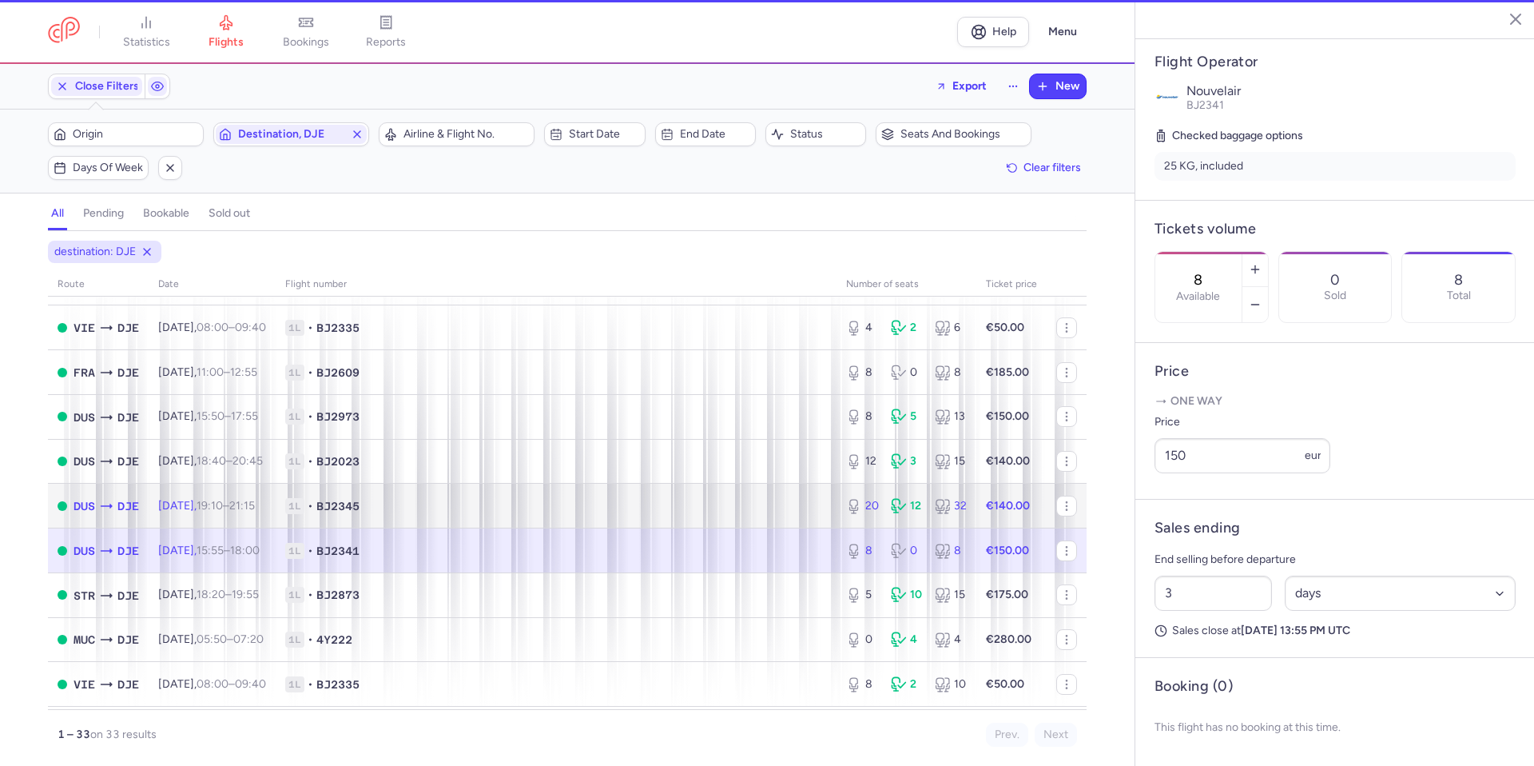
click at [664, 506] on span "1L • BJ2345" at bounding box center [556, 506] width 542 height 16
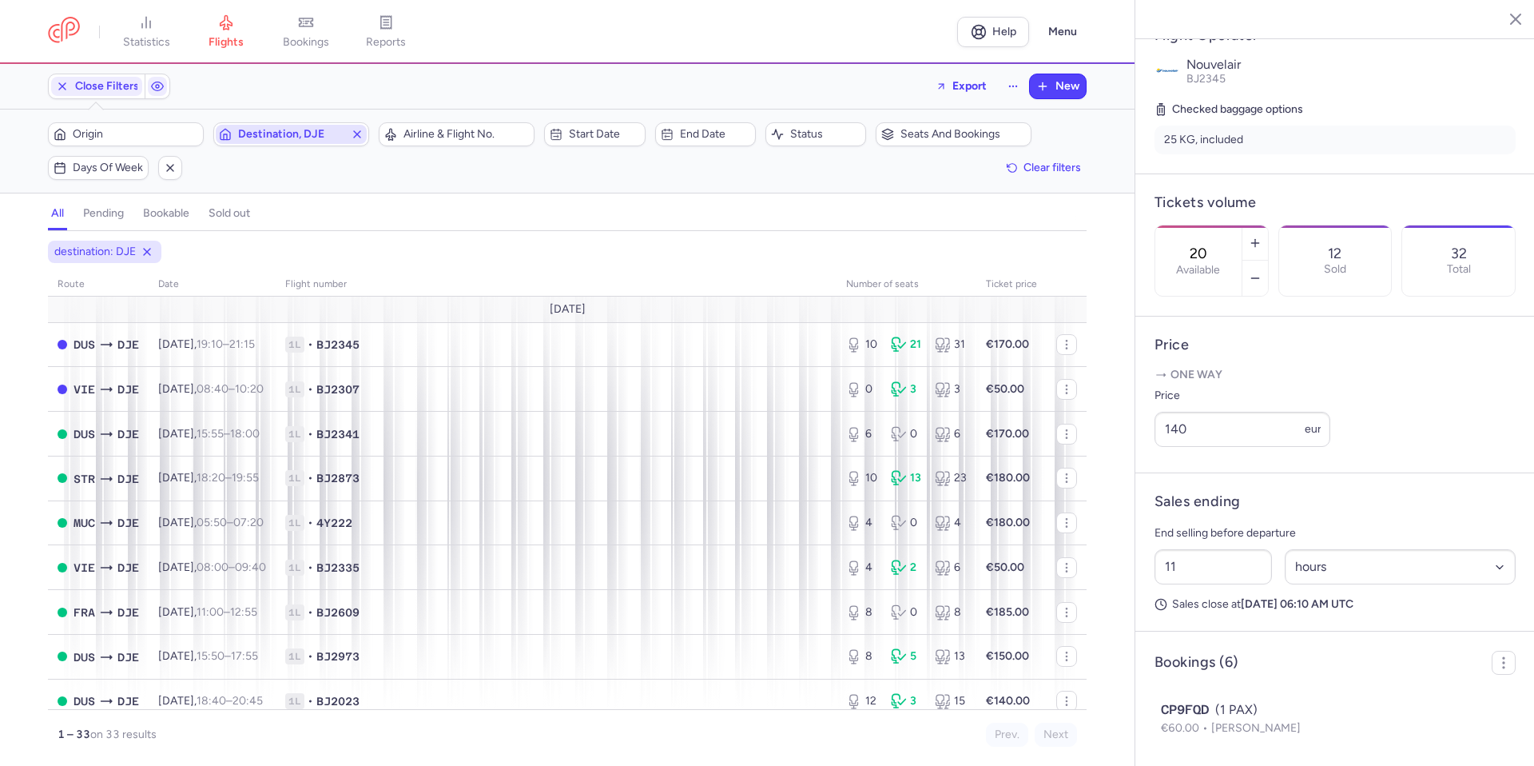
click at [360, 138] on icon "button" at bounding box center [357, 134] width 13 height 13
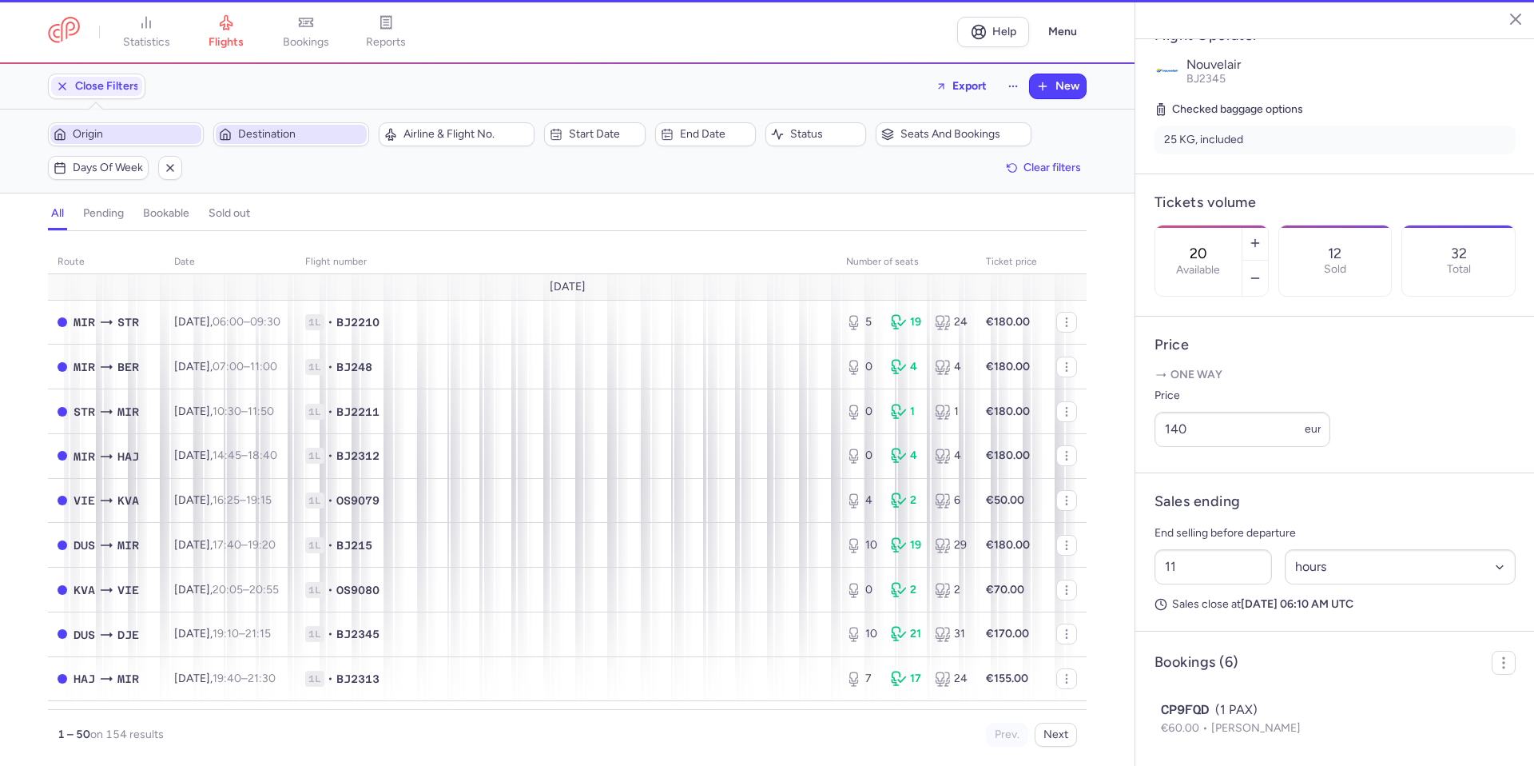
click at [151, 131] on span "Origin" at bounding box center [135, 134] width 125 height 13
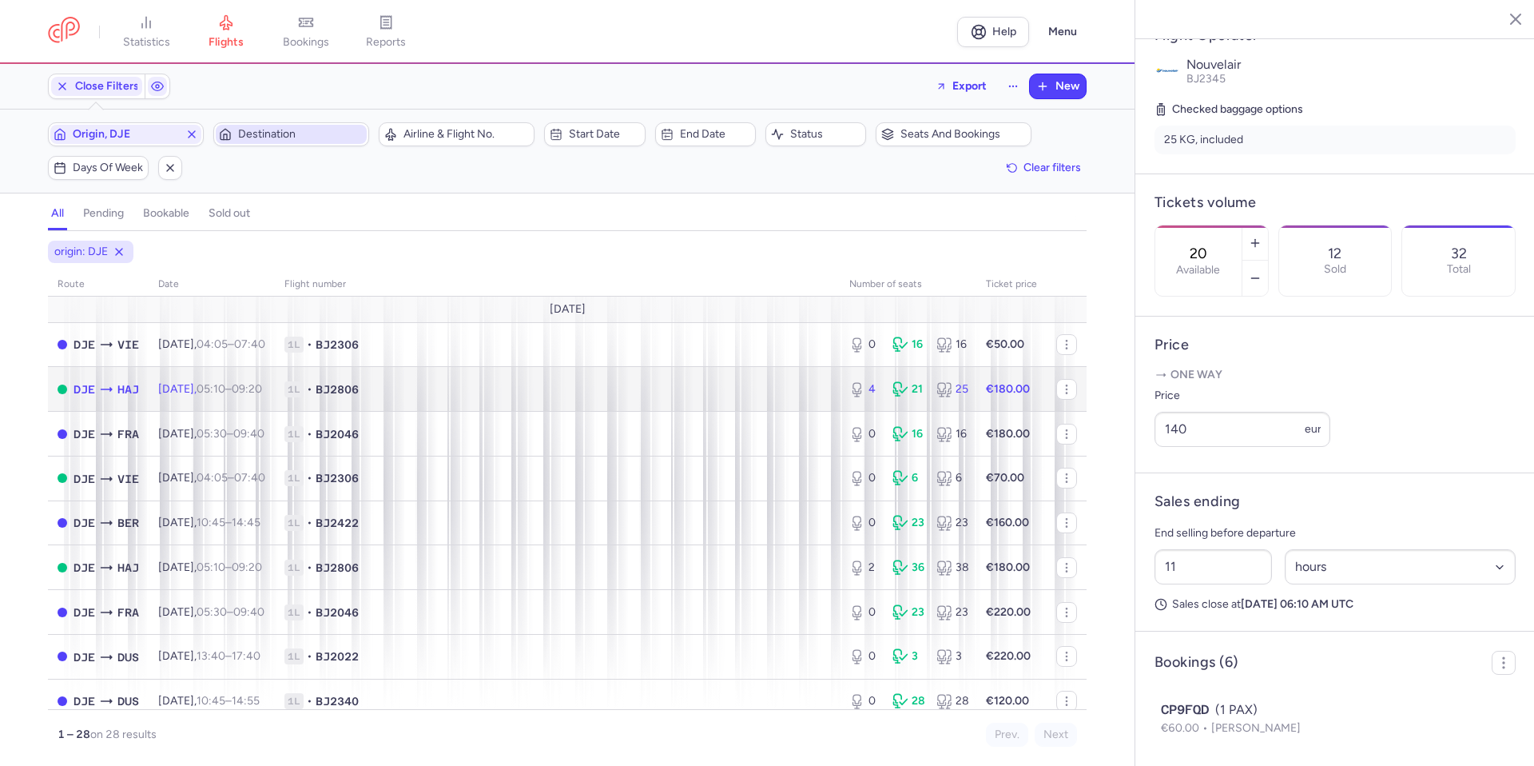
click at [445, 389] on span "1L • BJ2806" at bounding box center [557, 389] width 546 height 16
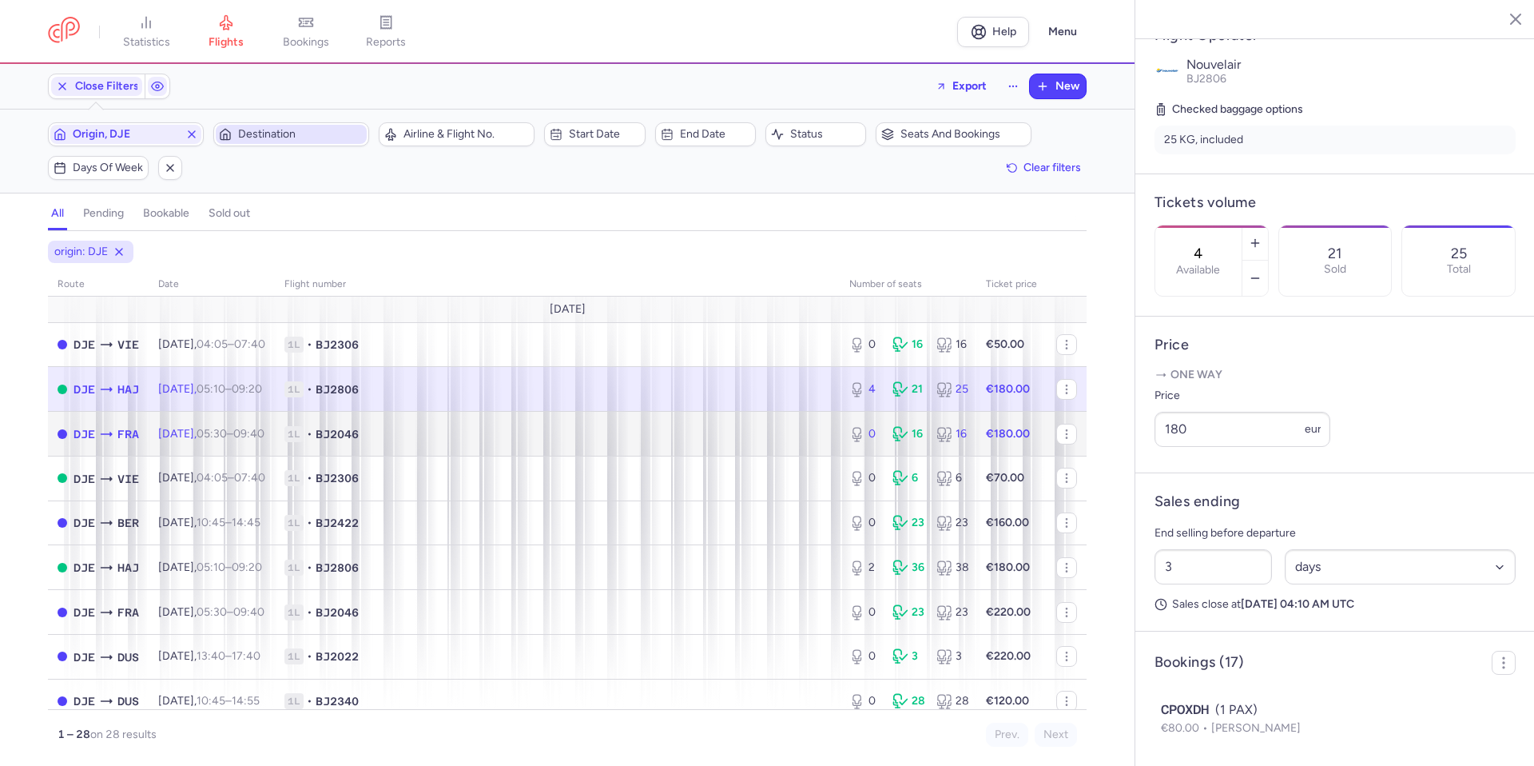
click at [501, 435] on span "1L • BJ2046" at bounding box center [557, 434] width 546 height 16
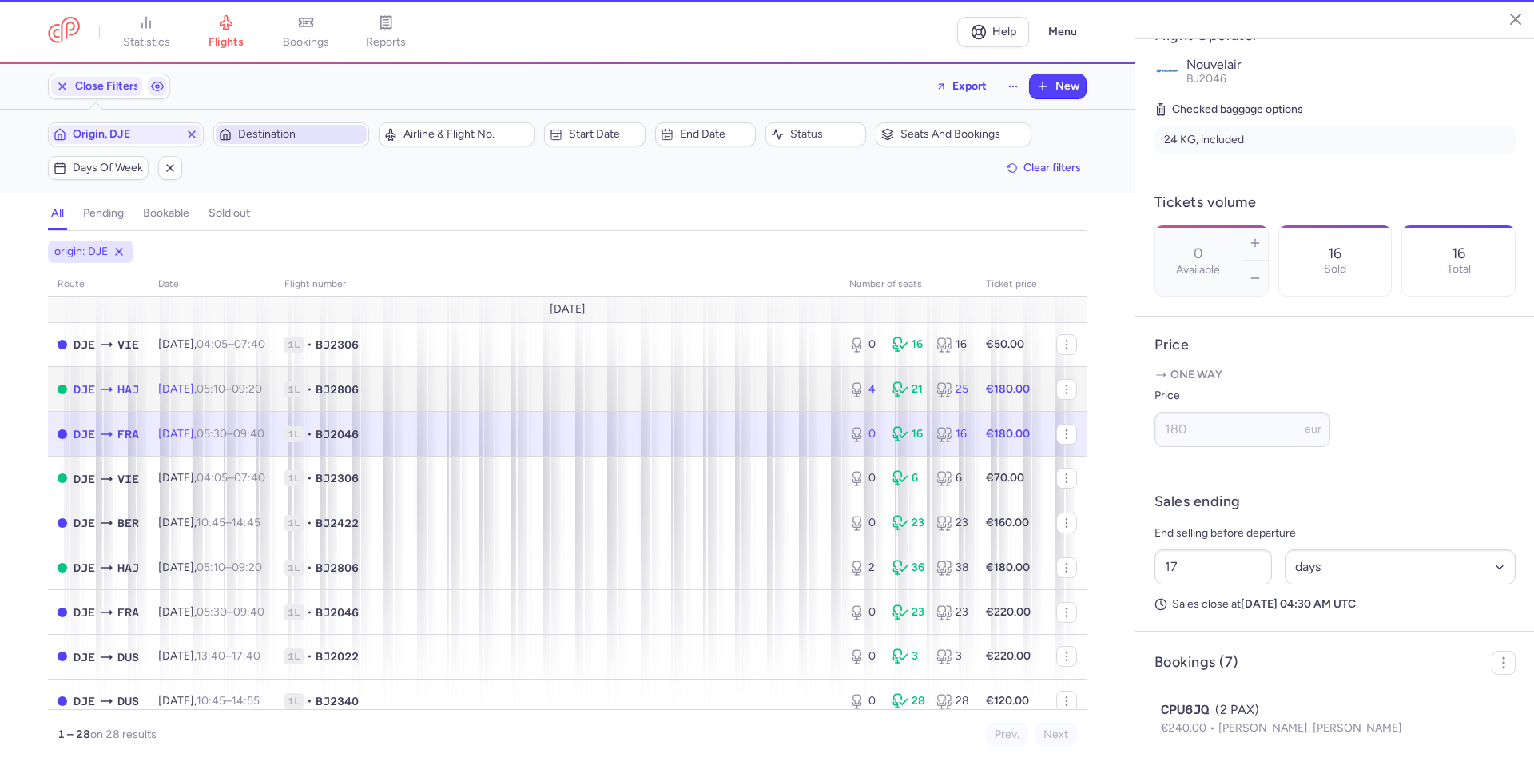
click at [516, 380] on td "1L • BJ2806" at bounding box center [557, 389] width 565 height 45
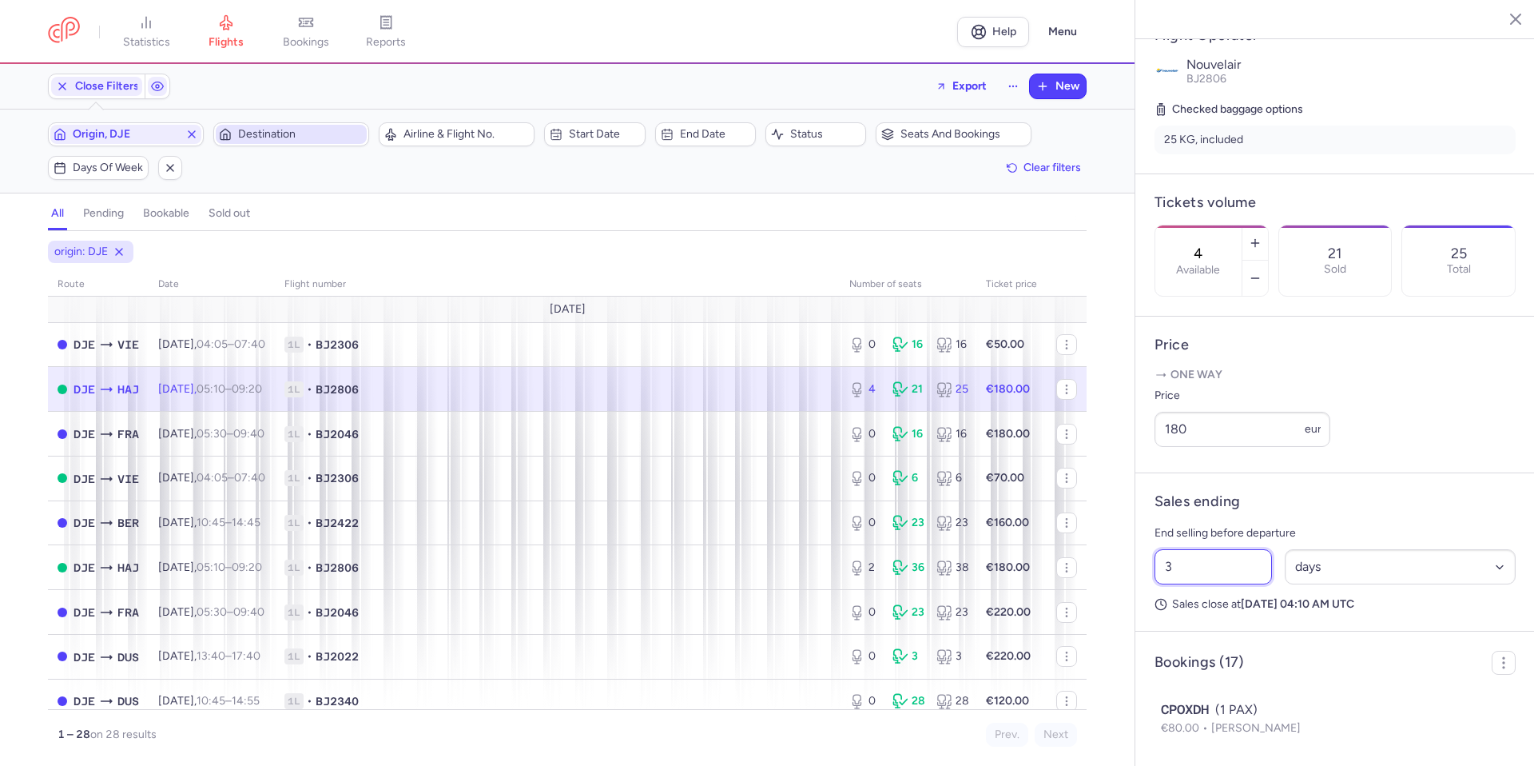
drag, startPoint x: 1191, startPoint y: 610, endPoint x: 1104, endPoint y: 610, distance: 87.9
click at [1104, 610] on div "statistics flights bookings reports Help Menu Close Filters Export New Filters …" at bounding box center [767, 383] width 1534 height 766
click at [1235, 731] on span "Save changes" at bounding box center [1207, 734] width 79 height 14
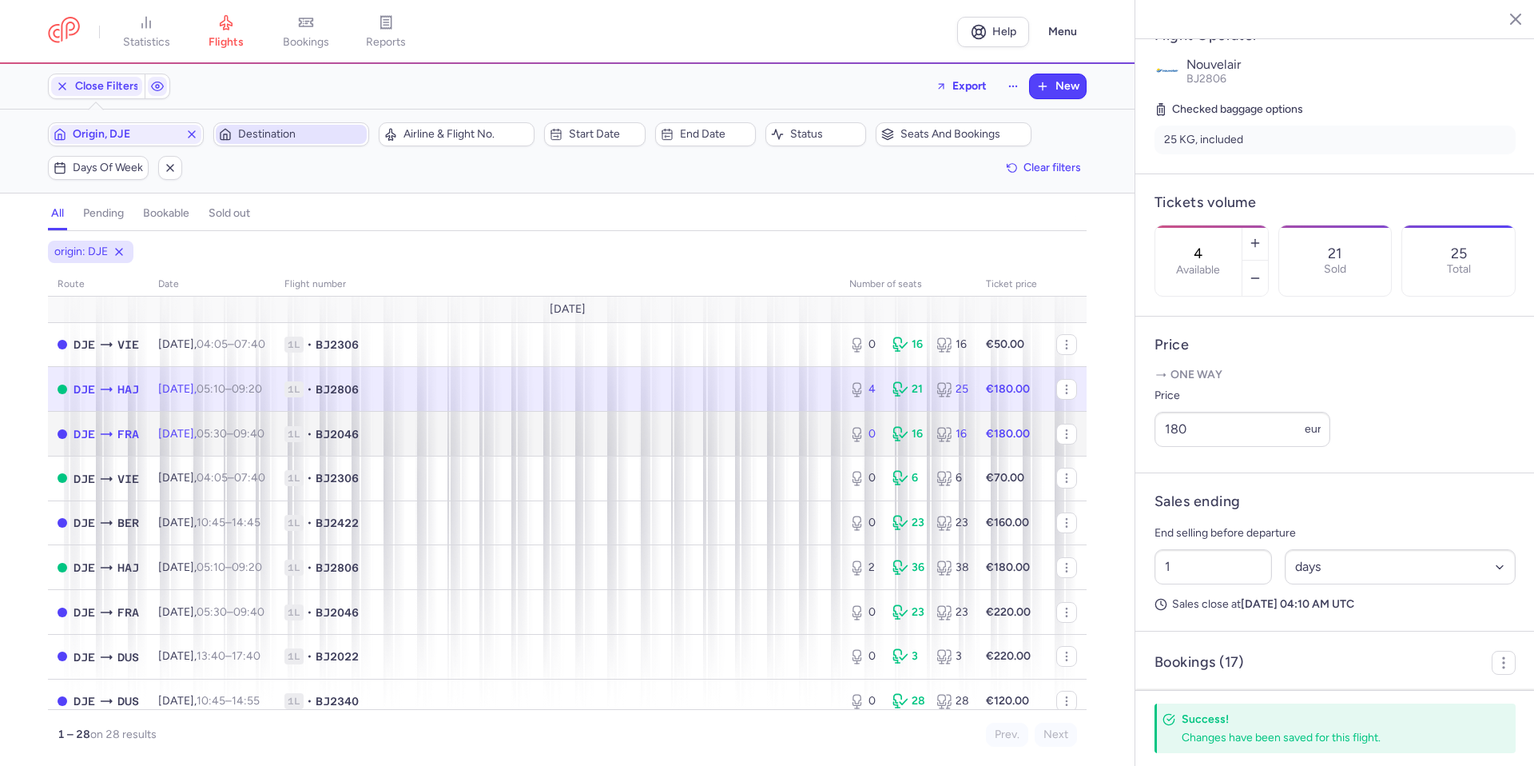
click at [576, 445] on td "1L • BJ2046" at bounding box center [557, 434] width 565 height 45
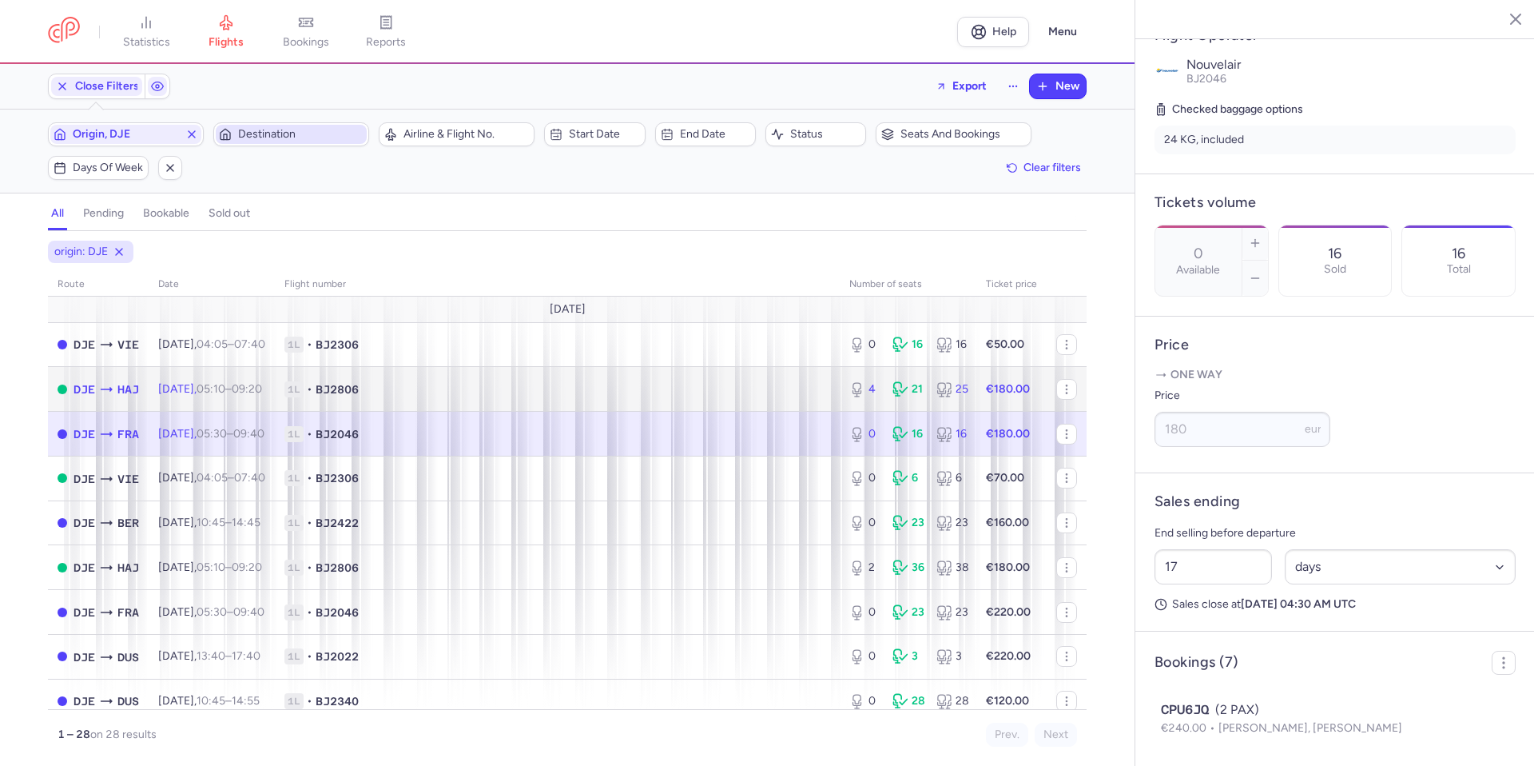
click at [603, 384] on span "1L • BJ2806" at bounding box center [557, 389] width 546 height 16
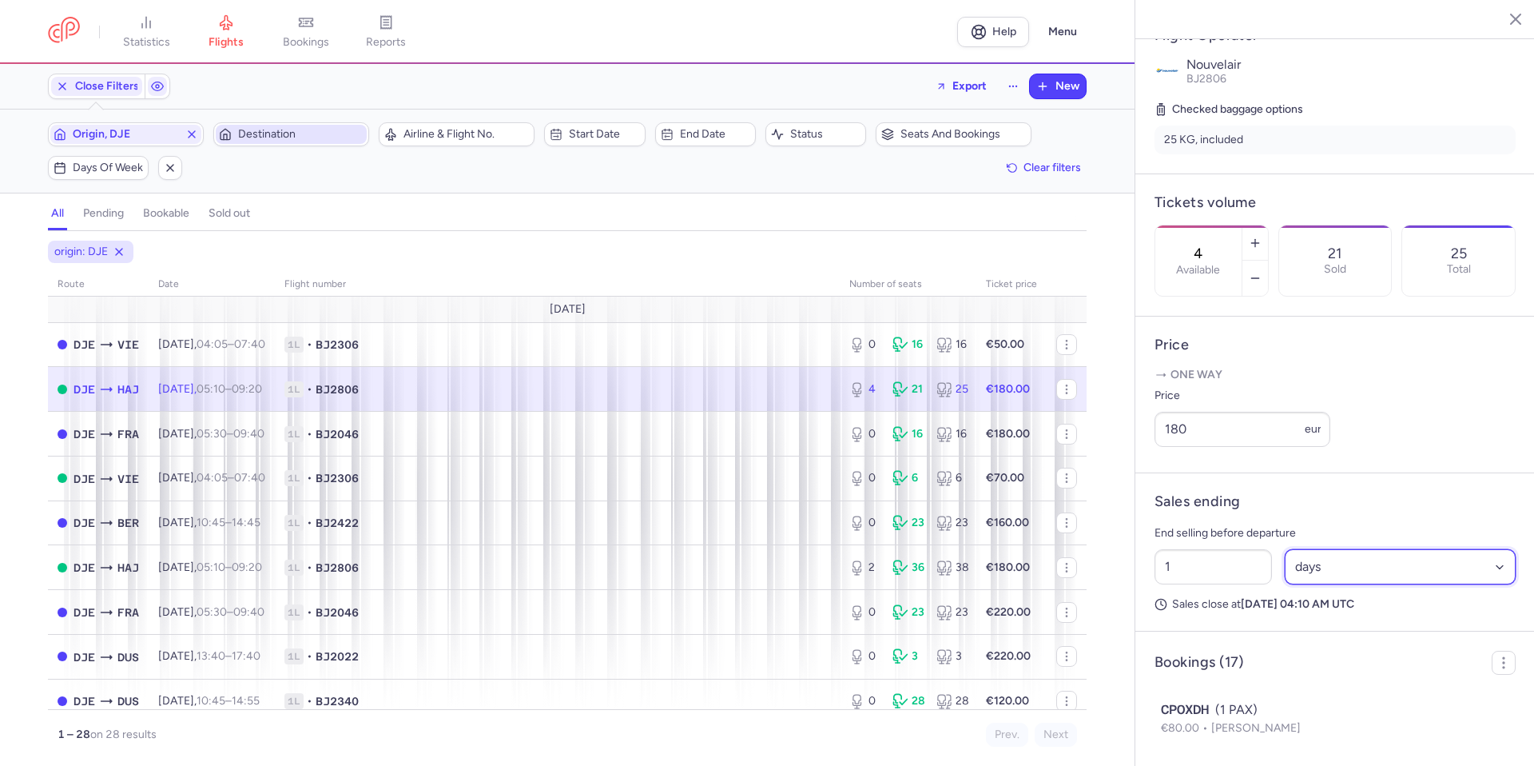
click at [1332, 584] on select "Select an option hours days" at bounding box center [1401, 566] width 232 height 35
click at [1285, 584] on select "Select an option hours days" at bounding box center [1401, 566] width 232 height 35
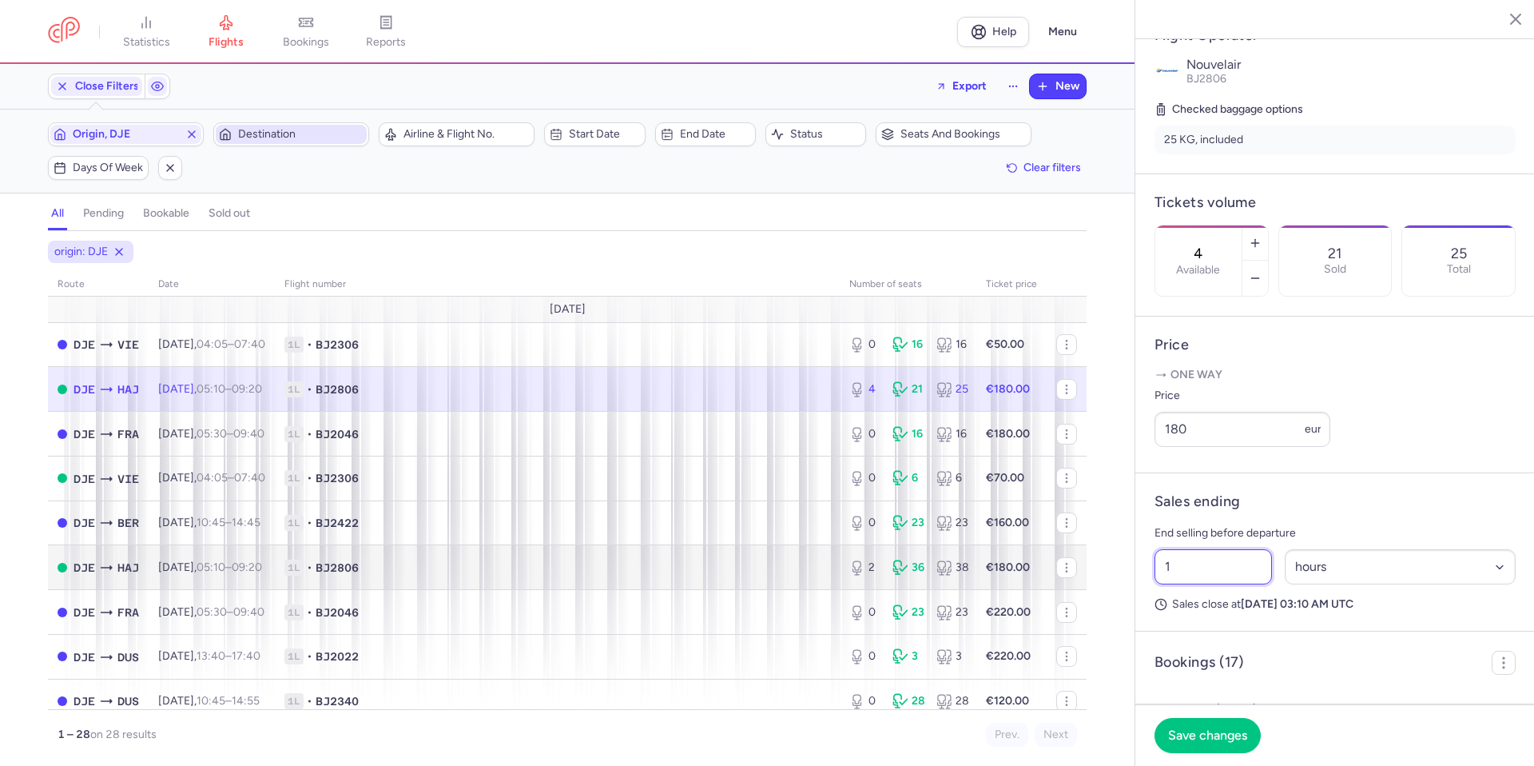
drag, startPoint x: 1231, startPoint y: 612, endPoint x: 878, endPoint y: 579, distance: 354.8
click at [883, 582] on div "statistics flights bookings reports Help Menu Close Filters Export New Filters …" at bounding box center [767, 383] width 1534 height 766
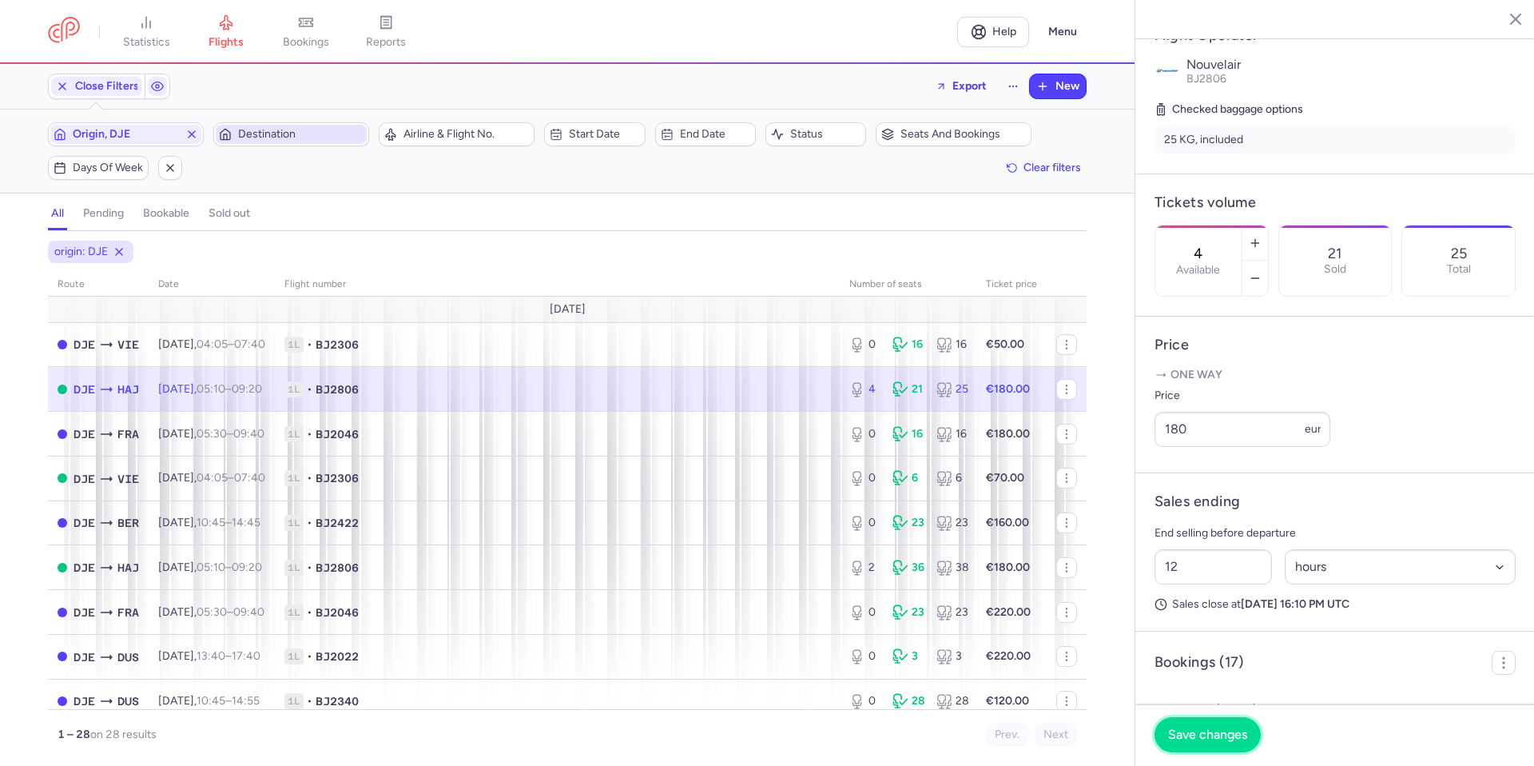
click at [1227, 741] on span "Save changes" at bounding box center [1207, 734] width 79 height 14
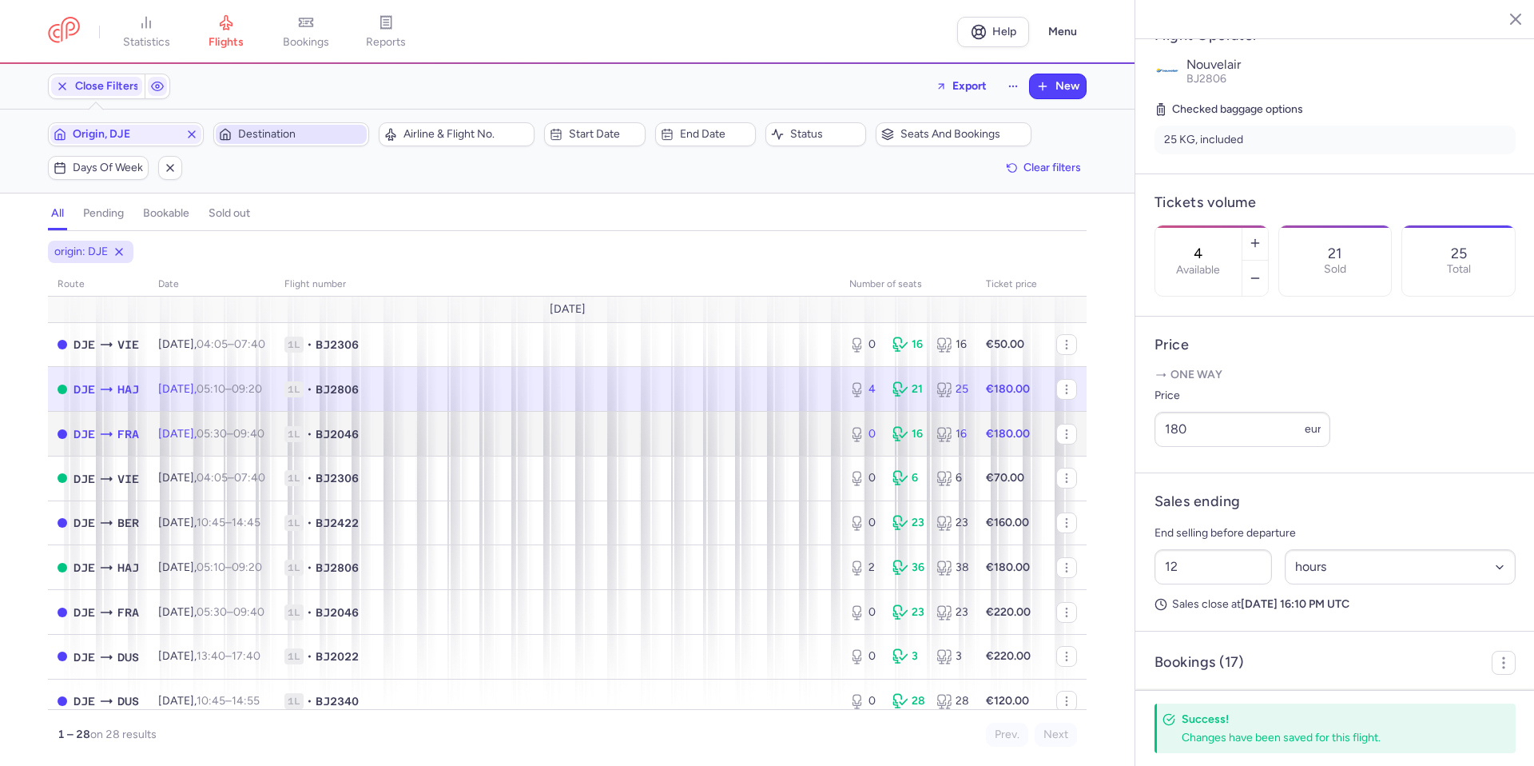
drag, startPoint x: 767, startPoint y: 435, endPoint x: 766, endPoint y: 426, distance: 9.7
click at [767, 435] on span "1L • BJ2046" at bounding box center [557, 434] width 546 height 16
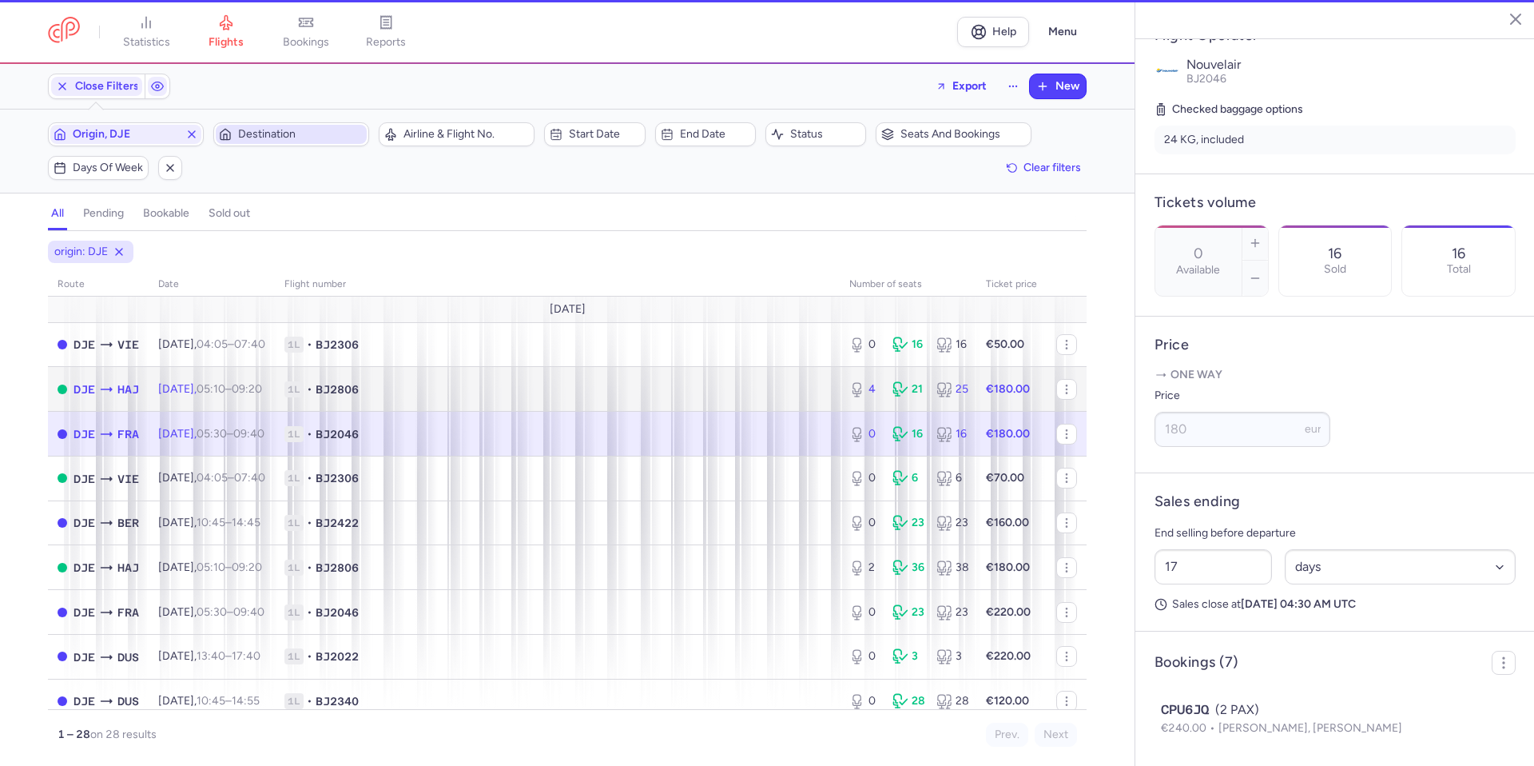
click at [761, 391] on span "1L • BJ2806" at bounding box center [557, 389] width 546 height 16
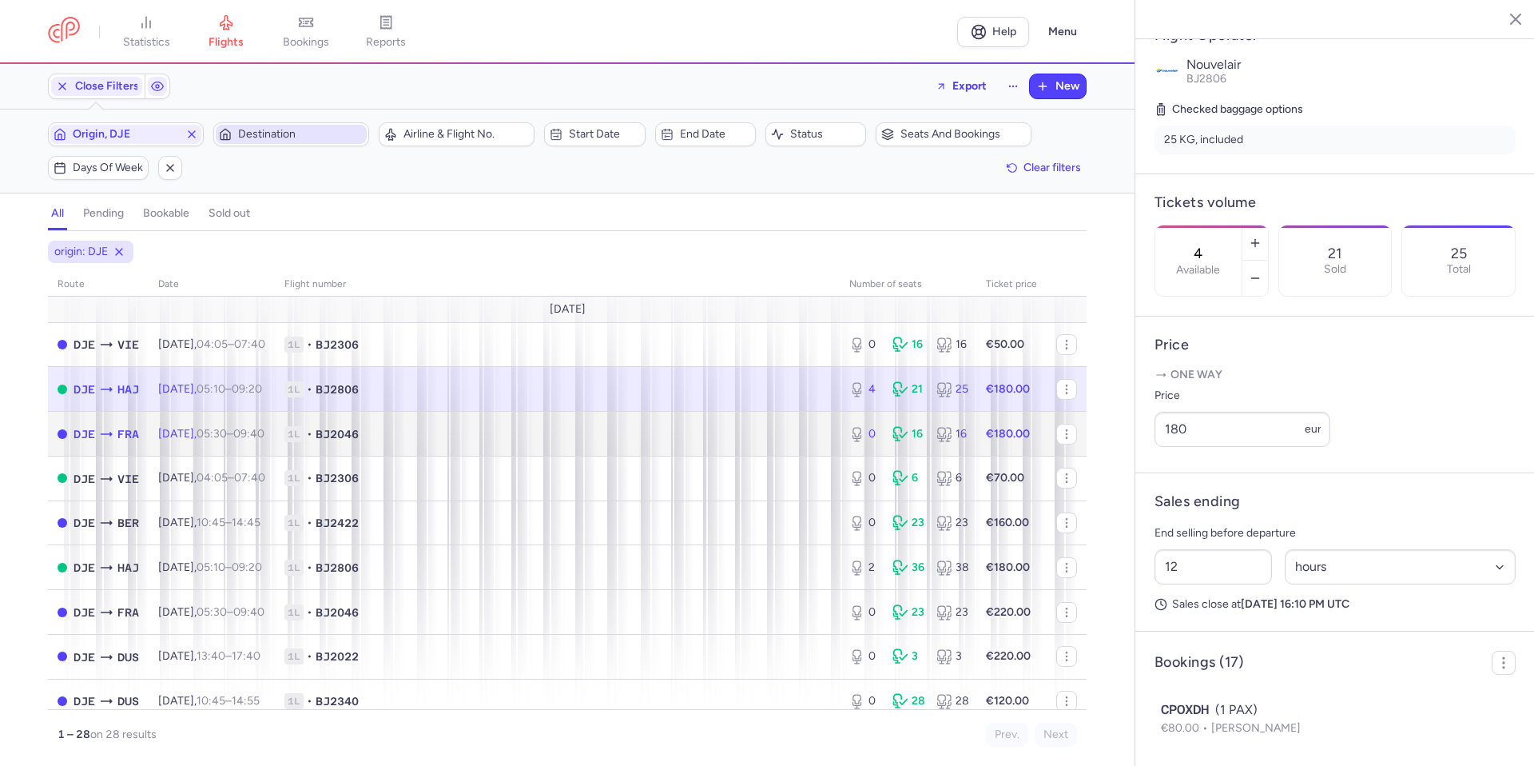
click at [843, 428] on div "0 16 16" at bounding box center [908, 434] width 130 height 29
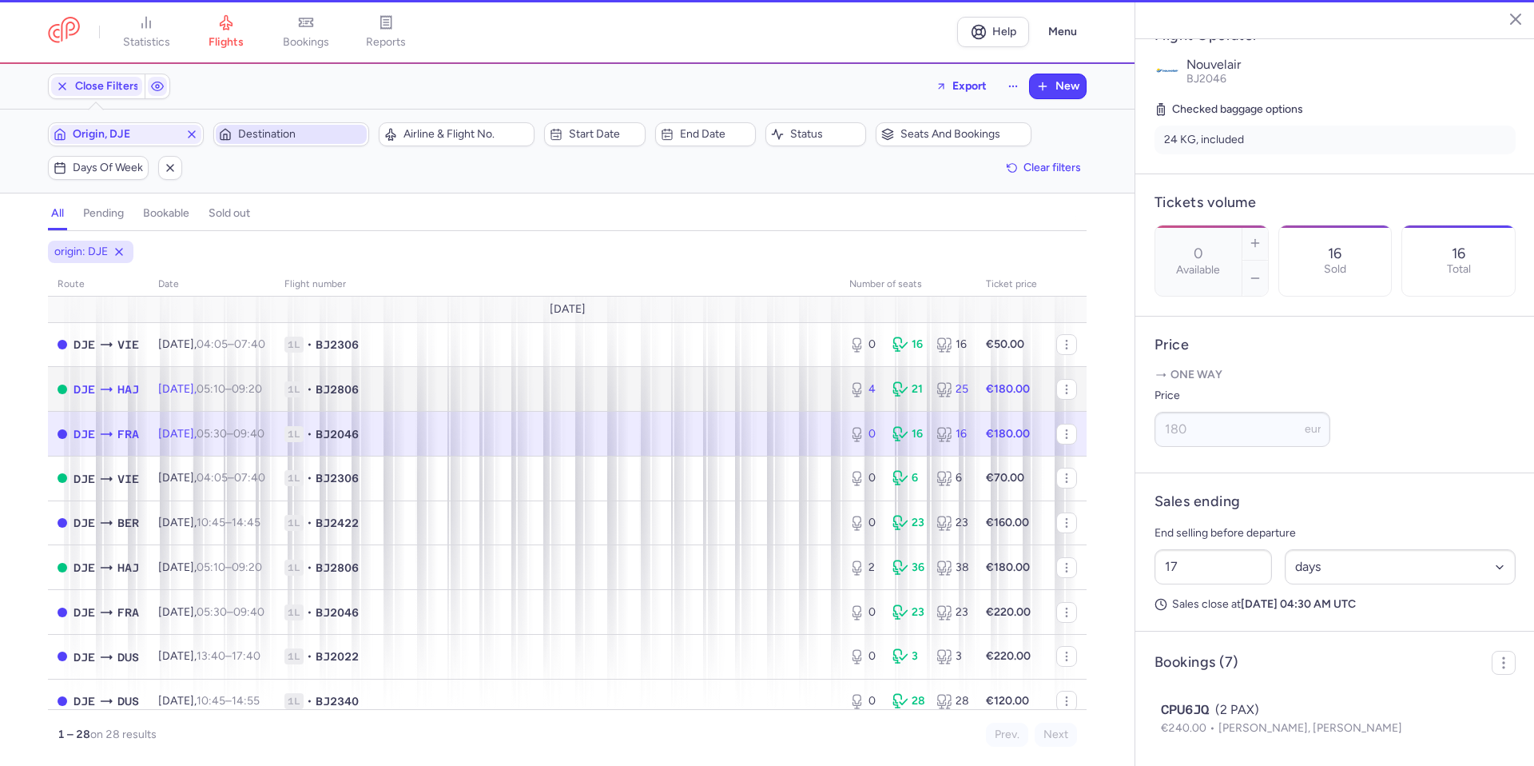
click at [803, 391] on span "1L • BJ2806" at bounding box center [557, 389] width 546 height 16
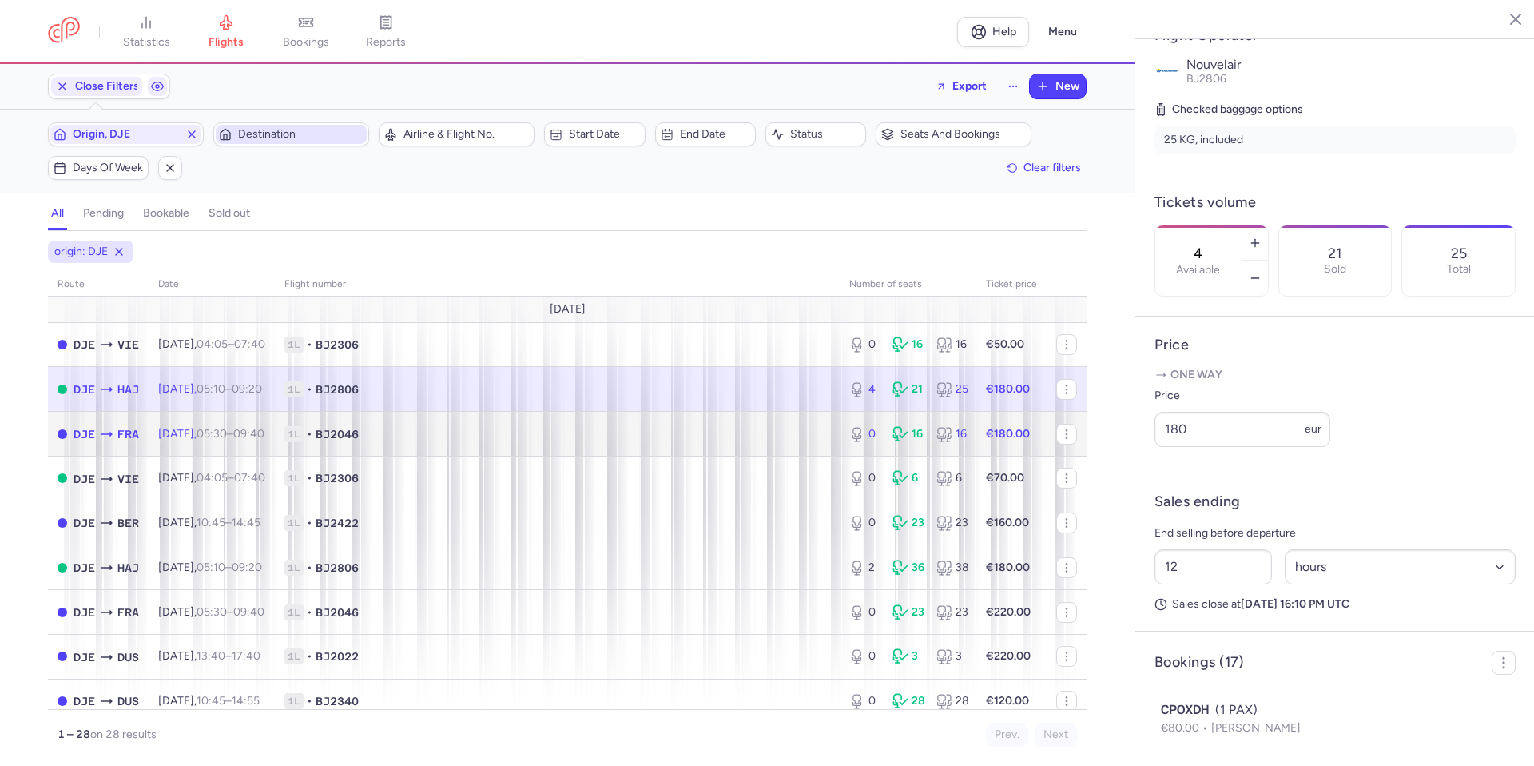
drag, startPoint x: 774, startPoint y: 443, endPoint x: 778, endPoint y: 392, distance: 51.2
click at [774, 442] on td "1L • BJ2046" at bounding box center [557, 434] width 565 height 45
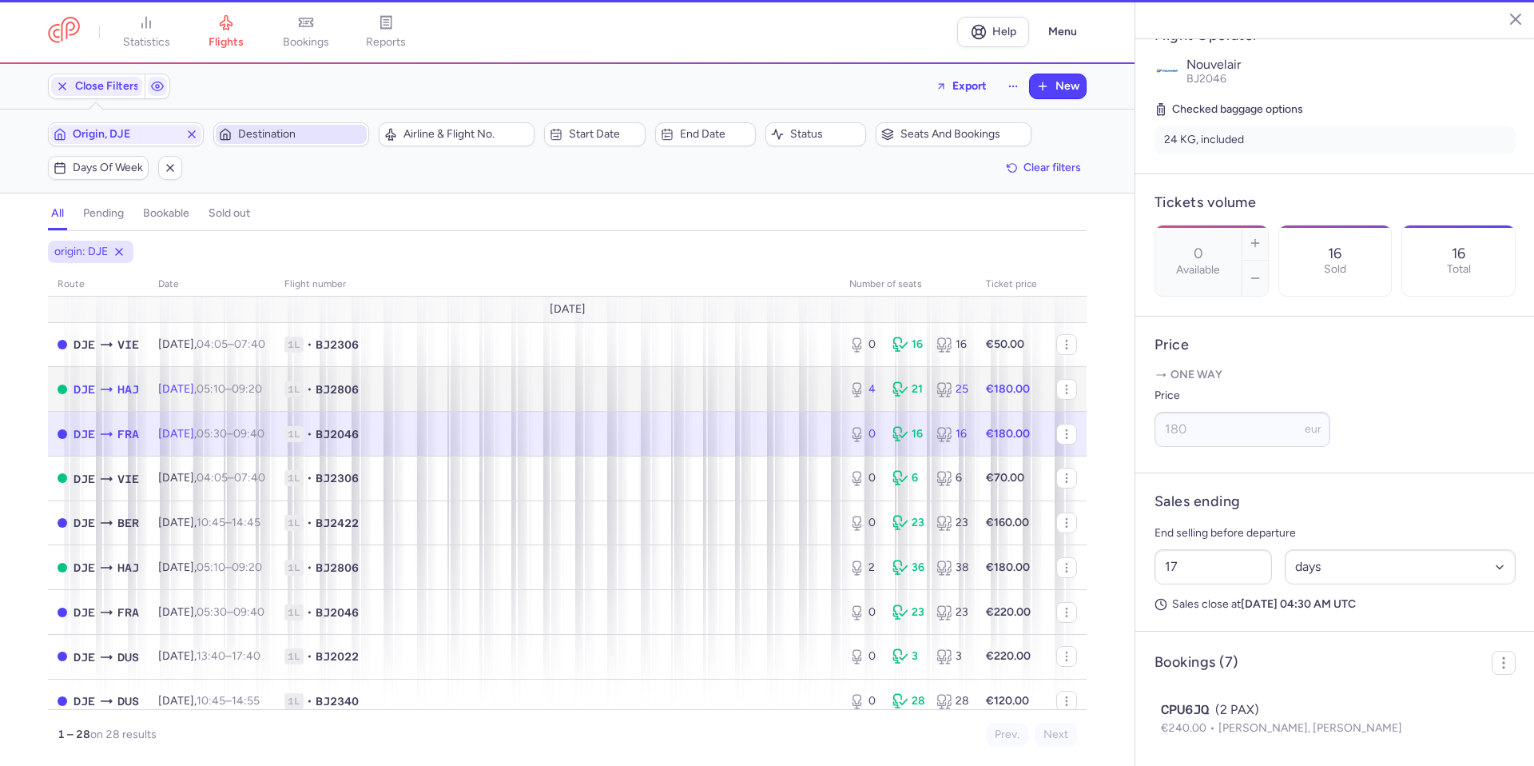
click at [778, 390] on span "1L • BJ2806" at bounding box center [557, 389] width 546 height 16
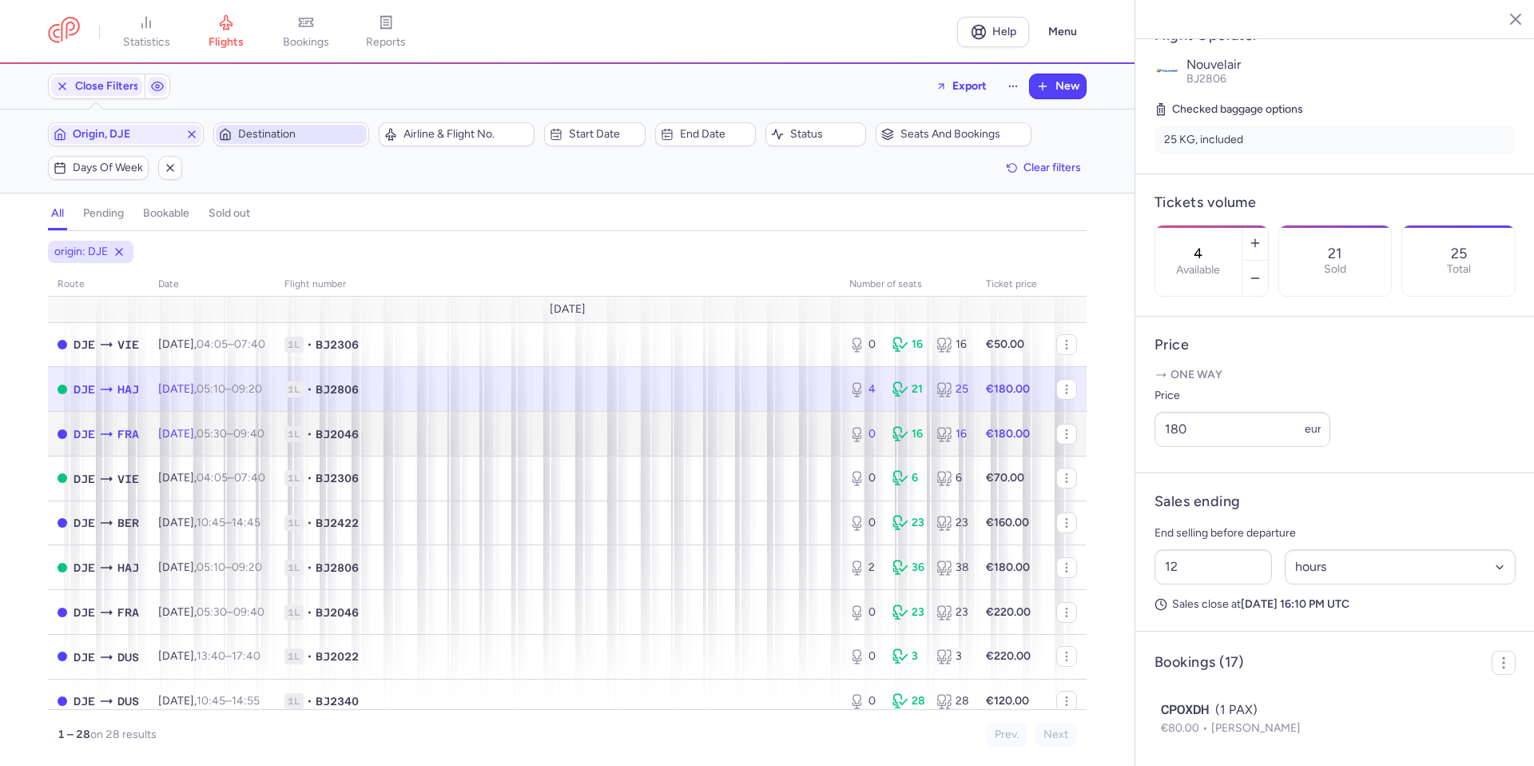
drag, startPoint x: 757, startPoint y: 440, endPoint x: 758, endPoint y: 422, distance: 18.4
click at [757, 441] on span "1L • BJ2046" at bounding box center [557, 434] width 546 height 16
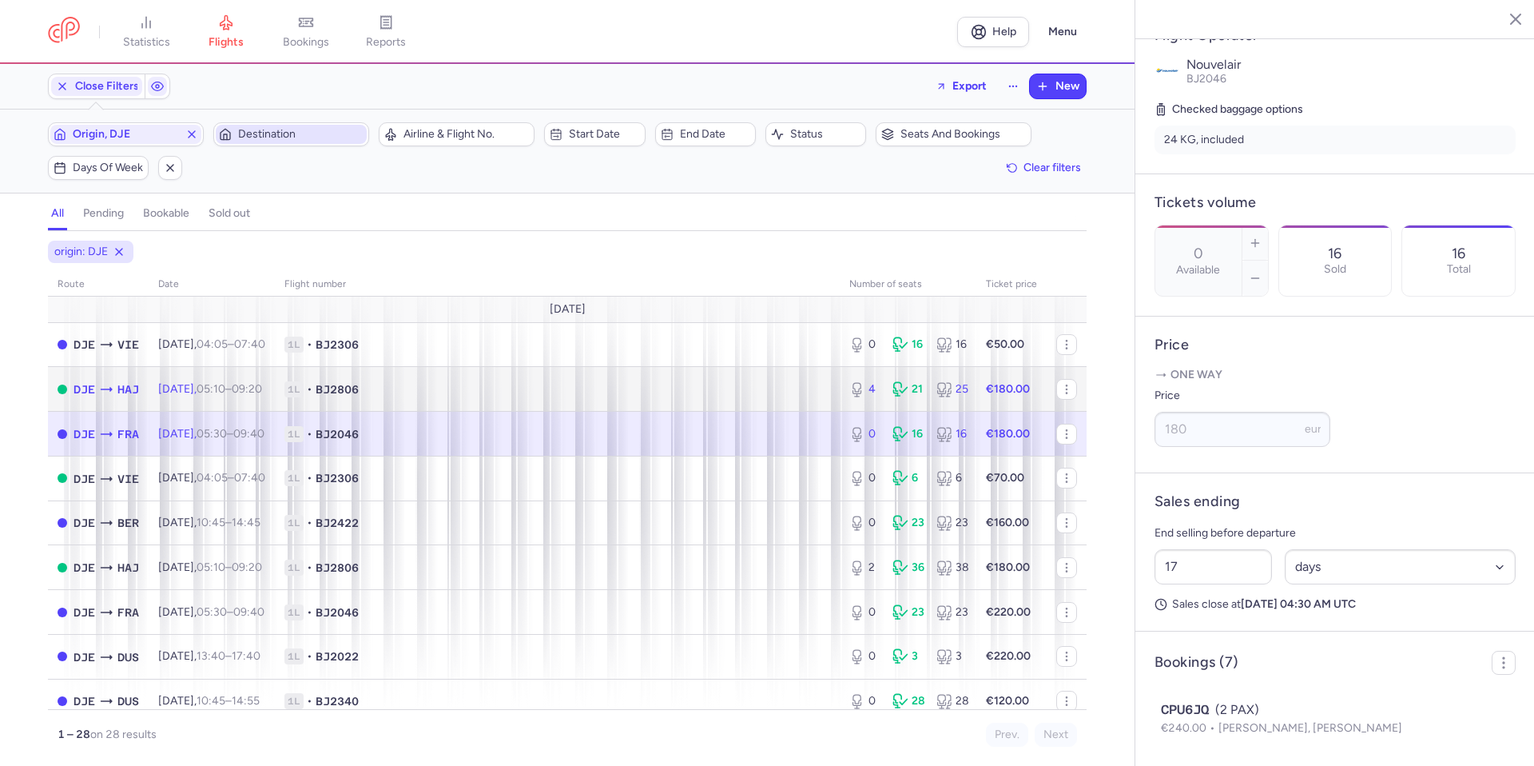
click at [760, 390] on span "1L • BJ2806" at bounding box center [557, 389] width 546 height 16
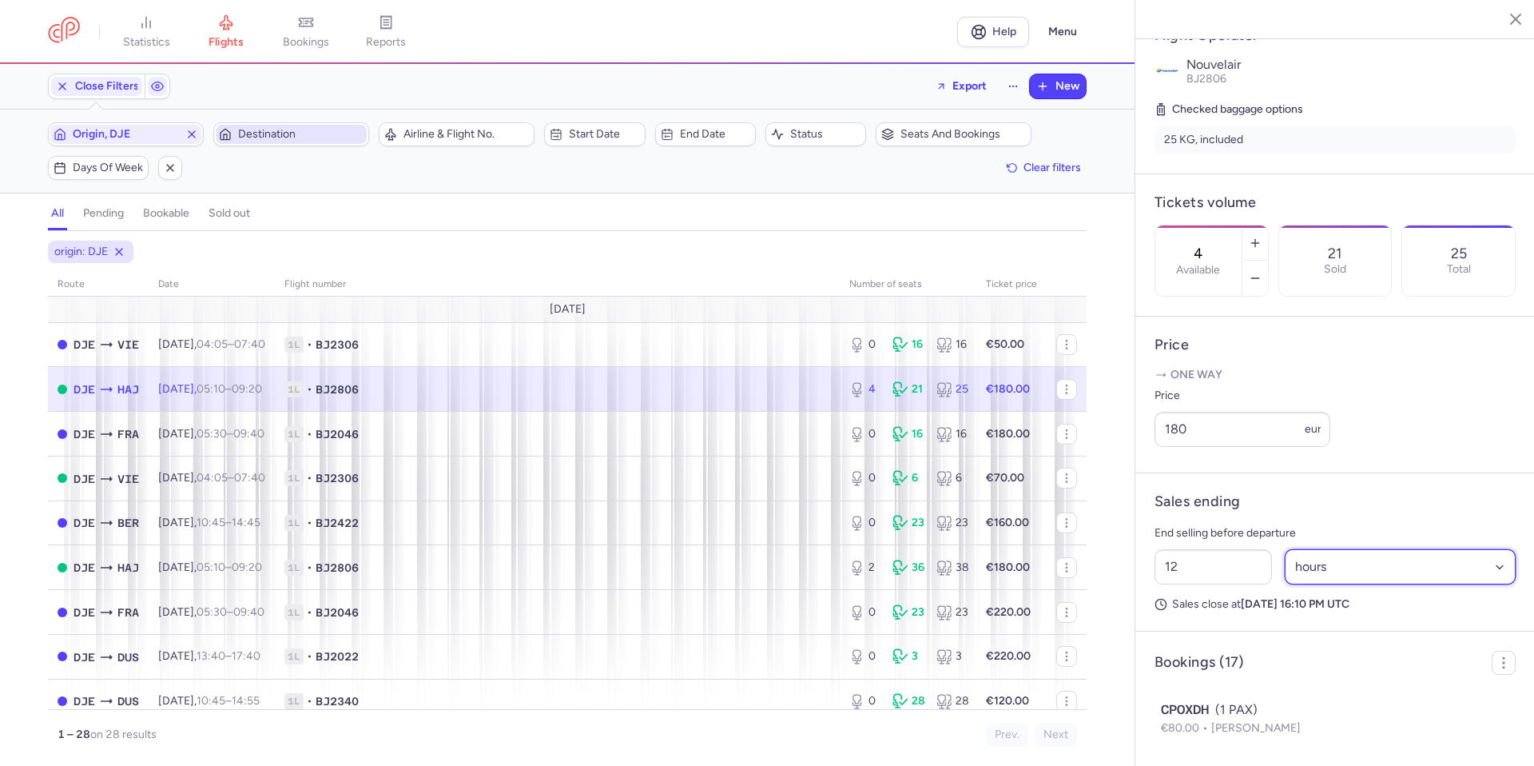
click at [1306, 584] on select "Select an option hours days" at bounding box center [1401, 566] width 232 height 35
click at [1285, 584] on select "Select an option hours days" at bounding box center [1401, 566] width 232 height 35
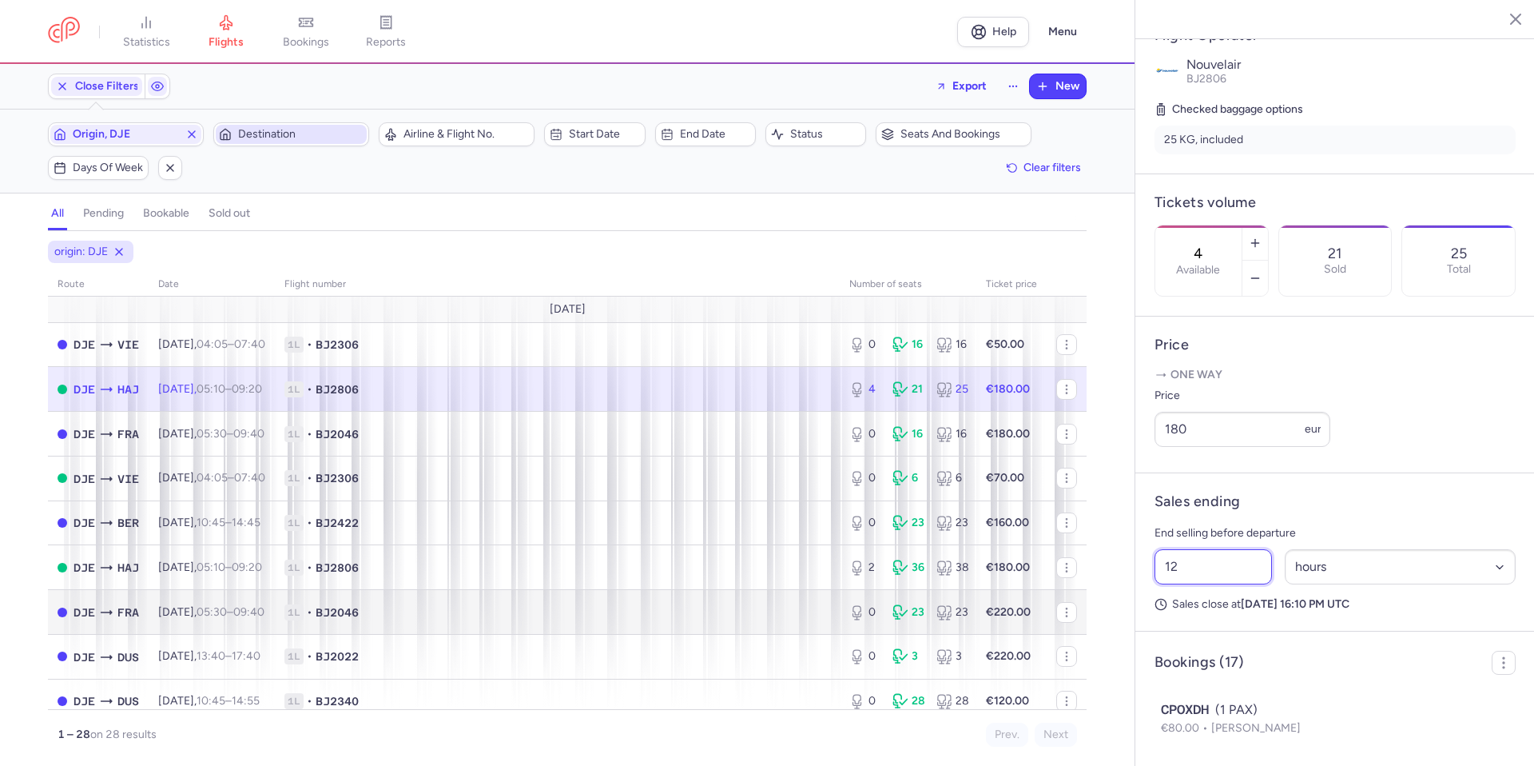
drag, startPoint x: 1234, startPoint y: 606, endPoint x: 1008, endPoint y: 619, distance: 226.5
click at [1010, 620] on div "statistics flights bookings reports Help Menu Close Filters Export New Filters …" at bounding box center [767, 383] width 1534 height 766
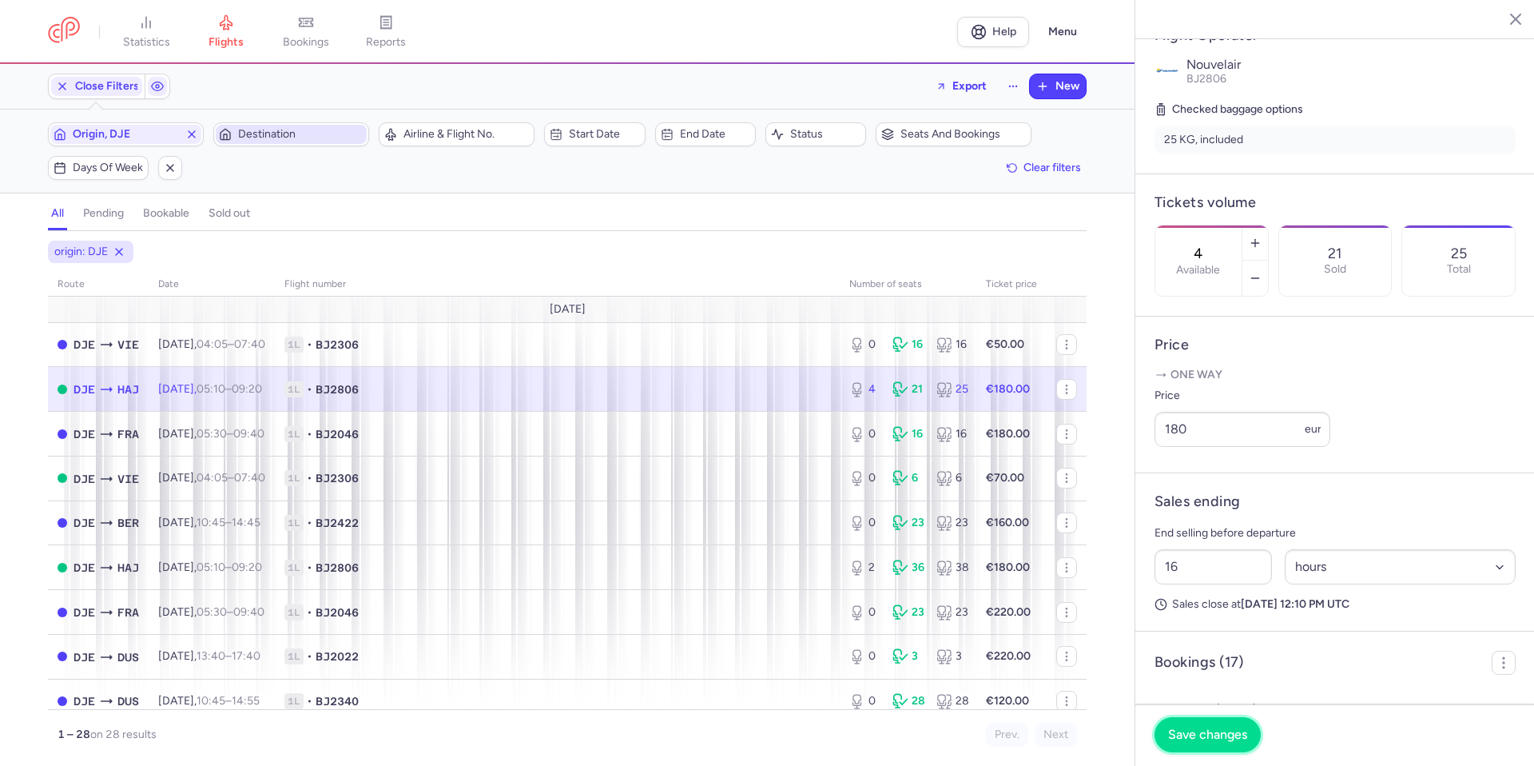
click at [1201, 727] on span "Save changes" at bounding box center [1207, 734] width 79 height 14
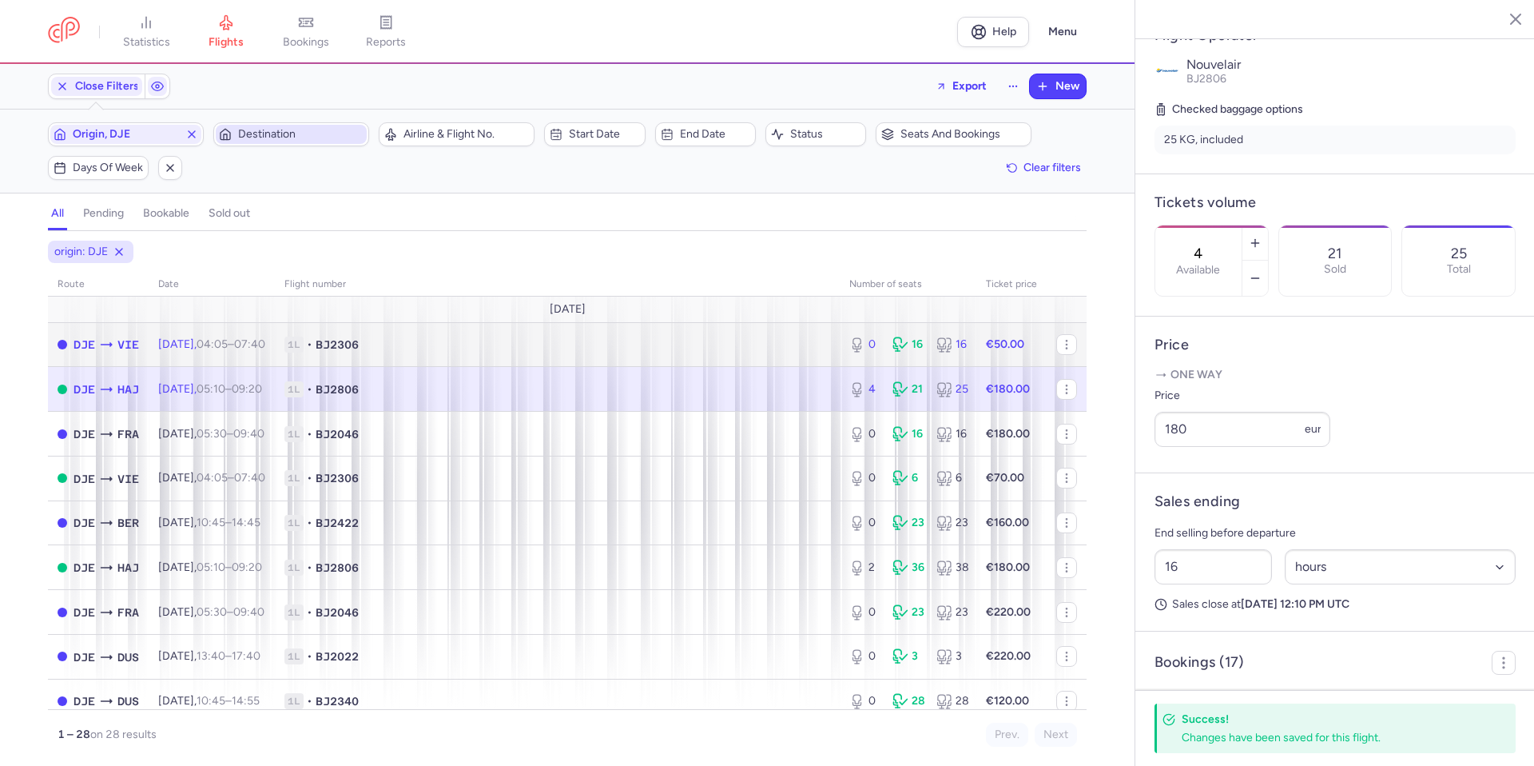
click at [793, 328] on td "1L • BJ2306" at bounding box center [557, 344] width 565 height 45
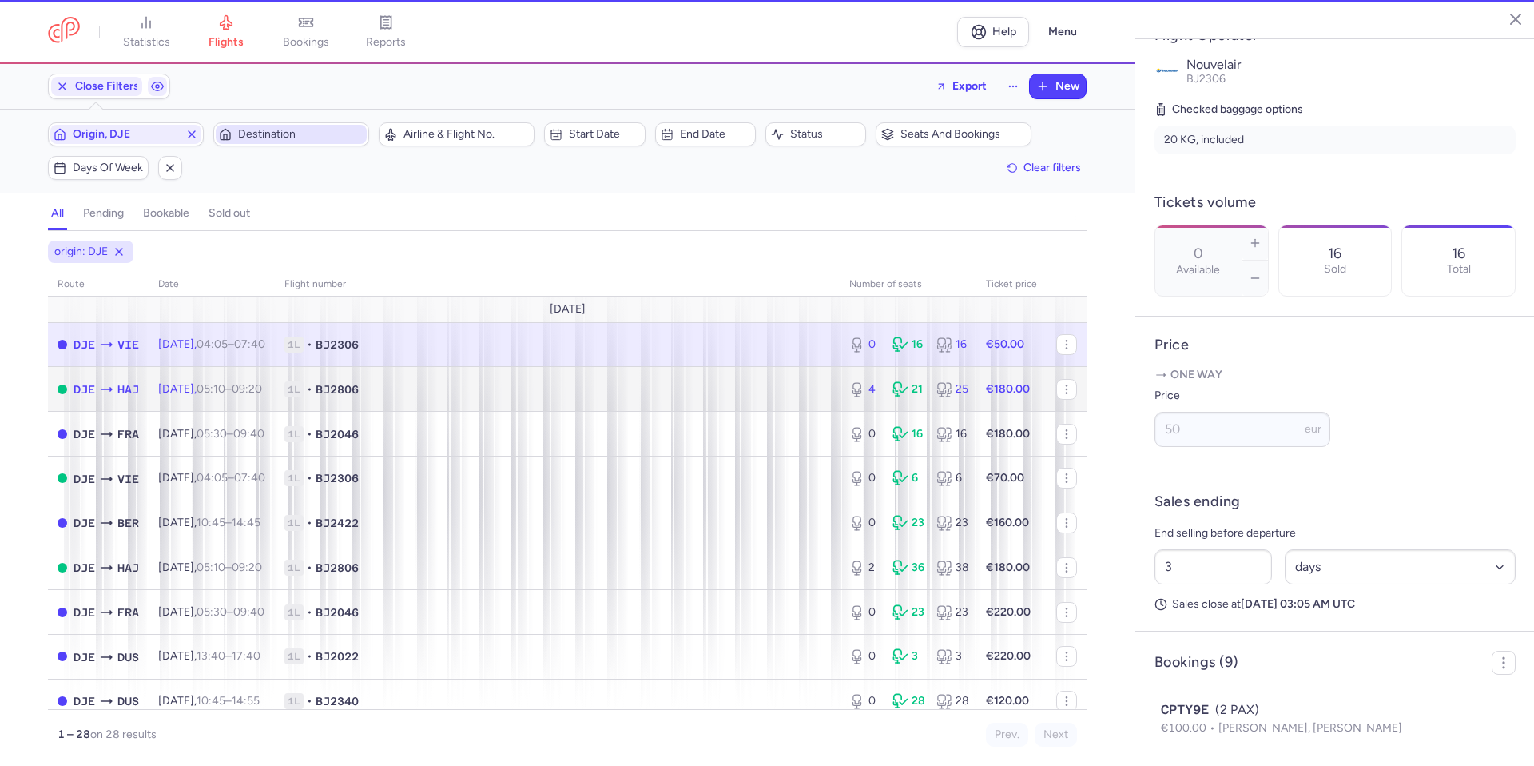
click at [786, 381] on span "1L • BJ2806" at bounding box center [557, 389] width 546 height 16
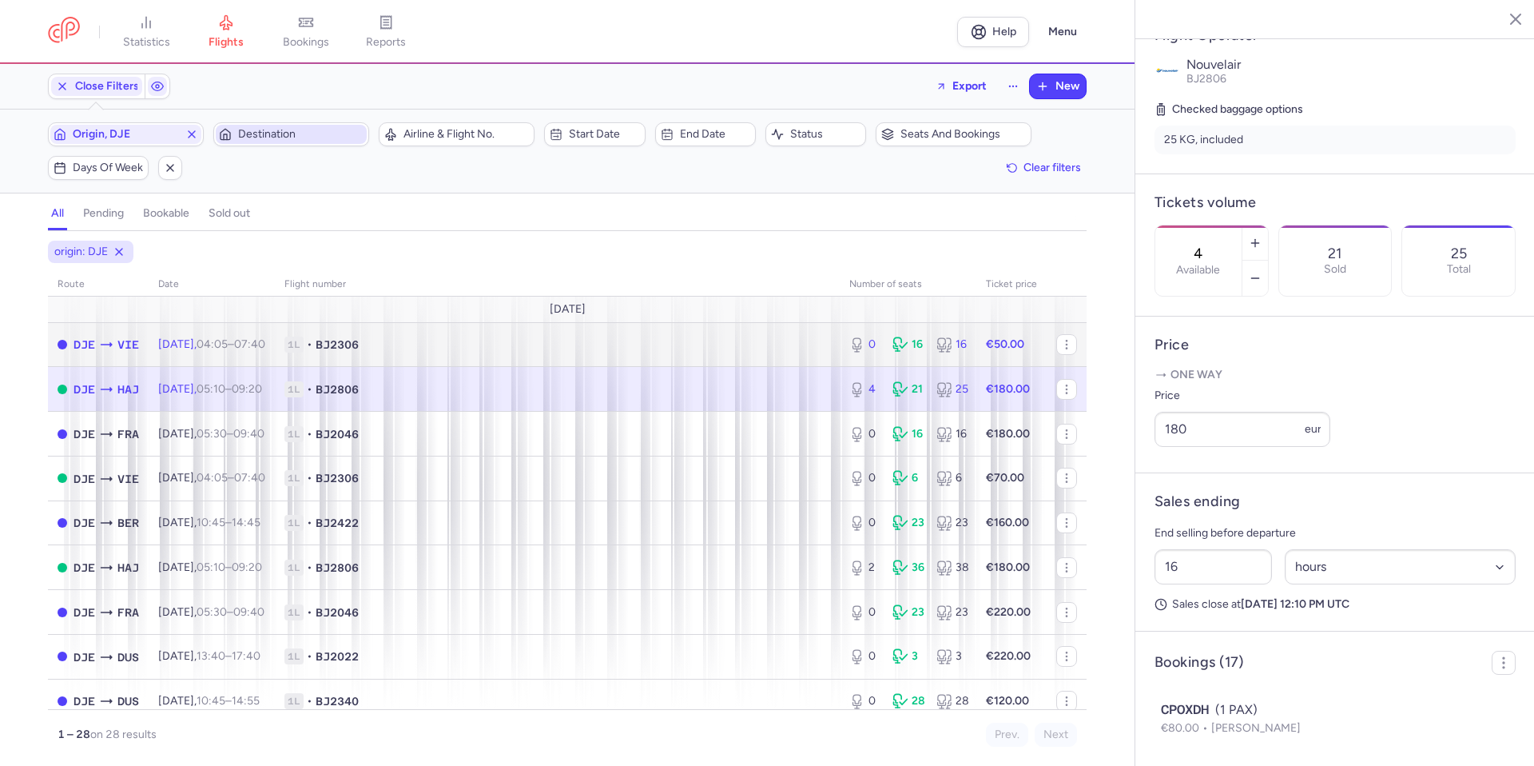
click at [785, 347] on span "1L • BJ2306" at bounding box center [557, 344] width 546 height 16
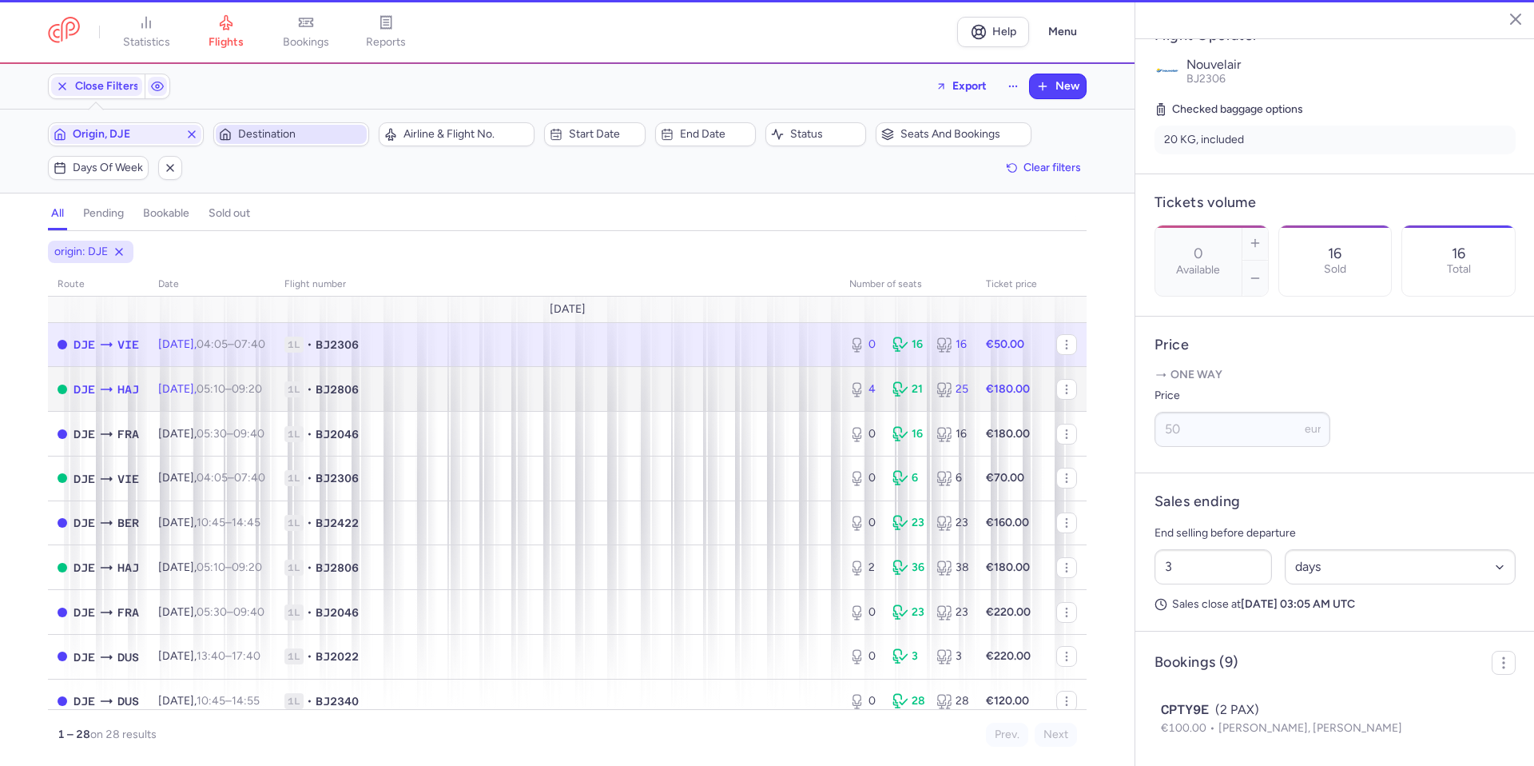
click at [781, 379] on td "1L • BJ2806" at bounding box center [557, 389] width 565 height 45
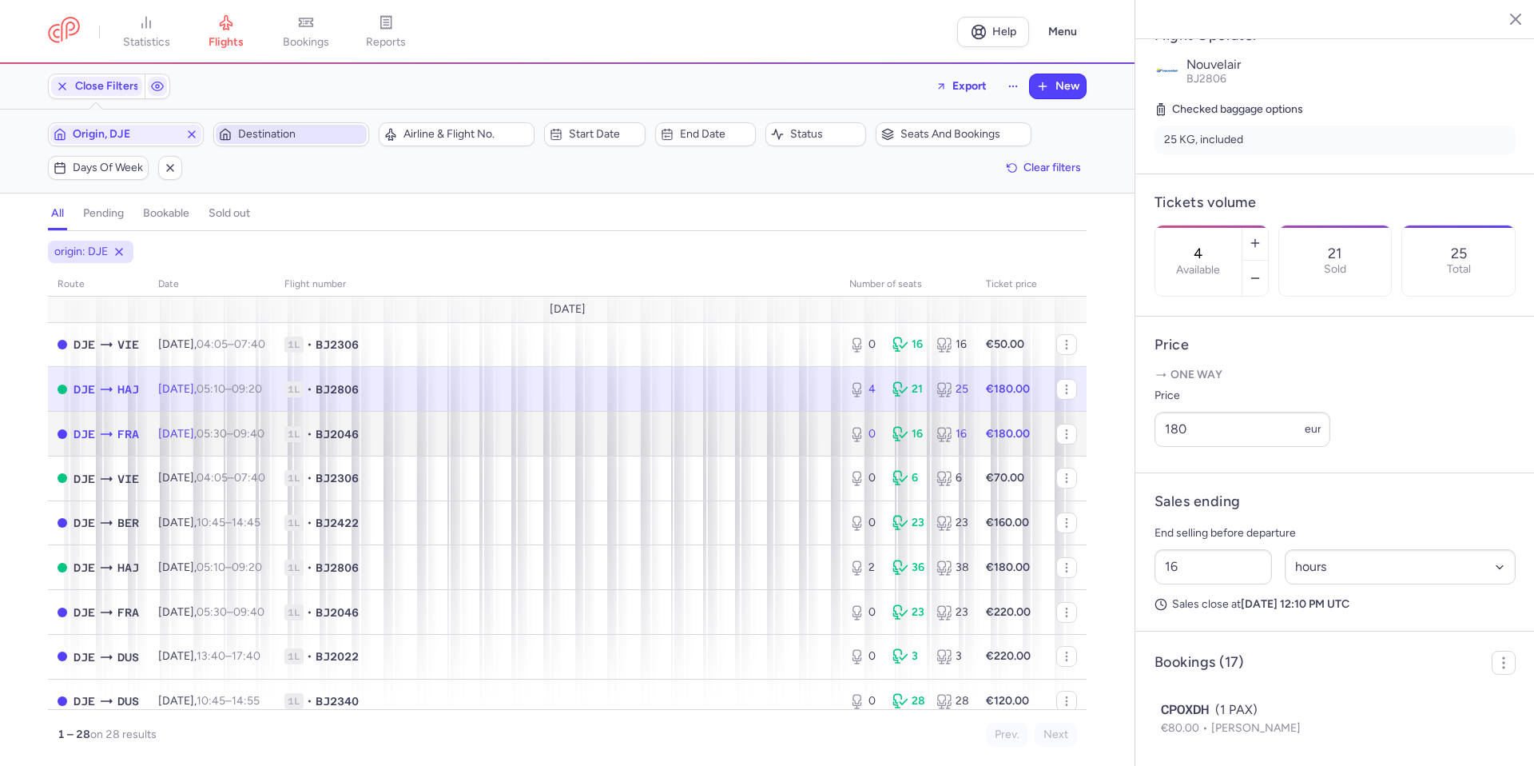
click at [630, 430] on span "1L • BJ2046" at bounding box center [557, 434] width 546 height 16
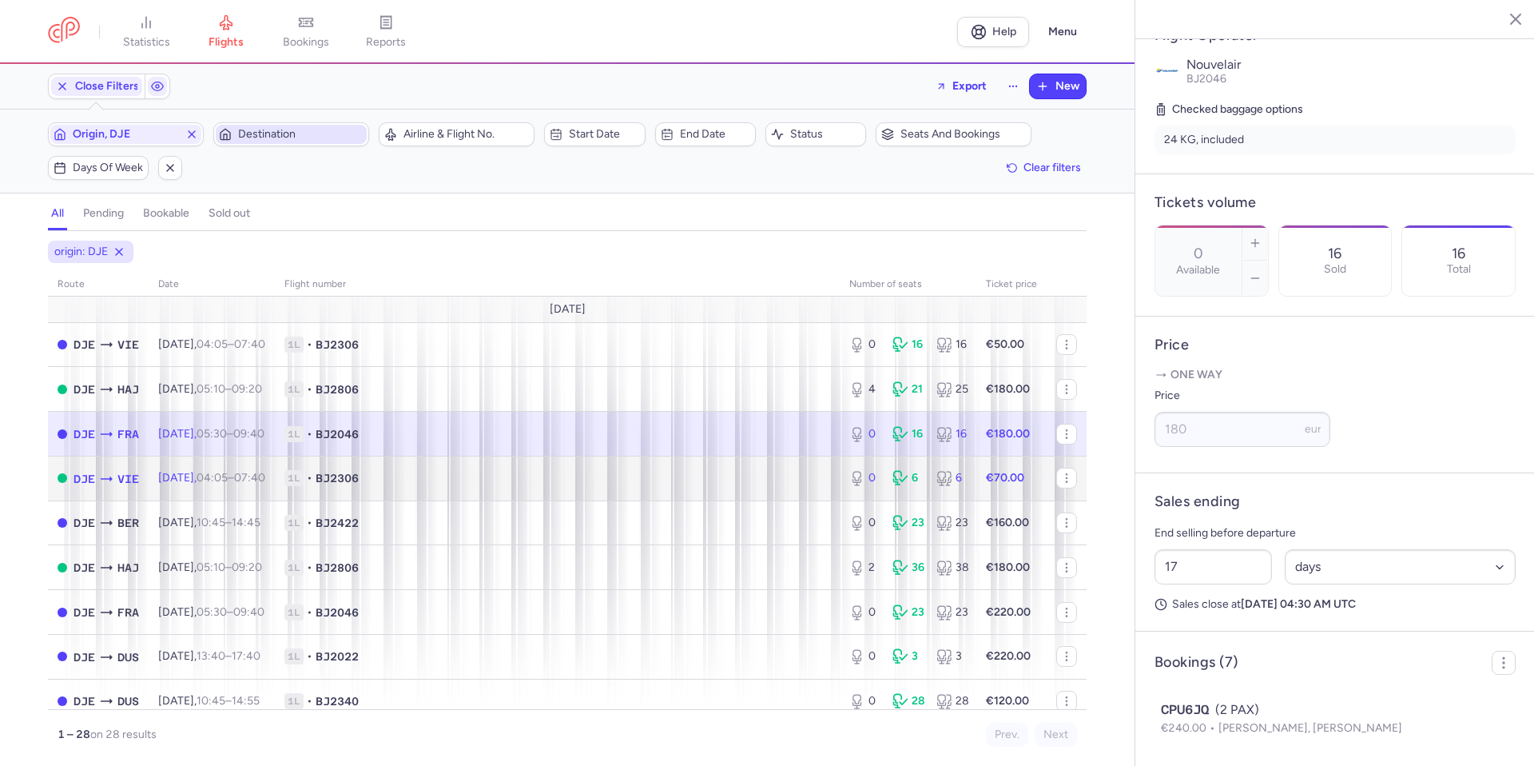
click at [619, 476] on span "1L • BJ2306" at bounding box center [557, 478] width 546 height 16
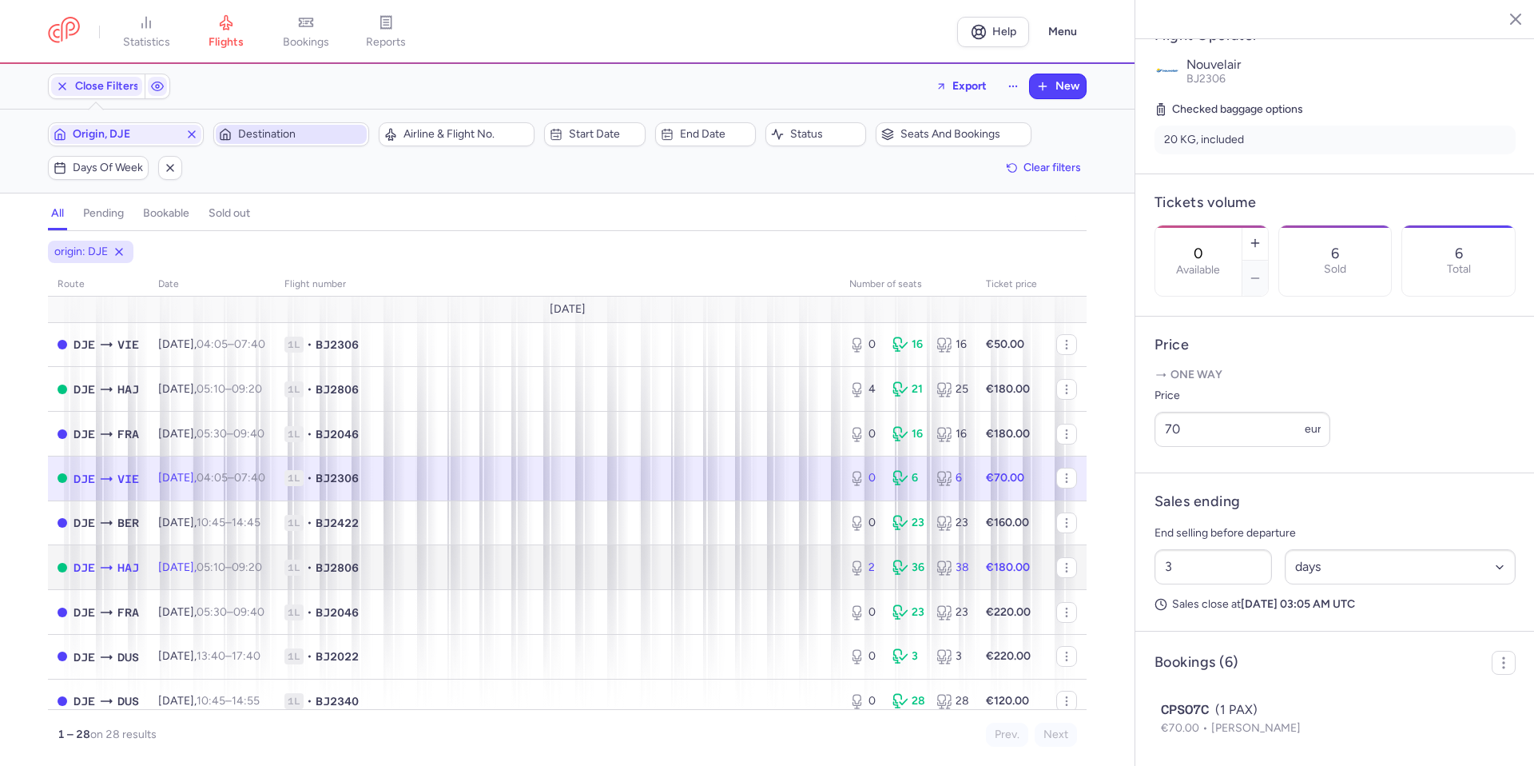
drag, startPoint x: 627, startPoint y: 566, endPoint x: 699, endPoint y: 575, distance: 72.5
click at [630, 563] on span "1L • BJ2806" at bounding box center [557, 567] width 546 height 16
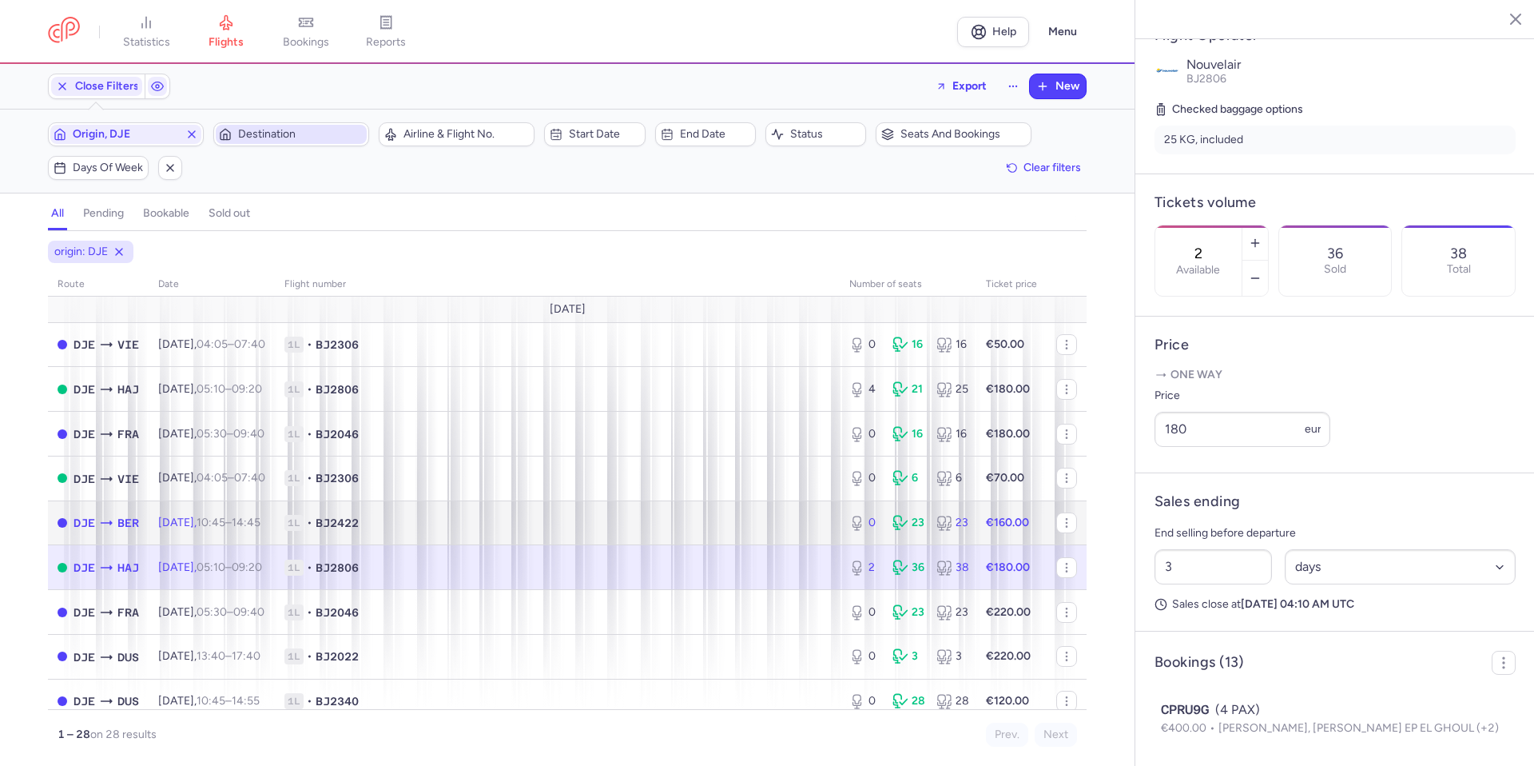
click at [638, 511] on td "1L • BJ2422" at bounding box center [557, 522] width 565 height 45
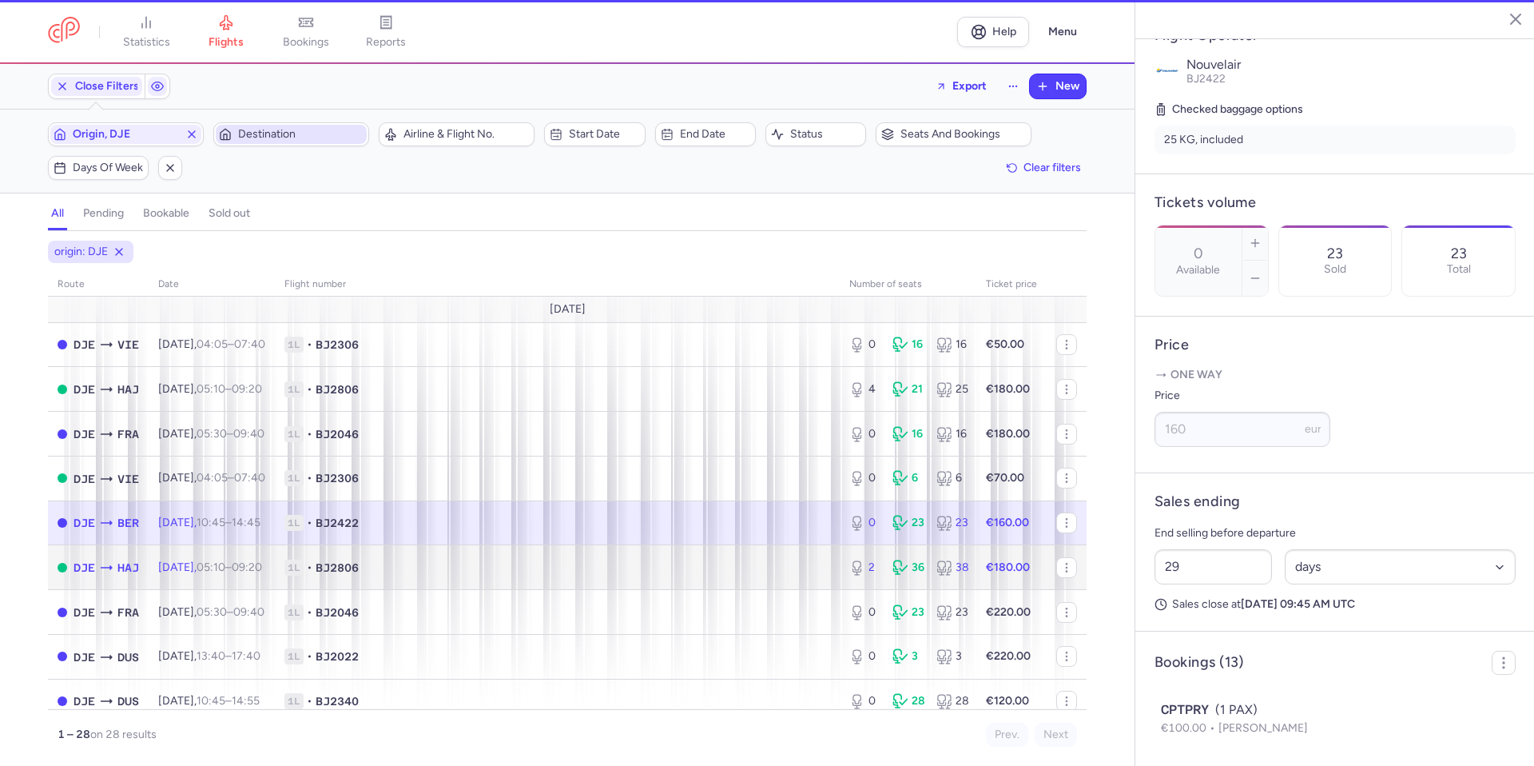
click at [624, 573] on span "1L • BJ2806" at bounding box center [557, 567] width 546 height 16
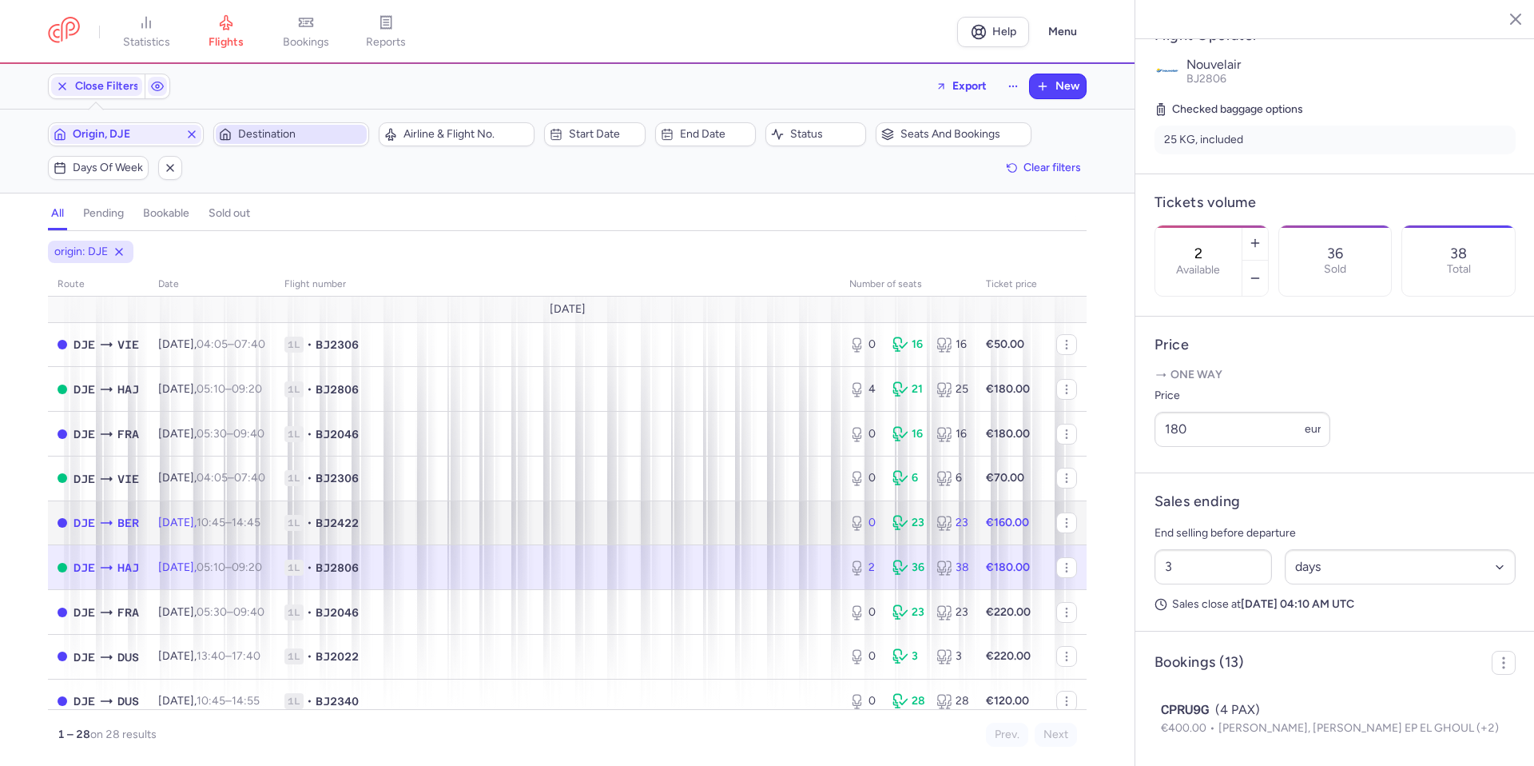
click at [747, 530] on span "1L • BJ2422" at bounding box center [557, 523] width 546 height 16
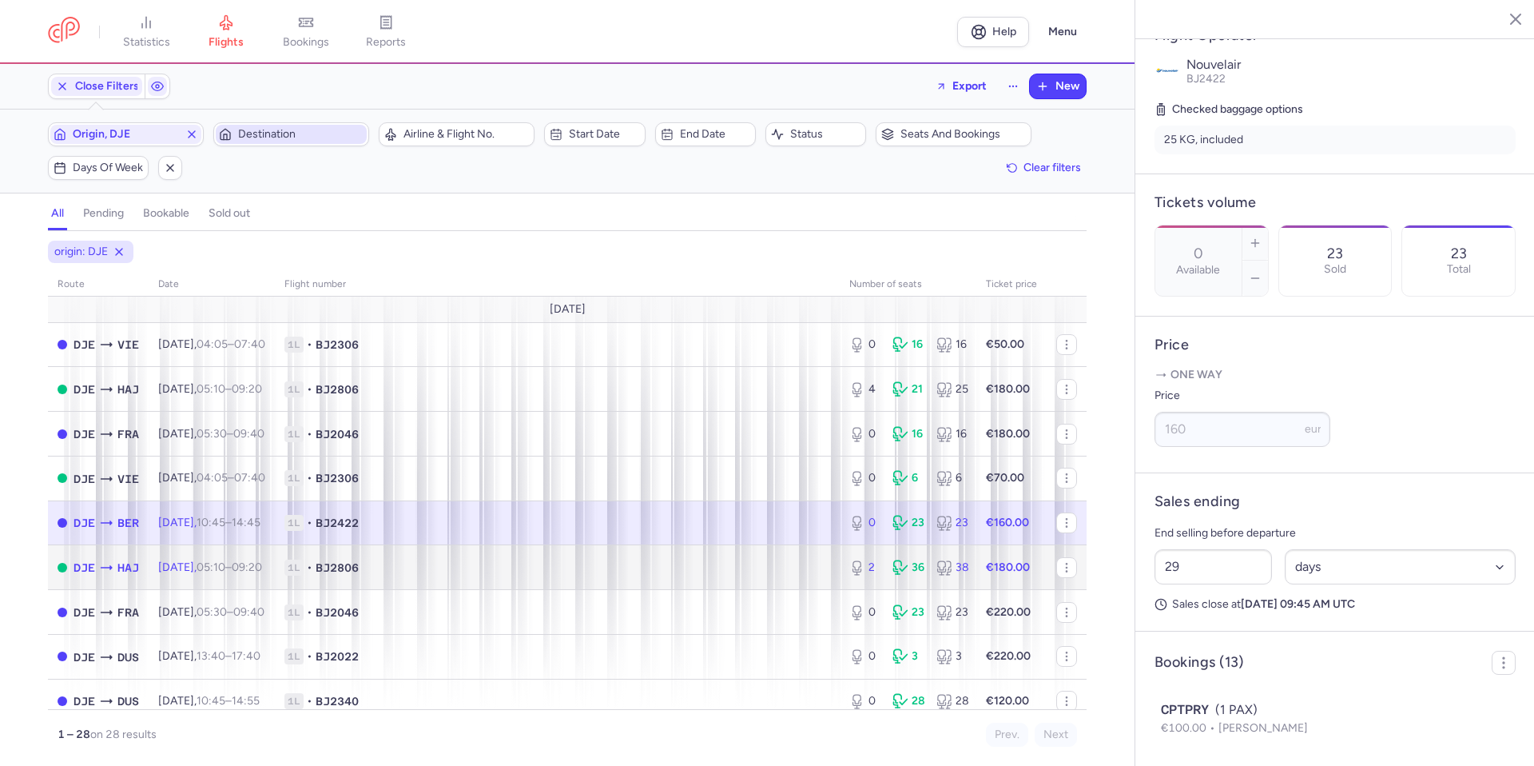
click at [710, 573] on span "1L • BJ2806" at bounding box center [557, 567] width 546 height 16
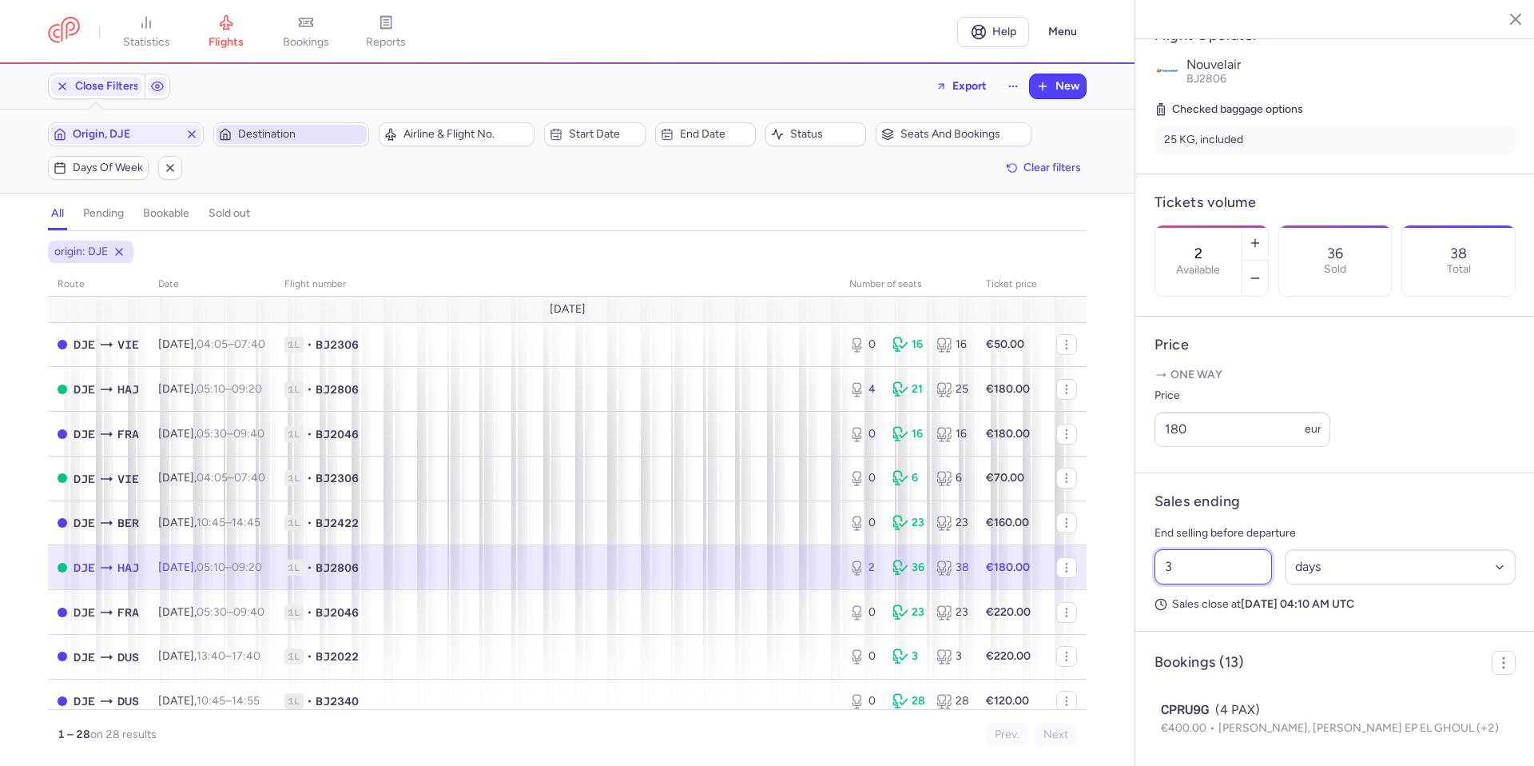
drag, startPoint x: 1235, startPoint y: 610, endPoint x: 1088, endPoint y: 613, distance: 147.1
click at [1089, 613] on div "statistics flights bookings reports Help Menu Close Filters Export New Filters …" at bounding box center [767, 383] width 1534 height 766
click at [1231, 738] on span "Save changes" at bounding box center [1207, 734] width 79 height 14
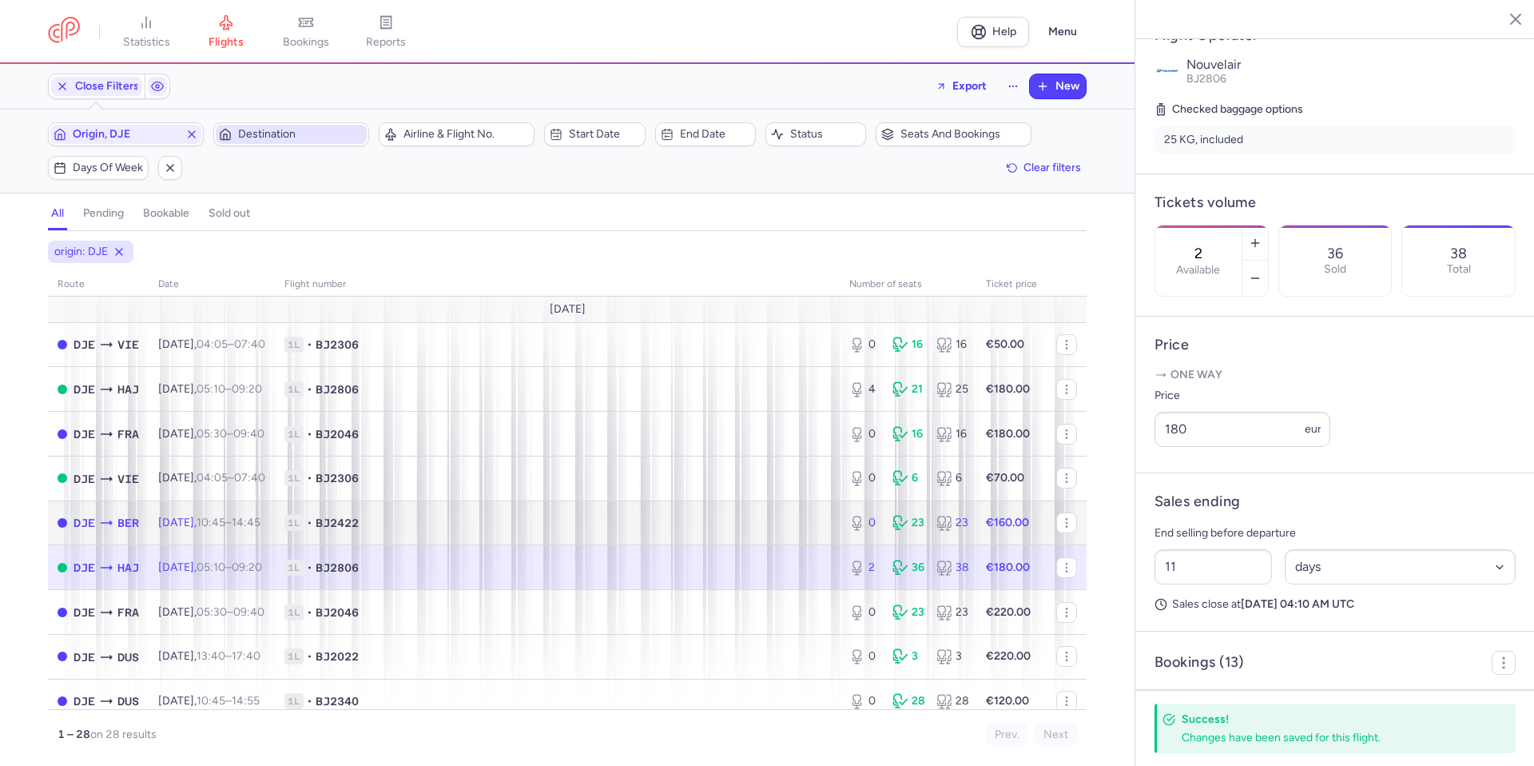
click at [782, 515] on span "1L • BJ2422" at bounding box center [557, 523] width 546 height 16
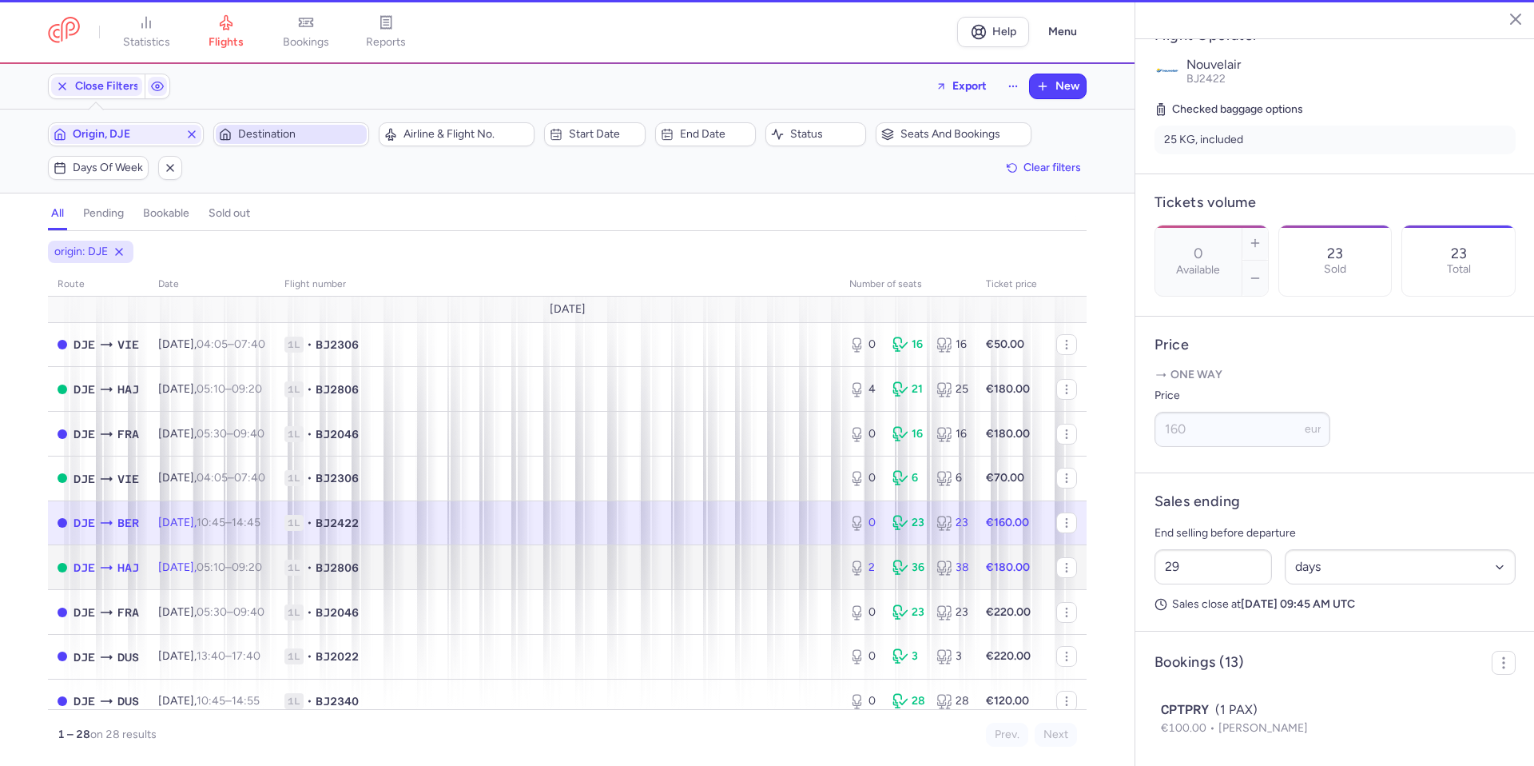
click at [741, 571] on span "1L • BJ2806" at bounding box center [557, 567] width 546 height 16
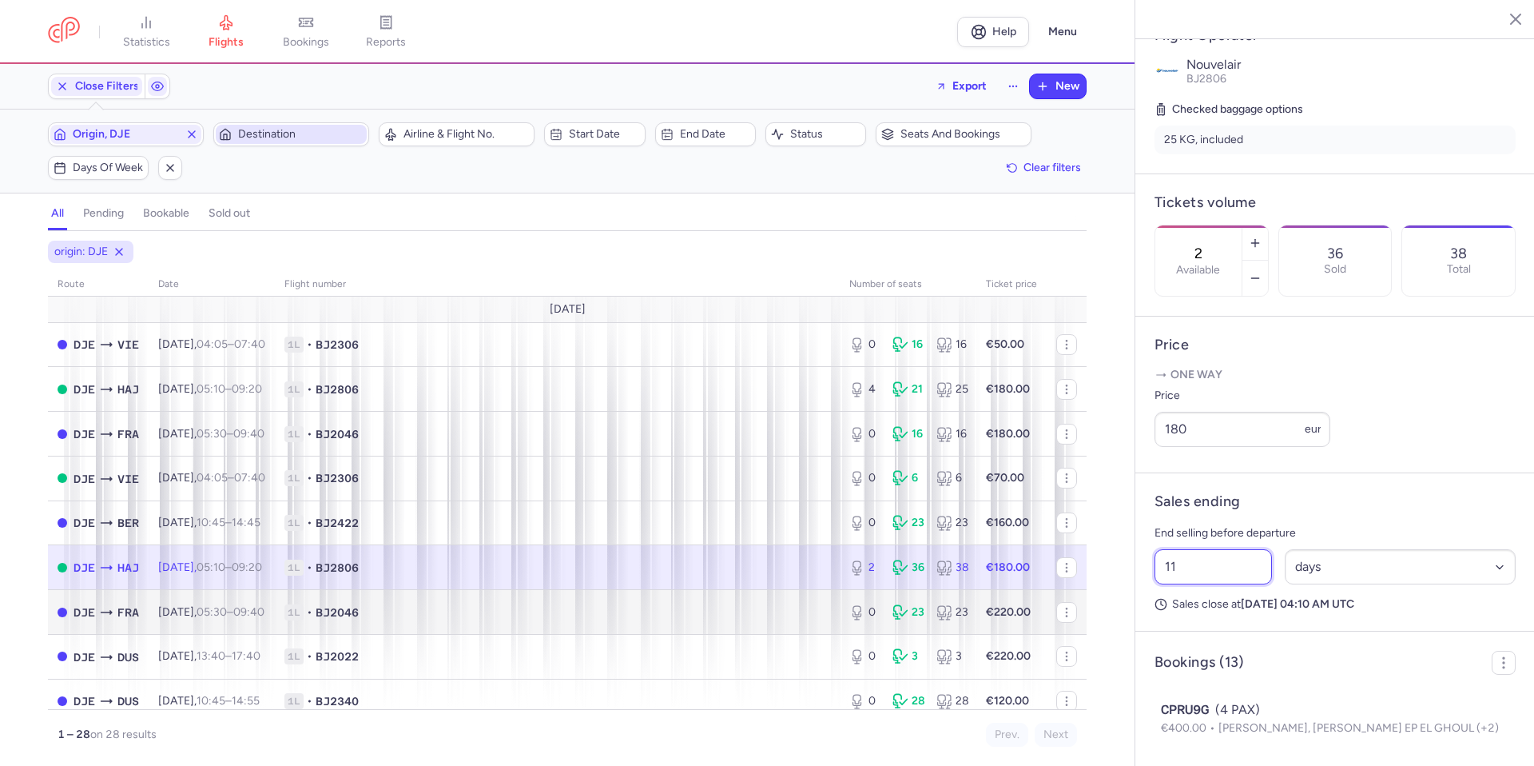
drag, startPoint x: 1211, startPoint y: 605, endPoint x: 1012, endPoint y: 611, distance: 199.1
click at [1032, 627] on div "statistics flights bookings reports Help Menu Close Filters Export New Filters …" at bounding box center [767, 383] width 1534 height 766
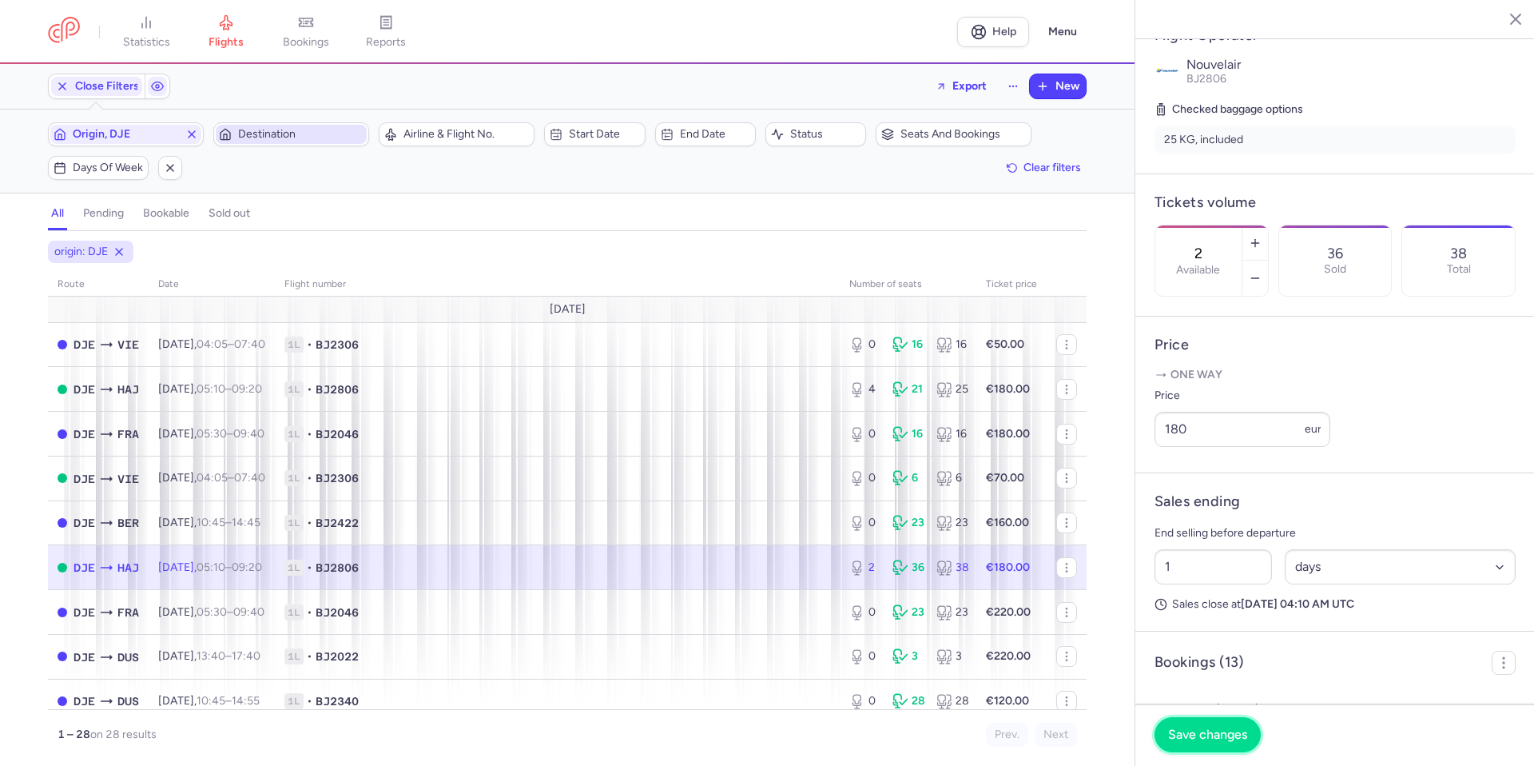
click at [1207, 729] on span "Save changes" at bounding box center [1207, 734] width 79 height 14
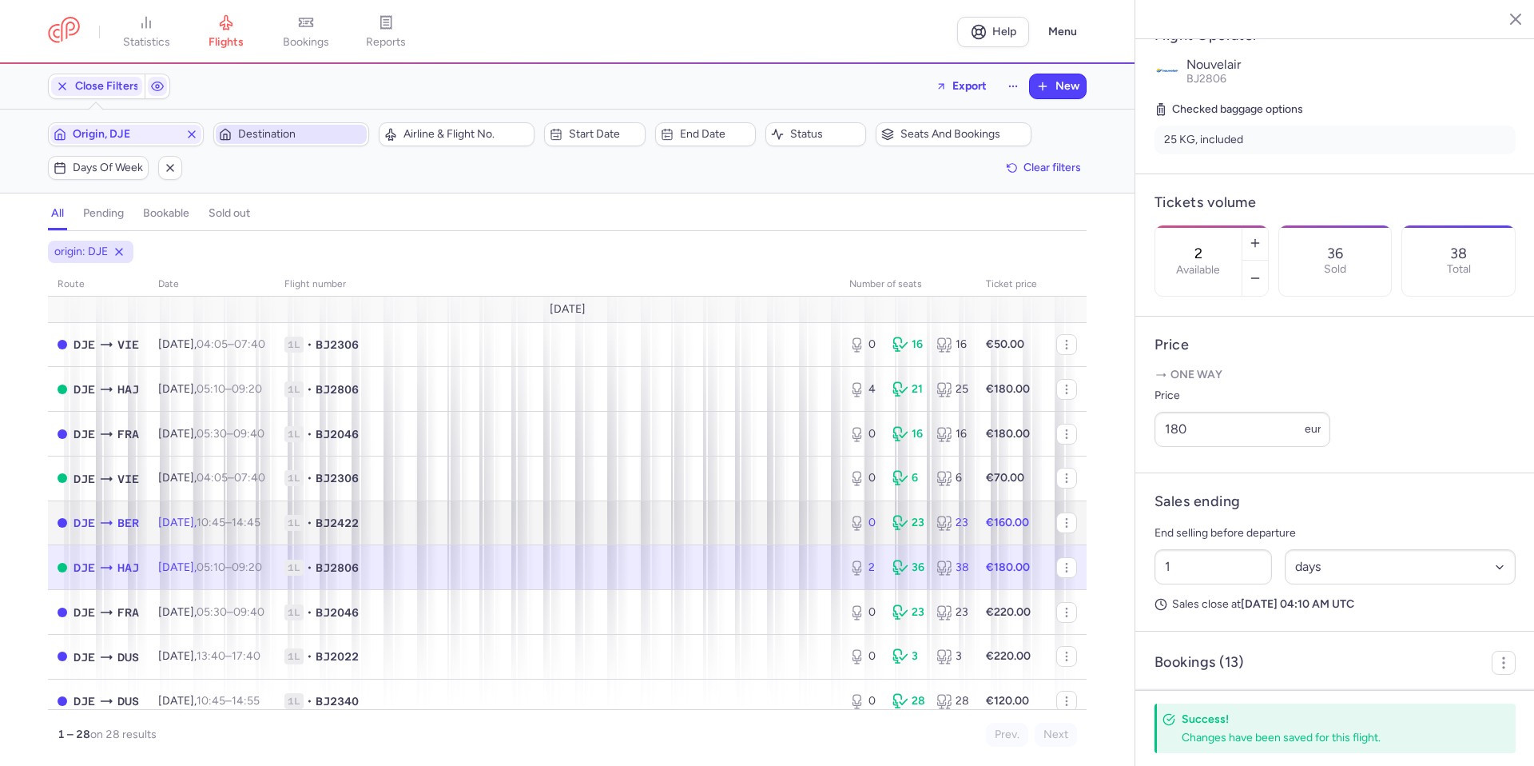
click at [781, 510] on td "1L • BJ2422" at bounding box center [557, 522] width 565 height 45
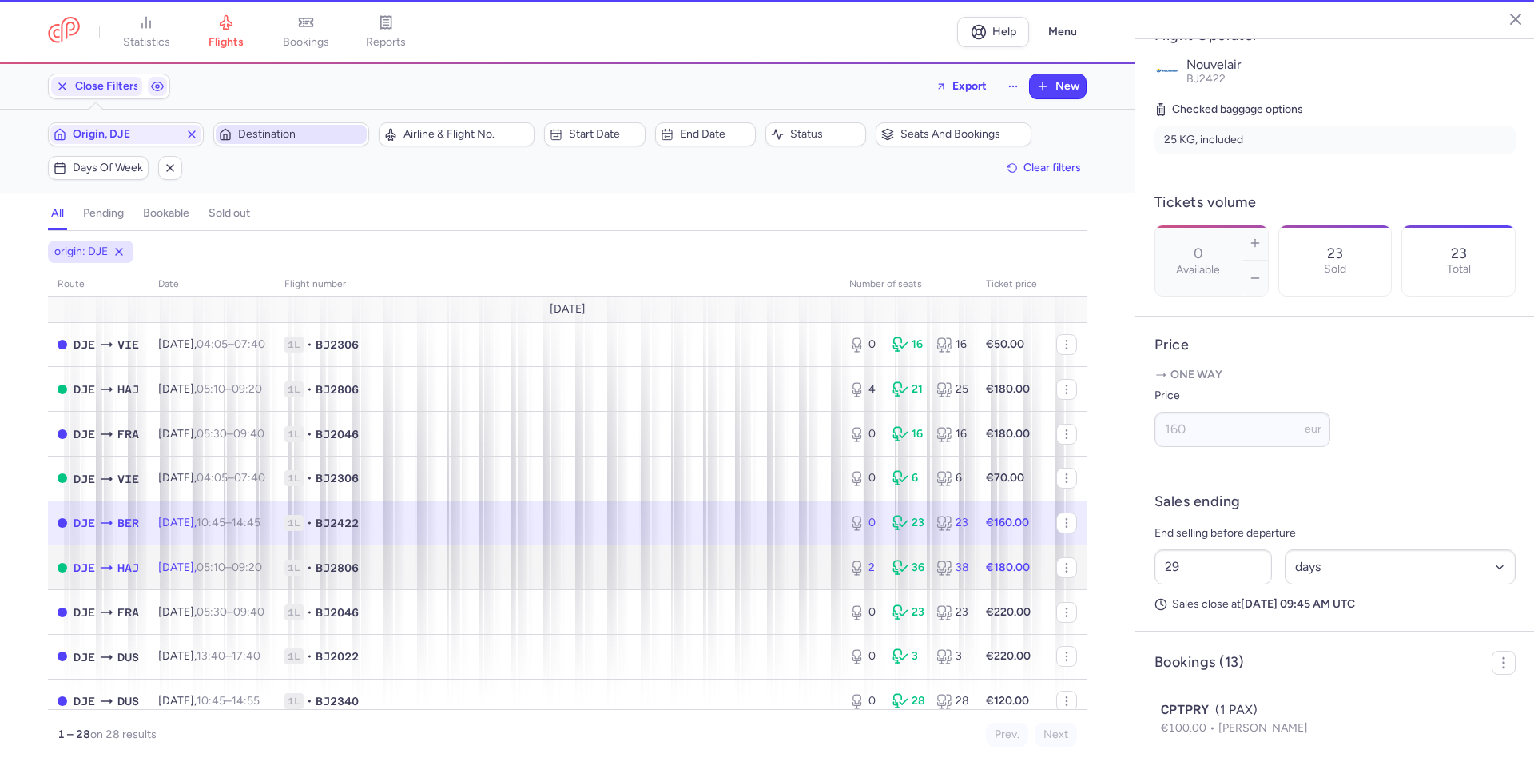
click at [744, 565] on span "1L • BJ2806" at bounding box center [557, 567] width 546 height 16
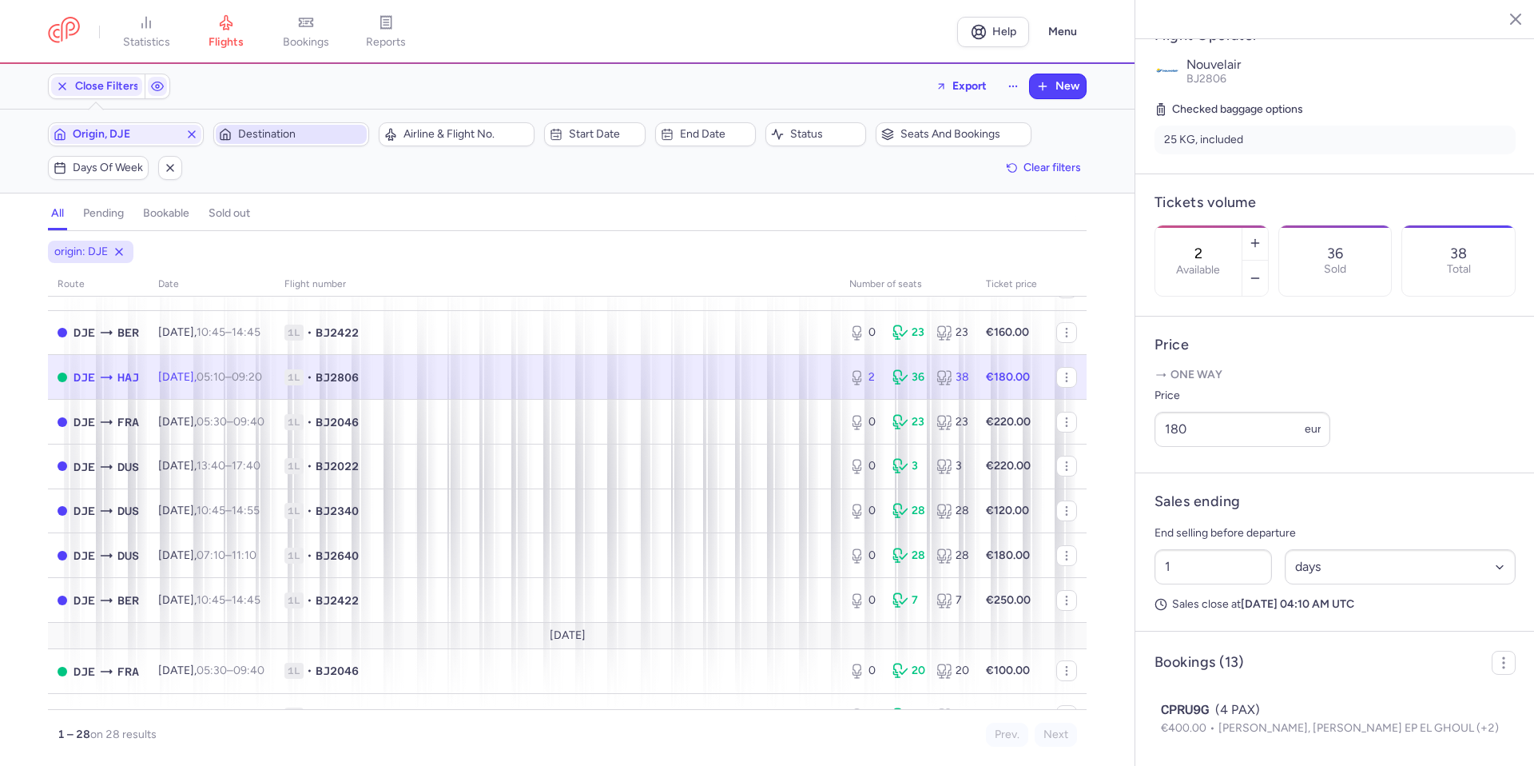
scroll to position [240, 0]
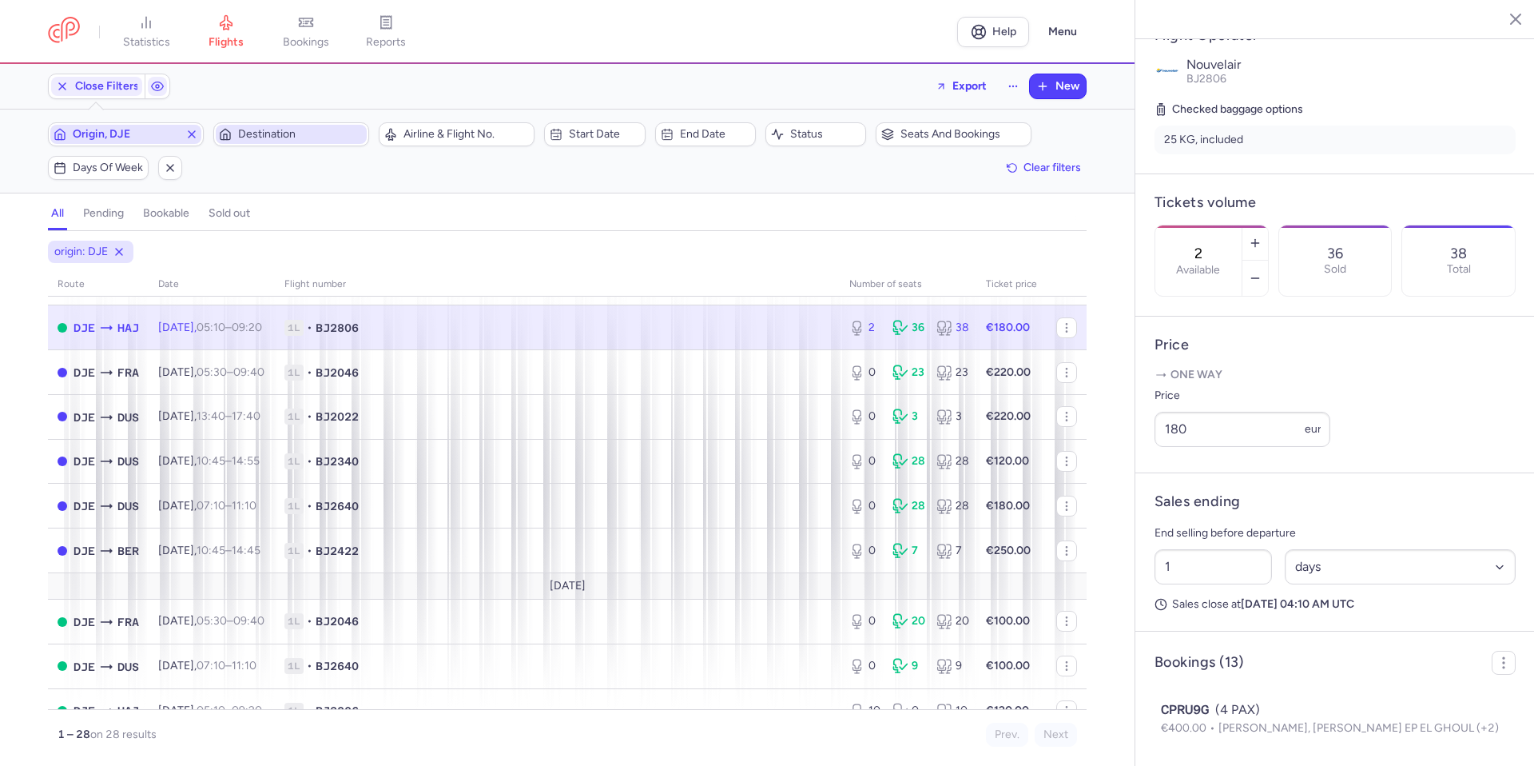
click at [191, 137] on icon "button" at bounding box center [191, 134] width 13 height 13
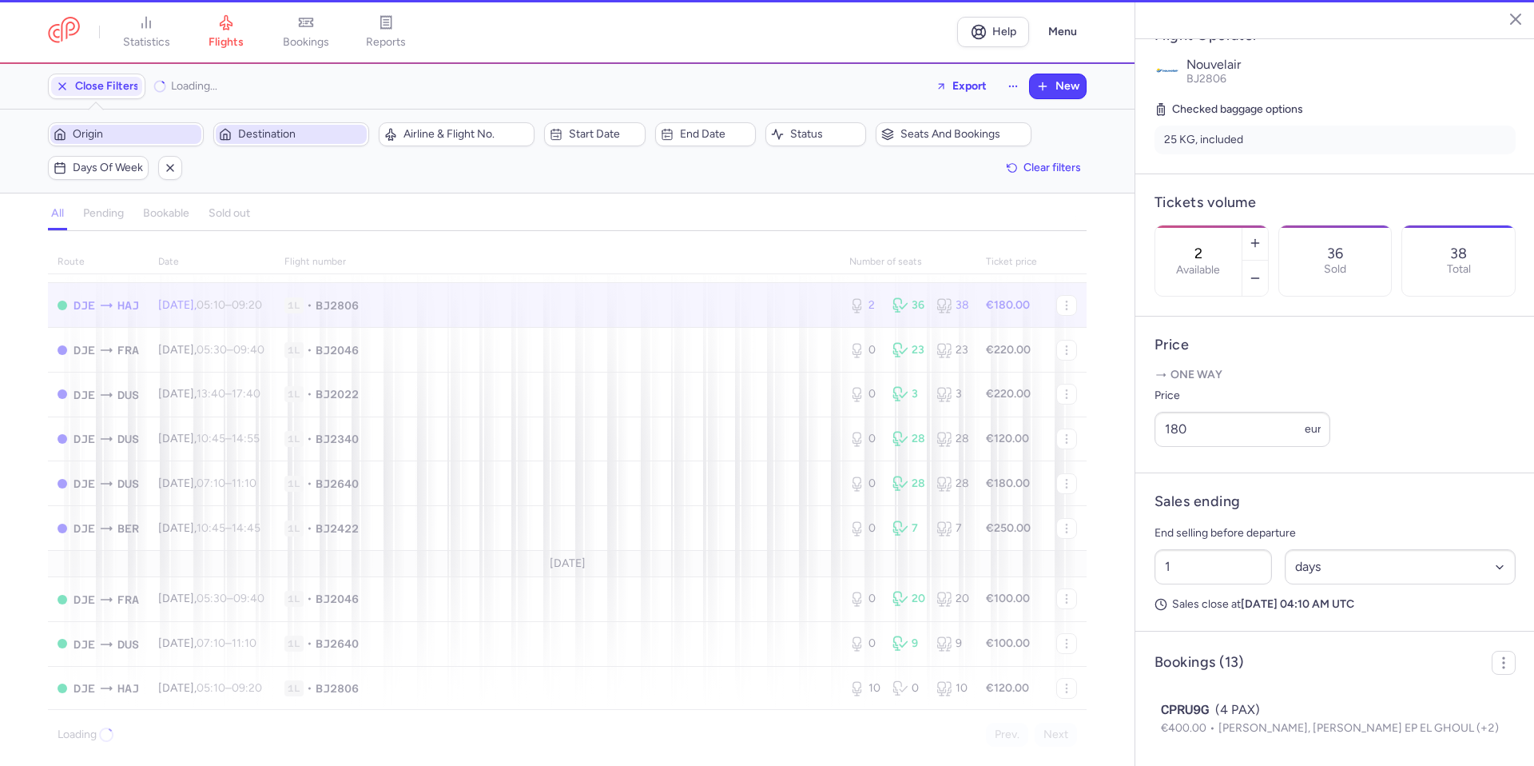
click at [260, 129] on span "Destination" at bounding box center [300, 134] width 125 height 13
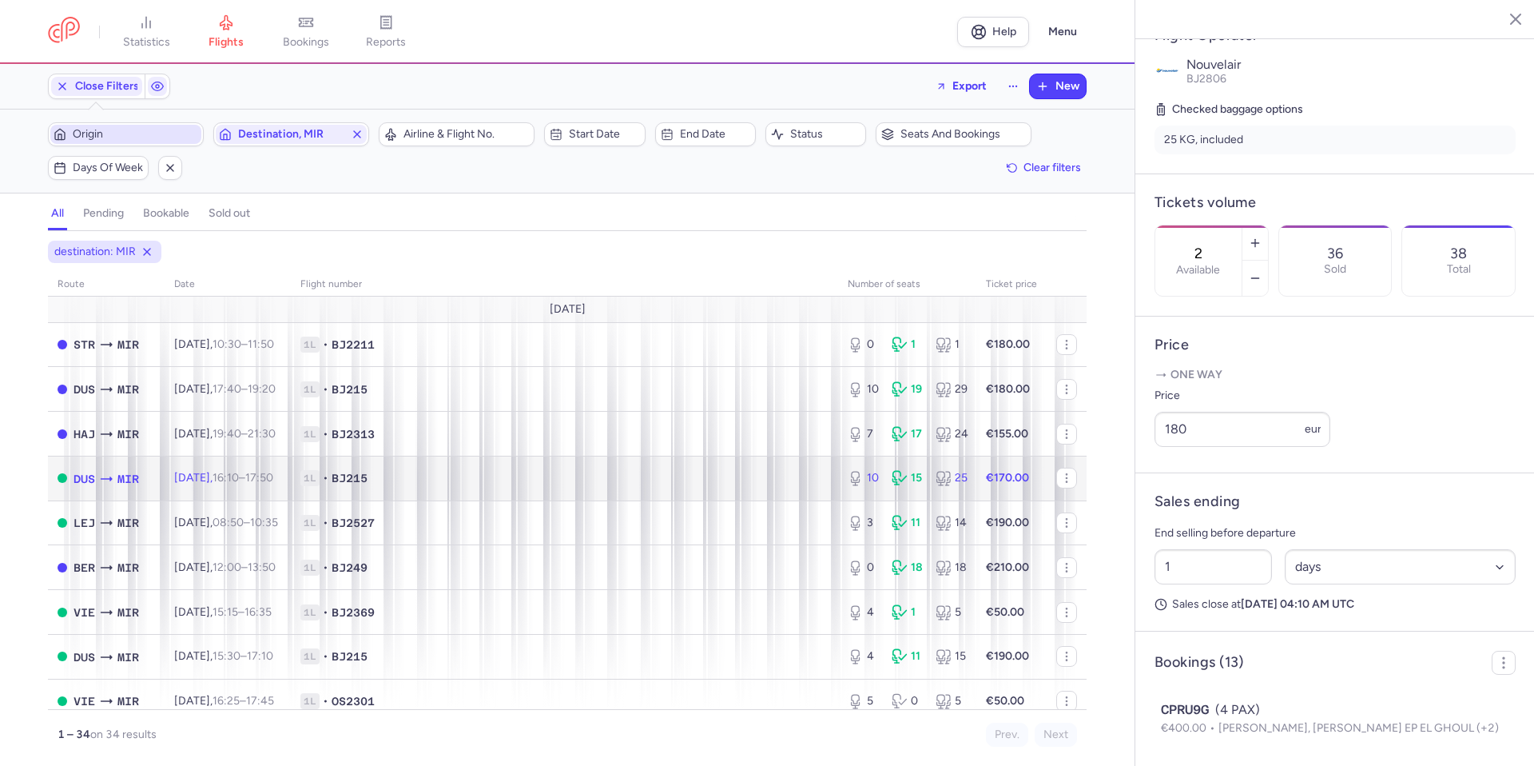
click at [524, 479] on span "1L • BJ215" at bounding box center [564, 478] width 528 height 16
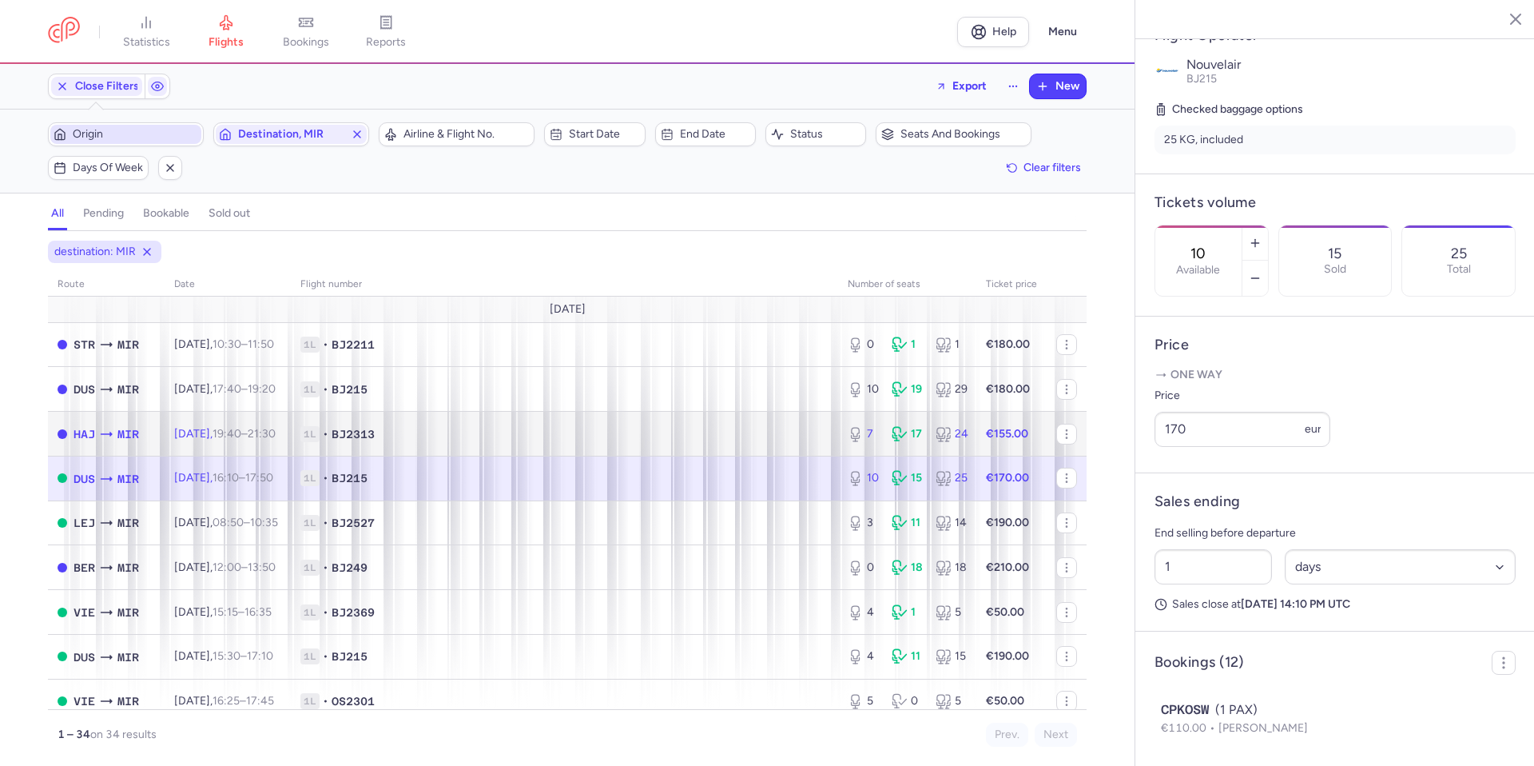
click at [475, 439] on span "1L • BJ2313" at bounding box center [564, 434] width 528 height 16
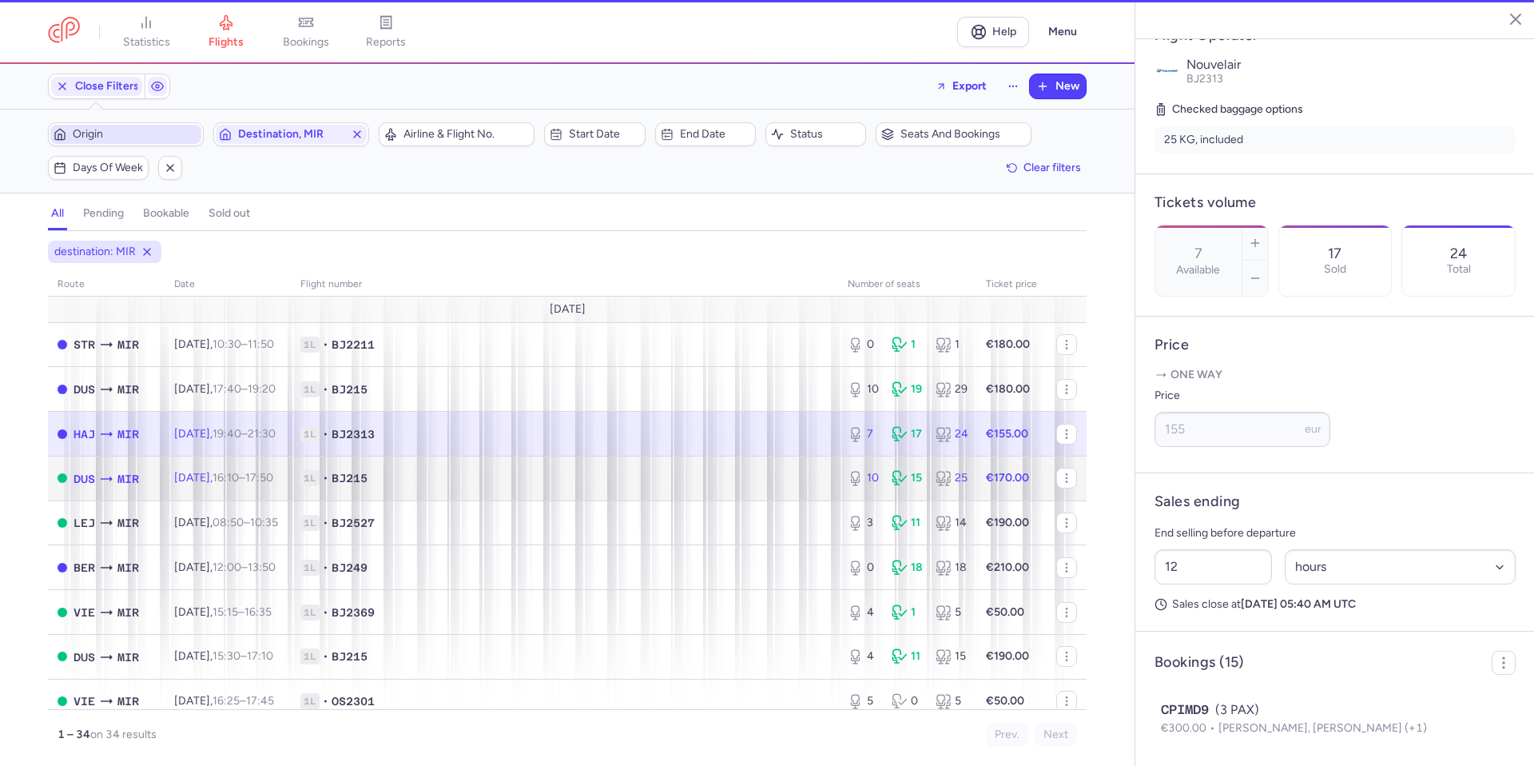
click at [455, 479] on span "1L • BJ215" at bounding box center [564, 478] width 528 height 16
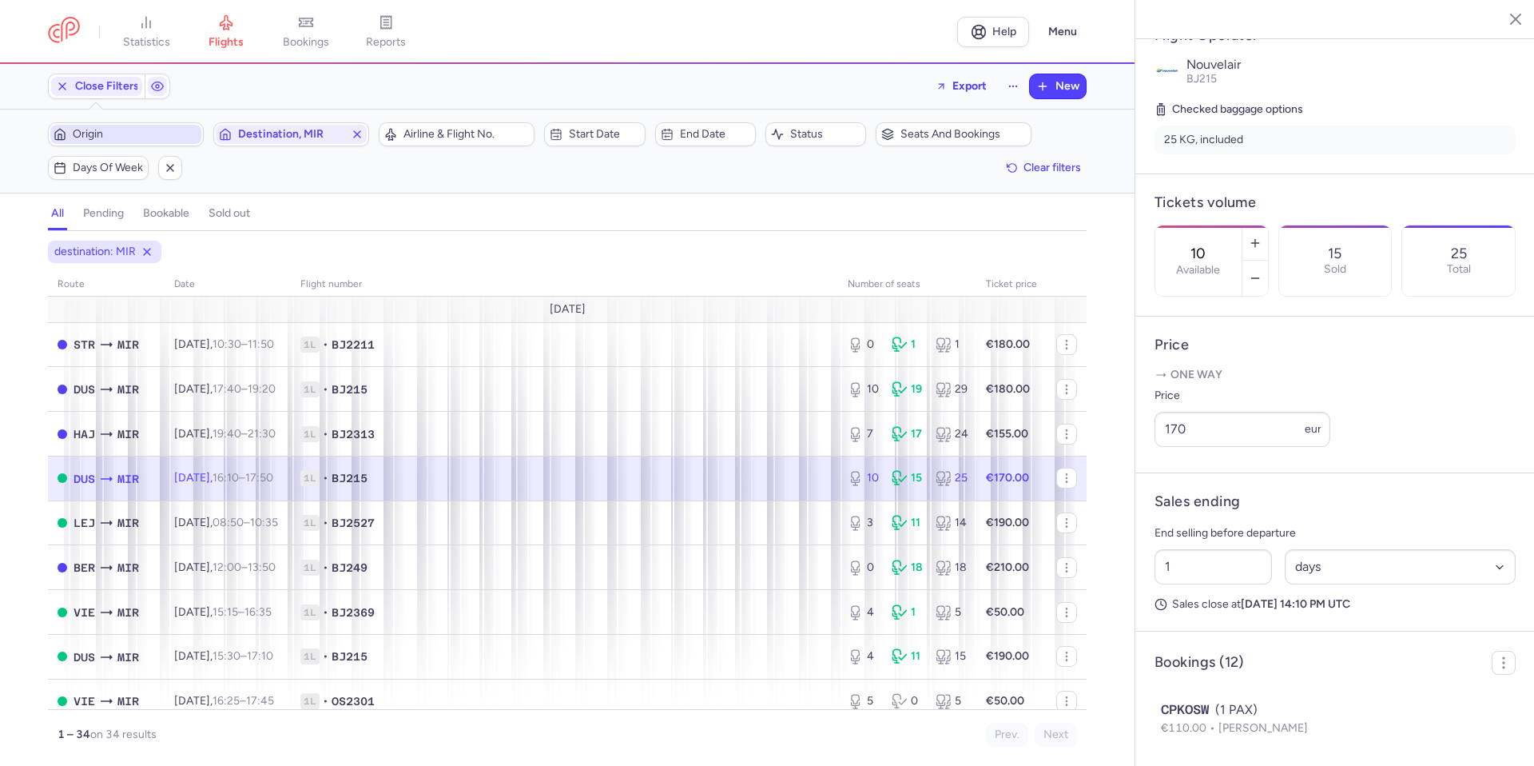
click at [454, 479] on span "1L • BJ215" at bounding box center [564, 478] width 528 height 16
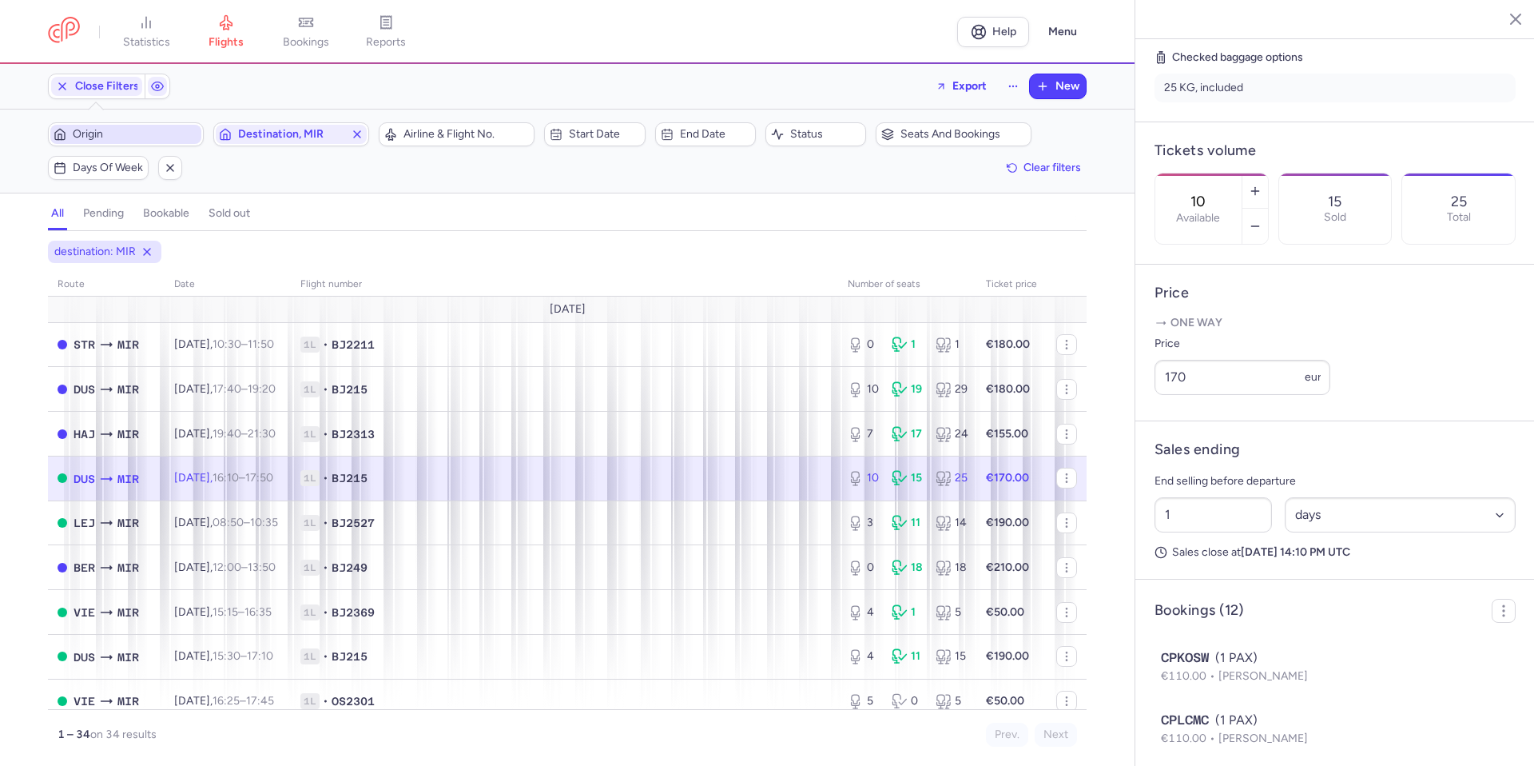
scroll to position [412, 0]
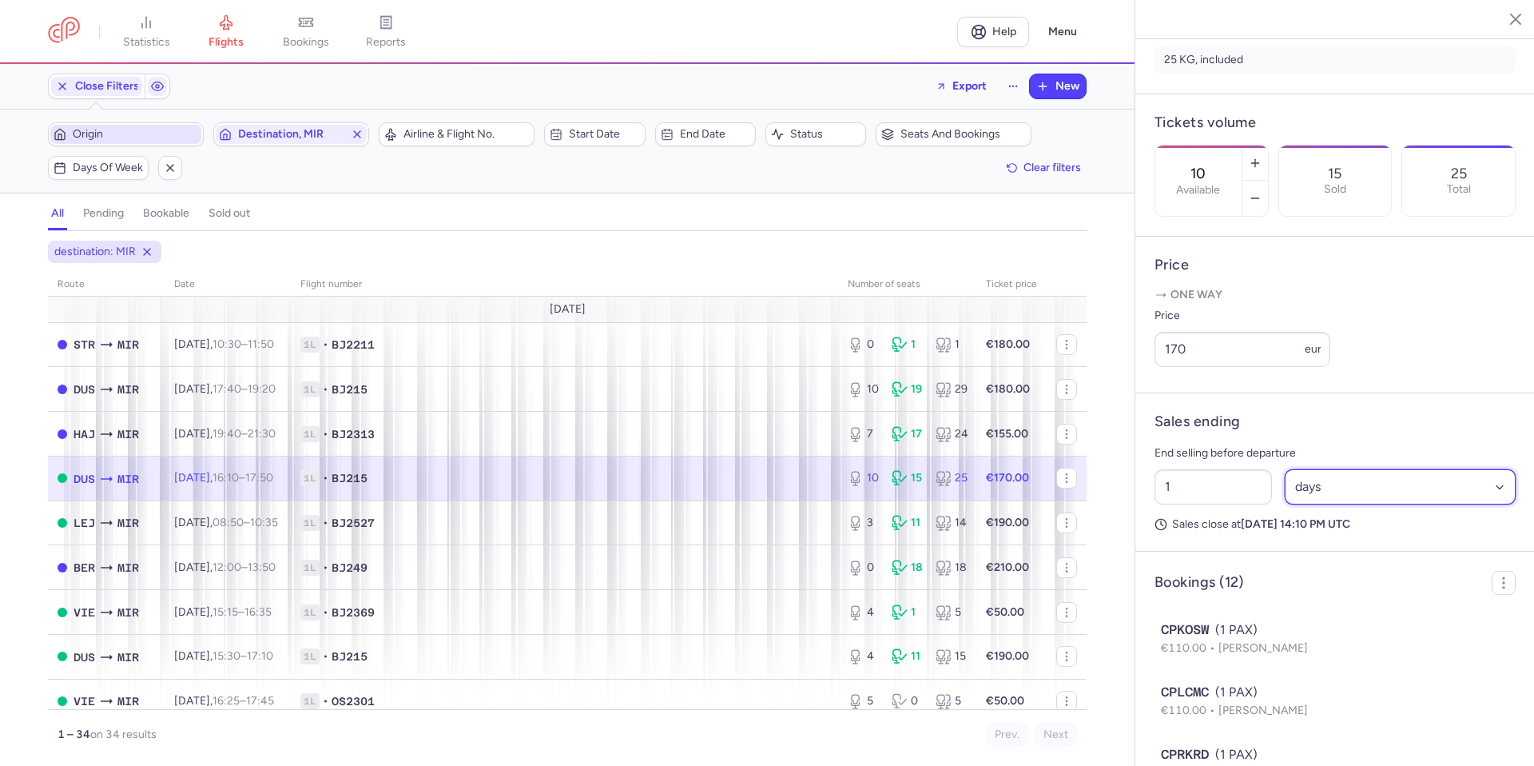
click at [1342, 504] on select "Select an option hours days" at bounding box center [1401, 486] width 232 height 35
click at [1285, 504] on select "Select an option hours days" at bounding box center [1401, 486] width 232 height 35
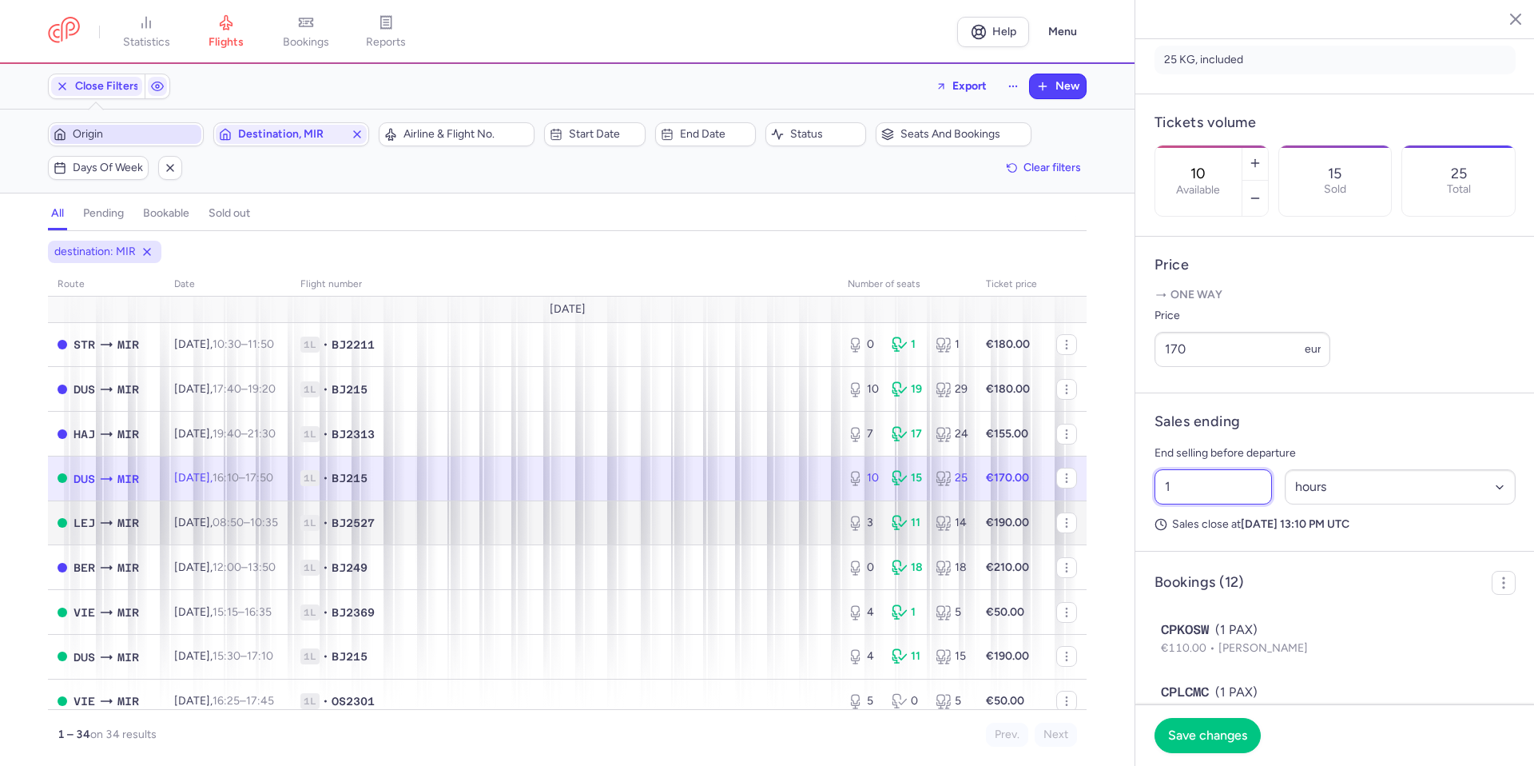
drag, startPoint x: 1232, startPoint y: 536, endPoint x: 1002, endPoint y: 536, distance: 230.1
click at [1002, 536] on div "statistics flights bookings reports Help Menu Close Filters Export New Filters …" at bounding box center [767, 383] width 1534 height 766
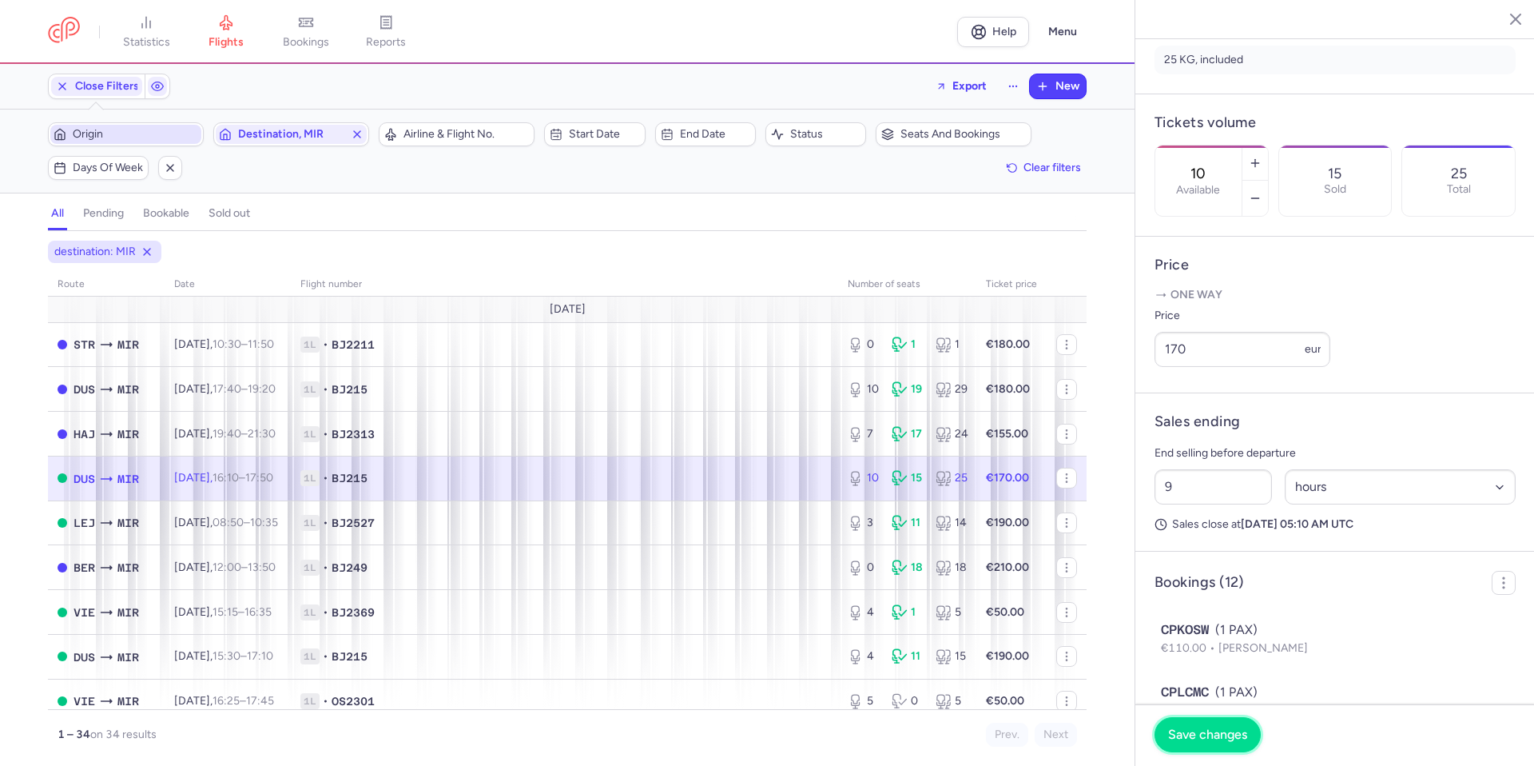
click at [1213, 742] on button "Save changes" at bounding box center [1208, 734] width 106 height 35
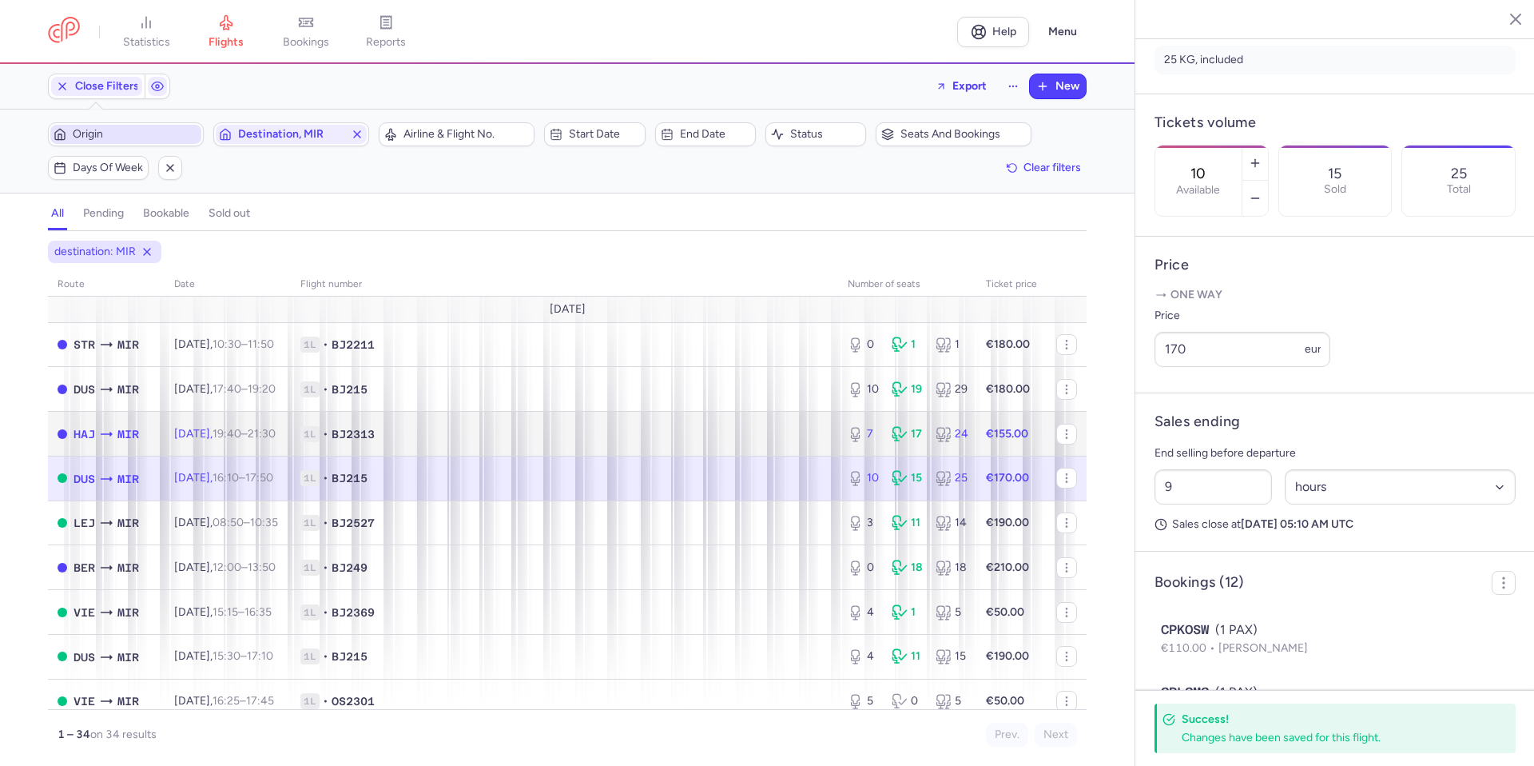
click at [765, 439] on span "1L • BJ2313" at bounding box center [564, 434] width 528 height 16
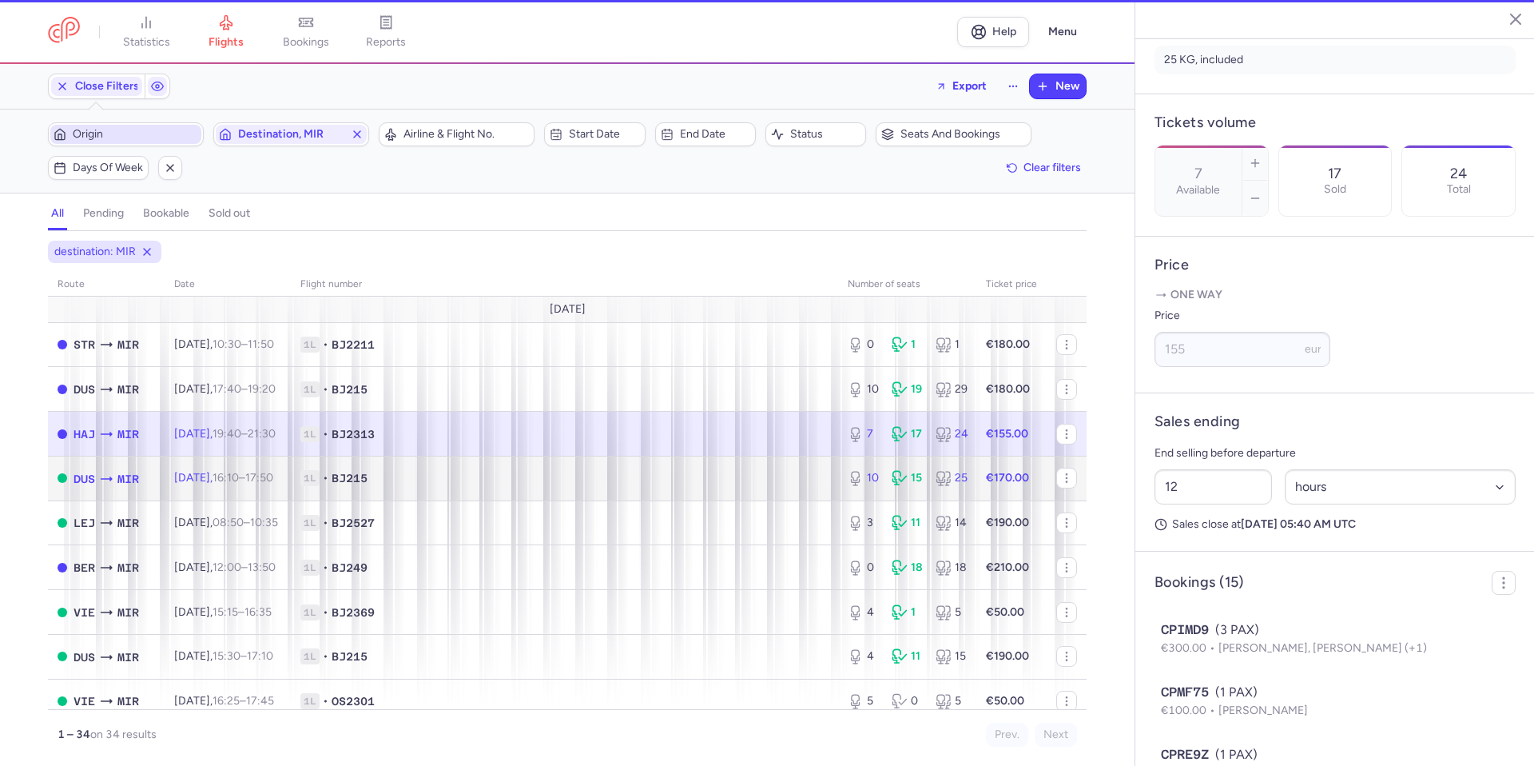
click at [753, 480] on span "1L • BJ215" at bounding box center [564, 478] width 528 height 16
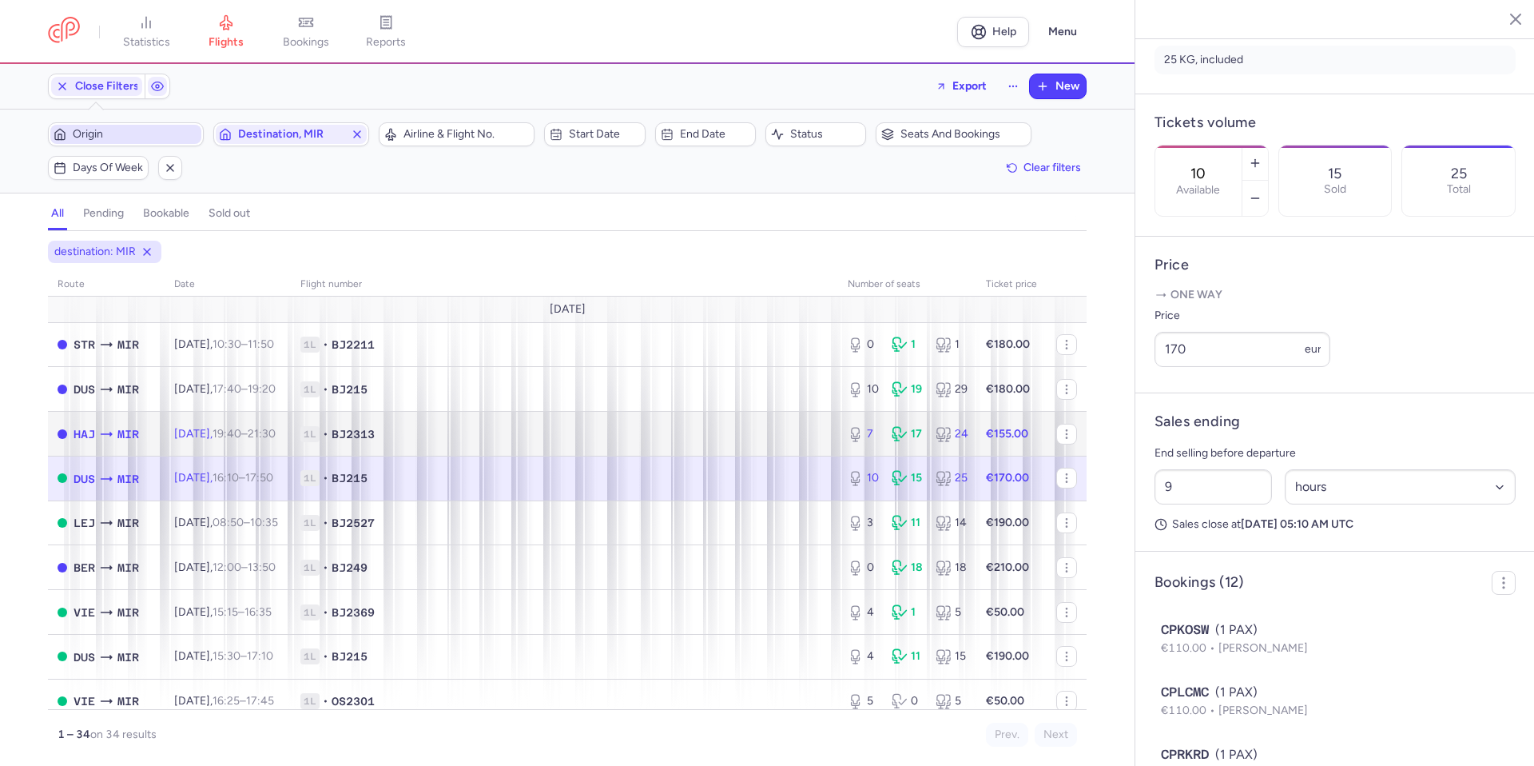
click at [552, 439] on span "1L • BJ2313" at bounding box center [564, 434] width 528 height 16
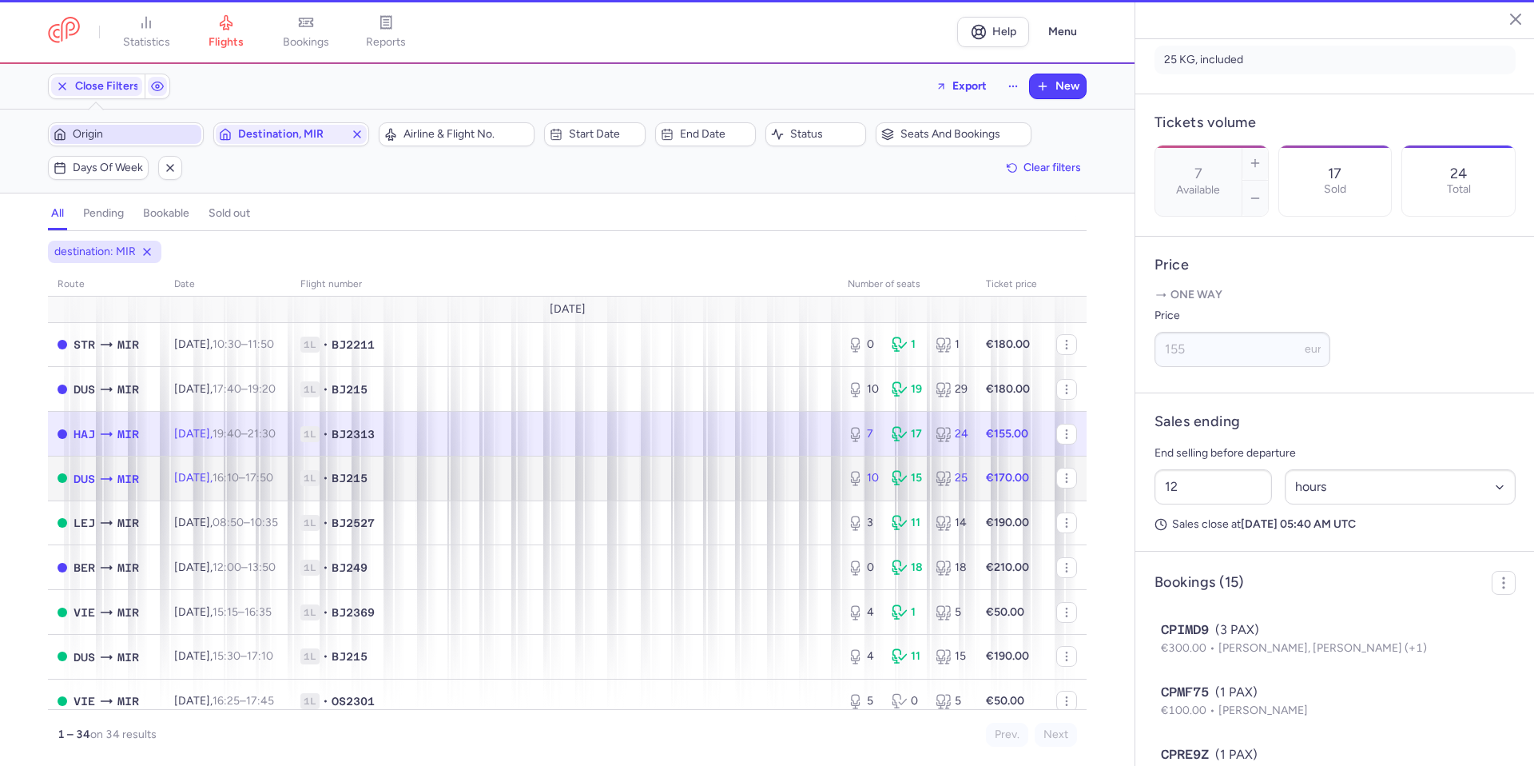
click at [562, 475] on span "1L • BJ215" at bounding box center [564, 478] width 528 height 16
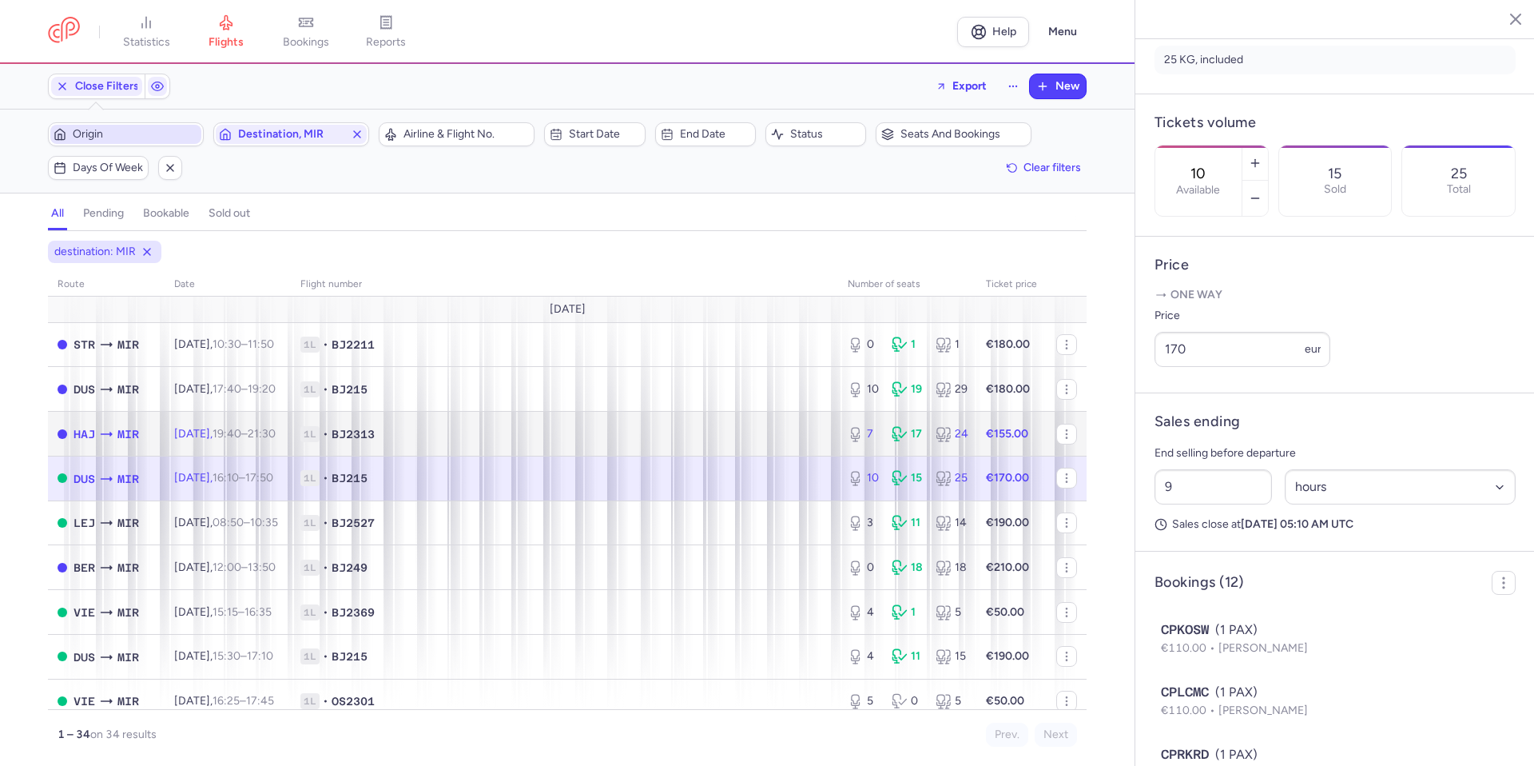
click at [598, 418] on td "1L • BJ2313" at bounding box center [564, 434] width 547 height 45
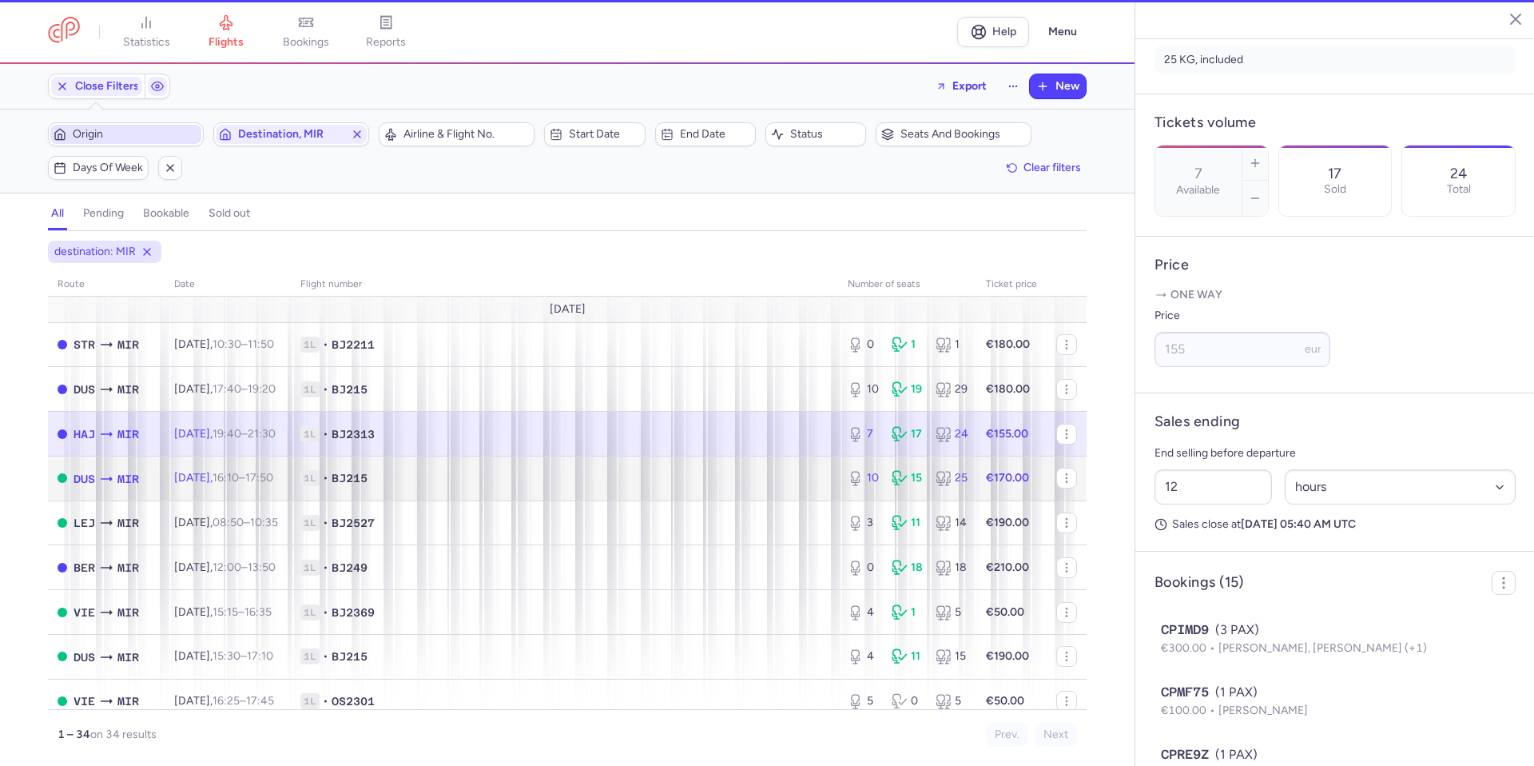
click at [601, 473] on span "1L • BJ215" at bounding box center [564, 478] width 528 height 16
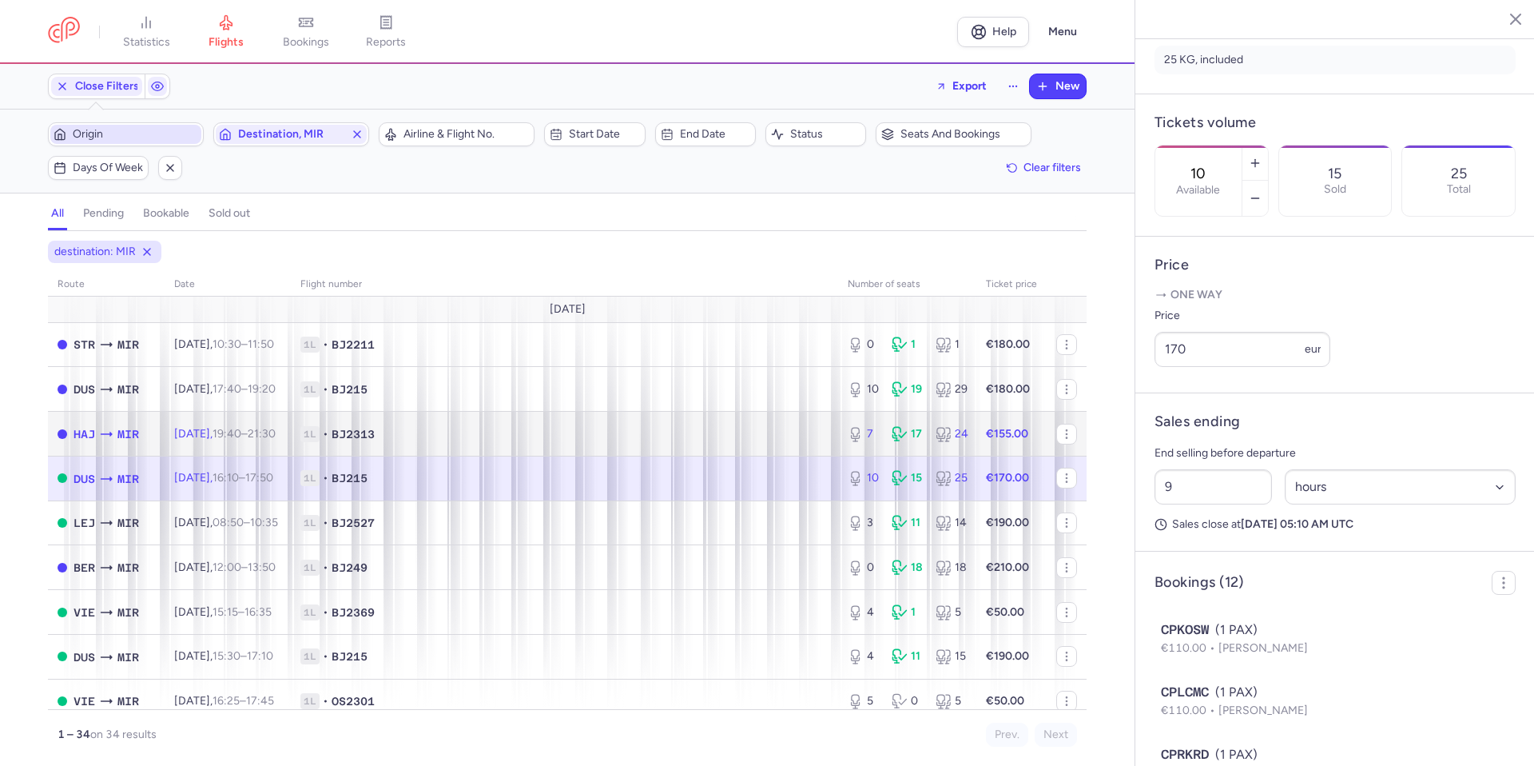
click at [618, 449] on td "1L • BJ2313" at bounding box center [564, 434] width 547 height 45
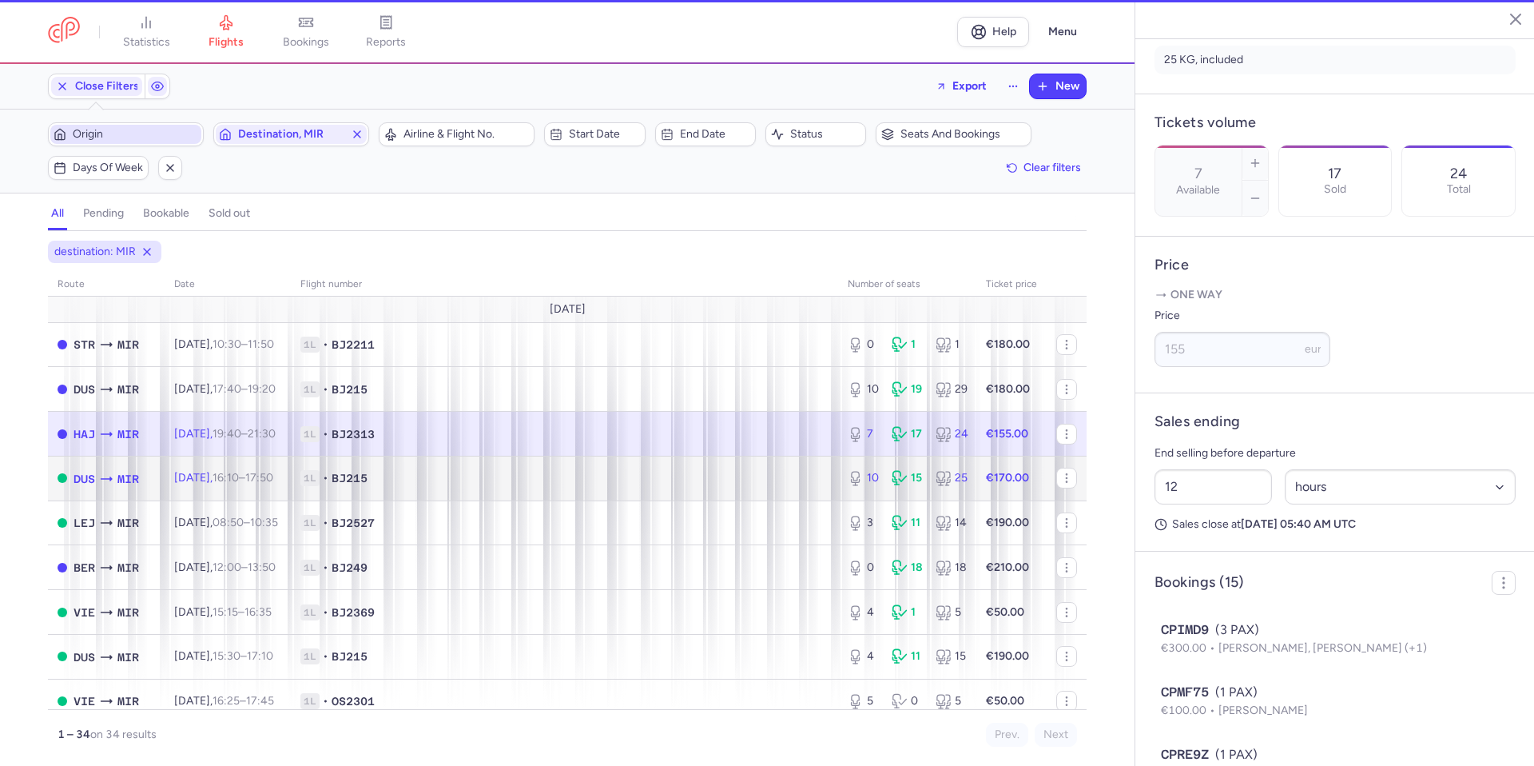
click at [611, 479] on span "1L • BJ215" at bounding box center [564, 478] width 528 height 16
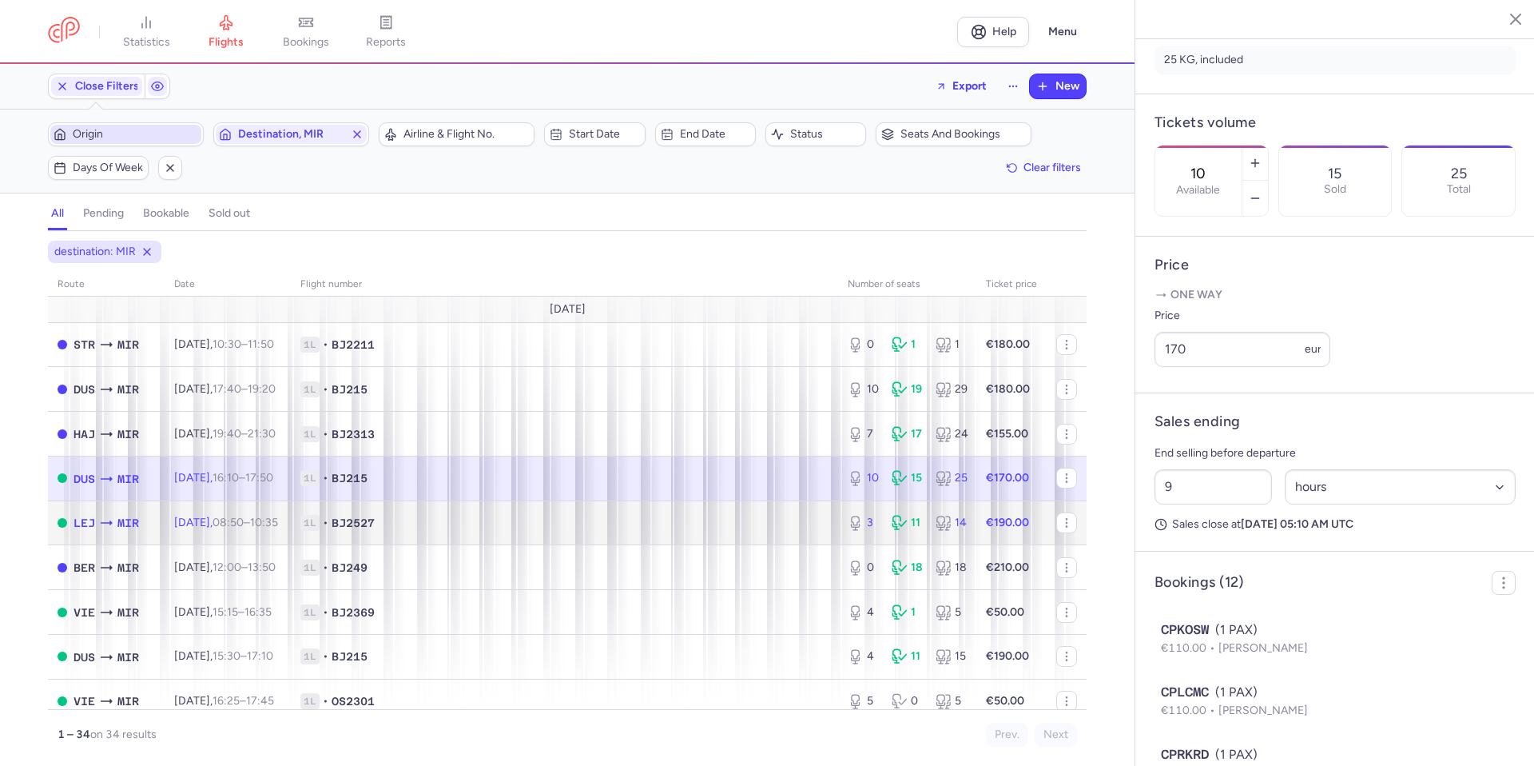
click at [599, 523] on span "1L • BJ2527" at bounding box center [564, 523] width 528 height 16
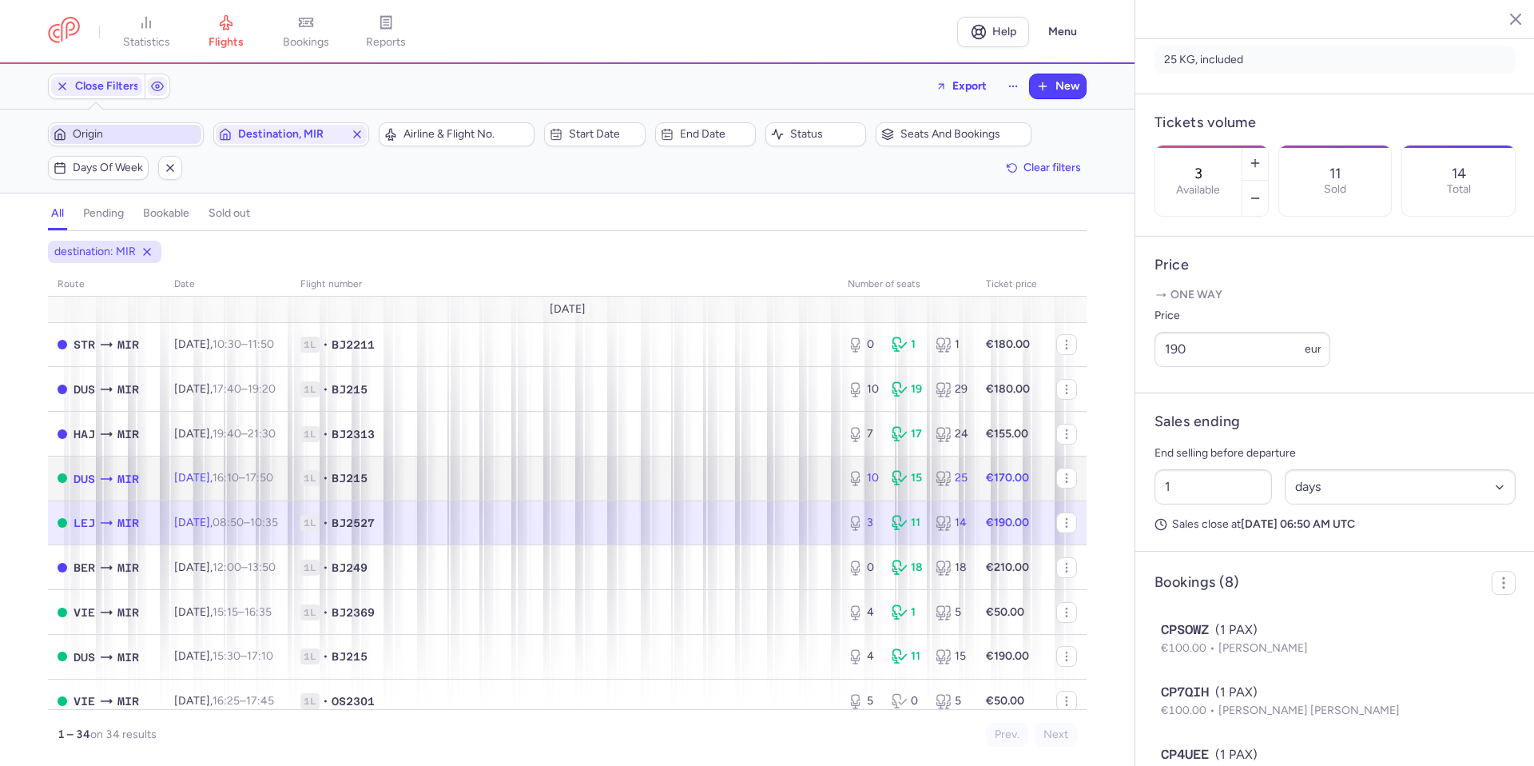
click at [714, 480] on span "1L • BJ215" at bounding box center [564, 478] width 528 height 16
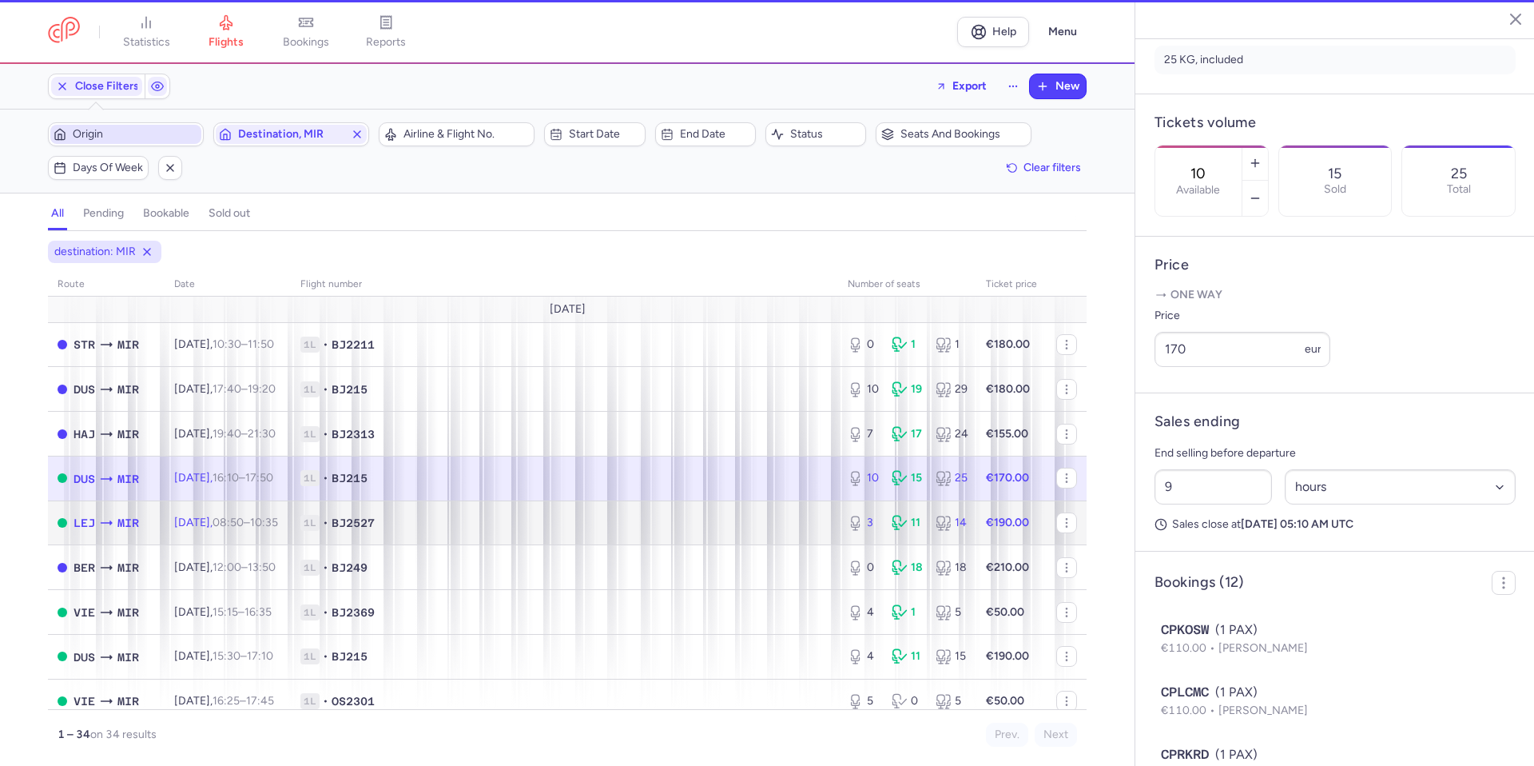
click at [675, 535] on td "1L • BJ2527" at bounding box center [564, 522] width 547 height 45
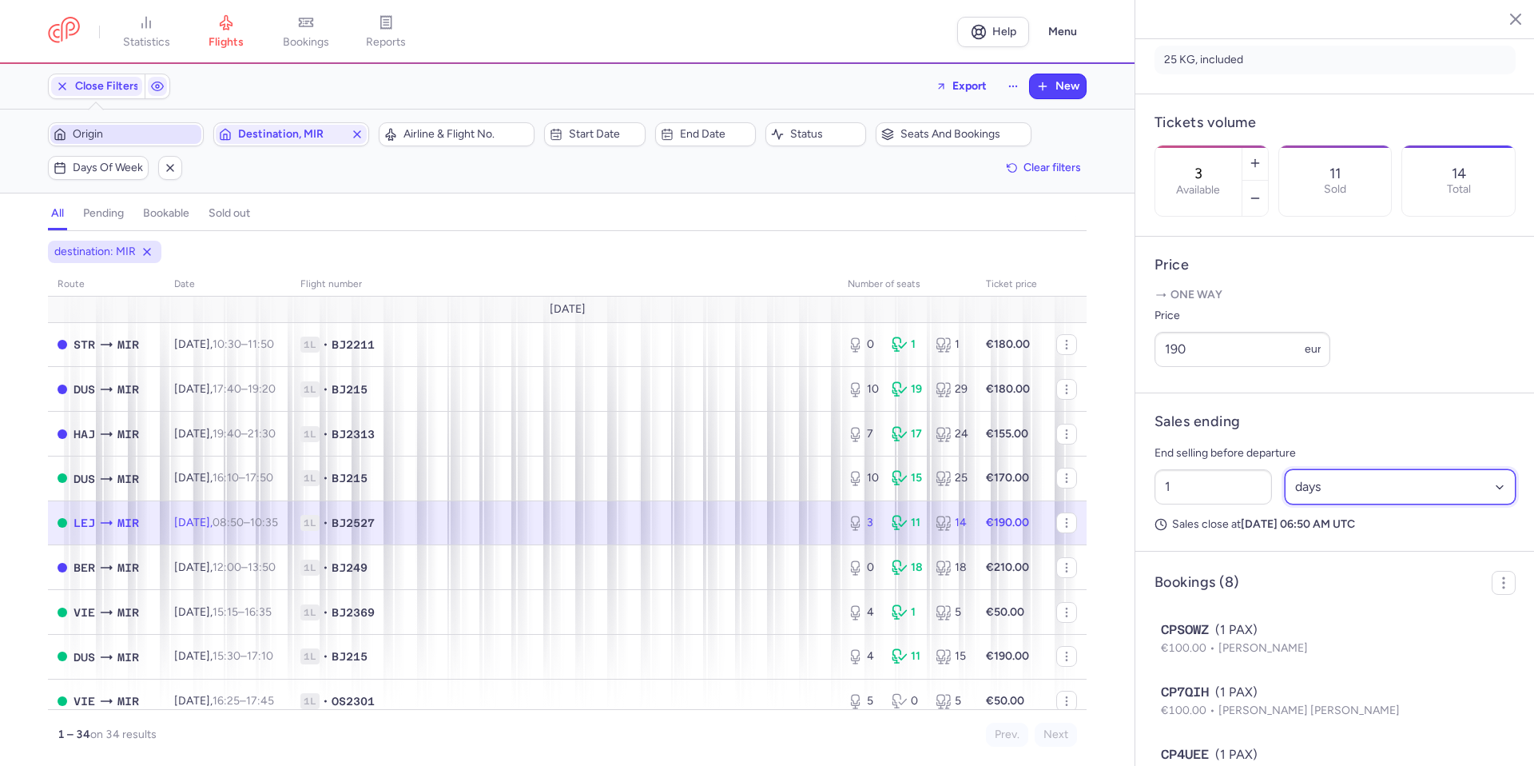
click at [1325, 504] on select "Select an option hours days" at bounding box center [1401, 486] width 232 height 35
click at [1285, 504] on select "Select an option hours days" at bounding box center [1401, 486] width 232 height 35
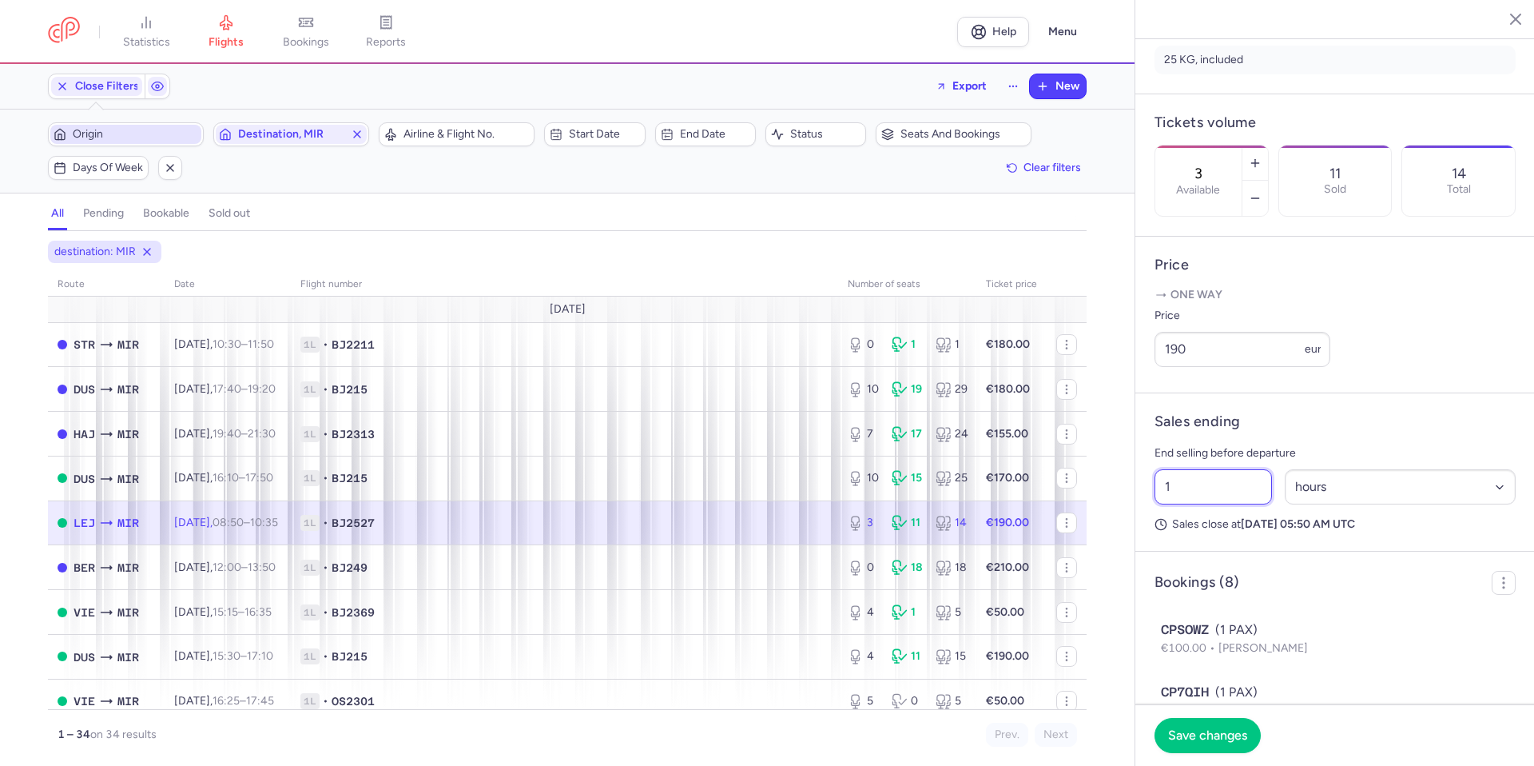
drag, startPoint x: 1224, startPoint y: 528, endPoint x: 1077, endPoint y: 551, distance: 148.8
click at [1077, 551] on div "statistics flights bookings reports Help Menu Close Filters Export New Filters …" at bounding box center [767, 383] width 1534 height 766
click at [1222, 725] on button "Save changes" at bounding box center [1208, 734] width 106 height 35
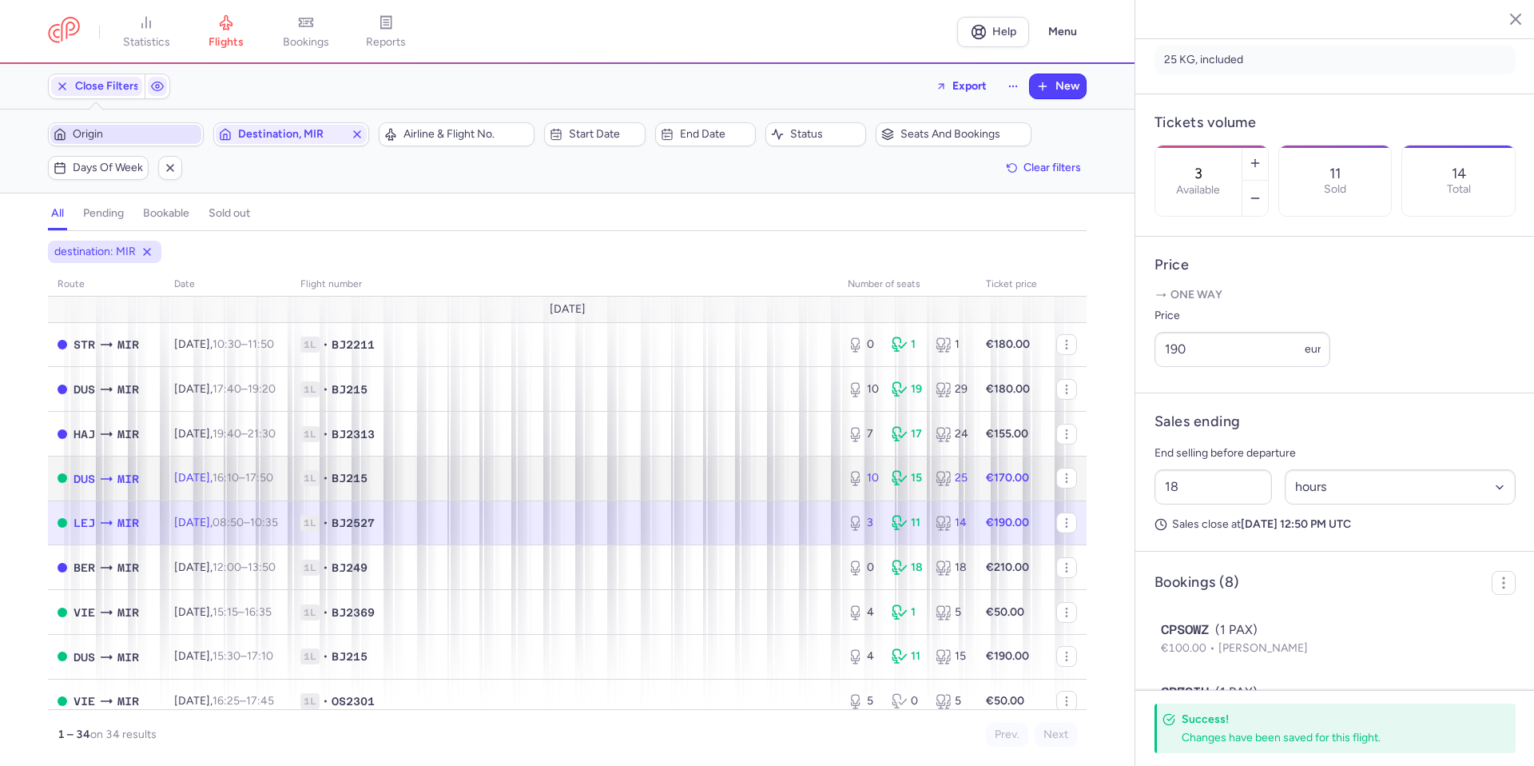
click at [781, 471] on span "1L • BJ215" at bounding box center [564, 478] width 528 height 16
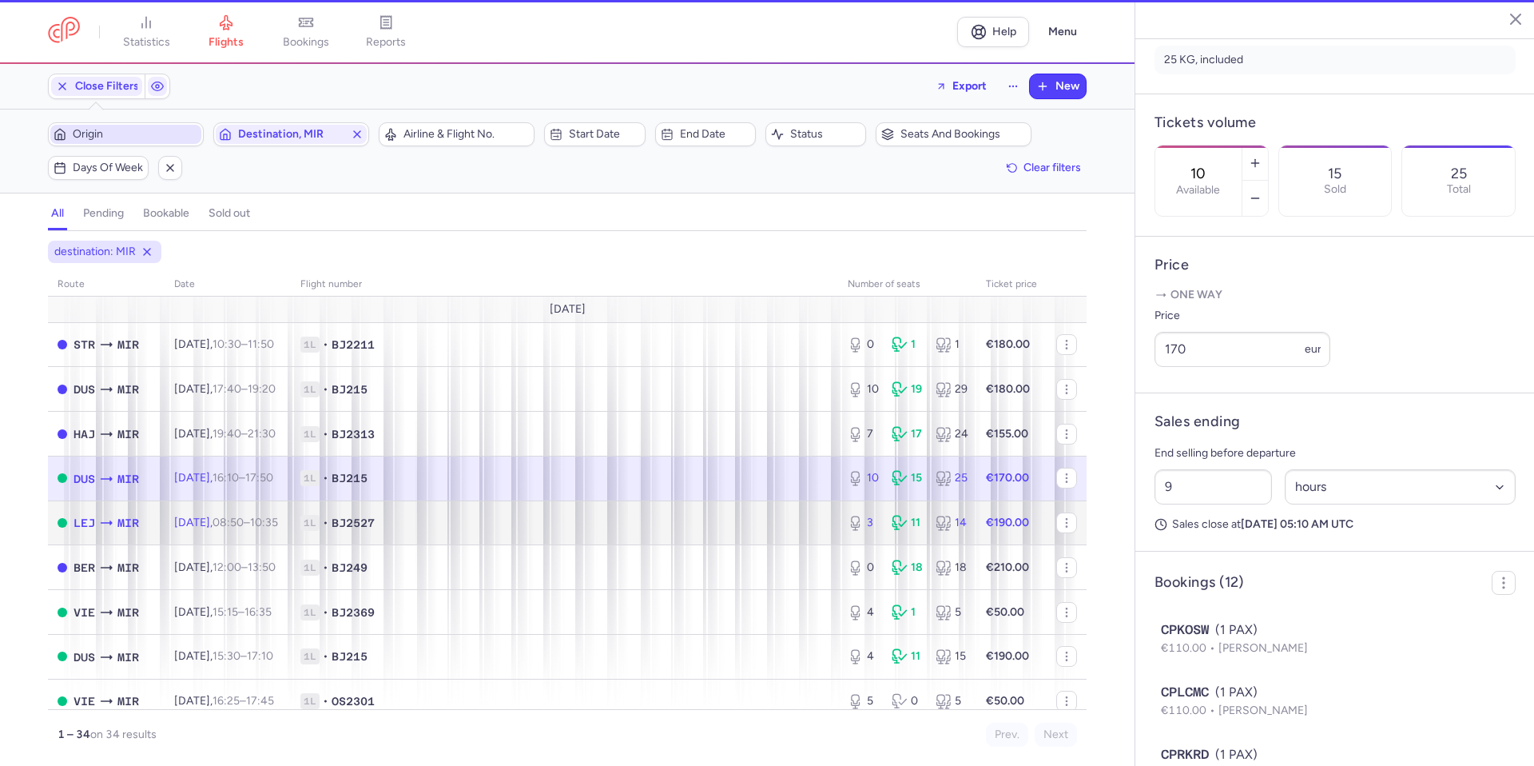
click at [754, 538] on td "1L • BJ2527" at bounding box center [564, 522] width 547 height 45
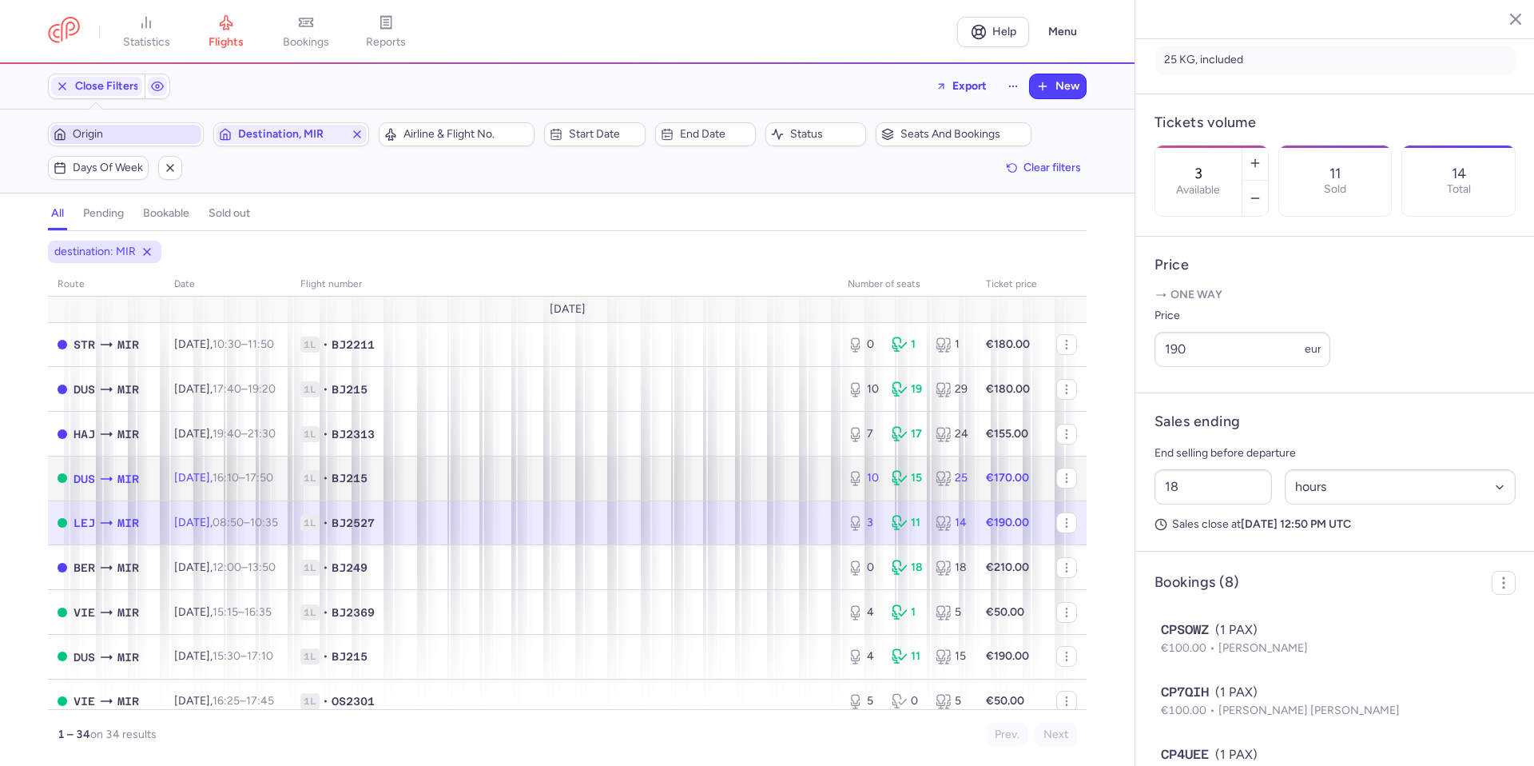
click at [746, 465] on td "1L • BJ215" at bounding box center [564, 477] width 547 height 45
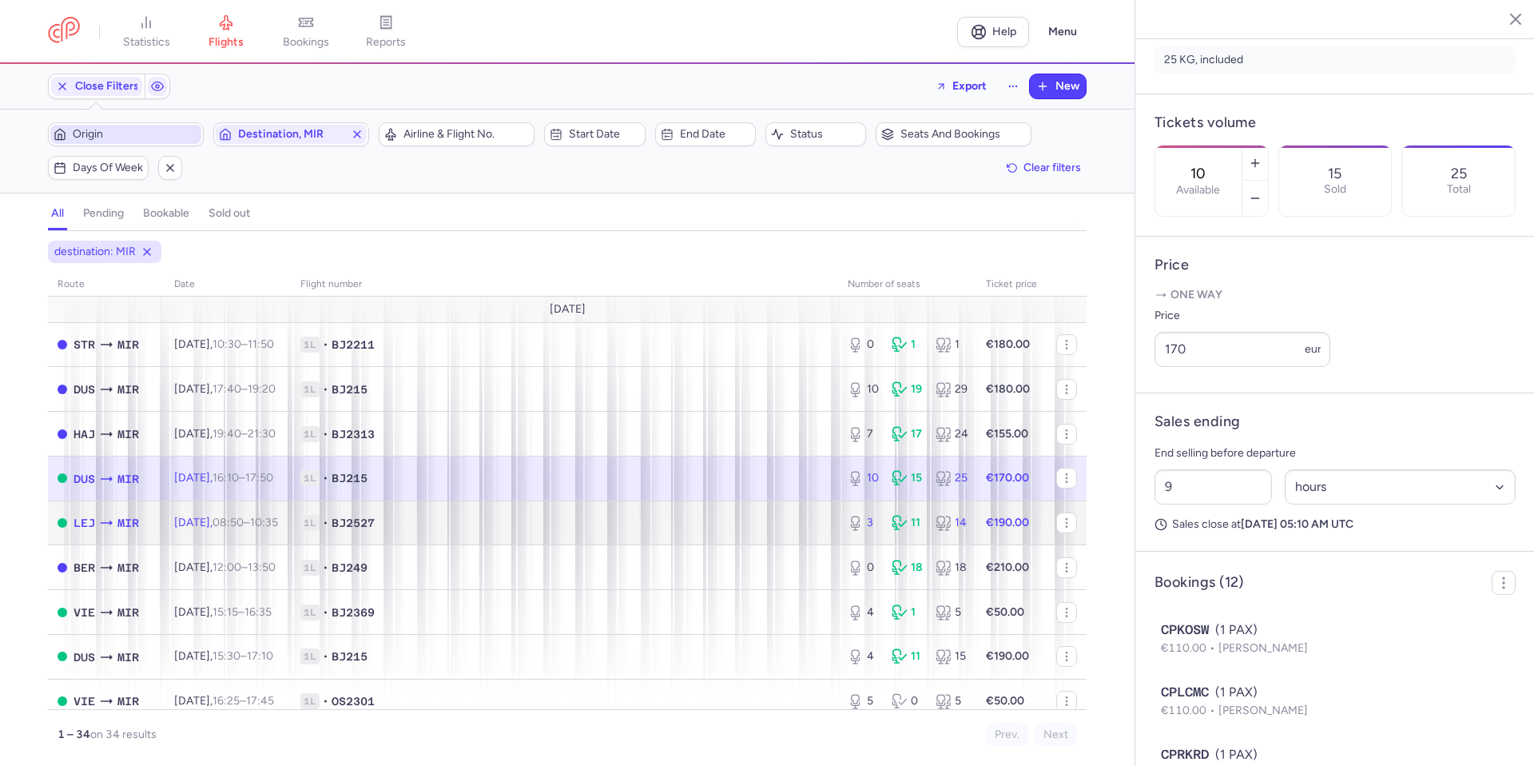
click at [728, 527] on span "1L • BJ2527" at bounding box center [564, 523] width 528 height 16
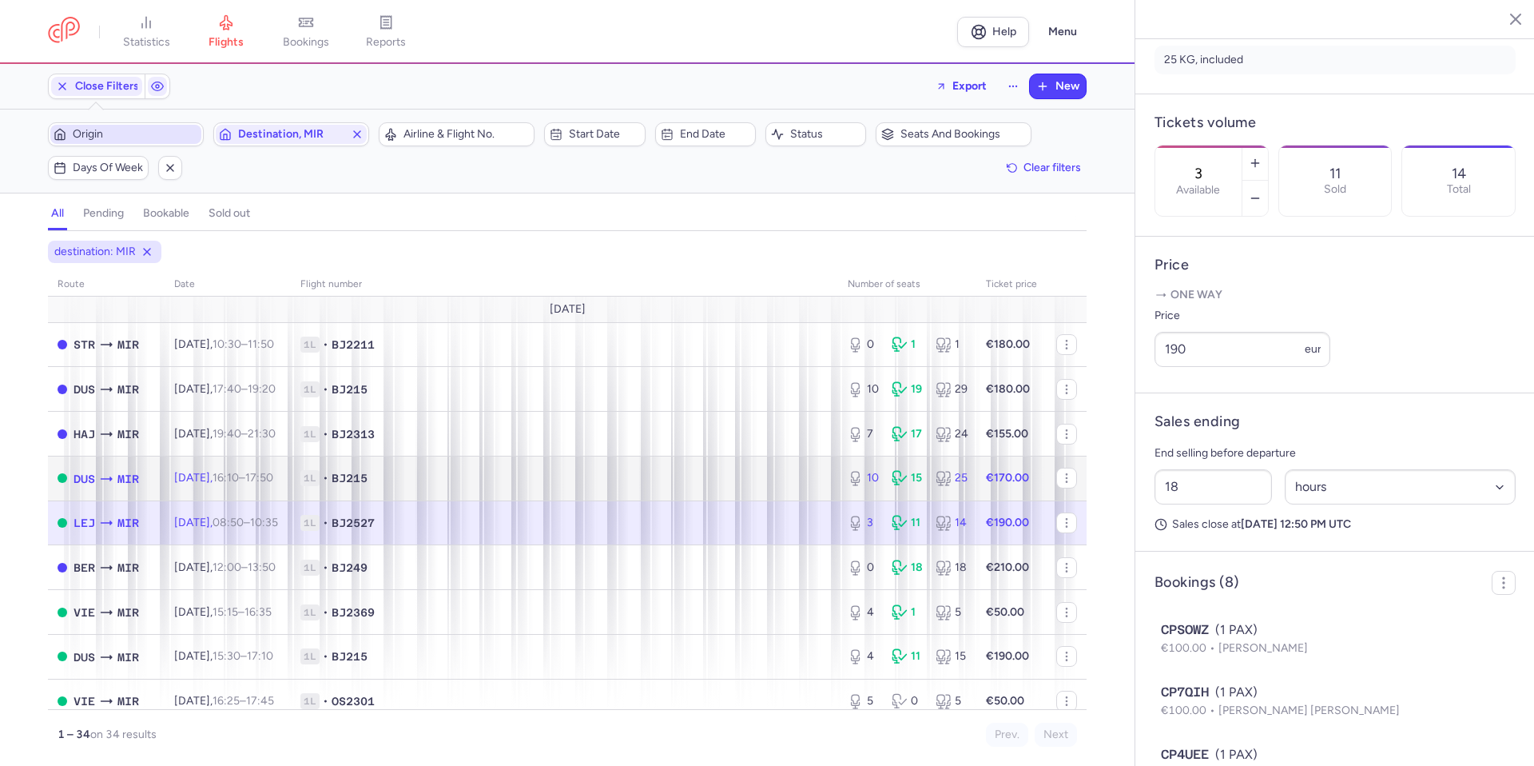
click at [734, 488] on td "1L • BJ215" at bounding box center [564, 477] width 547 height 45
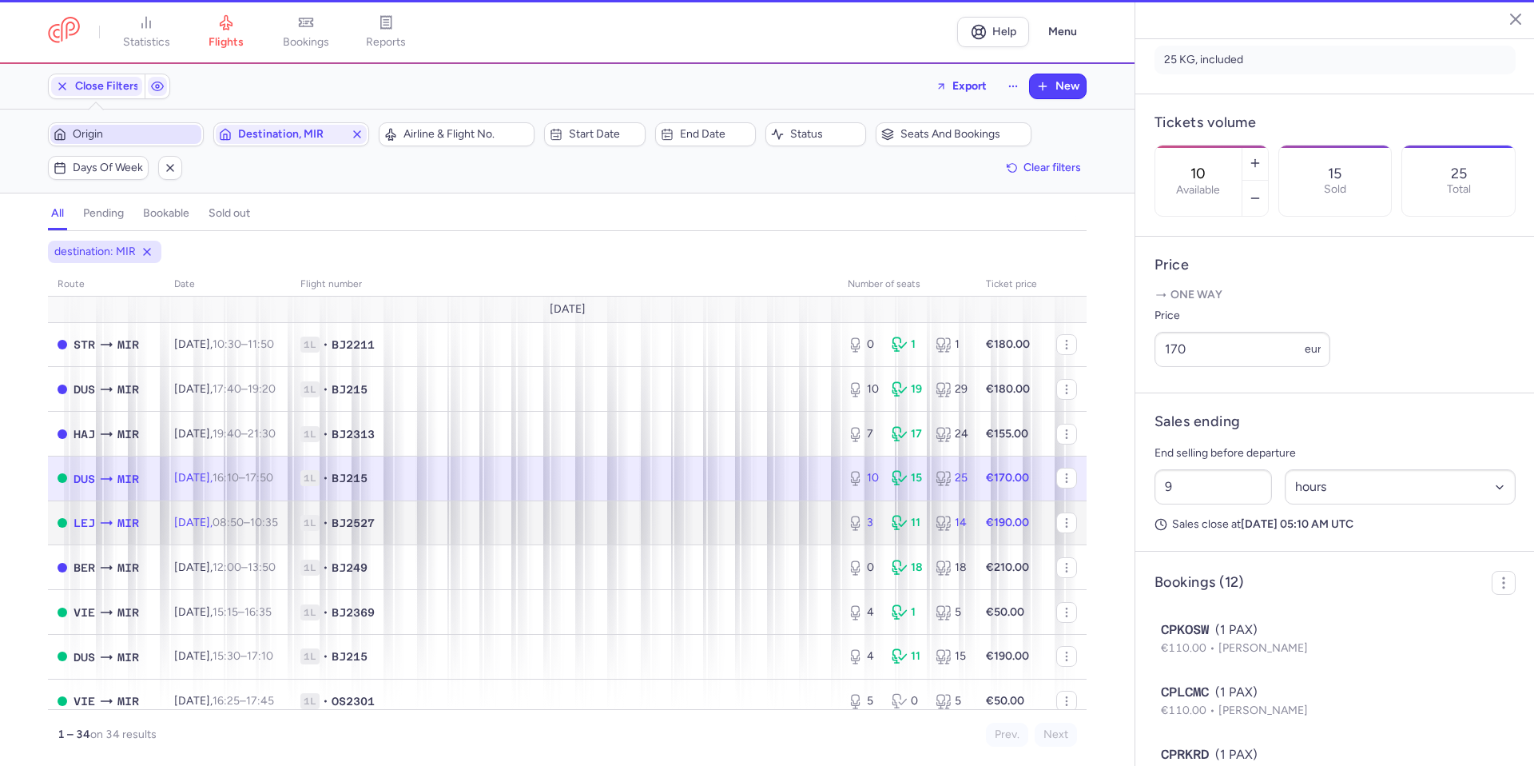
click at [726, 521] on span "1L • BJ2527" at bounding box center [564, 523] width 528 height 16
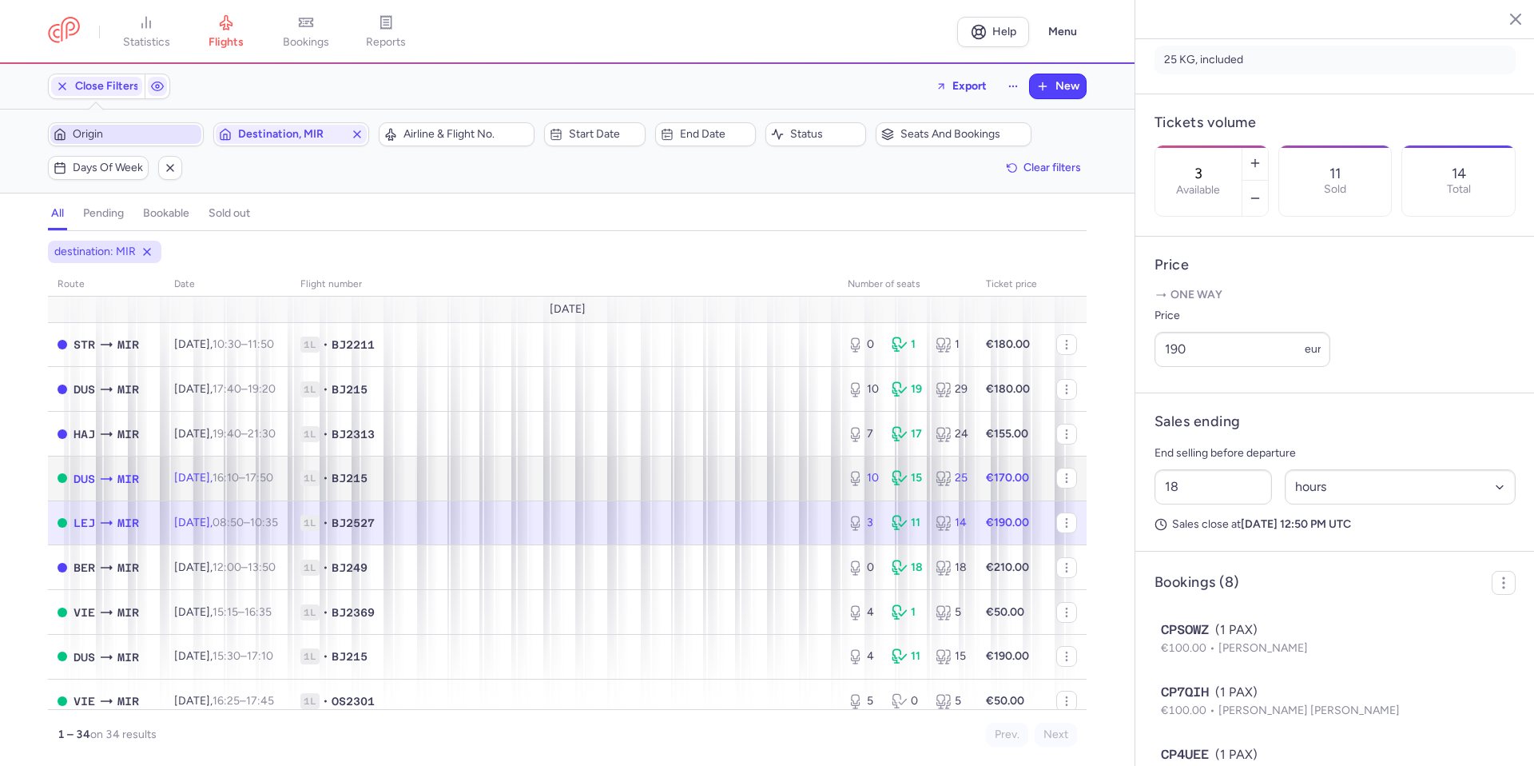
click at [715, 477] on span "1L • BJ215" at bounding box center [564, 478] width 528 height 16
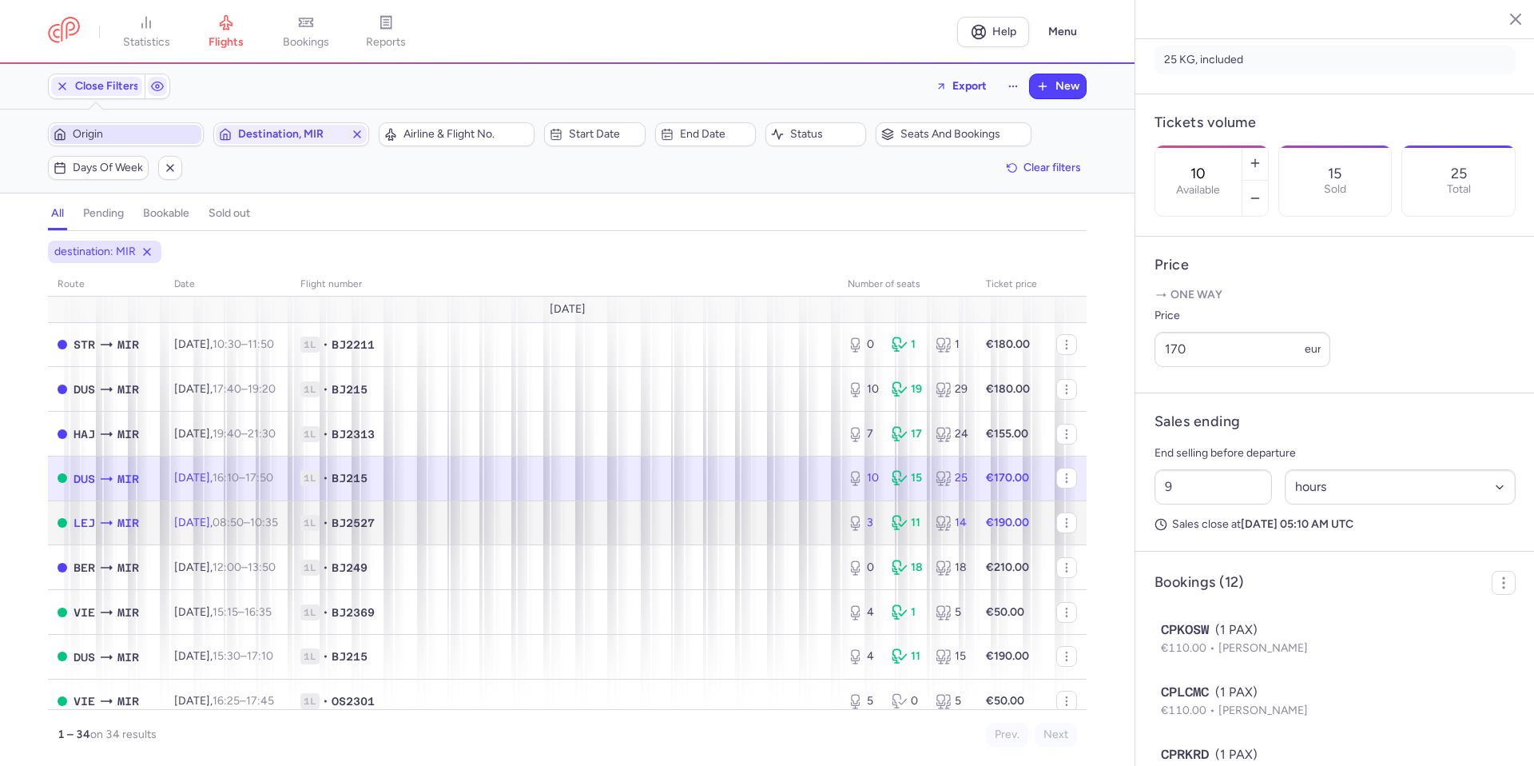
click at [704, 516] on span "1L • BJ2527" at bounding box center [564, 523] width 528 height 16
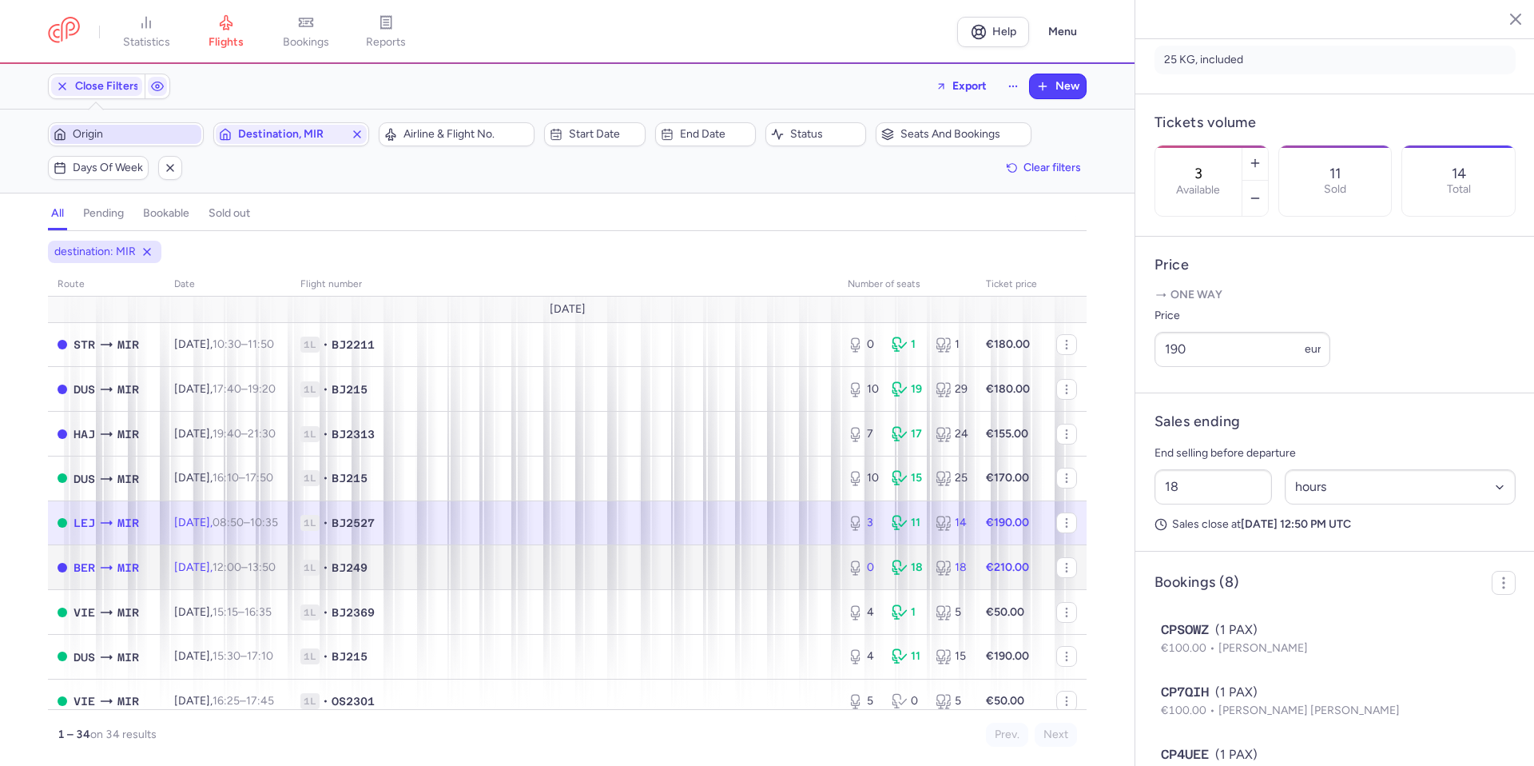
click at [691, 569] on span "1L • BJ249" at bounding box center [564, 567] width 528 height 16
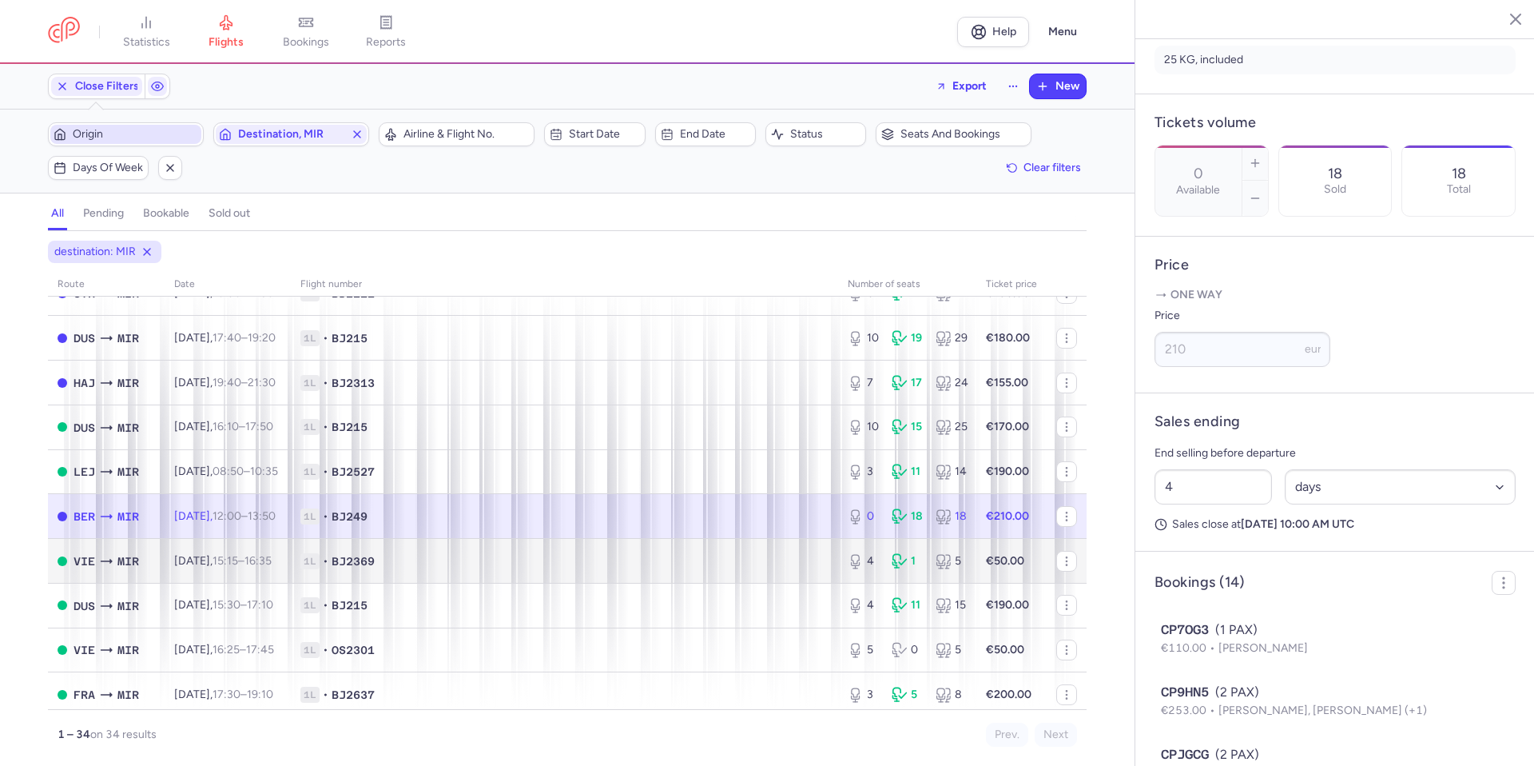
scroll to position [80, 0]
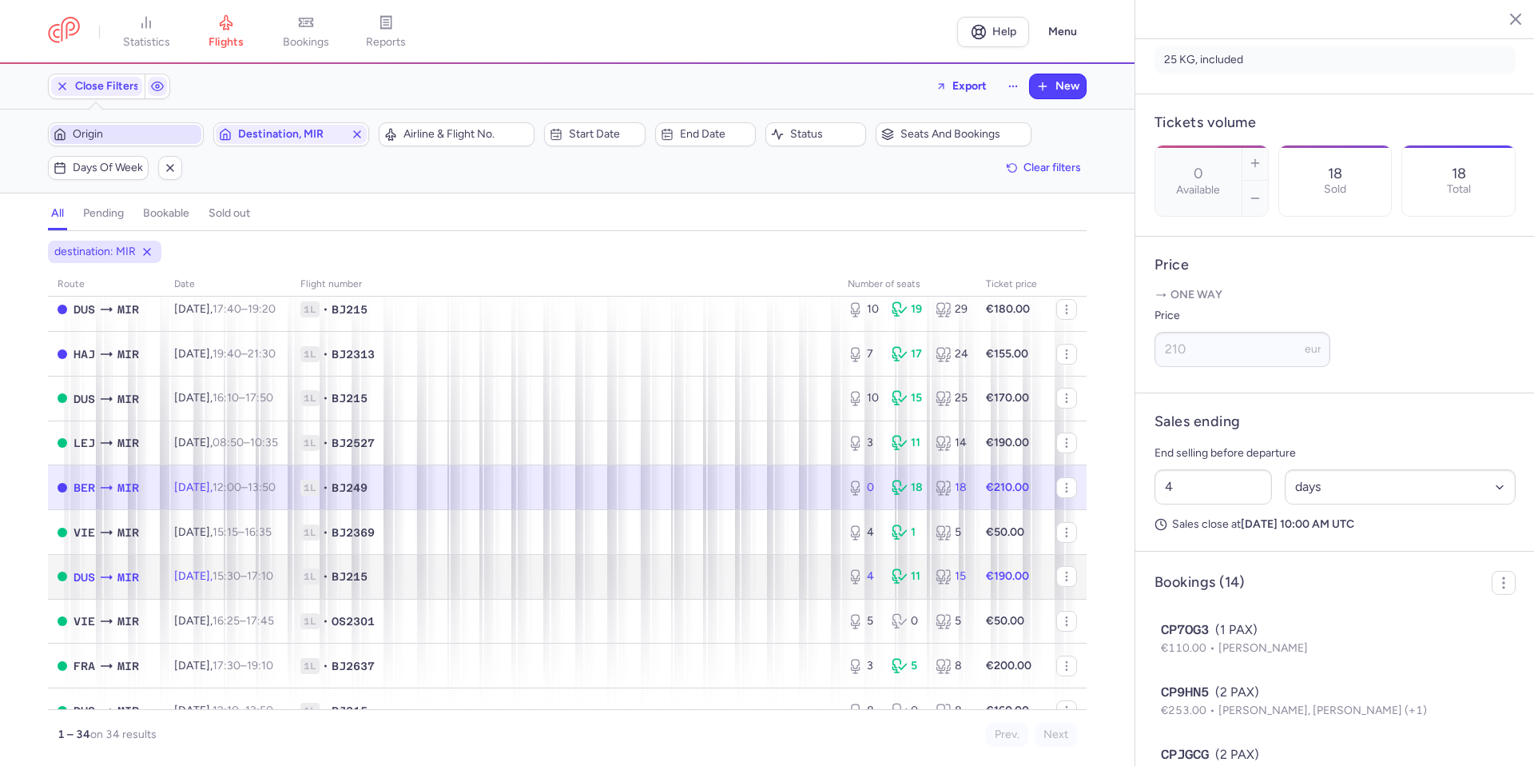
click at [516, 579] on span "1L • BJ215" at bounding box center [564, 576] width 528 height 16
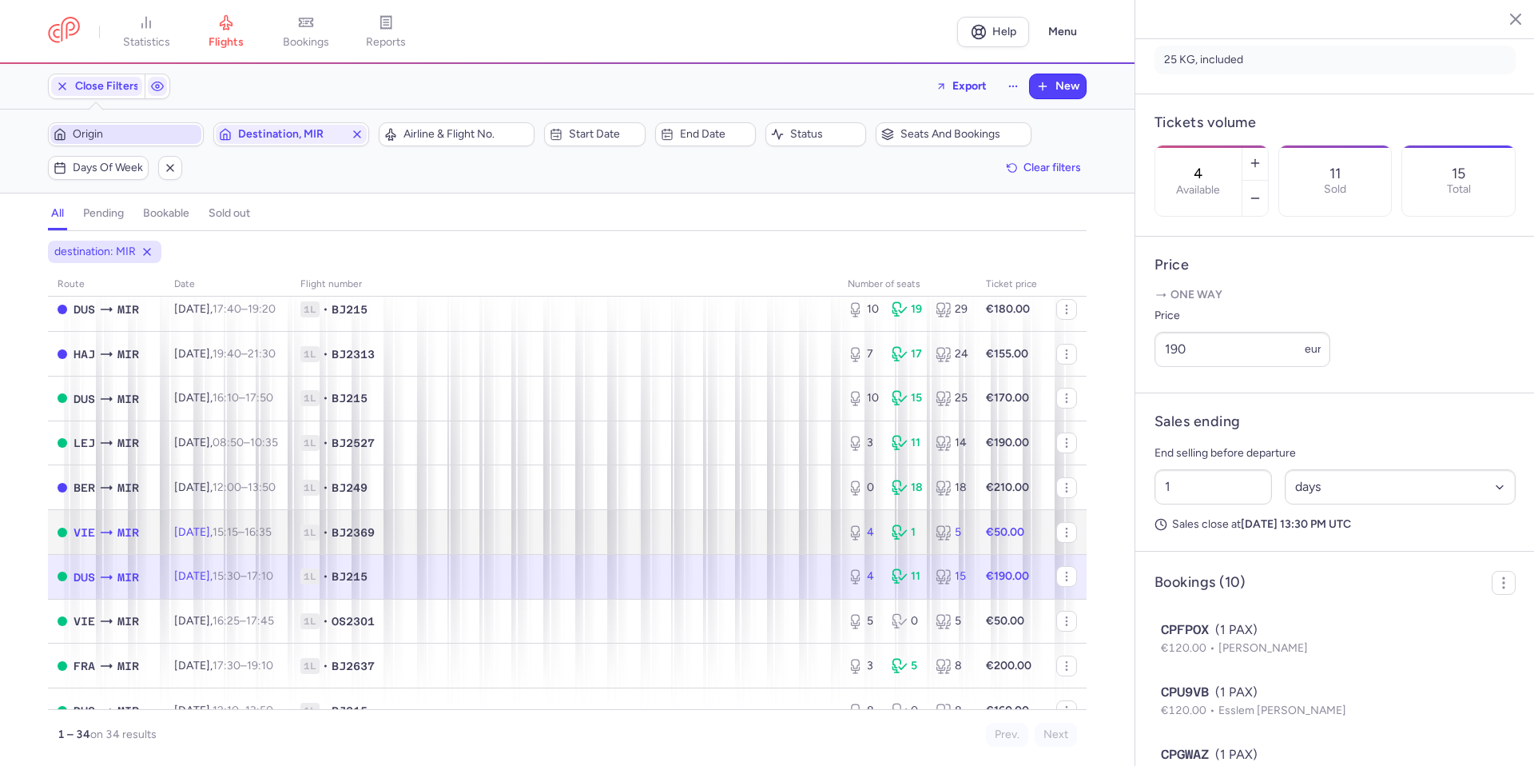
click at [719, 522] on td "1L • BJ2369" at bounding box center [564, 532] width 547 height 45
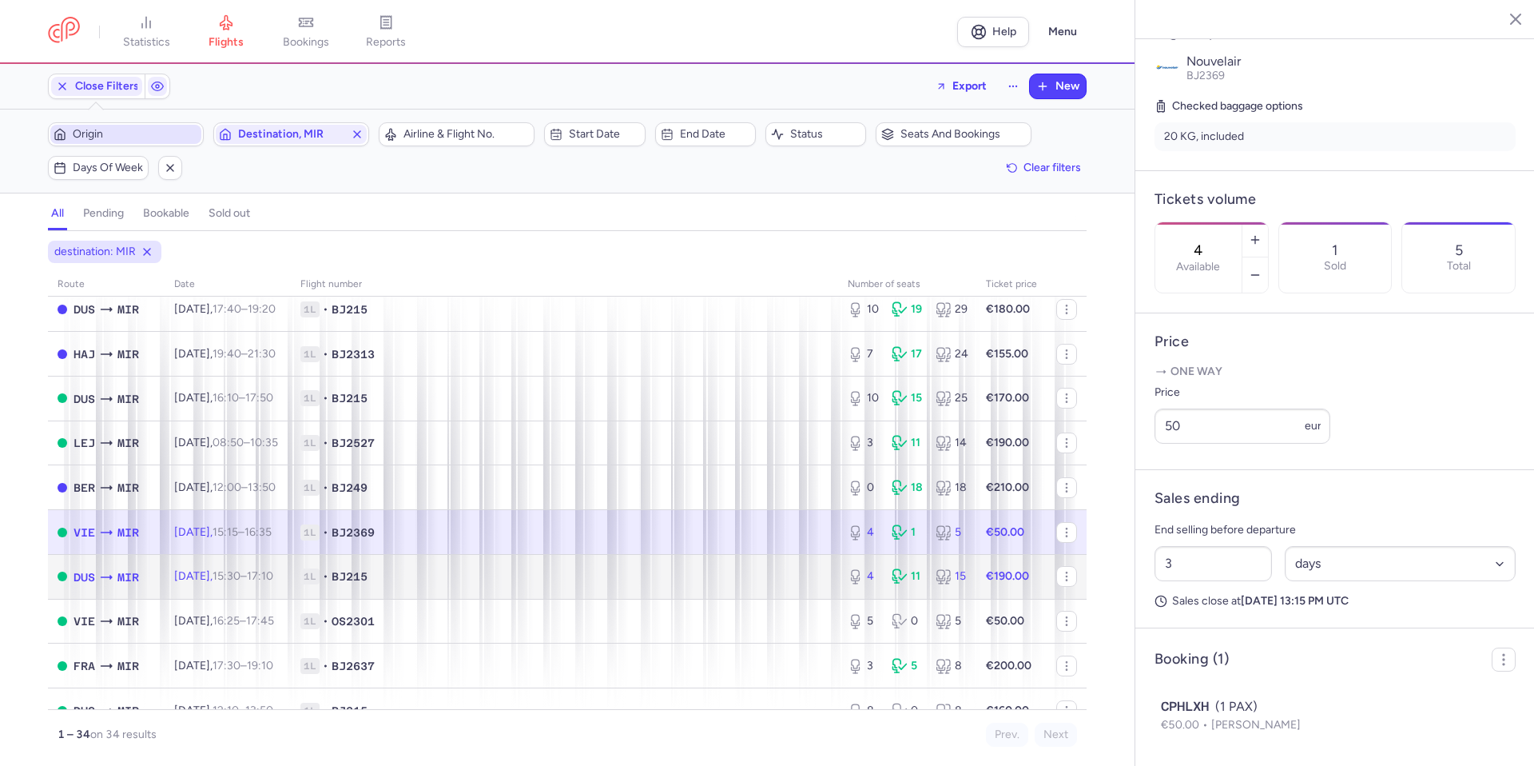
click at [706, 579] on span "1L • BJ215" at bounding box center [564, 576] width 528 height 16
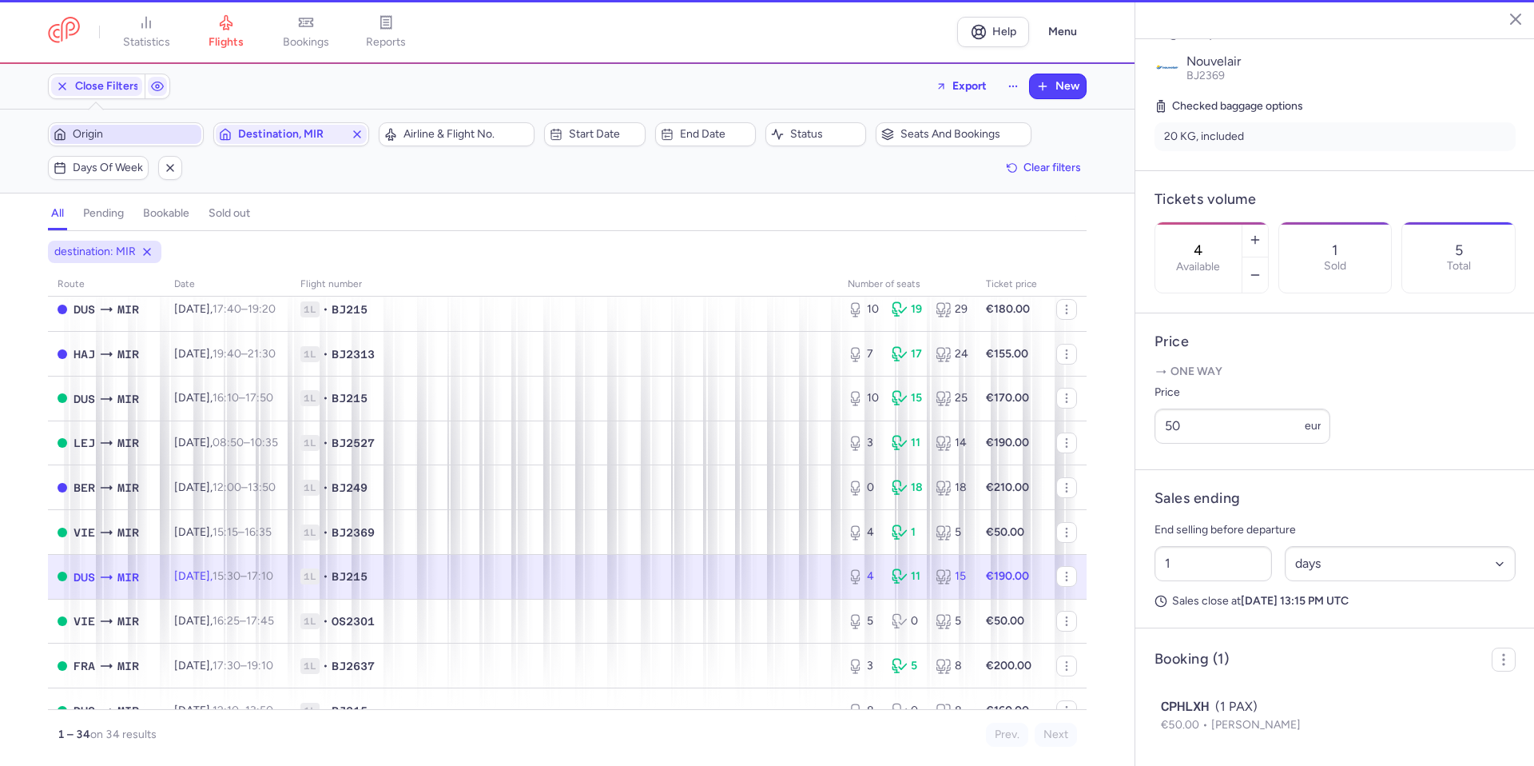
scroll to position [412, 0]
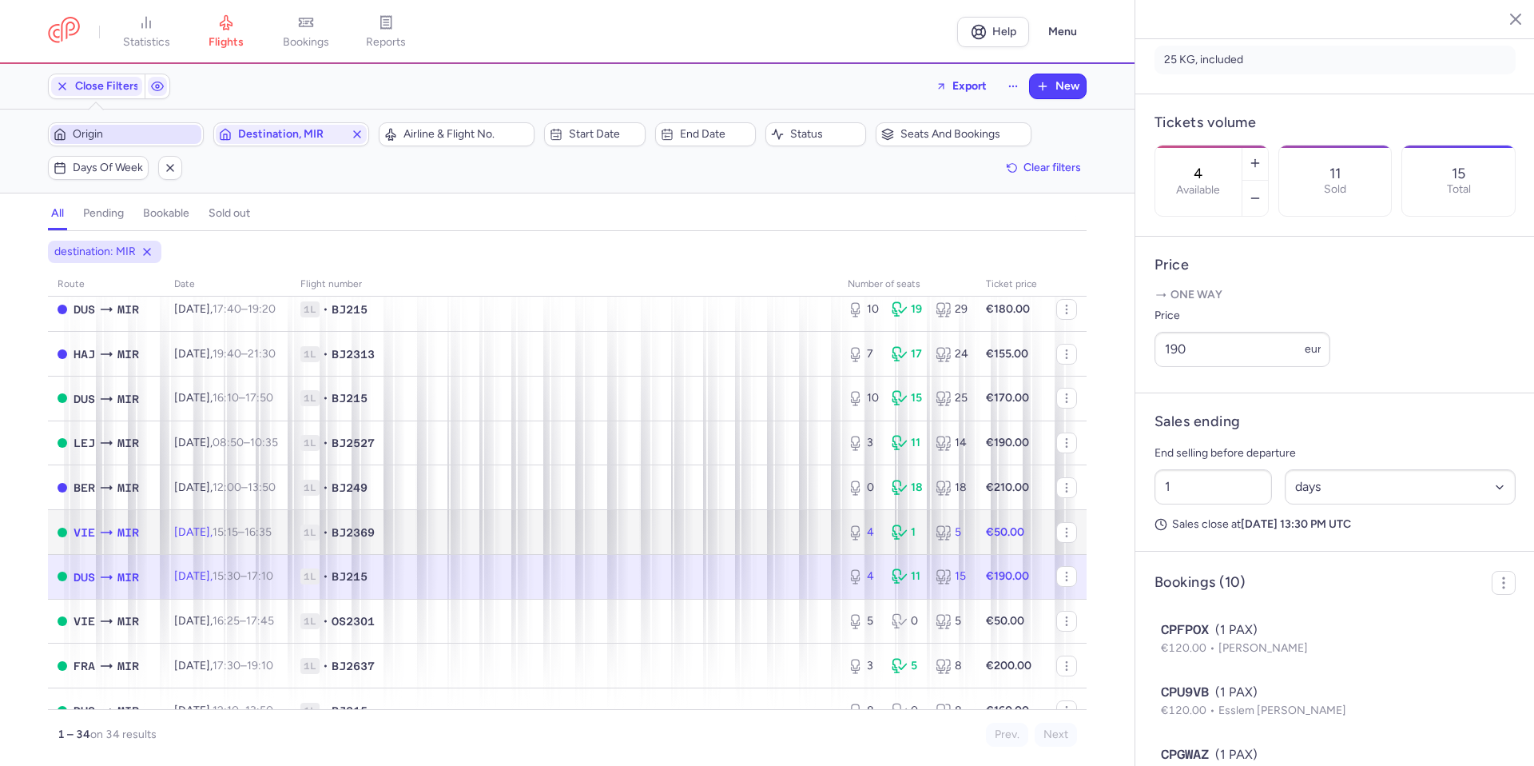
click at [720, 524] on span "1L • BJ2369" at bounding box center [564, 532] width 528 height 16
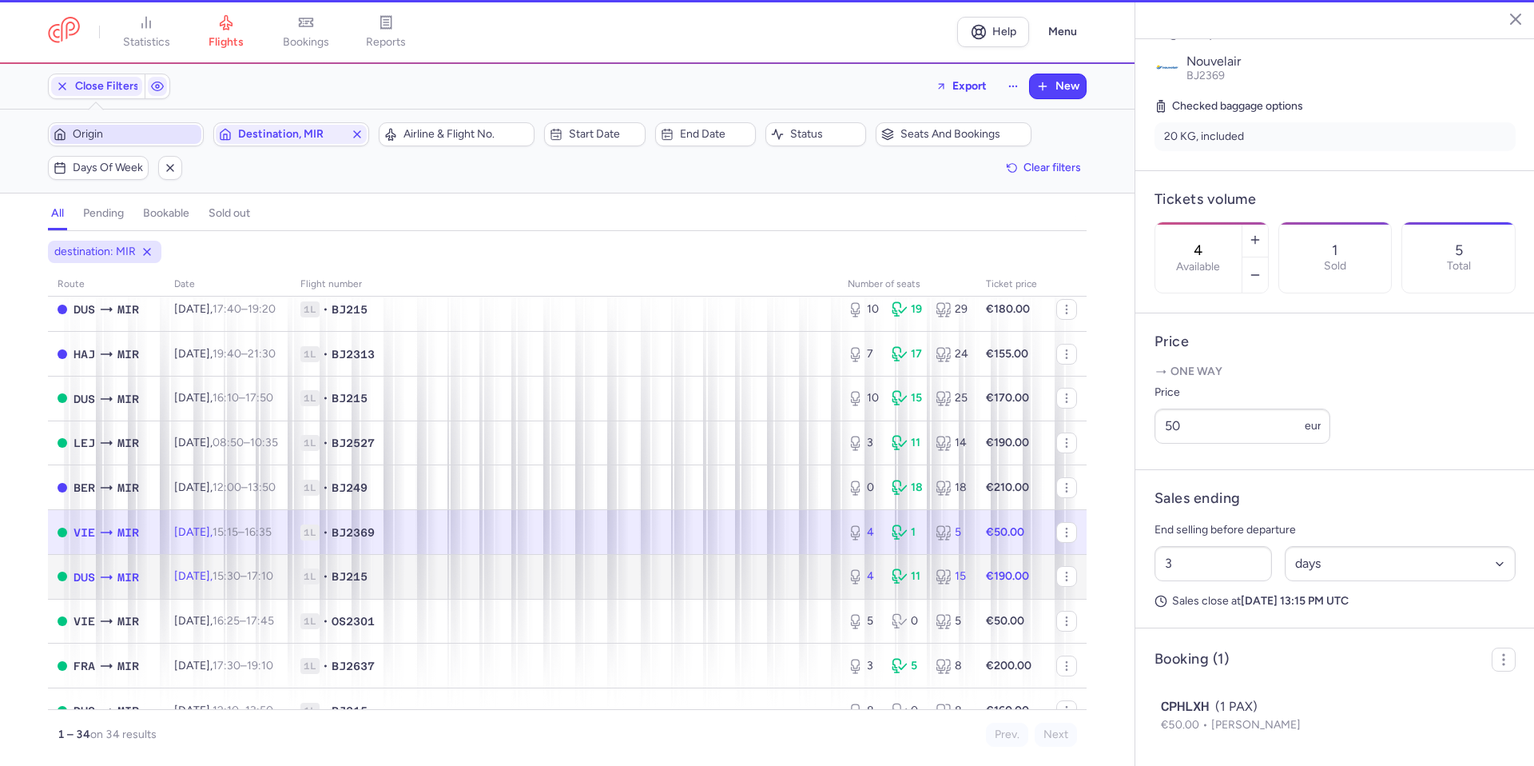
click at [709, 576] on span "1L • BJ215" at bounding box center [564, 576] width 528 height 16
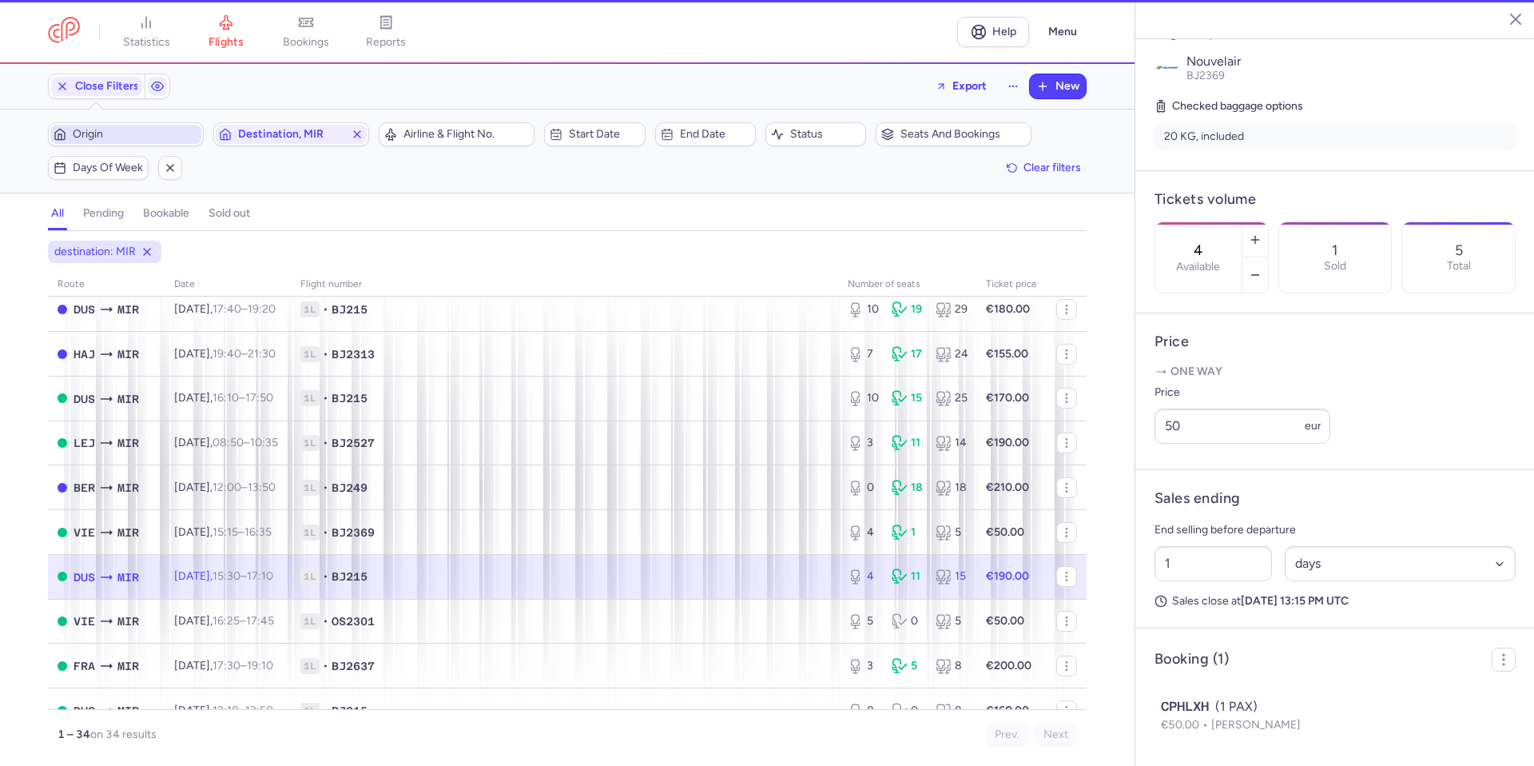
scroll to position [412, 0]
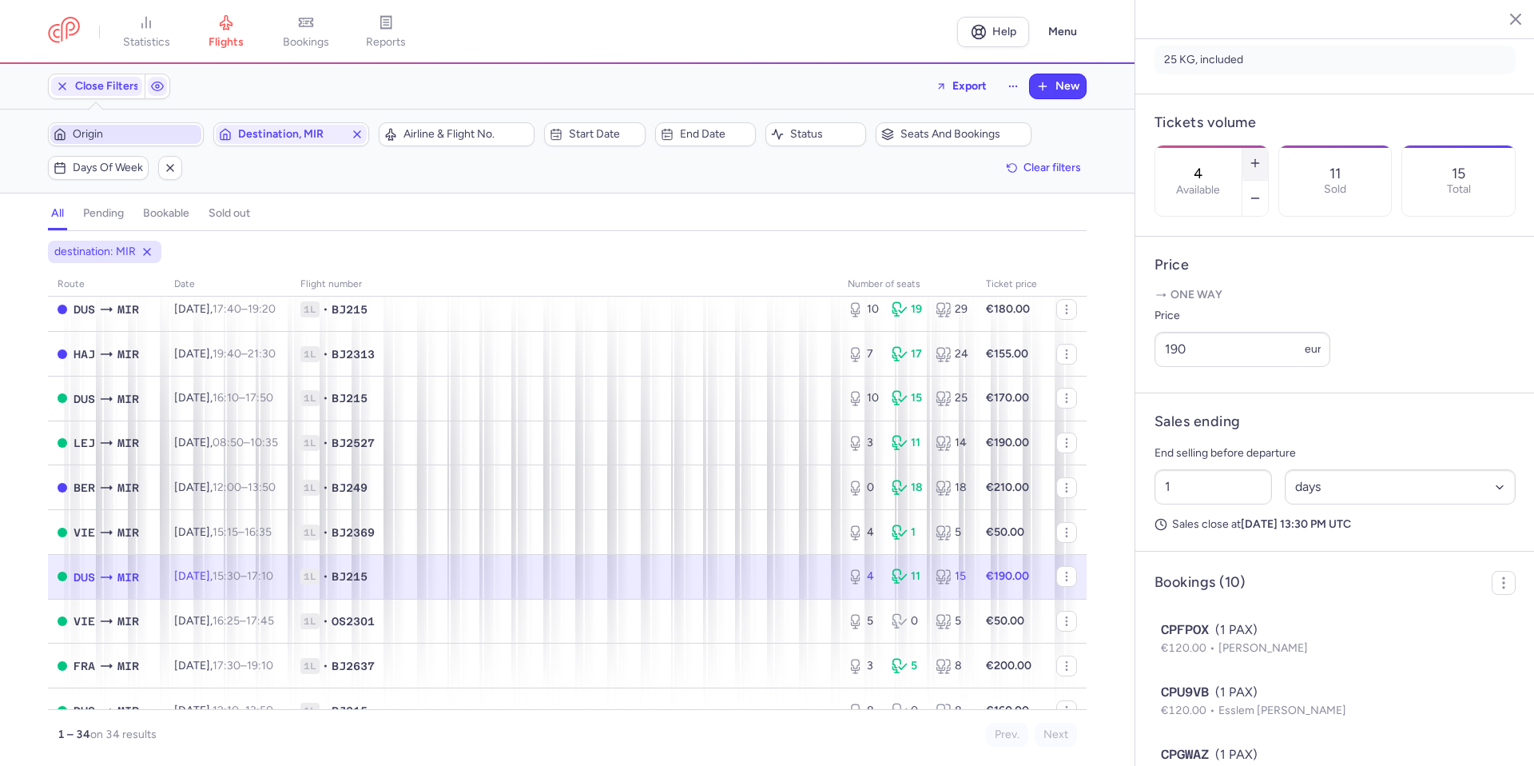
click at [1255, 159] on line "button" at bounding box center [1255, 162] width 0 height 7
click at [1204, 733] on span "Save changes" at bounding box center [1207, 734] width 79 height 14
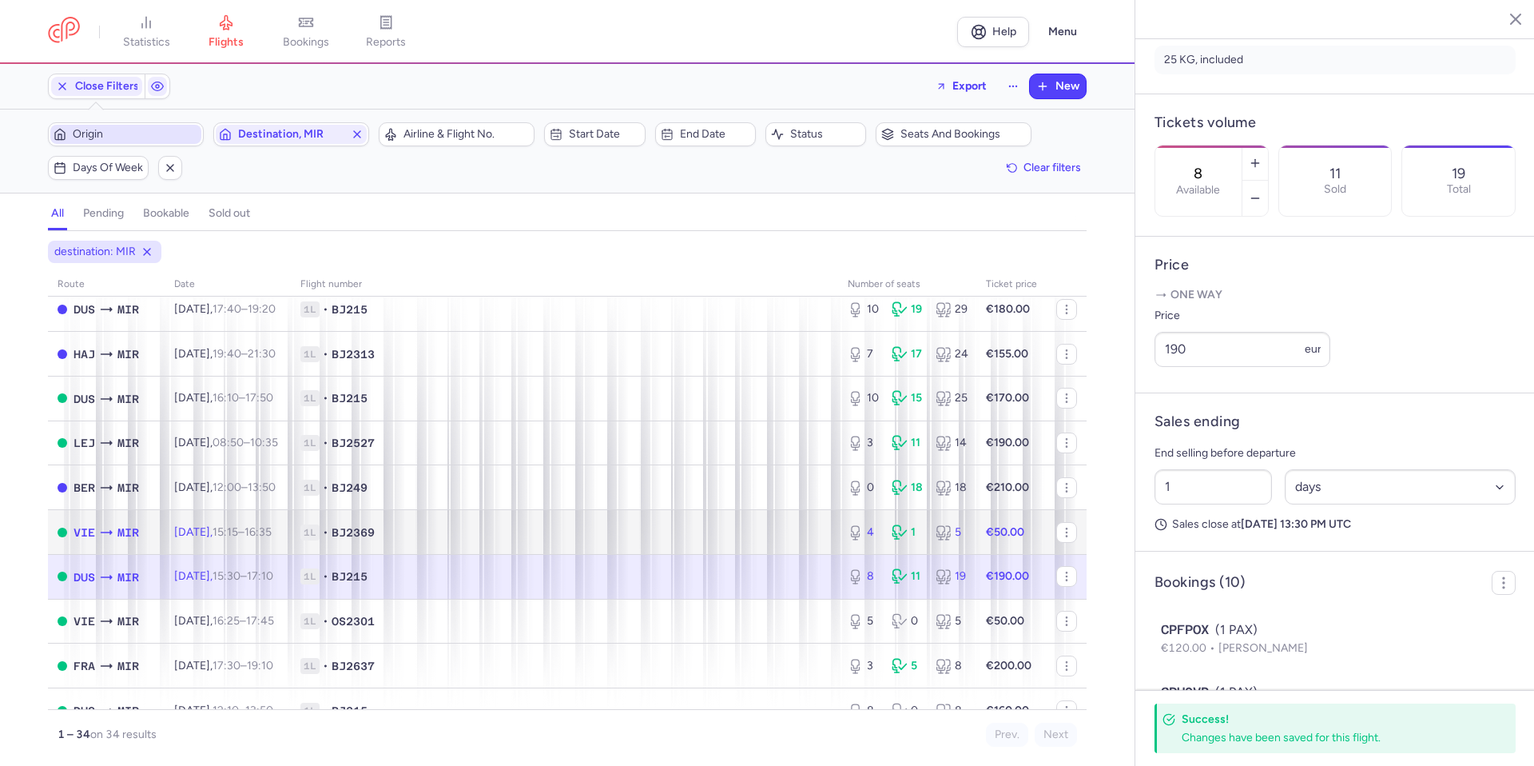
click at [780, 532] on span "1L • BJ2369" at bounding box center [564, 532] width 528 height 16
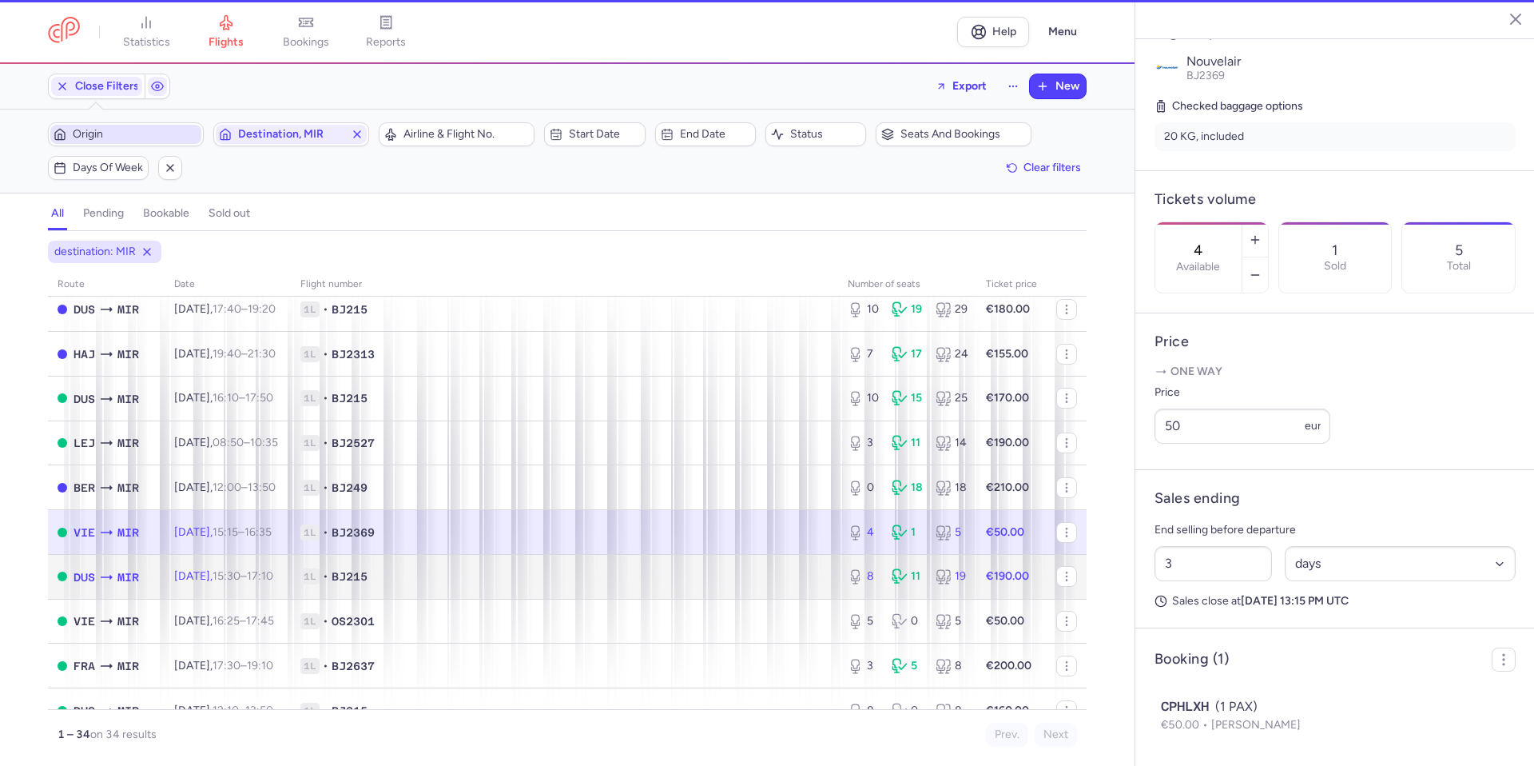
click at [761, 587] on td "1L • BJ215" at bounding box center [564, 576] width 547 height 45
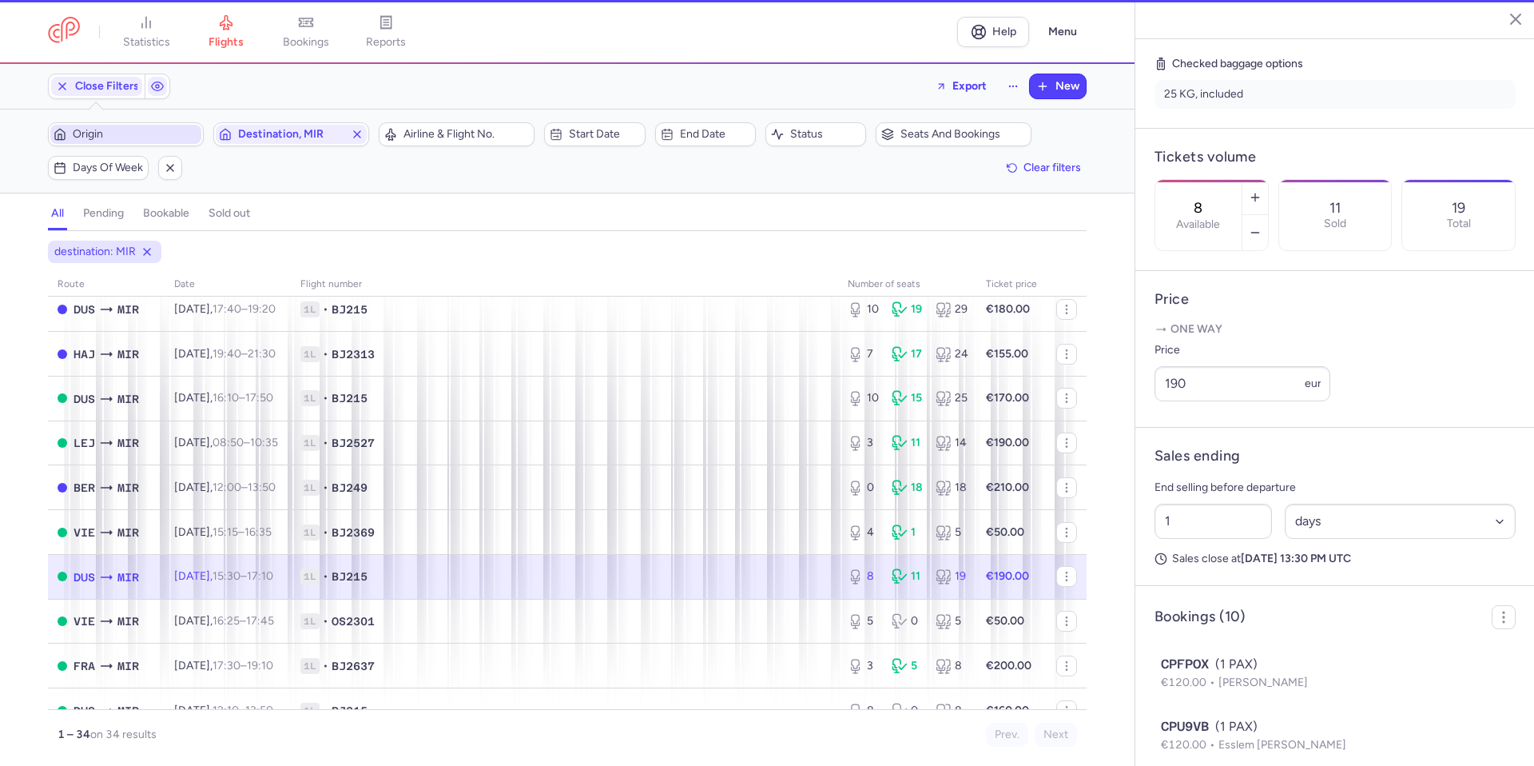
scroll to position [412, 0]
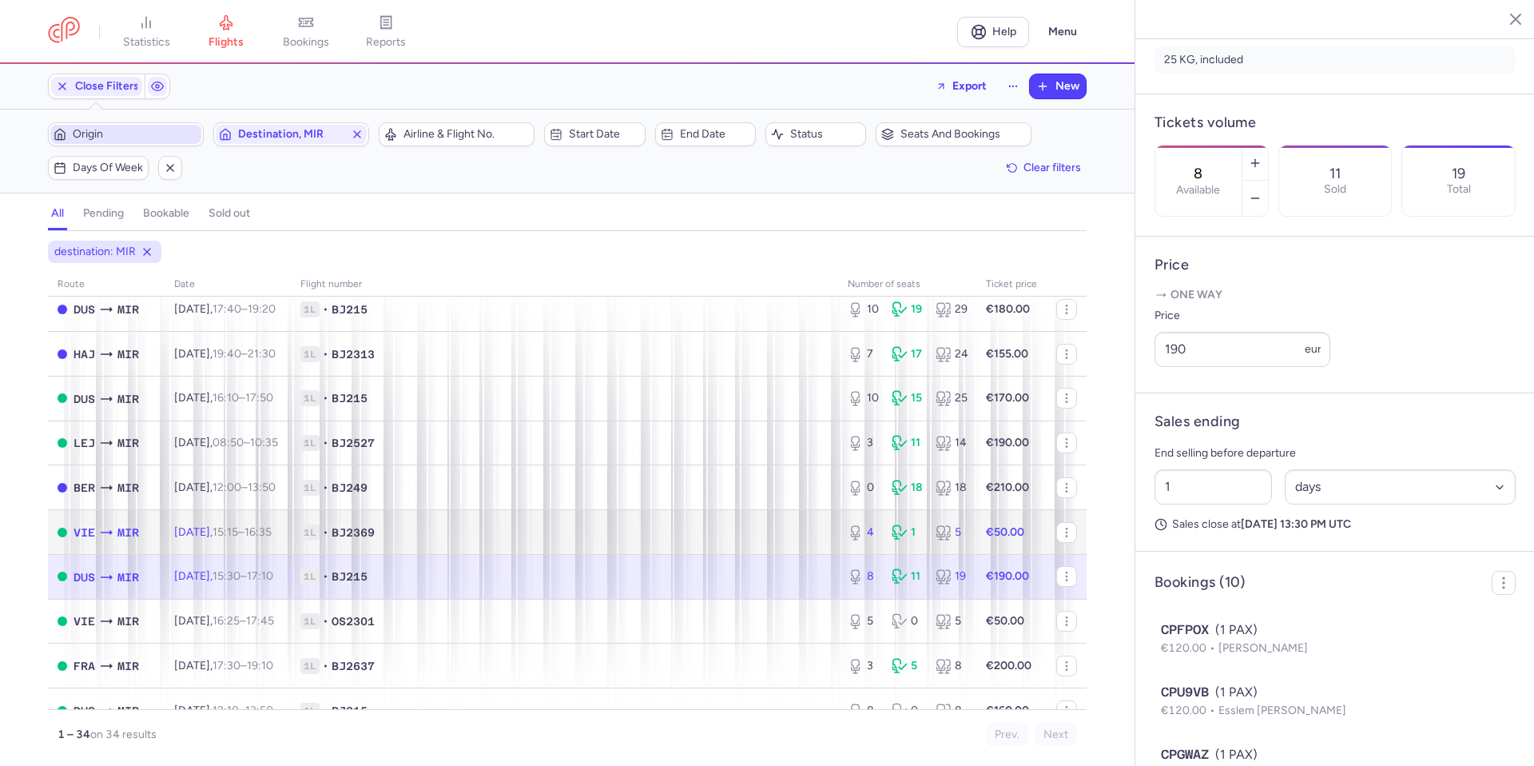
drag, startPoint x: 753, startPoint y: 533, endPoint x: 739, endPoint y: 548, distance: 20.4
click at [753, 533] on span "1L • BJ2369" at bounding box center [564, 532] width 528 height 16
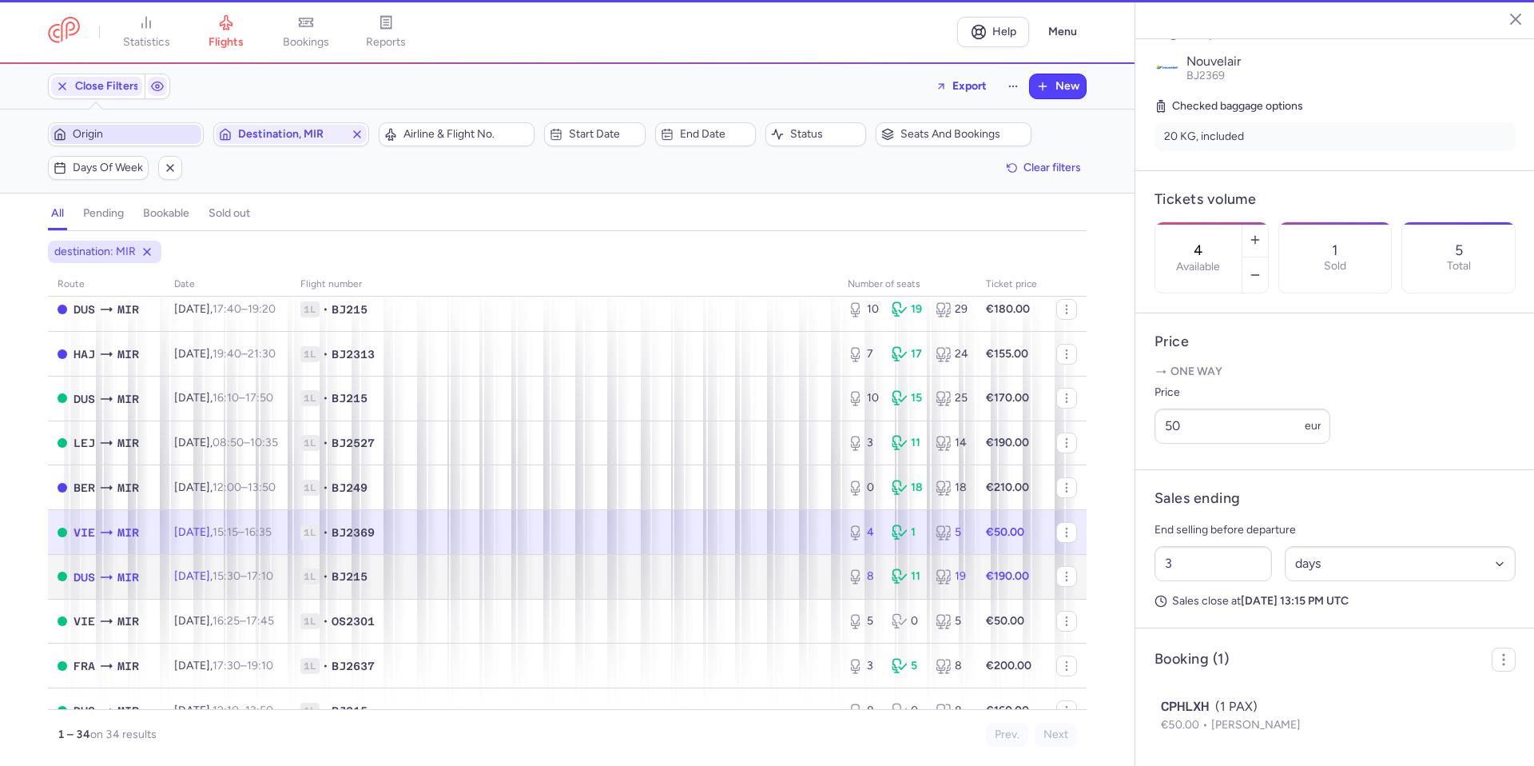
click at [716, 585] on td "1L • BJ215" at bounding box center [564, 576] width 547 height 45
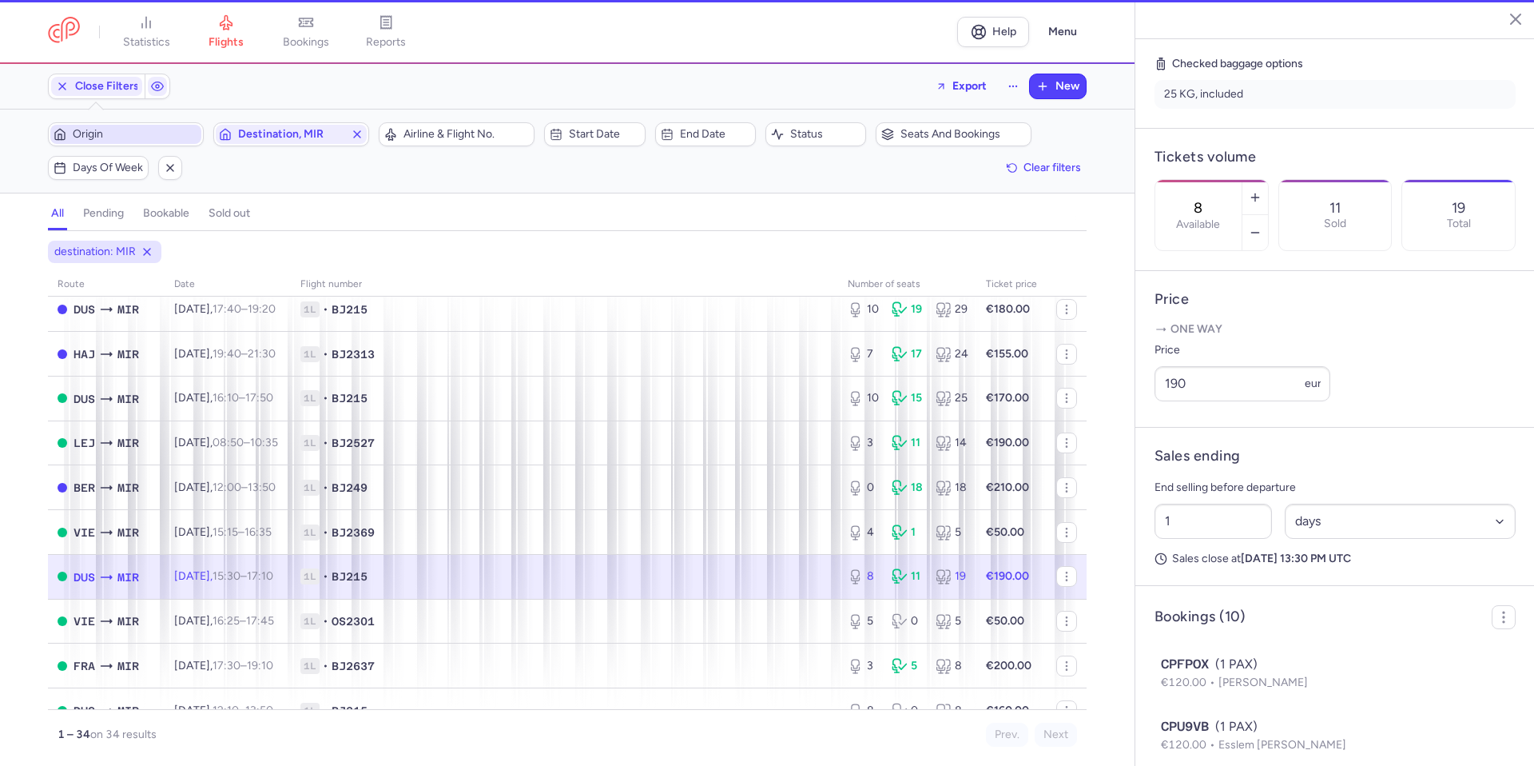
scroll to position [412, 0]
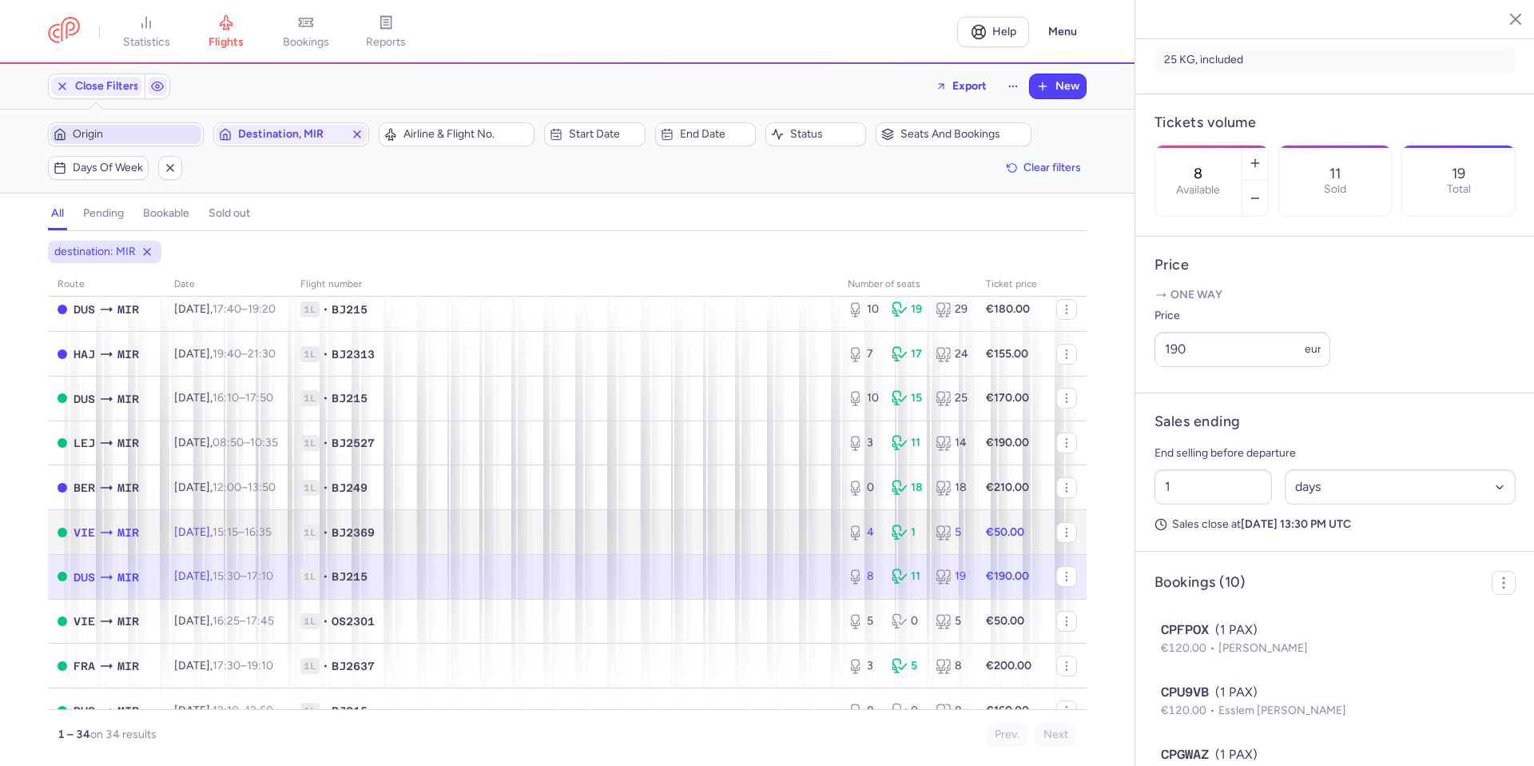
click at [732, 527] on span "1L • BJ2369" at bounding box center [564, 532] width 528 height 16
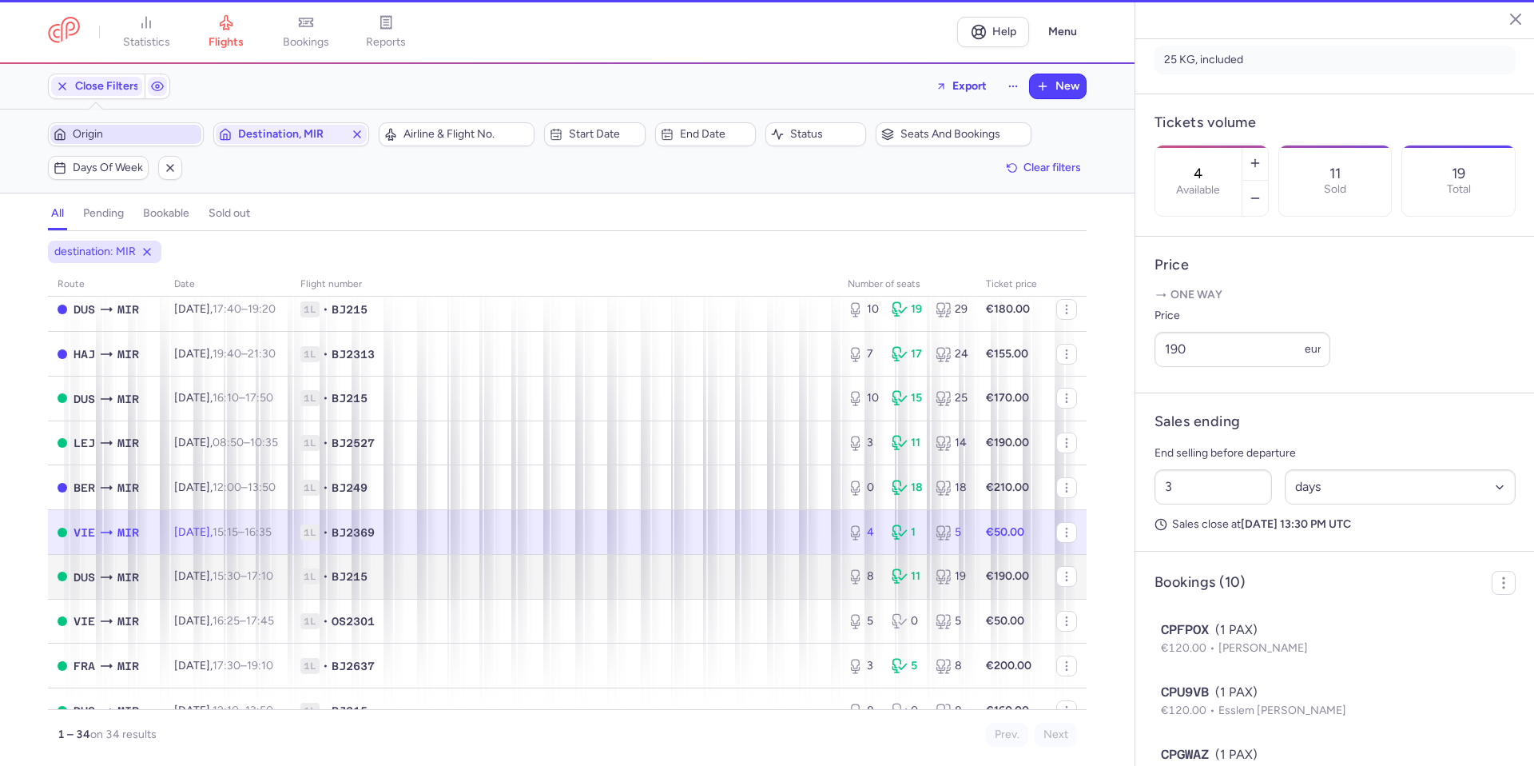
scroll to position [378, 0]
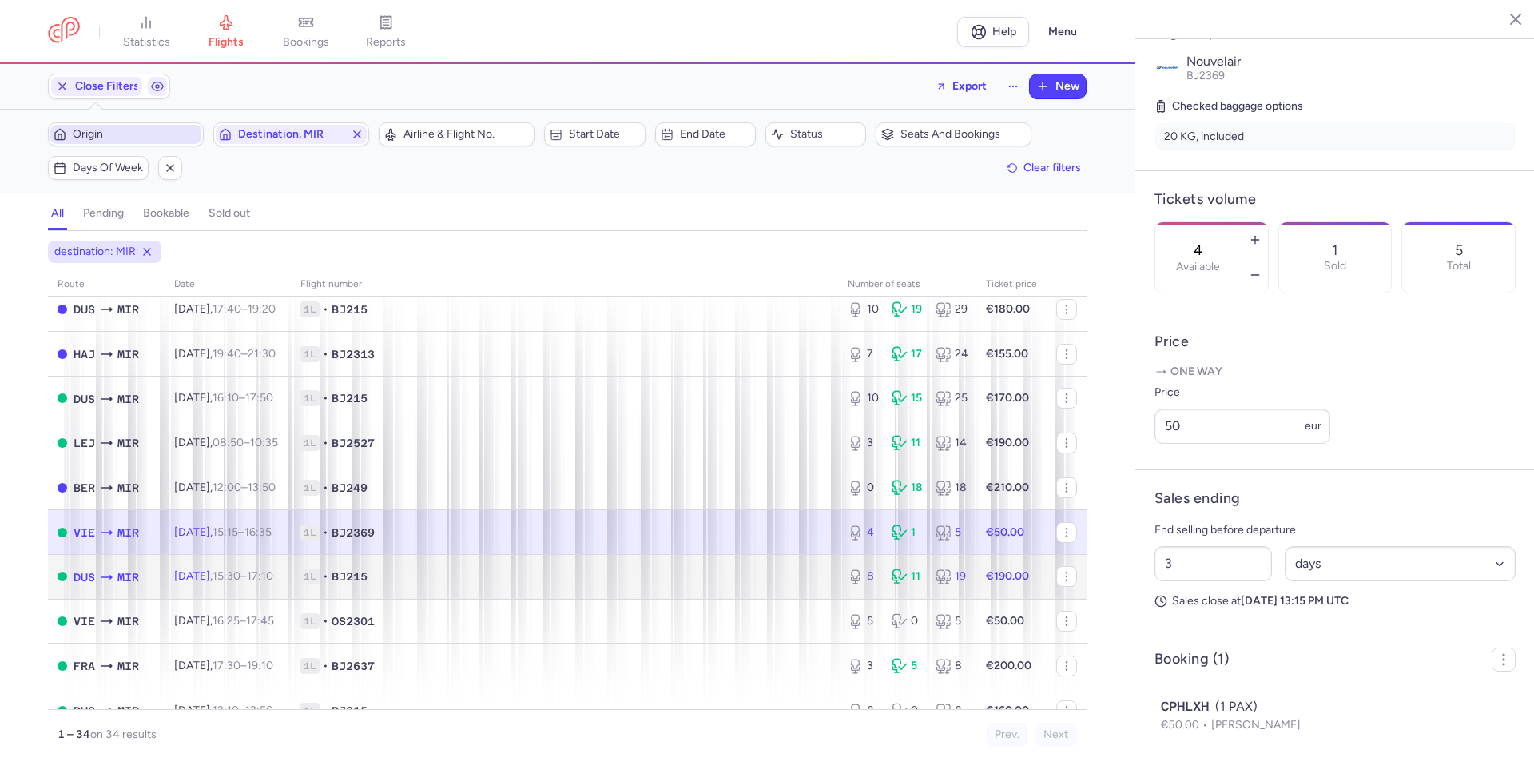
click at [734, 588] on td "1L • BJ215" at bounding box center [564, 576] width 547 height 45
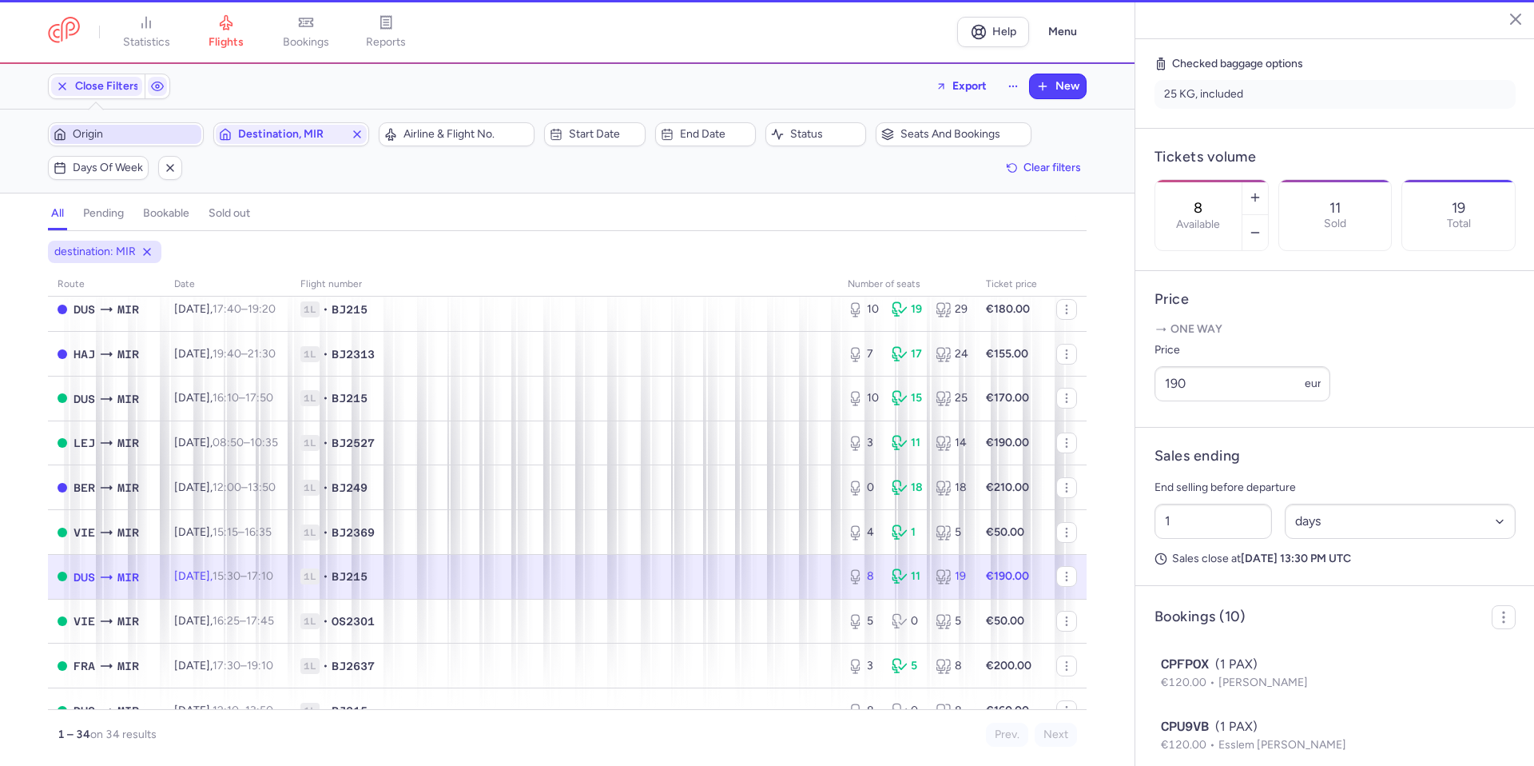
scroll to position [412, 0]
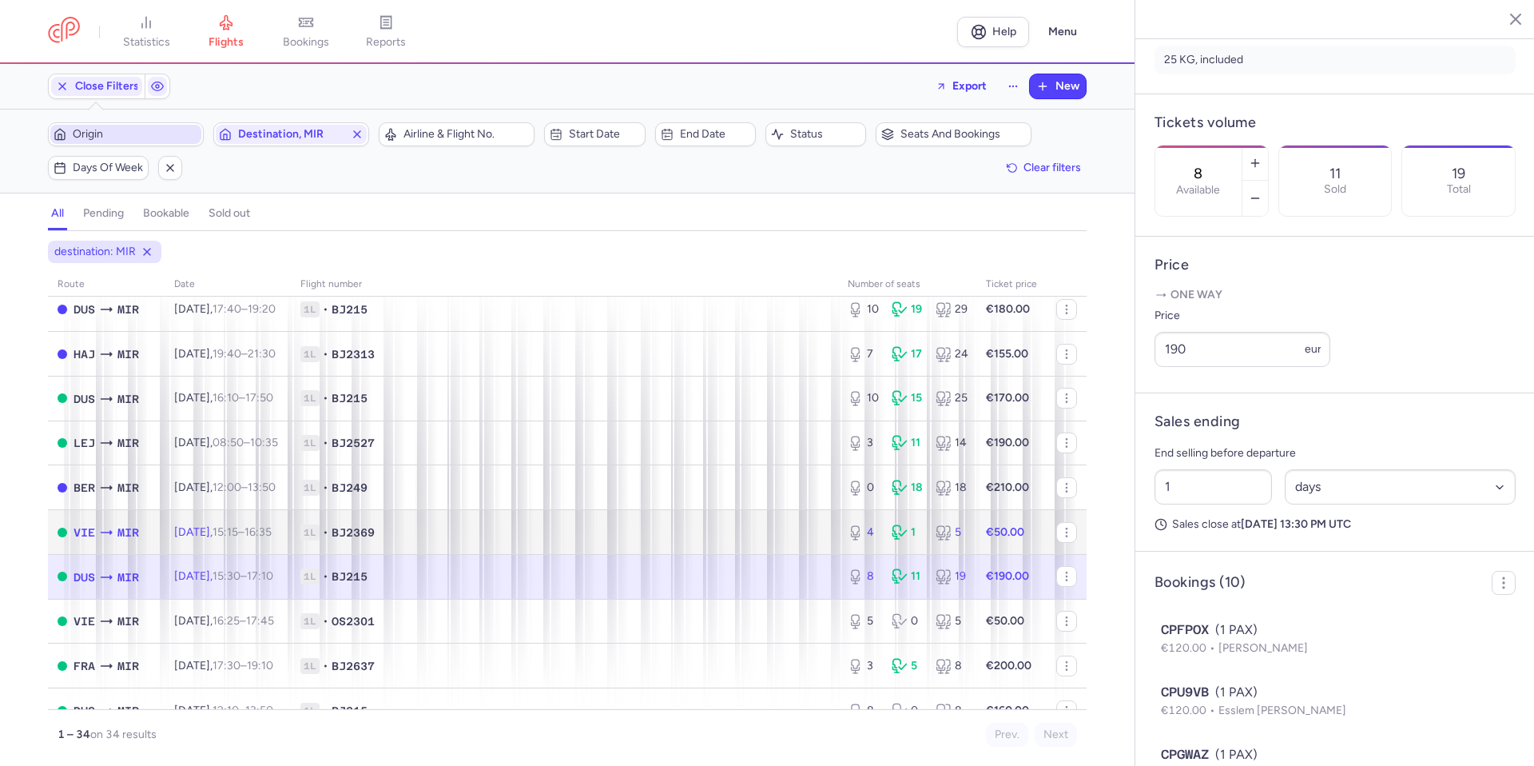
click at [740, 538] on span "1L • BJ2369" at bounding box center [564, 532] width 528 height 16
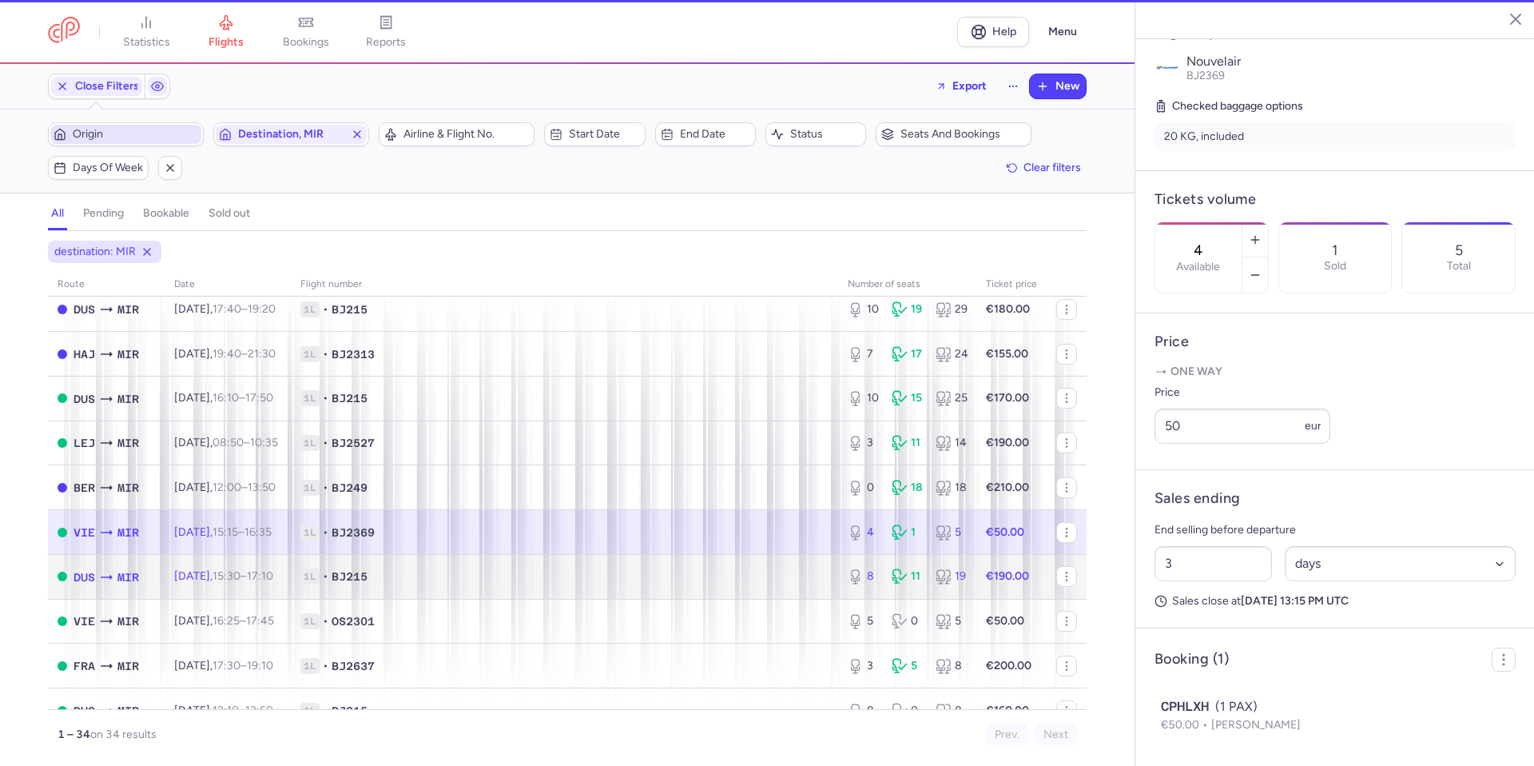
click at [733, 579] on span "1L • BJ215" at bounding box center [564, 576] width 528 height 16
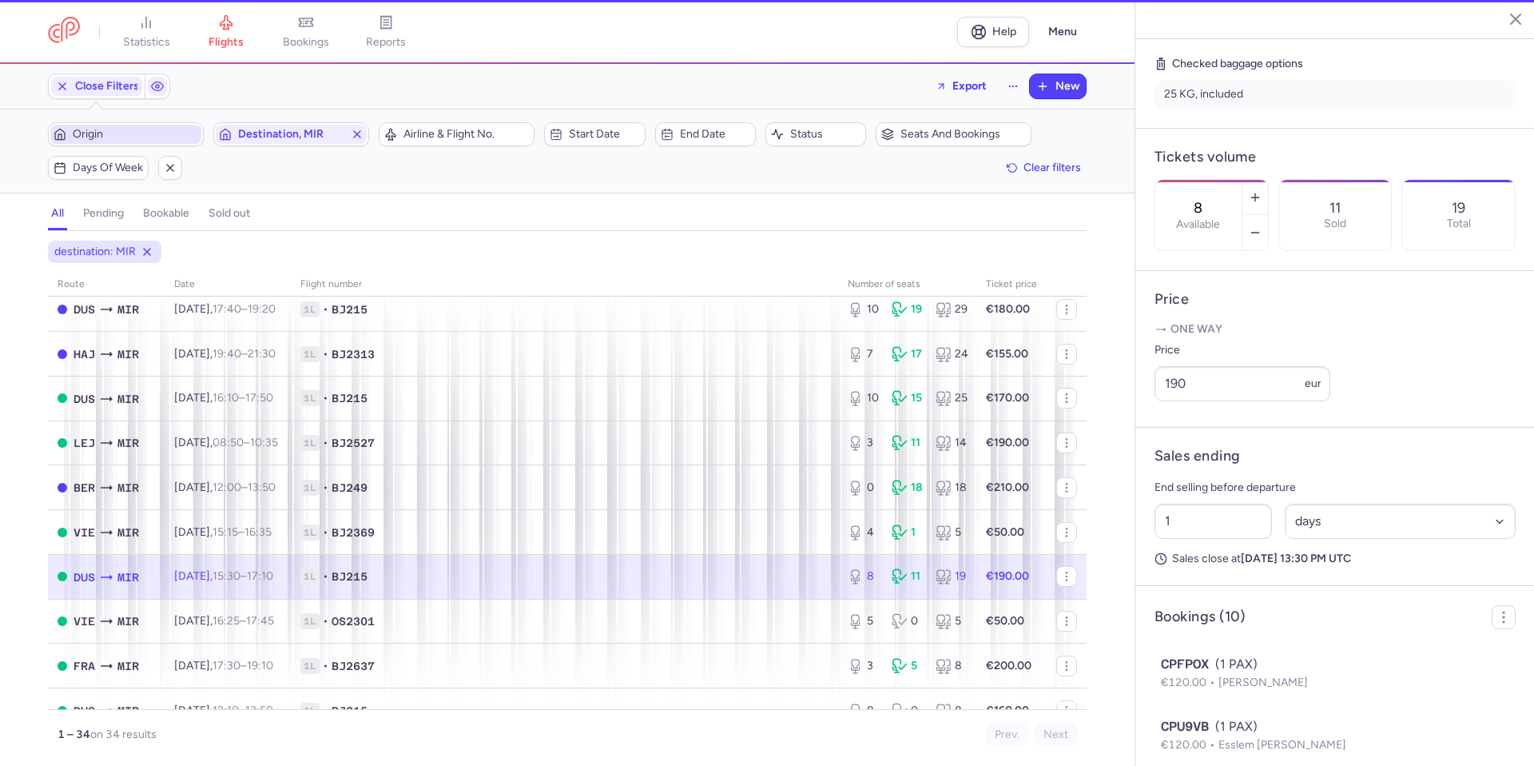
scroll to position [412, 0]
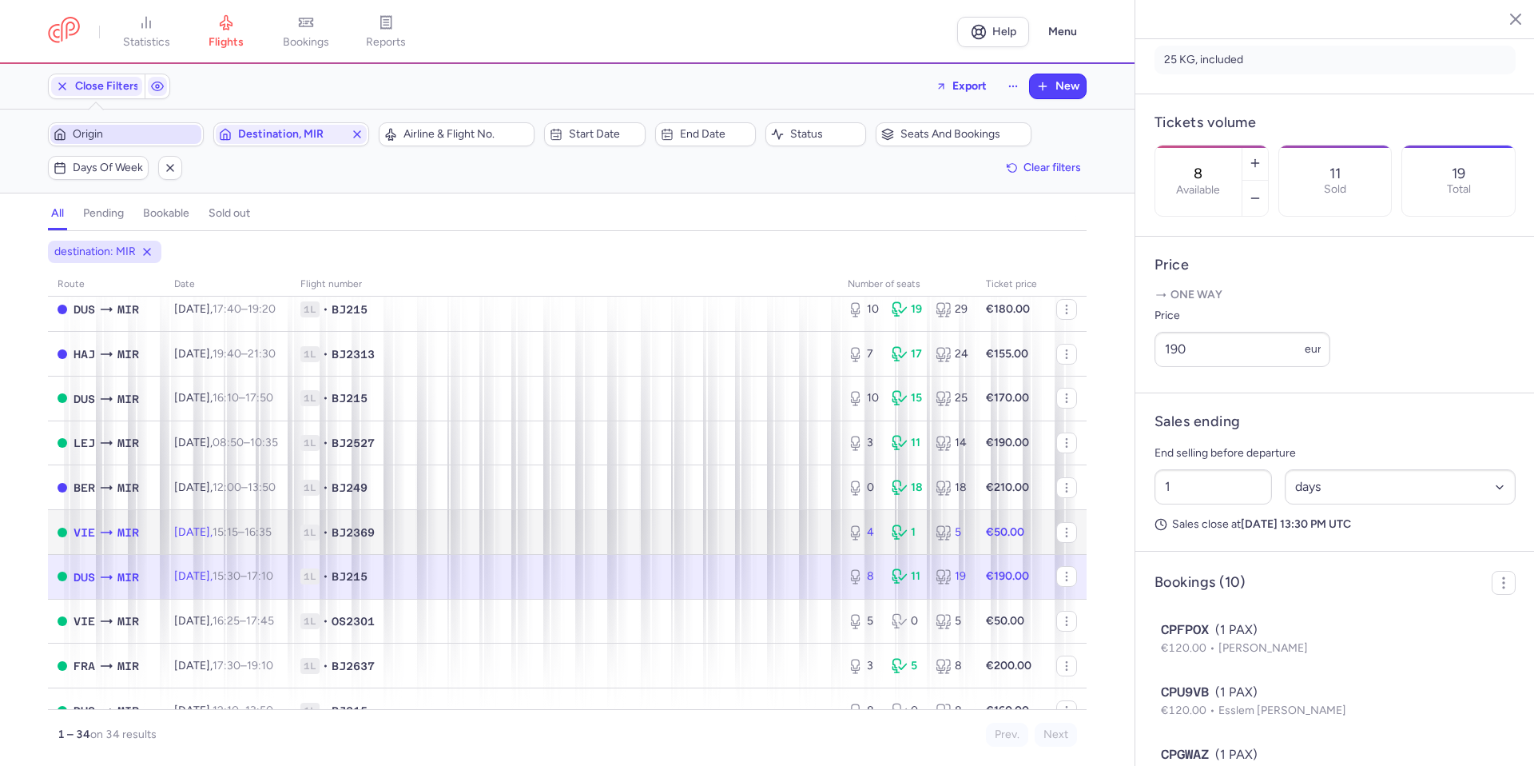
click at [733, 545] on td "1L • BJ2369" at bounding box center [564, 532] width 547 height 45
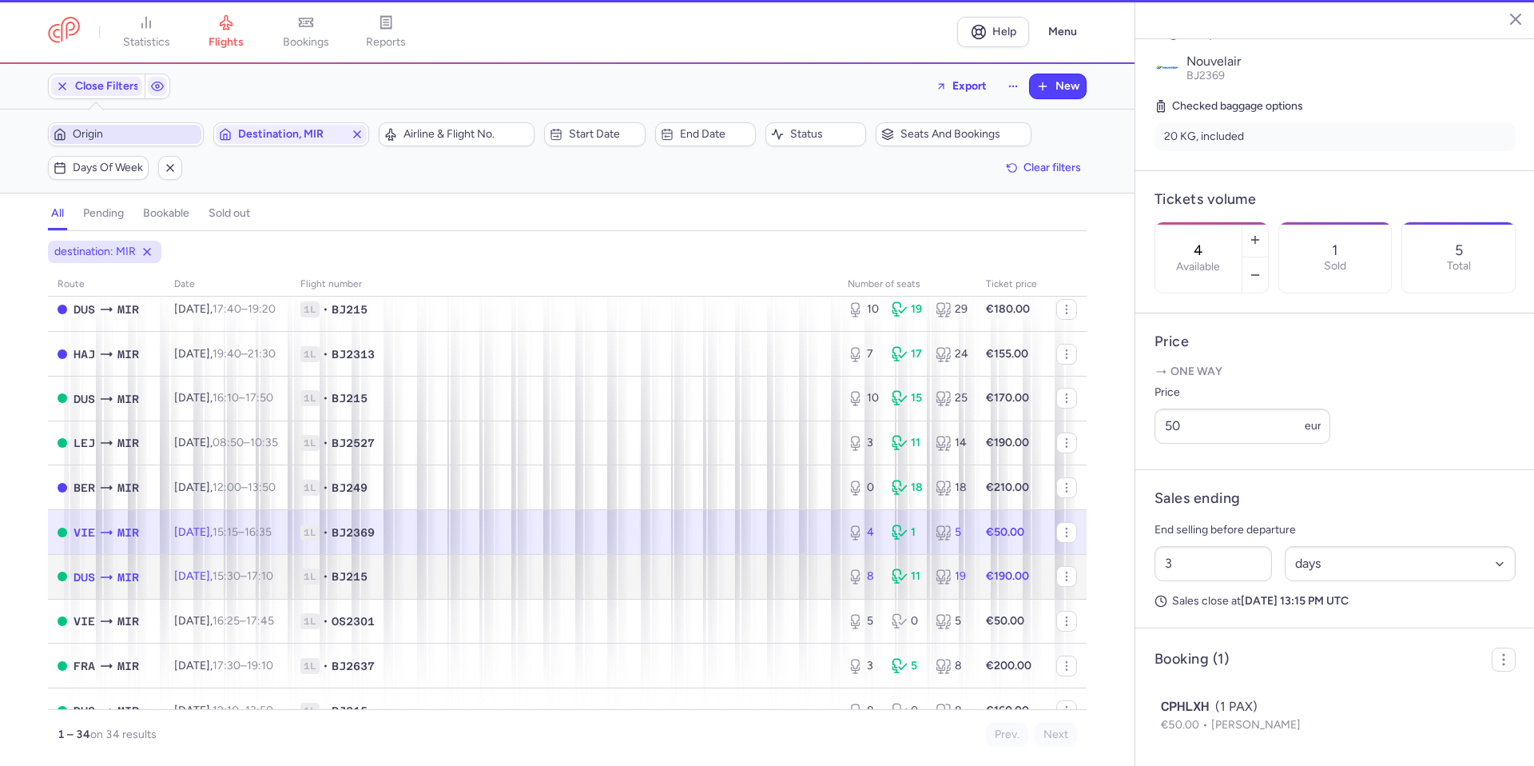
click at [727, 581] on span "1L • BJ215" at bounding box center [564, 576] width 528 height 16
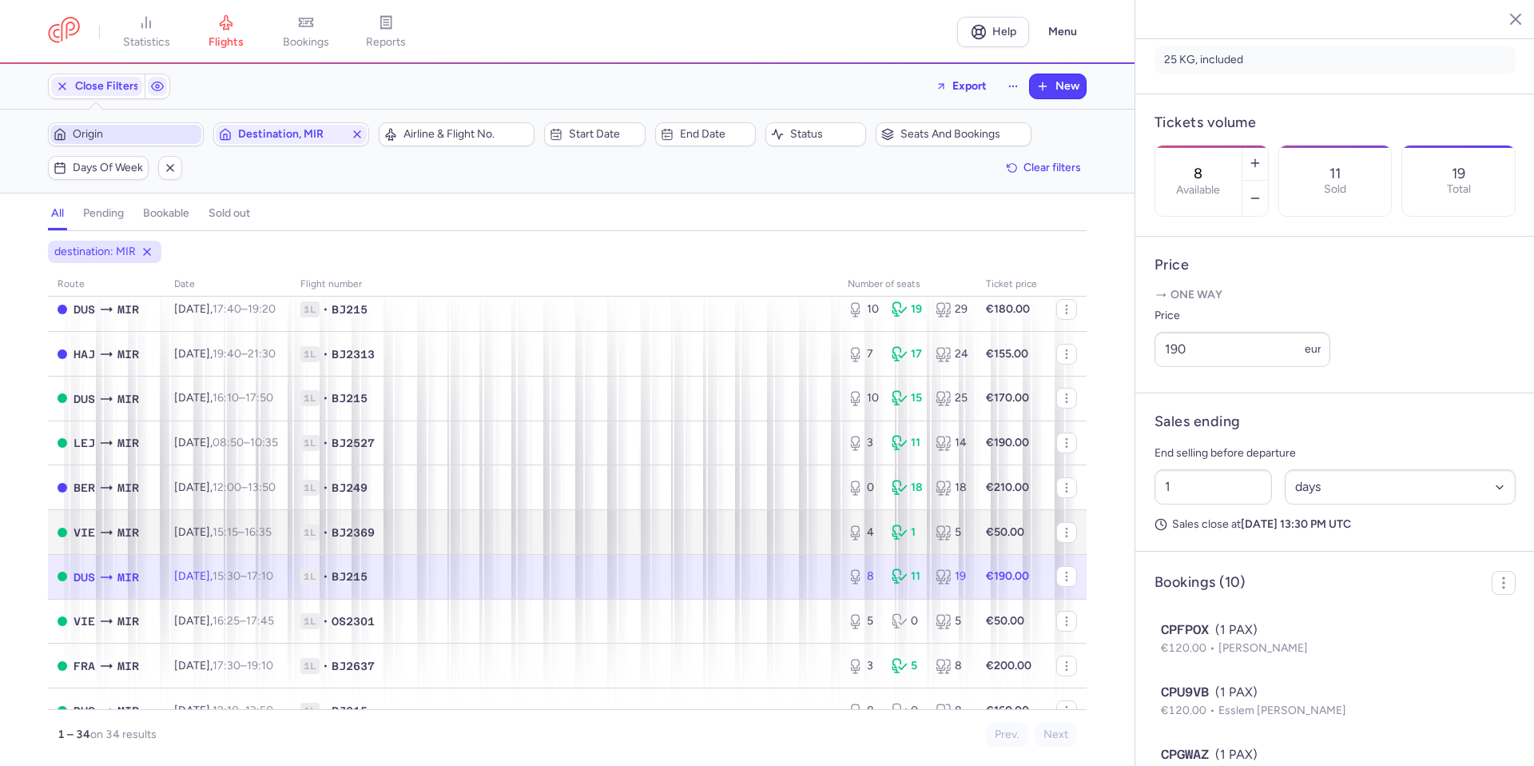
scroll to position [160, 0]
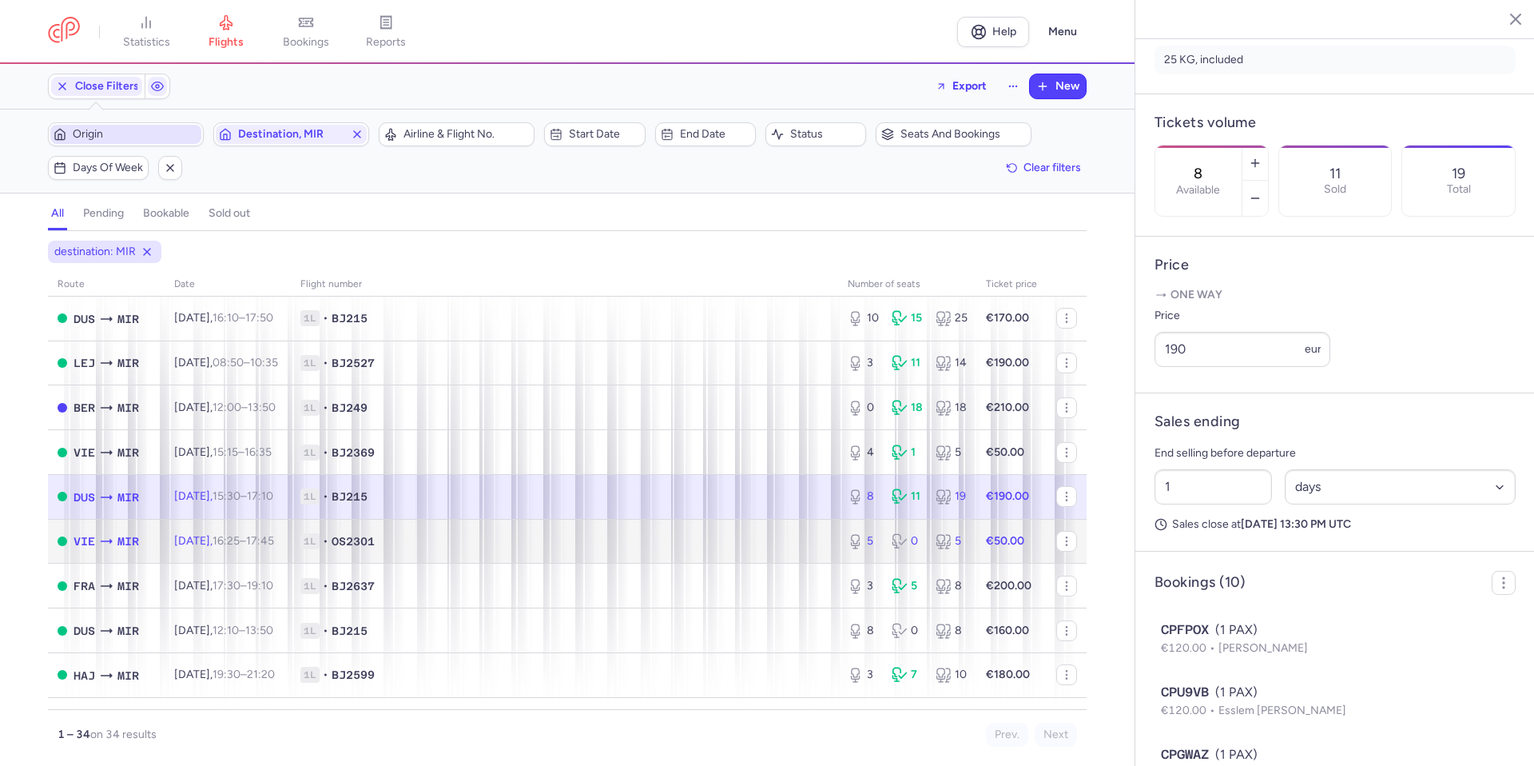
click at [729, 543] on span "1L • OS2301" at bounding box center [564, 541] width 528 height 16
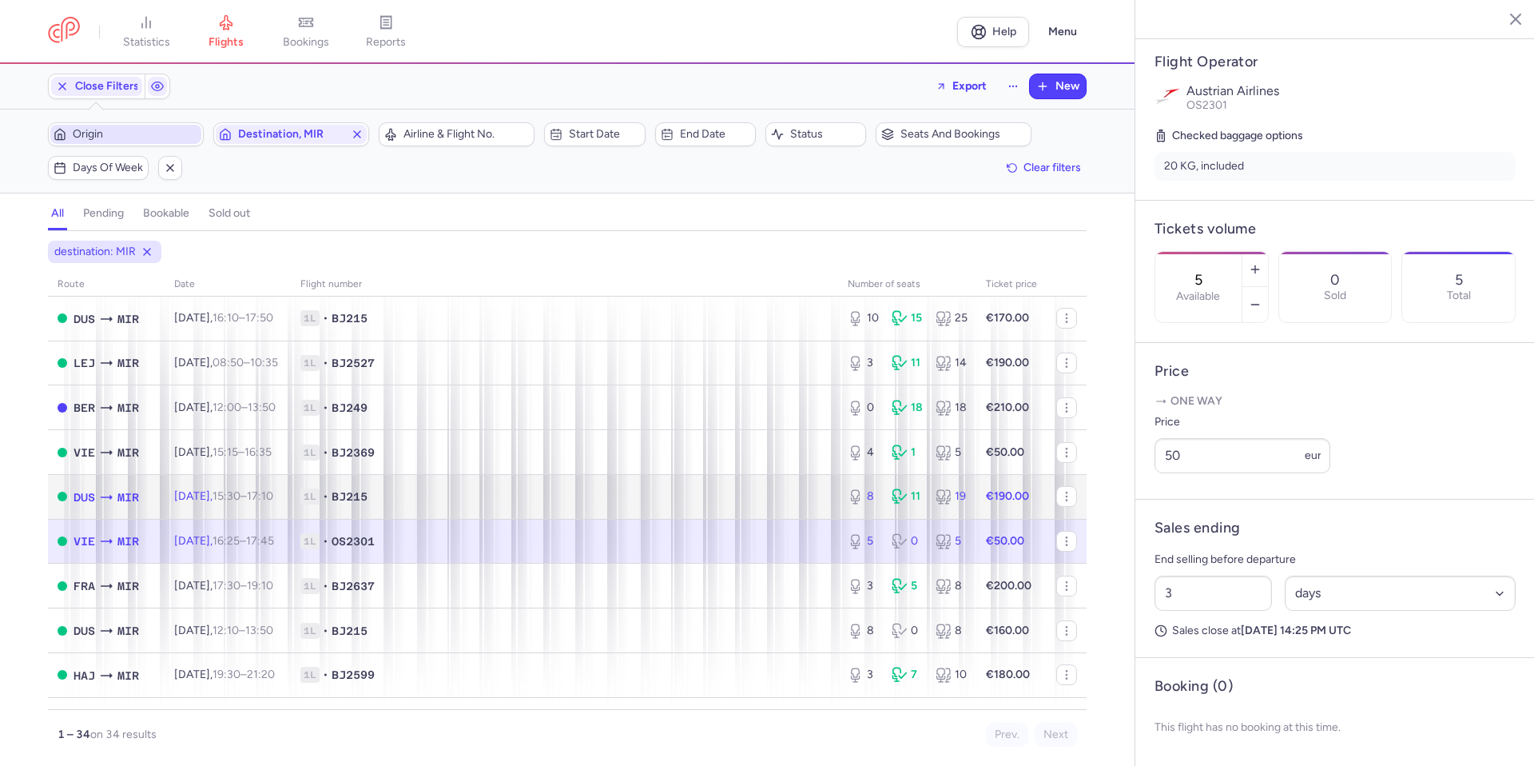
click at [727, 508] on td "1L • BJ215" at bounding box center [564, 496] width 547 height 45
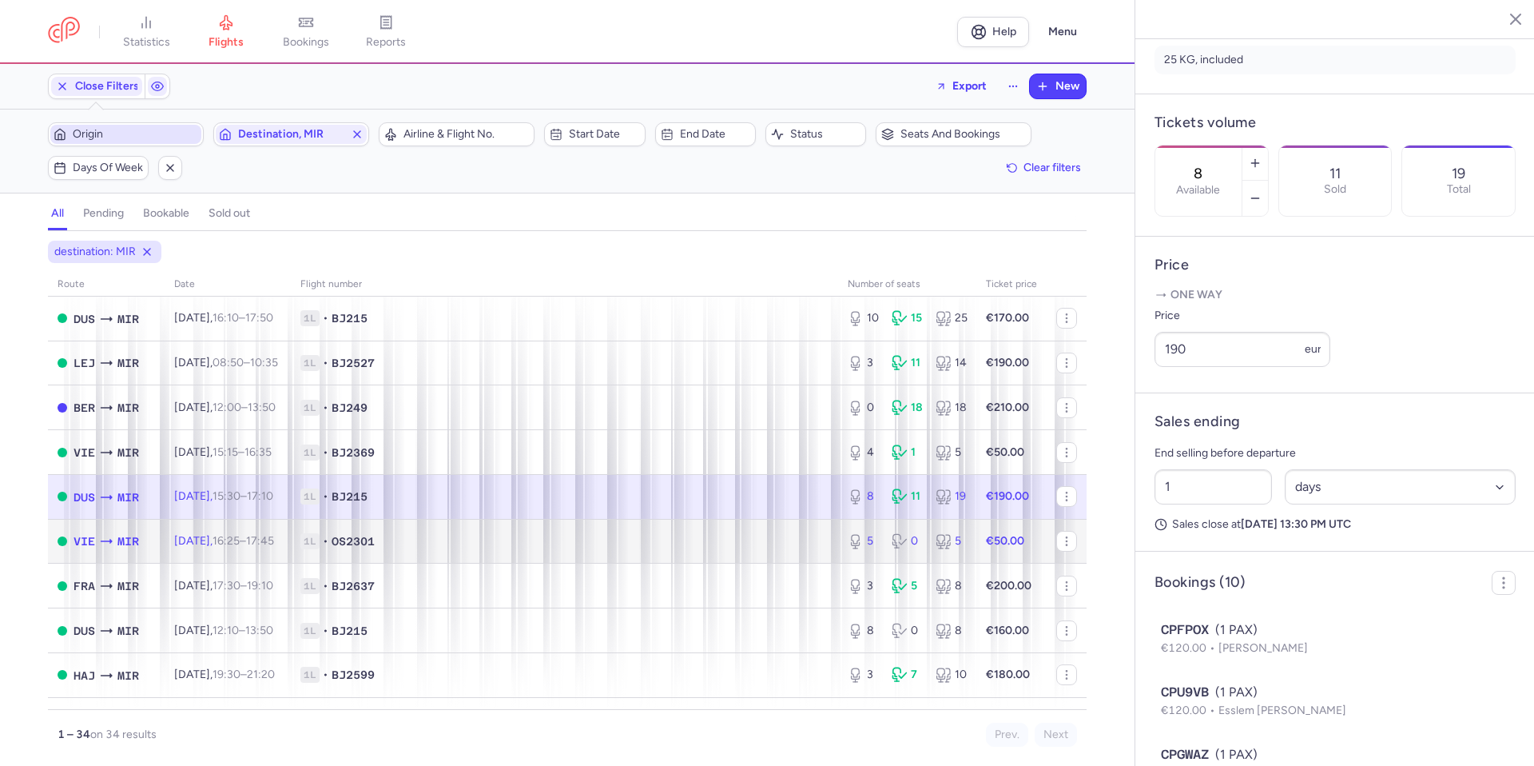
click at [706, 562] on td "1L • OS2301" at bounding box center [564, 541] width 547 height 45
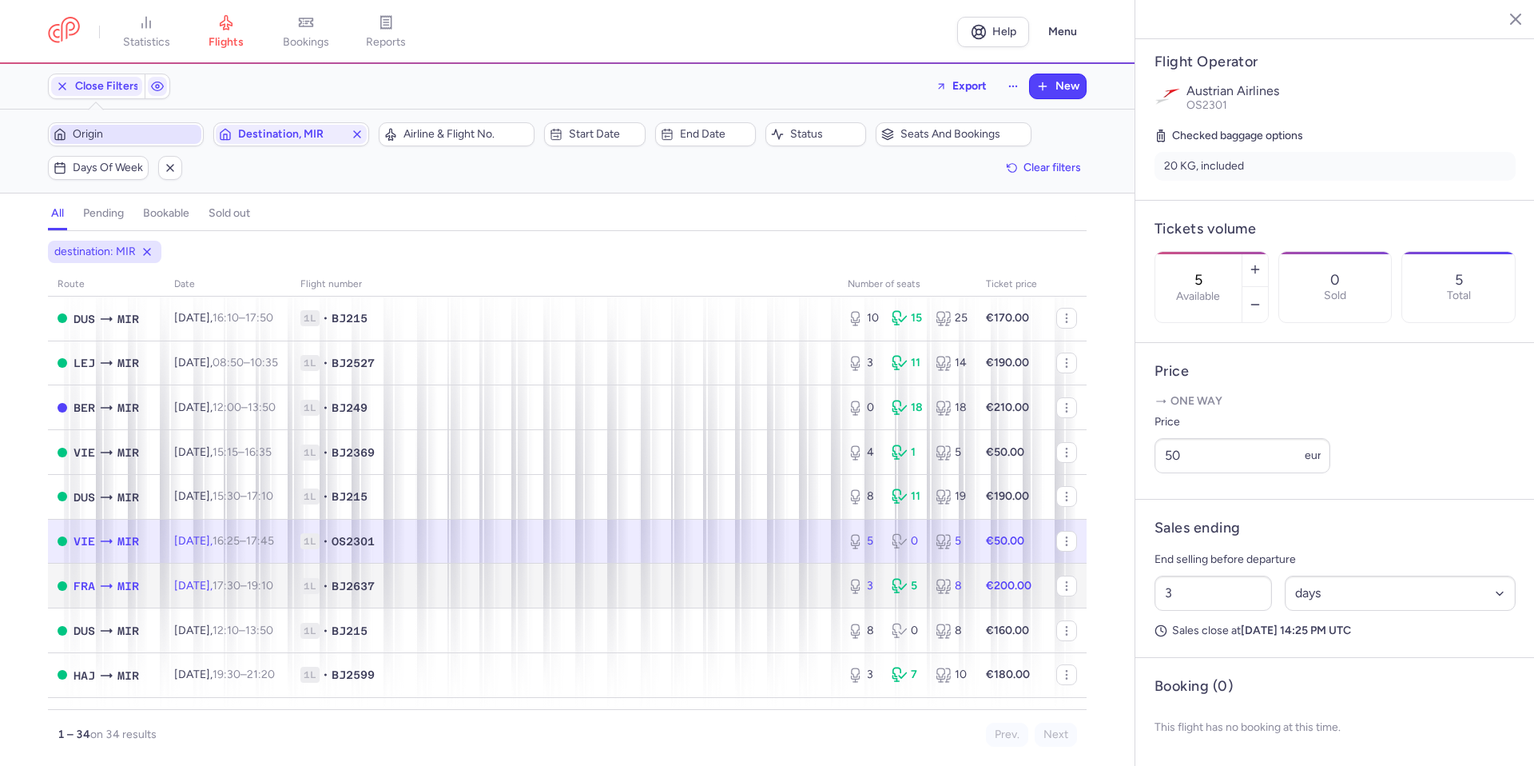
click at [723, 590] on span "1L • BJ2637" at bounding box center [564, 586] width 528 height 16
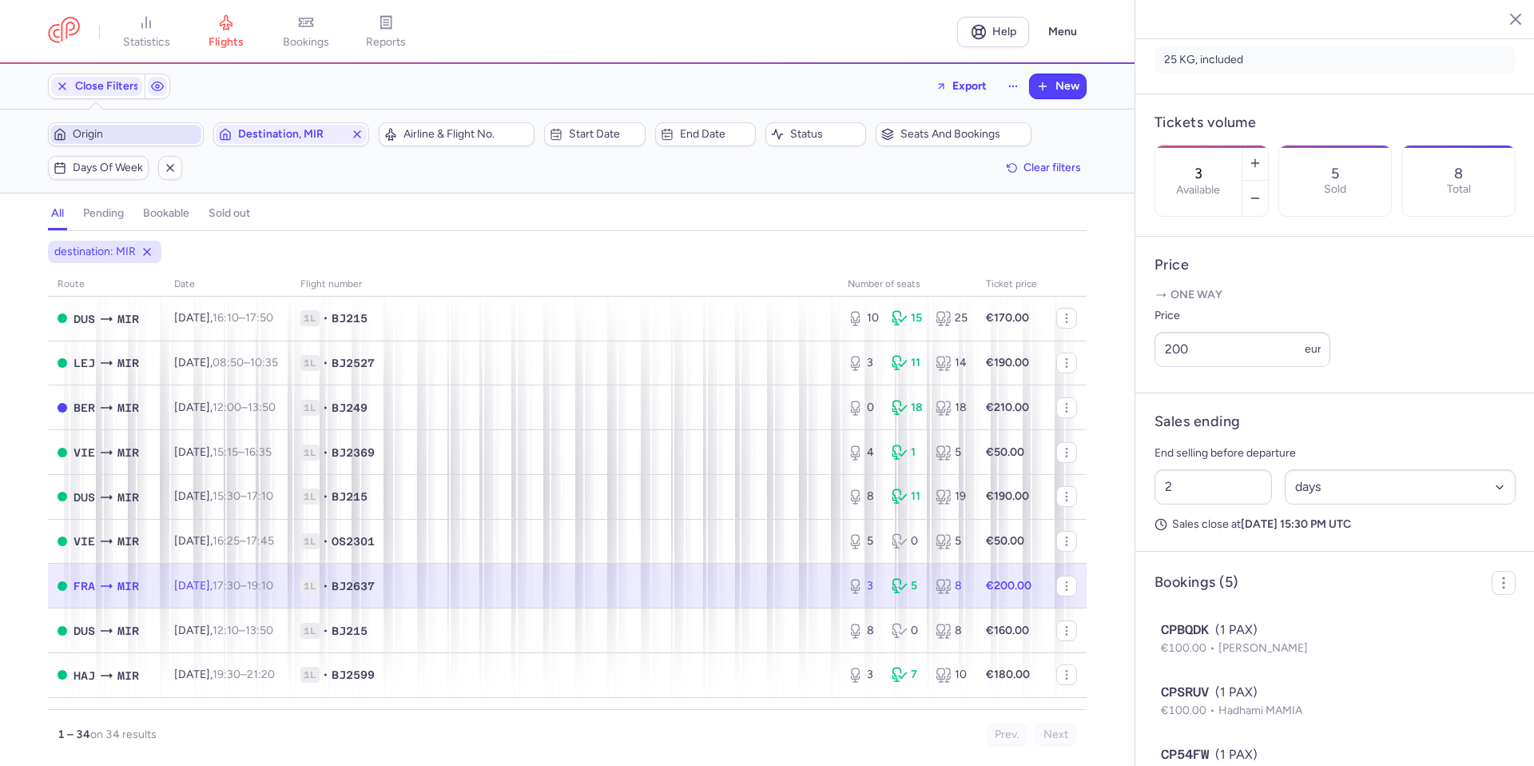
scroll to position [240, 0]
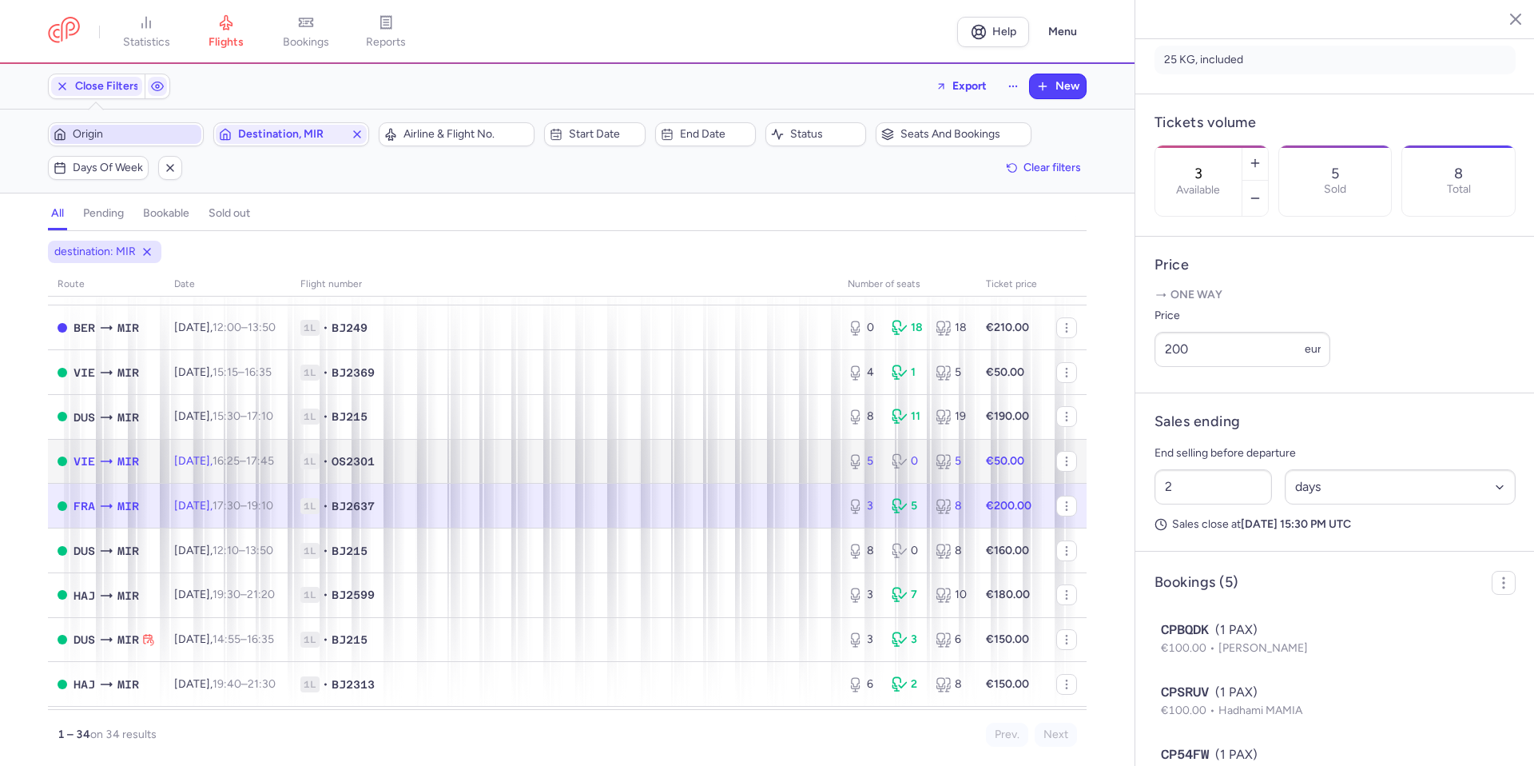
click at [722, 466] on span "1L • OS2301" at bounding box center [564, 461] width 528 height 16
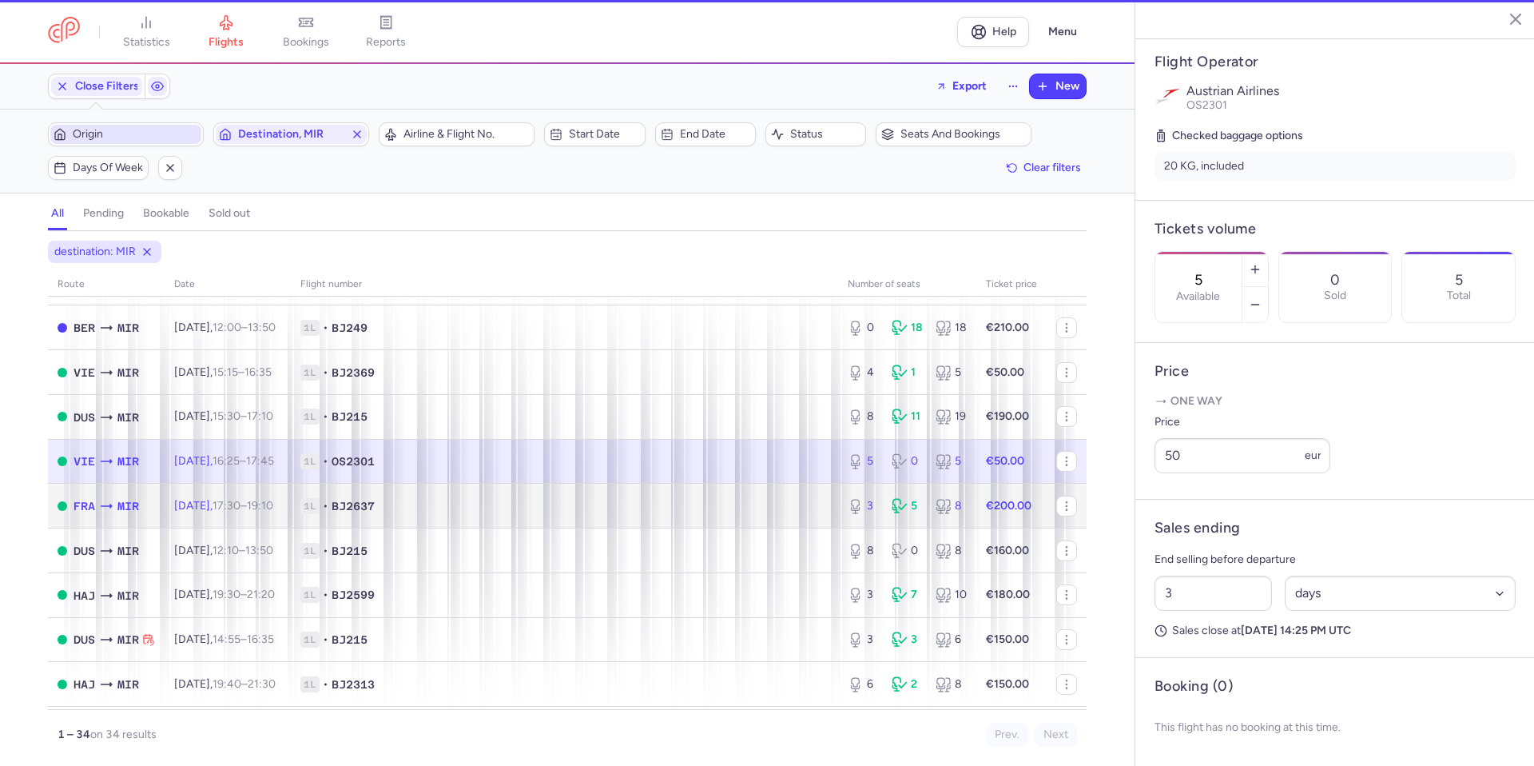
click at [723, 510] on span "1L • BJ2637" at bounding box center [564, 506] width 528 height 16
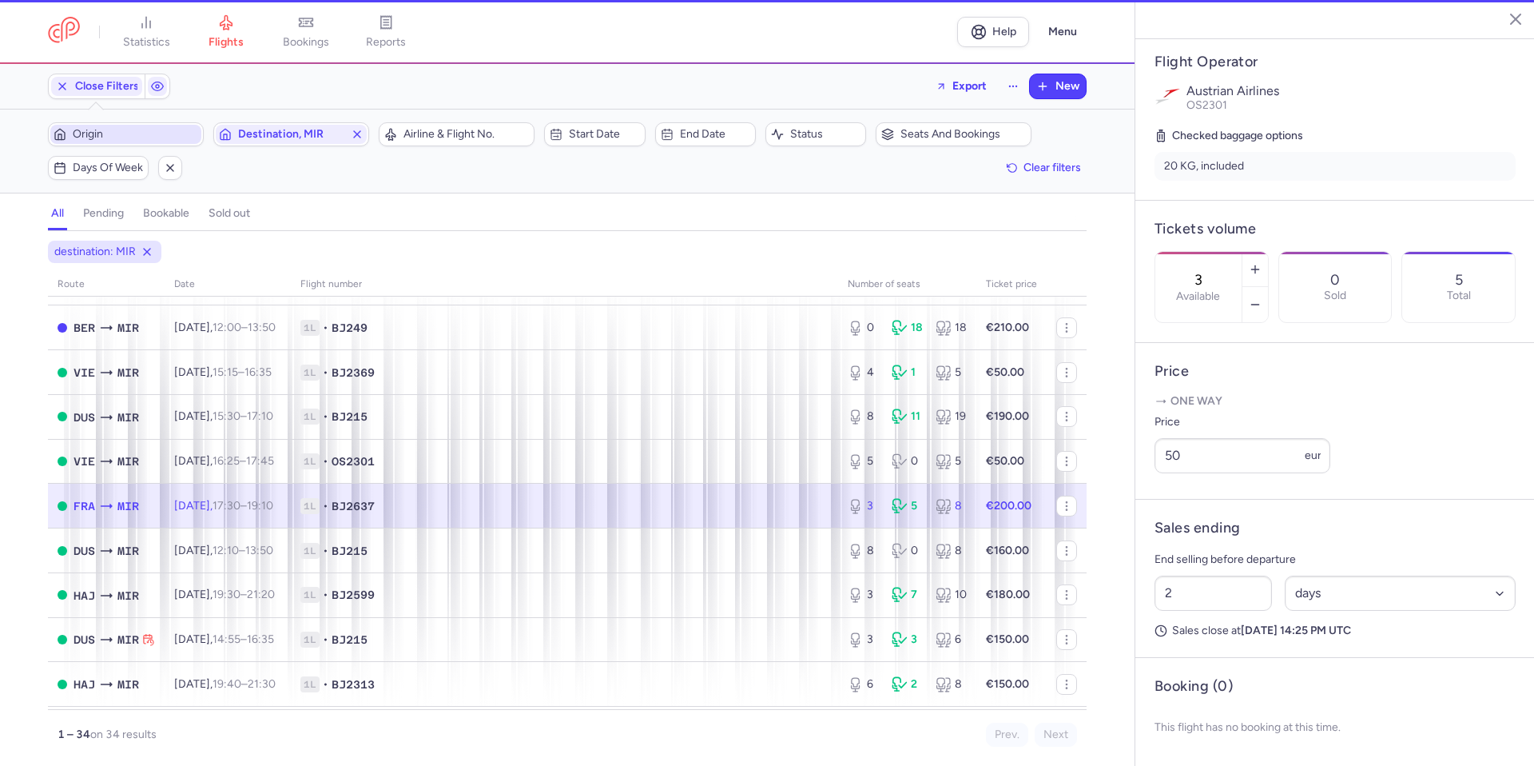
scroll to position [412, 0]
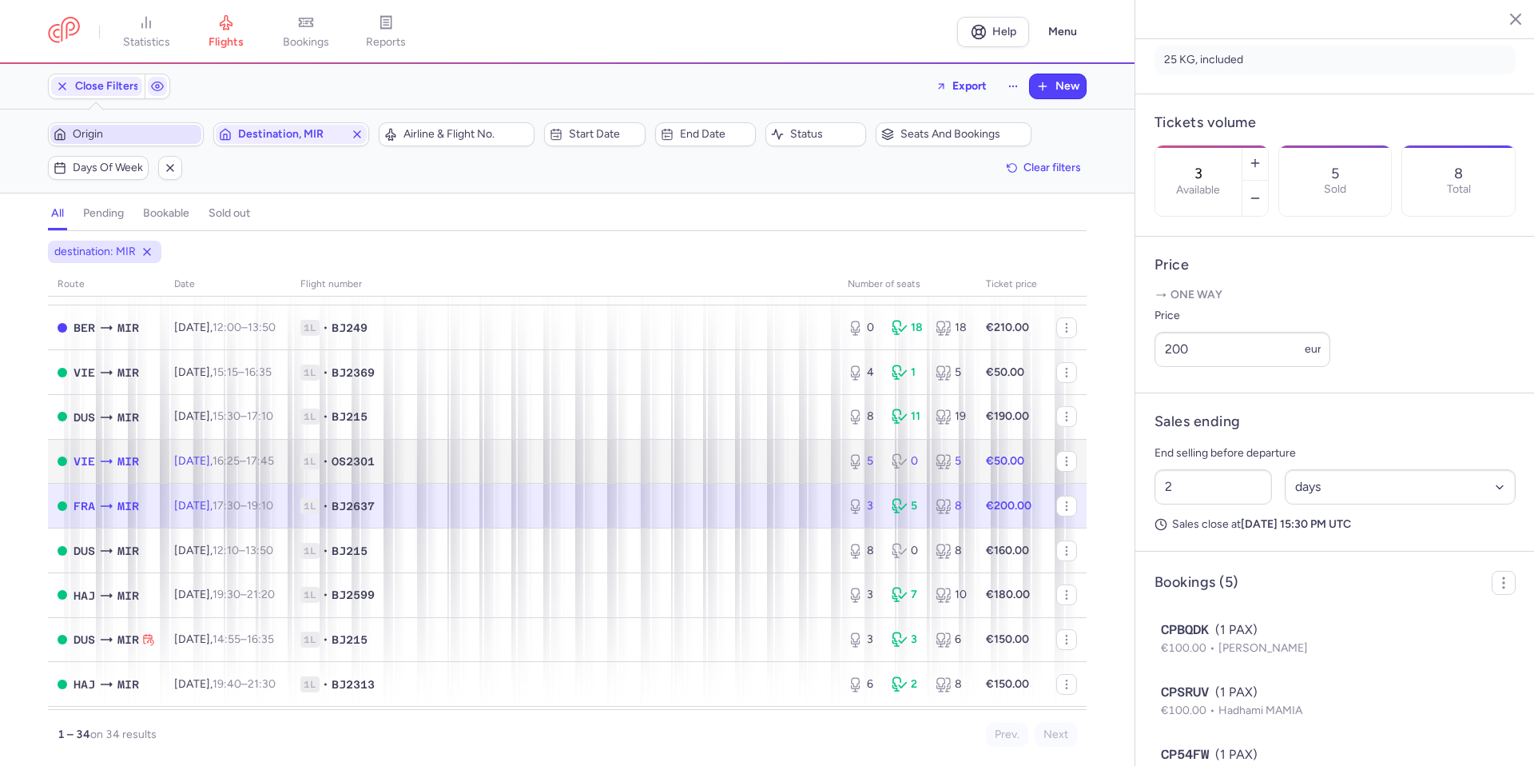
click at [743, 463] on span "1L • OS2301" at bounding box center [564, 461] width 528 height 16
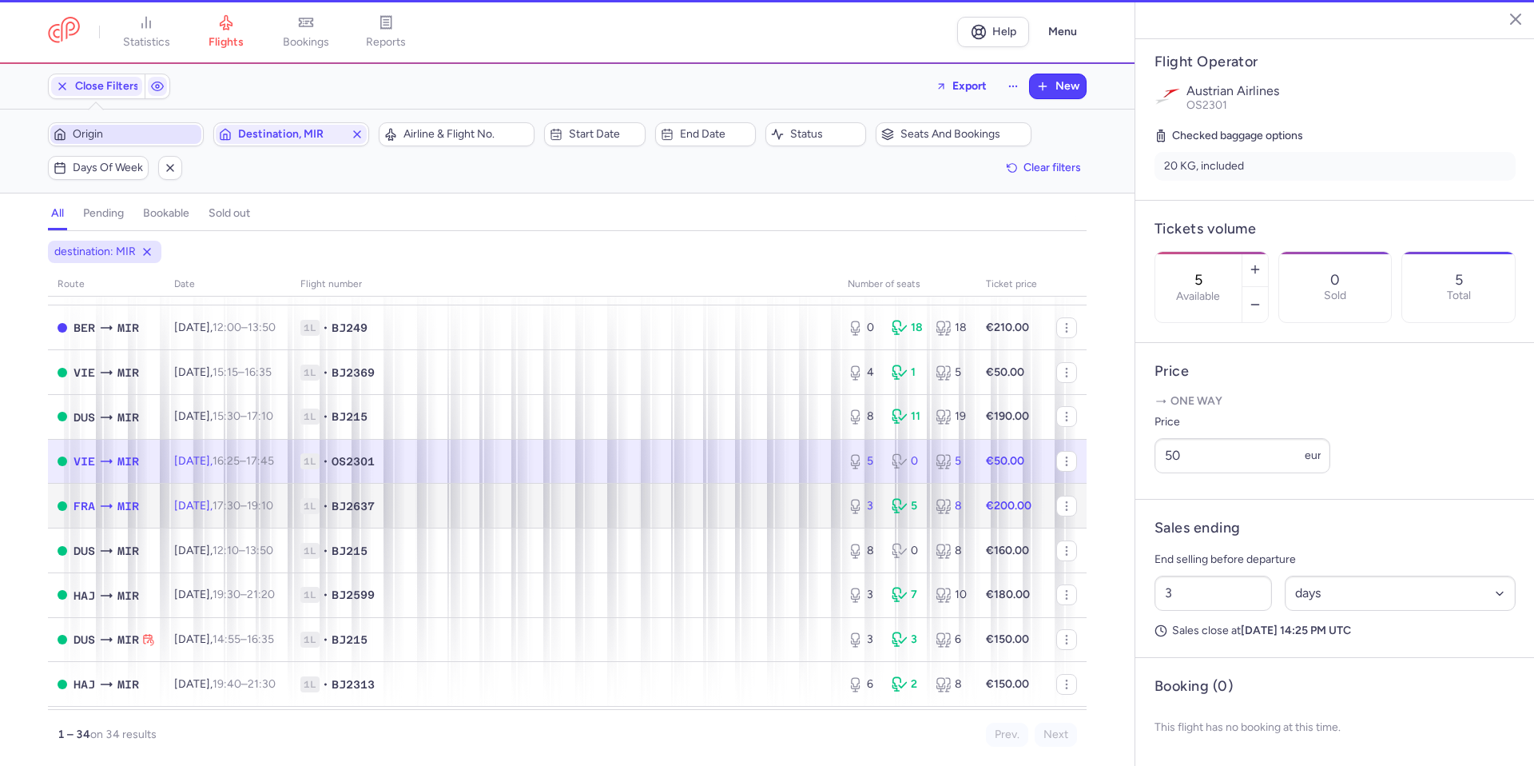
click at [740, 511] on span "1L • BJ2637" at bounding box center [564, 506] width 528 height 16
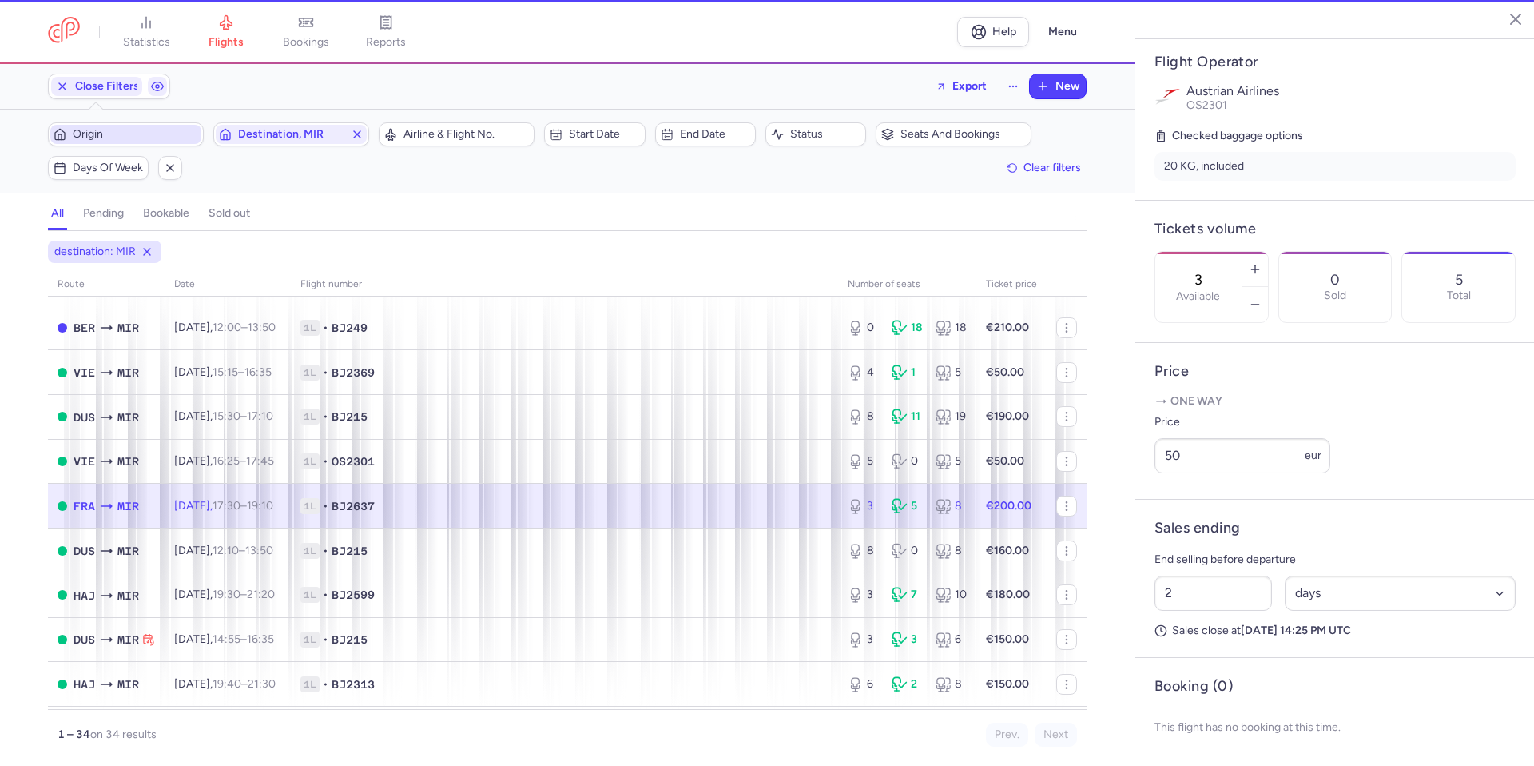
scroll to position [412, 0]
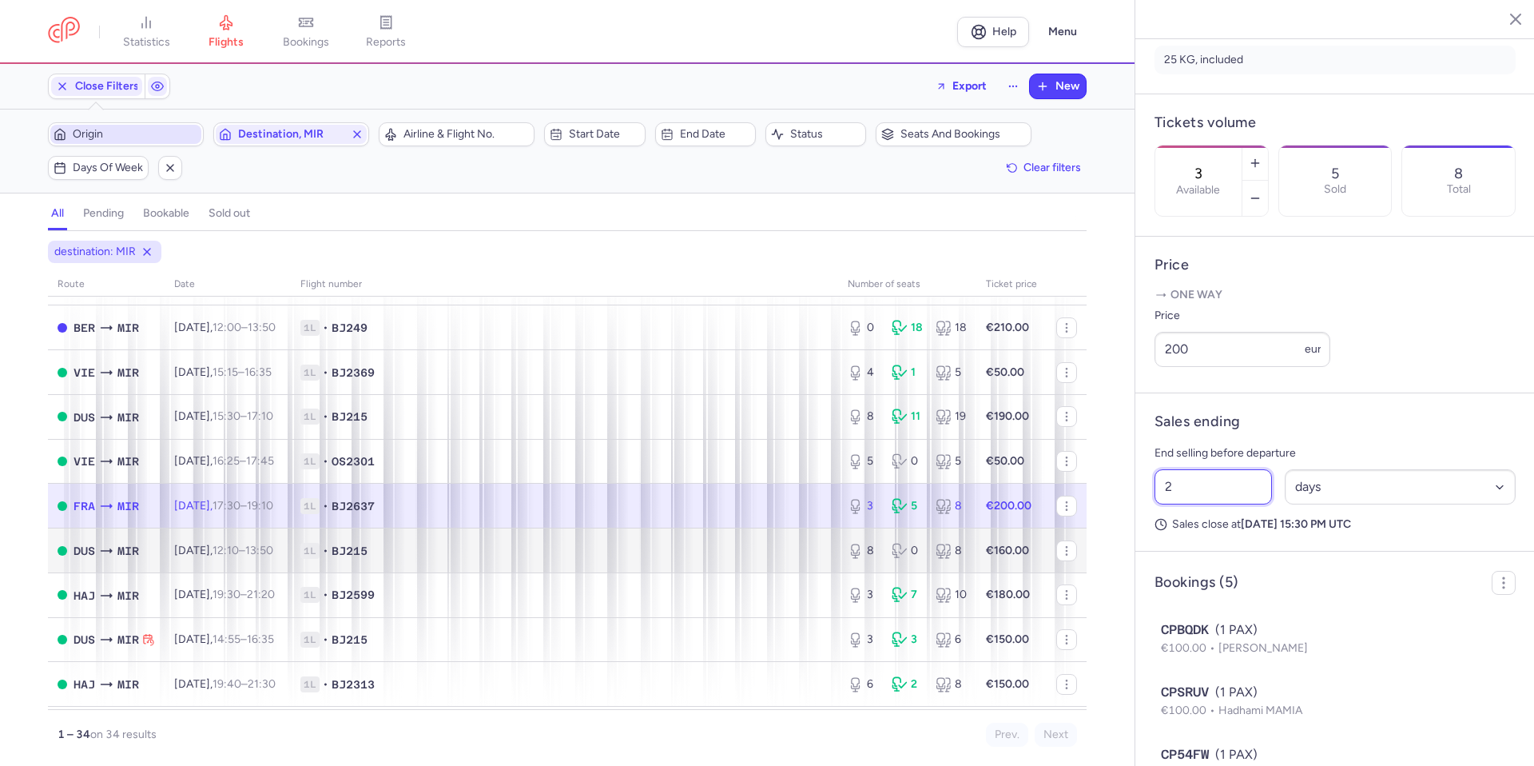
drag, startPoint x: 1227, startPoint y: 512, endPoint x: 971, endPoint y: 539, distance: 257.1
click at [971, 539] on div "statistics flights bookings reports Help Menu Close Filters Export New Filters …" at bounding box center [767, 383] width 1534 height 766
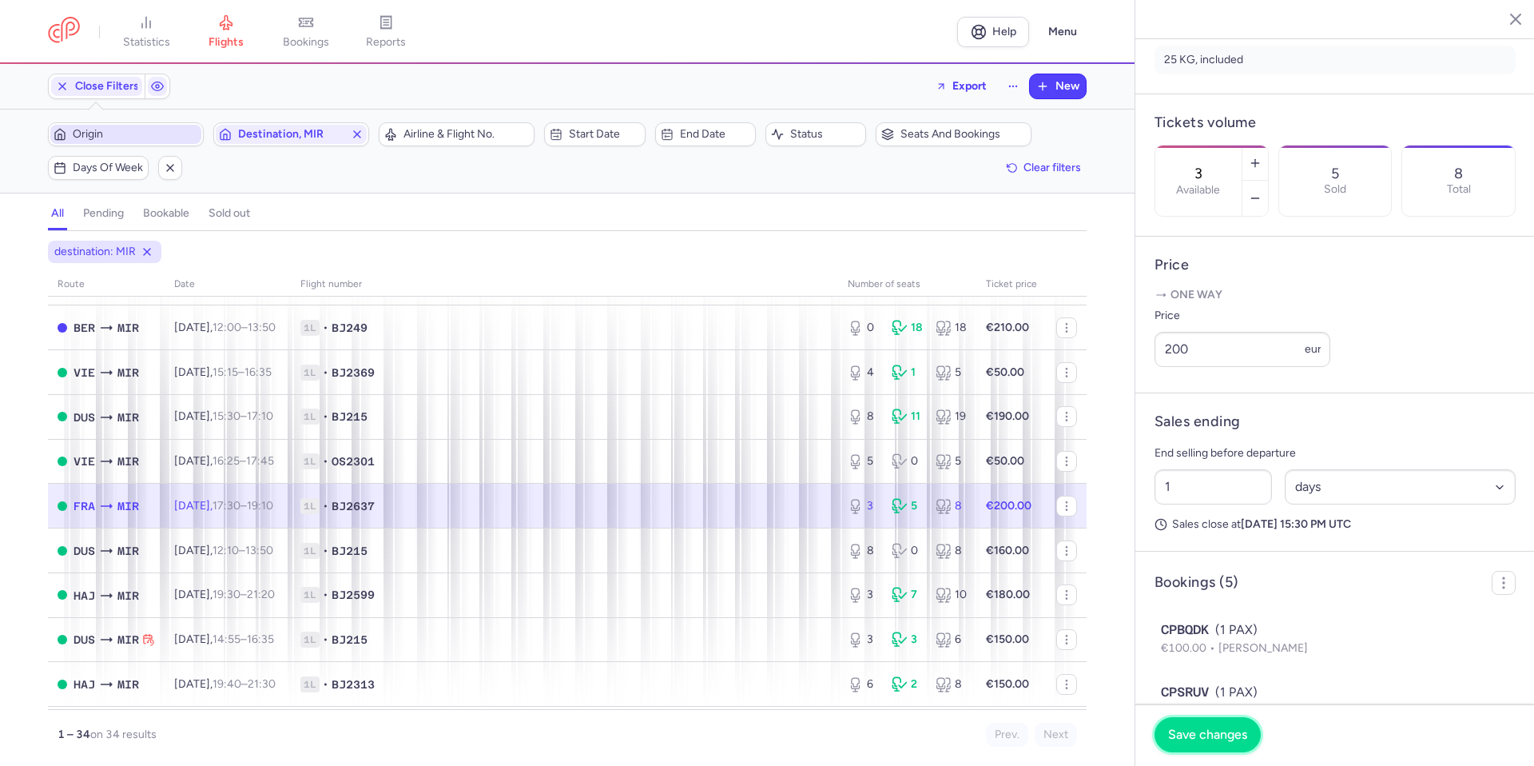
click at [1204, 737] on span "Save changes" at bounding box center [1207, 734] width 79 height 14
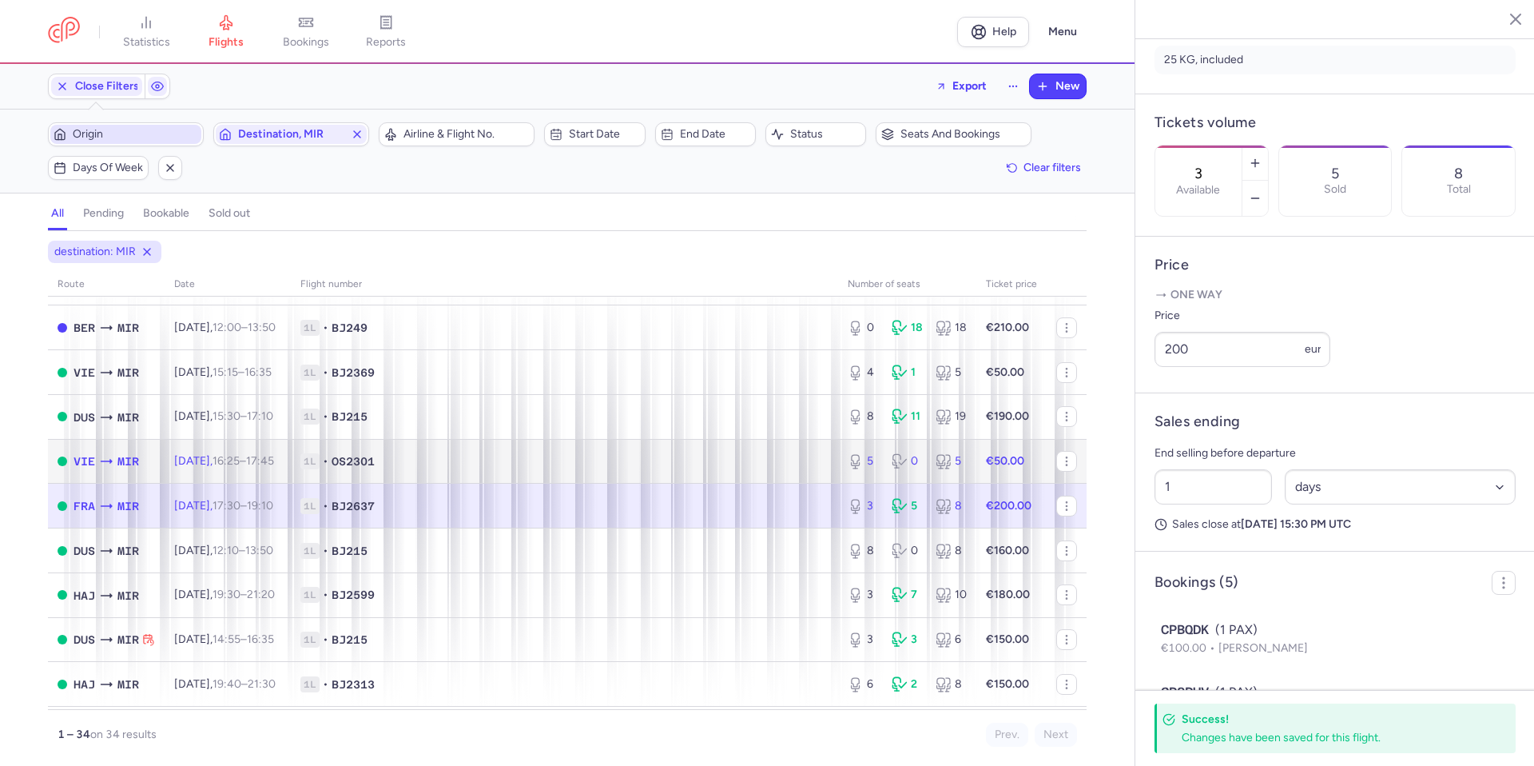
click at [772, 467] on span "1L • OS2301" at bounding box center [564, 461] width 528 height 16
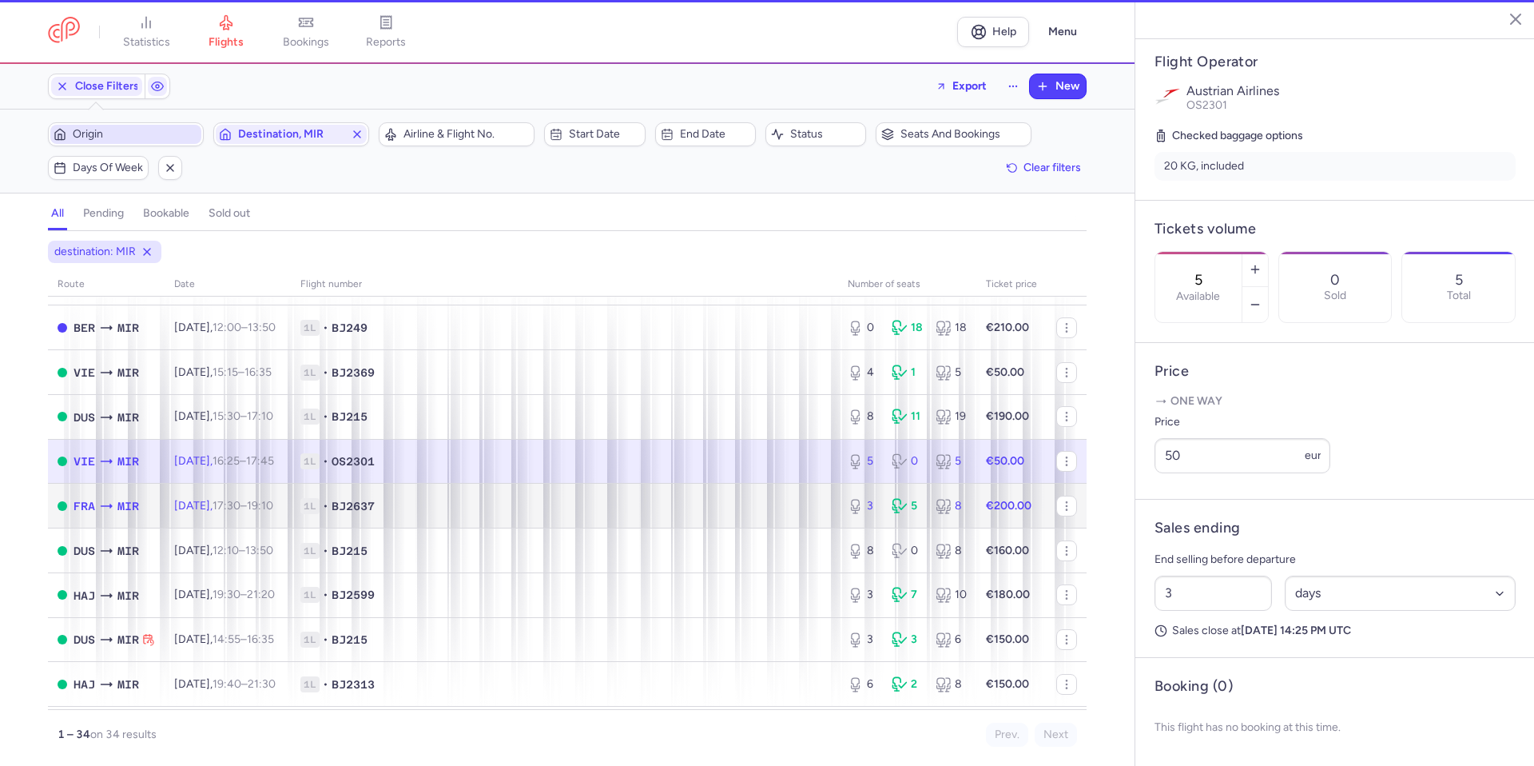
click at [754, 520] on td "1L • BJ2637" at bounding box center [564, 505] width 547 height 45
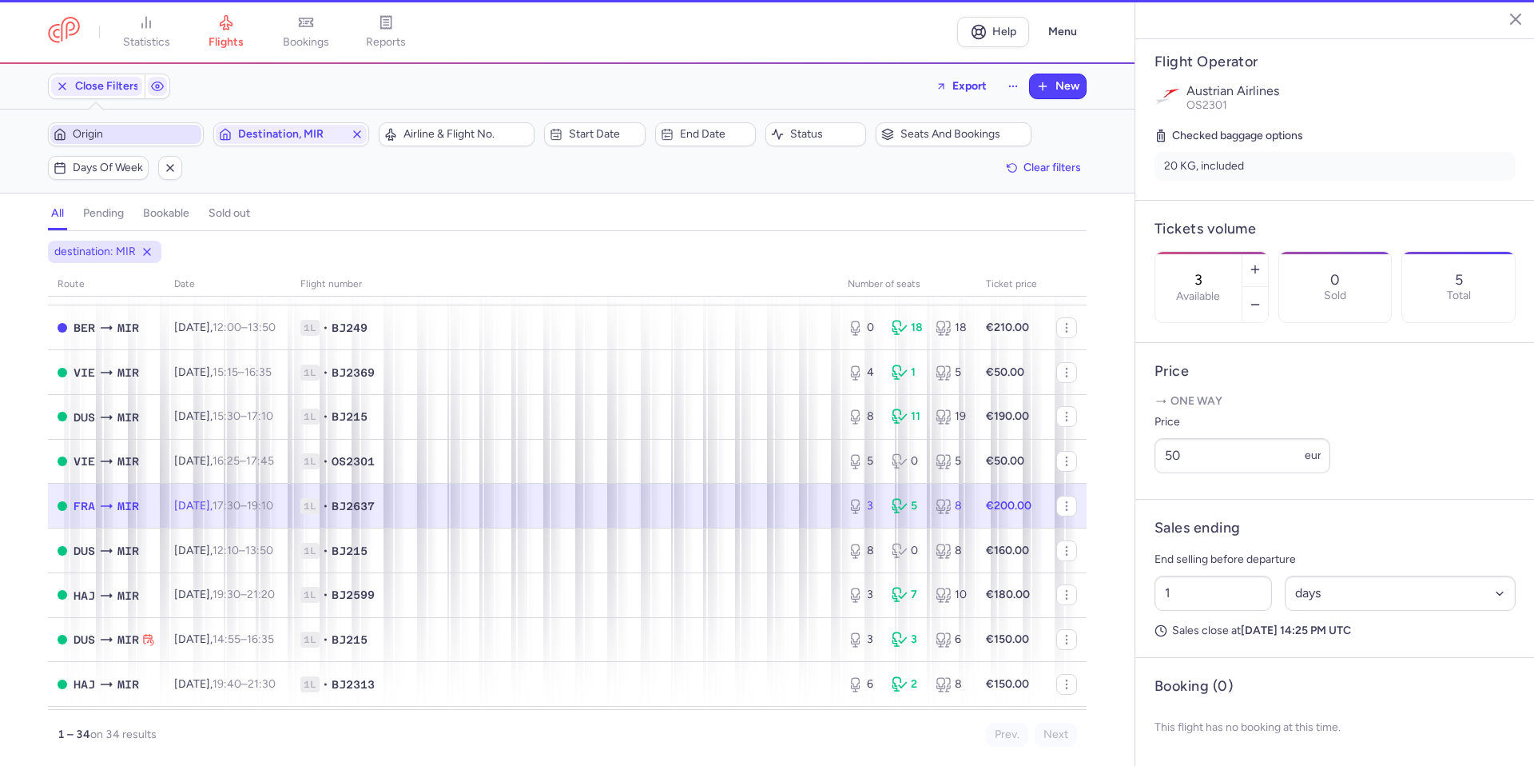
scroll to position [412, 0]
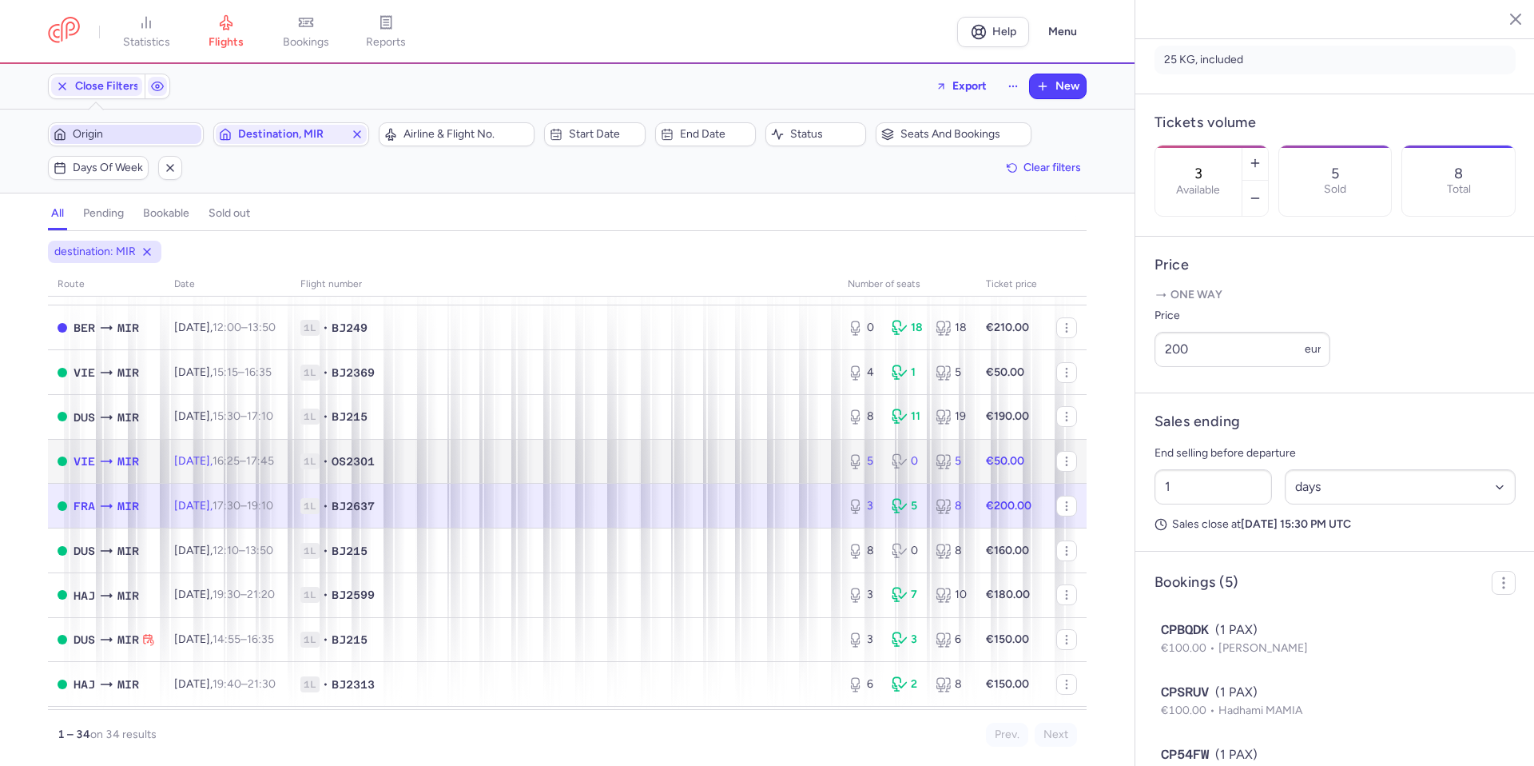
click at [751, 476] on td "1L • OS2301" at bounding box center [564, 461] width 547 height 45
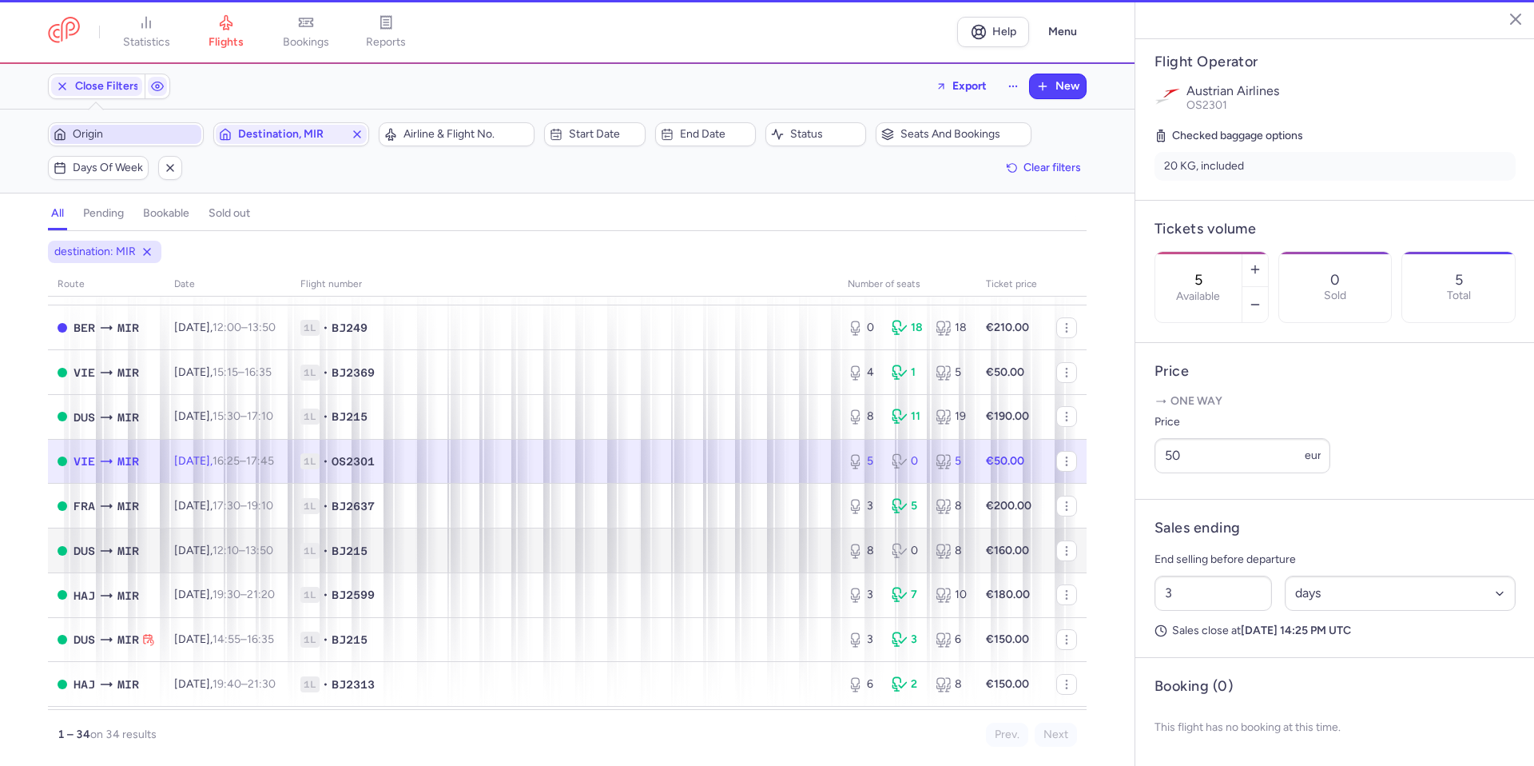
scroll to position [336, 0]
click at [736, 528] on td "1L • BJ215" at bounding box center [564, 550] width 547 height 45
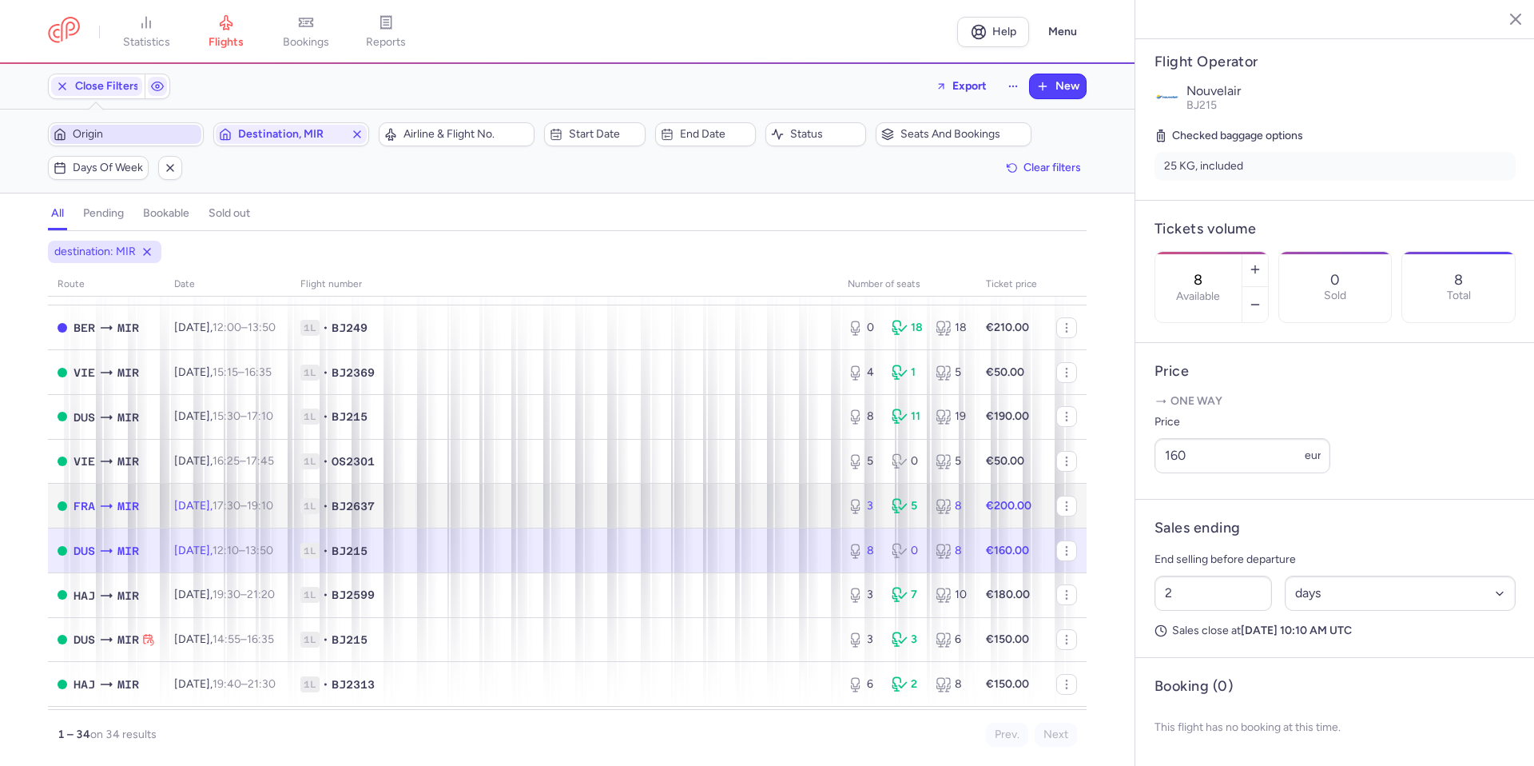
click at [750, 491] on td "1L • BJ2637" at bounding box center [564, 505] width 547 height 45
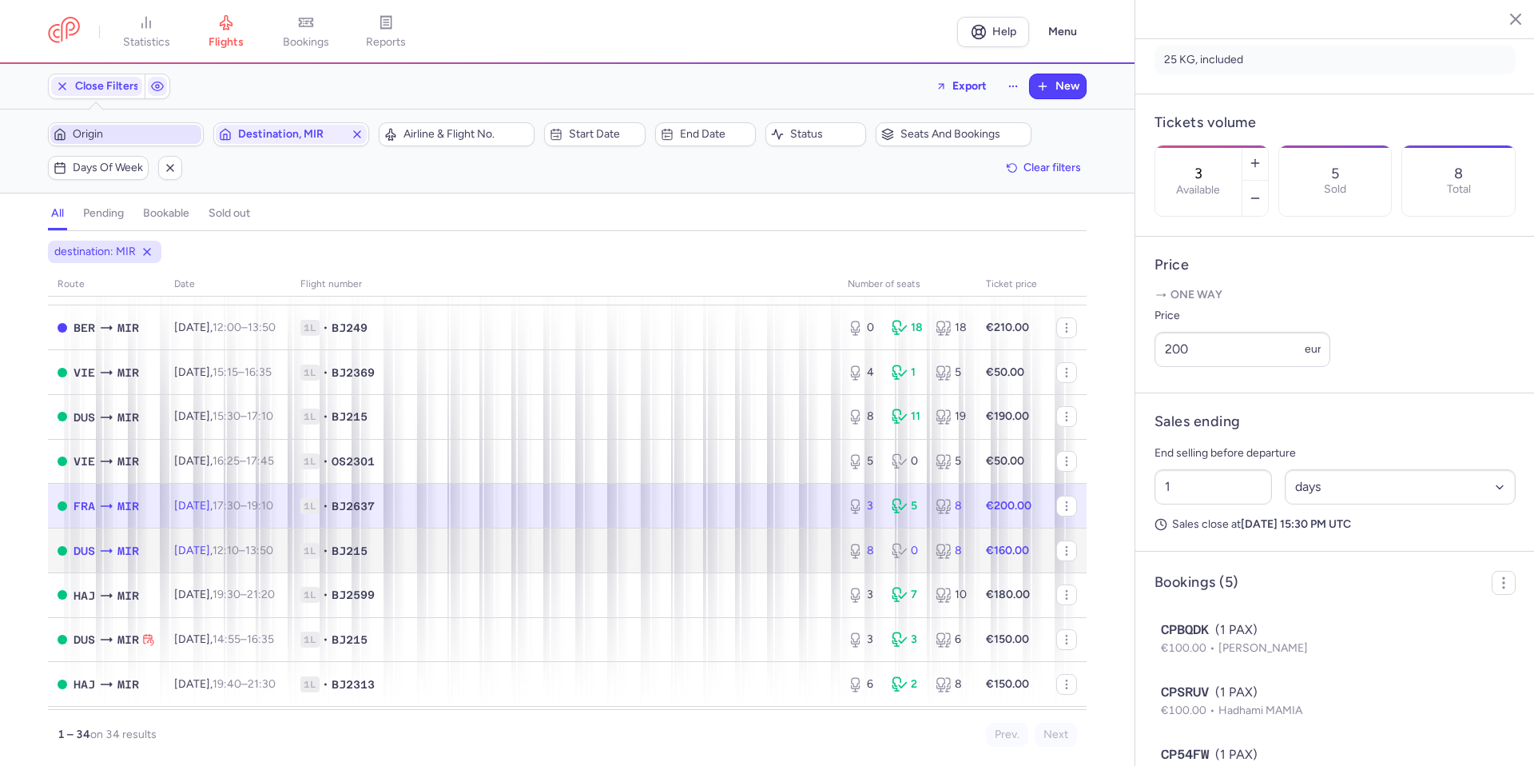
click at [735, 546] on span "1L • BJ215" at bounding box center [564, 551] width 528 height 16
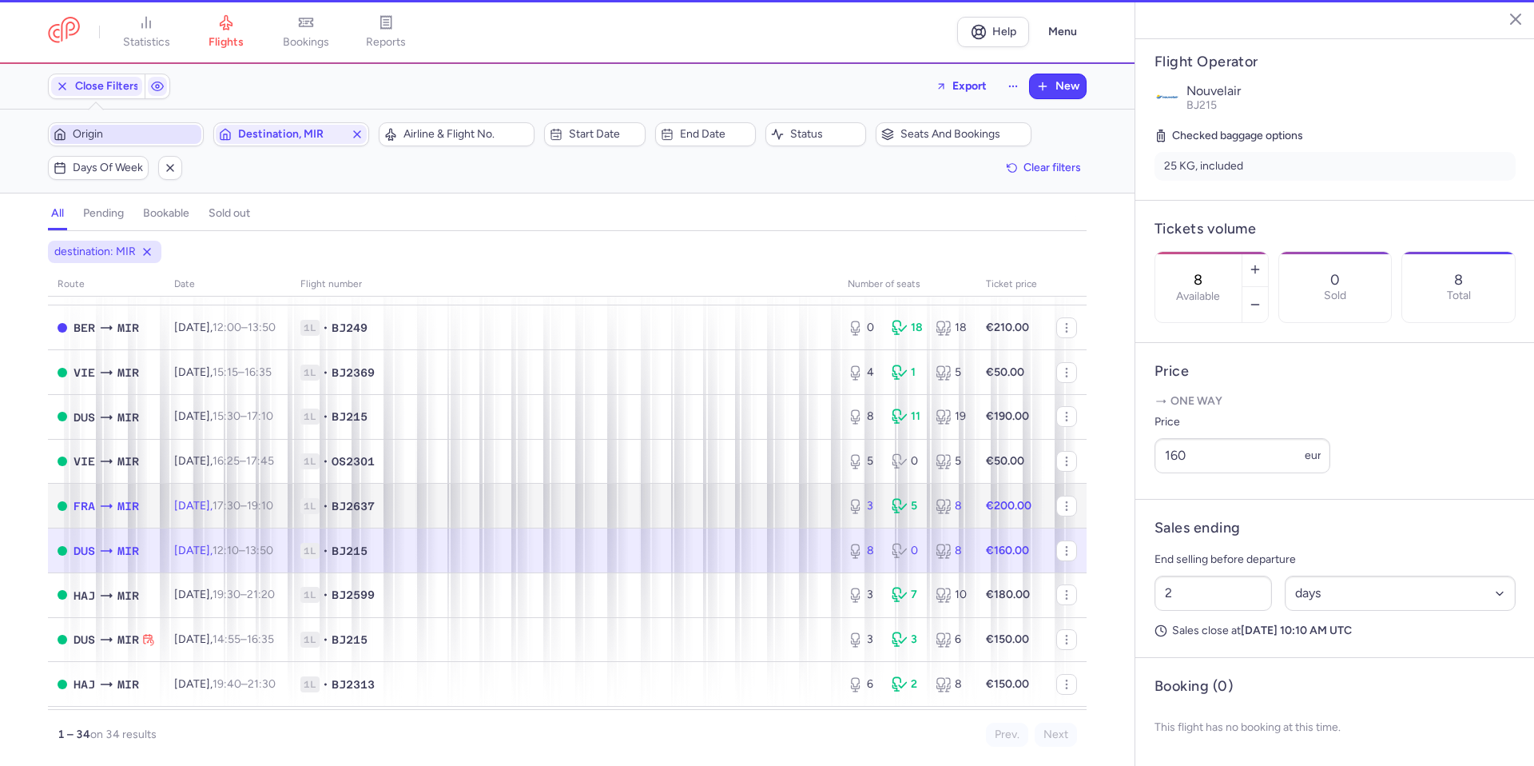
click at [742, 508] on span "1L • BJ2637" at bounding box center [564, 506] width 528 height 16
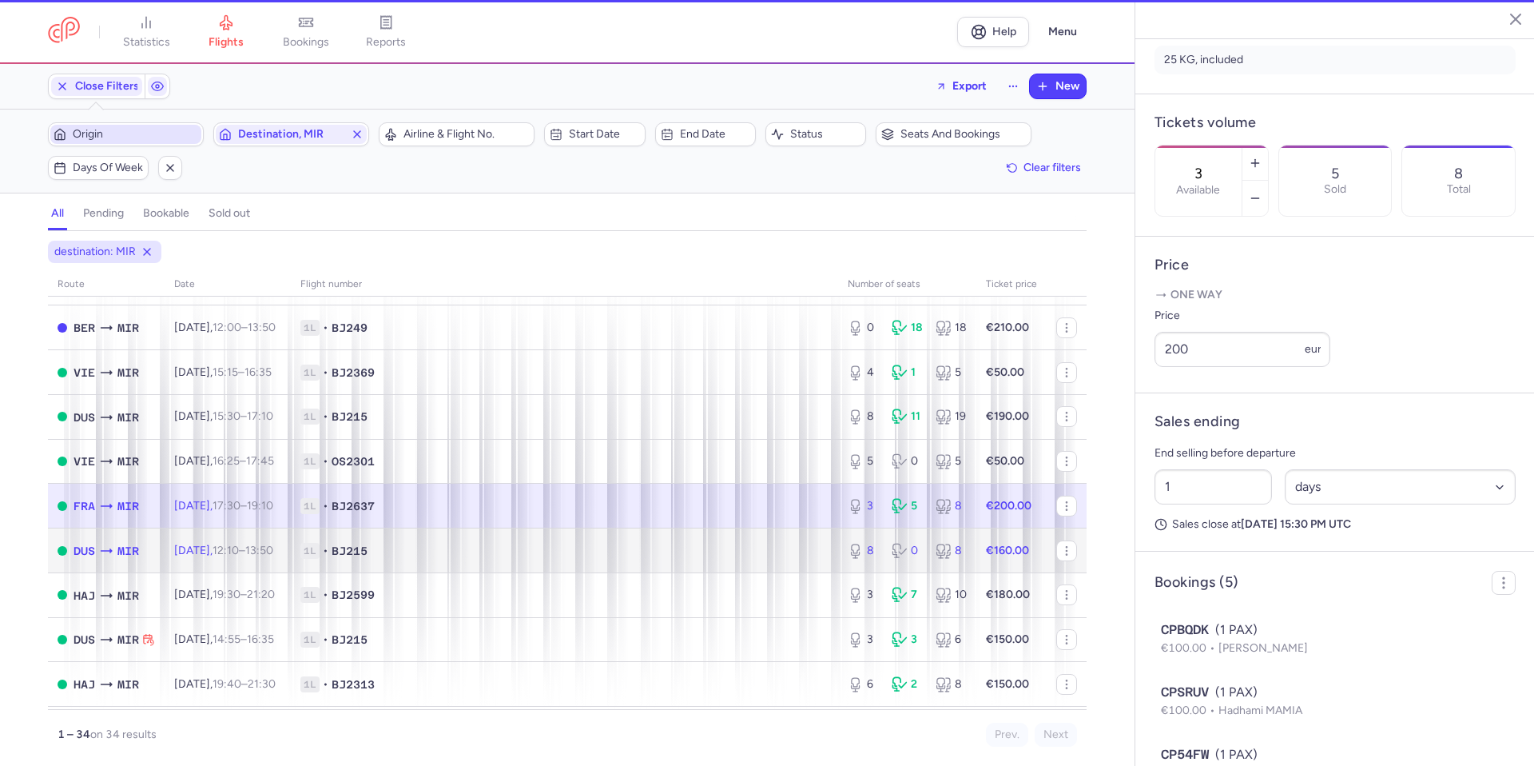
click at [729, 555] on span "1L • BJ215" at bounding box center [564, 551] width 528 height 16
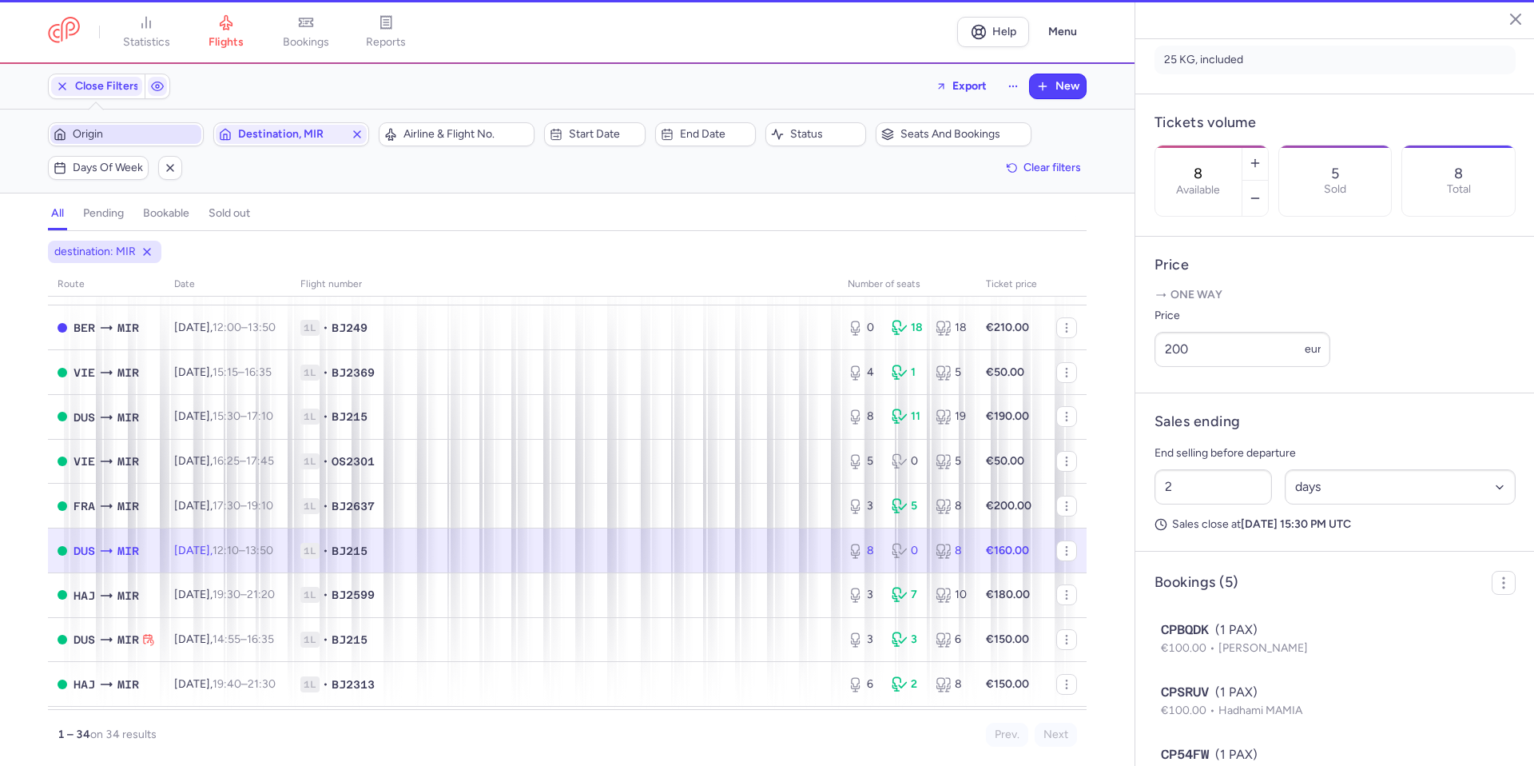
scroll to position [336, 0]
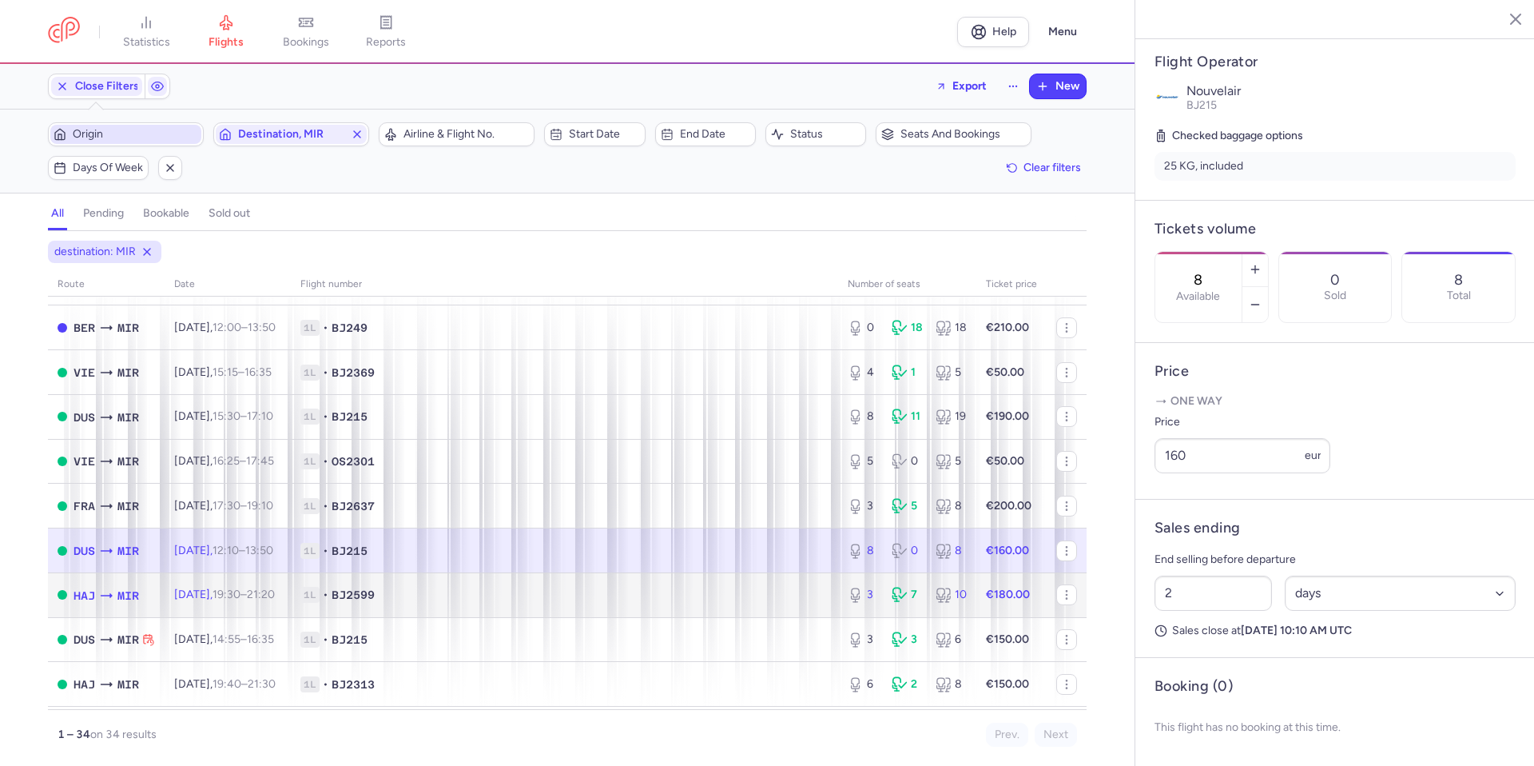
drag, startPoint x: 764, startPoint y: 591, endPoint x: 766, endPoint y: 583, distance: 8.3
click at [764, 591] on span "1L • BJ2599" at bounding box center [564, 595] width 528 height 16
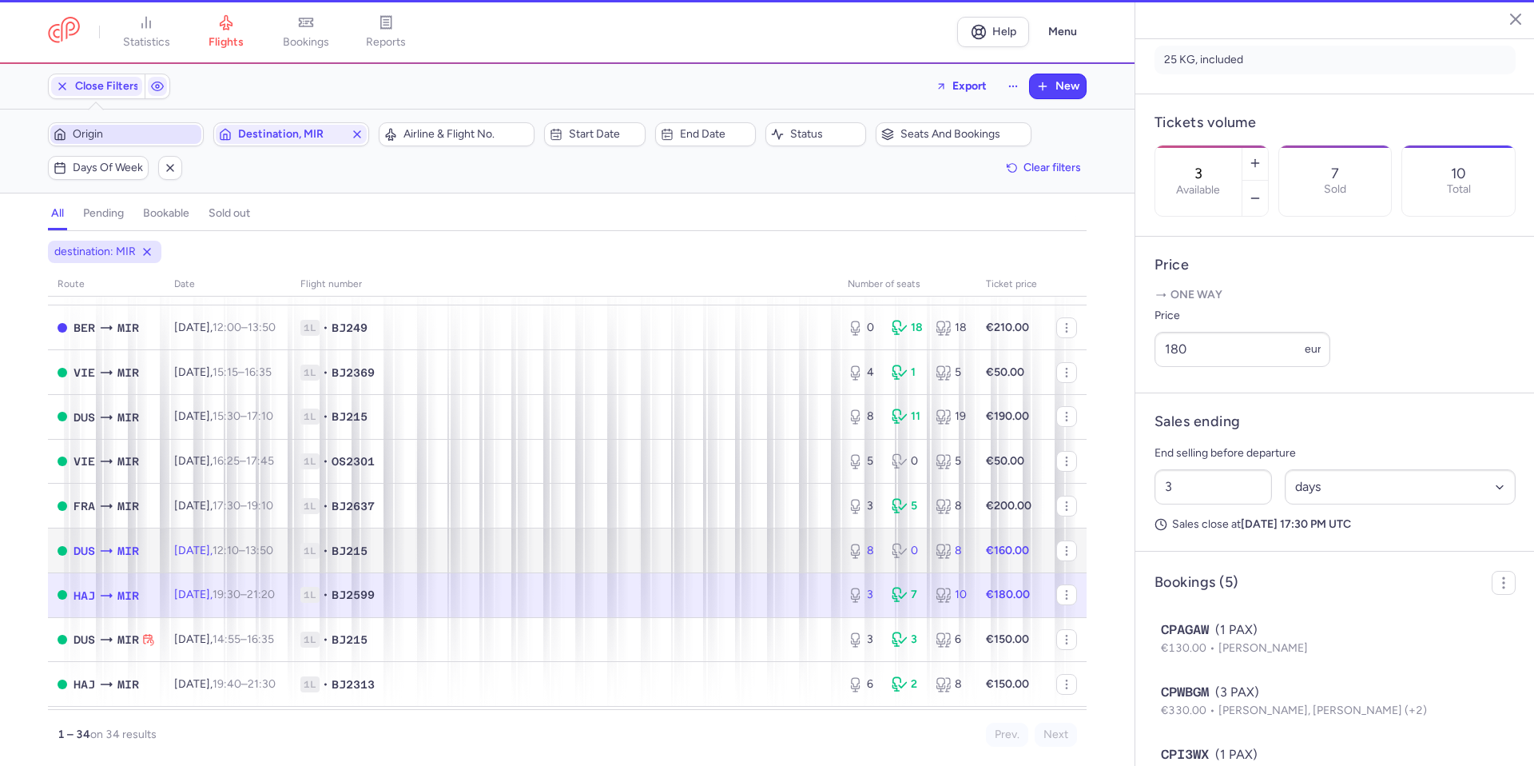
click at [771, 550] on span "1L • BJ215" at bounding box center [564, 551] width 528 height 16
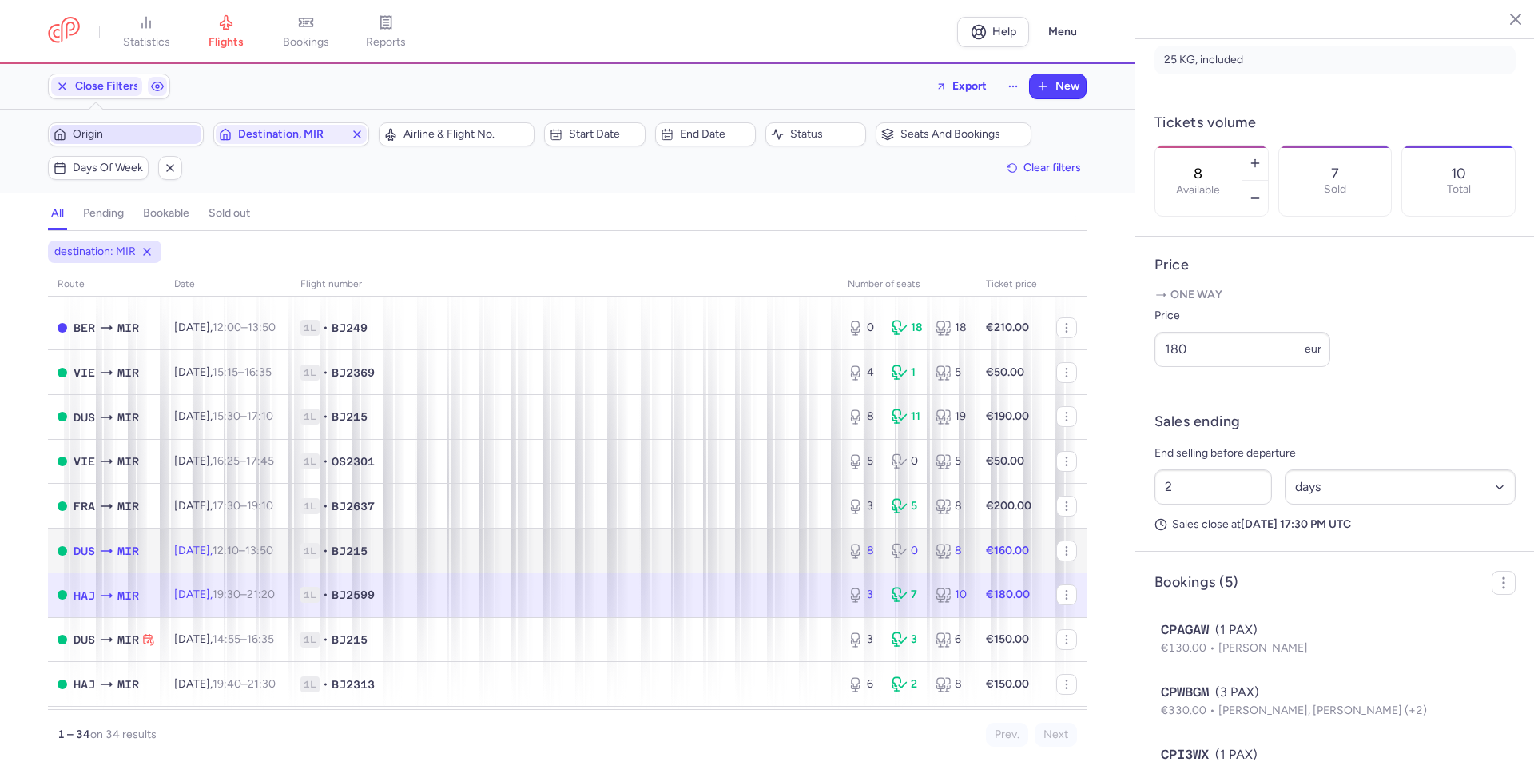
scroll to position [336, 0]
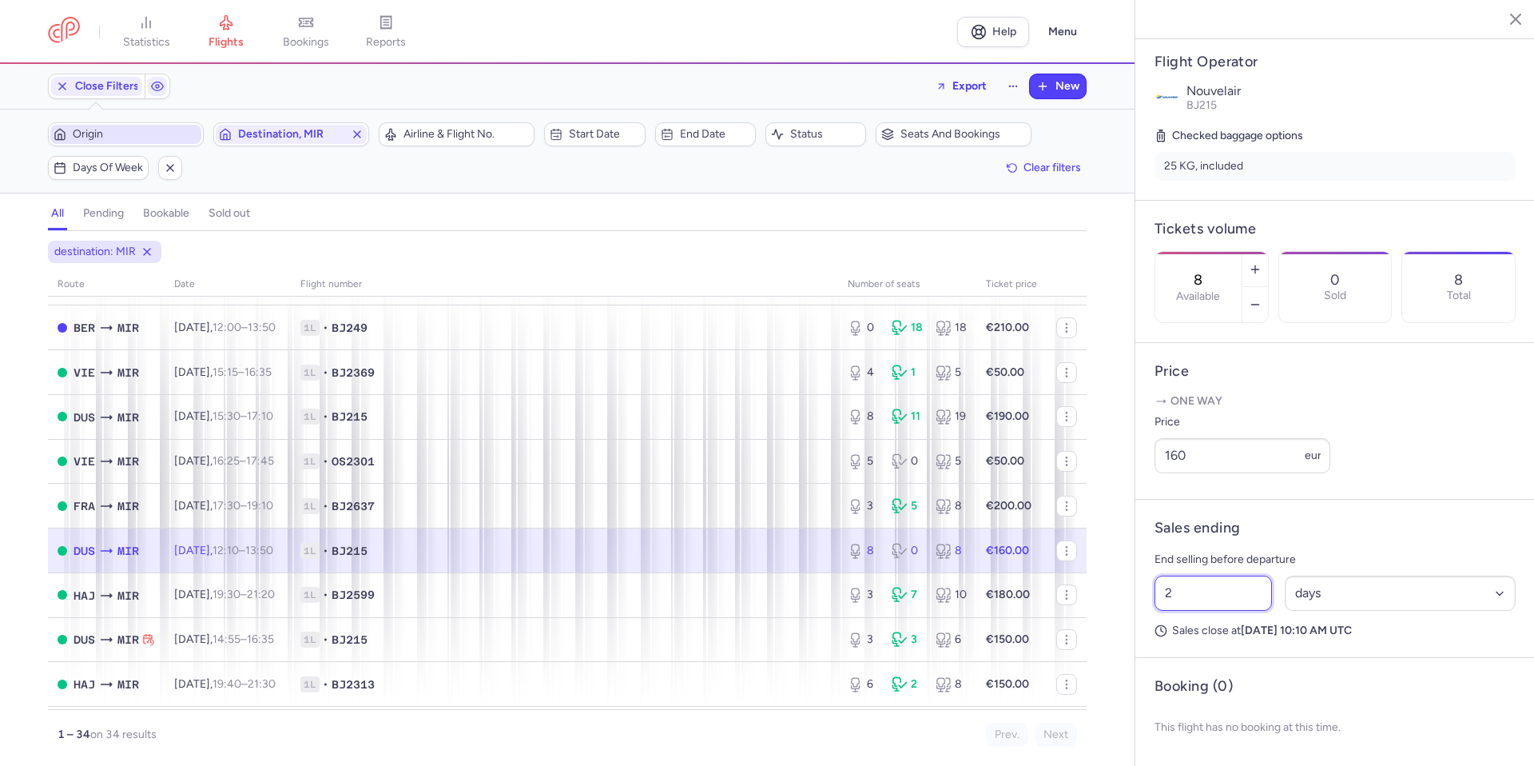
drag, startPoint x: 1227, startPoint y: 591, endPoint x: 1078, endPoint y: 614, distance: 151.2
click at [1078, 614] on div "statistics flights bookings reports Help Menu Close Filters Export New Filters …" at bounding box center [767, 383] width 1534 height 766
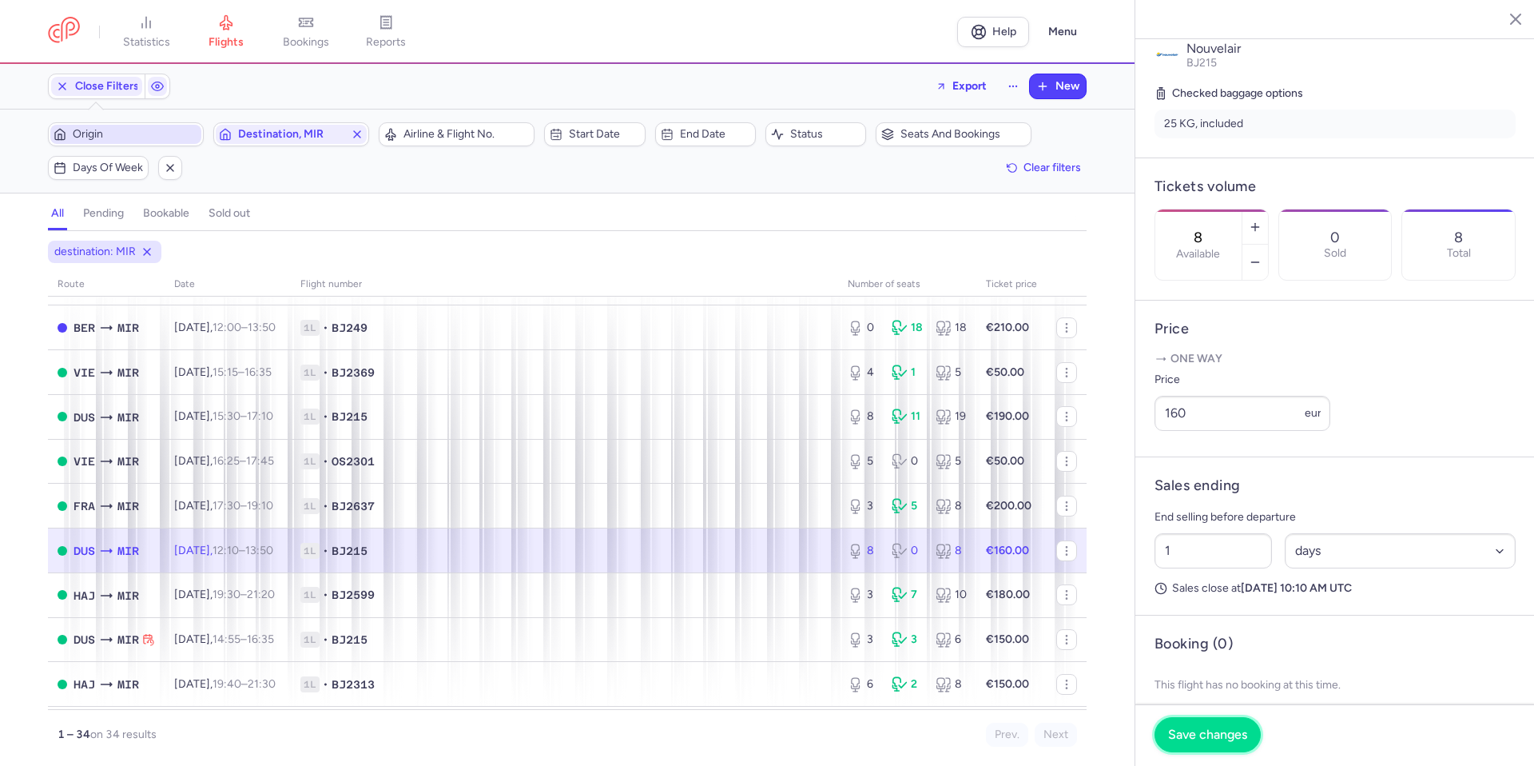
click at [1249, 731] on button "Save changes" at bounding box center [1208, 734] width 106 height 35
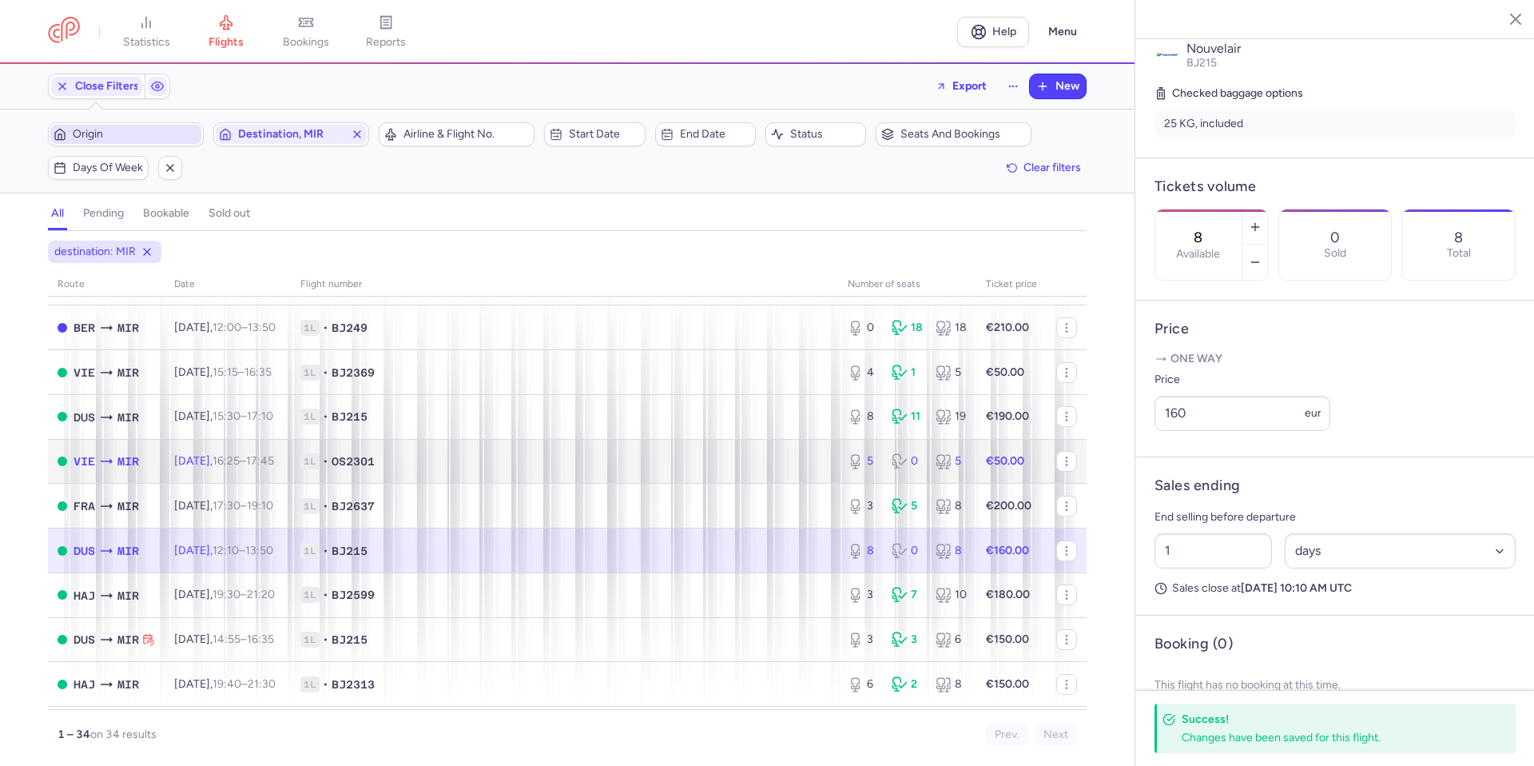
click at [634, 471] on td "1L • OS2301" at bounding box center [564, 461] width 547 height 45
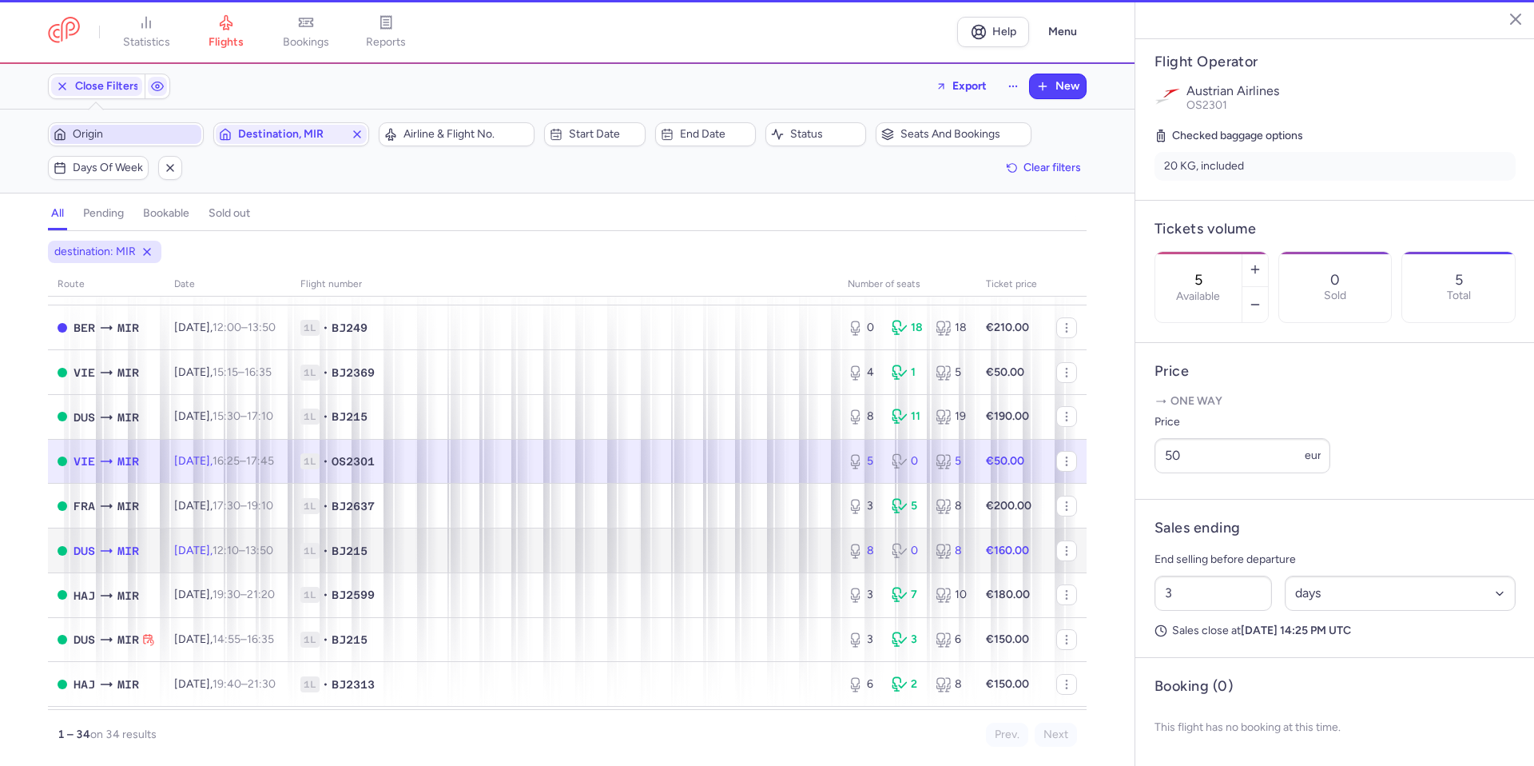
click at [622, 547] on span "1L • BJ215" at bounding box center [564, 551] width 528 height 16
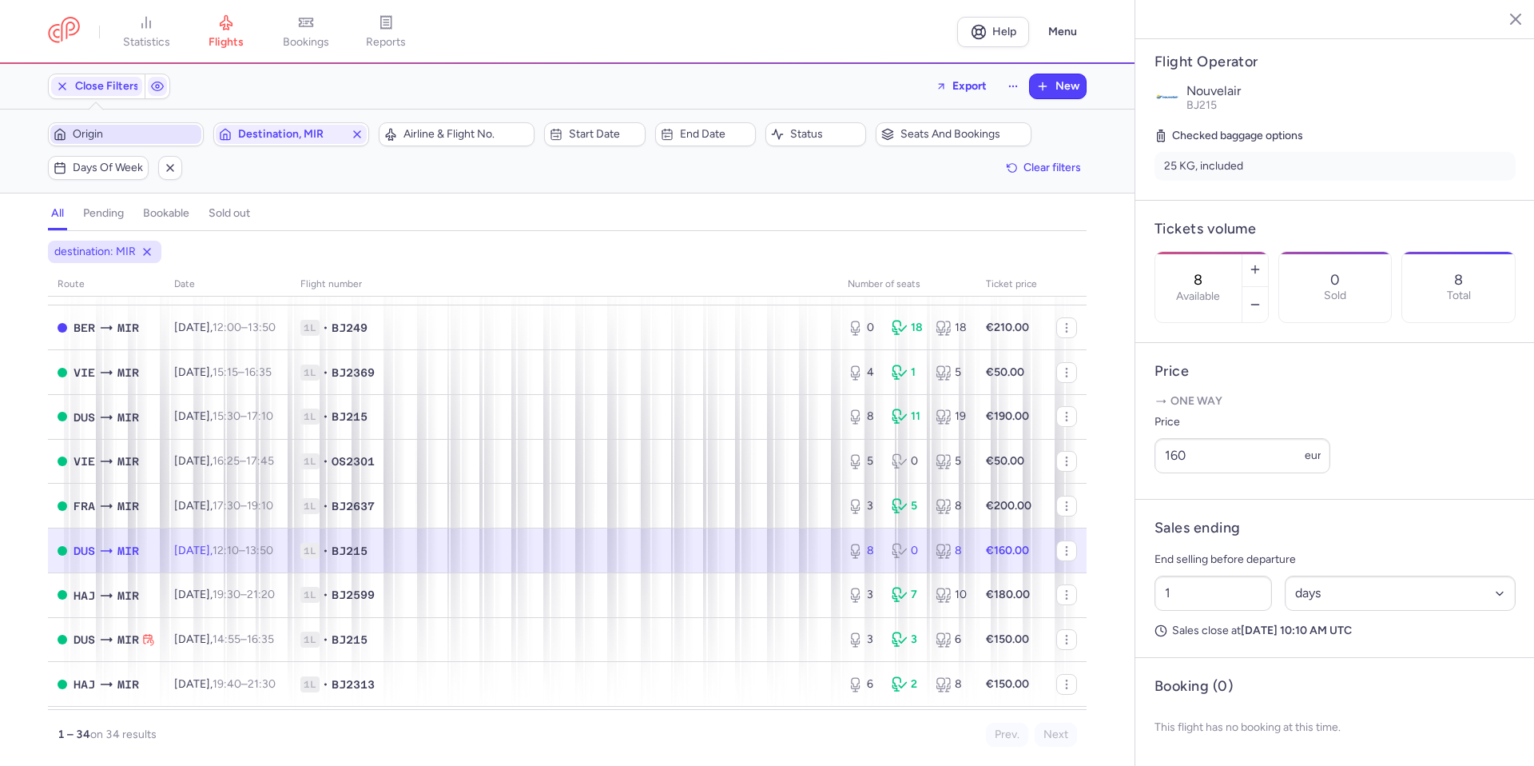
click at [622, 547] on span "1L • BJ215" at bounding box center [564, 551] width 528 height 16
click at [645, 505] on span "1L • BJ2637" at bounding box center [564, 506] width 528 height 16
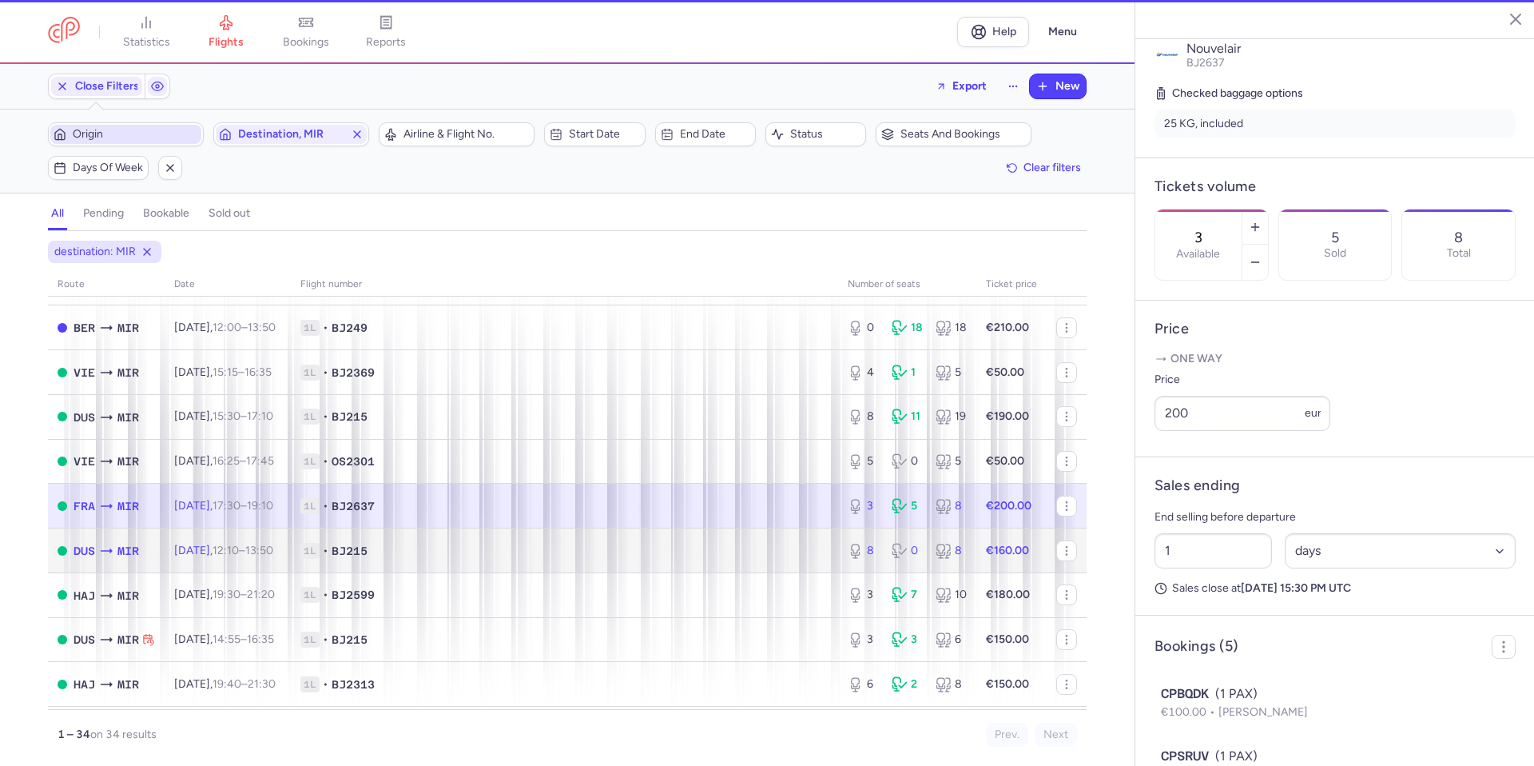
click at [642, 551] on span "1L • BJ215" at bounding box center [564, 551] width 528 height 16
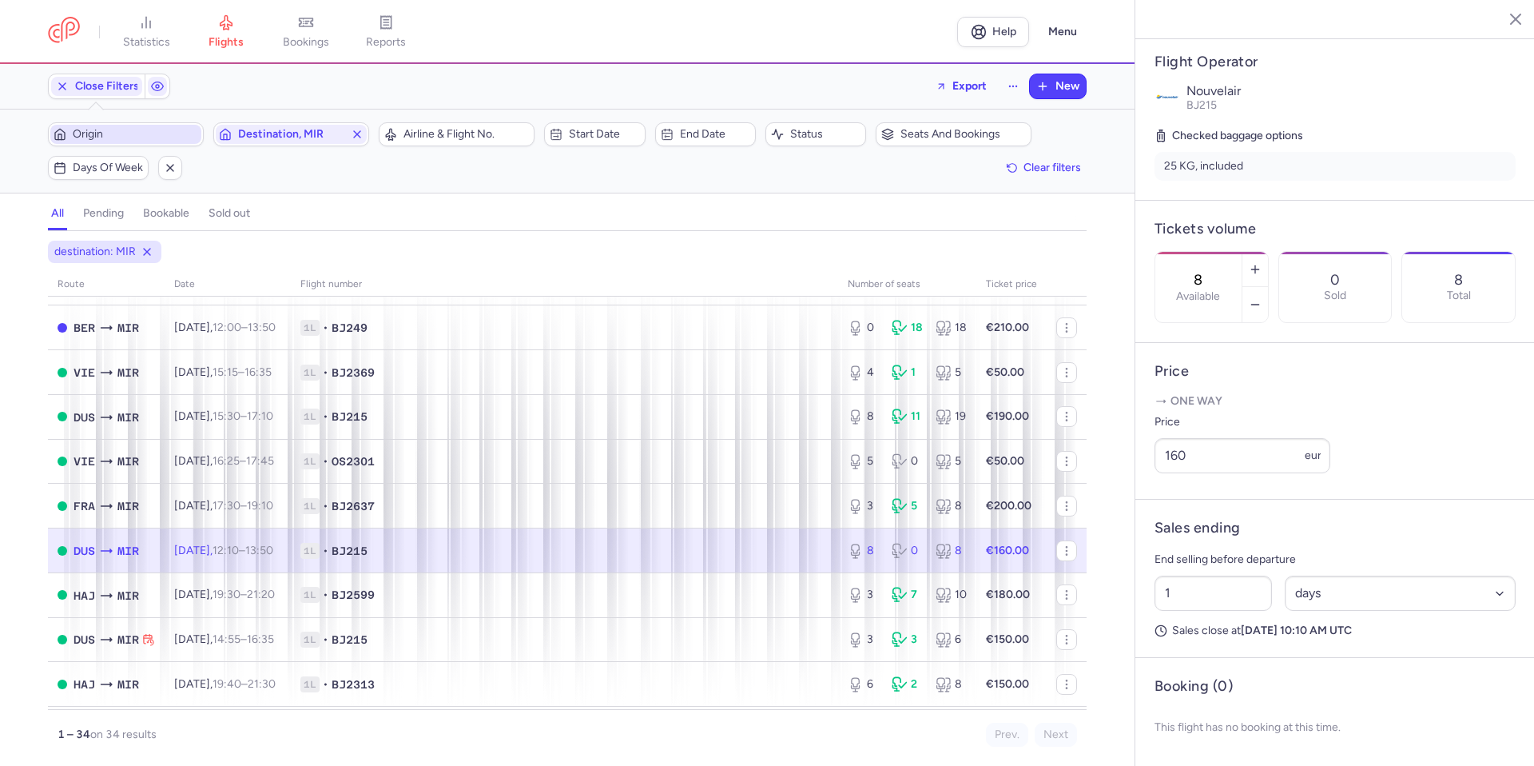
scroll to position [320, 0]
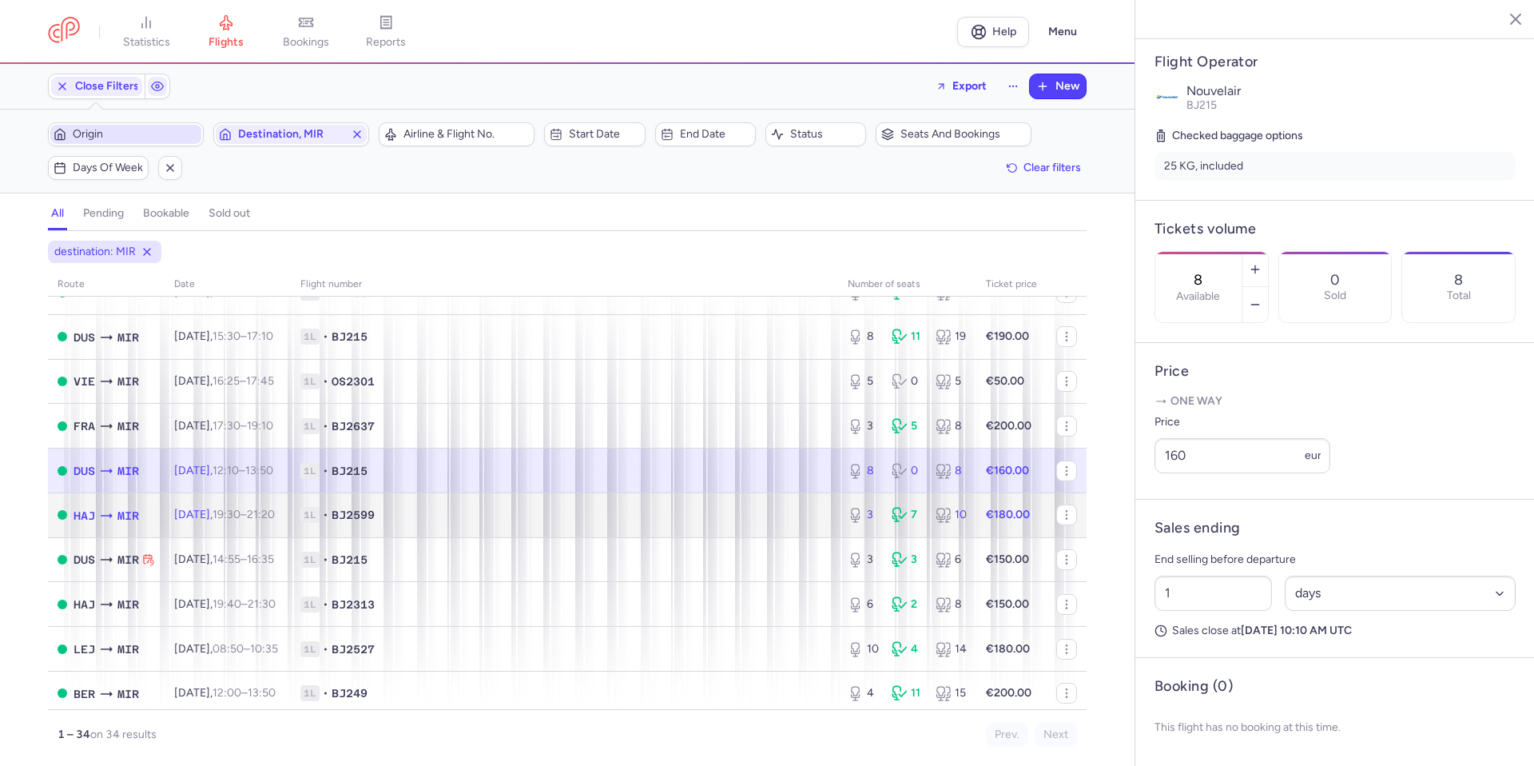
click at [631, 522] on span "1L • BJ2599" at bounding box center [564, 515] width 528 height 16
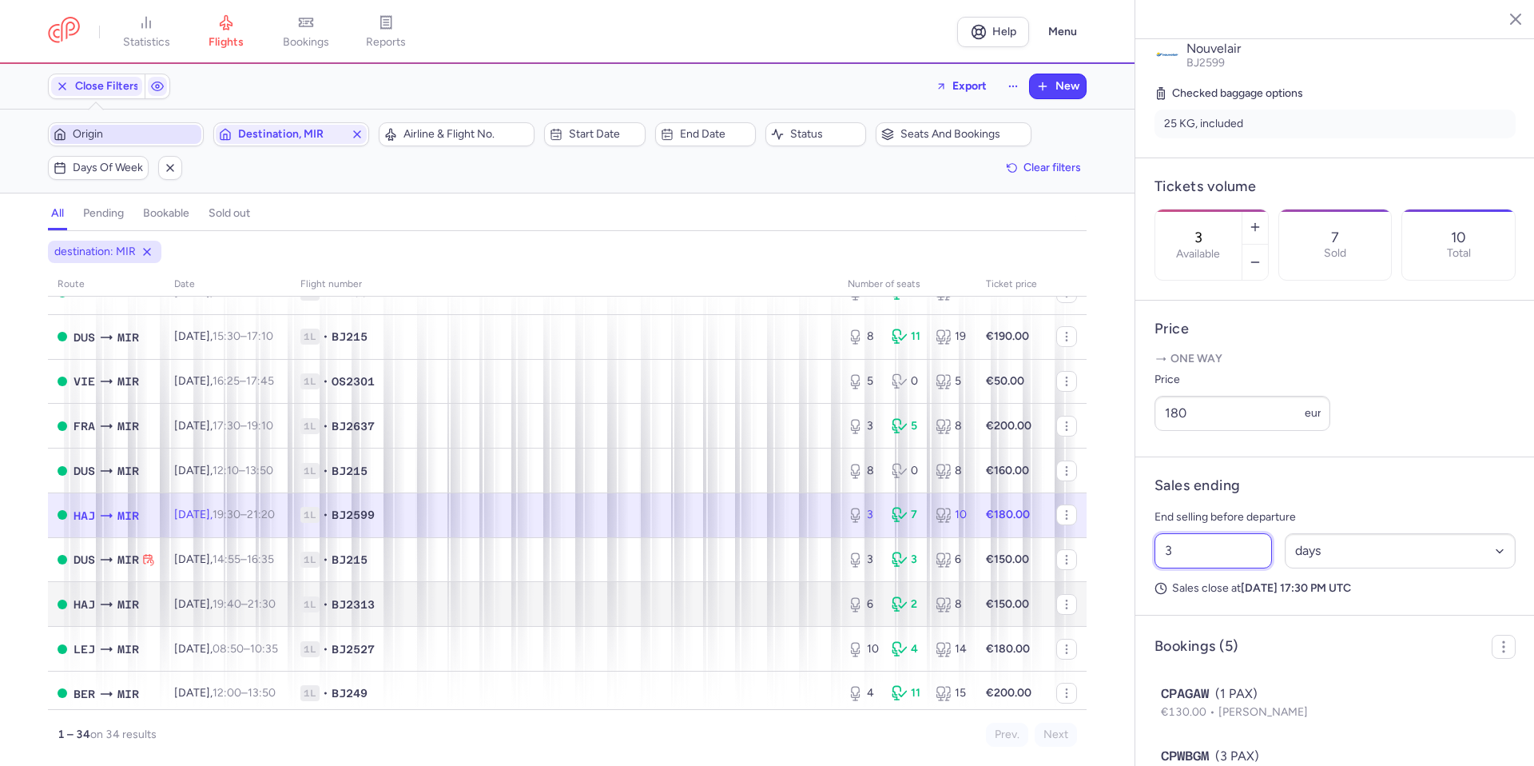
drag, startPoint x: 1079, startPoint y: 603, endPoint x: 897, endPoint y: 602, distance: 182.2
click at [897, 603] on div "statistics flights bookings reports Help Menu Close Filters Export New Filters …" at bounding box center [767, 383] width 1534 height 766
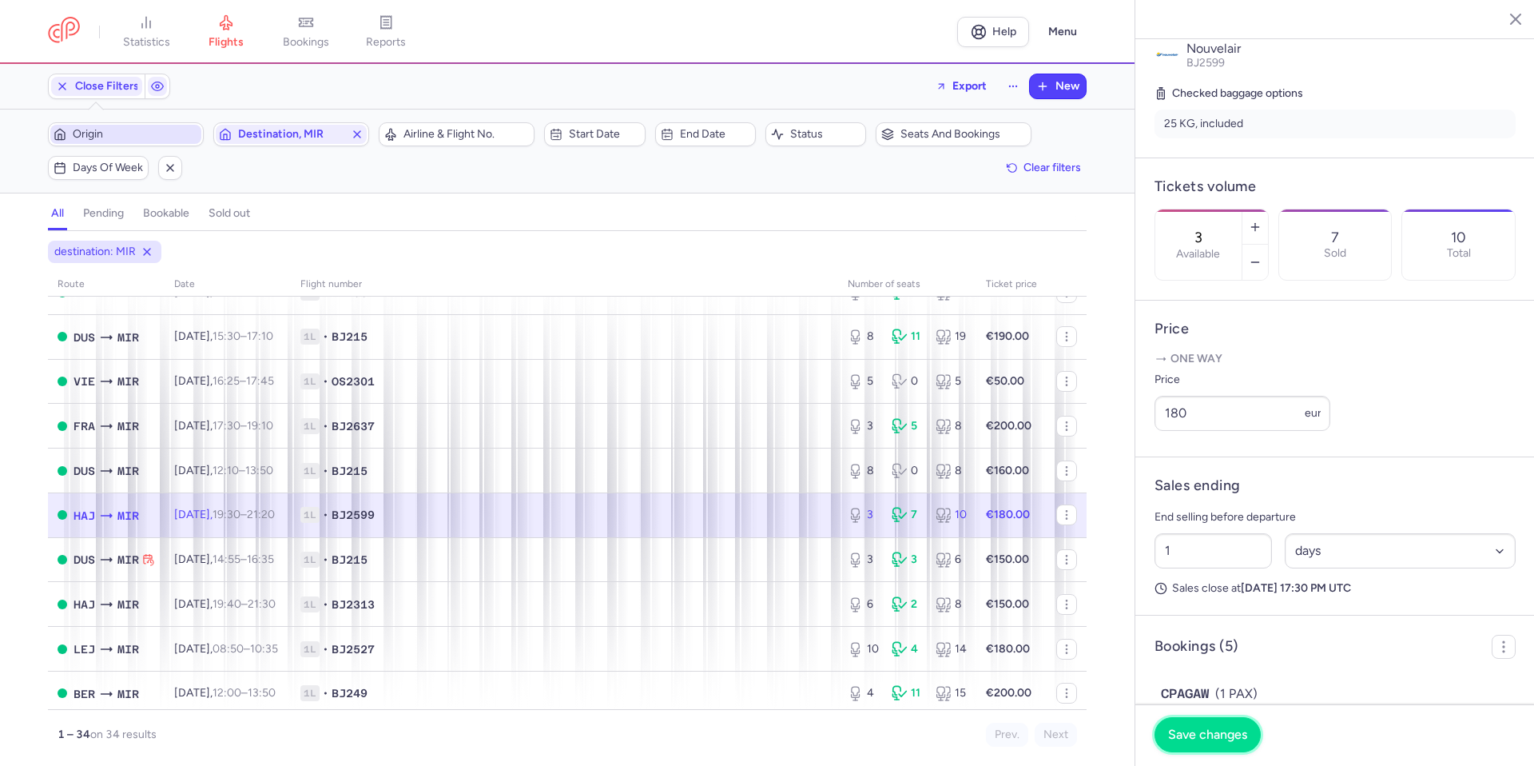
click at [1232, 732] on span "Save changes" at bounding box center [1207, 734] width 79 height 14
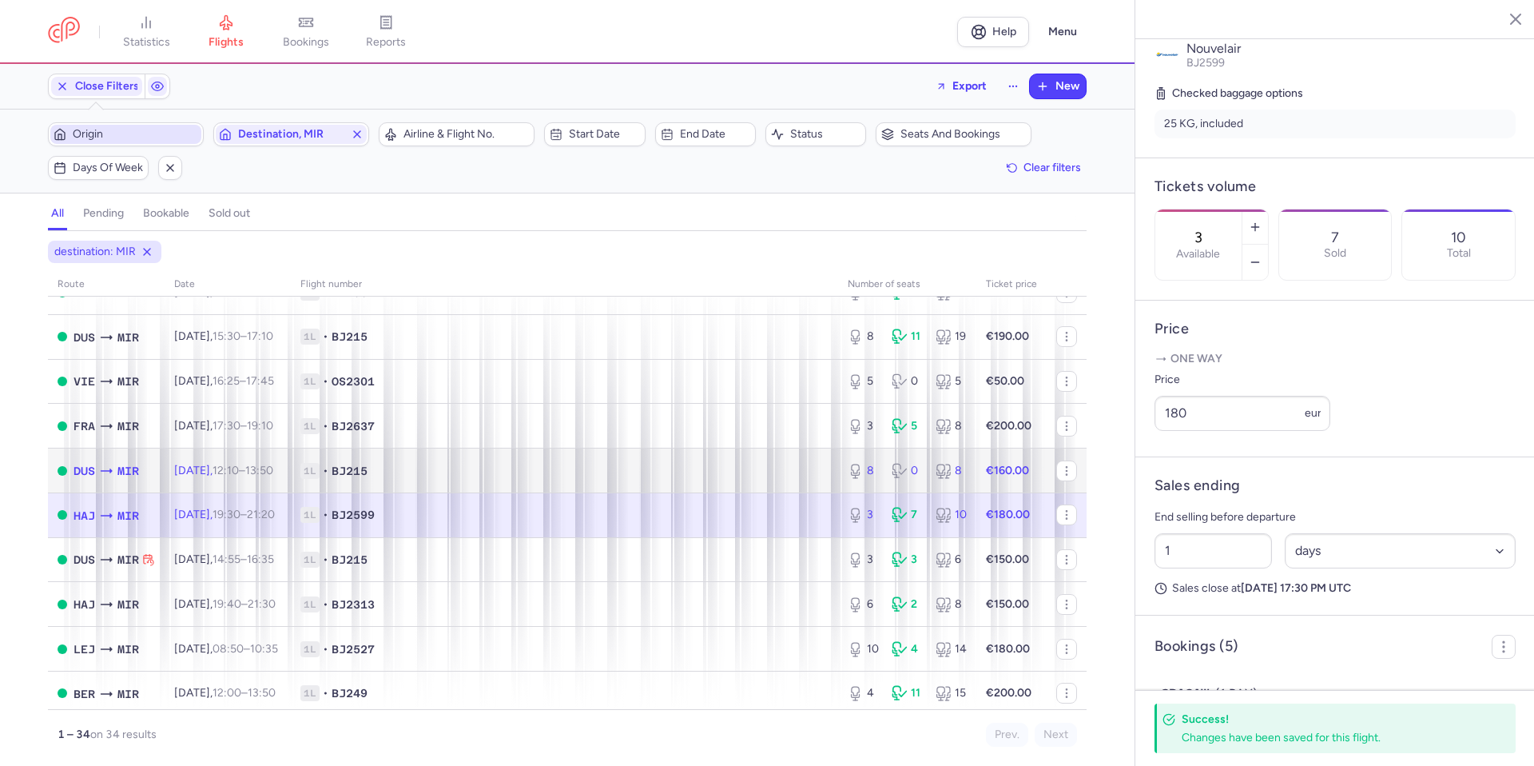
click at [655, 485] on td "1L • BJ215" at bounding box center [564, 470] width 547 height 45
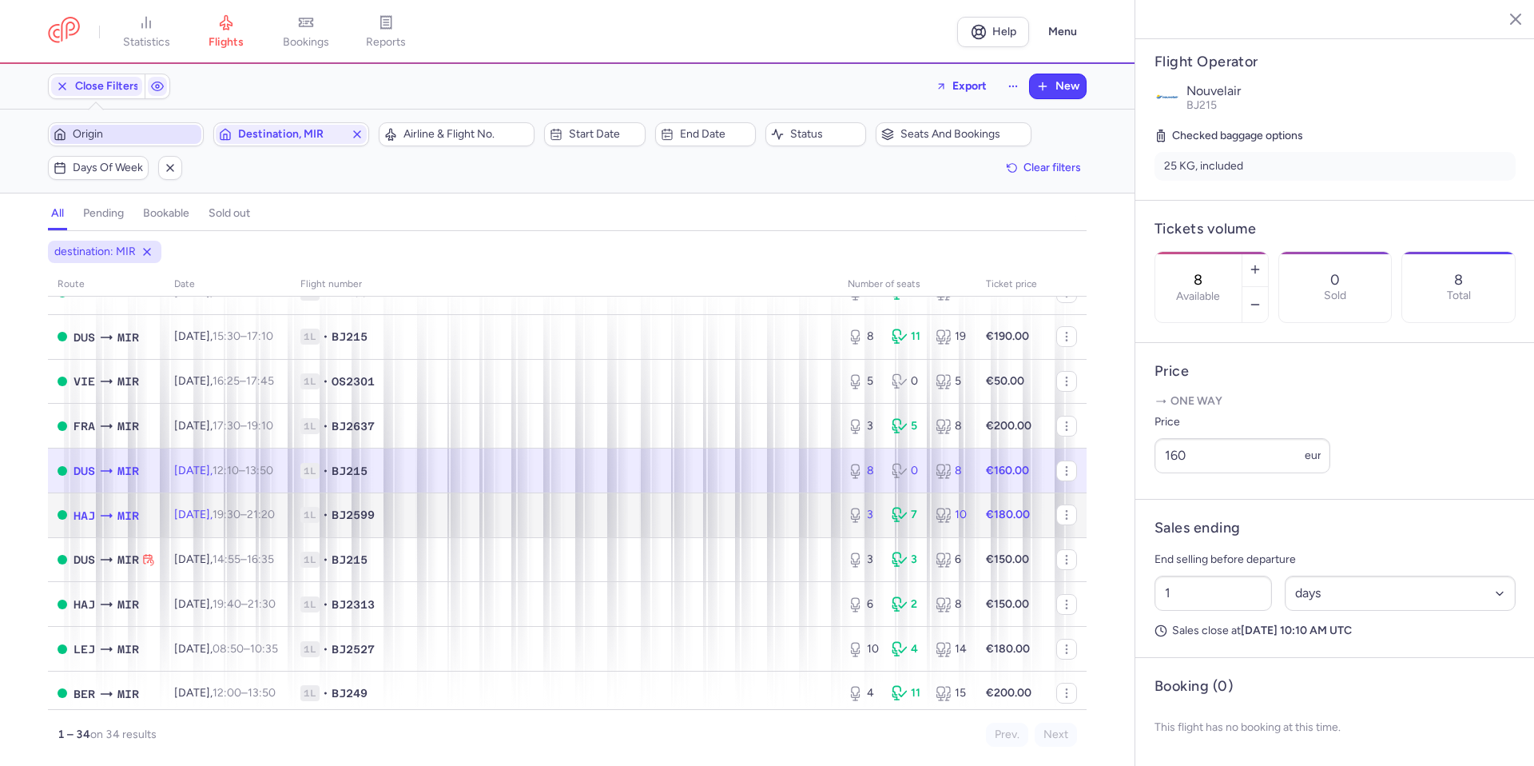
click at [642, 515] on span "1L • BJ2599" at bounding box center [564, 515] width 528 height 16
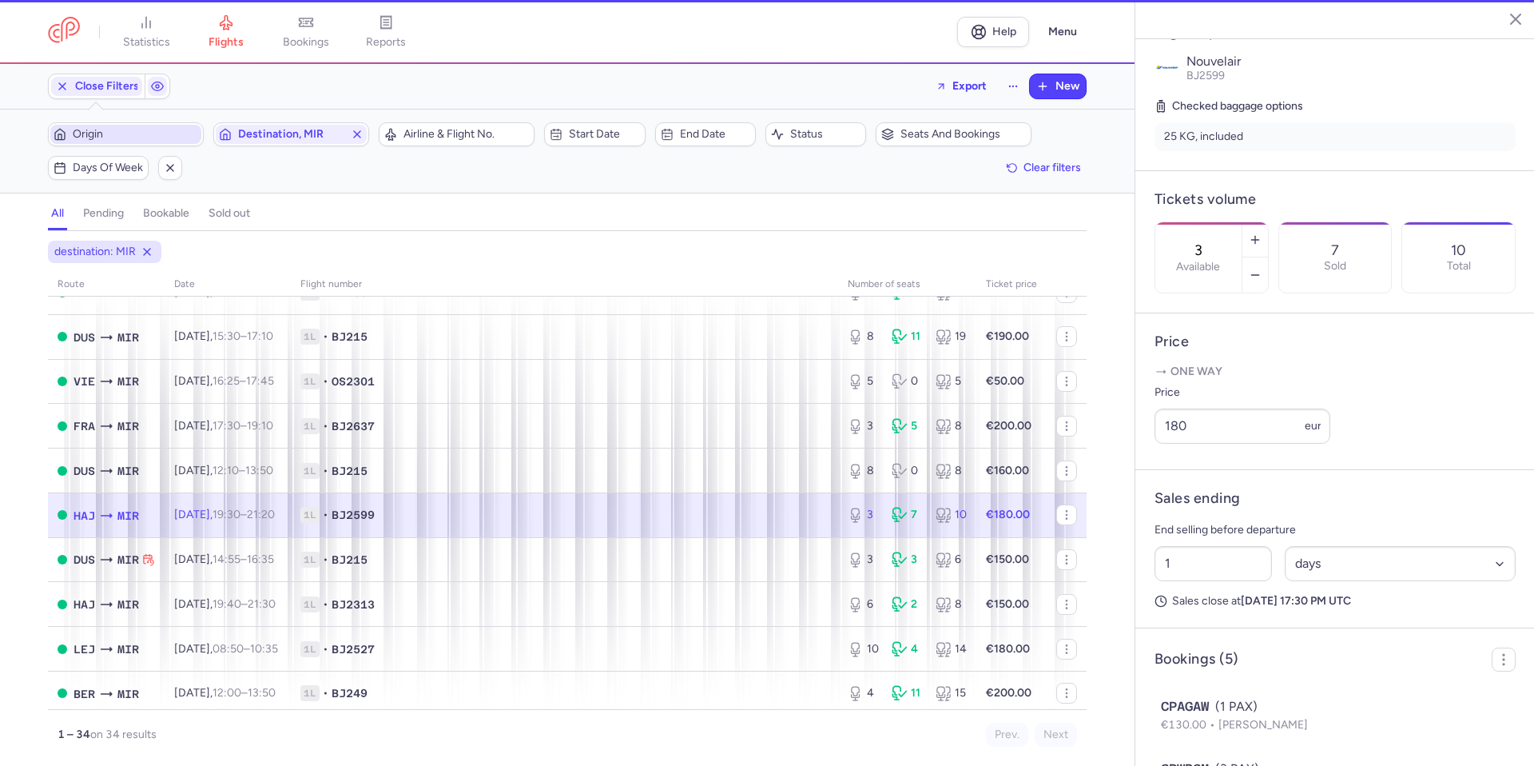
scroll to position [348, 0]
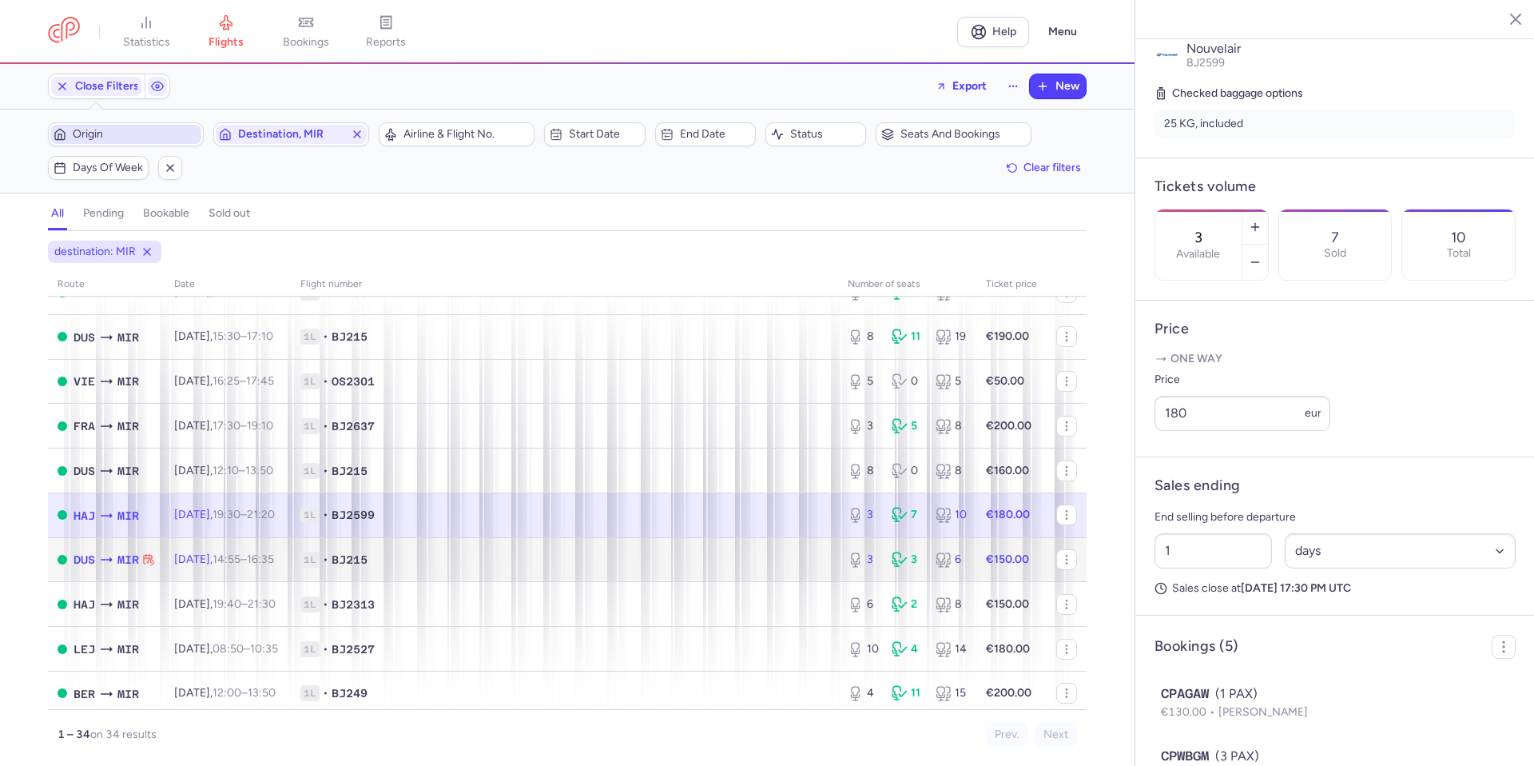
click at [702, 575] on td "1L • BJ215" at bounding box center [564, 559] width 547 height 45
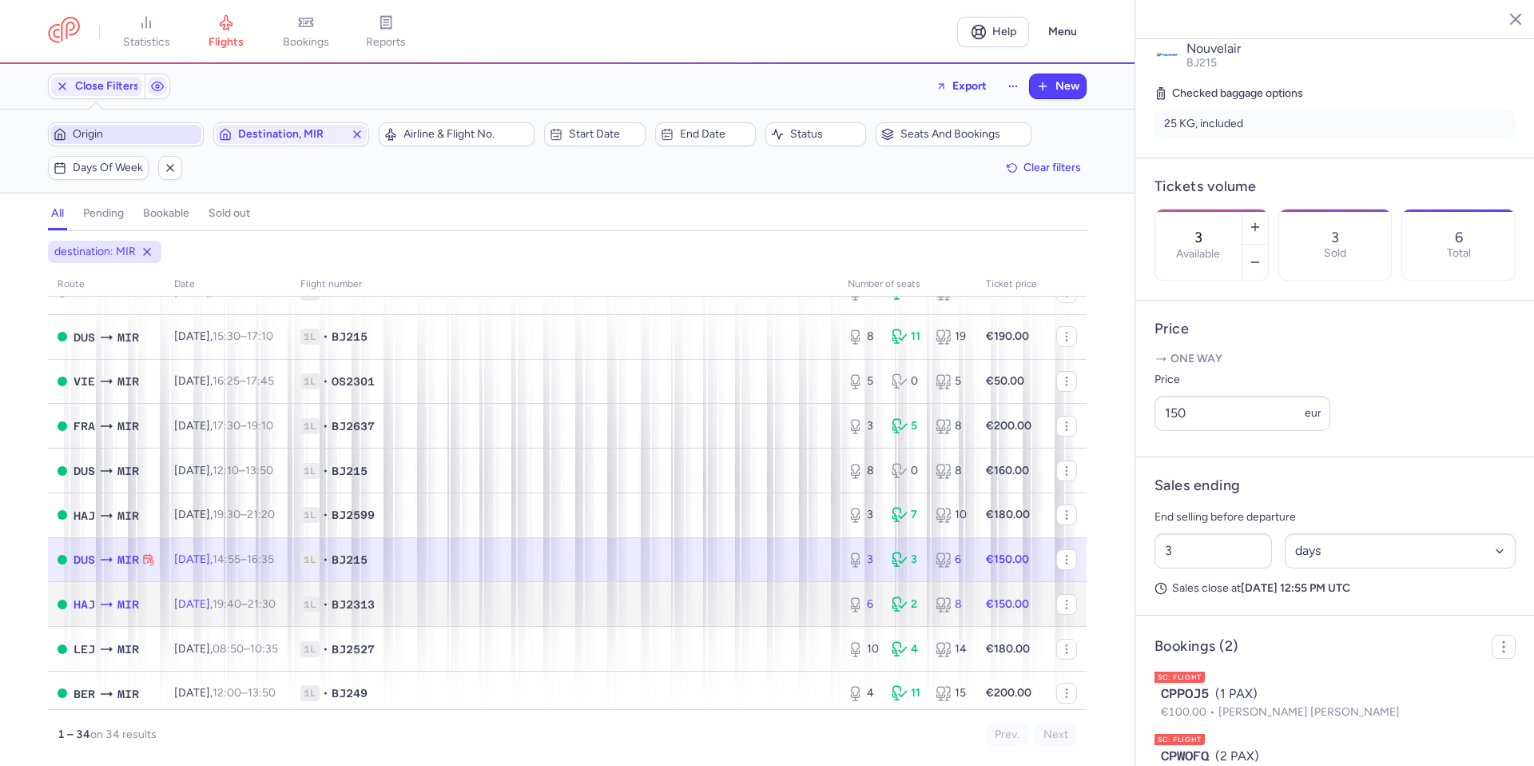
drag, startPoint x: 604, startPoint y: 618, endPoint x: 618, endPoint y: 578, distance: 43.2
click at [604, 618] on td "1L • BJ2313" at bounding box center [564, 604] width 547 height 45
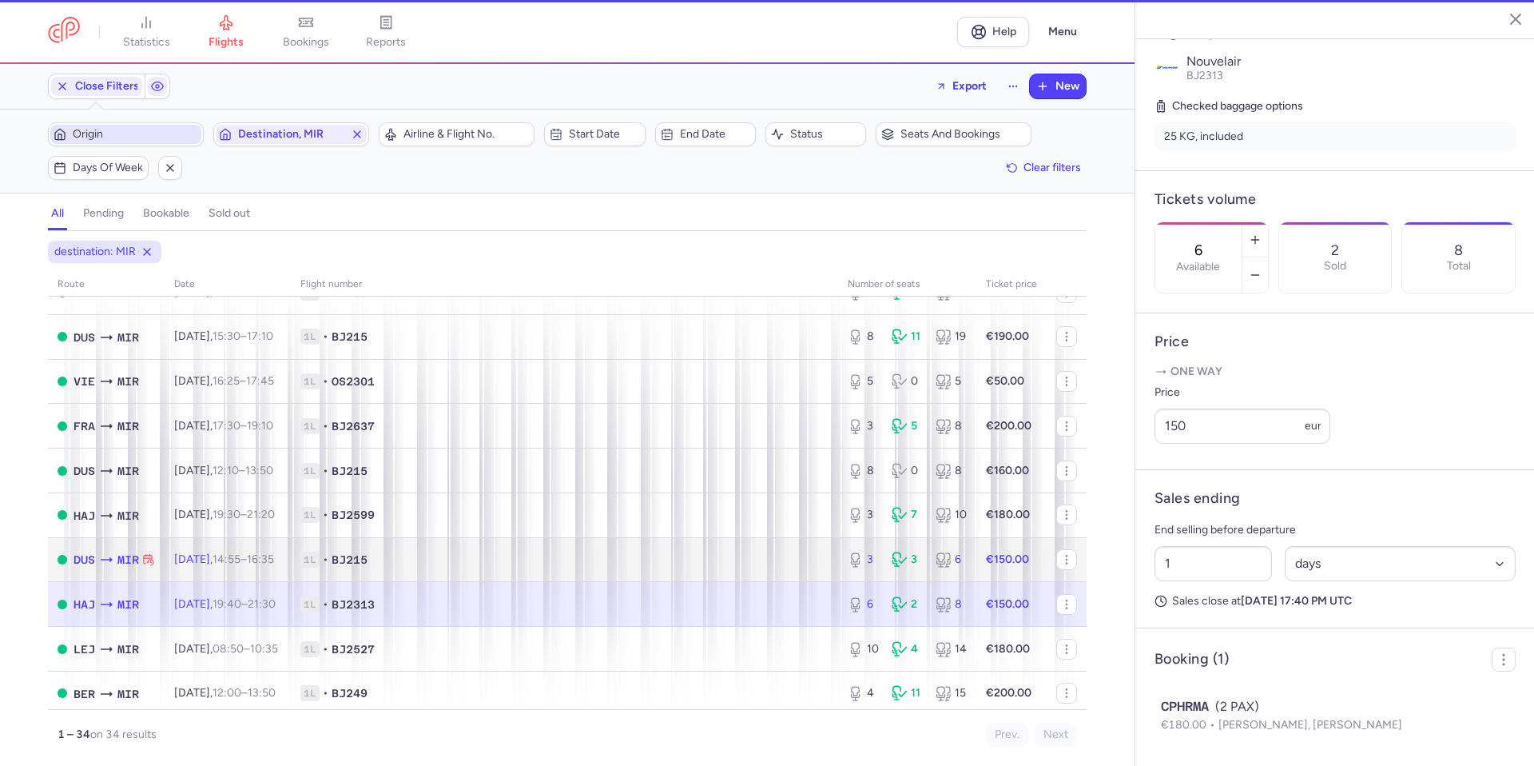
click at [624, 559] on span "1L • BJ215" at bounding box center [564, 559] width 528 height 16
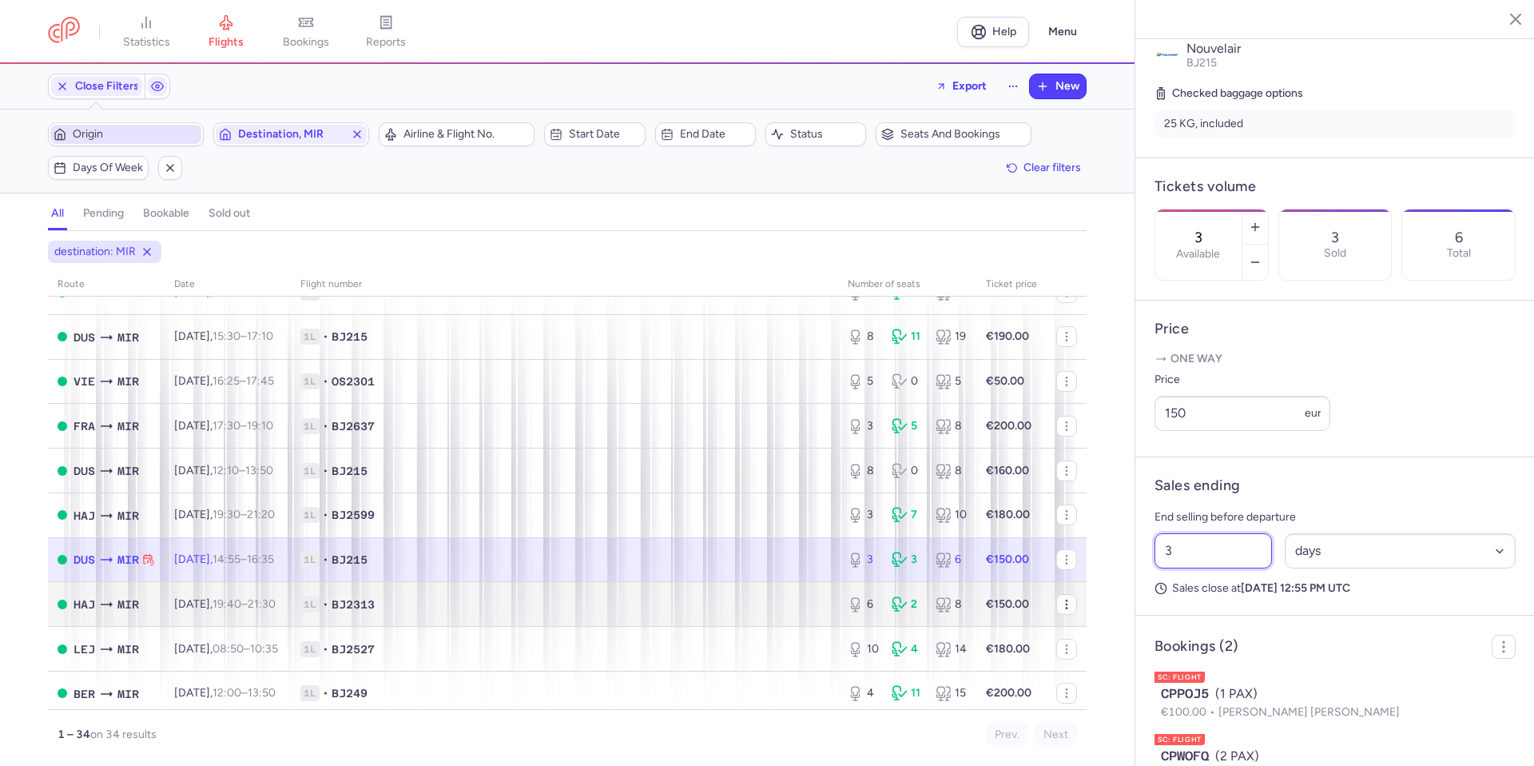
drag, startPoint x: 1194, startPoint y: 604, endPoint x: 1060, endPoint y: 607, distance: 133.5
click at [1056, 605] on div "statistics flights bookings reports Help Menu Close Filters Export New Filters …" at bounding box center [767, 383] width 1534 height 766
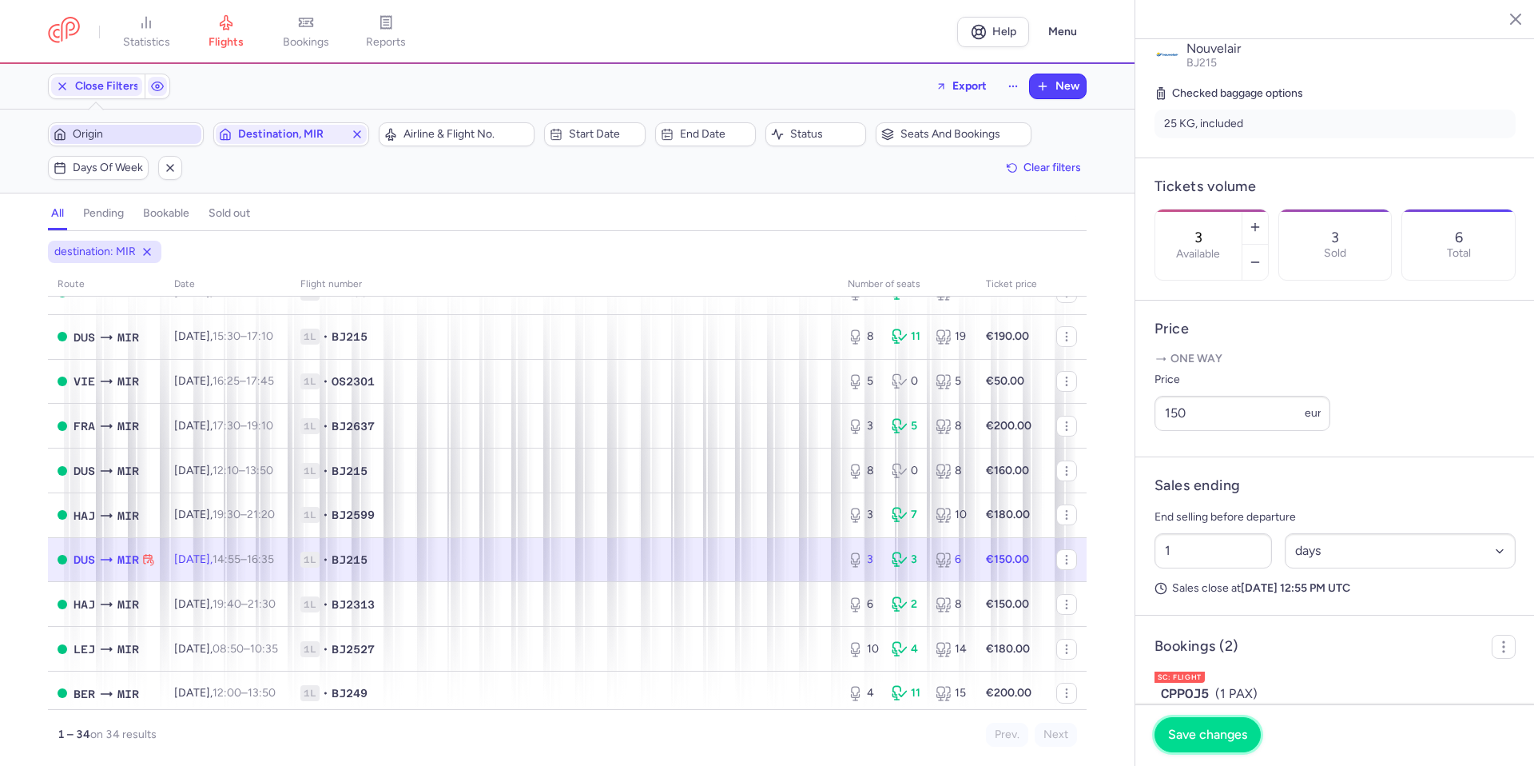
click at [1212, 739] on span "Save changes" at bounding box center [1207, 734] width 79 height 14
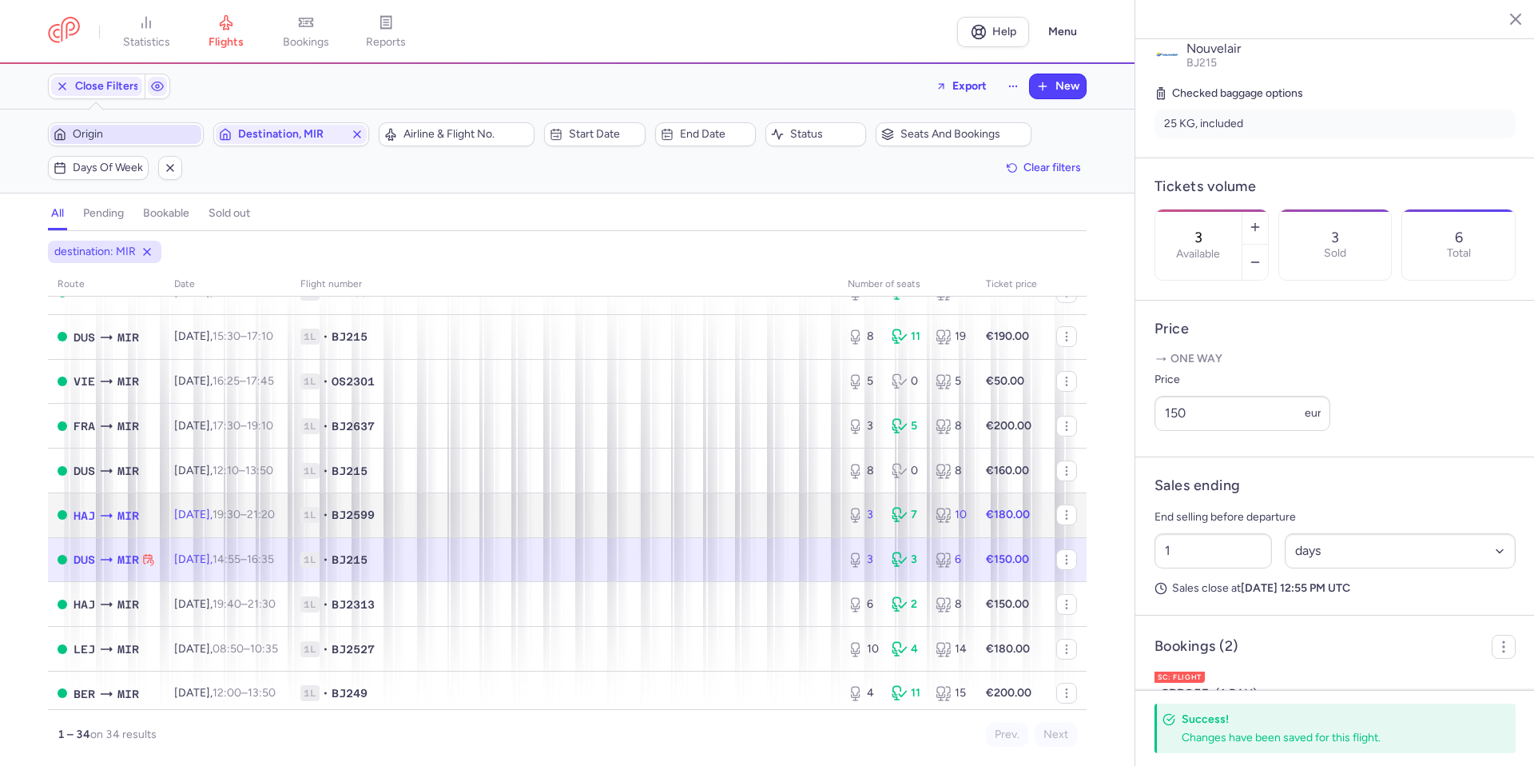
click at [706, 535] on td "1L • BJ2599" at bounding box center [564, 514] width 547 height 45
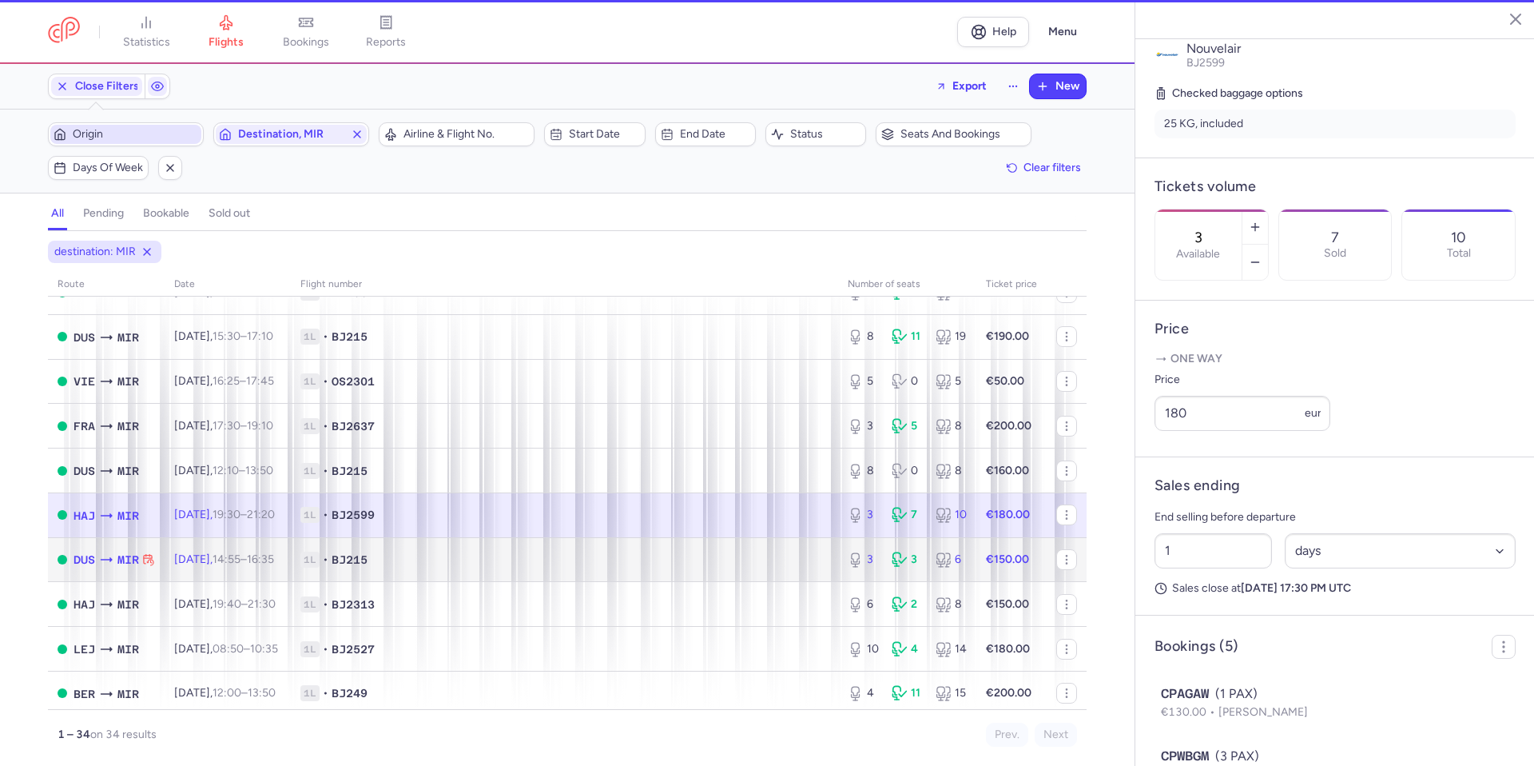
click at [686, 564] on span "1L • BJ215" at bounding box center [564, 559] width 528 height 16
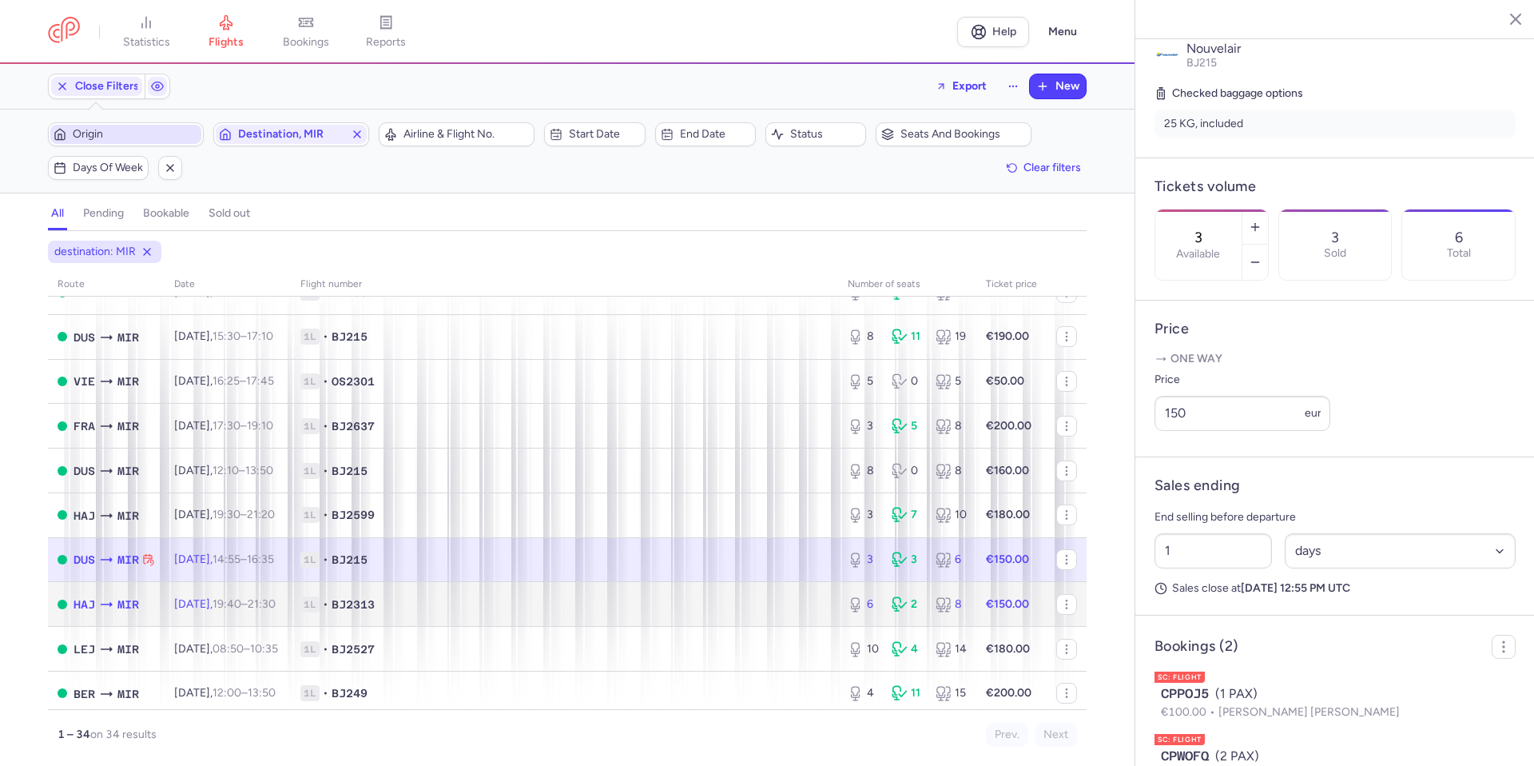
click at [687, 609] on span "1L • BJ2313" at bounding box center [564, 604] width 528 height 16
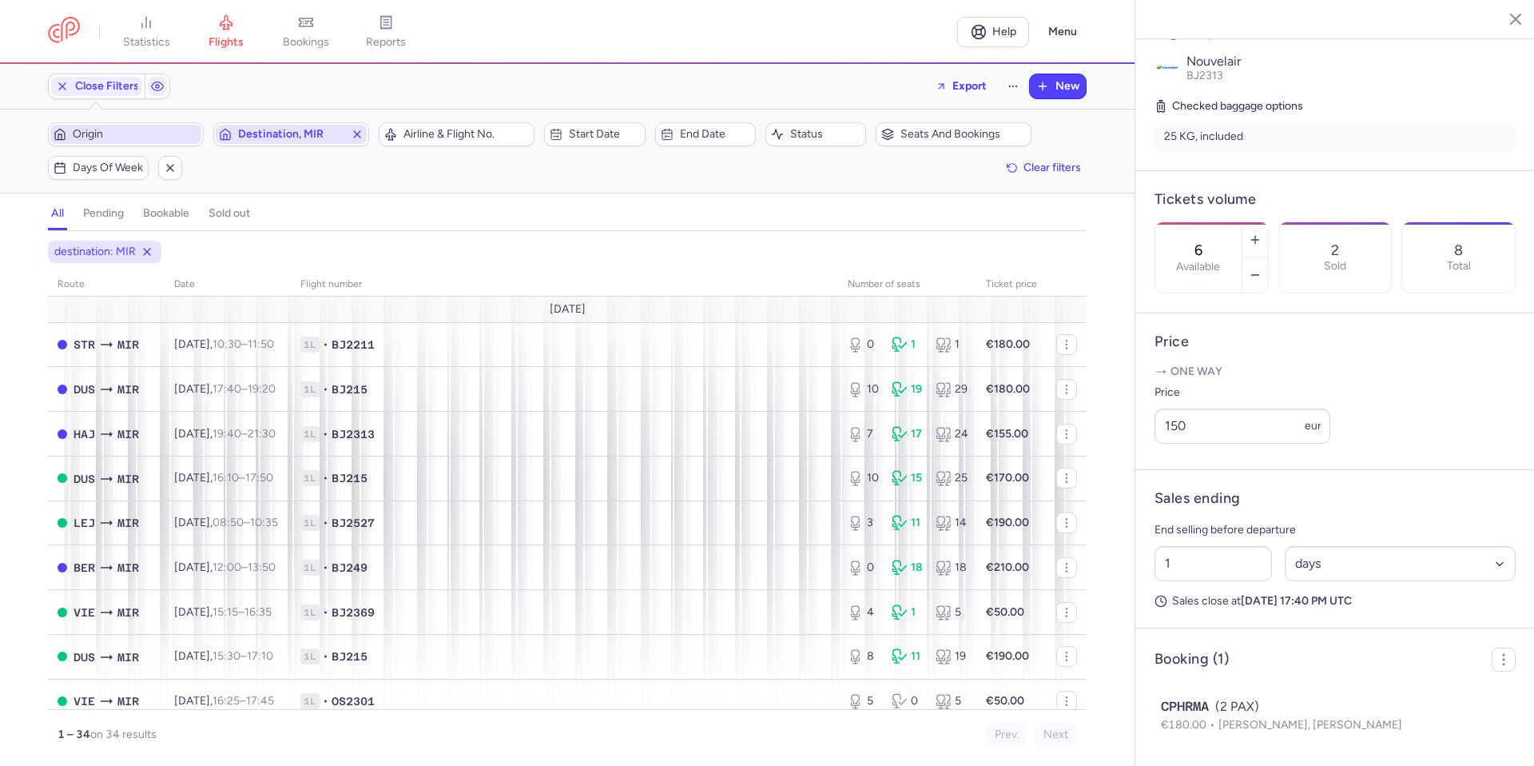
drag, startPoint x: 364, startPoint y: 134, endPoint x: 245, endPoint y: 137, distance: 119.1
click at [361, 134] on icon "button" at bounding box center [357, 134] width 13 height 13
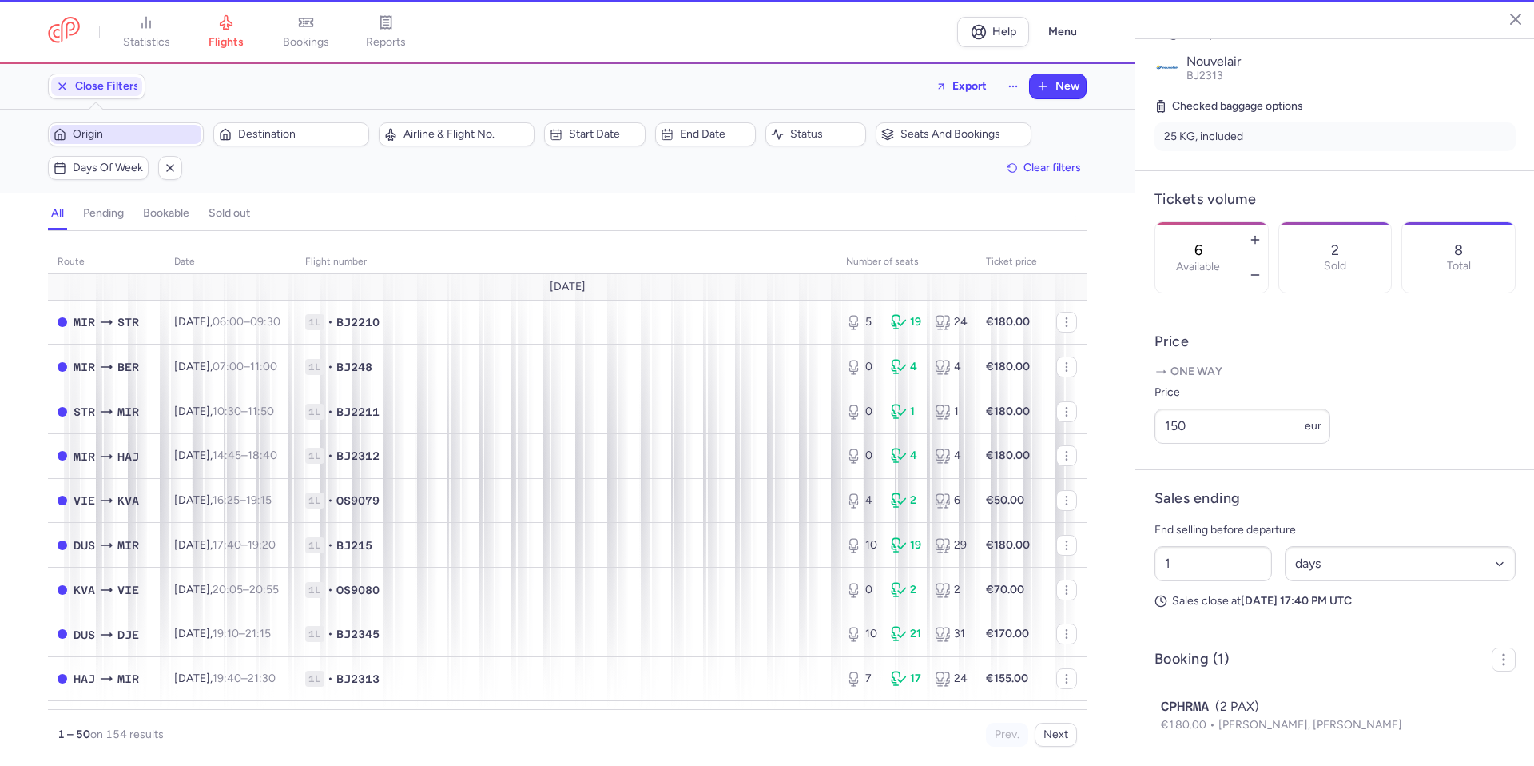
click at [122, 139] on span "Origin" at bounding box center [135, 134] width 125 height 13
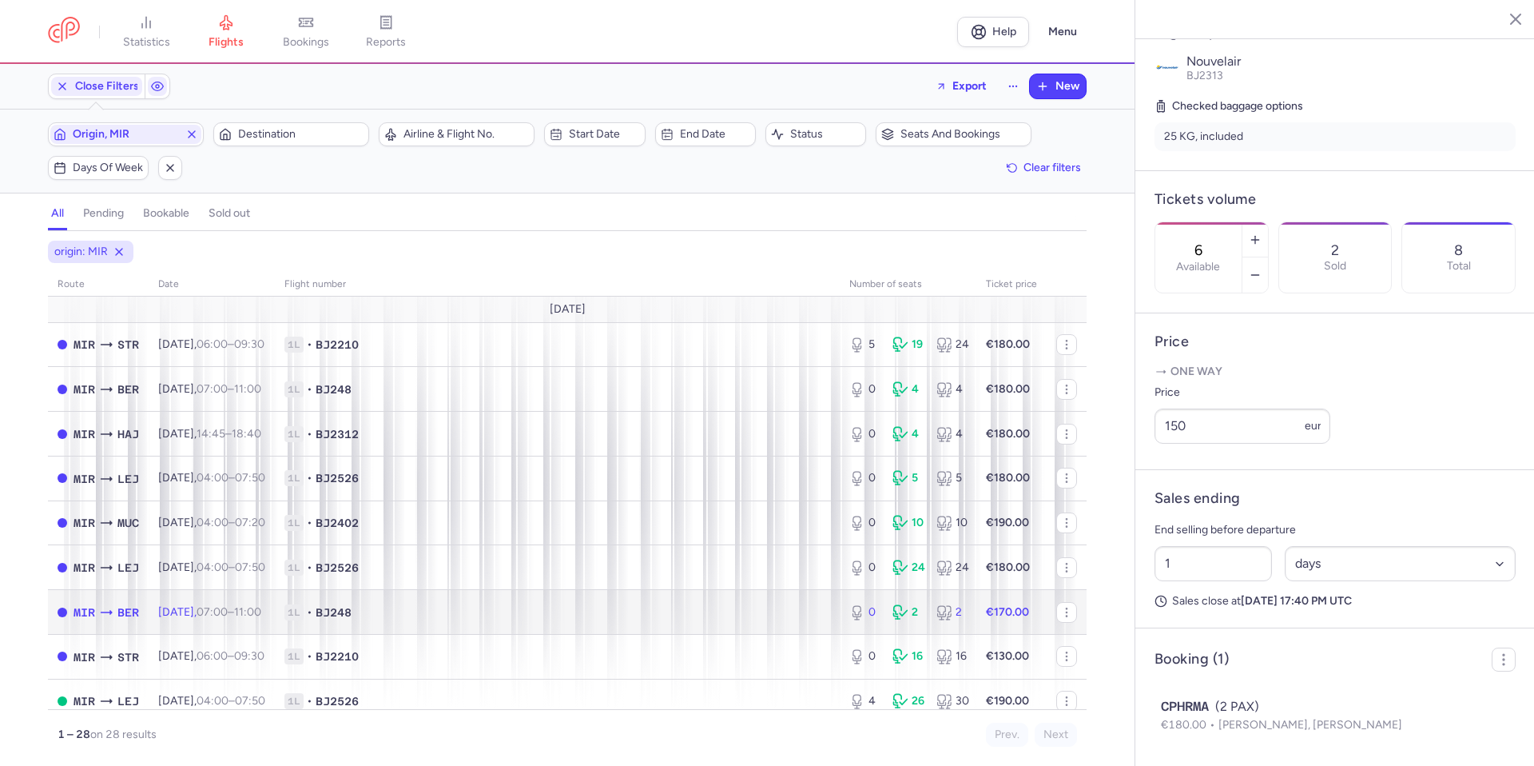
click at [658, 606] on span "1L • BJ248" at bounding box center [557, 612] width 546 height 16
